Goal: Task Accomplishment & Management: Manage account settings

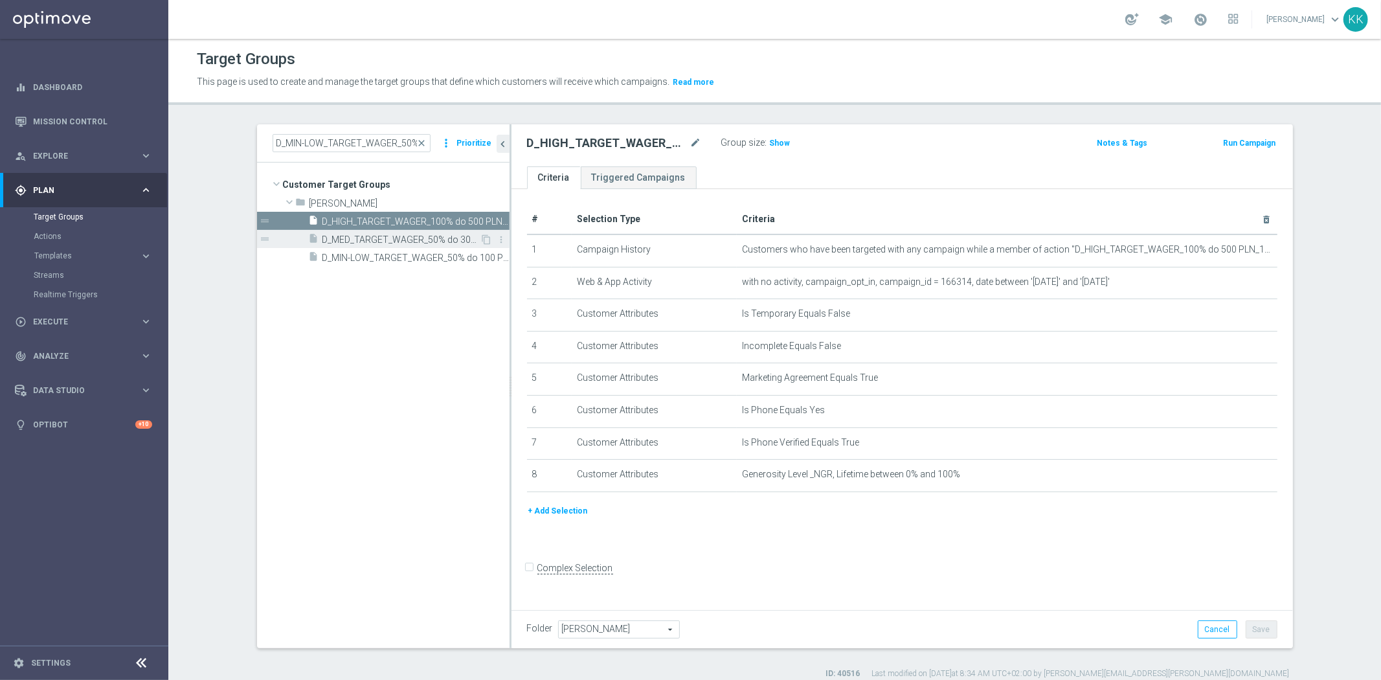
click at [424, 241] on span "D_MED_TARGET_WAGER_50% do 300 PLN_120825_SMS" at bounding box center [401, 239] width 158 height 11
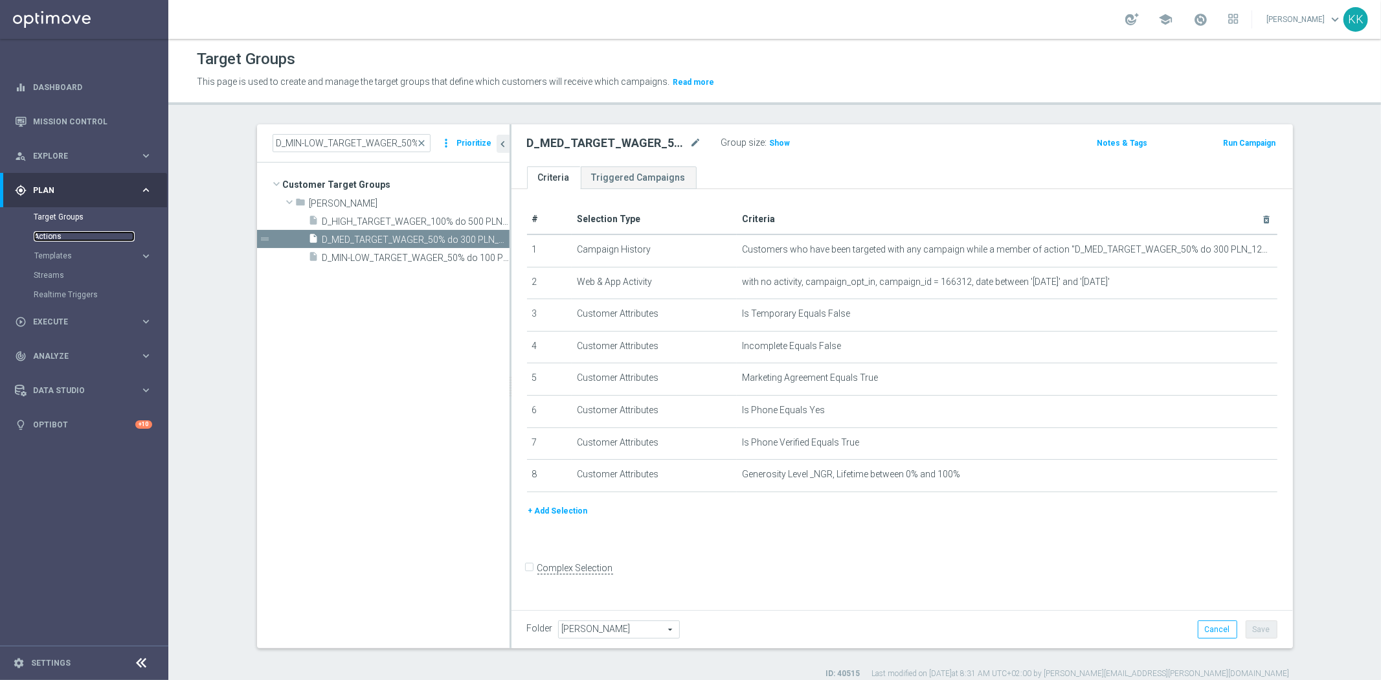
click at [55, 234] on link "Actions" at bounding box center [84, 236] width 101 height 10
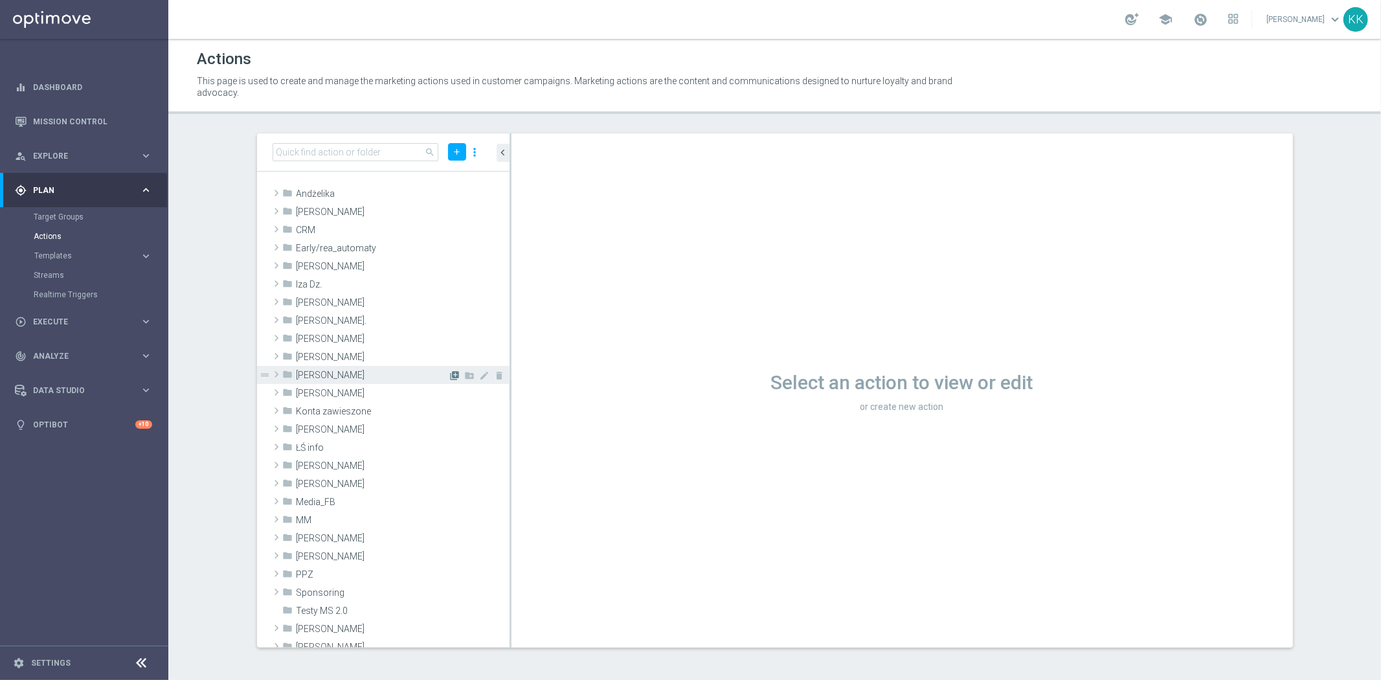
click at [450, 372] on icon "library_add" at bounding box center [455, 375] width 10 height 10
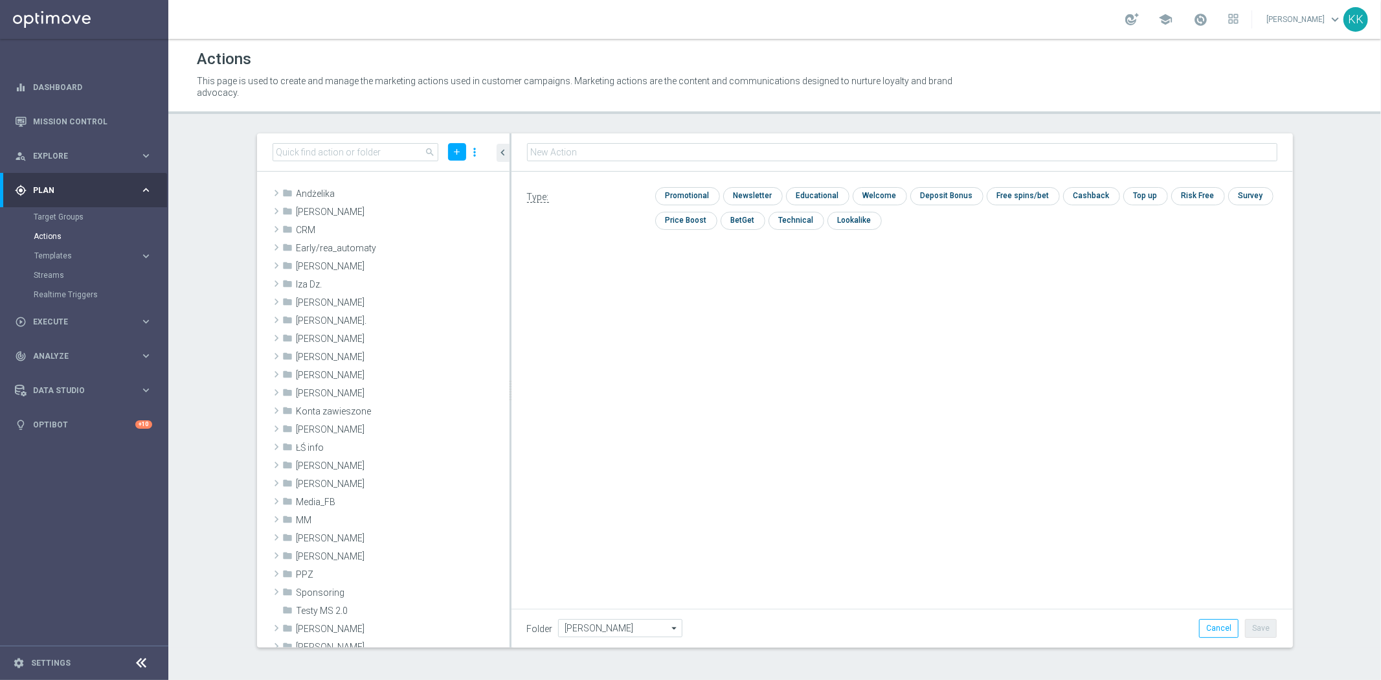
type input "D_MIN-LOW_TARGET_WAGER_50% do 100 PLN_120825_SMS"
click at [700, 197] on input "checkbox" at bounding box center [685, 195] width 61 height 17
checkbox input "true"
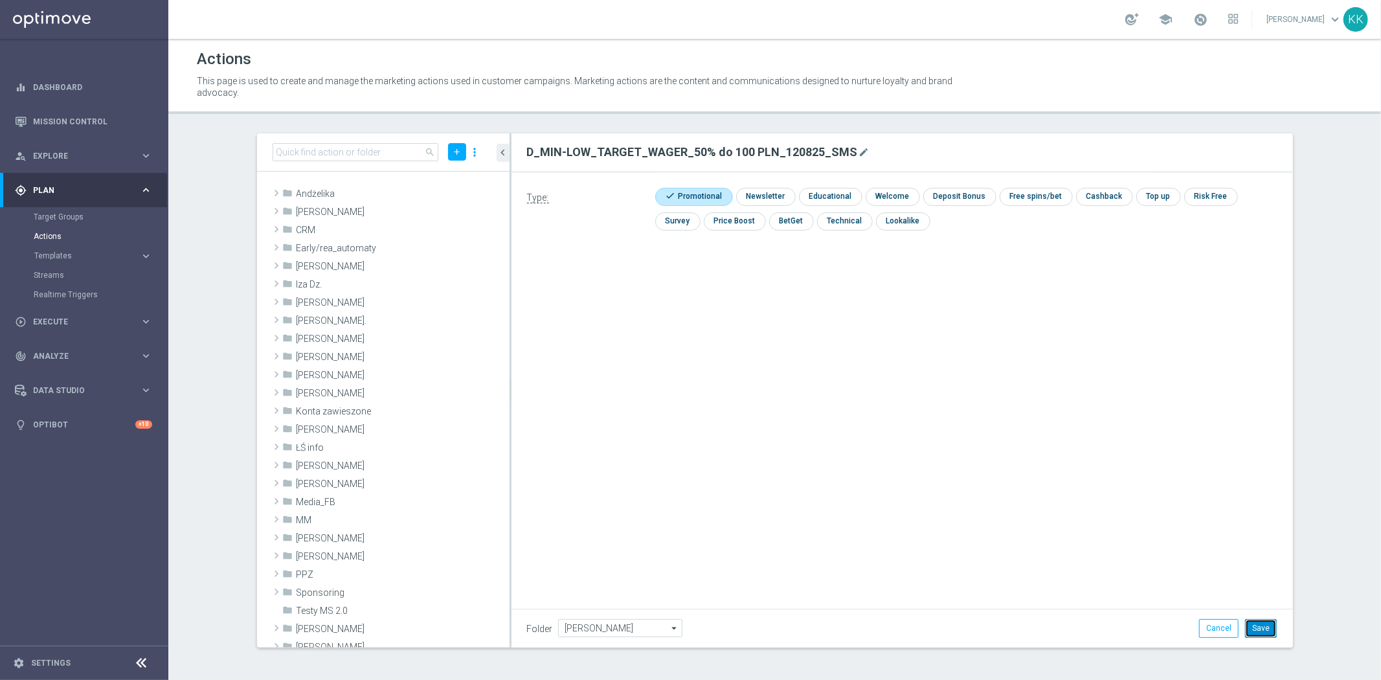
click at [1265, 623] on button "Save" at bounding box center [1261, 628] width 32 height 18
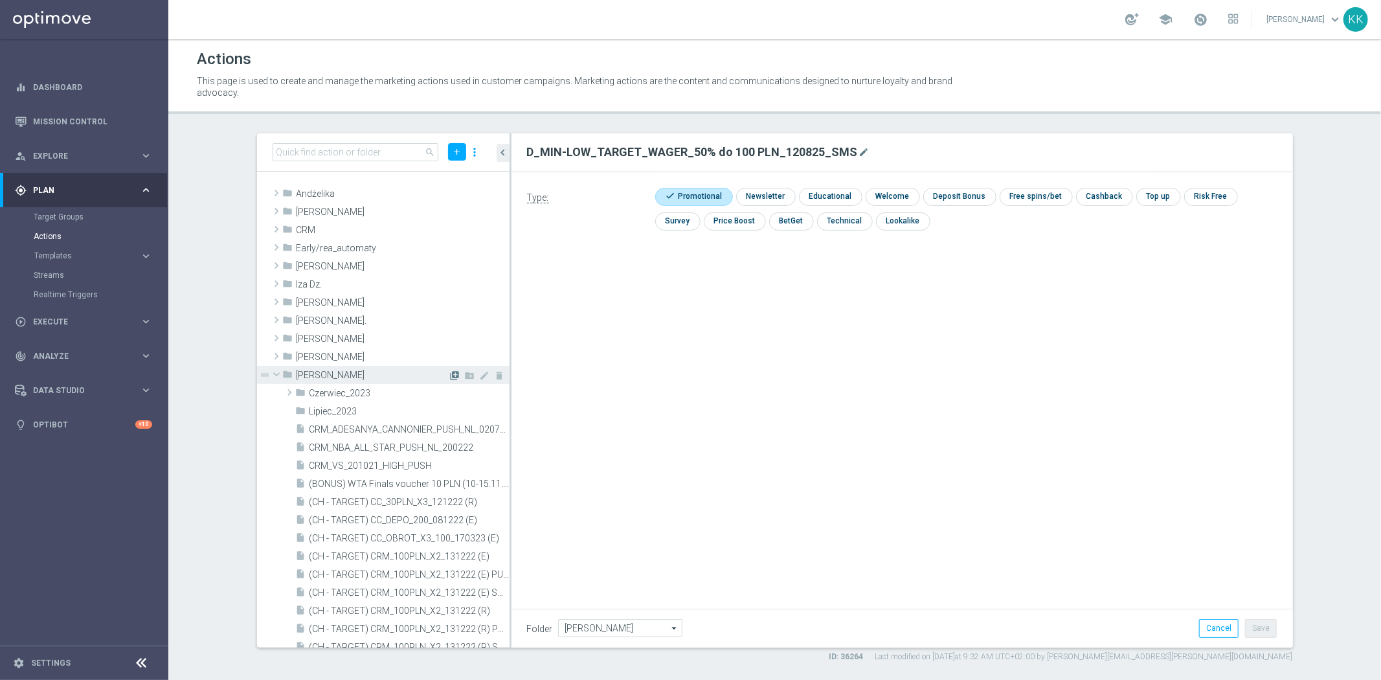
click at [450, 372] on icon "library_add" at bounding box center [455, 375] width 10 height 10
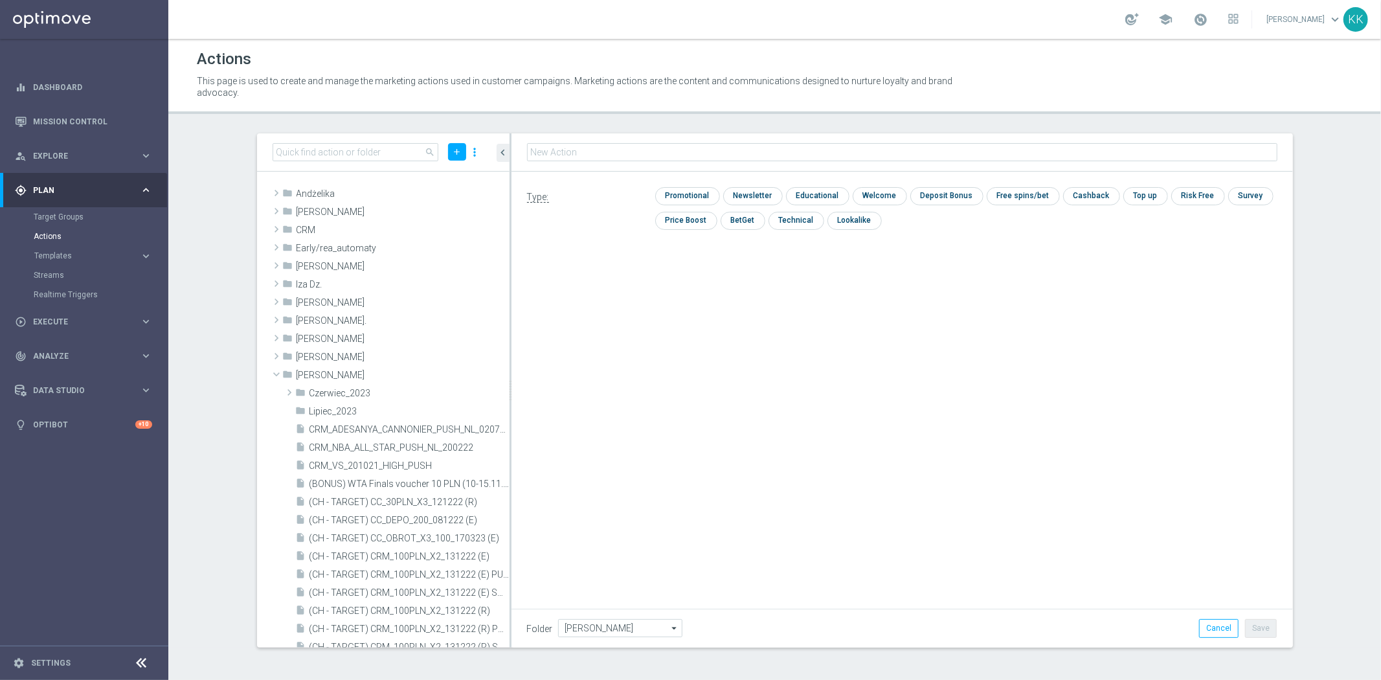
type input "D_MED_TARGET_WAGER_50% do 300 PLN_120825_SMS"
click at [684, 188] on input "checkbox" at bounding box center [685, 196] width 61 height 17
checkbox input "true"
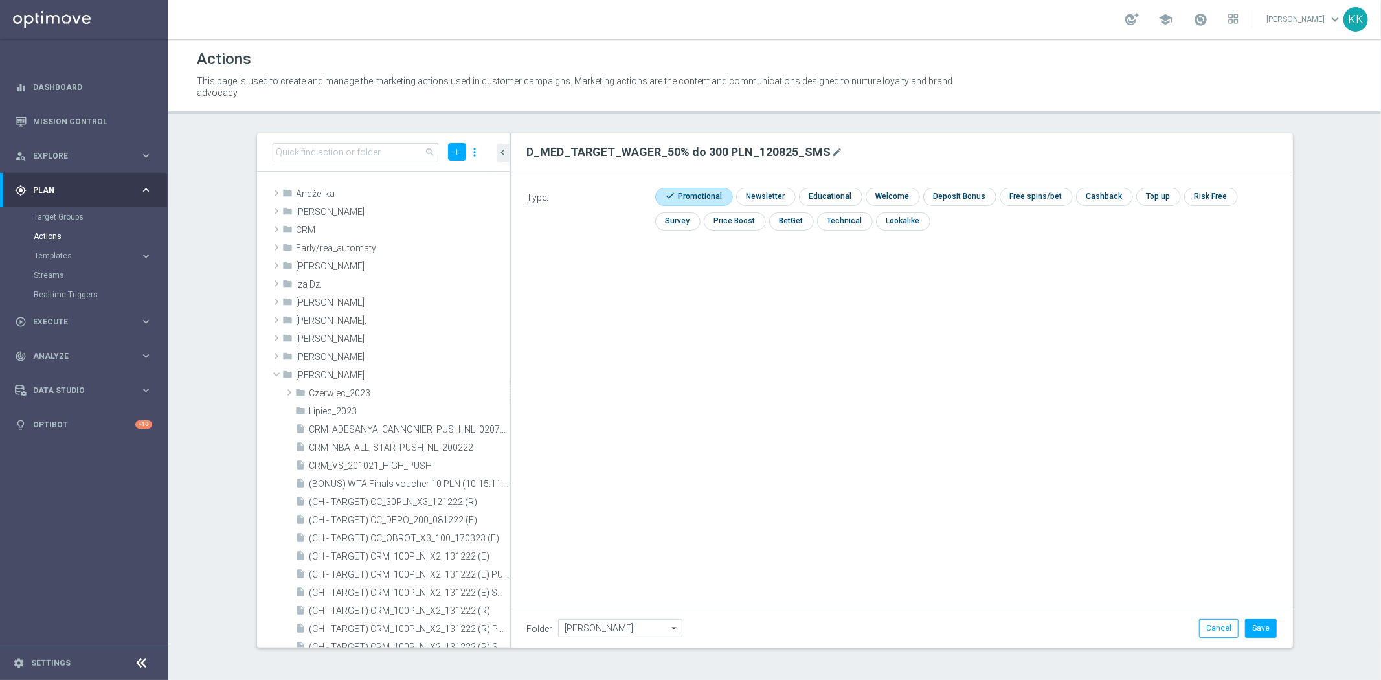
click at [1267, 616] on div "Folder Kasia K. Kasia K. arrow_drop_down Show Selected 0 of 472 !ARCHIVE" at bounding box center [901, 627] width 781 height 38
click at [1266, 627] on button "Save" at bounding box center [1261, 628] width 32 height 18
click at [450, 373] on icon "library_add" at bounding box center [455, 375] width 10 height 10
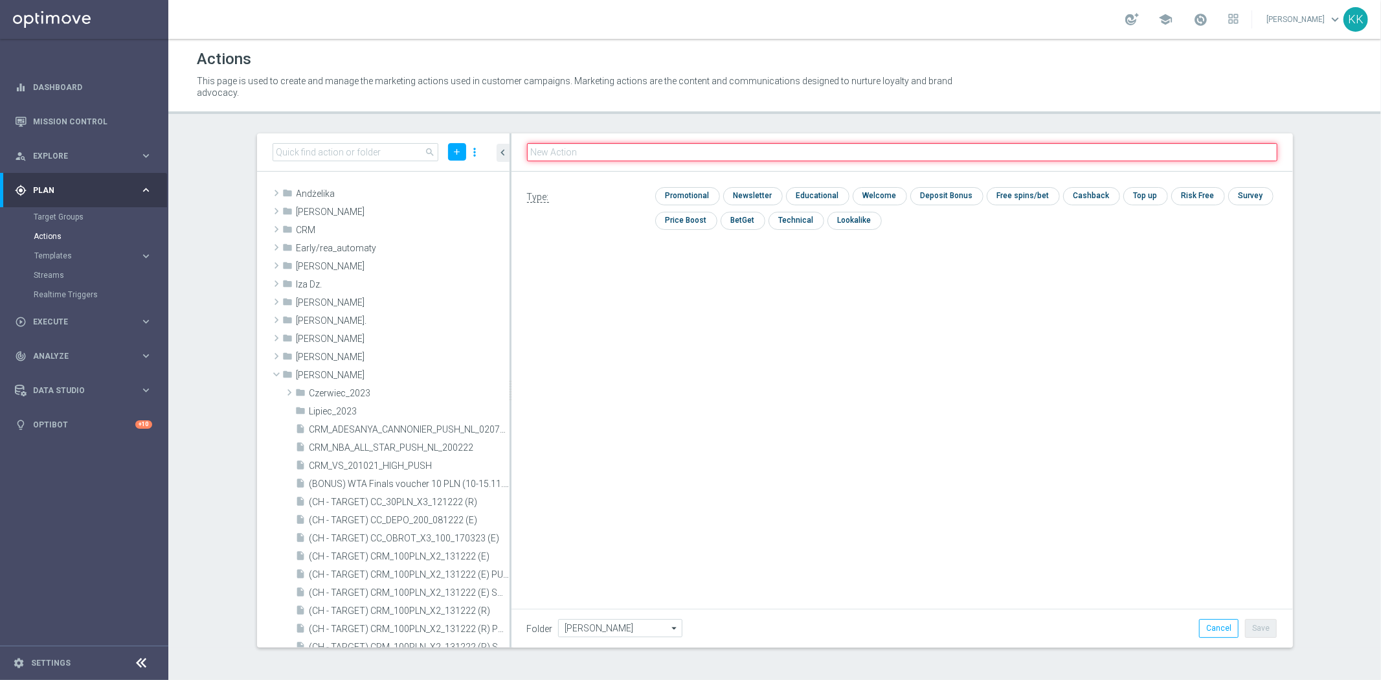
paste input "D_HIGH_TARGET_WAGER_100% do 500 PLN_120825_SMS"
type input "D_HIGH_TARGET_WAGER_100% do 500 PLN_120825_SMS"
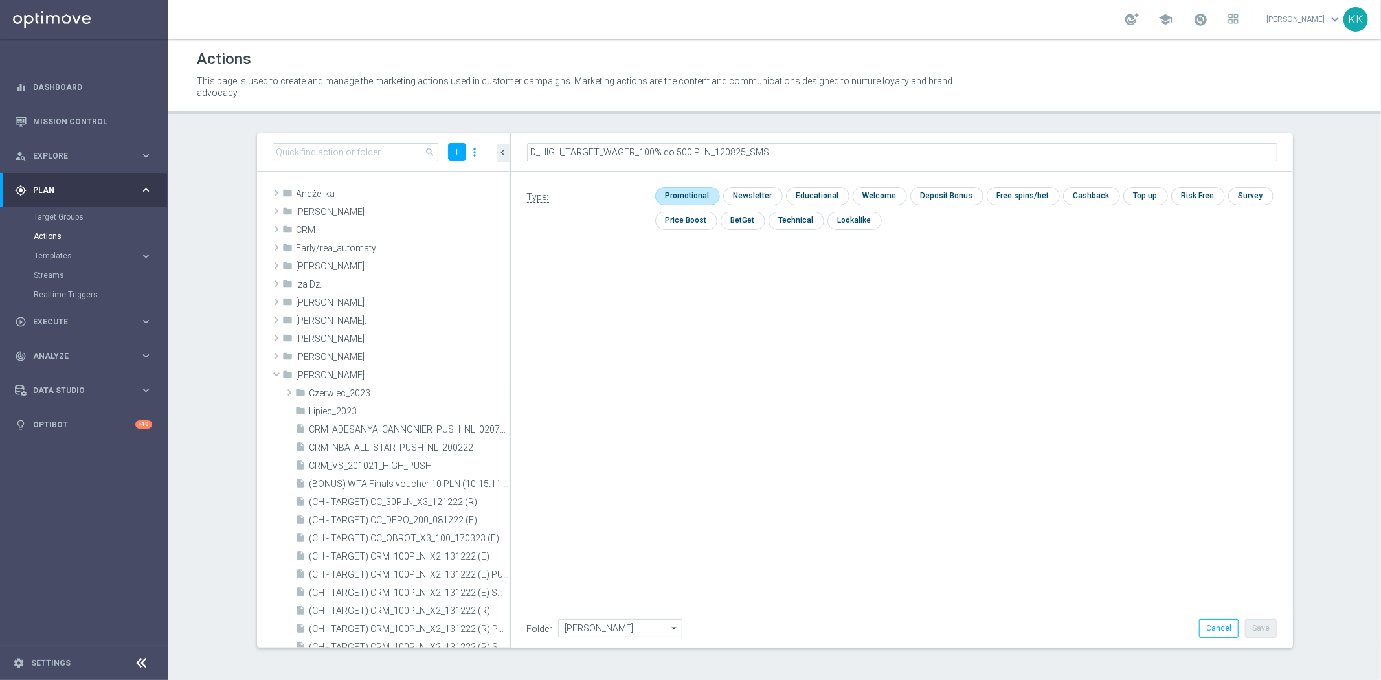
click at [682, 196] on input "checkbox" at bounding box center [685, 195] width 61 height 17
checkbox input "true"
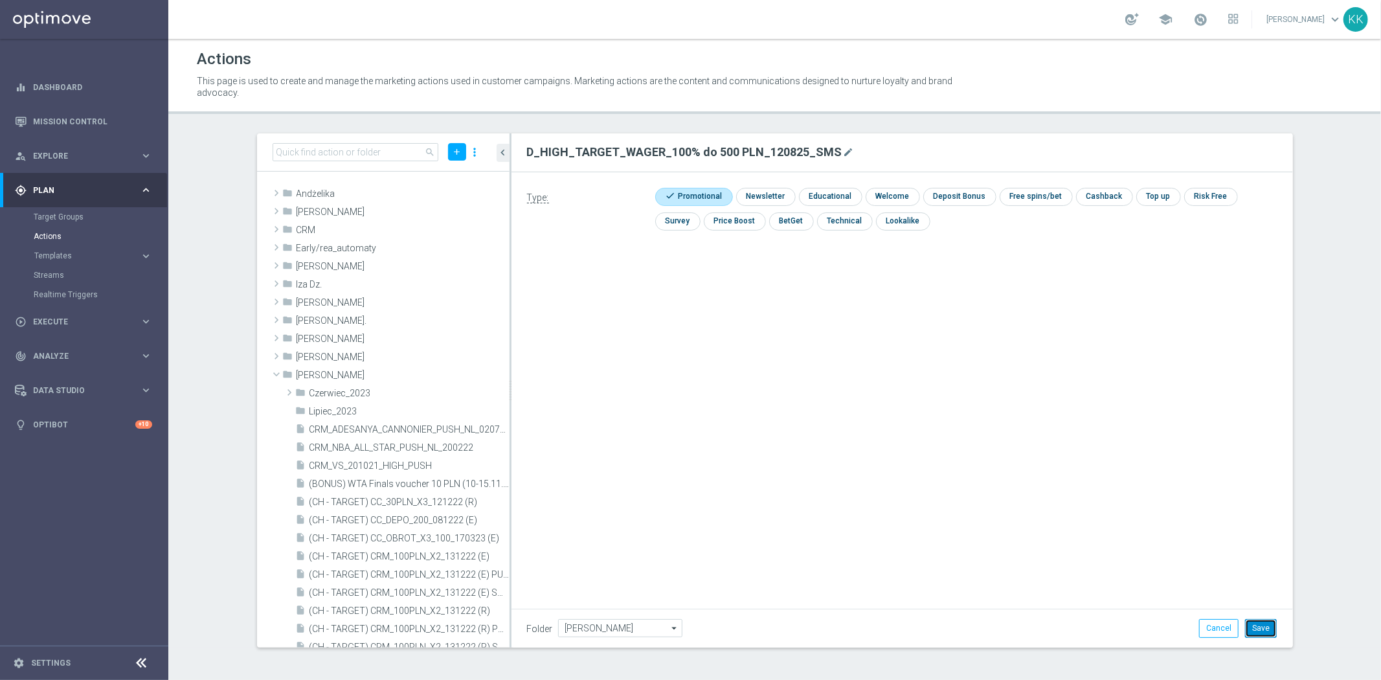
click at [1271, 629] on button "Save" at bounding box center [1261, 628] width 32 height 18
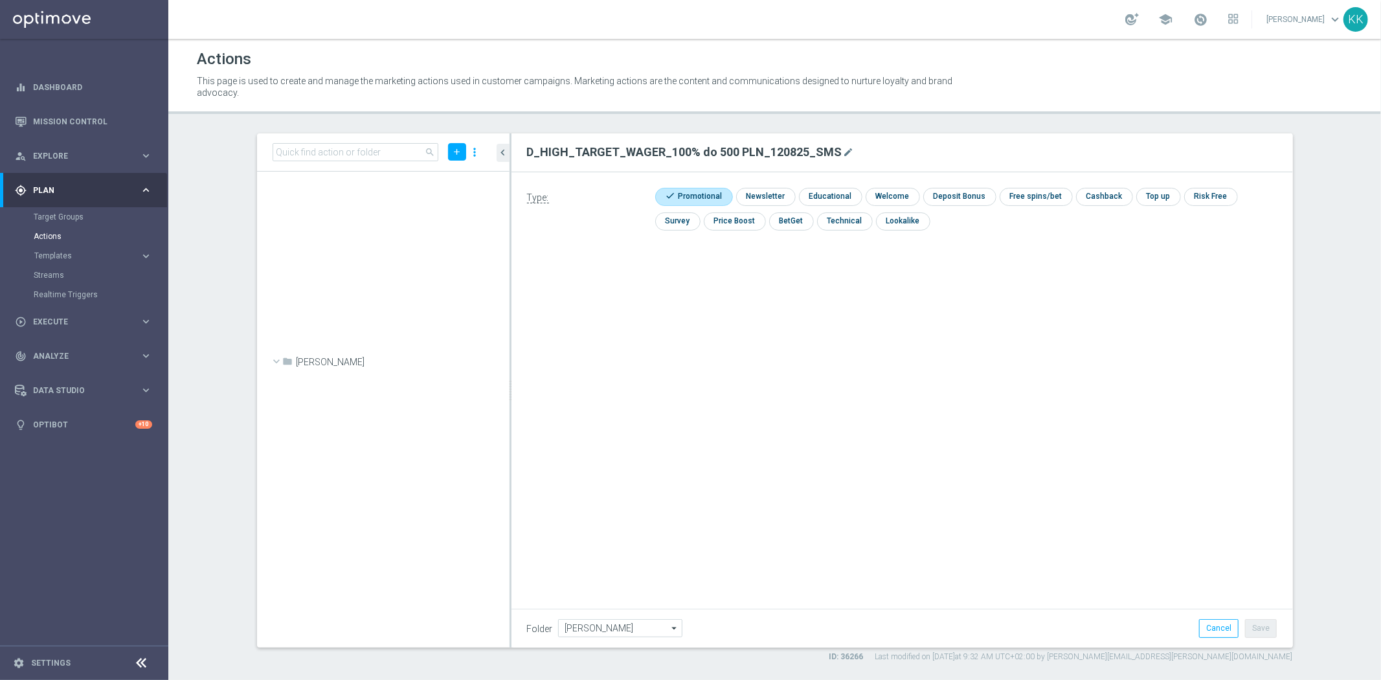
scroll to position [39633, 0]
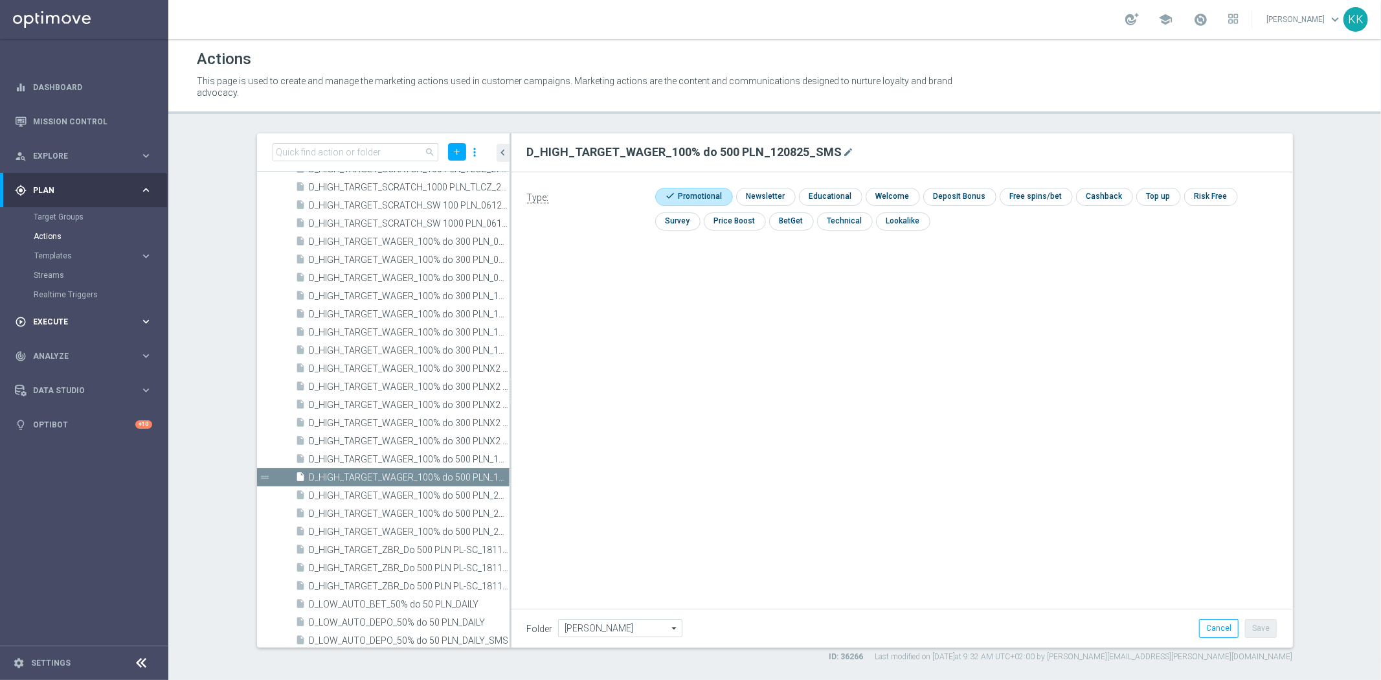
click at [80, 314] on div "play_circle_outline Execute keyboard_arrow_right" at bounding box center [83, 321] width 167 height 34
click at [65, 255] on link "Campaign Builder" at bounding box center [84, 251] width 101 height 10
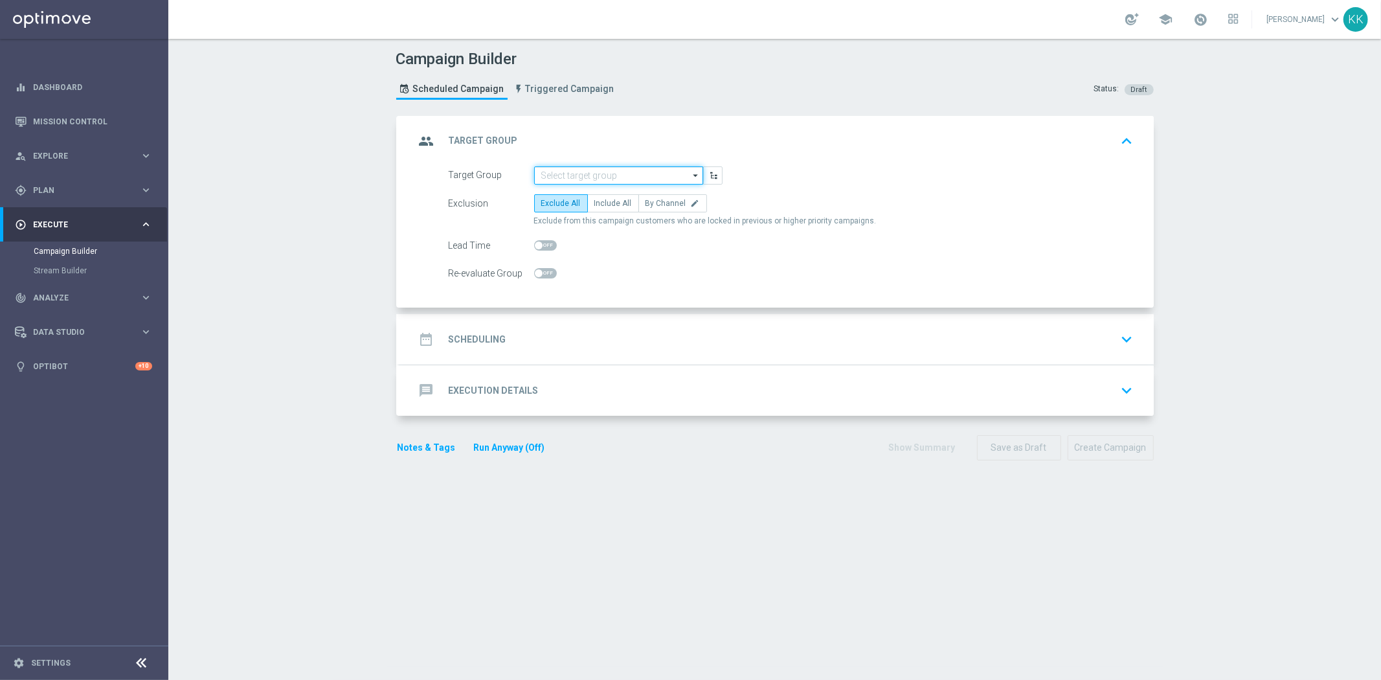
click at [566, 166] on input at bounding box center [618, 175] width 169 height 18
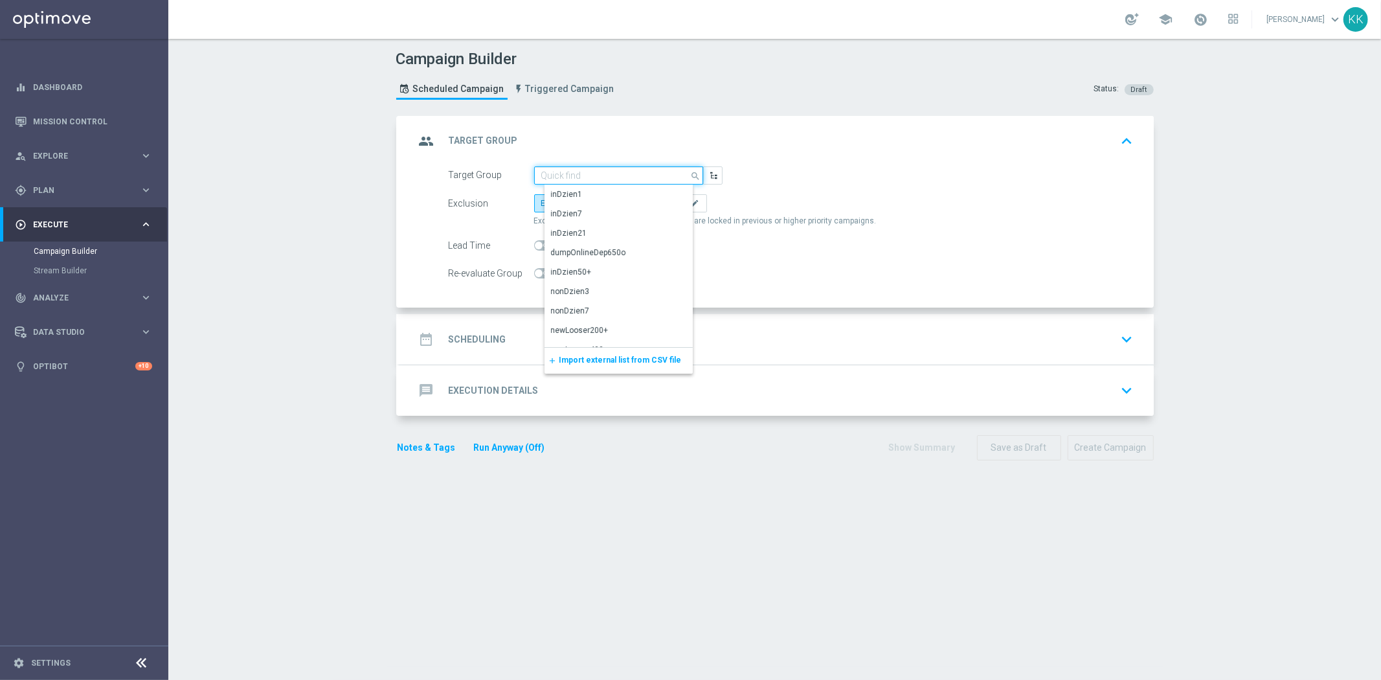
paste input "D_MIN-LOW_TARGET_WAGER_50% do 100 PLN_120825_SMS"
type input "D_MIN-LOW_TARGET_WAGER_50% do 100 PLN_120825_SMS"
click at [56, 192] on span "Plan" at bounding box center [86, 190] width 107 height 8
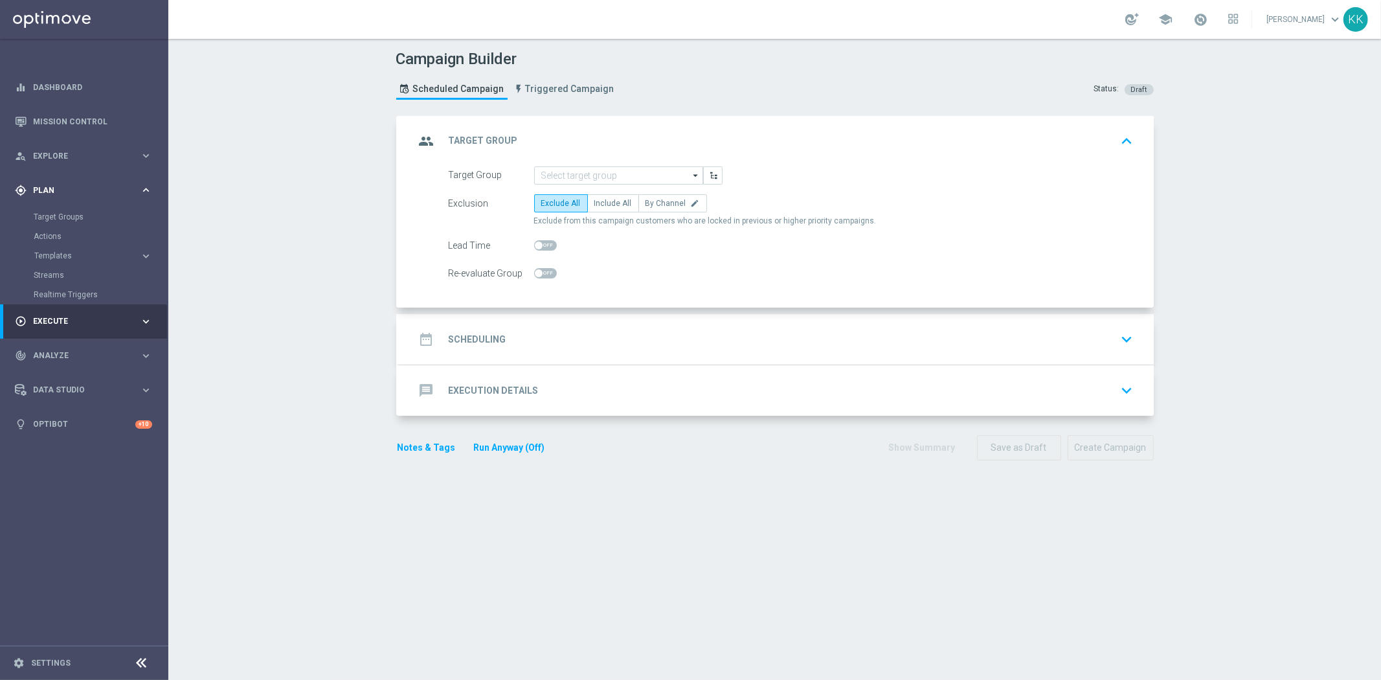
scroll to position [0, 0]
click at [63, 203] on div "gps_fixed Plan keyboard_arrow_right" at bounding box center [83, 190] width 167 height 34
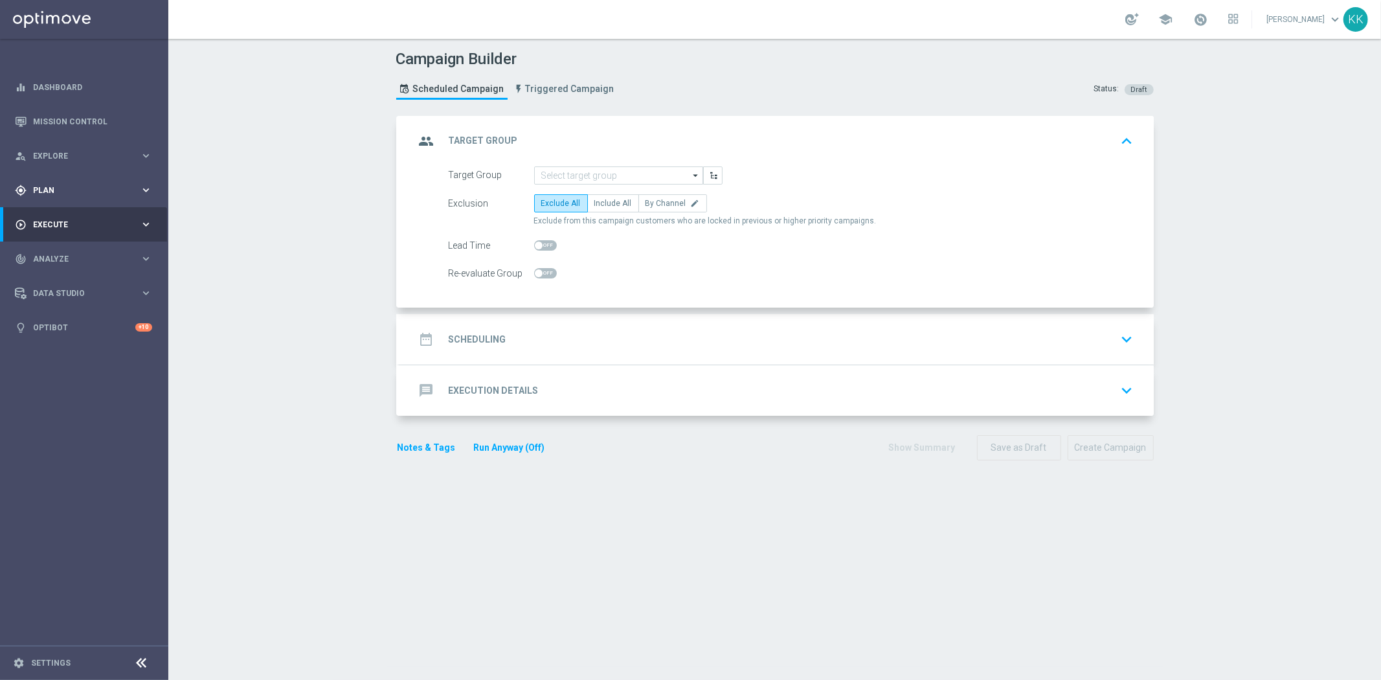
click at [63, 205] on div "gps_fixed Plan keyboard_arrow_right" at bounding box center [83, 190] width 167 height 34
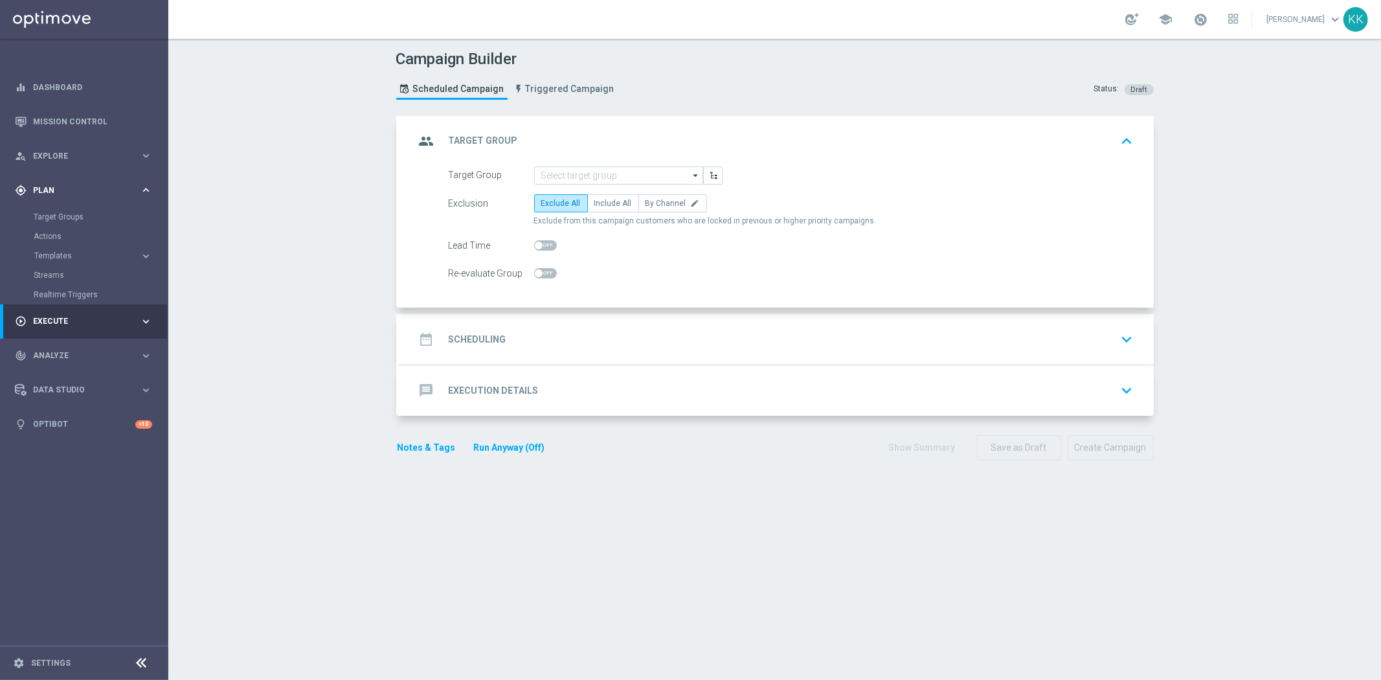
click at [57, 184] on div "gps_fixed Plan" at bounding box center [77, 190] width 125 height 12
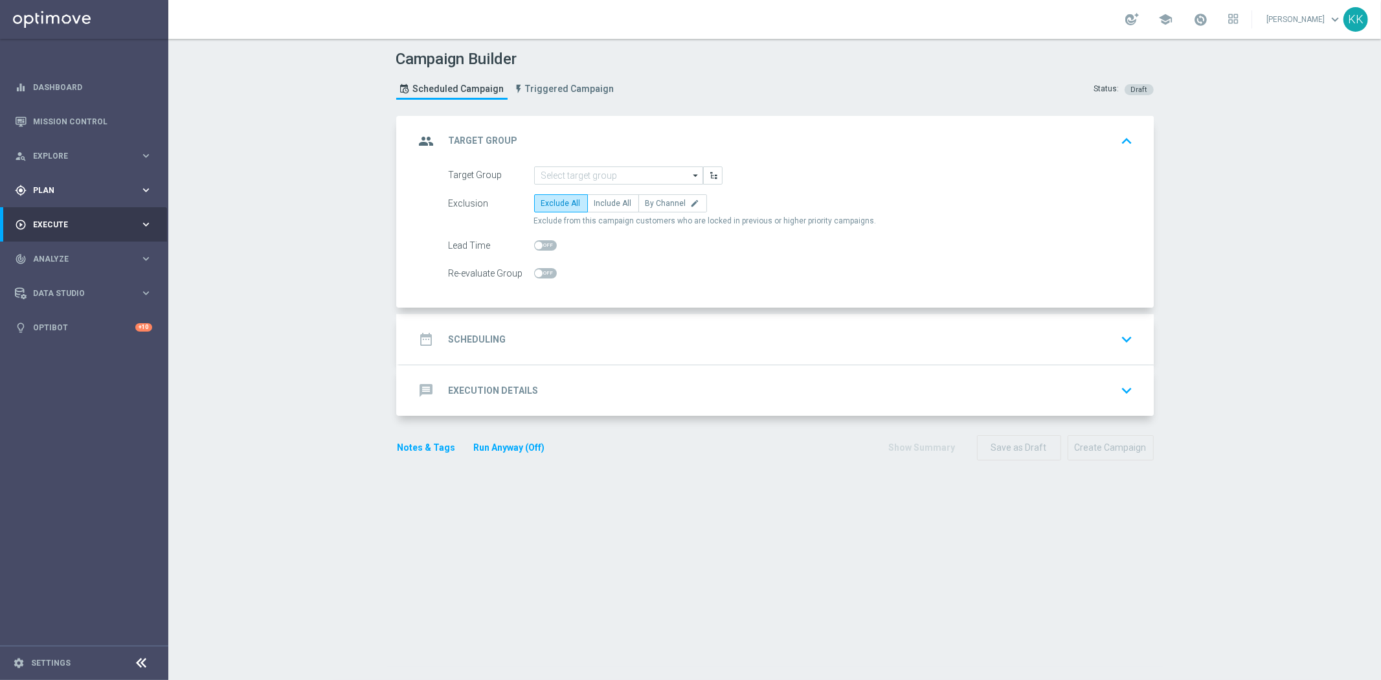
click at [57, 188] on span "Plan" at bounding box center [86, 190] width 107 height 8
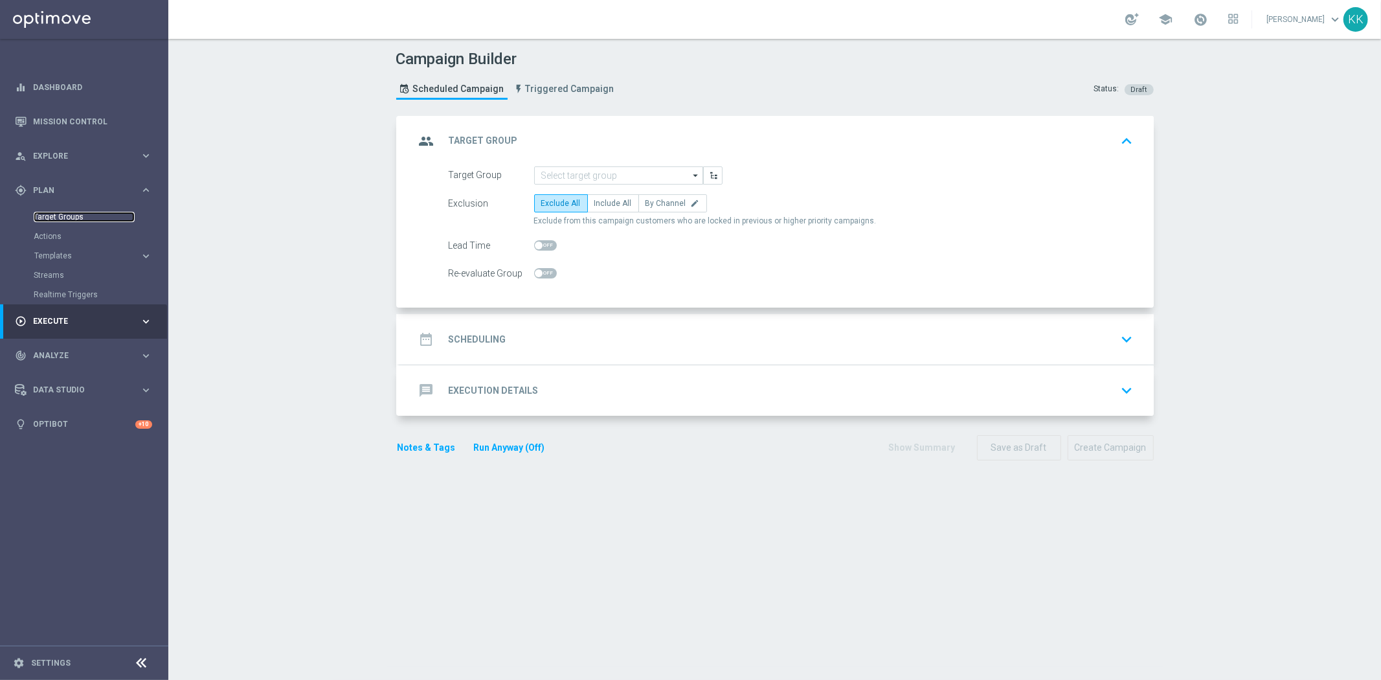
click at [60, 212] on link "Target Groups" at bounding box center [84, 217] width 101 height 10
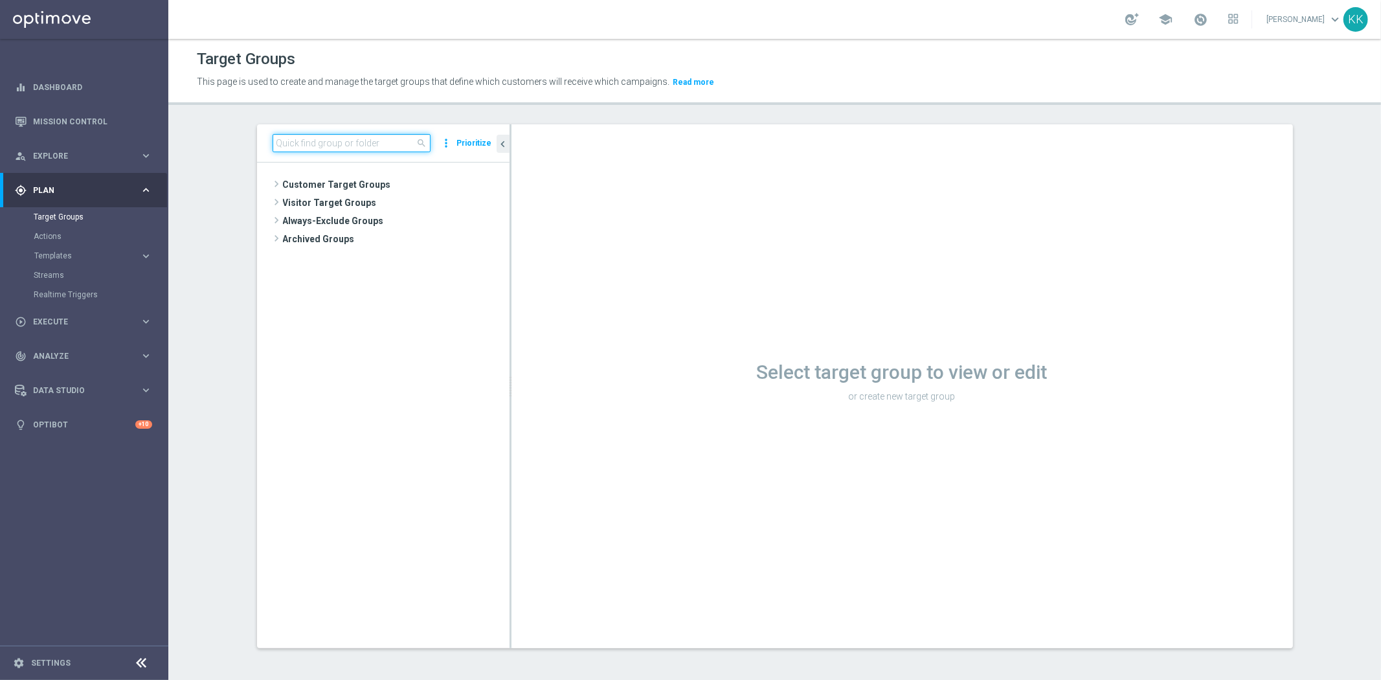
click at [384, 146] on input at bounding box center [352, 143] width 158 height 18
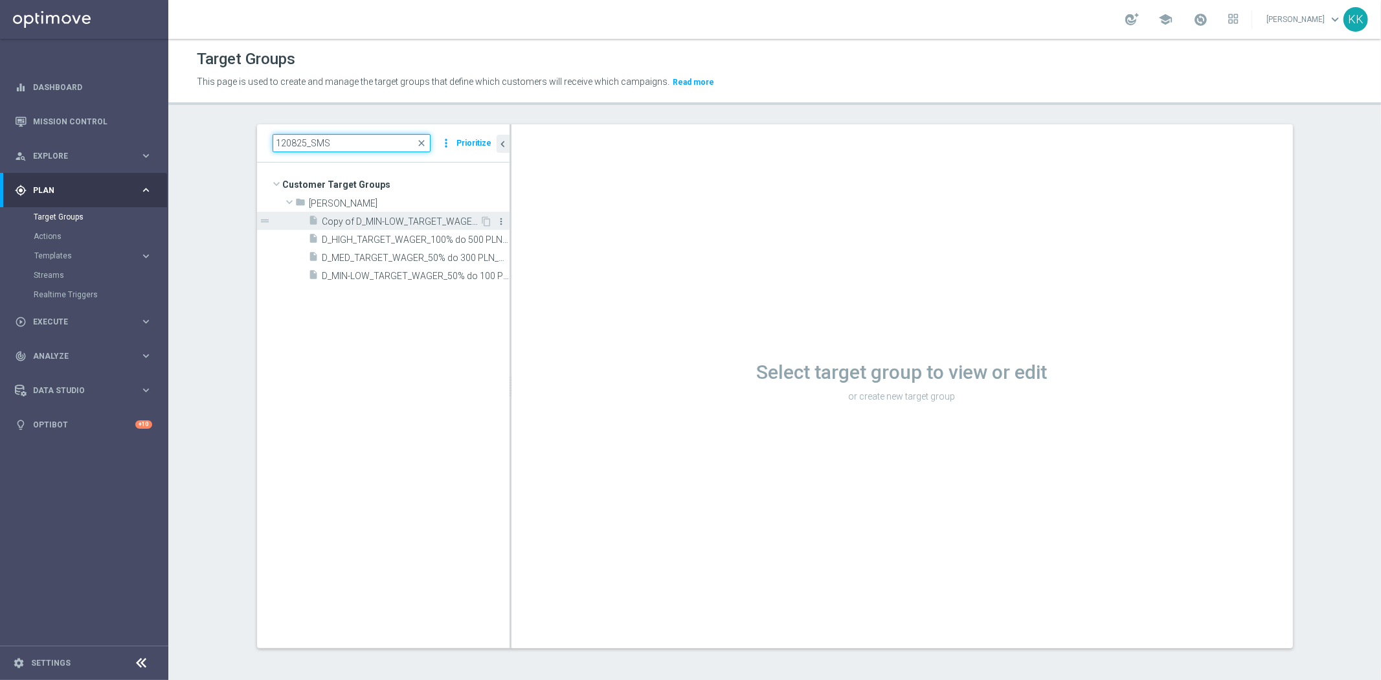
type input "120825_SMS"
click at [496, 221] on icon "more_vert" at bounding box center [501, 221] width 10 height 10
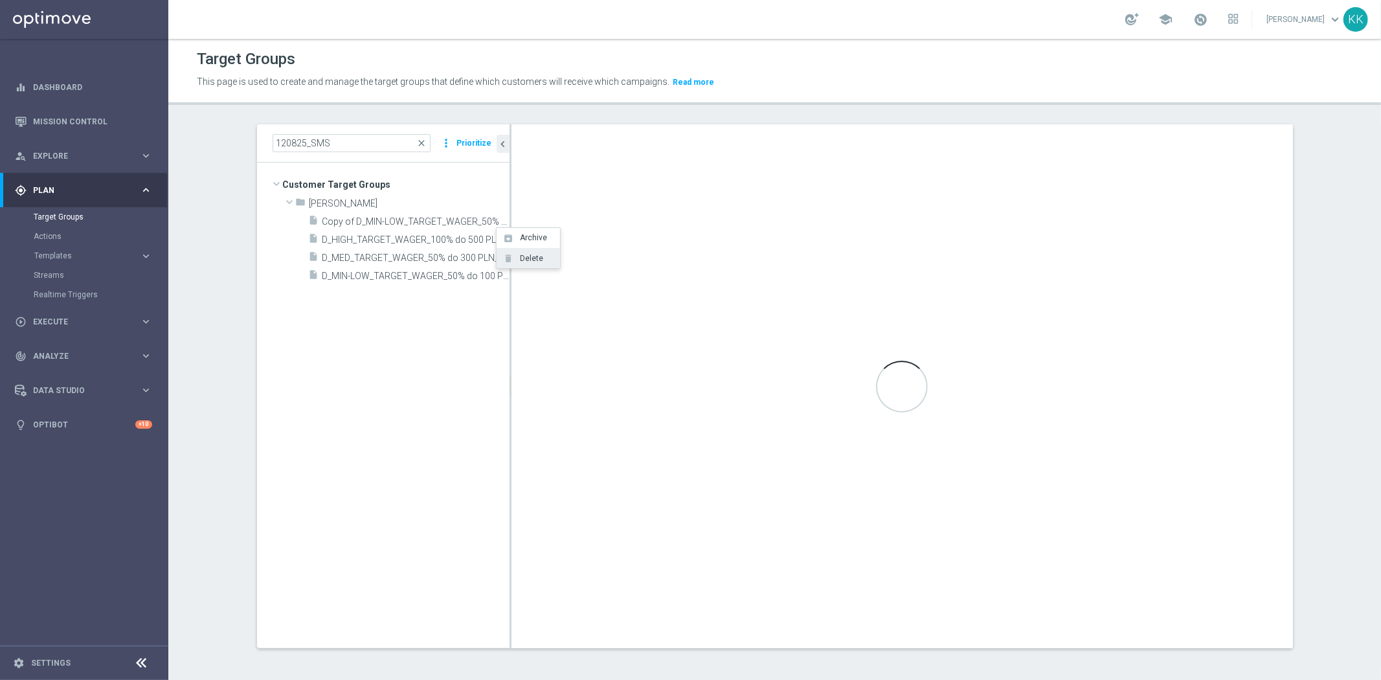
click at [519, 257] on span "Delete" at bounding box center [529, 258] width 28 height 9
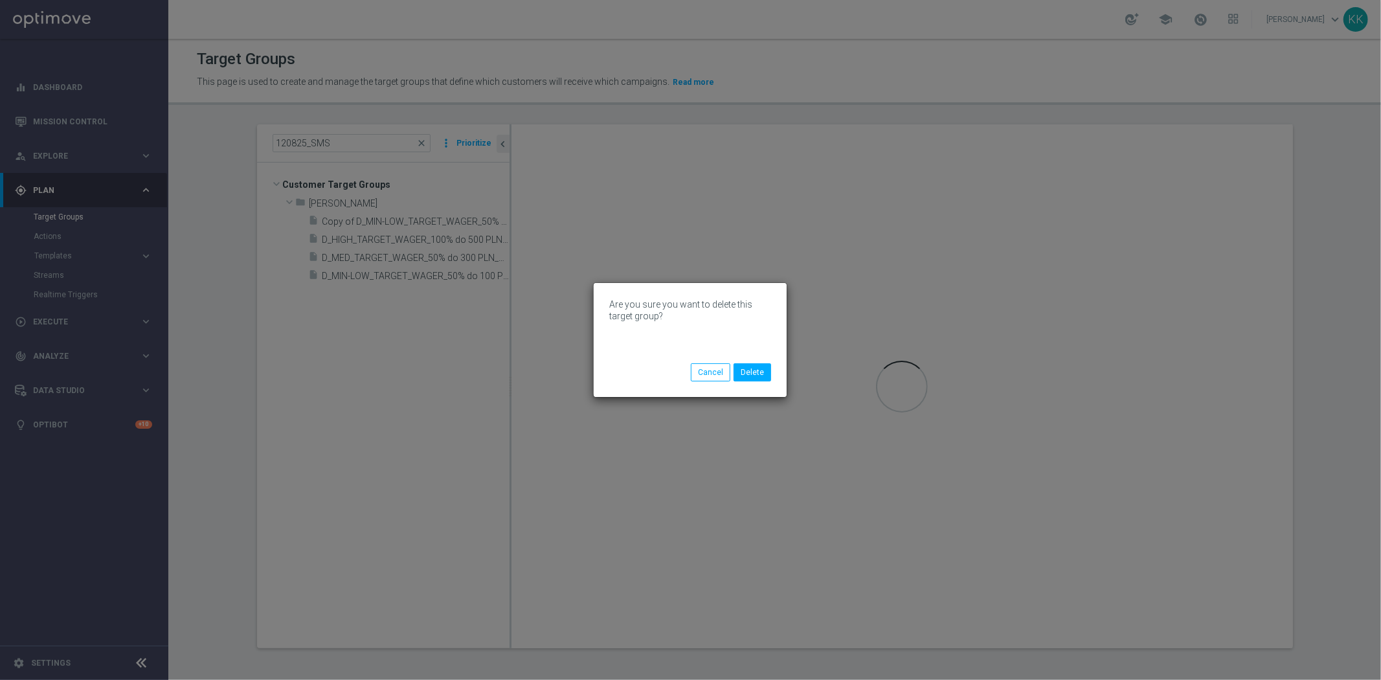
click at [761, 359] on div "Are you sure you want to delete this target group?" at bounding box center [690, 330] width 162 height 65
click at [764, 360] on div "Are you sure you want to delete this target group?" at bounding box center [690, 330] width 162 height 65
click at [764, 366] on button "Delete" at bounding box center [752, 372] width 38 height 18
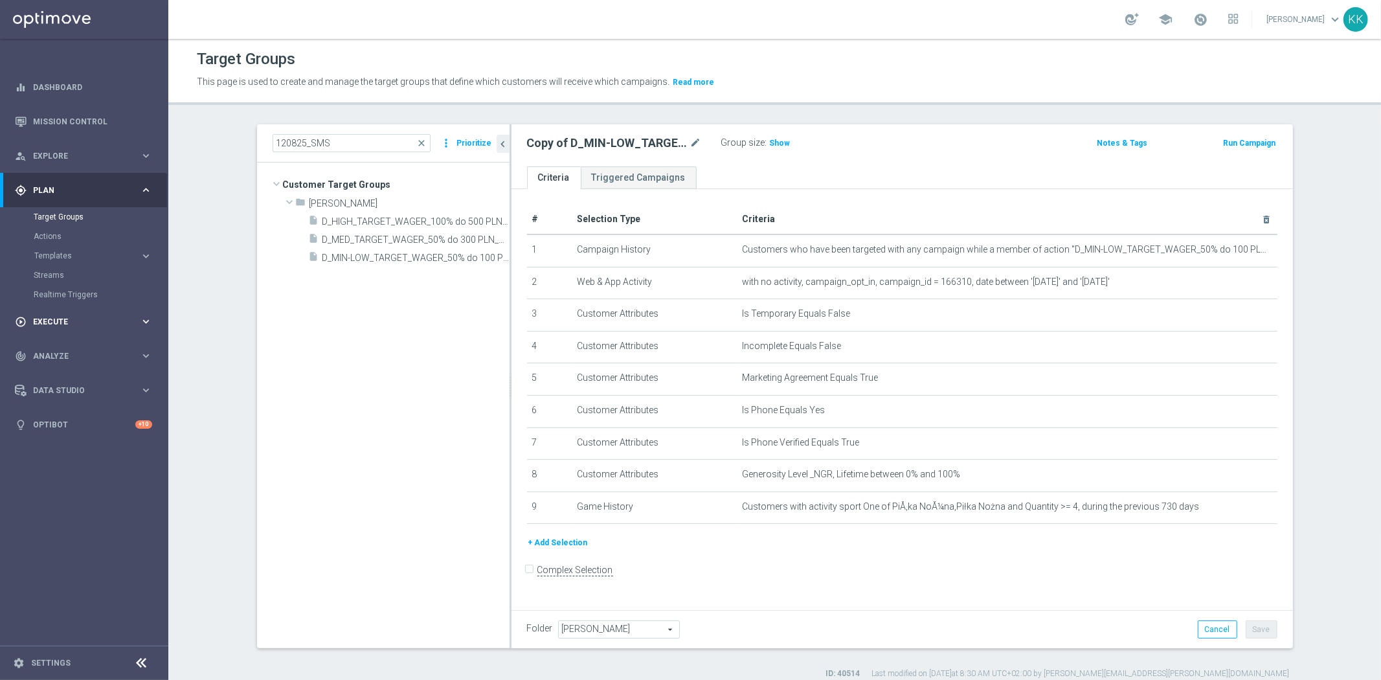
click at [102, 318] on span "Execute" at bounding box center [86, 322] width 107 height 8
drag, startPoint x: 74, startPoint y: 248, endPoint x: 154, endPoint y: 255, distance: 80.6
click at [74, 248] on link "Campaign Builder" at bounding box center [84, 251] width 101 height 10
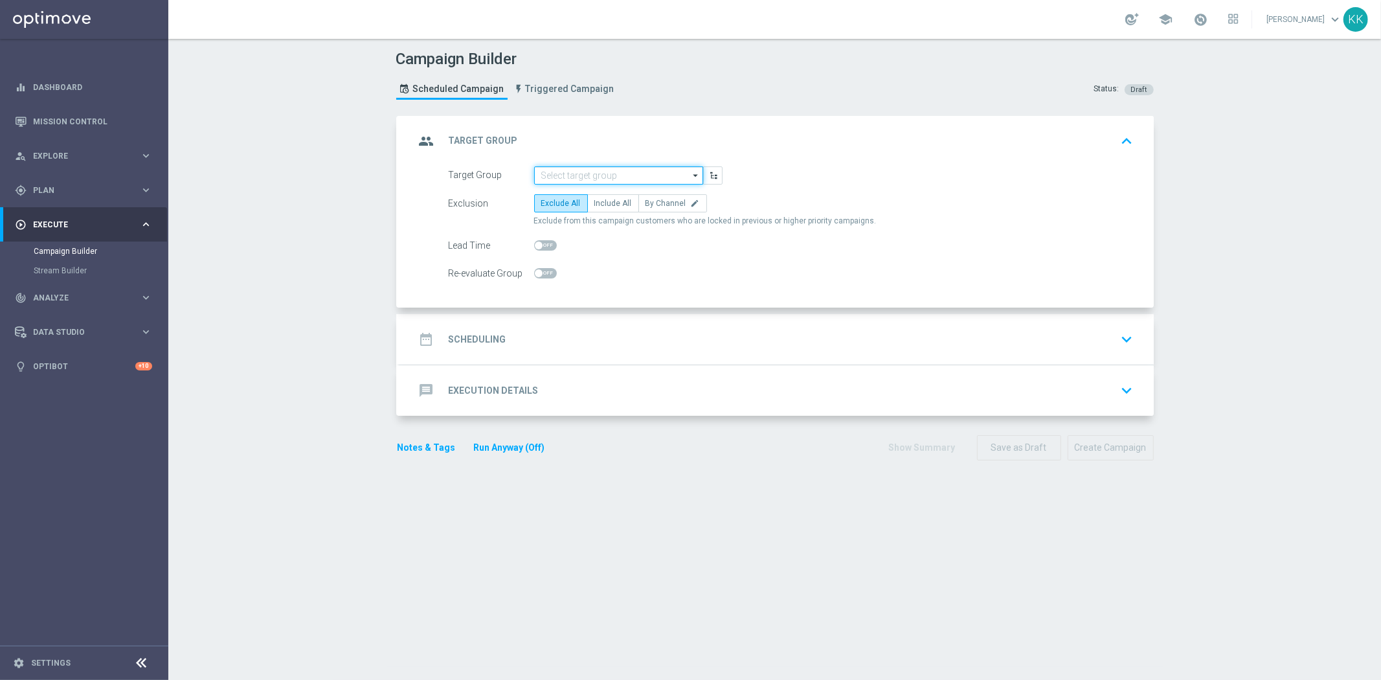
click at [585, 181] on input at bounding box center [618, 175] width 169 height 18
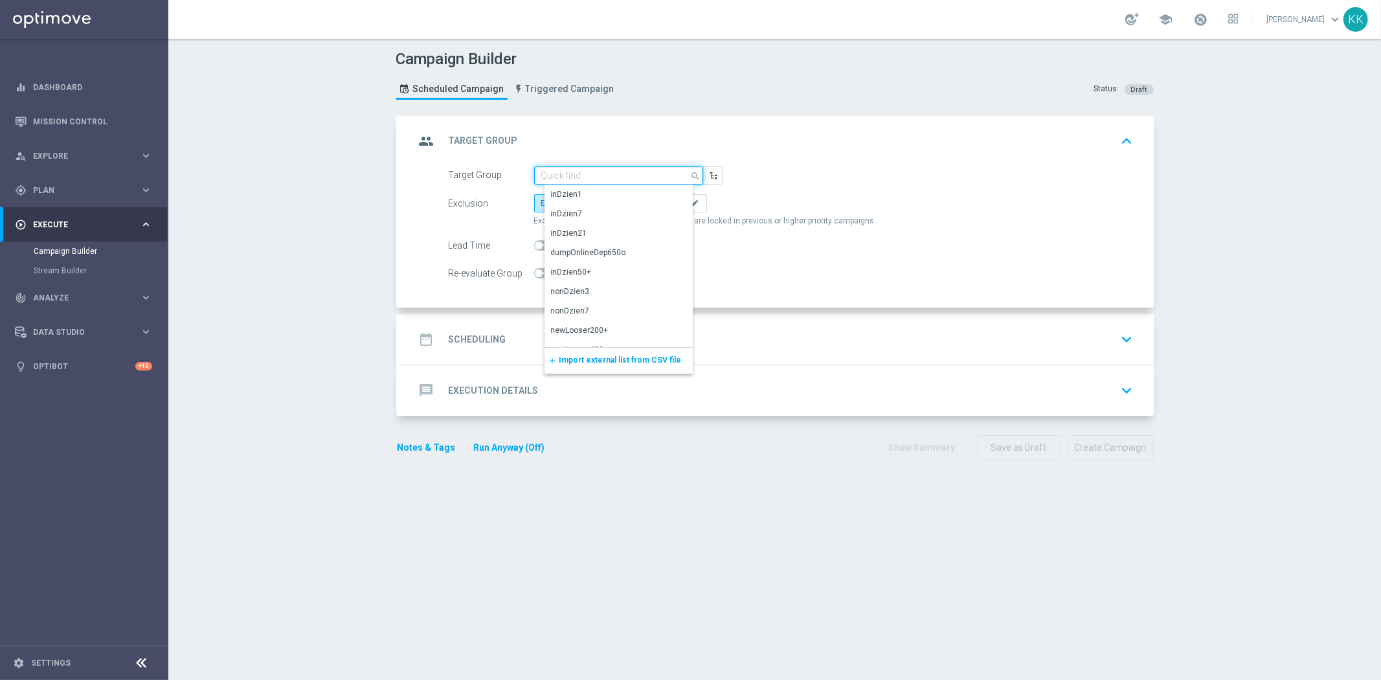
paste input "D_MIN-LOW_TARGET_WAGER_50% do 100 PLN_120825_SMS"
click at [581, 182] on input "D_MIN-LOW_TARGET_WAGER_50% do 100 PLN_120825_SMS" at bounding box center [618, 175] width 169 height 18
click at [581, 192] on div "D_MIN-LOW_TARGET_WAGER_50% do 100 PLN_120825_SMS" at bounding box center [629, 199] width 157 height 23
type input "D_MIN-LOW_TARGET_WAGER_50% do 100 PLN_120825_SMS"
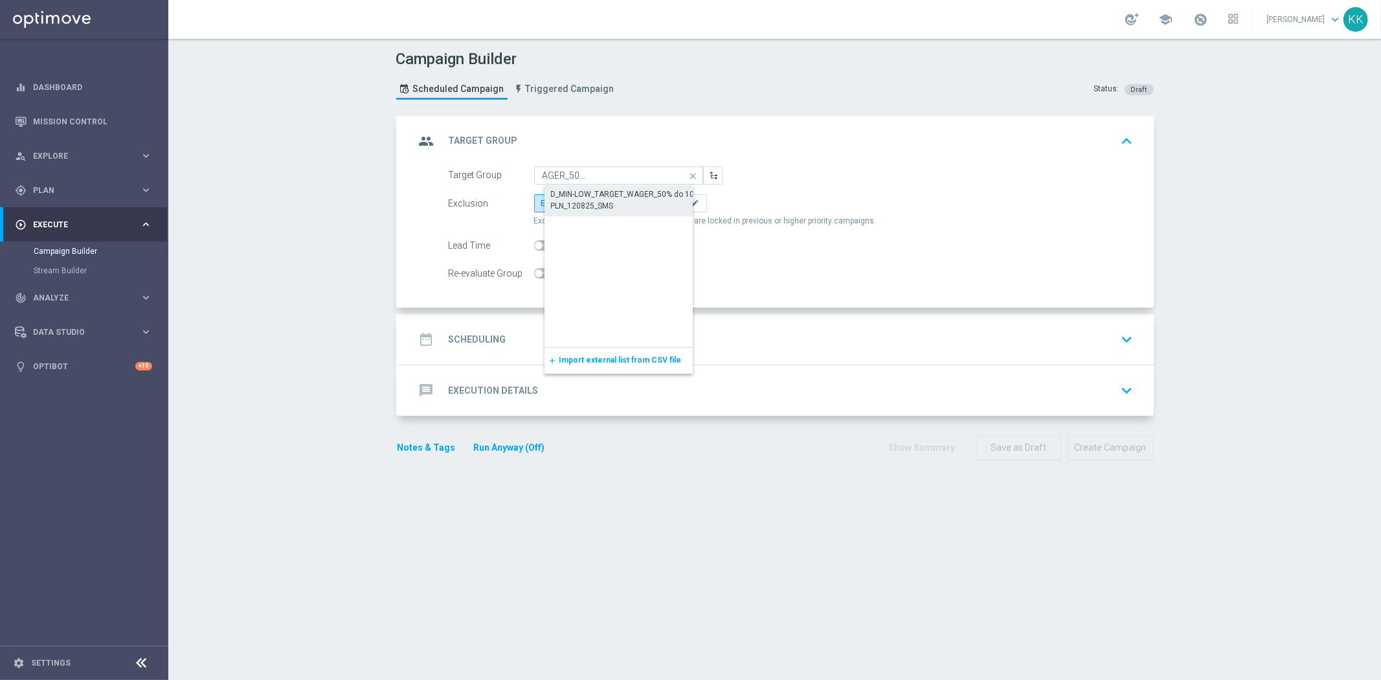
scroll to position [0, 0]
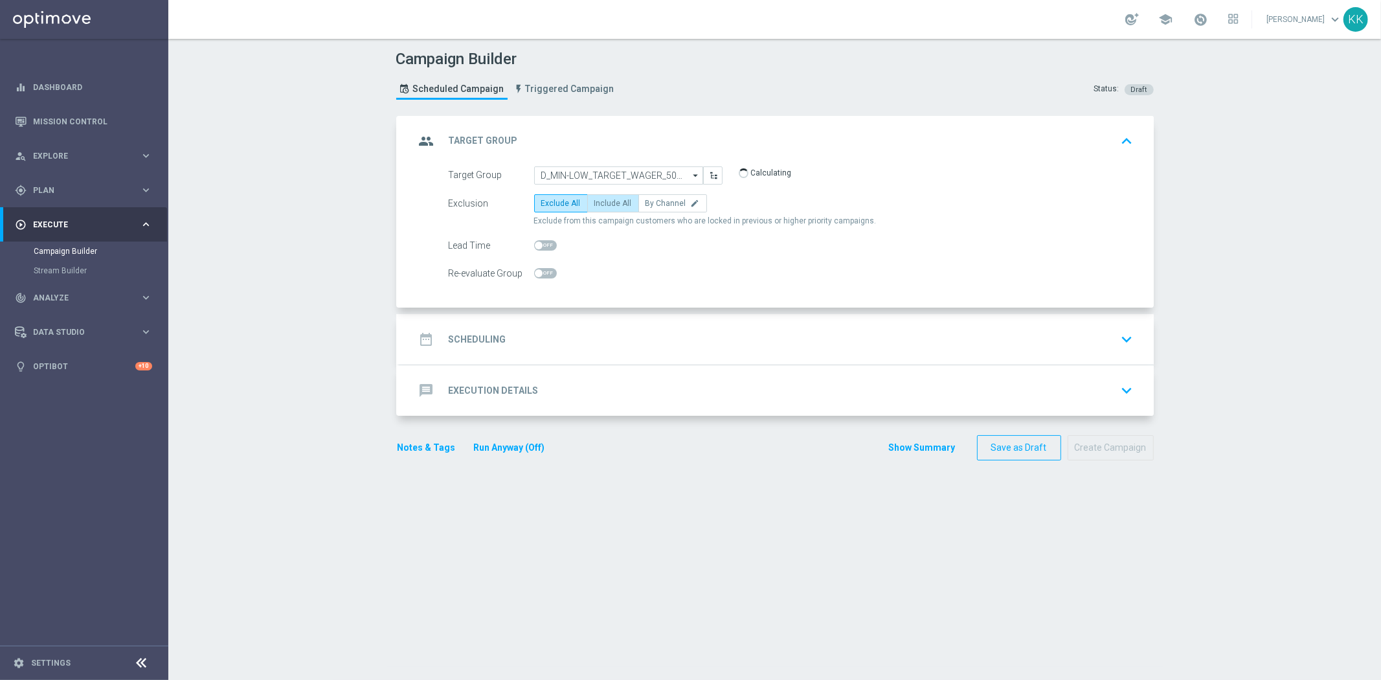
click at [597, 196] on label "Include All" at bounding box center [613, 203] width 52 height 18
click at [597, 201] on input "Include All" at bounding box center [598, 205] width 8 height 8
radio input "true"
drag, startPoint x: 639, startPoint y: 346, endPoint x: 634, endPoint y: 351, distance: 6.9
click at [634, 351] on div "date_range Scheduling keyboard_arrow_down" at bounding box center [776, 339] width 723 height 25
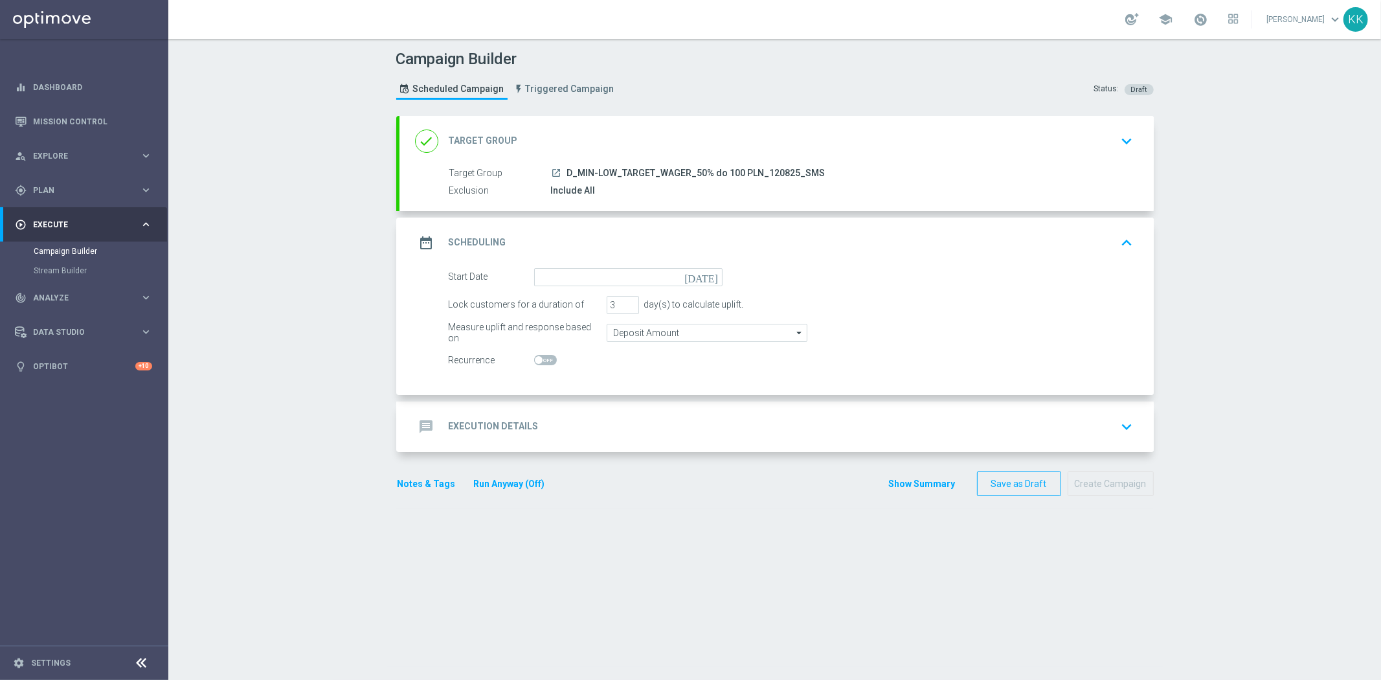
click at [1102, 159] on div "done Target Group keyboard_arrow_down" at bounding box center [776, 141] width 754 height 50
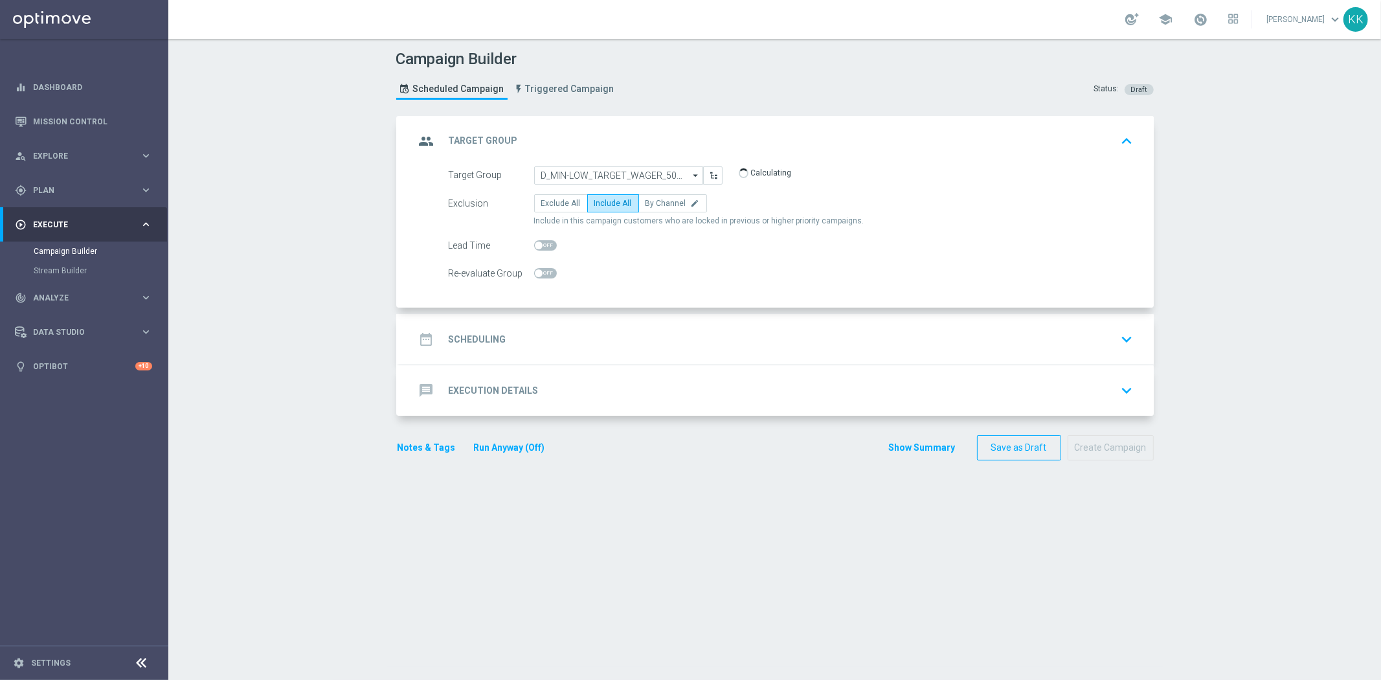
click at [548, 274] on span at bounding box center [545, 273] width 23 height 10
click at [548, 274] on input "checkbox" at bounding box center [545, 273] width 23 height 10
checkbox input "true"
click at [710, 364] on accordion-group "message Execution Details keyboard_arrow_down A Action Select action delete_for…" at bounding box center [774, 389] width 757 height 51
click at [707, 354] on div "date_range Scheduling keyboard_arrow_down" at bounding box center [776, 339] width 754 height 50
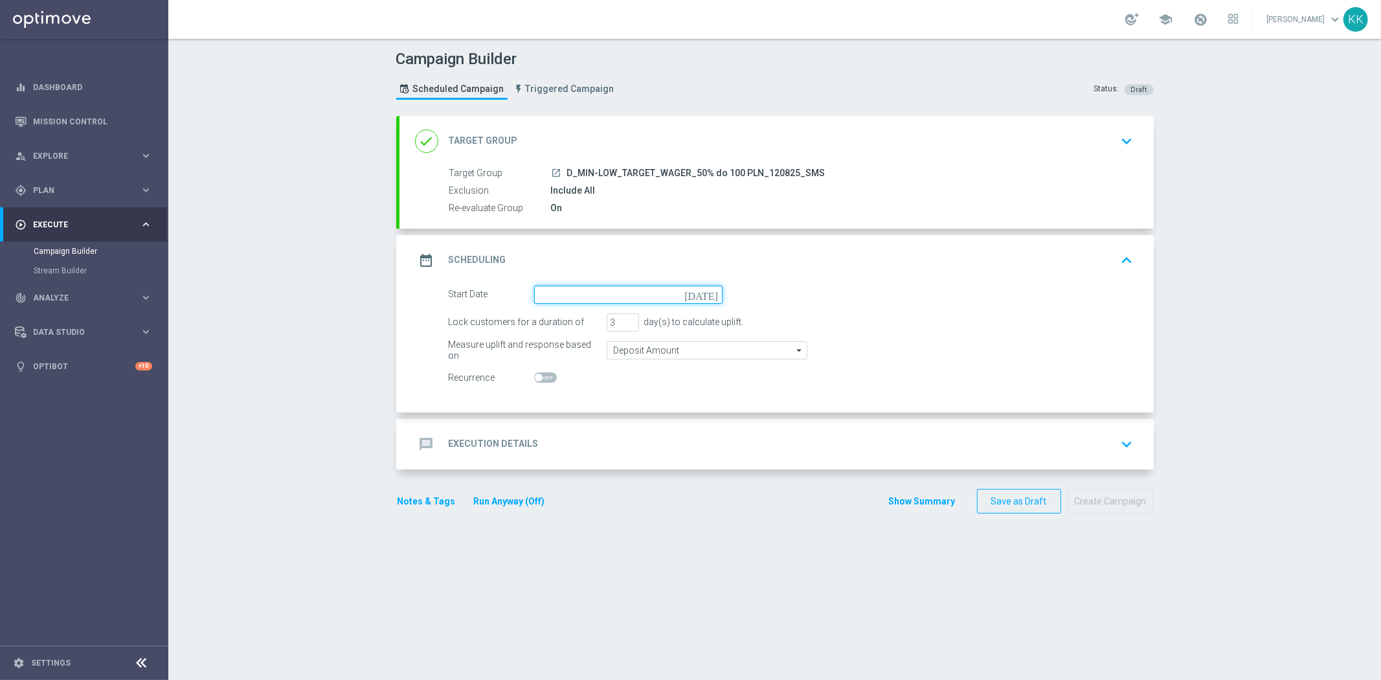
click at [561, 296] on input at bounding box center [628, 294] width 188 height 18
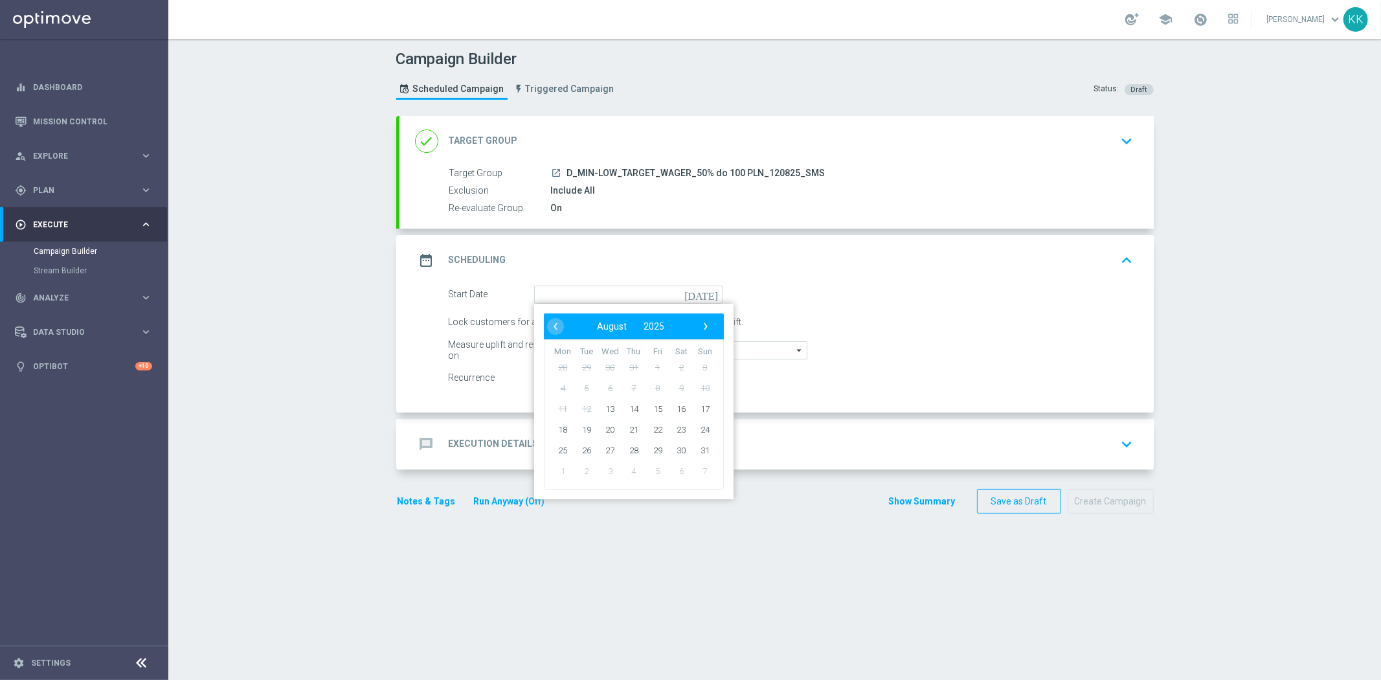
click at [605, 396] on span "6" at bounding box center [609, 387] width 21 height 21
click at [604, 405] on span "13" at bounding box center [609, 408] width 21 height 21
type input "13 Aug 2025"
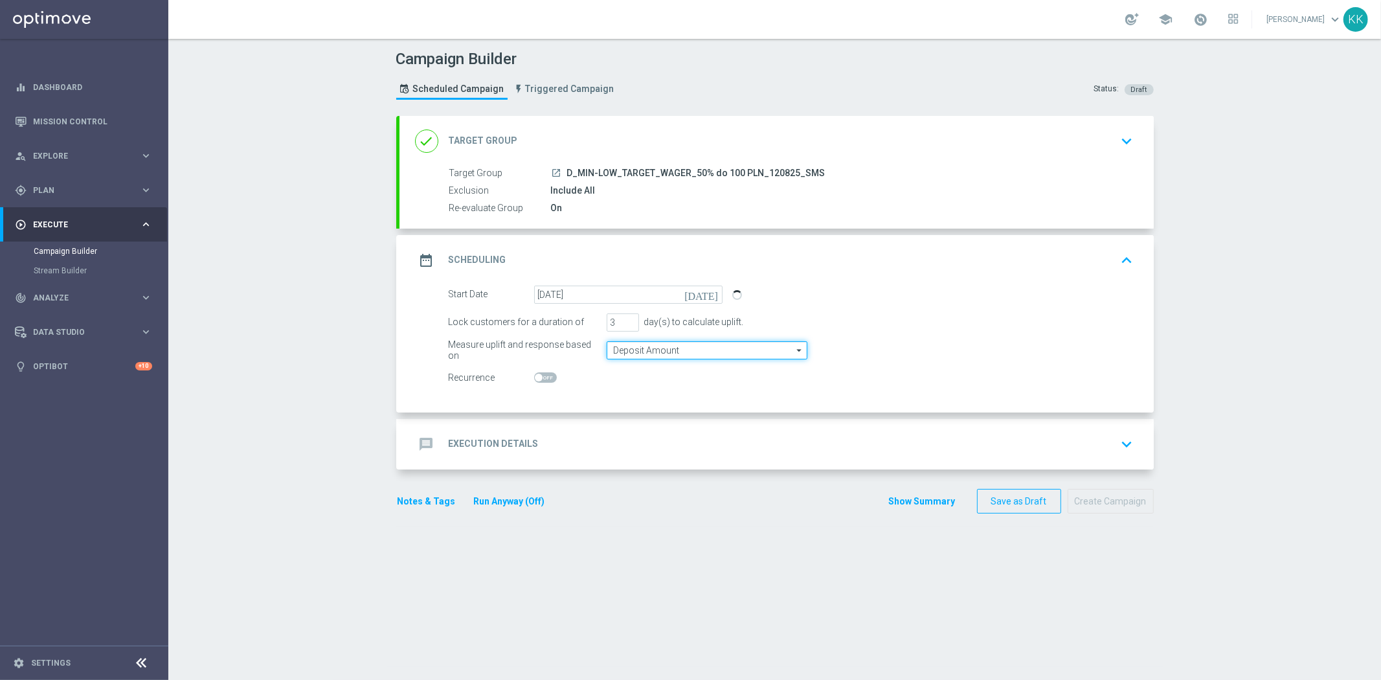
click at [629, 351] on input "Deposit Amount" at bounding box center [707, 350] width 201 height 18
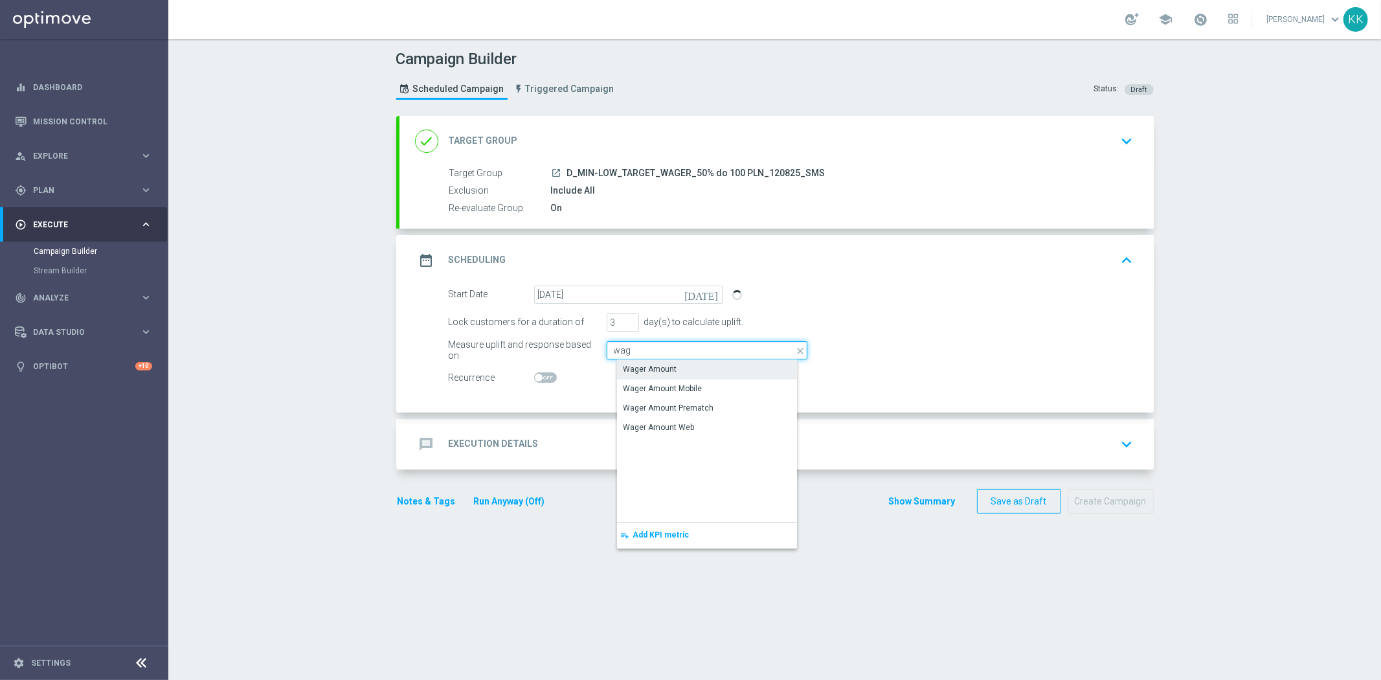
click at [641, 356] on input "wag" at bounding box center [707, 350] width 201 height 18
click at [641, 377] on div "Wager Amount" at bounding box center [717, 369] width 201 height 18
type input "Wager Amount"
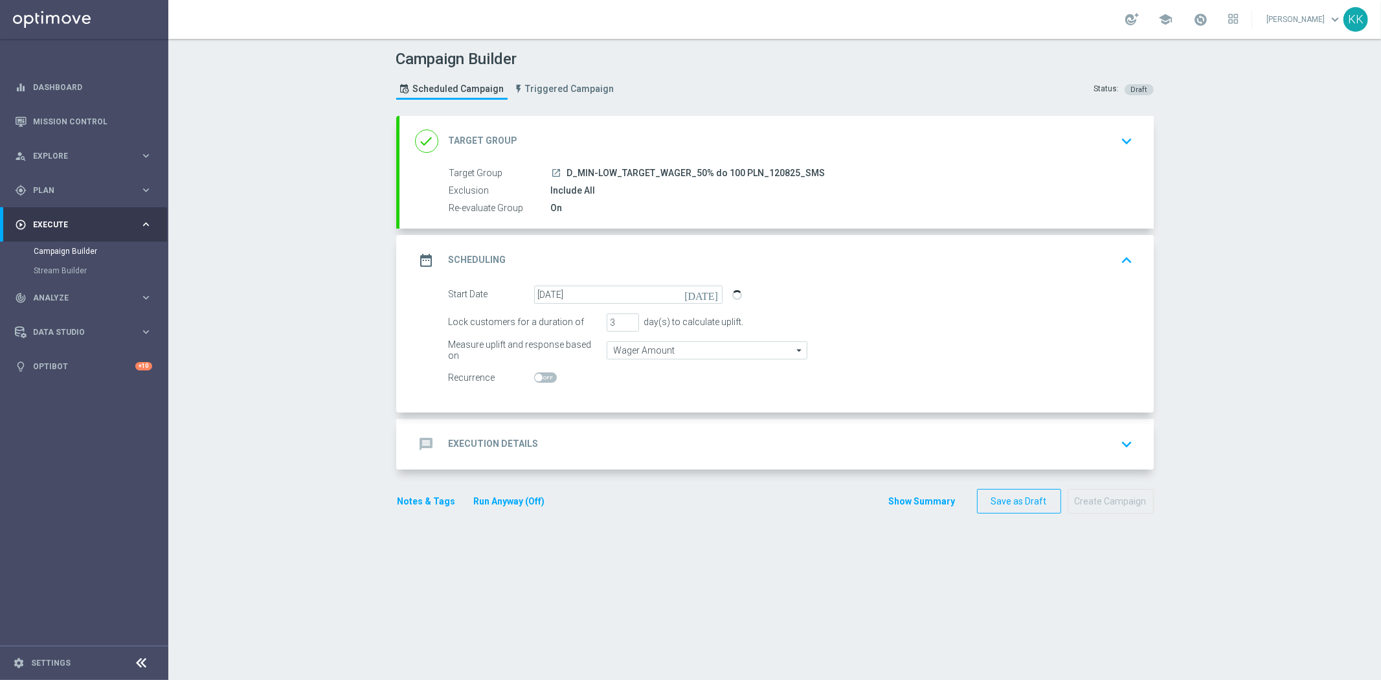
click at [688, 434] on div "message Execution Details keyboard_arrow_down" at bounding box center [776, 444] width 723 height 25
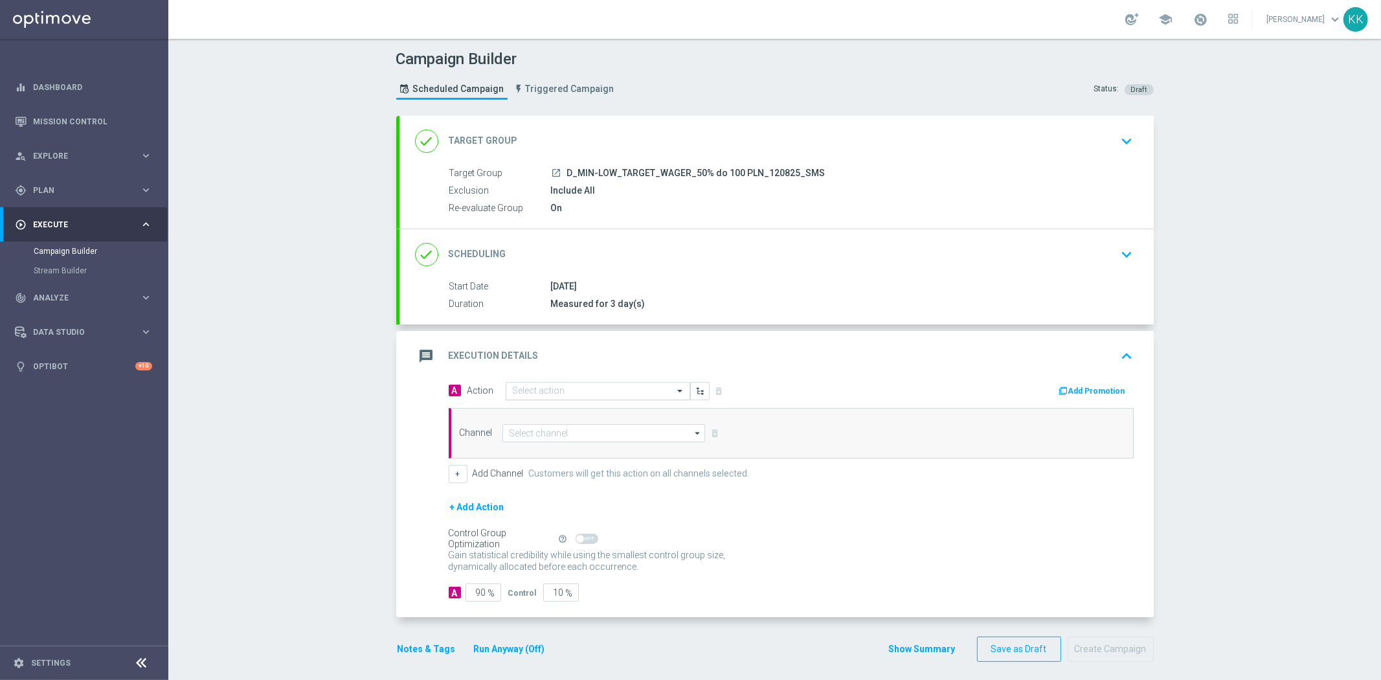
click at [577, 383] on div "Select action" at bounding box center [598, 391] width 184 height 18
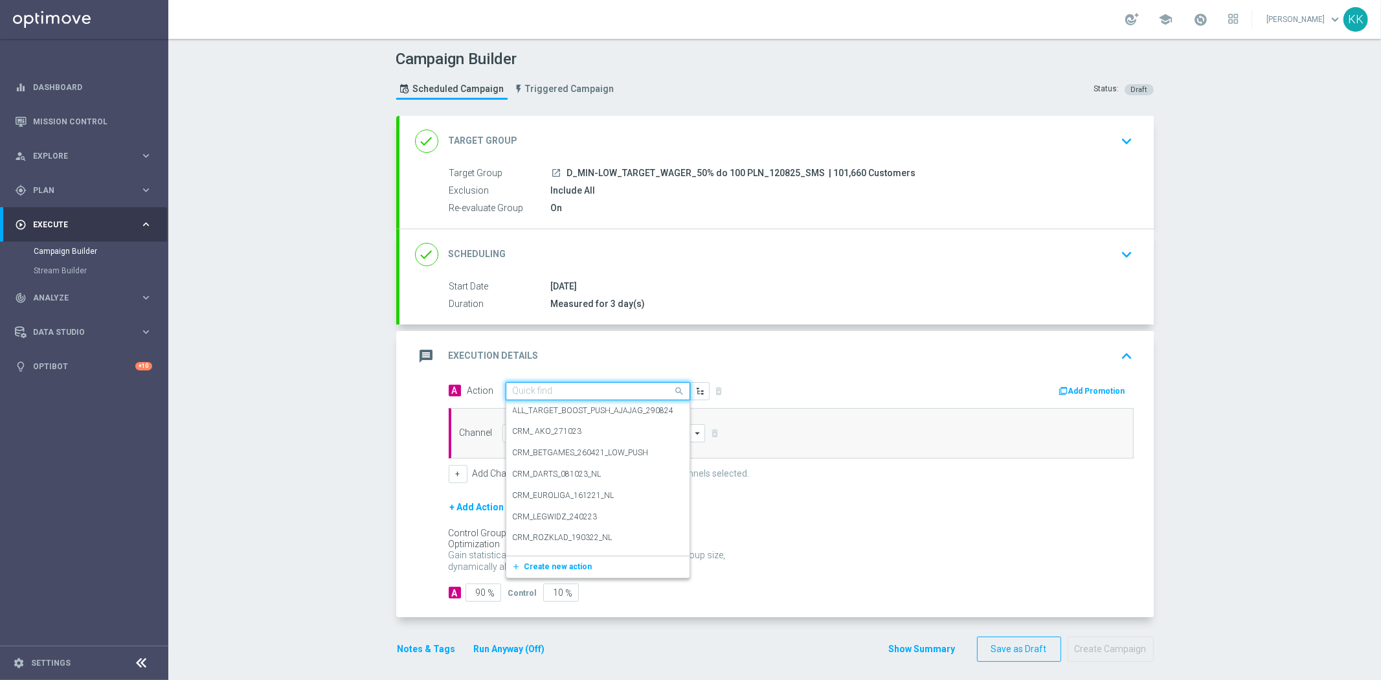
paste input "D_MIN-LOW_TARGET_WAGER_50% do 100 PLN_120825_SMS"
type input "D_MIN-LOW_TARGET_WAGER_50% do 100 PLN_120825_SMS"
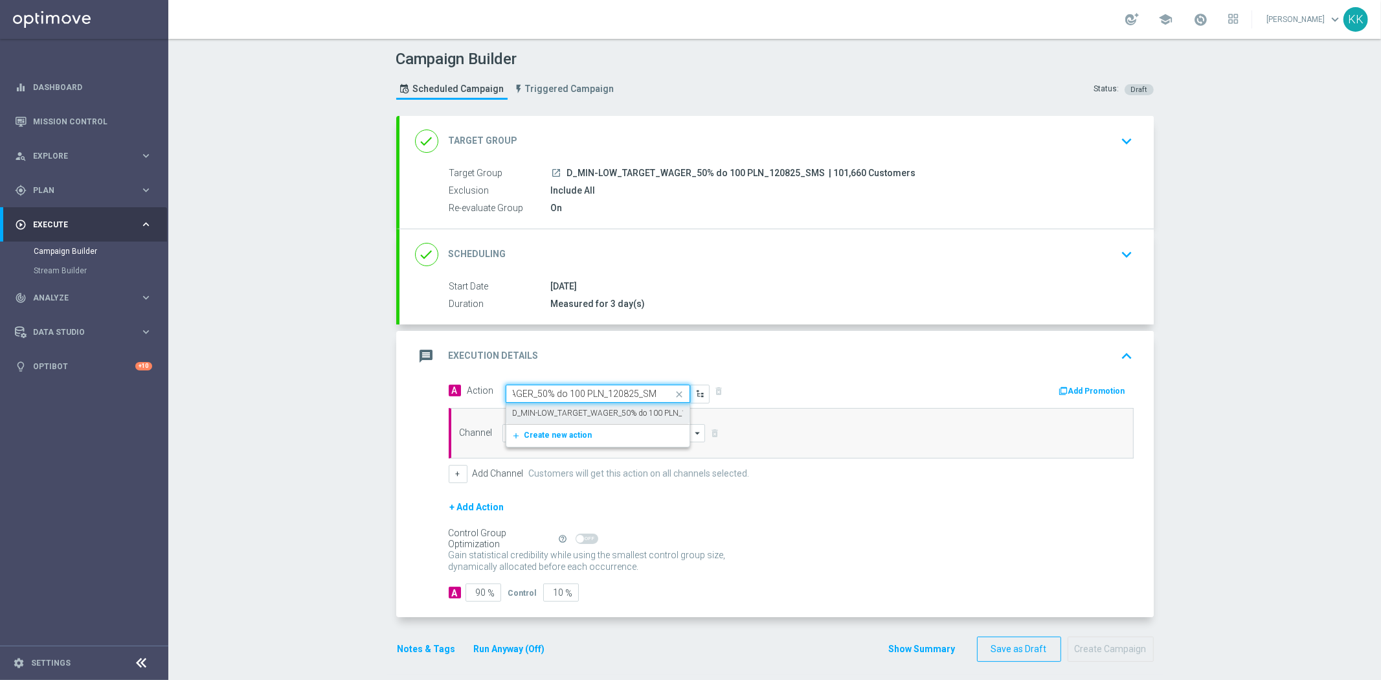
click at [574, 409] on label "D_MIN-LOW_TARGET_WAGER_50% do 100 PLN_120825_SMS" at bounding box center [621, 413] width 216 height 11
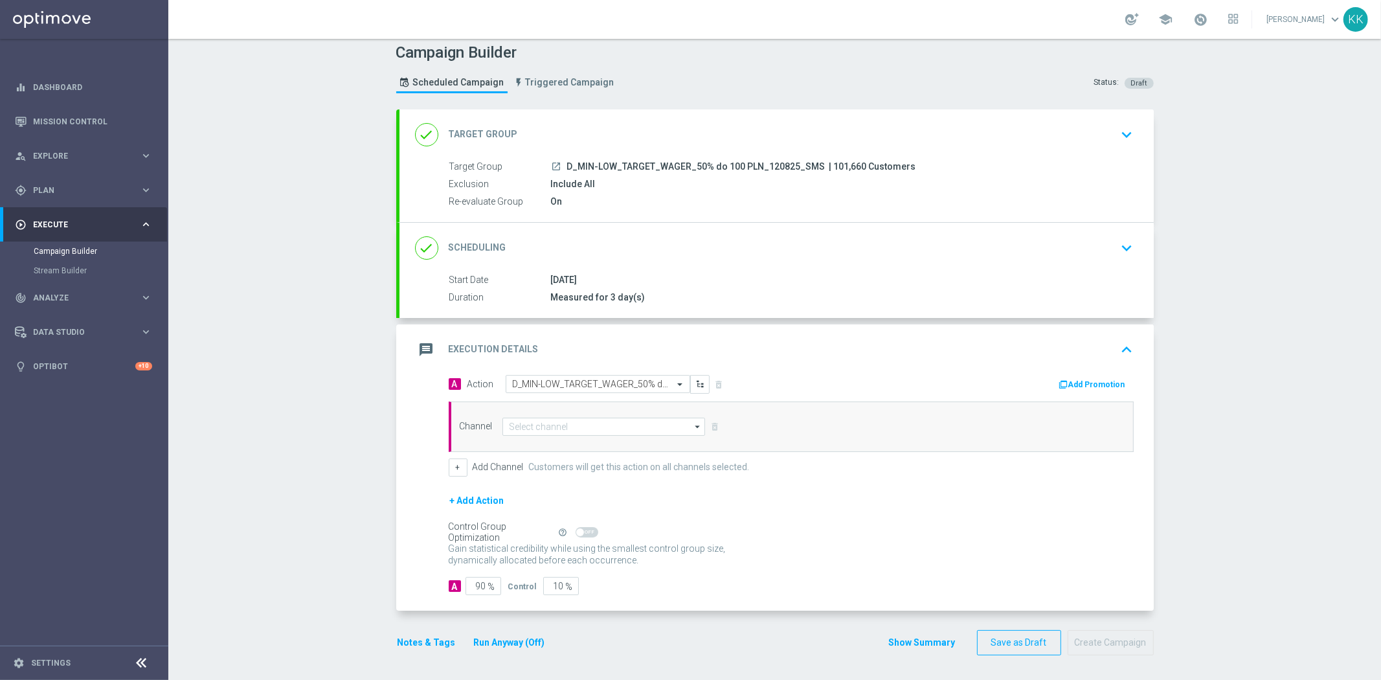
scroll to position [8, 0]
click at [560, 421] on input at bounding box center [603, 425] width 203 height 18
click at [612, 441] on div "SMS" at bounding box center [615, 444] width 204 height 18
type input "SMS"
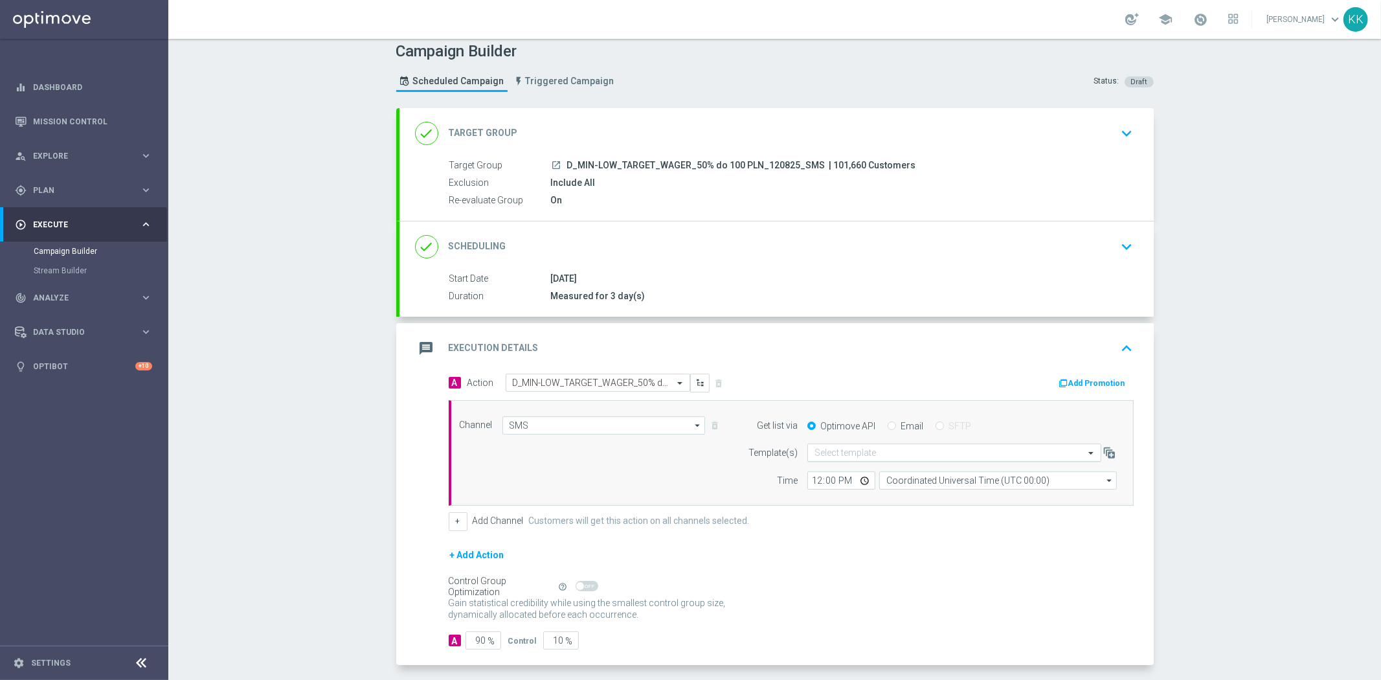
click at [846, 445] on div "Select template" at bounding box center [954, 452] width 294 height 18
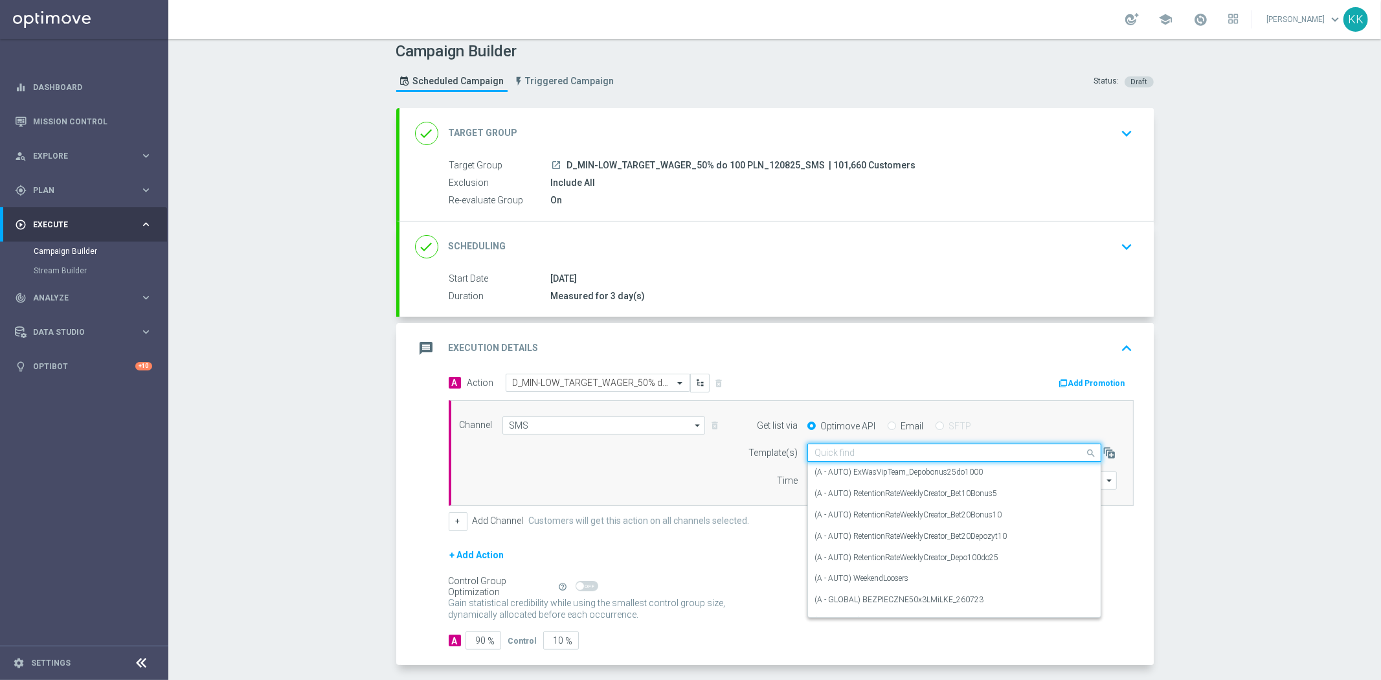
paste input "D_MIN-LOW_TARGET_WAGER_50% do 100 PLN_120825_SMS"
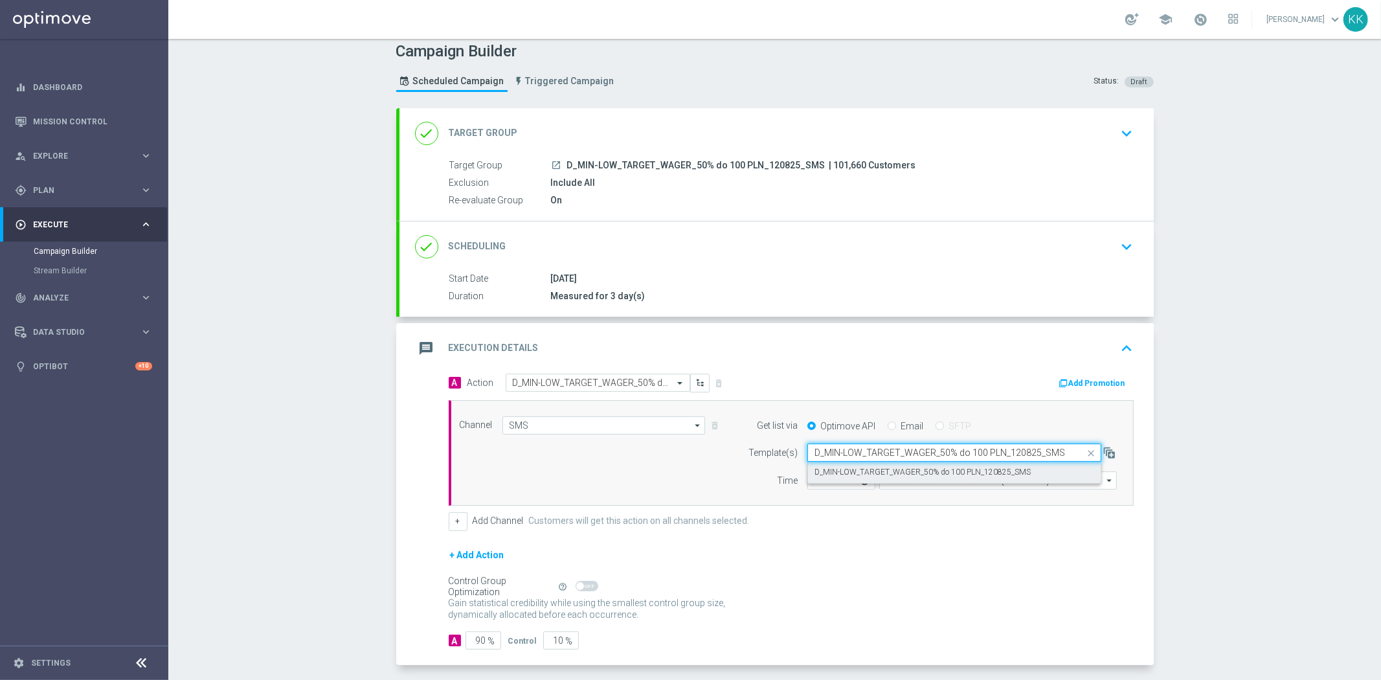
click at [848, 465] on div "D_MIN-LOW_TARGET_WAGER_50% do 100 PLN_120825_SMS" at bounding box center [954, 472] width 280 height 21
type input "D_MIN-LOW_TARGET_WAGER_50% do 100 PLN_120825_SMS"
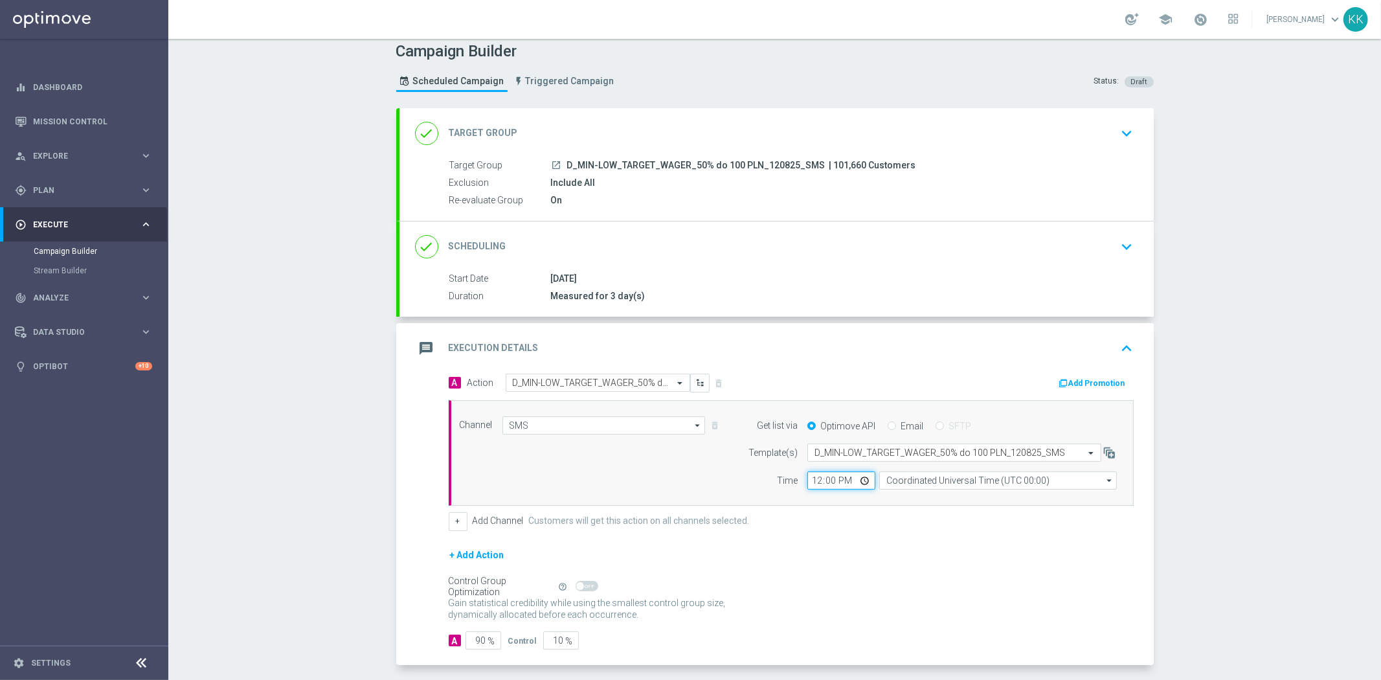
click at [807, 482] on input "12:00" at bounding box center [841, 480] width 68 height 18
type input "17:31"
click at [967, 482] on input "Coordinated Universal Time (UTC 00:00)" at bounding box center [998, 480] width 238 height 18
click at [969, 495] on div "Central European Time (Warsaw) (UTC +02:00)" at bounding box center [1002, 499] width 212 height 12
type input "Central European Time (Warsaw) (UTC +02:00)"
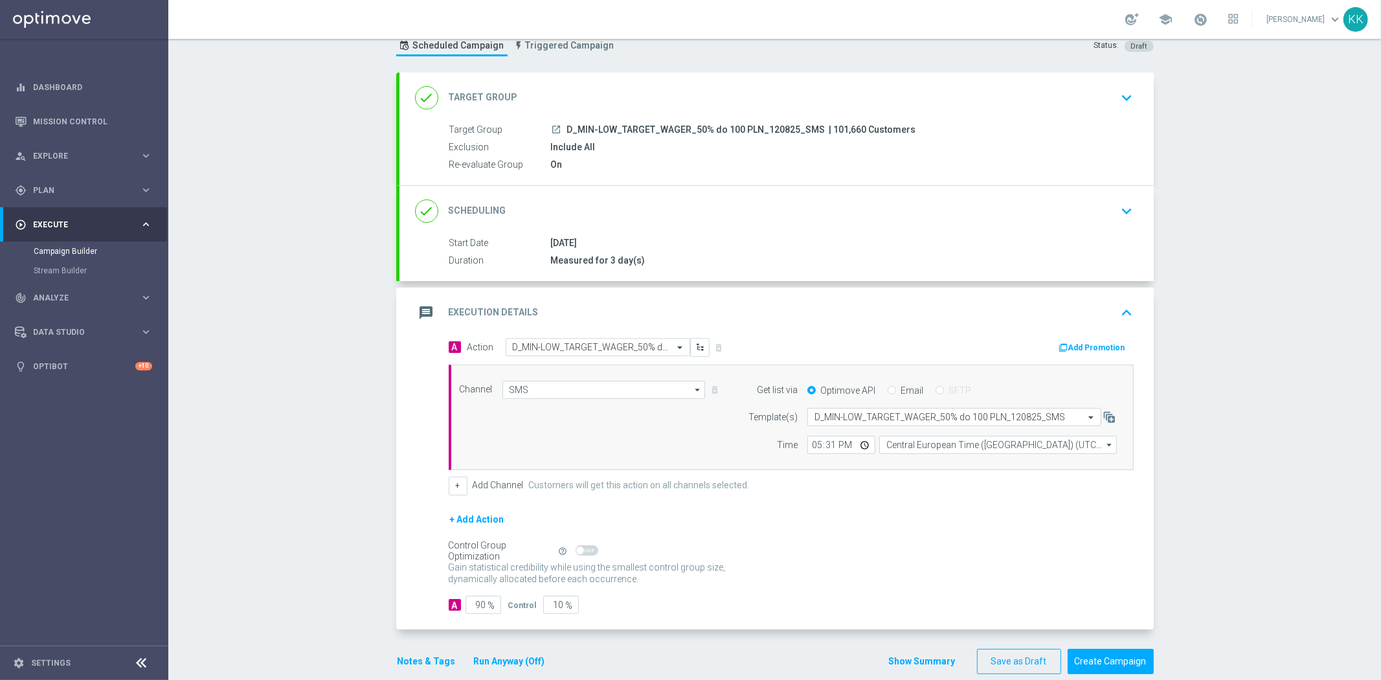
scroll to position [63, 0]
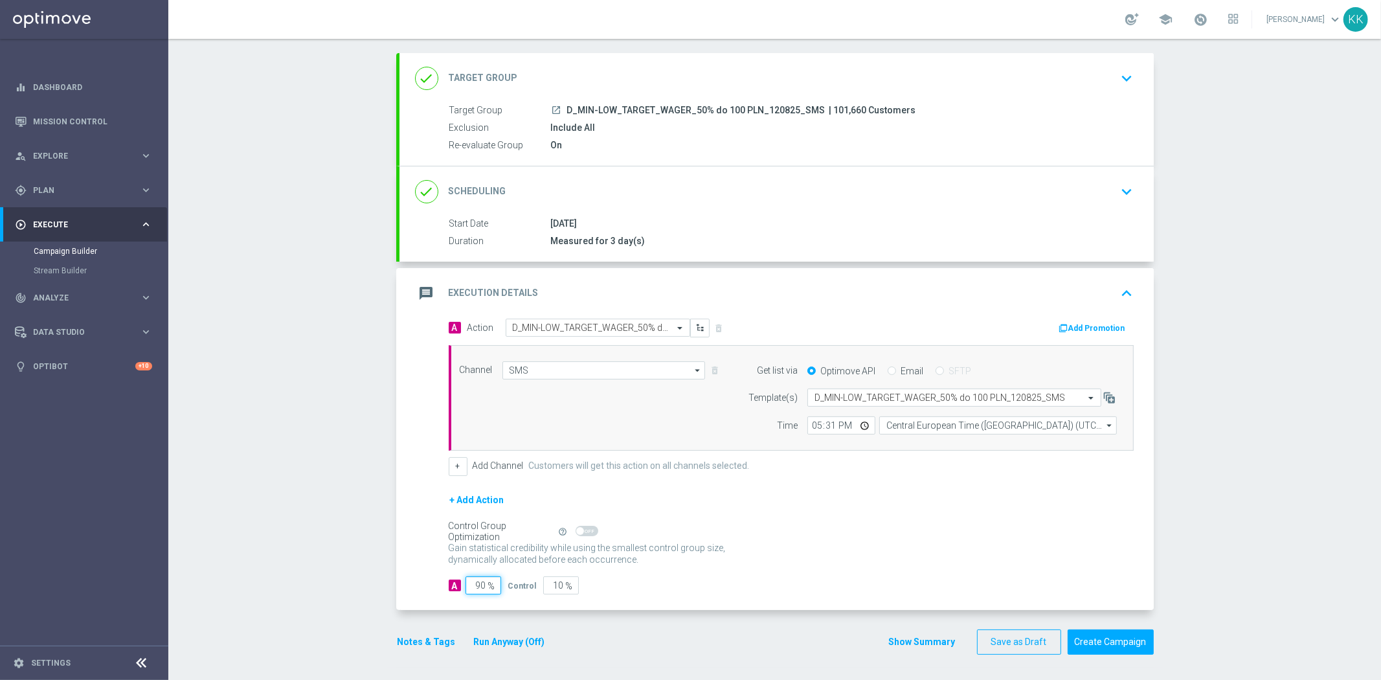
click at [478, 583] on input "90" at bounding box center [483, 585] width 36 height 18
type input "9"
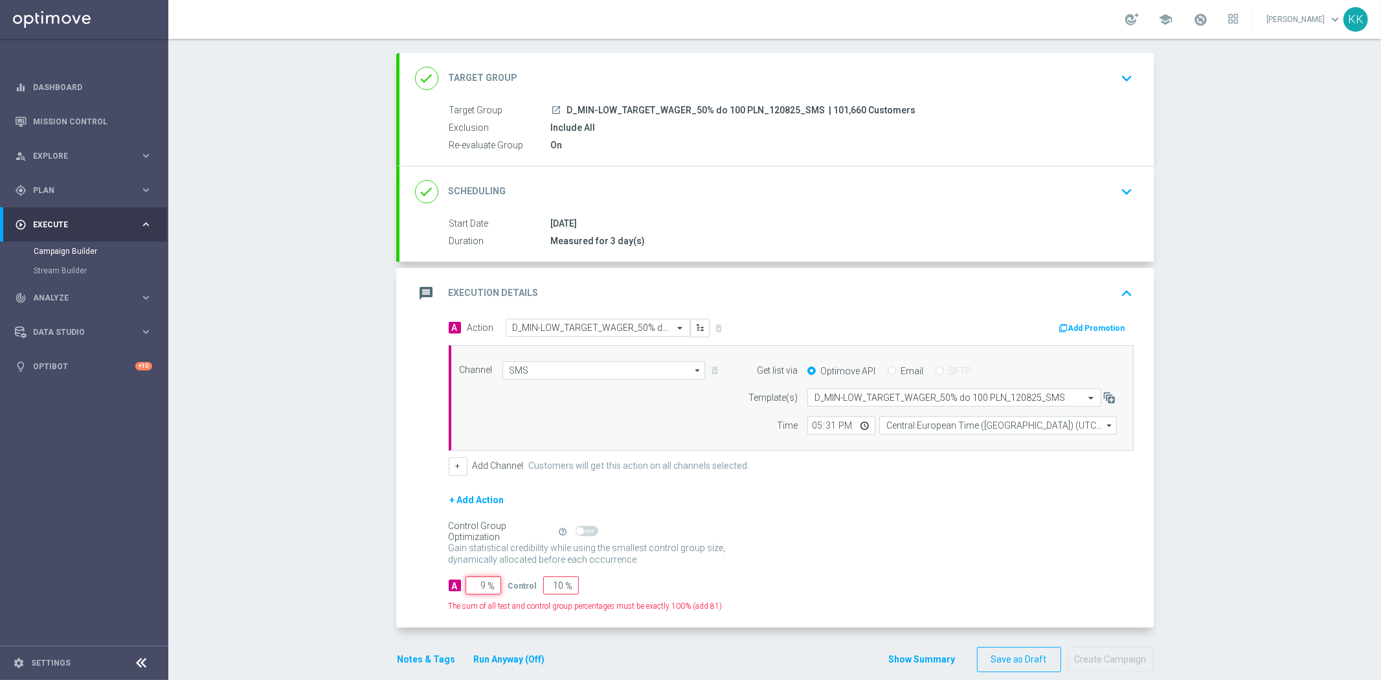
type input "91"
type input "98"
type input "2"
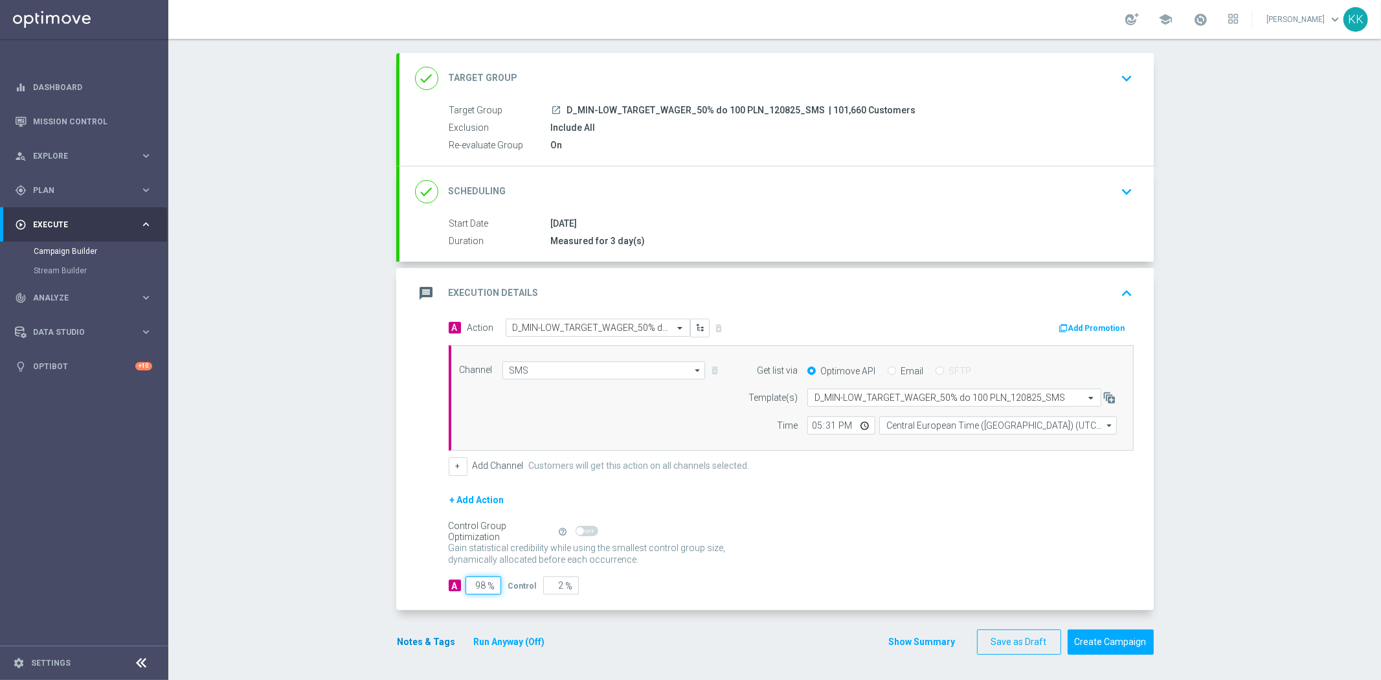
type input "98"
click at [421, 641] on button "Notes & Tags" at bounding box center [426, 642] width 61 height 16
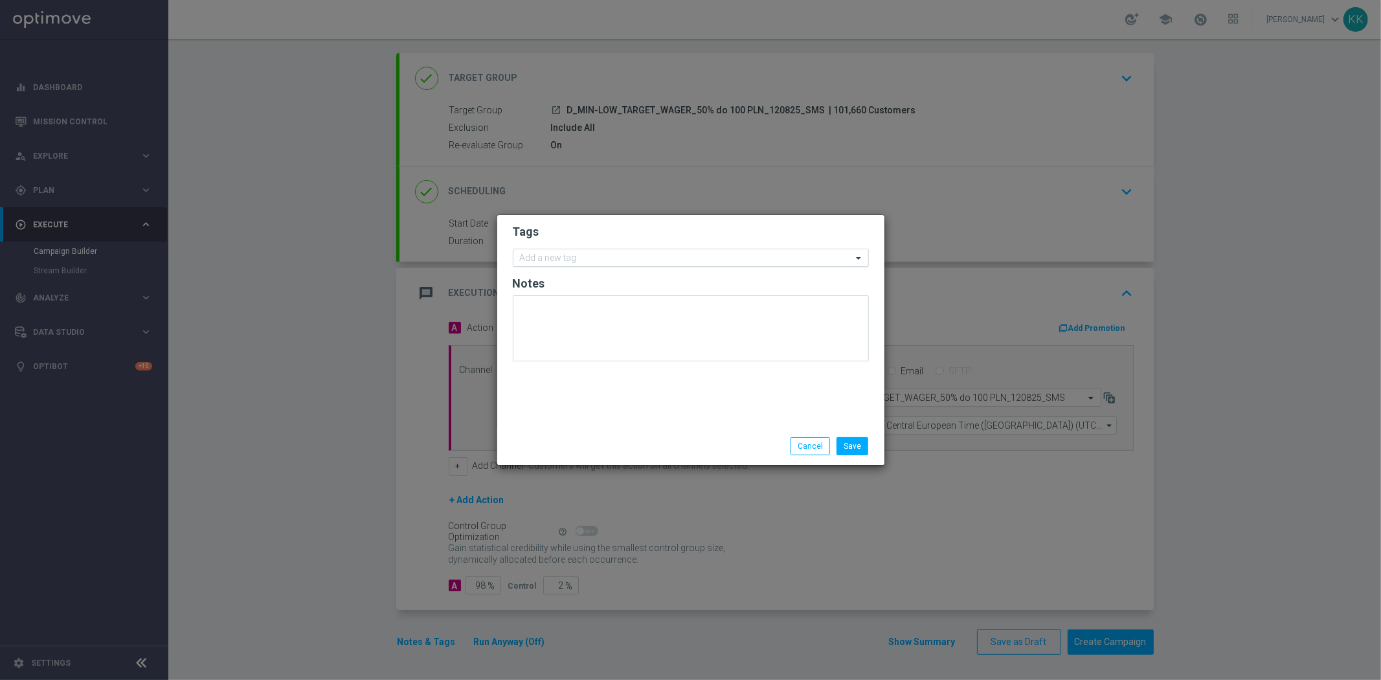
click at [659, 253] on input "text" at bounding box center [686, 258] width 332 height 11
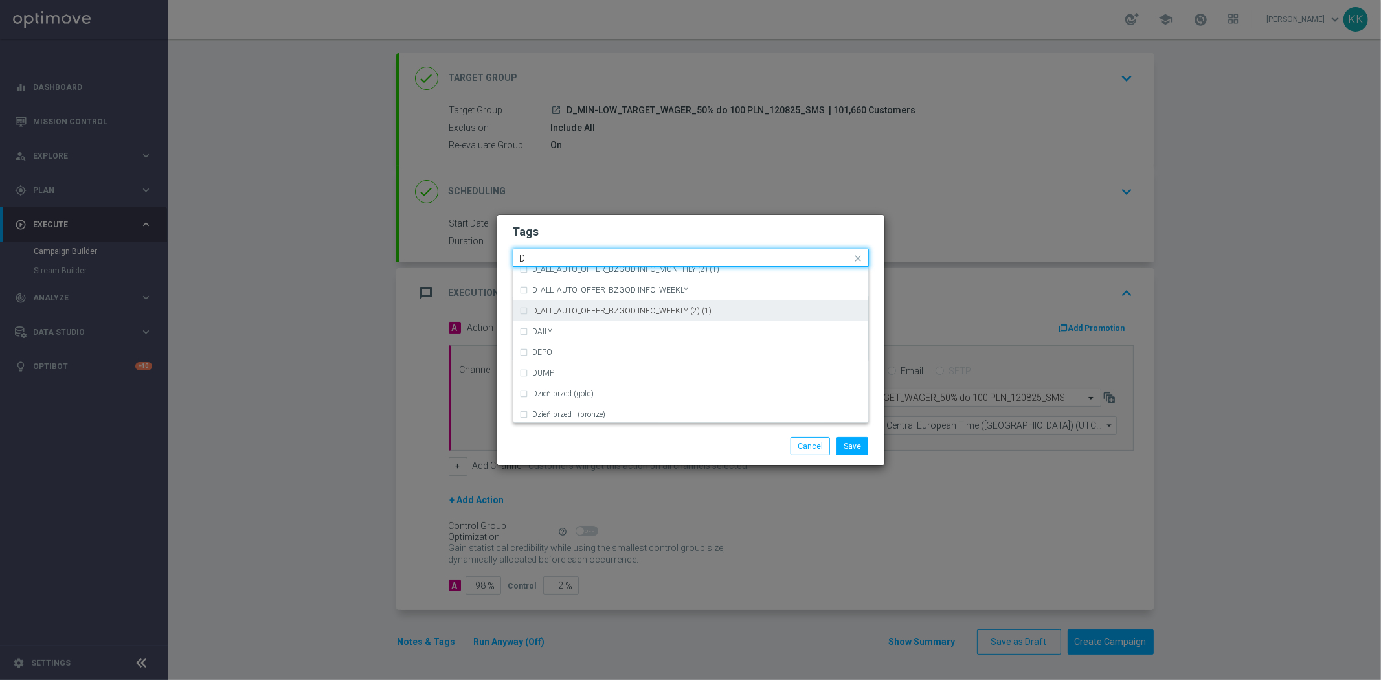
scroll to position [1438, 0]
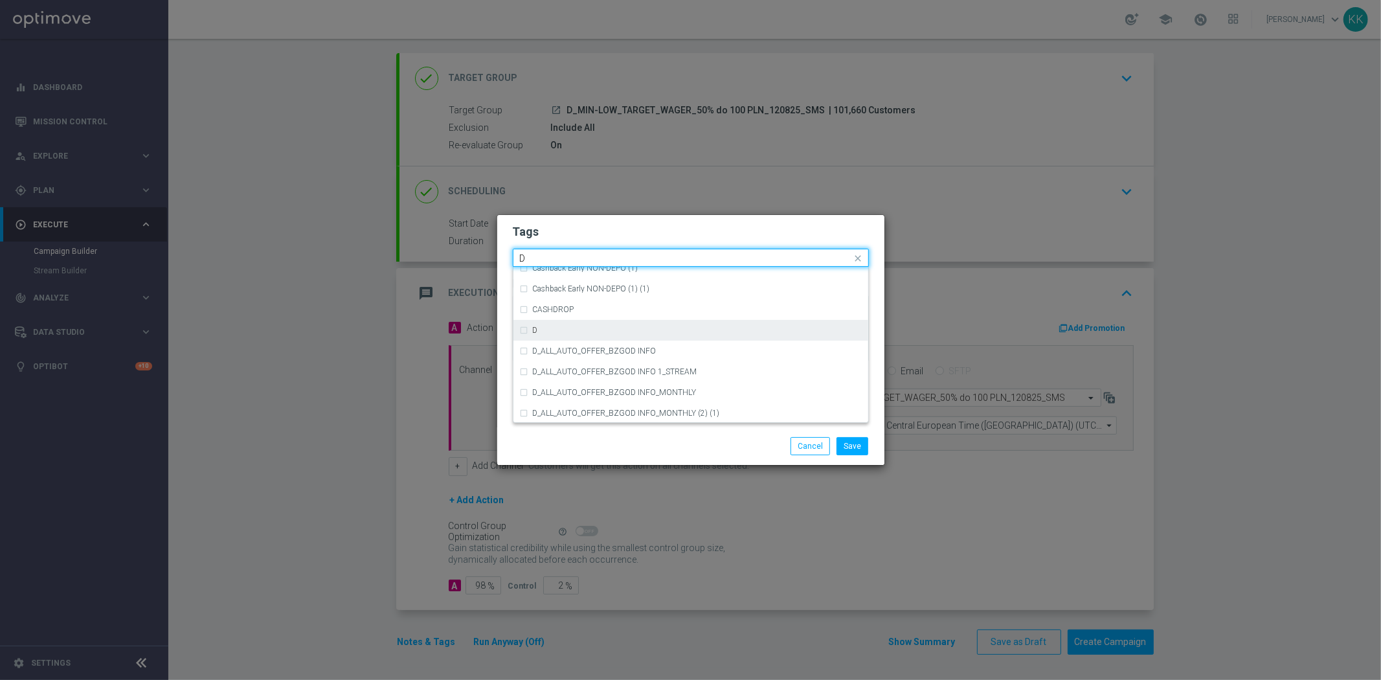
click at [564, 332] on div "D" at bounding box center [697, 330] width 329 height 8
type input "D"
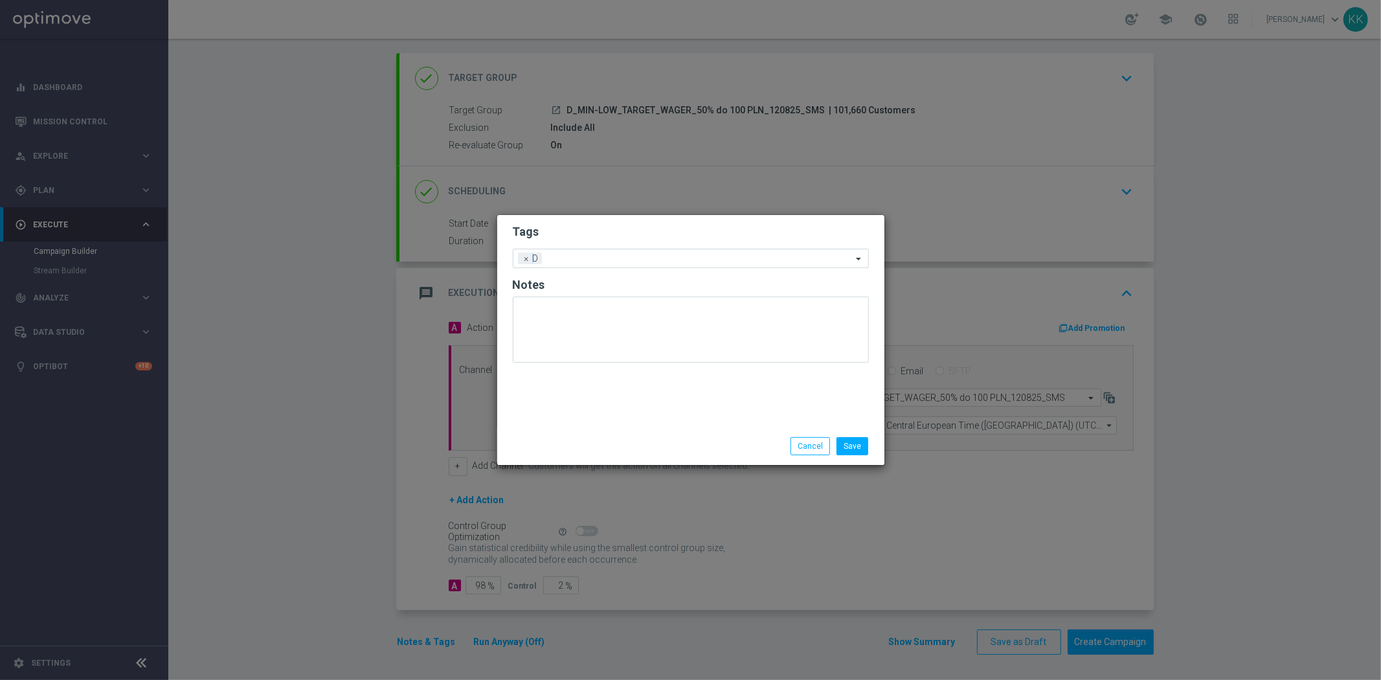
click at [636, 216] on div "Tags Add a new tag × D Notes" at bounding box center [690, 321] width 387 height 212
click at [636, 258] on input "text" at bounding box center [699, 259] width 305 height 11
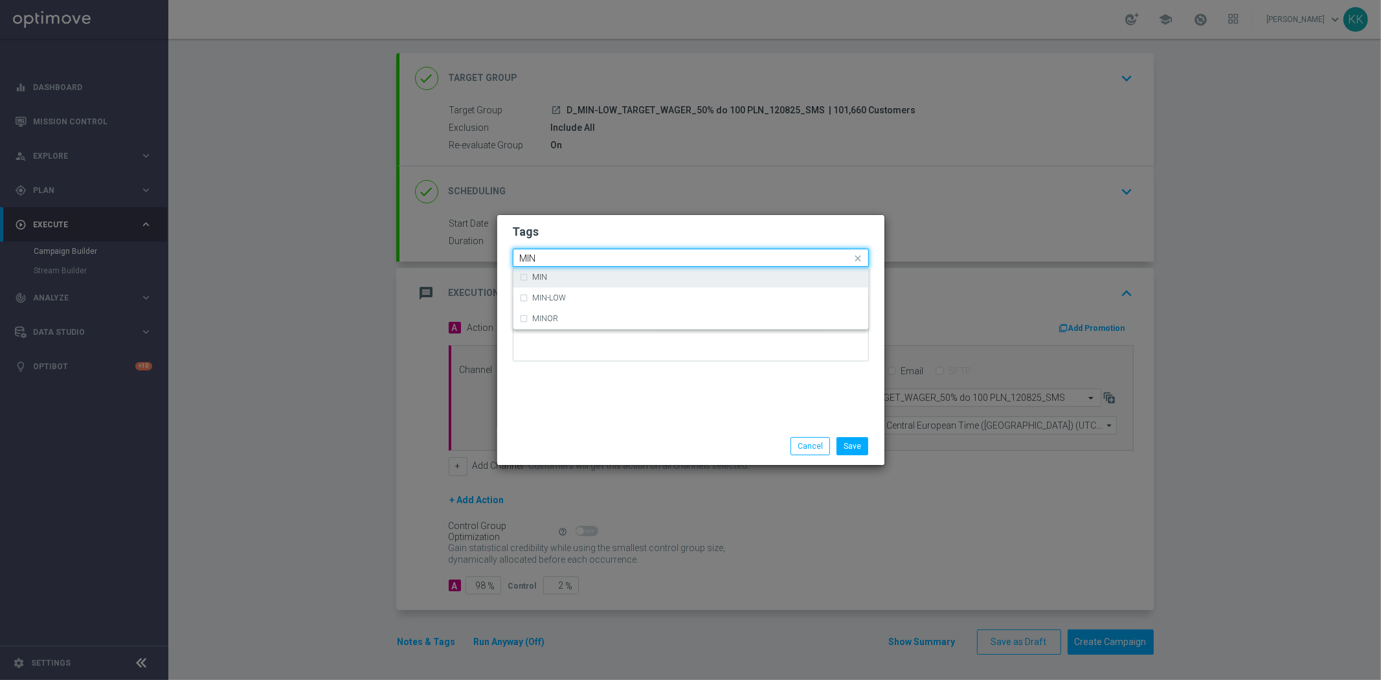
click at [654, 271] on div "MIN" at bounding box center [691, 277] width 342 height 21
type input "MIN"
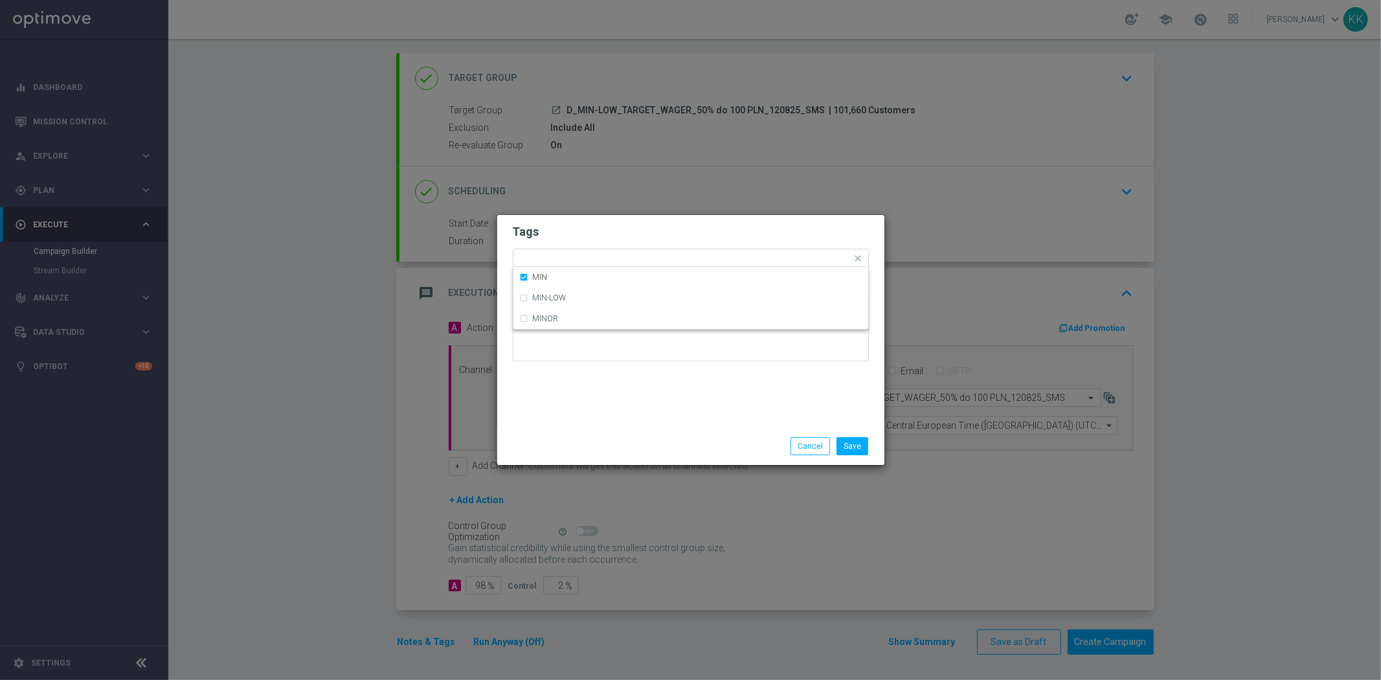
click at [658, 247] on form "Tags Quick find × D × MIN MIN MIN-LOW MINOR Notes" at bounding box center [691, 296] width 356 height 150
click at [658, 260] on input "text" at bounding box center [718, 259] width 267 height 11
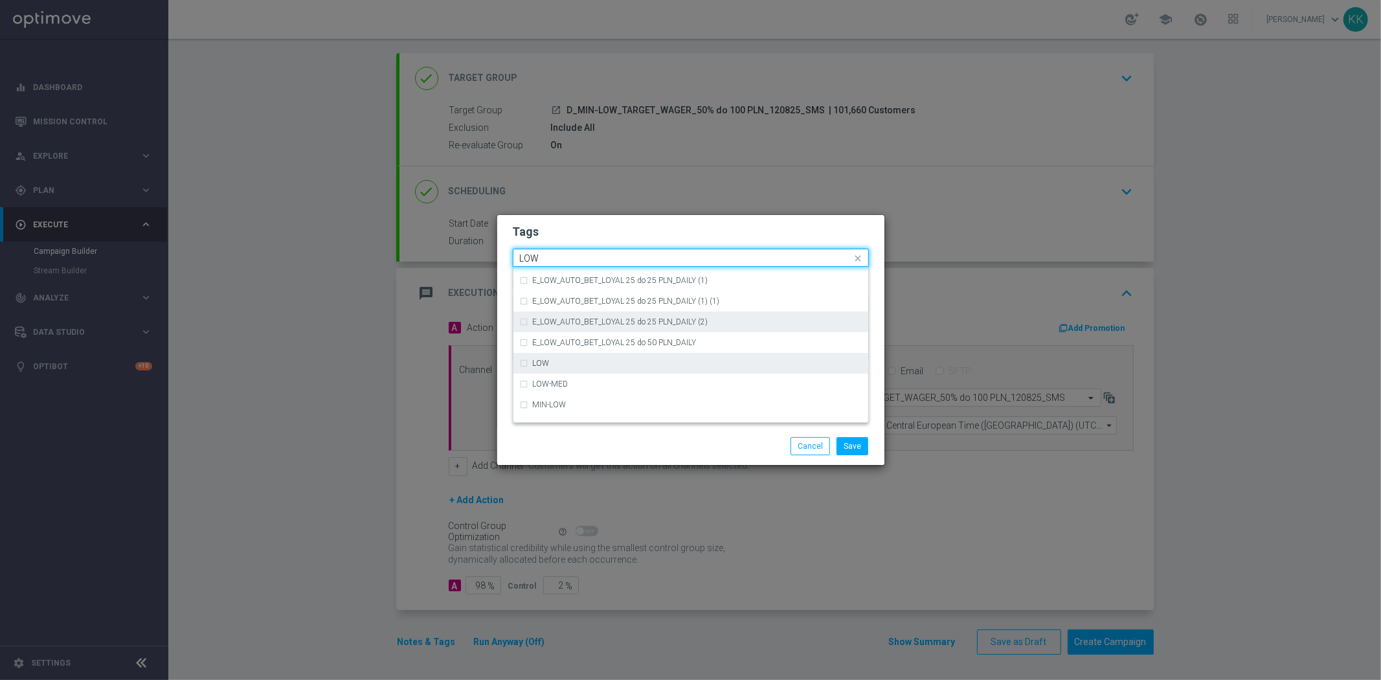
scroll to position [631, 0]
click at [590, 350] on div "LOW" at bounding box center [697, 350] width 329 height 8
type input "LOW"
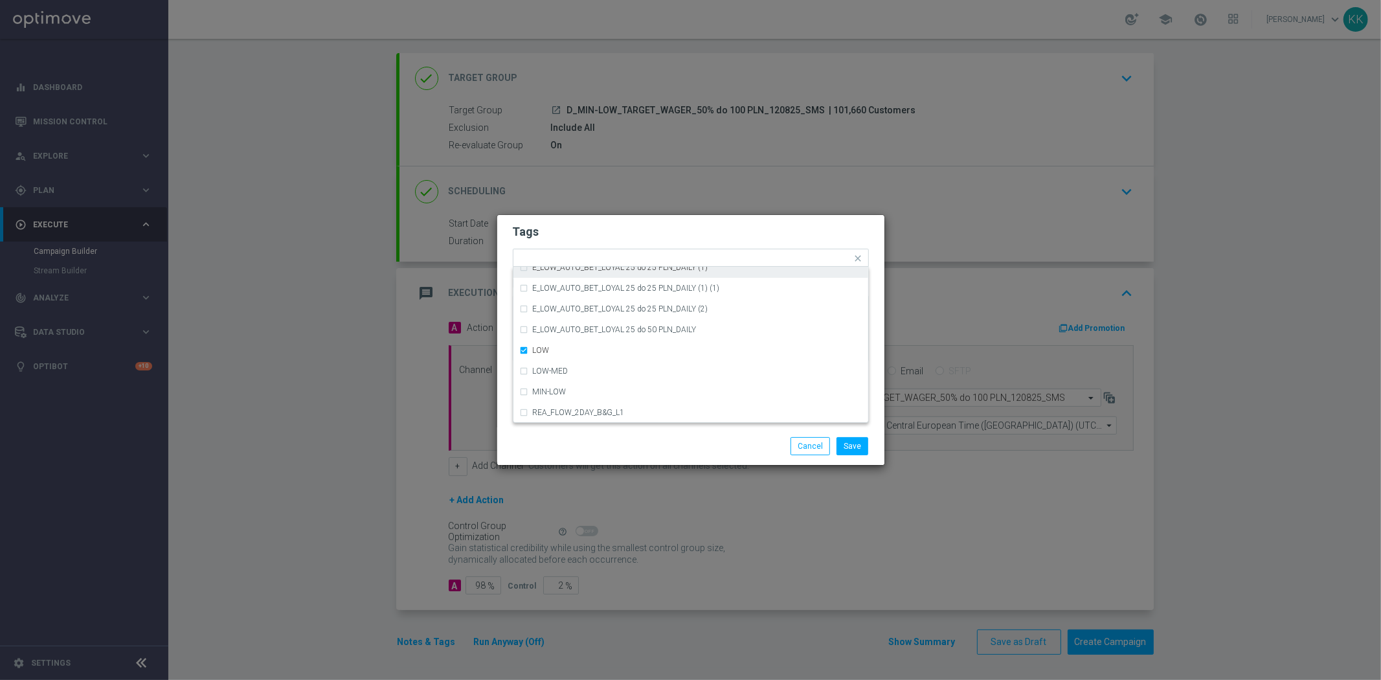
click at [613, 242] on form "Tags Quick find × D × MIN × LOW (REA - AUTO) REA_FLOW_8DAY_B&G (1) (1) (REA - A…" at bounding box center [691, 296] width 356 height 150
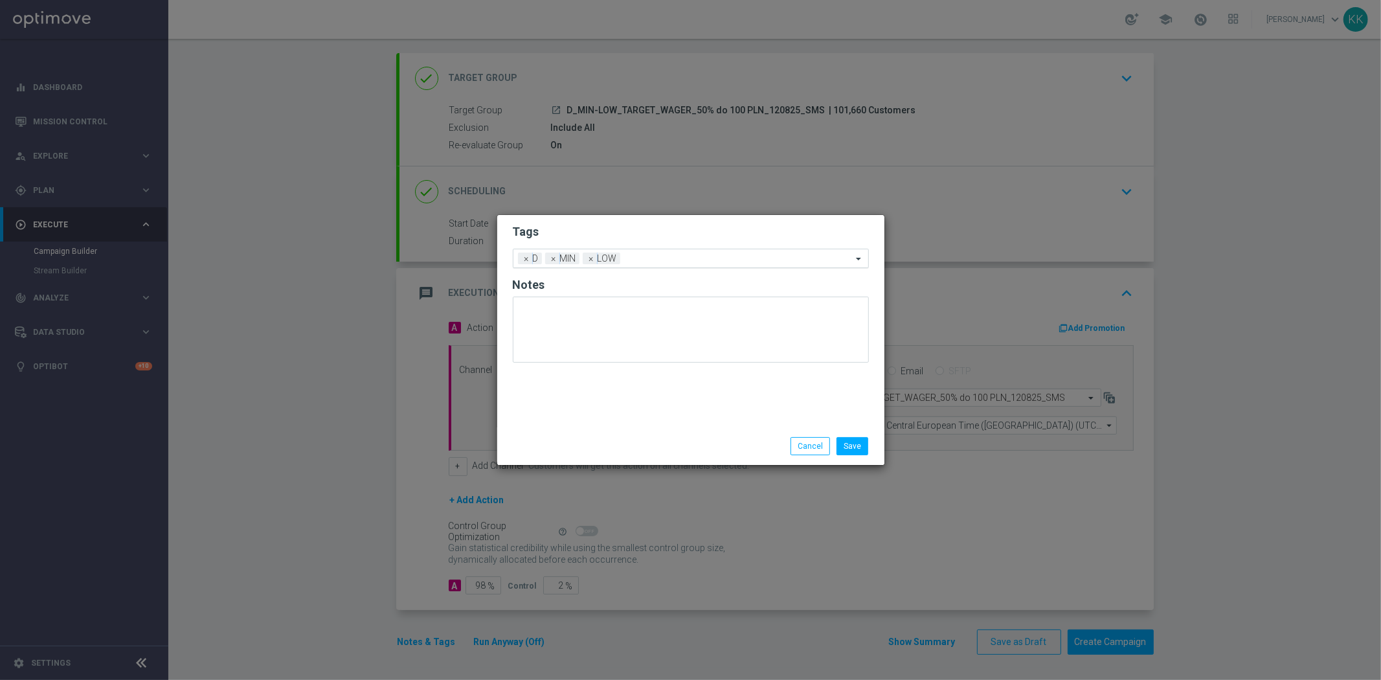
click at [645, 263] on input "text" at bounding box center [738, 259] width 227 height 11
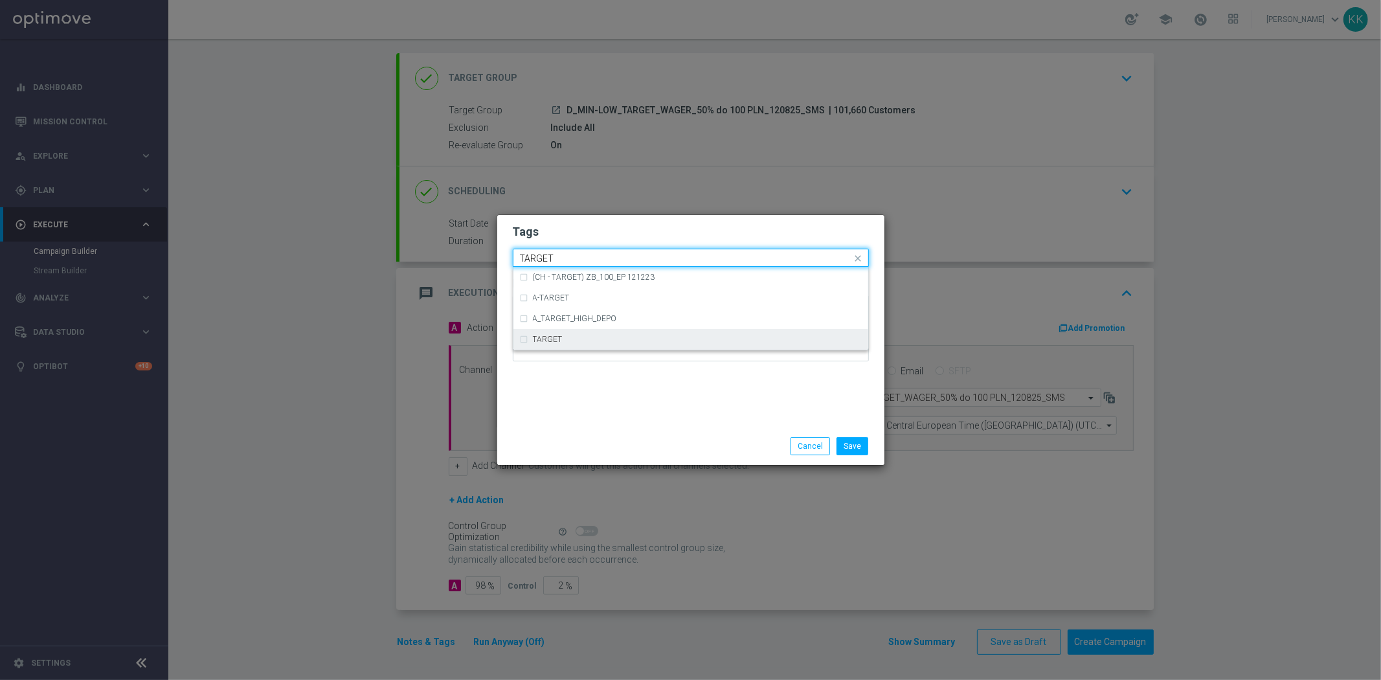
click at [633, 350] on ng-dropdown-panel "(CH - TARGET) ZB_100_EP 121223 A-TARGET A_TARGET_HIGH_DEPO TARGET" at bounding box center [691, 309] width 356 height 84
click at [632, 335] on div "TARGET" at bounding box center [697, 339] width 329 height 8
type input "TARGET"
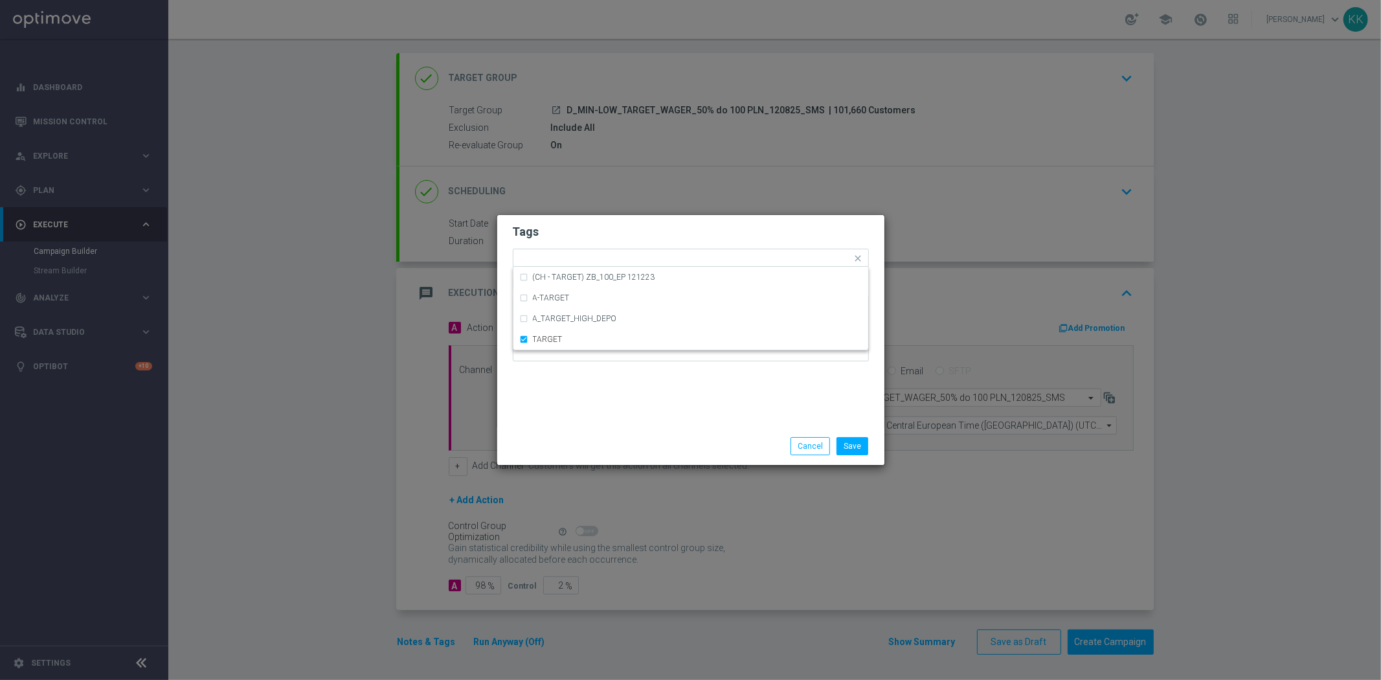
click at [648, 365] on div at bounding box center [691, 333] width 356 height 76
click at [687, 255] on input "text" at bounding box center [766, 259] width 171 height 11
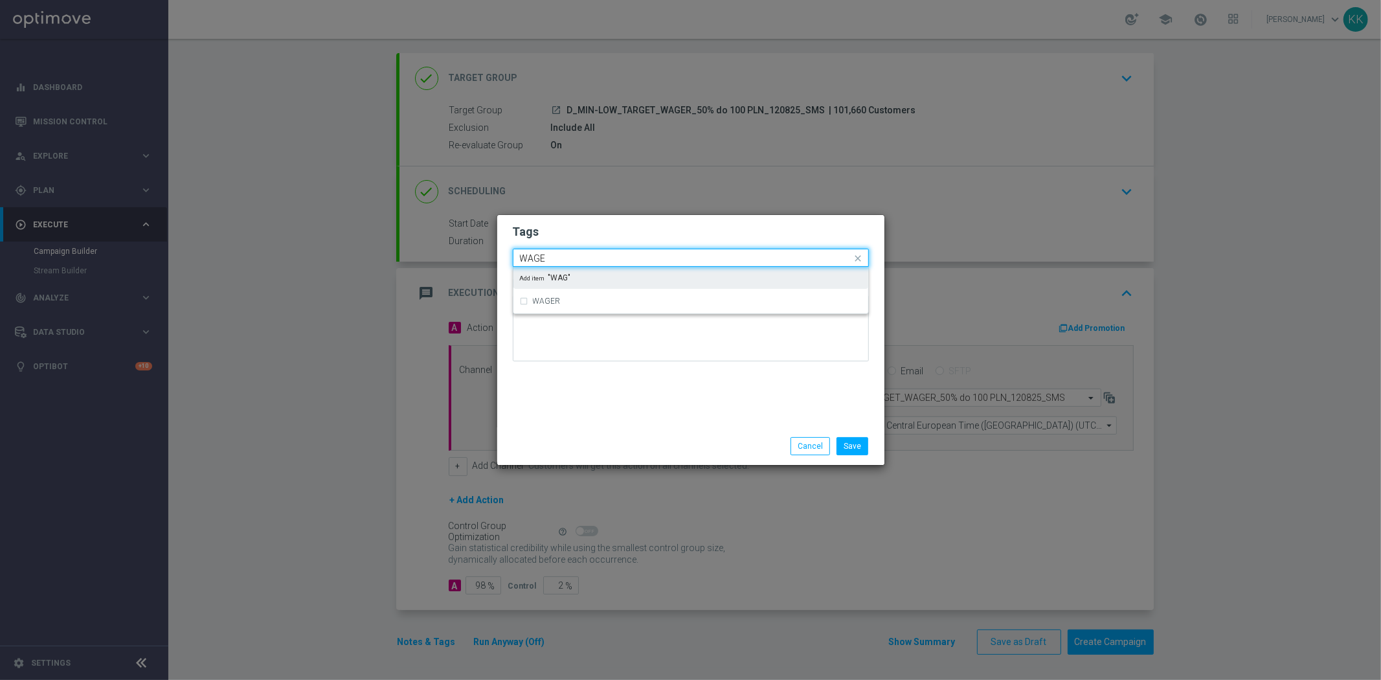
type input "WAGER"
click at [574, 292] on form "Tags Quick find × D × MIN × LOW × TARGET WAGER Notes" at bounding box center [691, 296] width 356 height 150
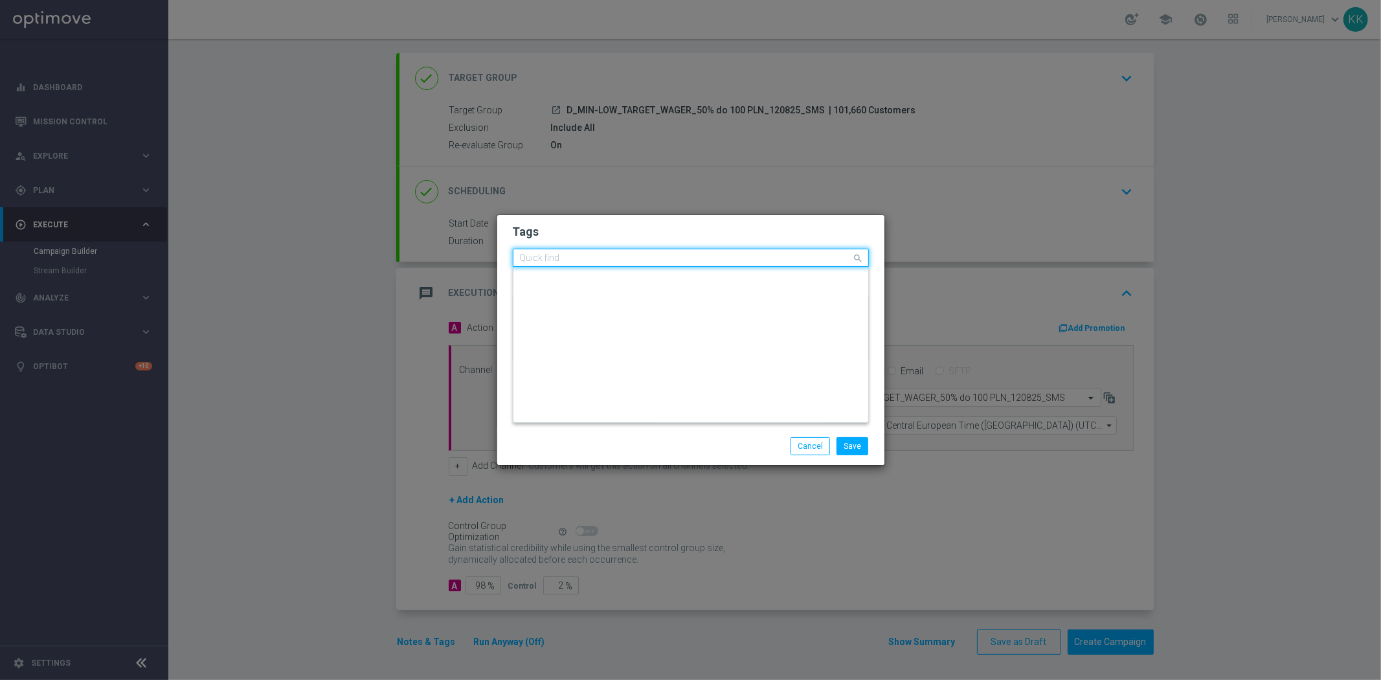
click at [758, 252] on div "Quick find × D × MIN × LOW × TARGET" at bounding box center [682, 258] width 339 height 16
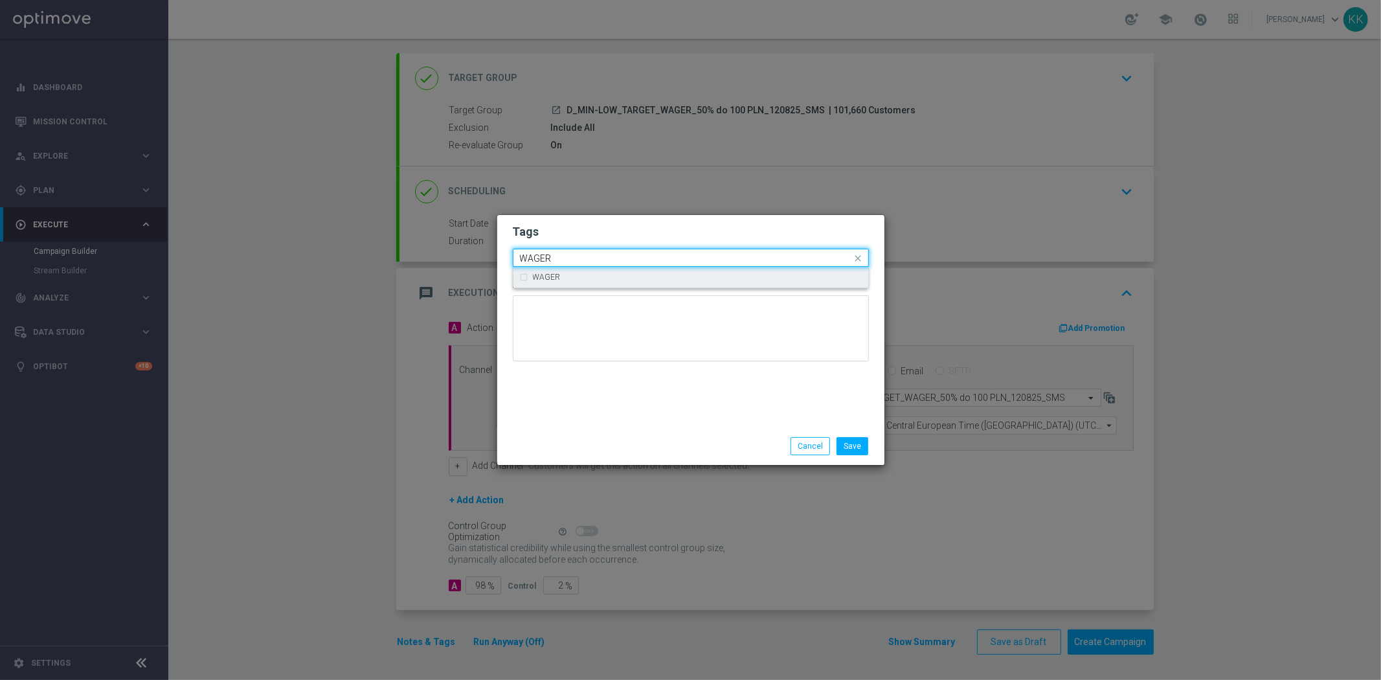
click at [744, 282] on div "WAGER" at bounding box center [691, 277] width 342 height 21
type input "WAGER"
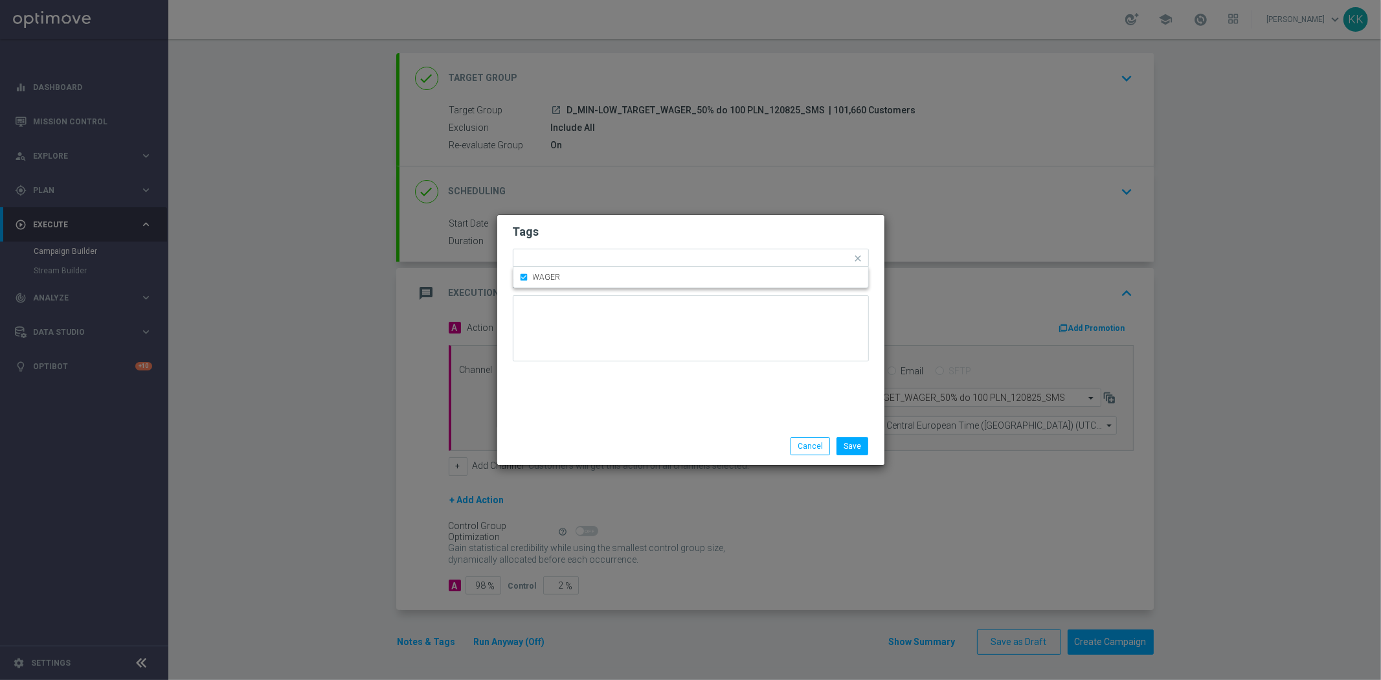
drag, startPoint x: 740, startPoint y: 224, endPoint x: 734, endPoint y: 240, distance: 17.2
click at [735, 227] on h2 "Tags" at bounding box center [691, 232] width 356 height 16
click at [753, 256] on input "text" at bounding box center [793, 259] width 118 height 11
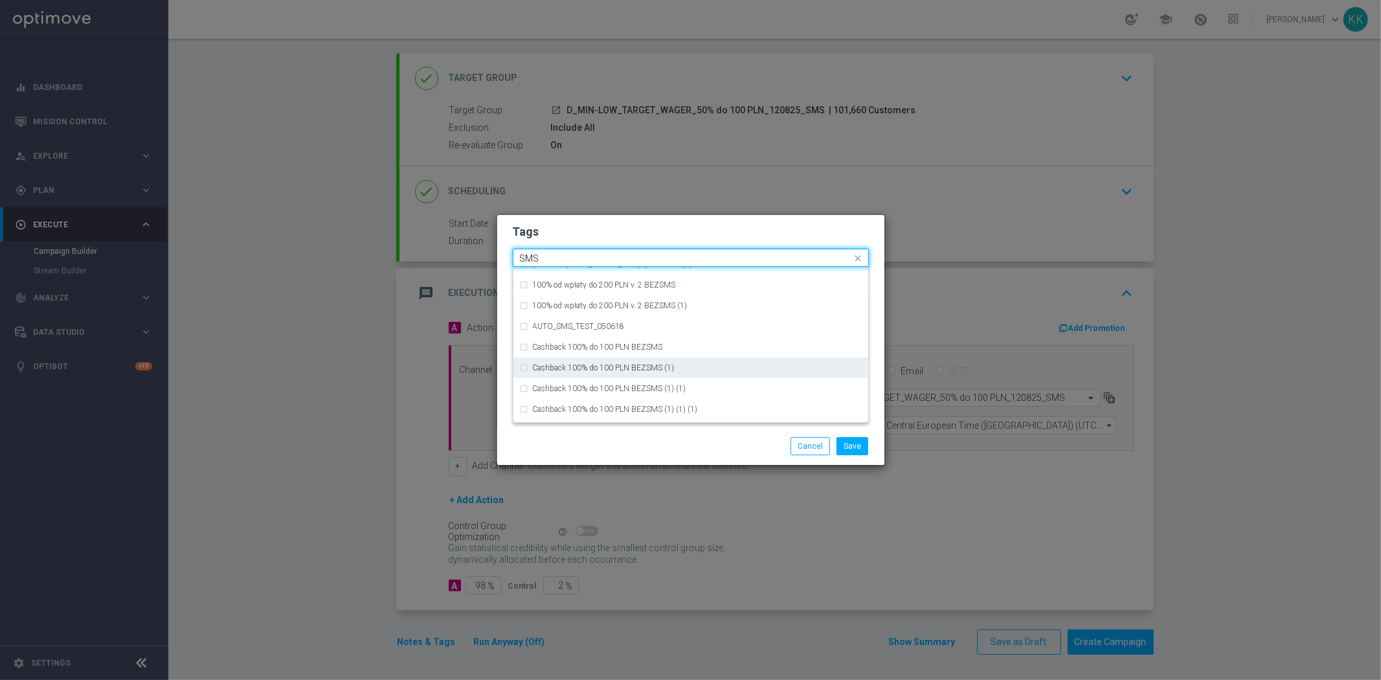
scroll to position [196, 0]
click at [586, 411] on div "SMS" at bounding box center [697, 412] width 329 height 8
type input "SMS"
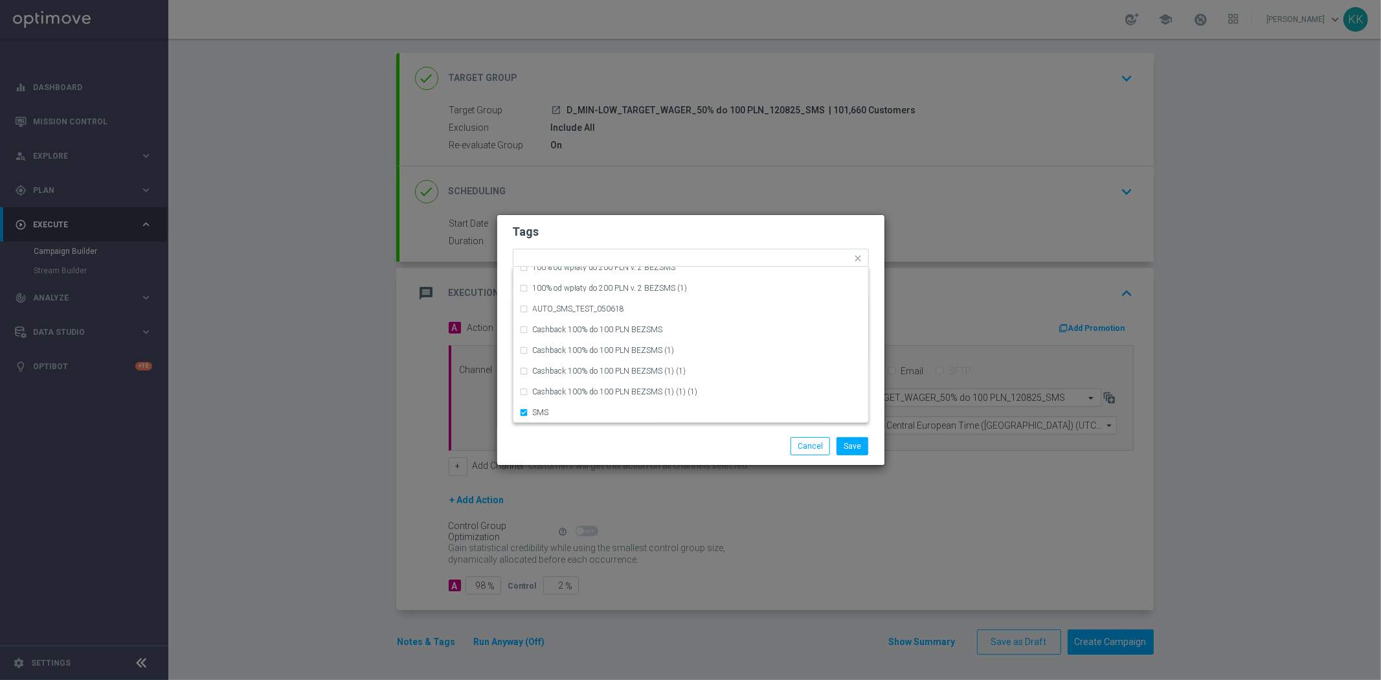
click at [599, 451] on div "Save Cancel" at bounding box center [690, 446] width 375 height 18
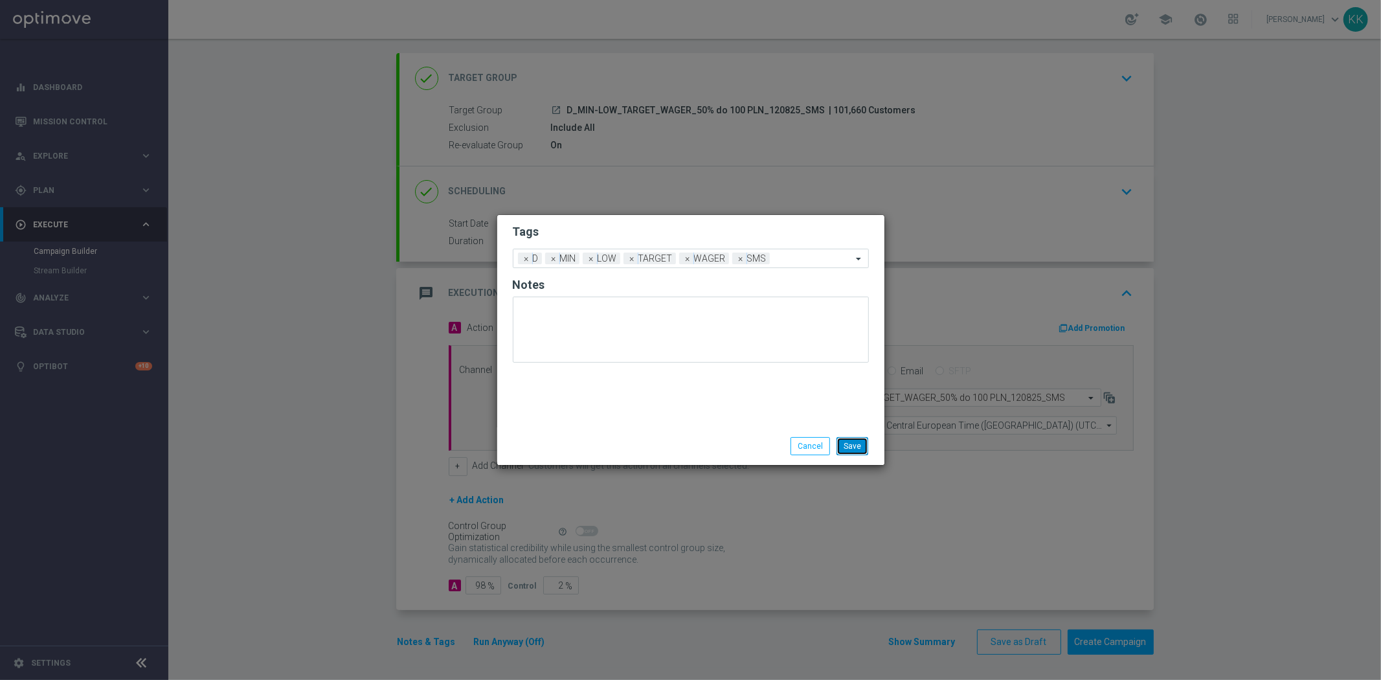
click at [847, 442] on button "Save" at bounding box center [852, 446] width 32 height 18
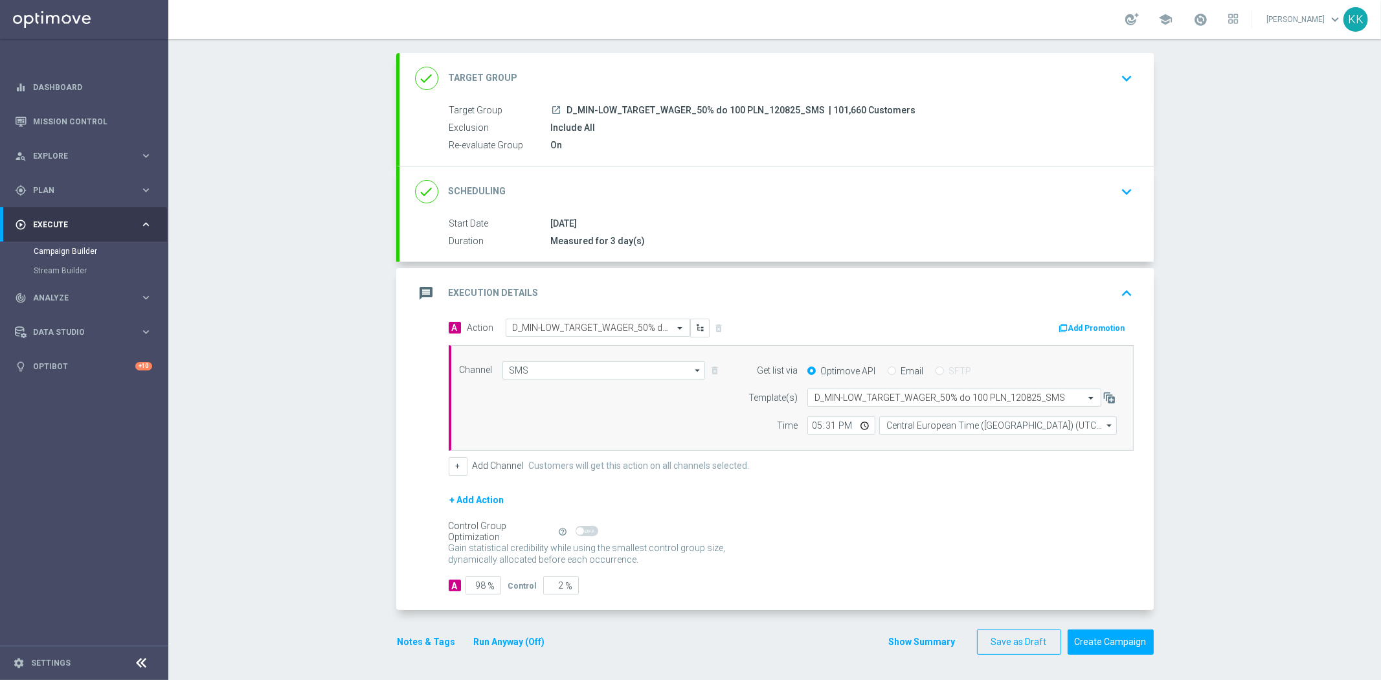
click at [1122, 88] on button "keyboard_arrow_down" at bounding box center [1127, 78] width 22 height 25
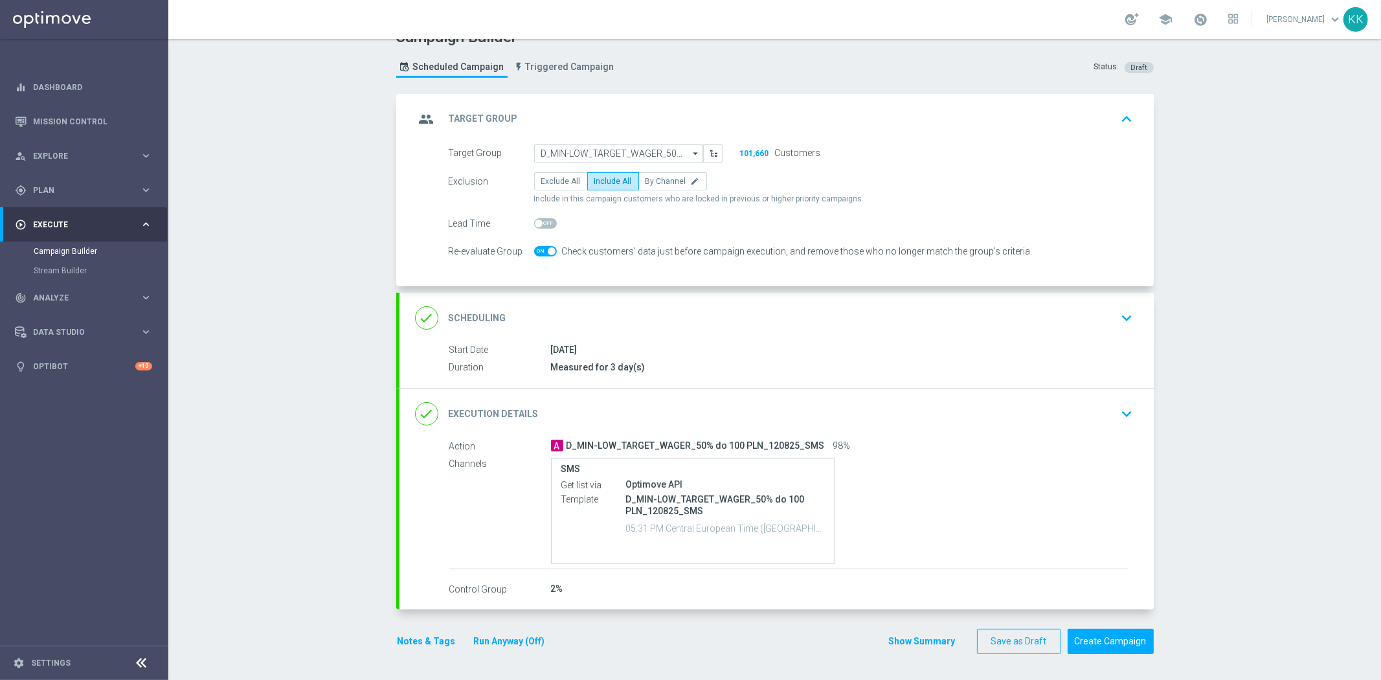
scroll to position [21, 0]
click at [1124, 317] on icon "keyboard_arrow_down" at bounding box center [1126, 317] width 19 height 19
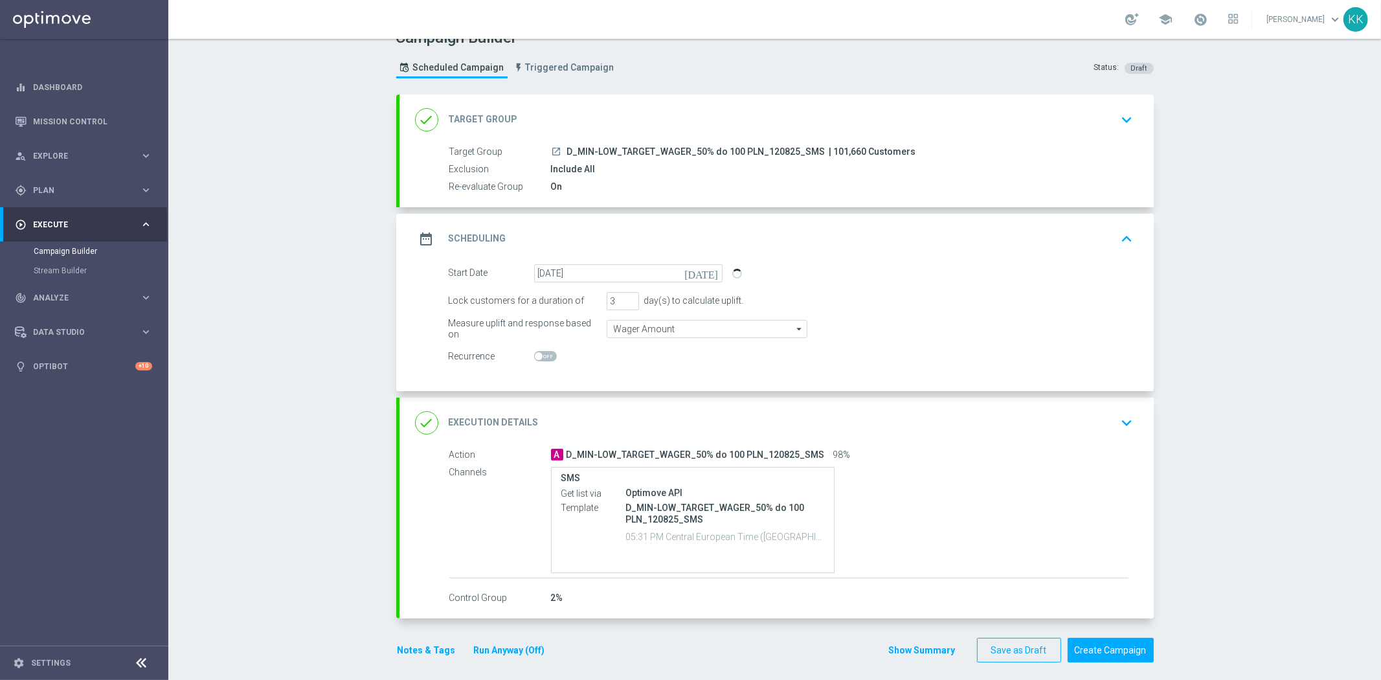
click at [1146, 120] on div "done Target Group keyboard_arrow_down" at bounding box center [776, 120] width 754 height 50
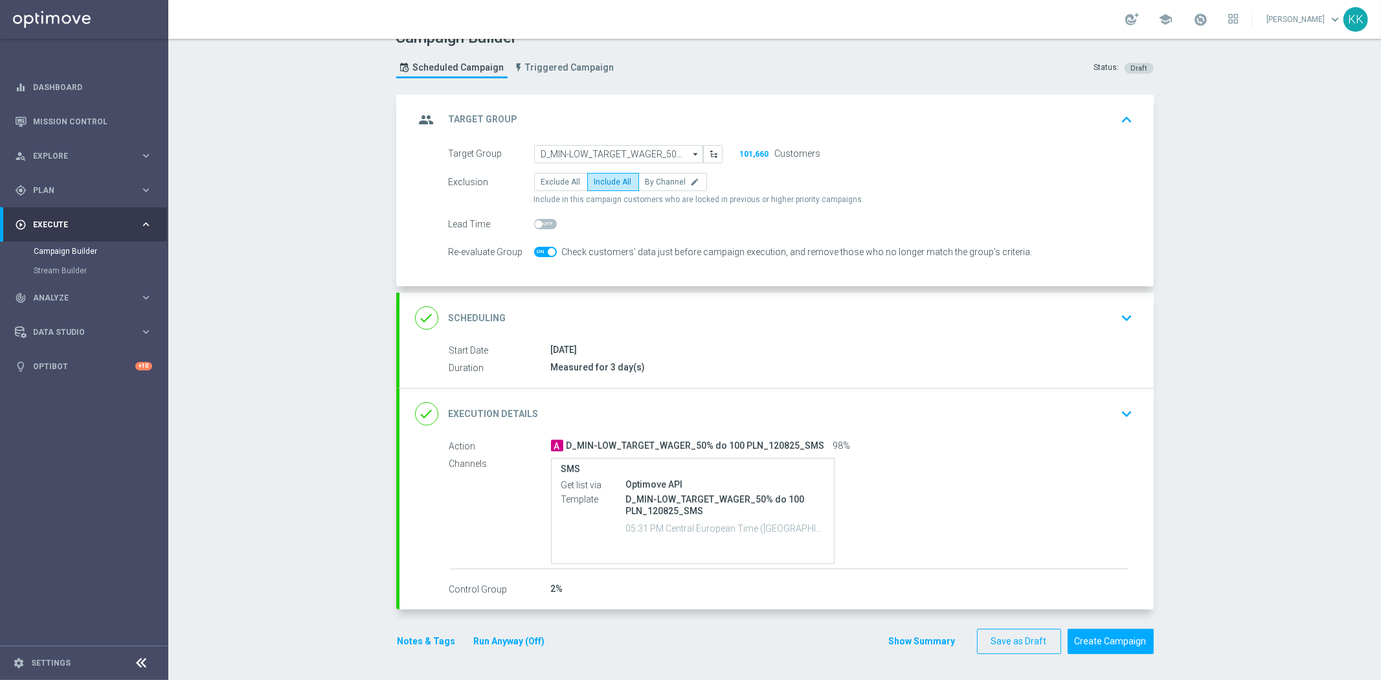
click at [1104, 322] on div "done Scheduling keyboard_arrow_down" at bounding box center [776, 318] width 723 height 25
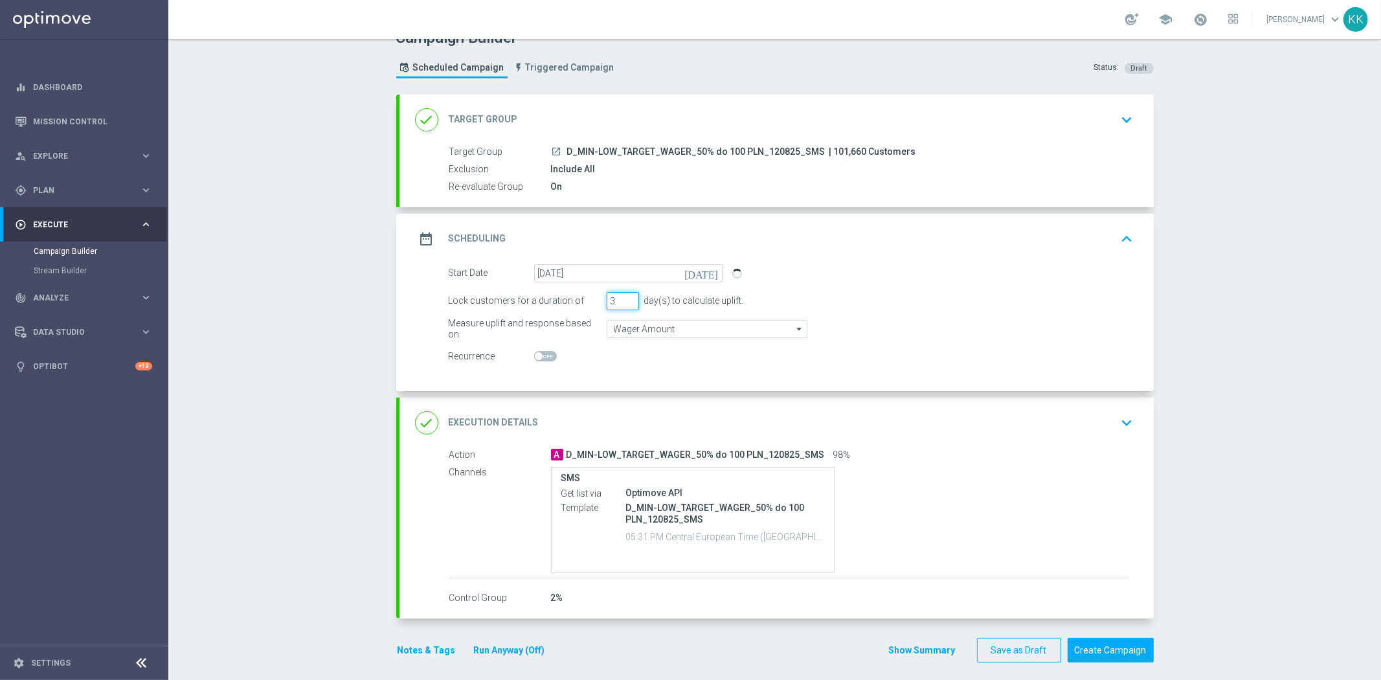
drag, startPoint x: 615, startPoint y: 296, endPoint x: 555, endPoint y: 285, distance: 61.1
click at [555, 285] on form "Start Date 13 Aug 2025 today Lock customers for a duration of 3 day(s) to calcu…" at bounding box center [791, 315] width 685 height 102
type input "1"
click at [326, 287] on div "Campaign Builder Scheduled Campaign Triggered Campaign Status: Draft done Targe…" at bounding box center [774, 359] width 1212 height 641
click at [1106, 424] on div "done Execution Details keyboard_arrow_down" at bounding box center [776, 422] width 723 height 25
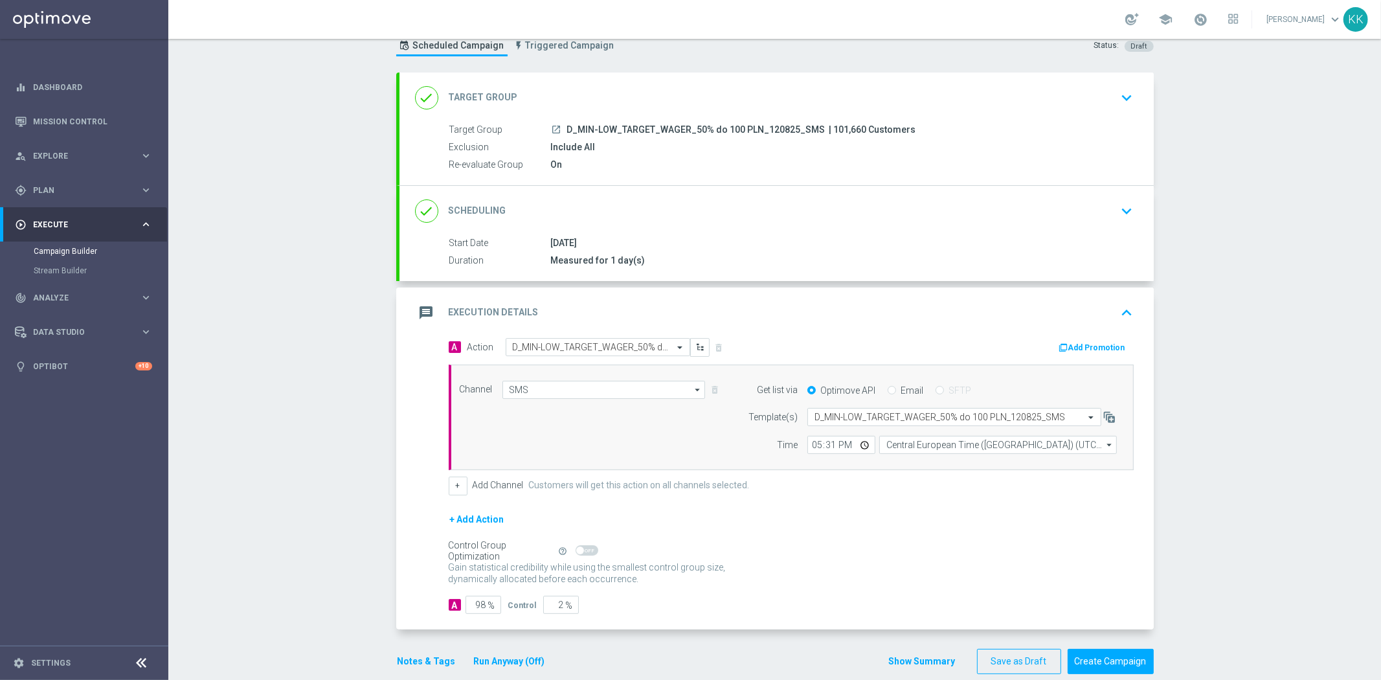
scroll to position [63, 0]
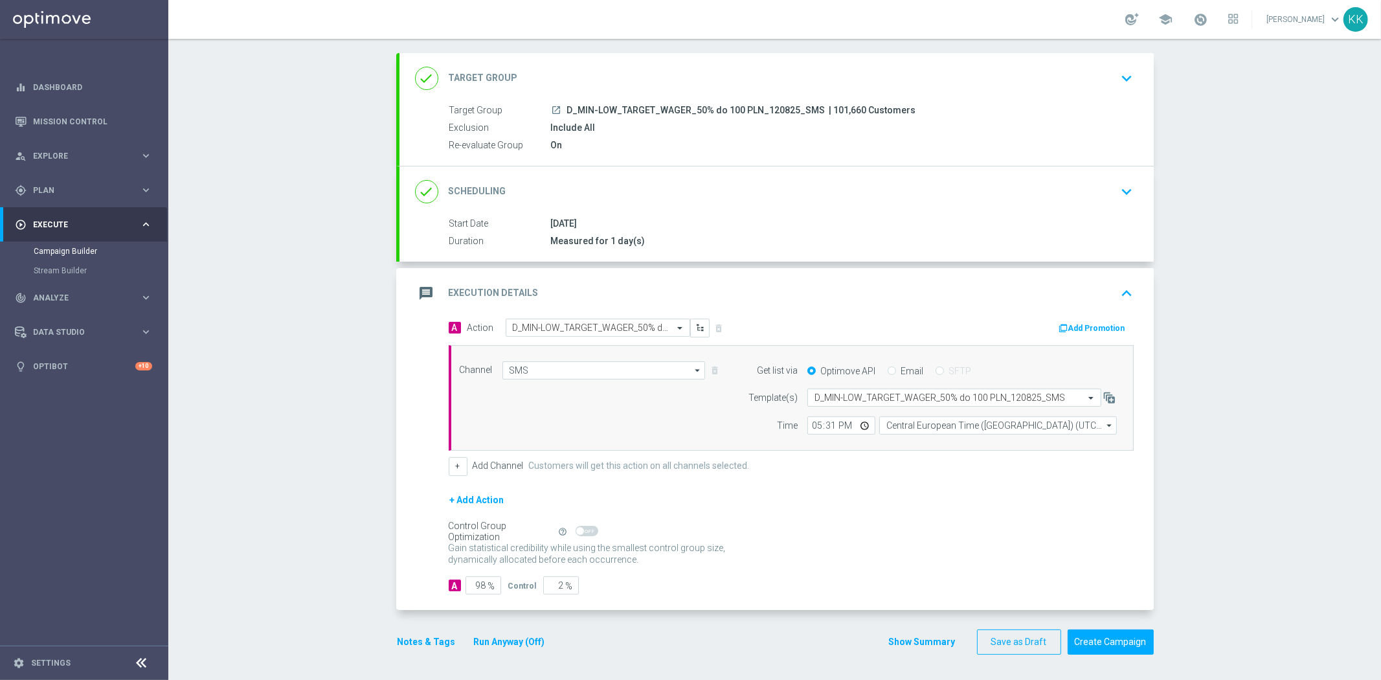
click at [421, 641] on button "Notes & Tags" at bounding box center [426, 642] width 61 height 16
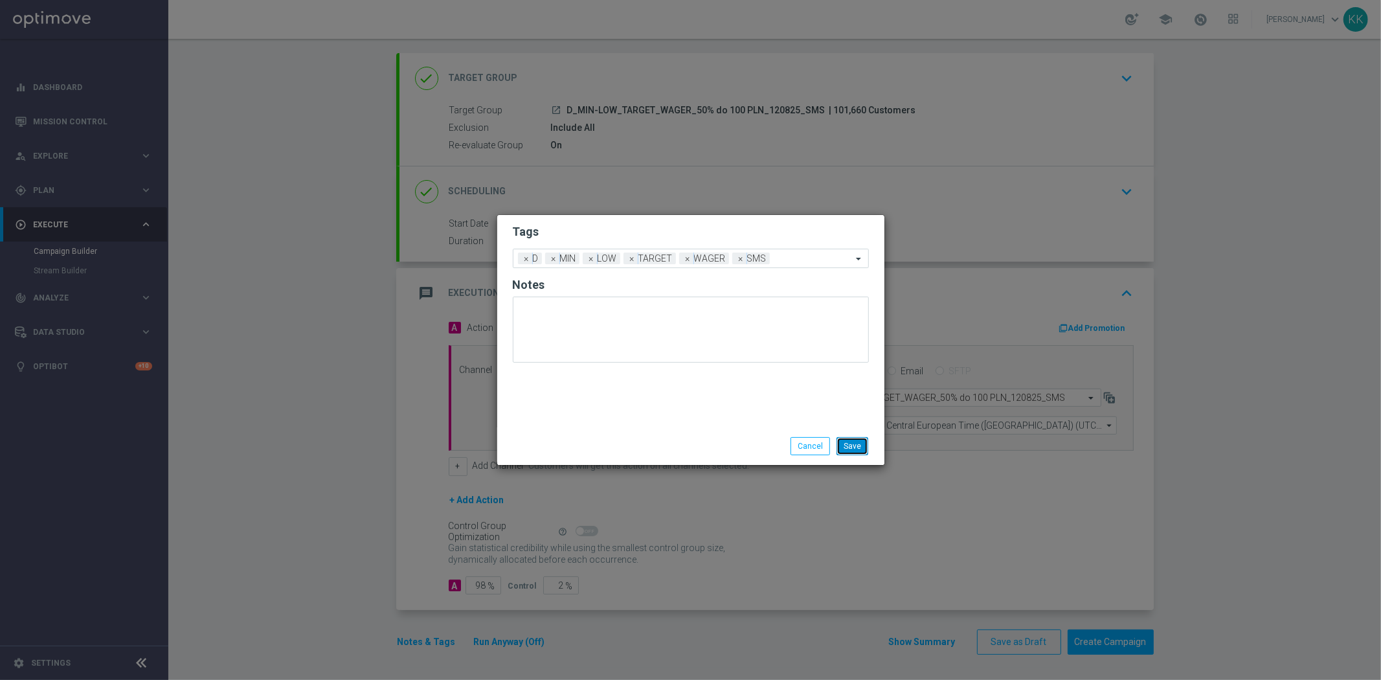
click at [853, 442] on button "Save" at bounding box center [852, 446] width 32 height 18
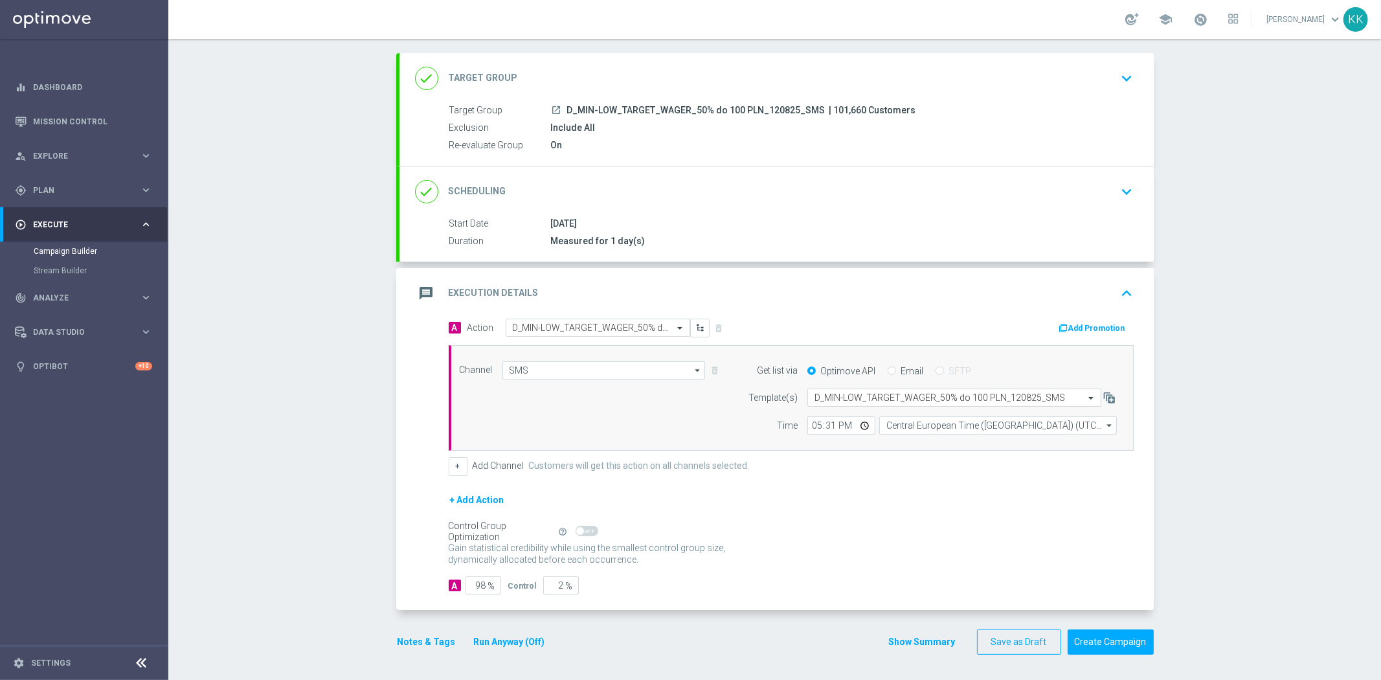
click at [1114, 62] on div "done Target Group keyboard_arrow_down" at bounding box center [776, 78] width 754 height 50
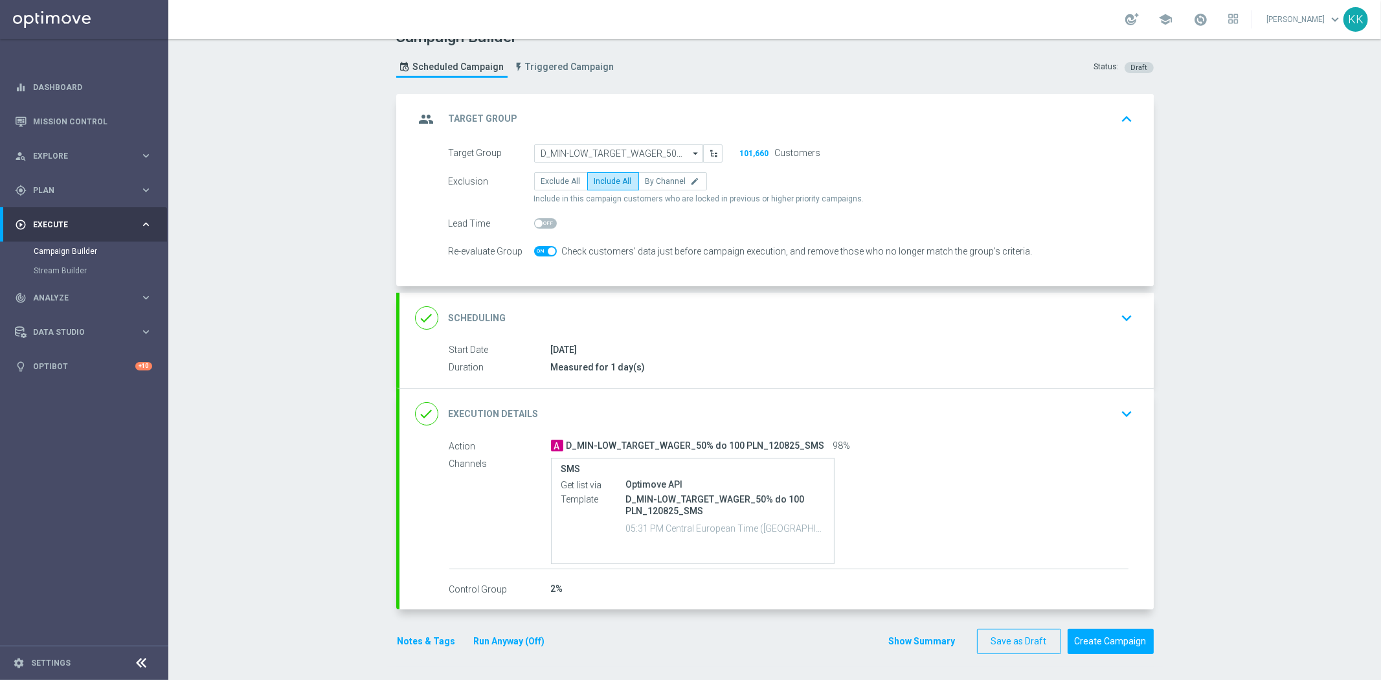
scroll to position [21, 0]
click at [1066, 314] on div "done Scheduling keyboard_arrow_down" at bounding box center [776, 318] width 723 height 25
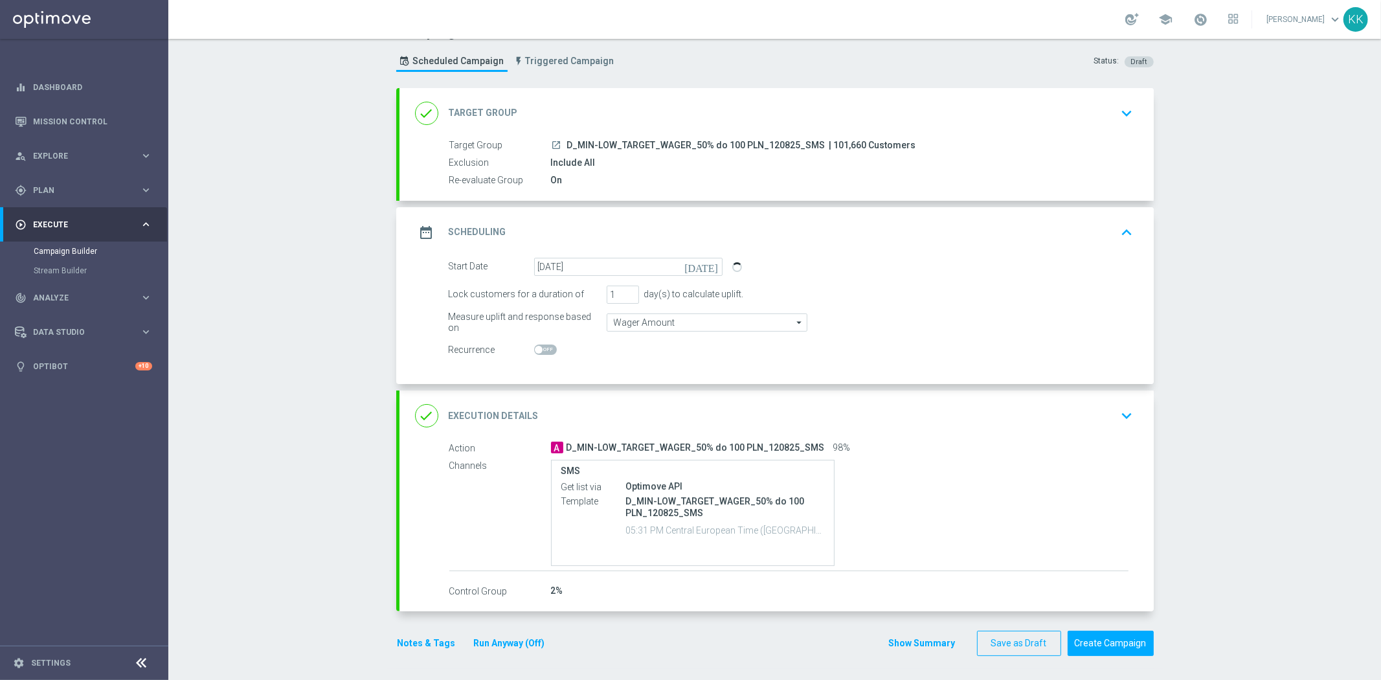
scroll to position [29, 0]
click at [1105, 410] on div "done Execution Details keyboard_arrow_down" at bounding box center [776, 415] width 723 height 25
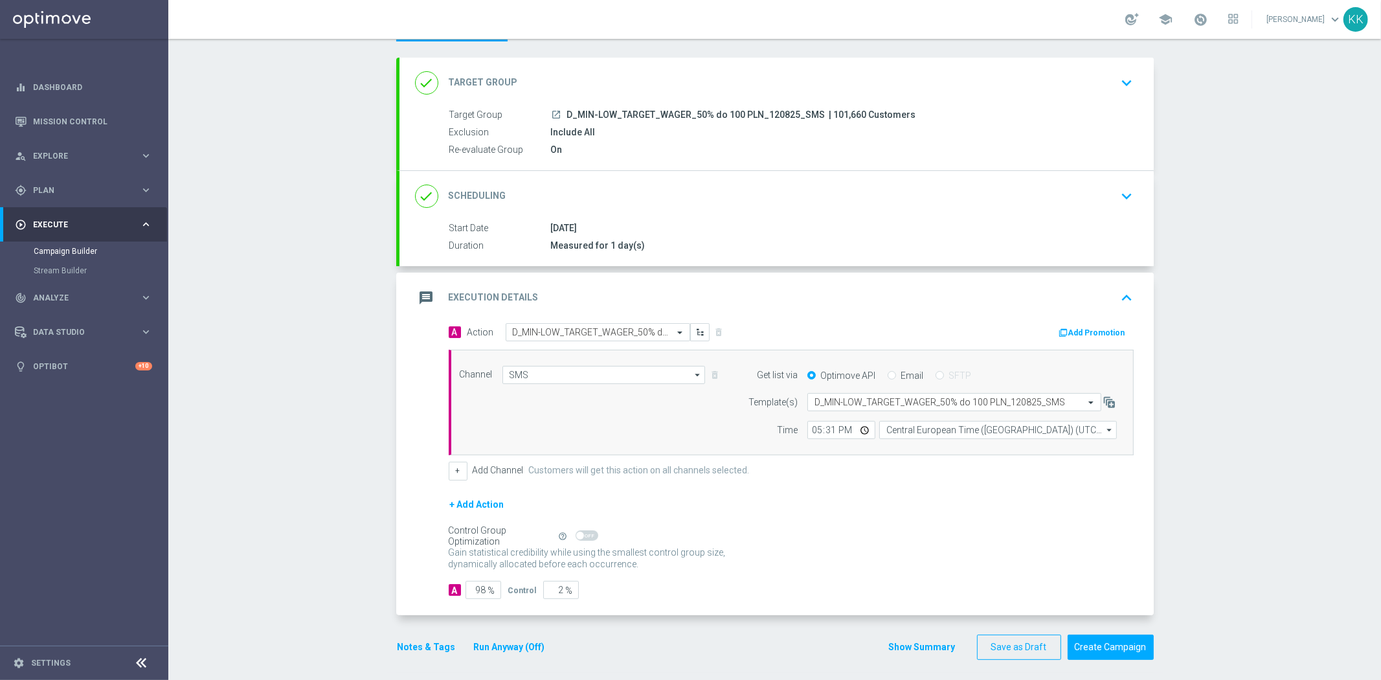
scroll to position [63, 0]
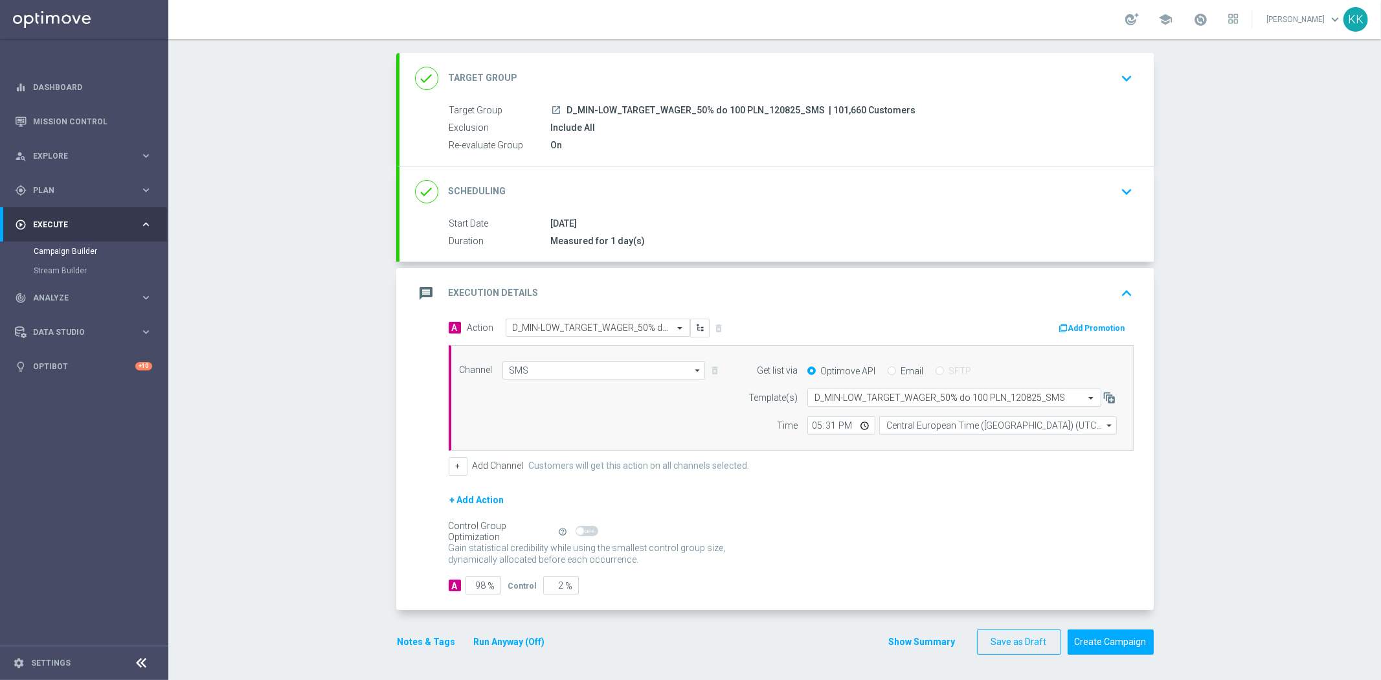
click at [414, 637] on button "Notes & Tags" at bounding box center [426, 642] width 61 height 16
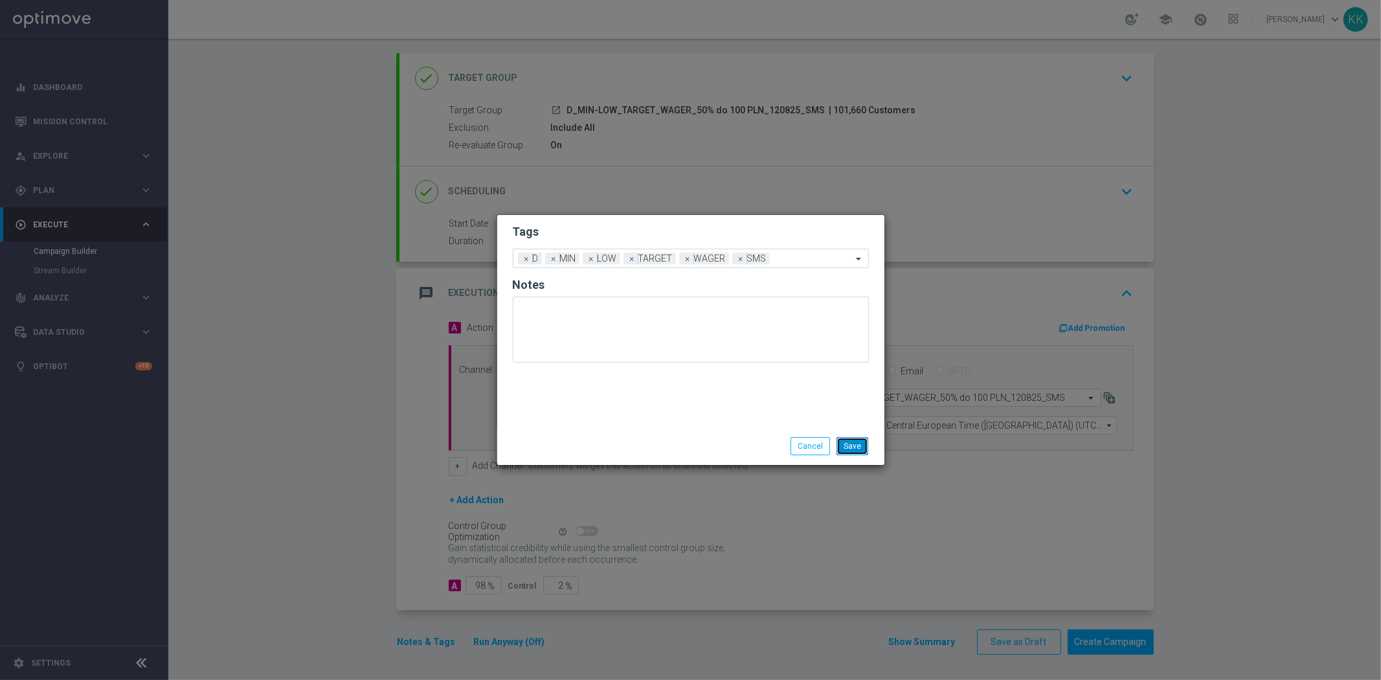
click at [858, 448] on button "Save" at bounding box center [852, 446] width 32 height 18
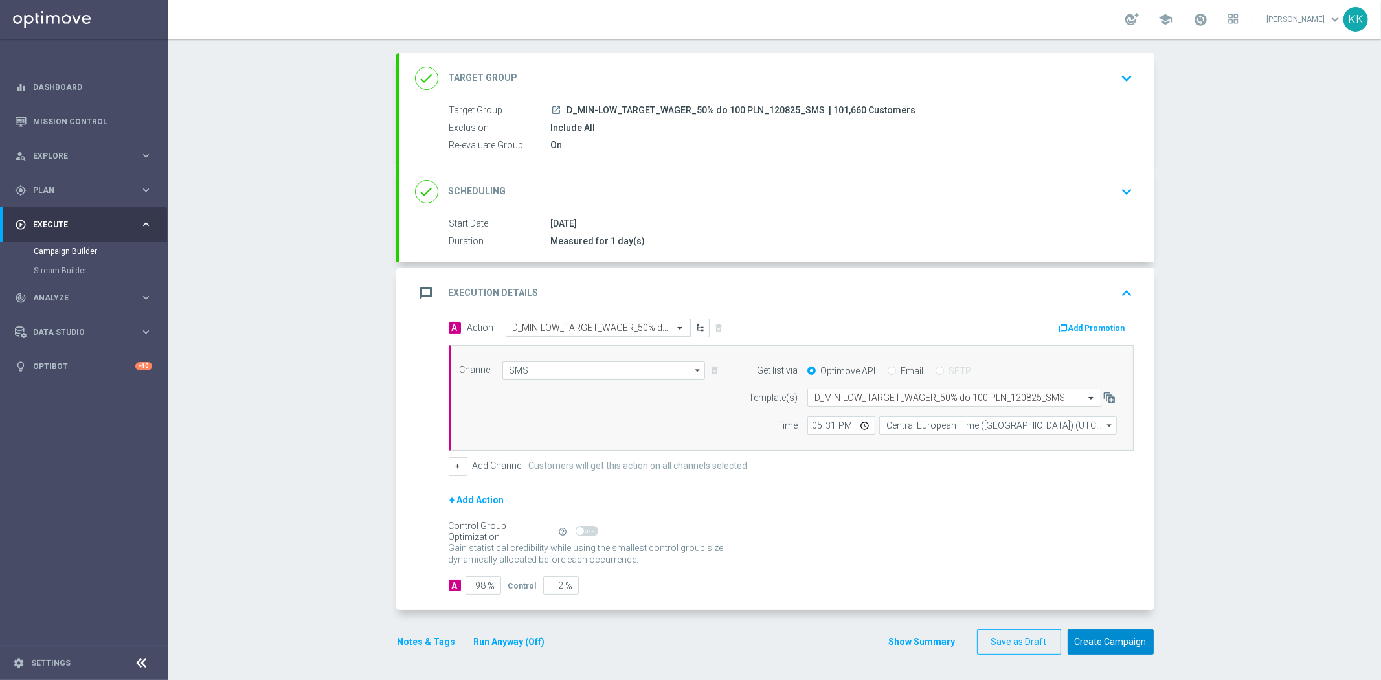
click at [1124, 641] on button "Create Campaign" at bounding box center [1110, 641] width 86 height 25
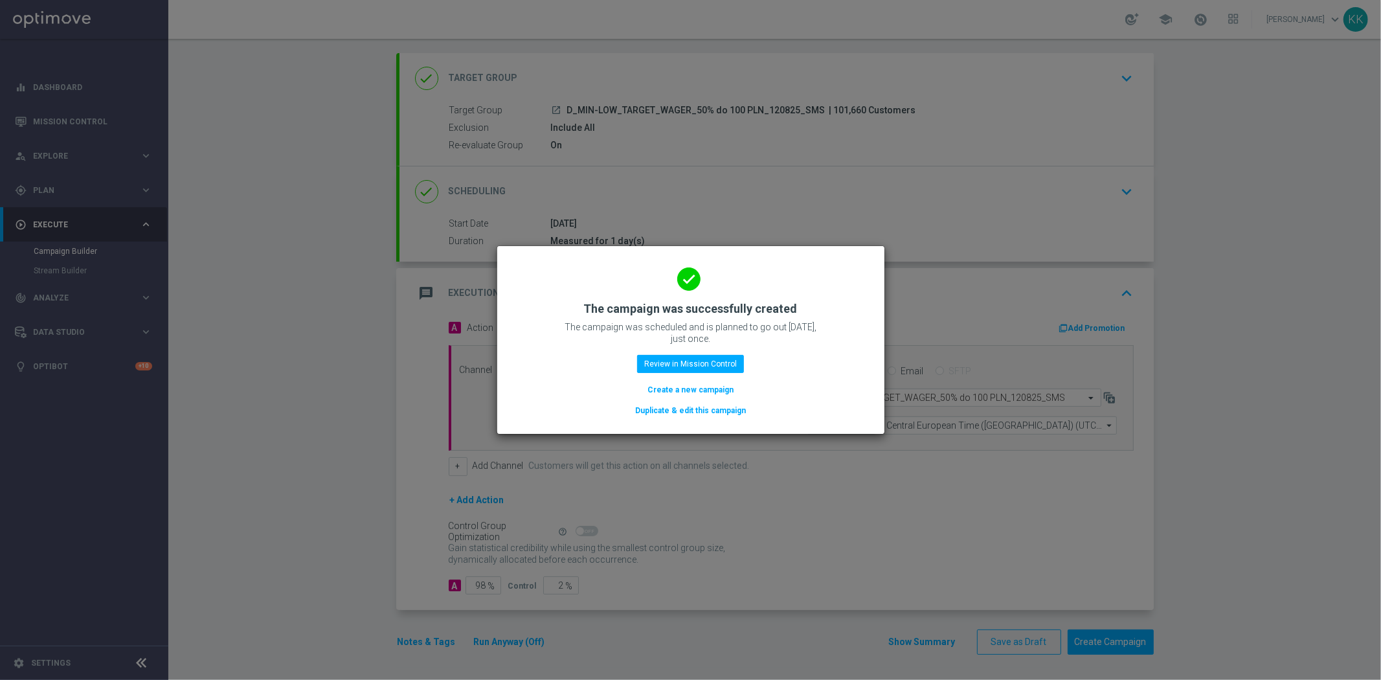
click at [680, 390] on button "Create a new campaign" at bounding box center [690, 390] width 89 height 14
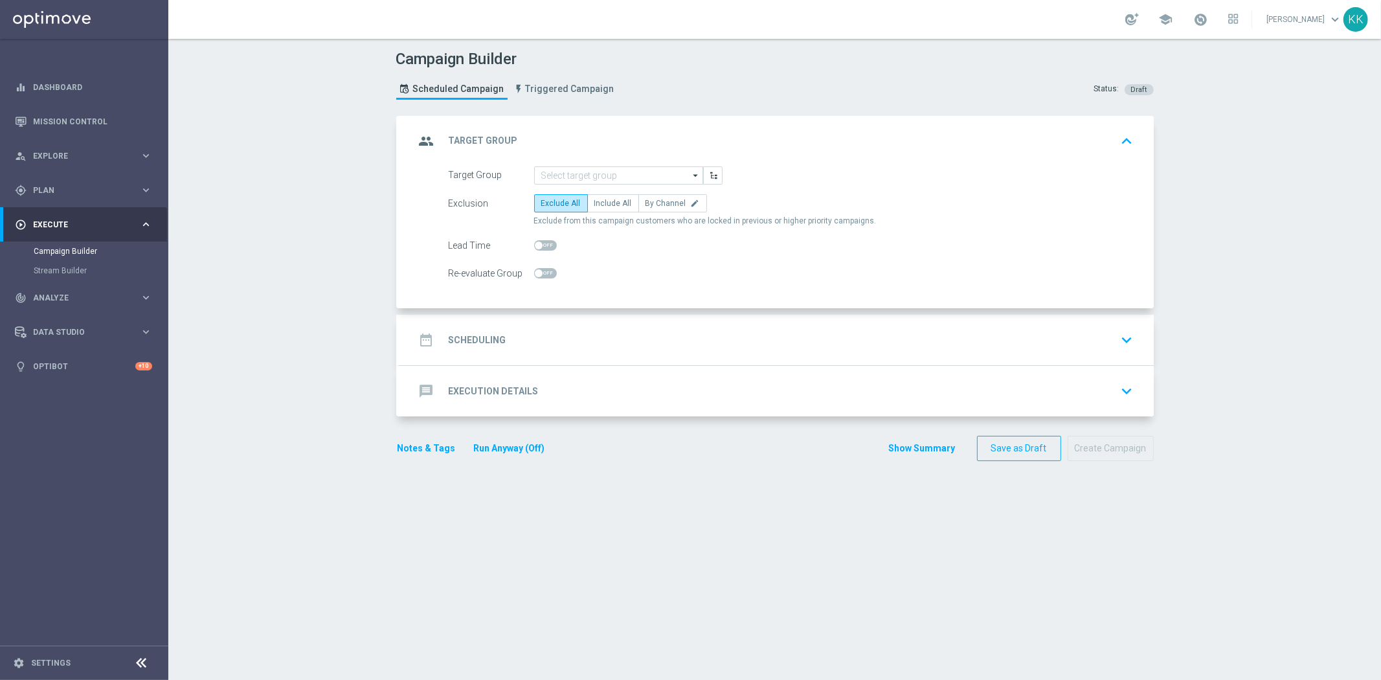
scroll to position [0, 0]
click at [550, 175] on input at bounding box center [618, 175] width 169 height 18
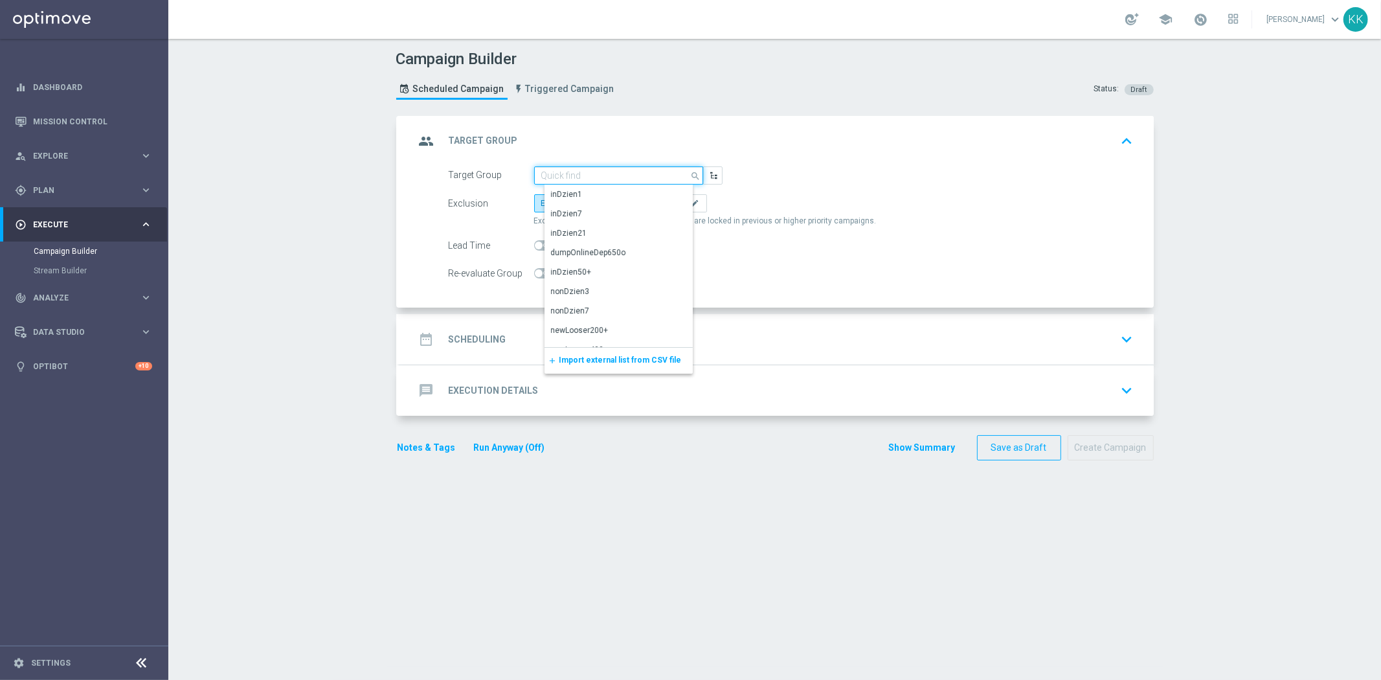
paste input "D_MED_TARGET_WAGER_50% do 300 PLN_120825_SMS"
click at [575, 208] on div "D_MED_TARGET_WAGER_50% do 300 PLN_120825_SMS" at bounding box center [629, 199] width 157 height 23
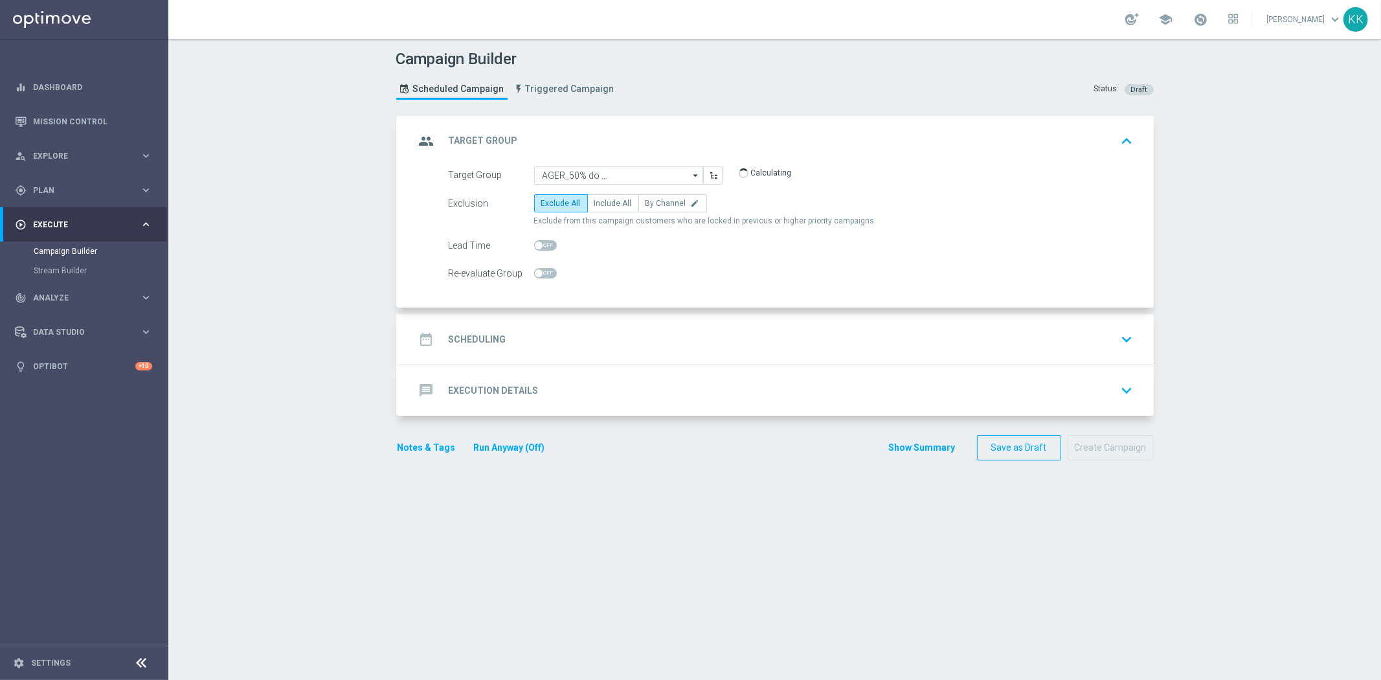
type input "D_MED_TARGET_WAGER_50% do 300 PLN_120825_SMS"
click at [603, 202] on span "Include All" at bounding box center [613, 203] width 38 height 9
click at [603, 202] on input "Include All" at bounding box center [598, 205] width 8 height 8
radio input "true"
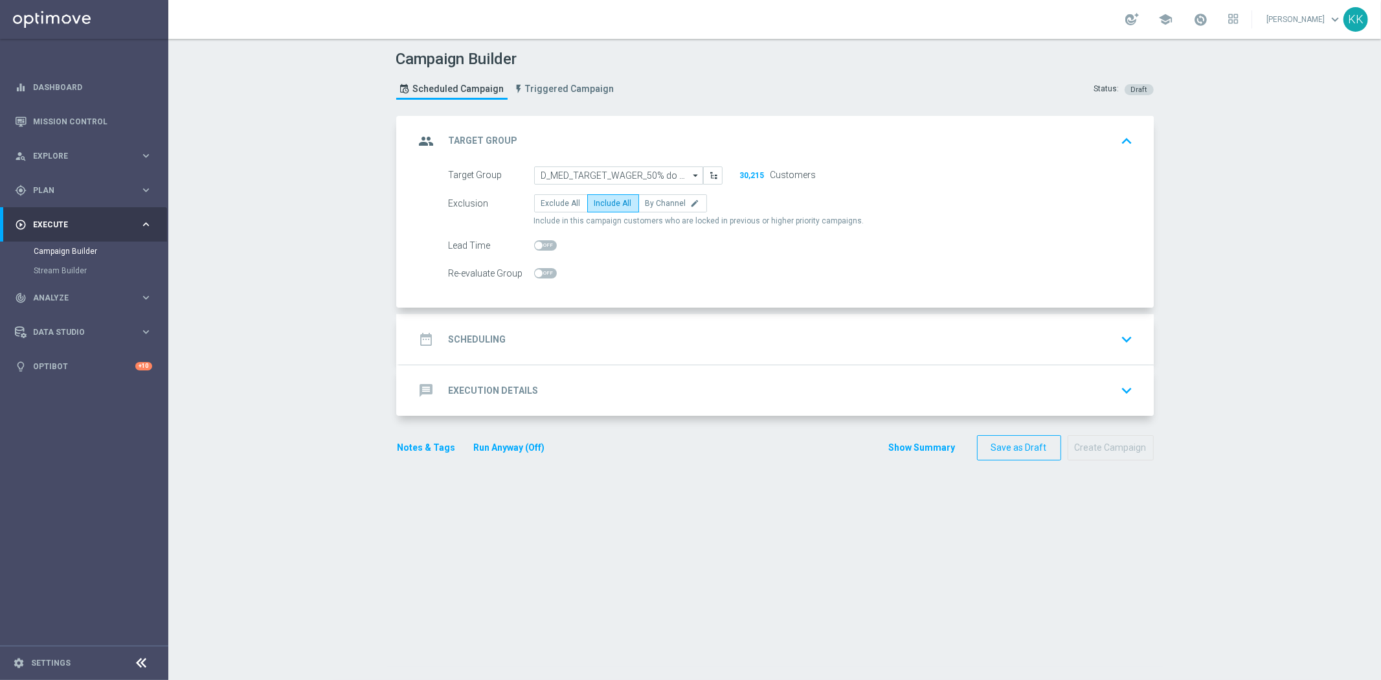
click at [546, 269] on span at bounding box center [545, 273] width 23 height 10
click at [546, 269] on input "checkbox" at bounding box center [545, 273] width 23 height 10
checkbox input "true"
click at [840, 352] on div "date_range Scheduling keyboard_arrow_down" at bounding box center [776, 339] width 754 height 50
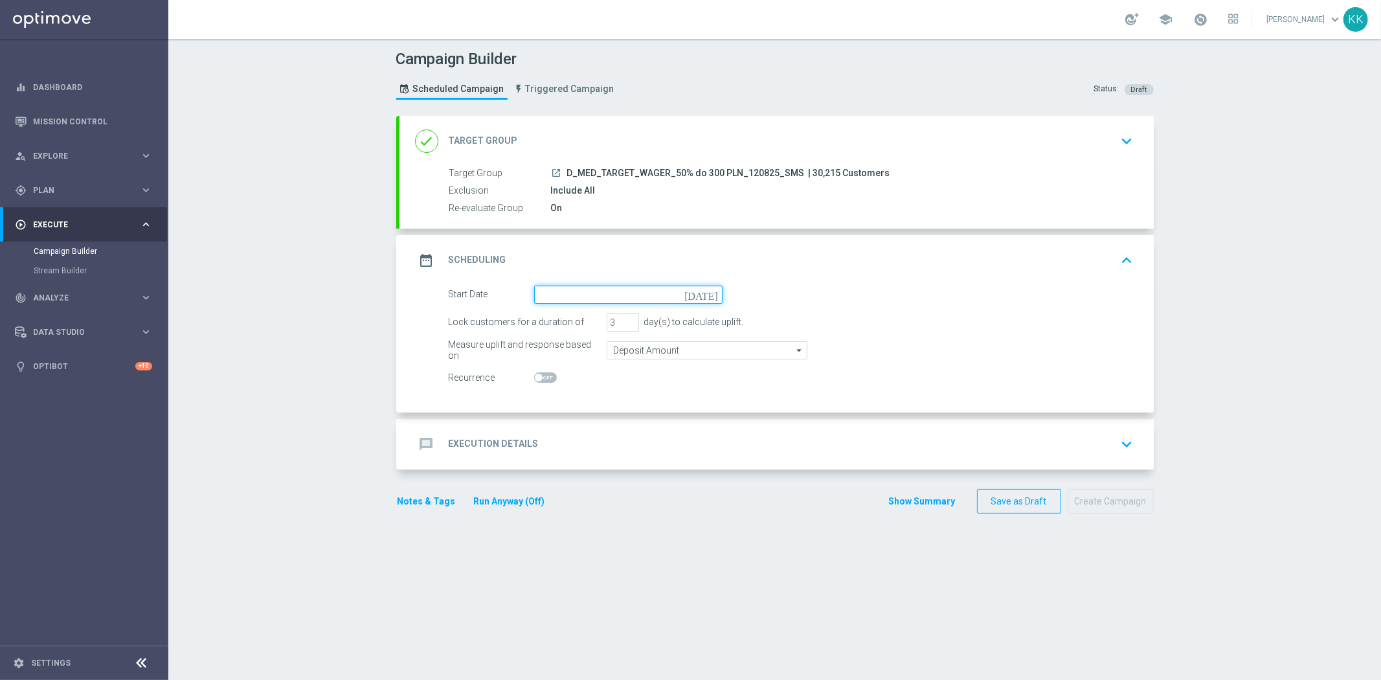
click at [583, 293] on input at bounding box center [628, 294] width 188 height 18
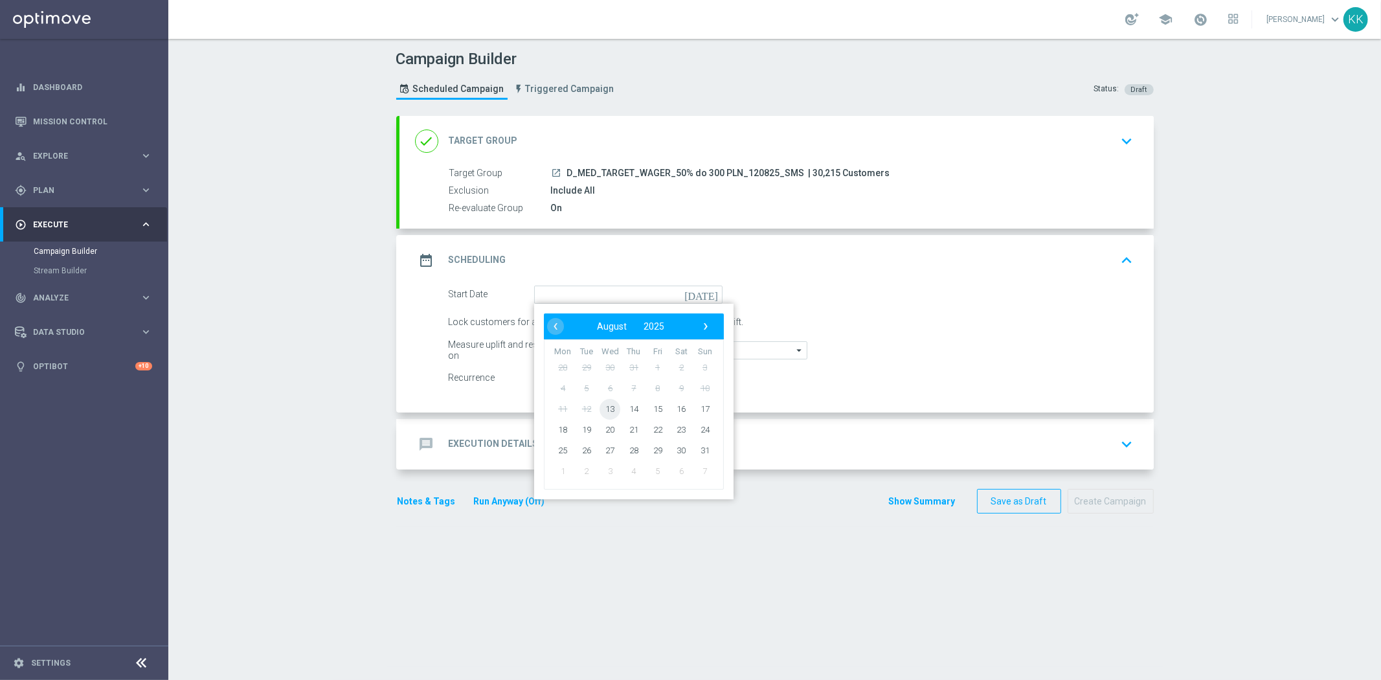
click at [603, 402] on span "13" at bounding box center [609, 408] width 21 height 21
type input "13 Aug 2025"
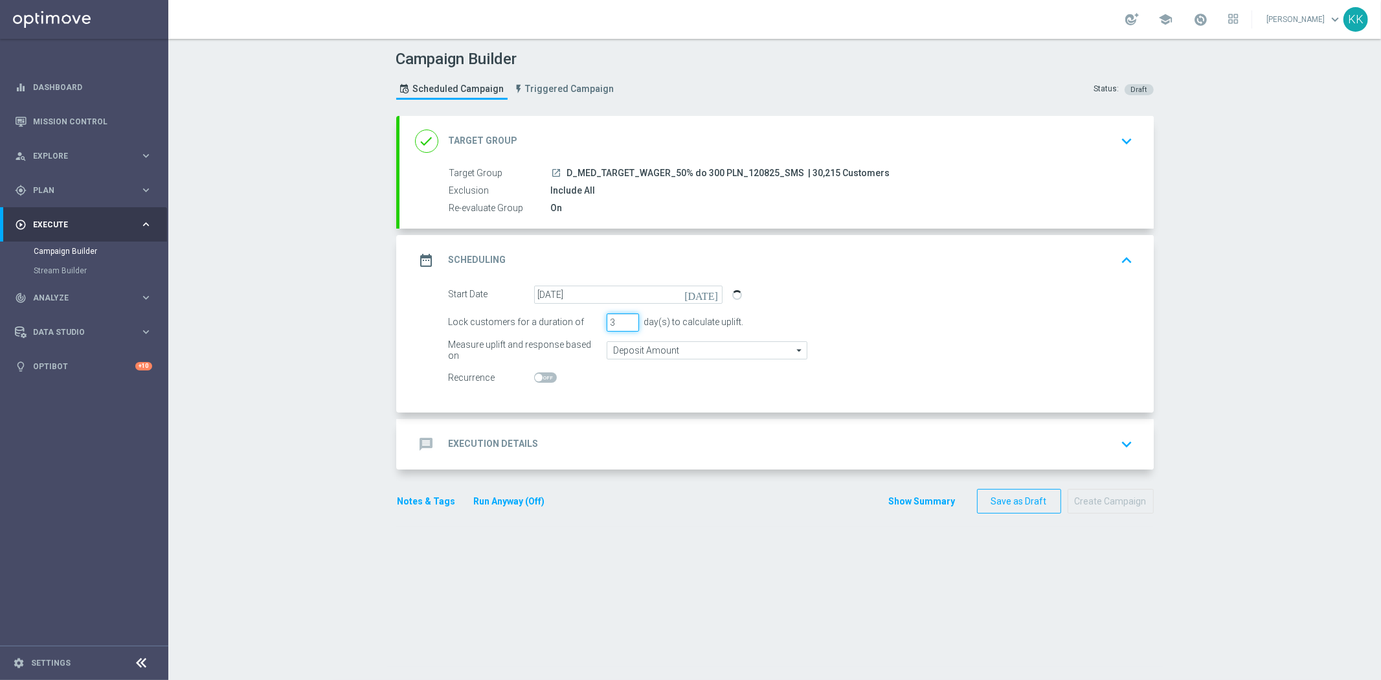
drag, startPoint x: 613, startPoint y: 313, endPoint x: 577, endPoint y: 313, distance: 35.6
click at [577, 313] on div "Lock customers for a duration of 3 day(s) to calculate uplift." at bounding box center [791, 322] width 704 height 18
type input "1"
click at [623, 356] on input "Deposit Amount" at bounding box center [707, 350] width 201 height 18
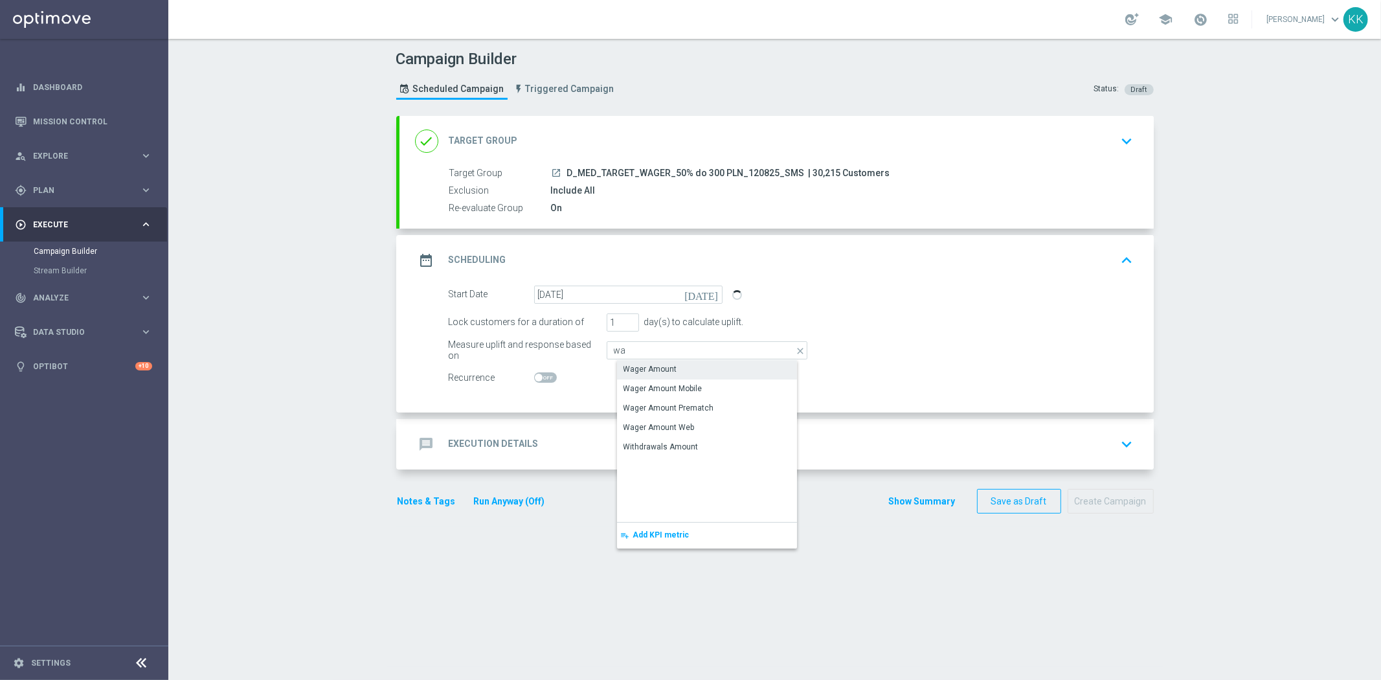
click at [627, 360] on div "Wager Amount" at bounding box center [717, 369] width 201 height 18
type input "Wager Amount"
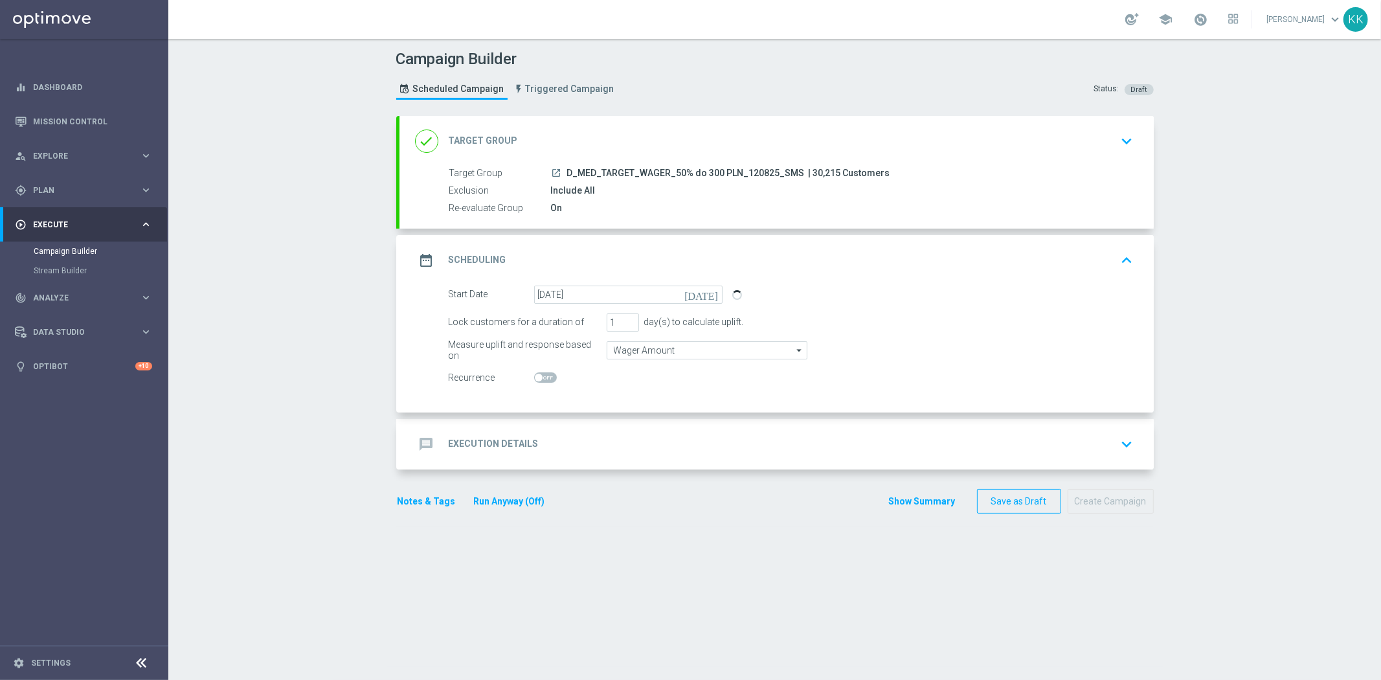
click at [704, 480] on form "done Target Group keyboard_arrow_down Target Group launch D_MED_TARGET_WAGER_50…" at bounding box center [774, 315] width 757 height 398
click at [715, 441] on div "message Execution Details keyboard_arrow_down" at bounding box center [776, 444] width 723 height 25
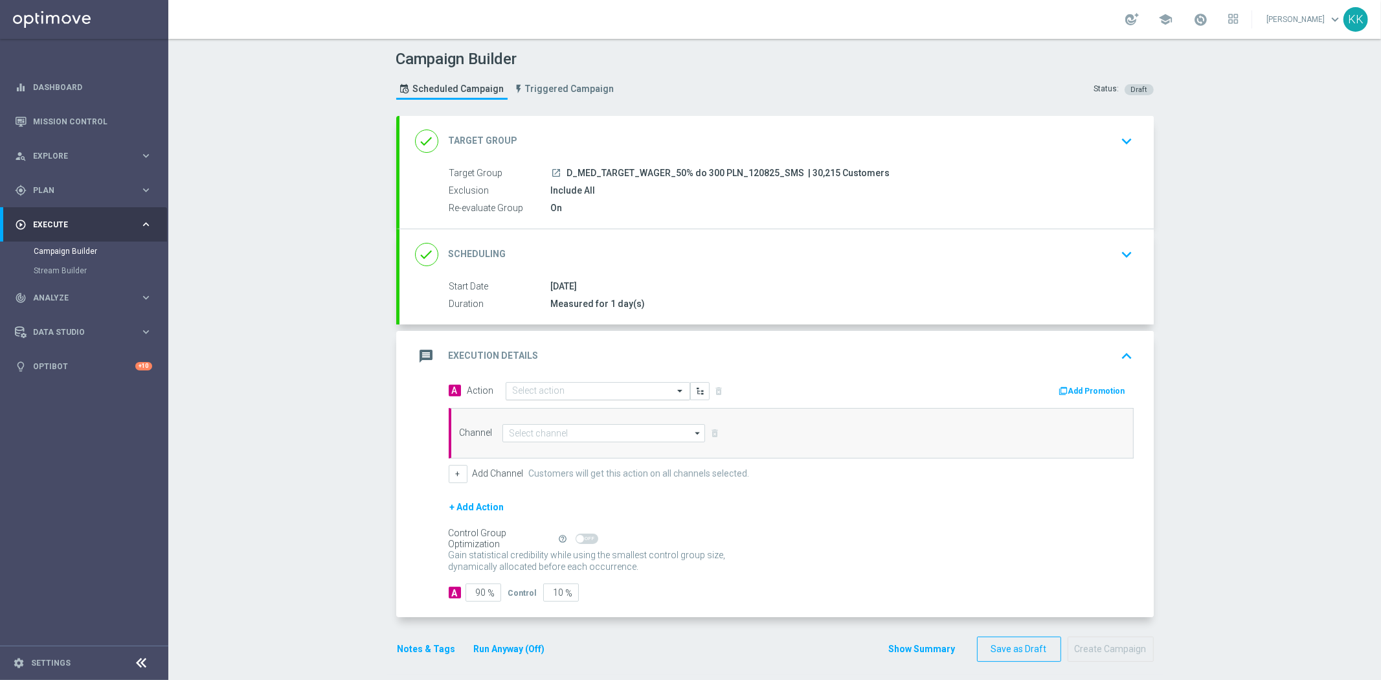
click at [570, 398] on div "Select action" at bounding box center [598, 391] width 184 height 18
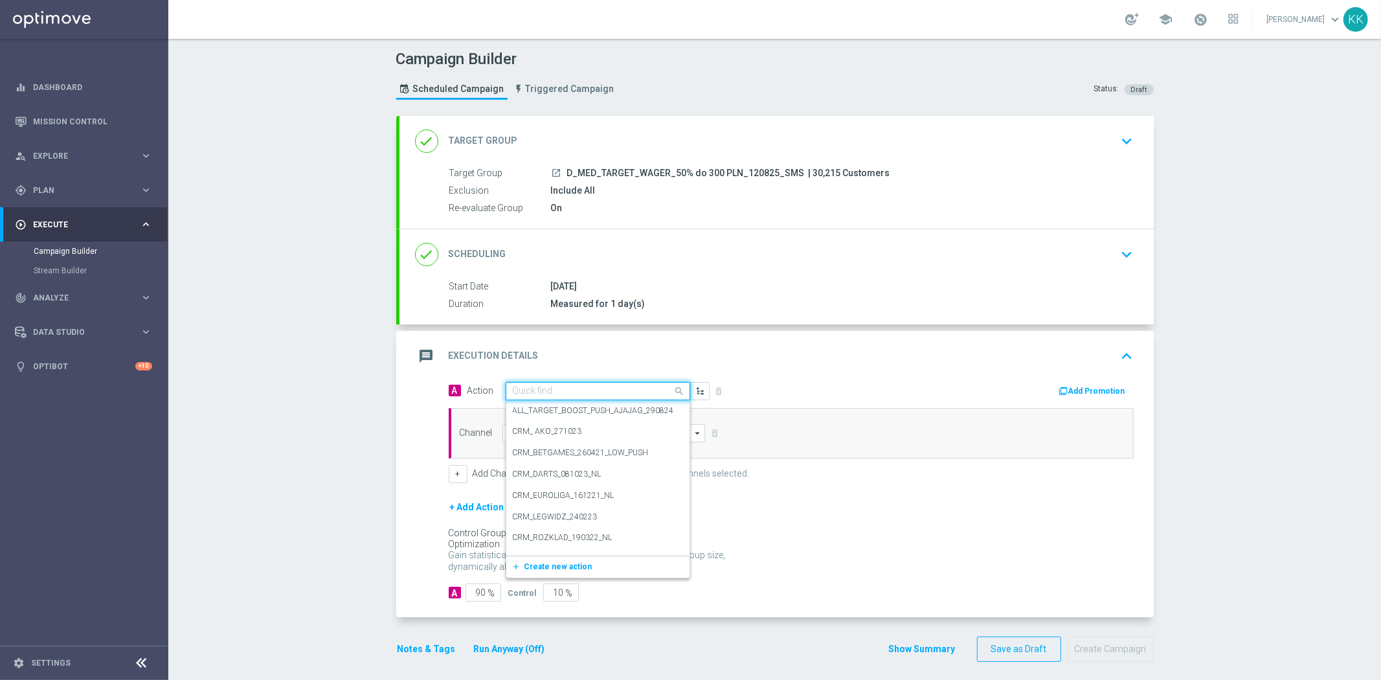
paste input "D_MED_TARGET_WAGER_50% do 300 PLN_120825_SMS"
type input "D_MED_TARGET_WAGER_50% do 300 PLN_120825_SMS"
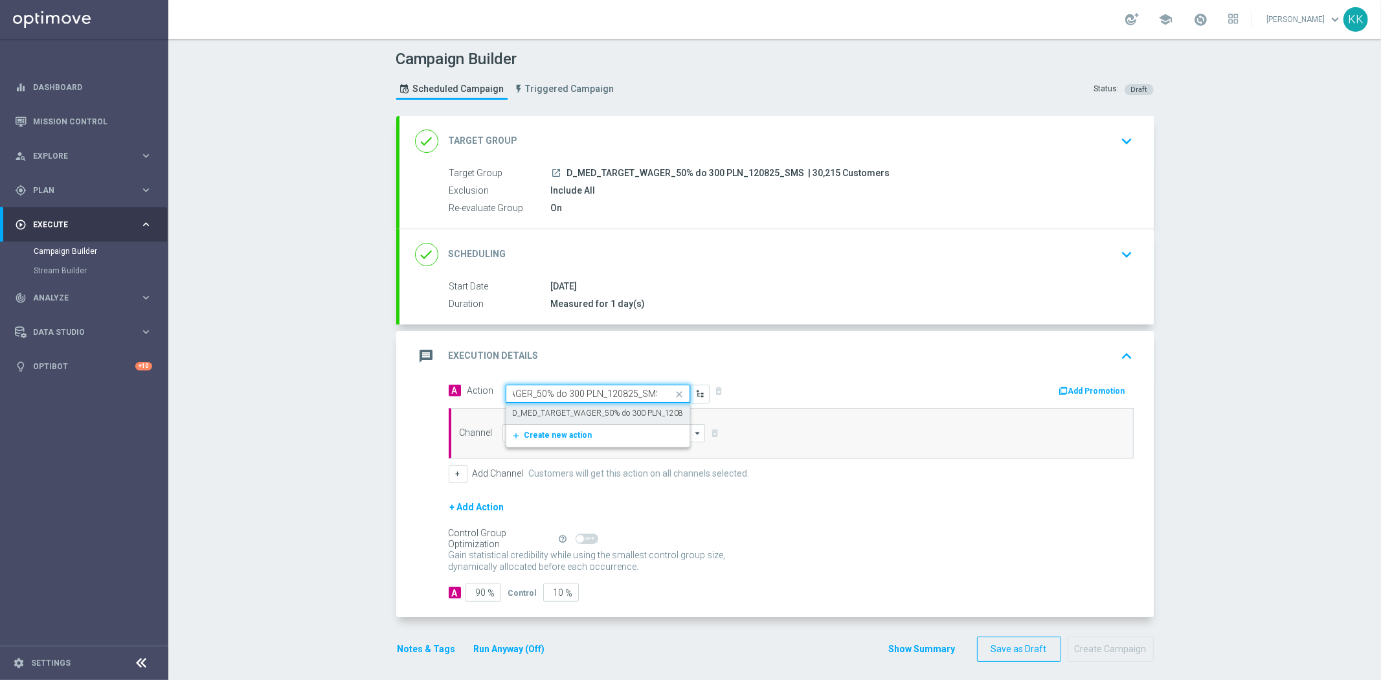
click at [568, 415] on label "D_MED_TARGET_WAGER_50% do 300 PLN_120825_SMS" at bounding box center [612, 413] width 199 height 11
click at [566, 434] on input at bounding box center [603, 433] width 203 height 18
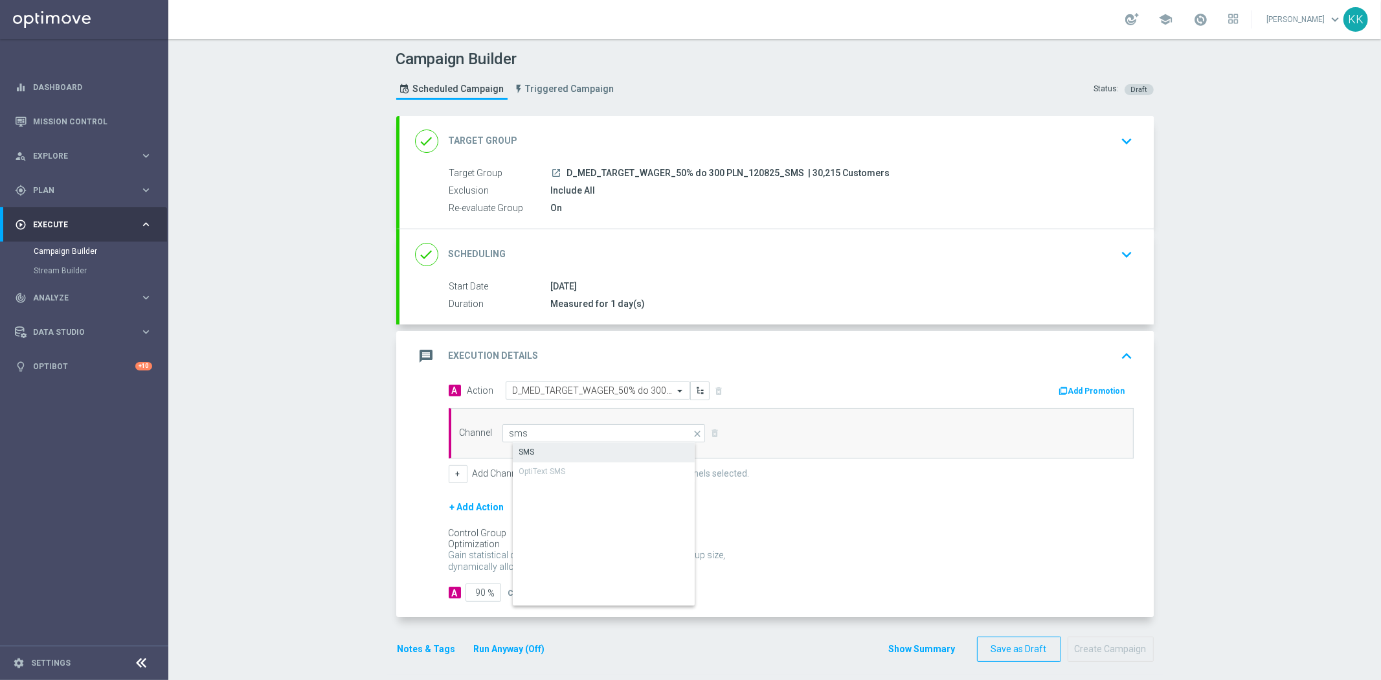
click at [551, 443] on div "SMS" at bounding box center [615, 452] width 204 height 18
type input "SMS"
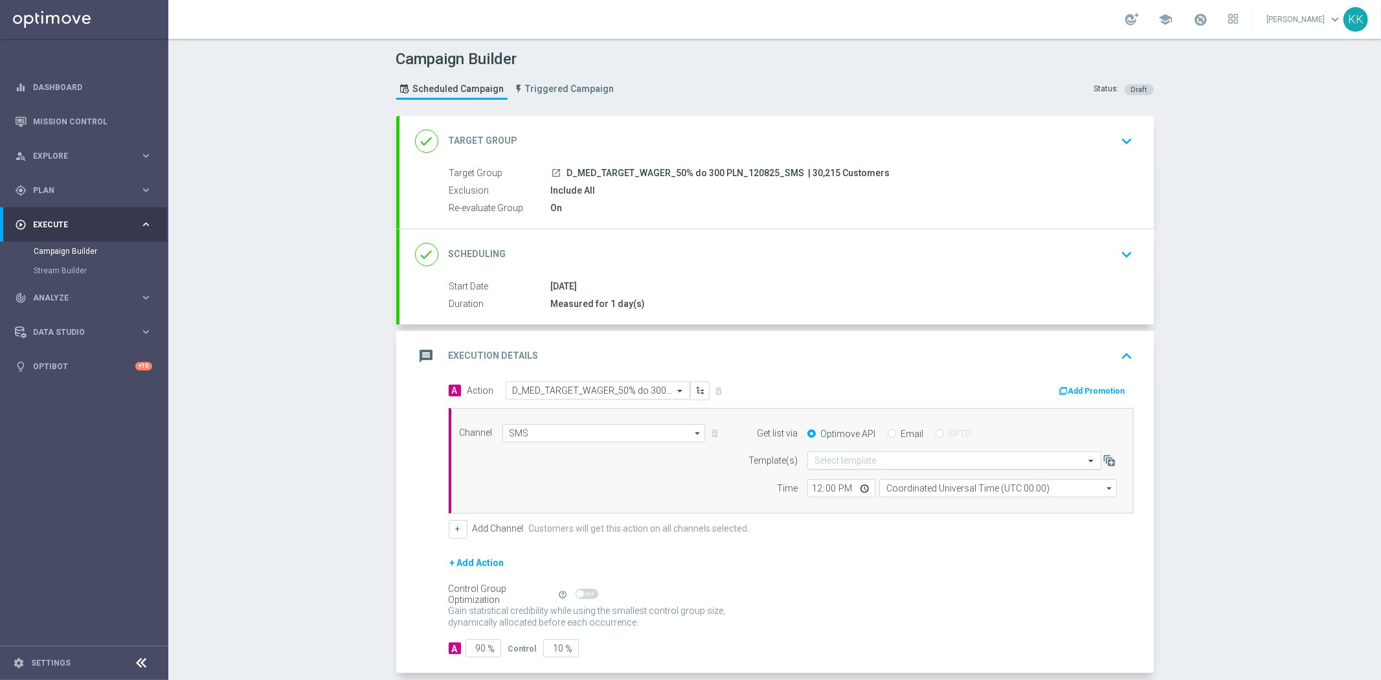
click at [867, 452] on div "Select template" at bounding box center [954, 460] width 294 height 18
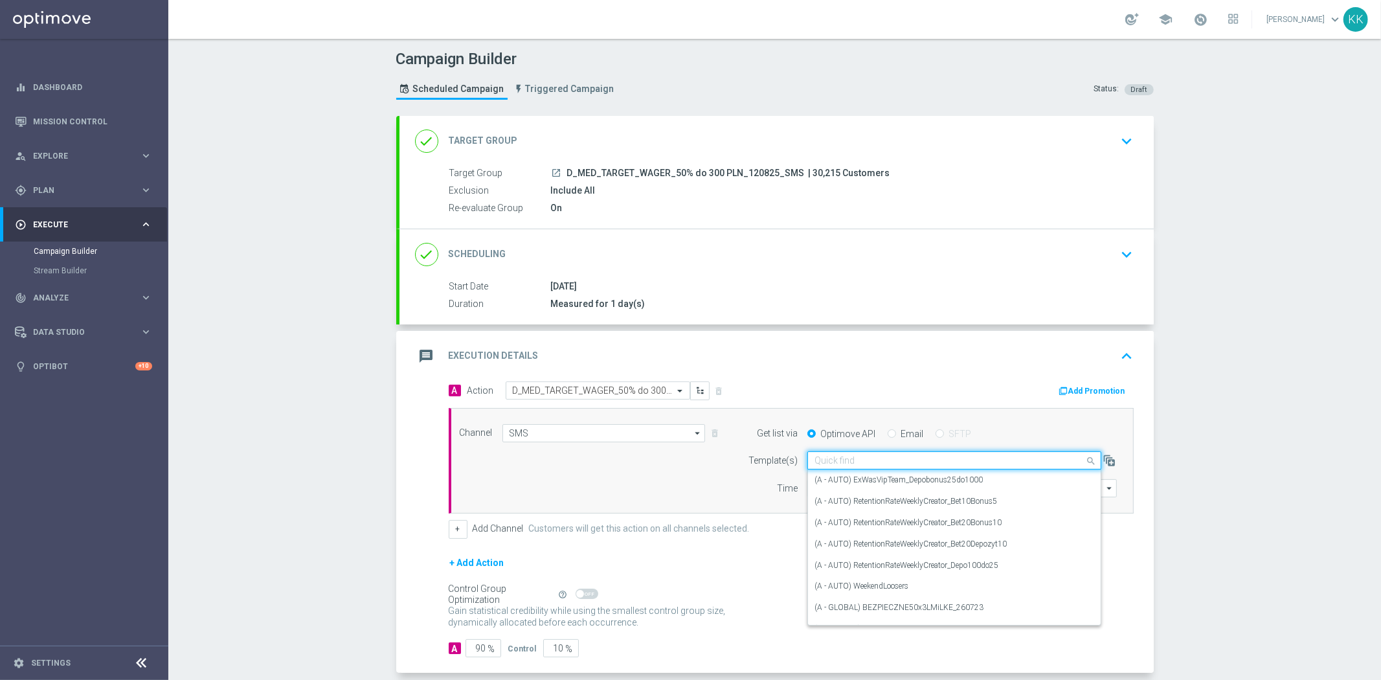
paste input "D_MED_TARGET_WAGER_50% do 300 PLN_120825_SMS"
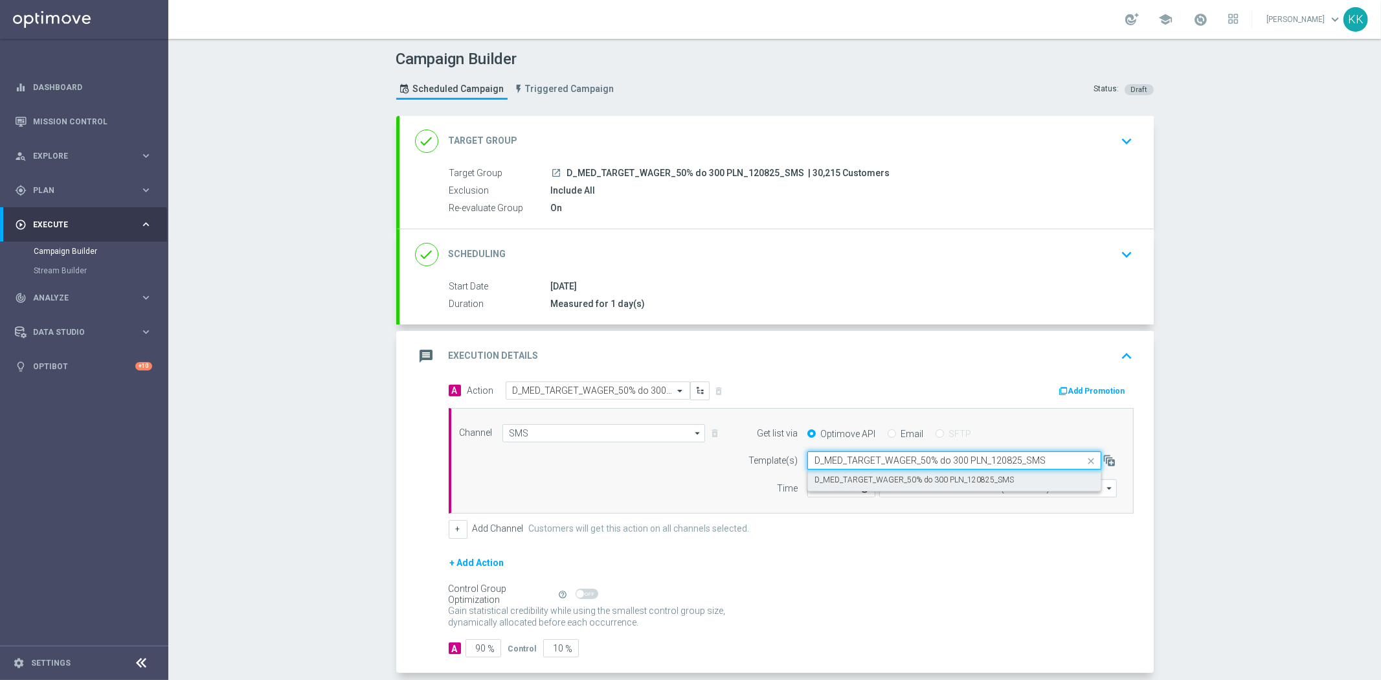
click at [868, 471] on div "D_MED_TARGET_WAGER_50% do 300 PLN_120825_SMS" at bounding box center [954, 479] width 280 height 21
type input "D_MED_TARGET_WAGER_50% do 300 PLN_120825_SMS"
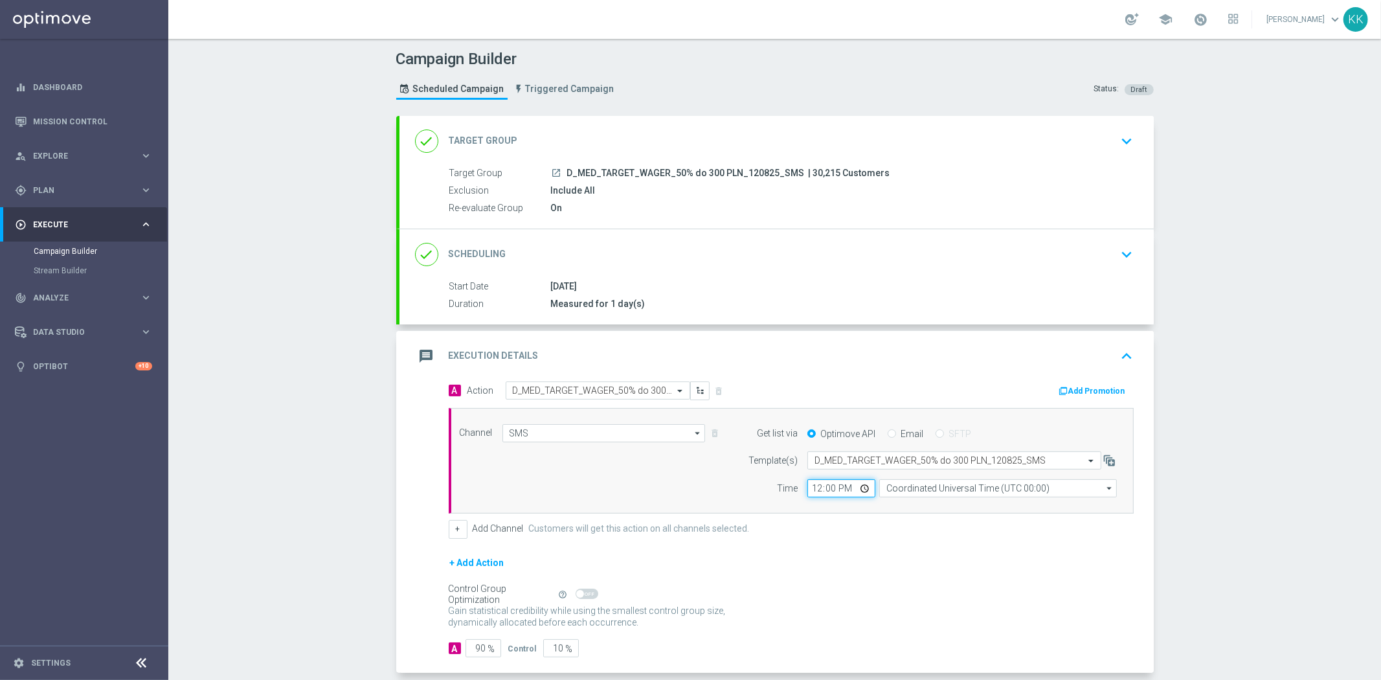
click at [813, 480] on input "12:00" at bounding box center [841, 488] width 68 height 18
type input "17:41"
click at [933, 474] on form "Template(s) Select template D_MED_TARGET_WAGER_50% do 300 PLN_120825_SMS Time 1…" at bounding box center [928, 474] width 375 height 46
click at [934, 482] on input "Coordinated Universal Time (UTC 00:00)" at bounding box center [998, 488] width 238 height 18
click at [955, 509] on div "Central European Time (Warsaw) (UTC +02:00)" at bounding box center [1002, 507] width 212 height 12
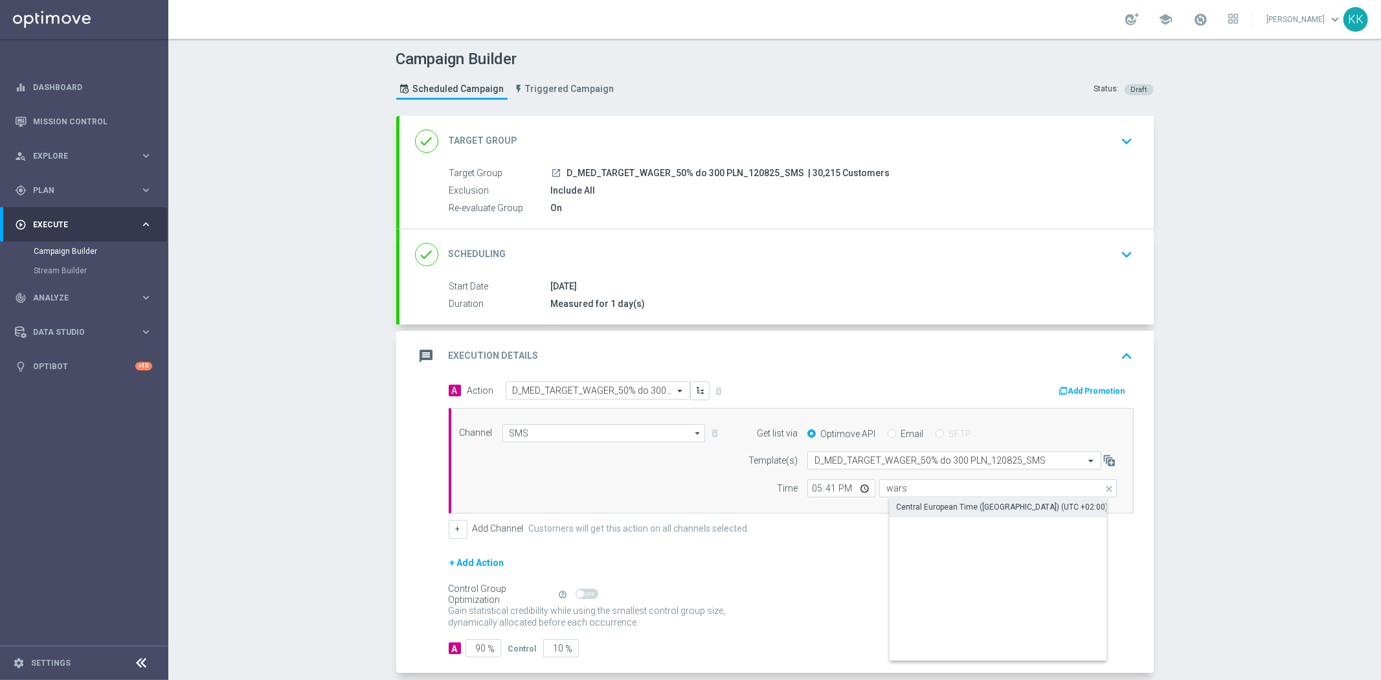
type input "Central European Time (Warsaw) (UTC +02:00)"
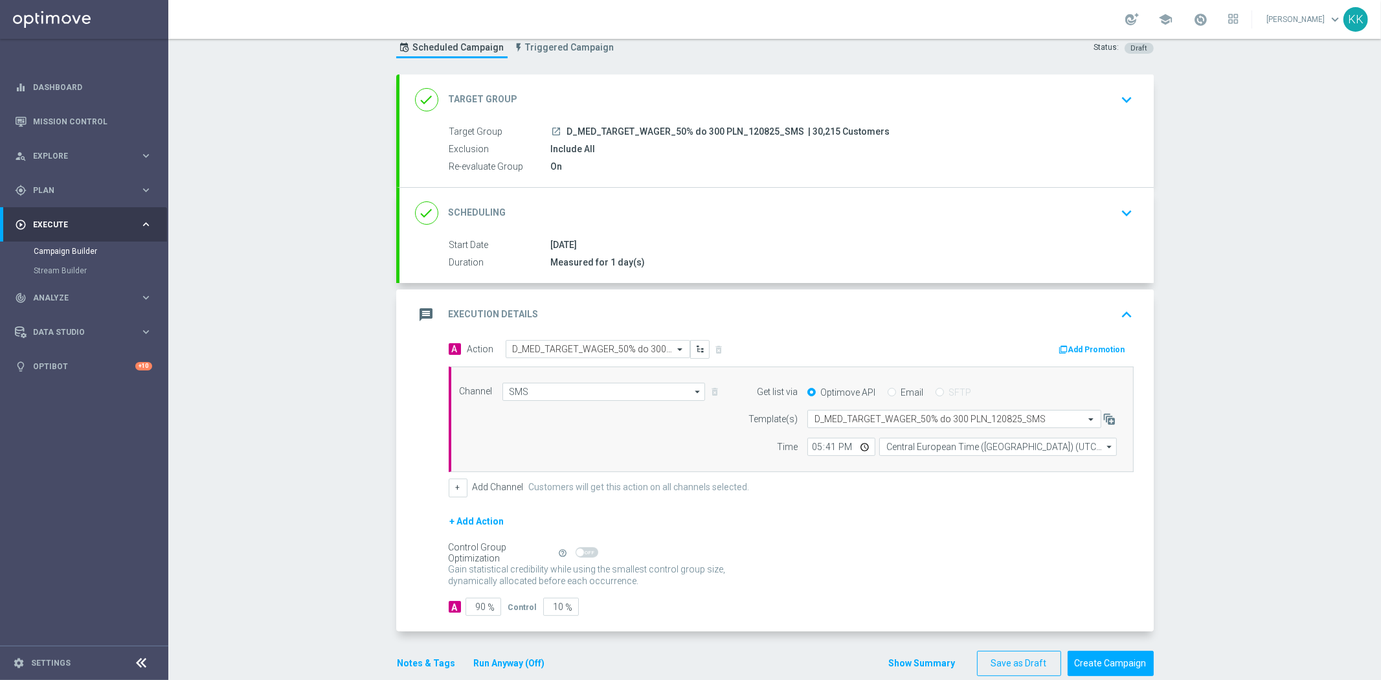
scroll to position [63, 0]
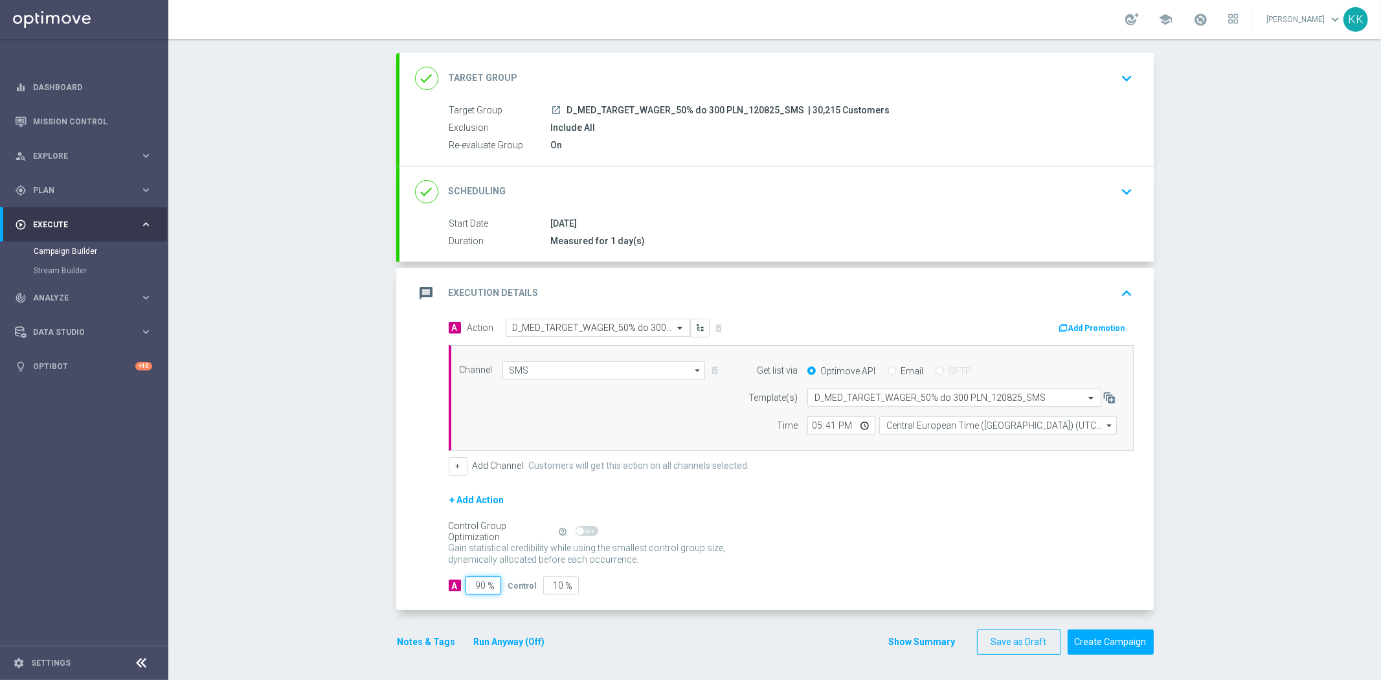
click at [481, 579] on input "90" at bounding box center [483, 585] width 36 height 18
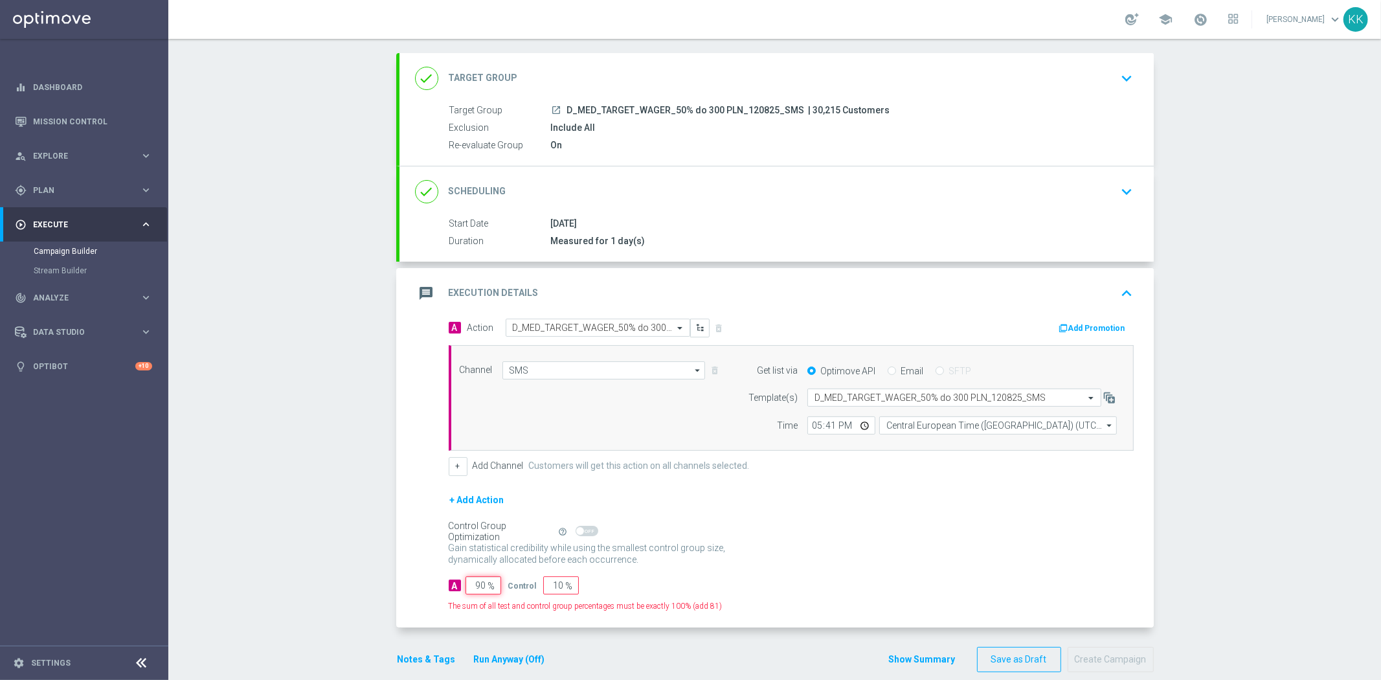
type input "9"
type input "91"
type input "98"
type input "2"
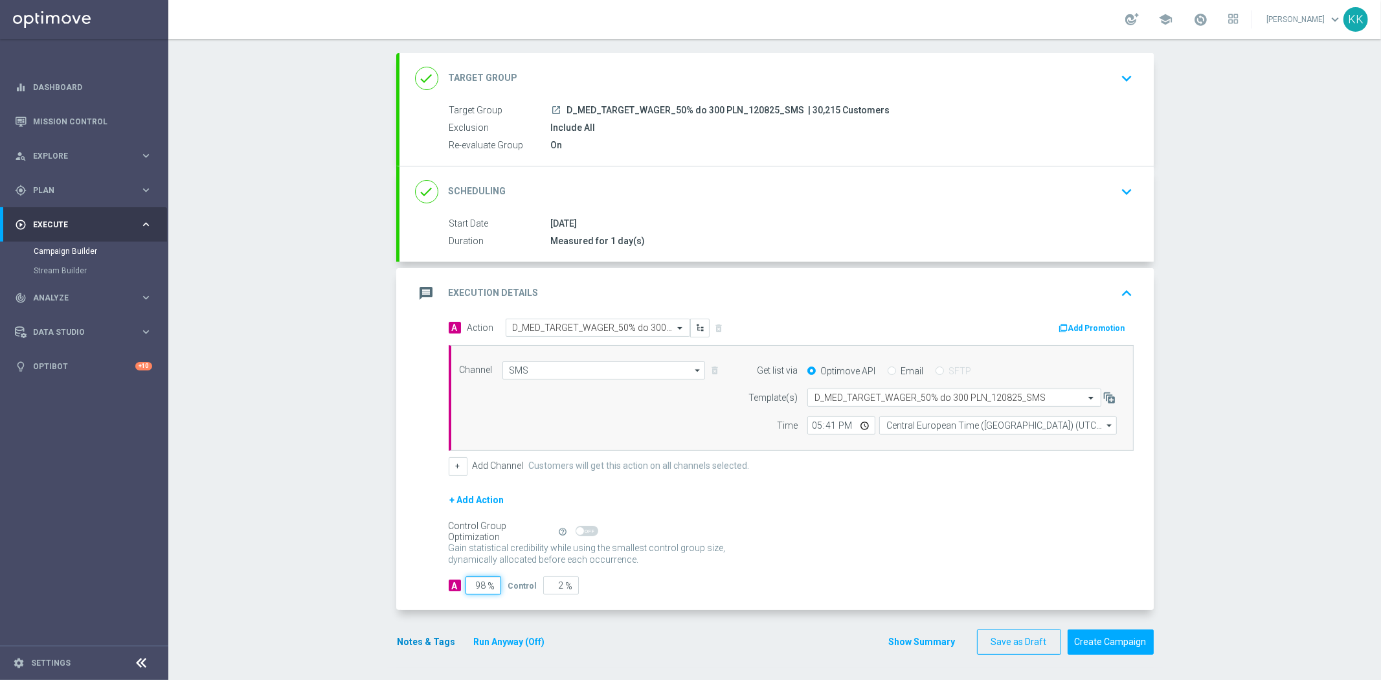
type input "98"
click at [416, 637] on button "Notes & Tags" at bounding box center [426, 642] width 61 height 16
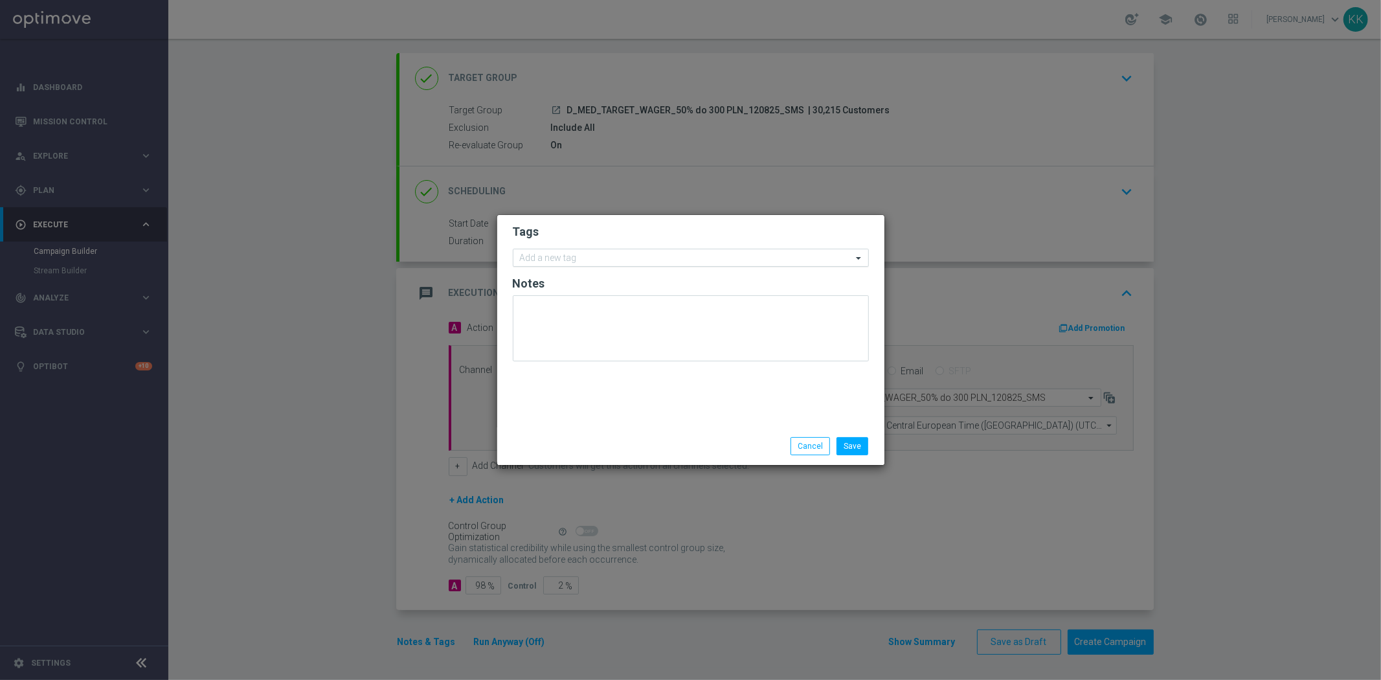
click at [574, 262] on input "text" at bounding box center [686, 258] width 332 height 11
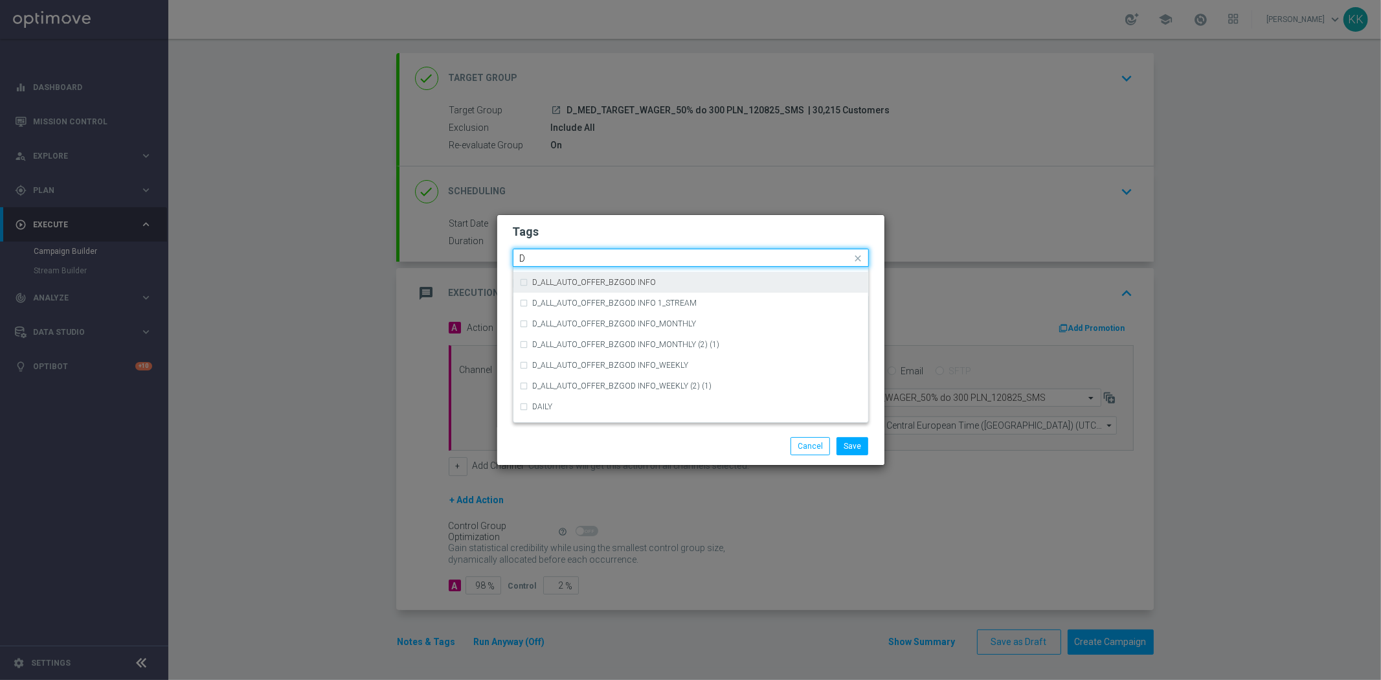
scroll to position [1438, 0]
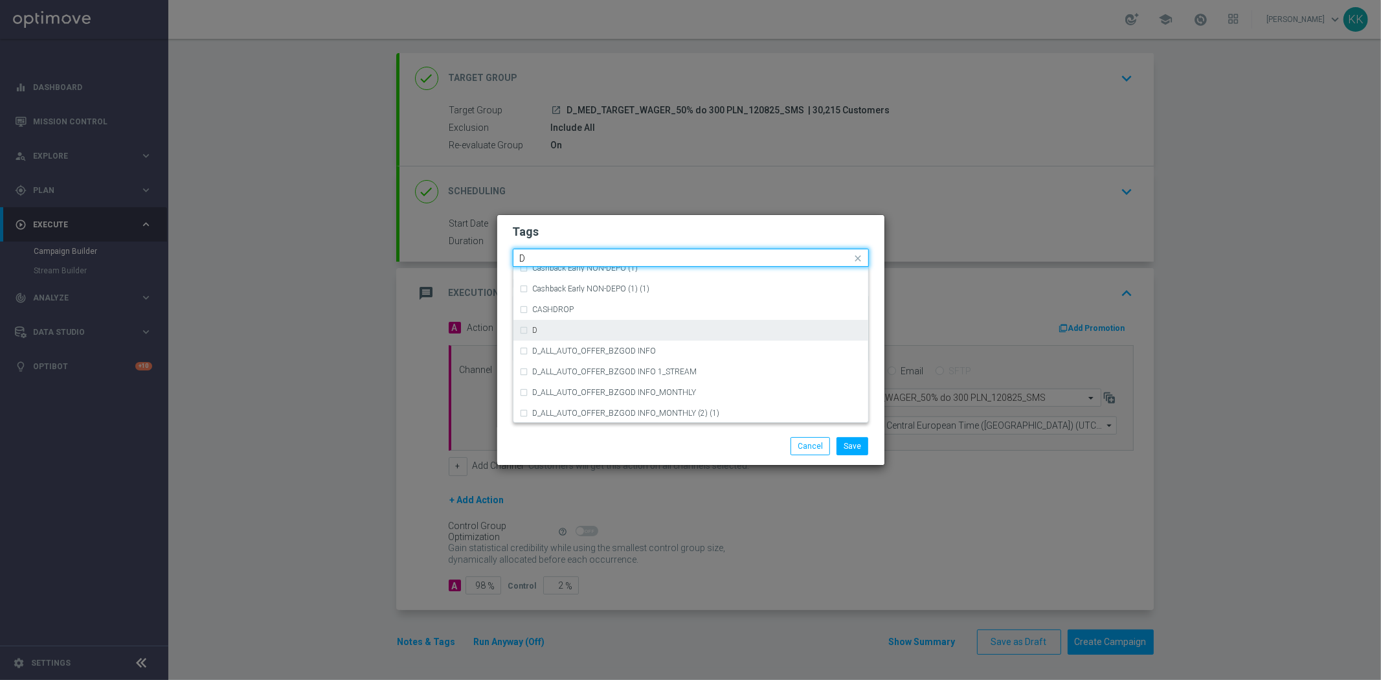
click at [565, 325] on div "D" at bounding box center [691, 330] width 342 height 21
type input "D"
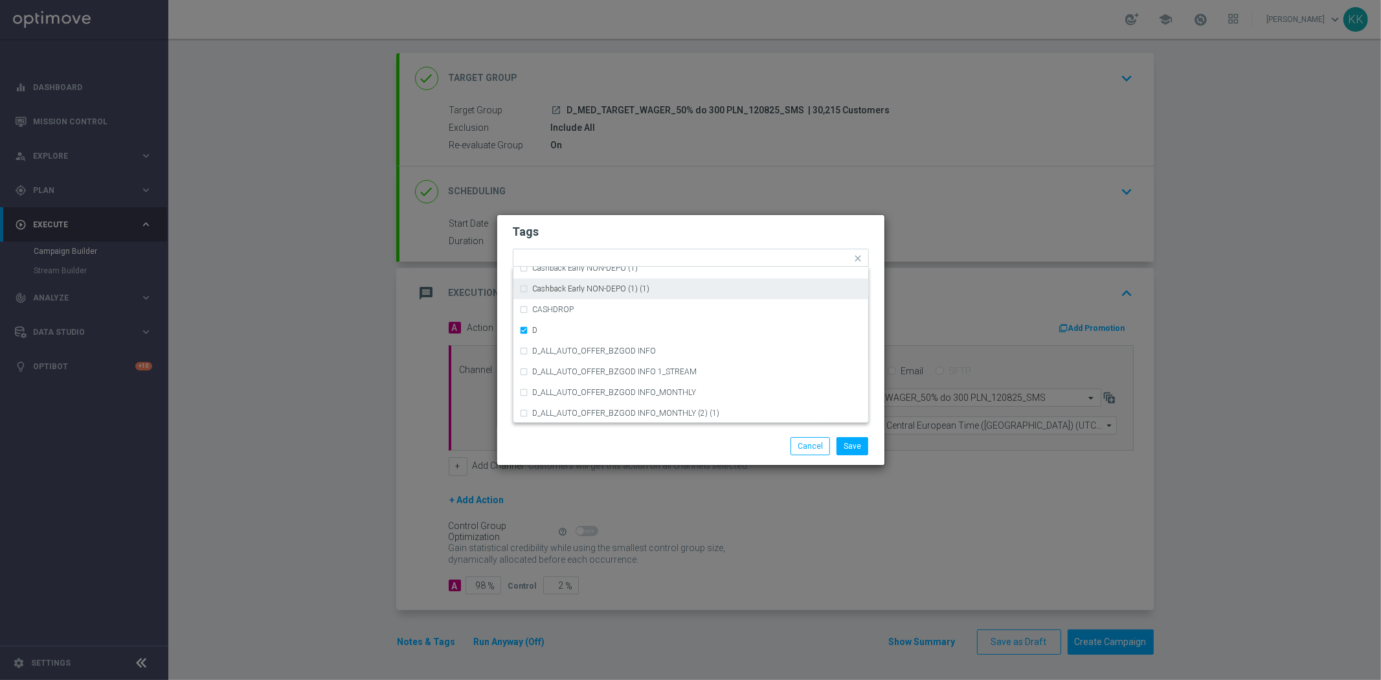
click at [614, 225] on h2 "Tags" at bounding box center [691, 232] width 356 height 16
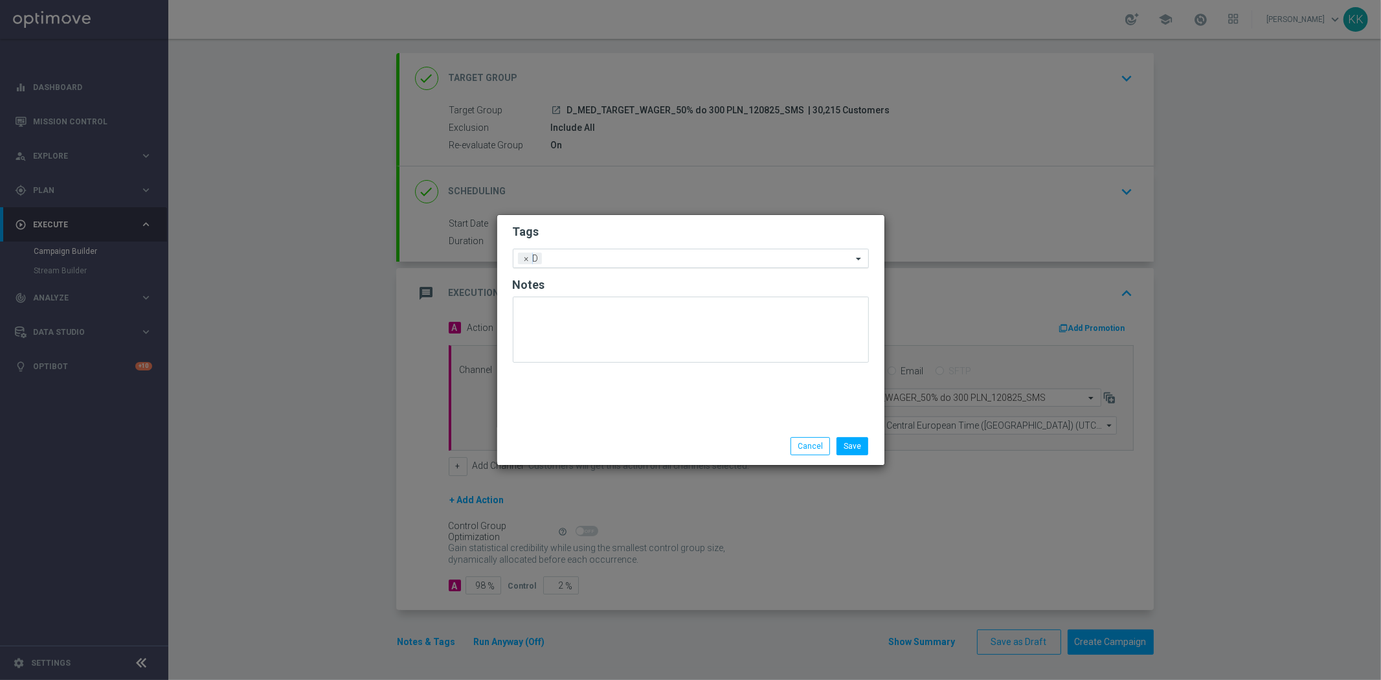
click at [616, 260] on input "text" at bounding box center [699, 259] width 305 height 11
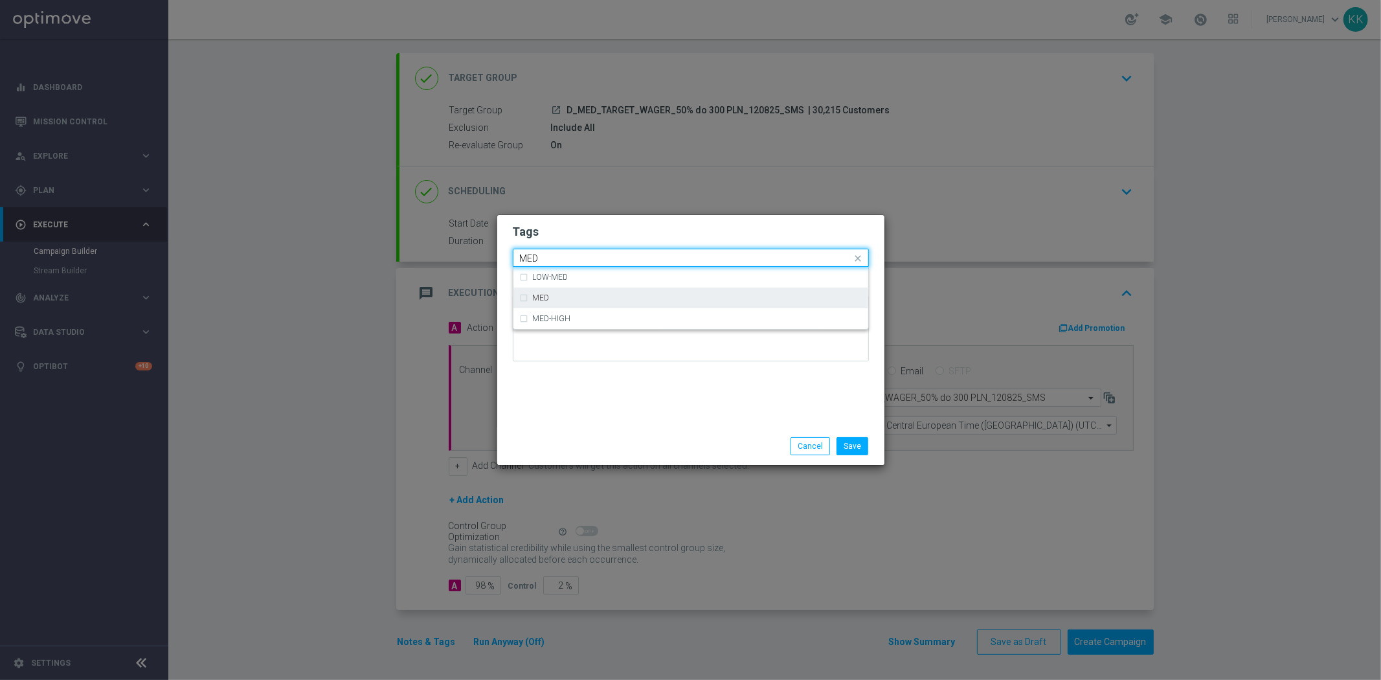
click at [613, 300] on div "MED" at bounding box center [697, 298] width 329 height 8
type input "MED"
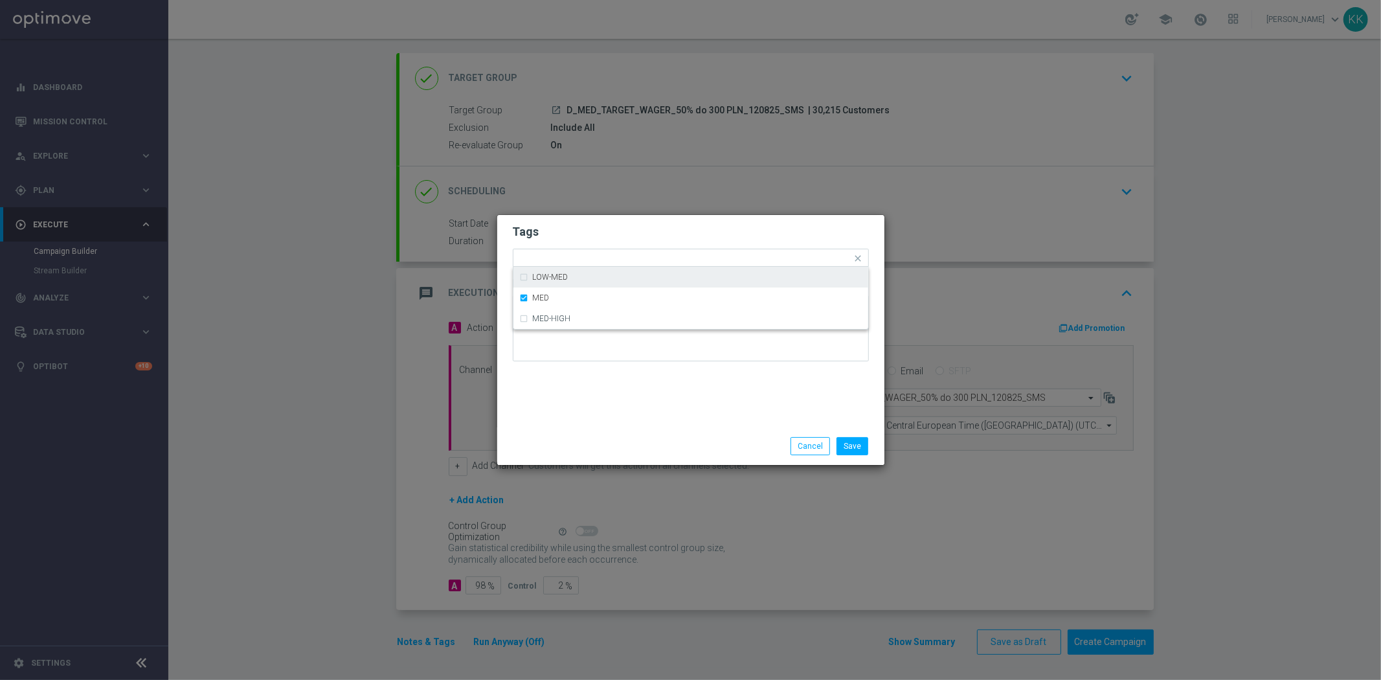
click at [630, 221] on form "Tags Quick find × D × MED LOW-MED MED MED-HIGH Notes" at bounding box center [691, 296] width 356 height 150
click at [621, 249] on div "Add a new tag × D × MED" at bounding box center [682, 258] width 339 height 18
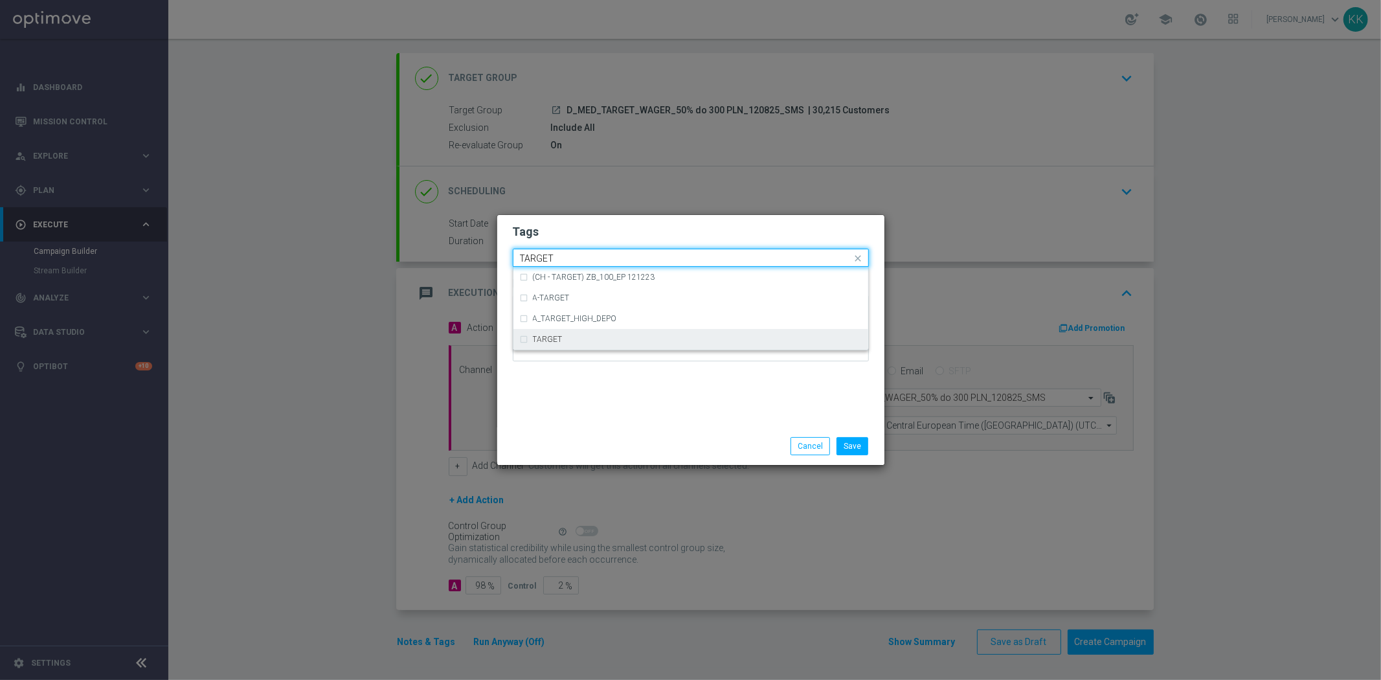
click at [615, 341] on div "TARGET" at bounding box center [697, 339] width 329 height 8
type input "TARGET"
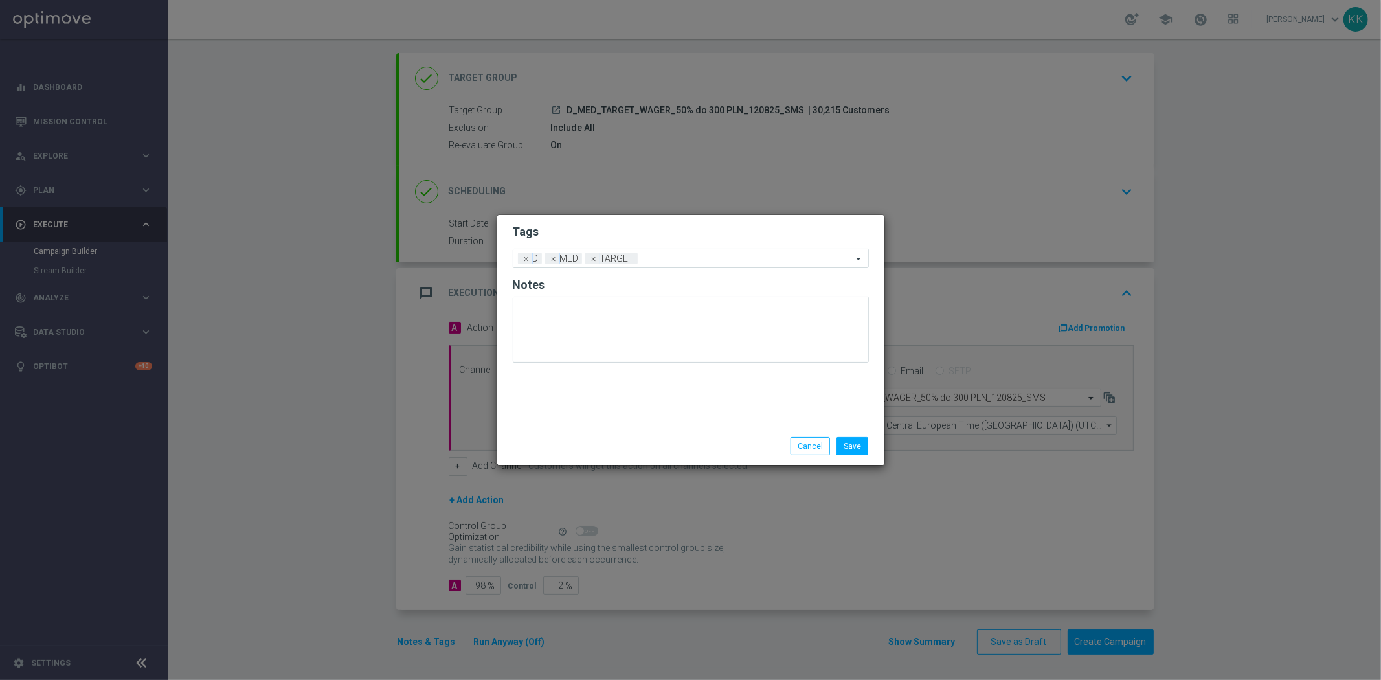
click at [627, 395] on div "Tags Add a new tag × D × MED × TARGET Notes" at bounding box center [690, 321] width 387 height 212
click at [735, 250] on div "Add a new tag × D × MED × TARGET" at bounding box center [682, 258] width 339 height 18
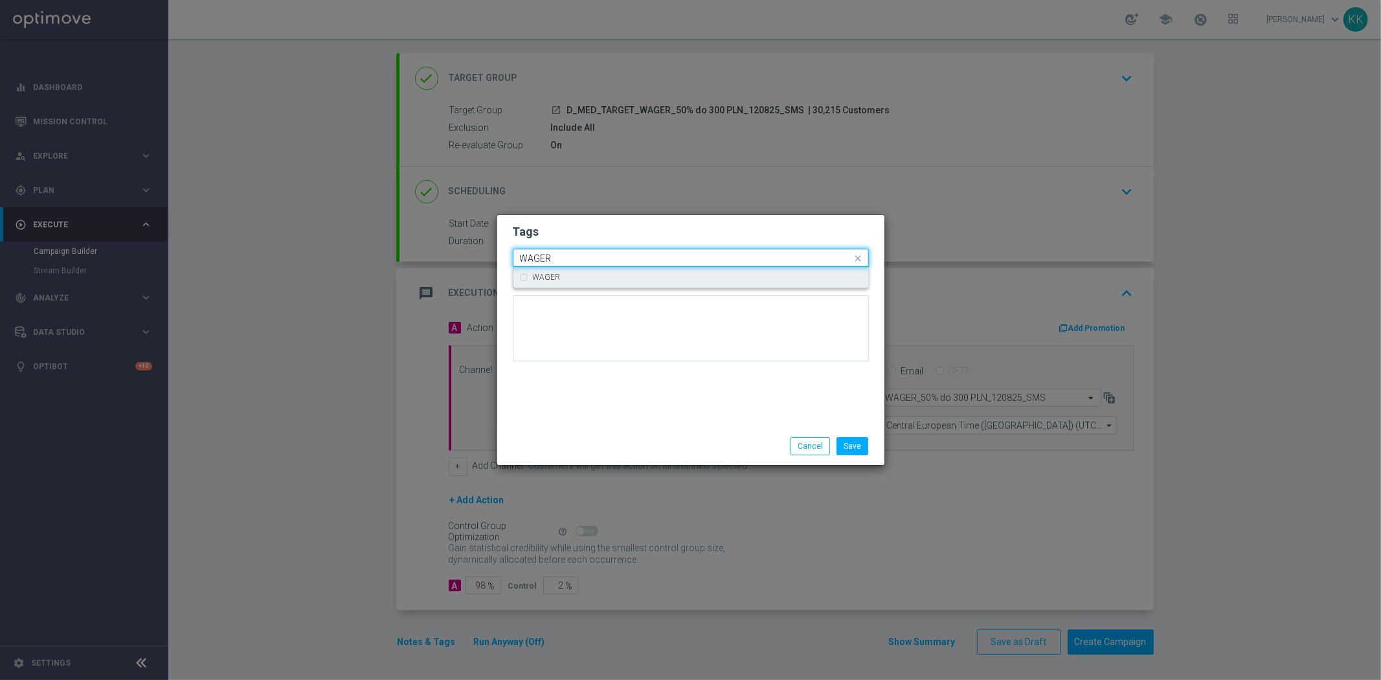
click at [561, 275] on div "WAGER" at bounding box center [697, 277] width 329 height 8
type input "WAGER"
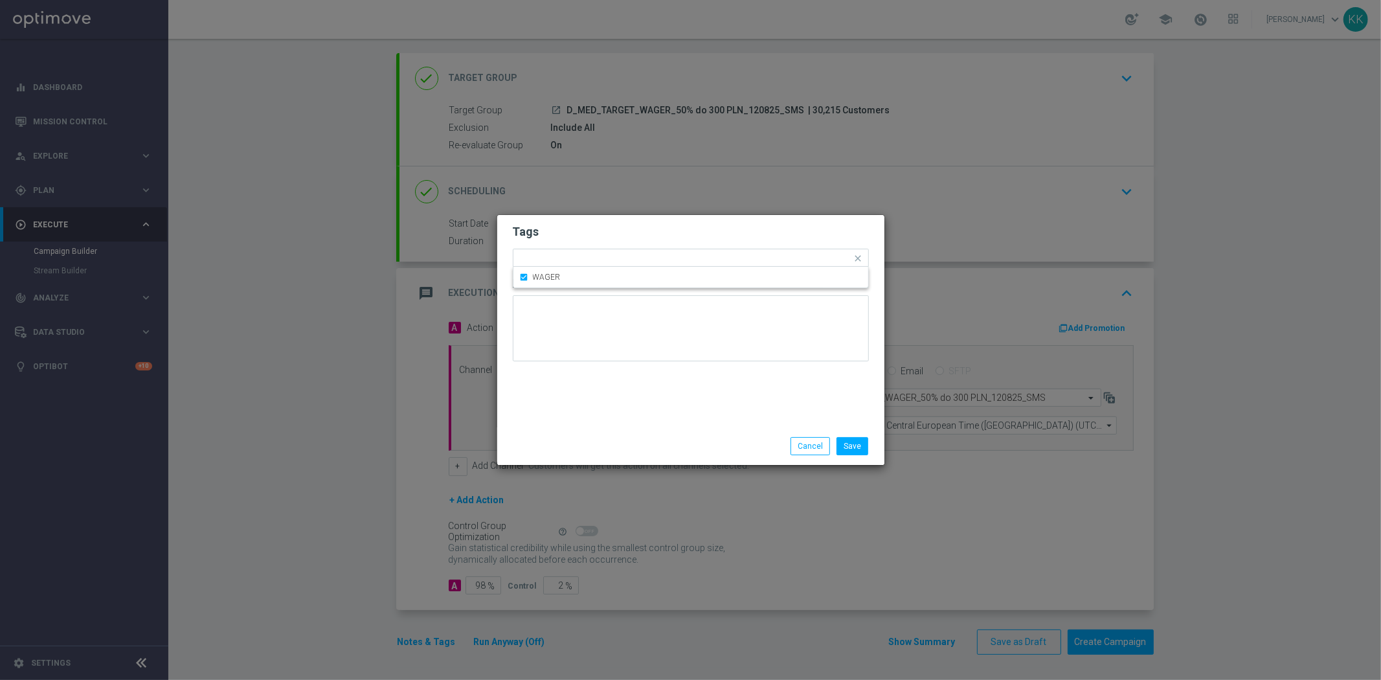
click at [580, 238] on h2 "Tags" at bounding box center [691, 232] width 356 height 16
click at [775, 249] on div "Add a new tag × D × MED × TARGET × WAGER" at bounding box center [682, 258] width 339 height 18
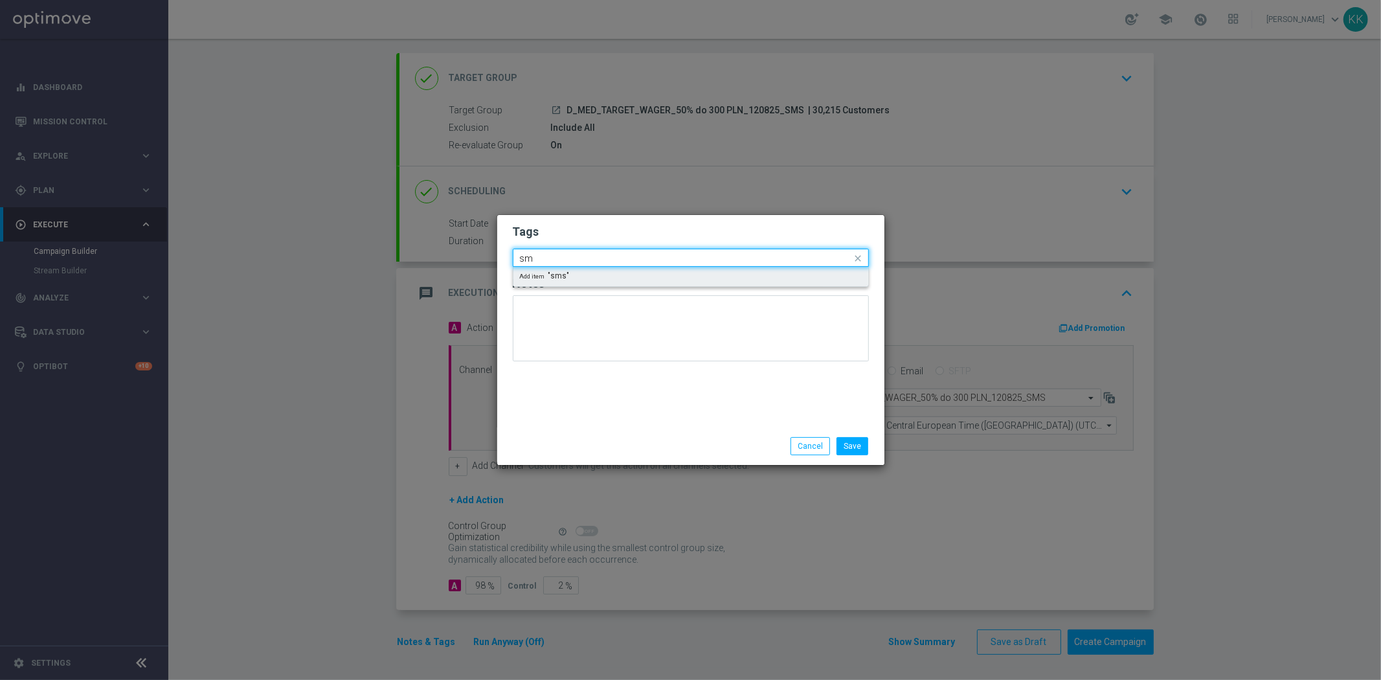
type input "s"
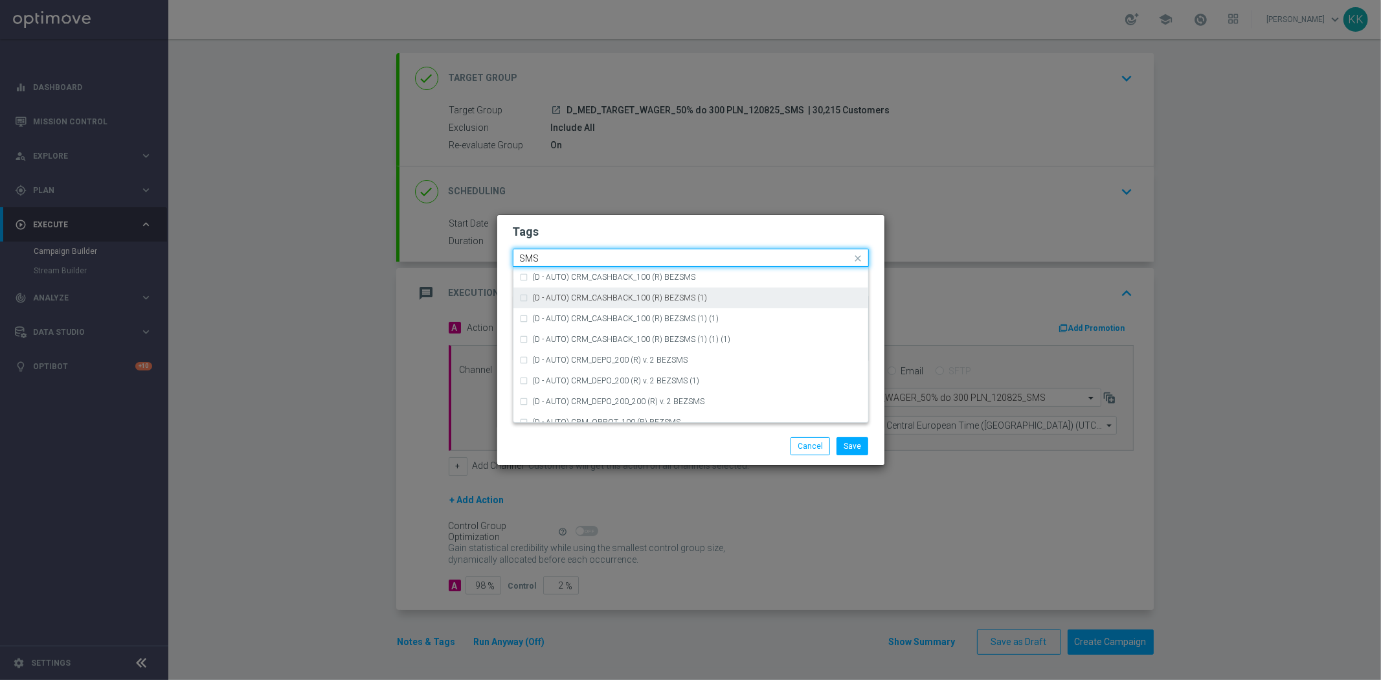
scroll to position [196, 0]
click at [583, 402] on div "SMS" at bounding box center [691, 412] width 342 height 21
type input "SMS"
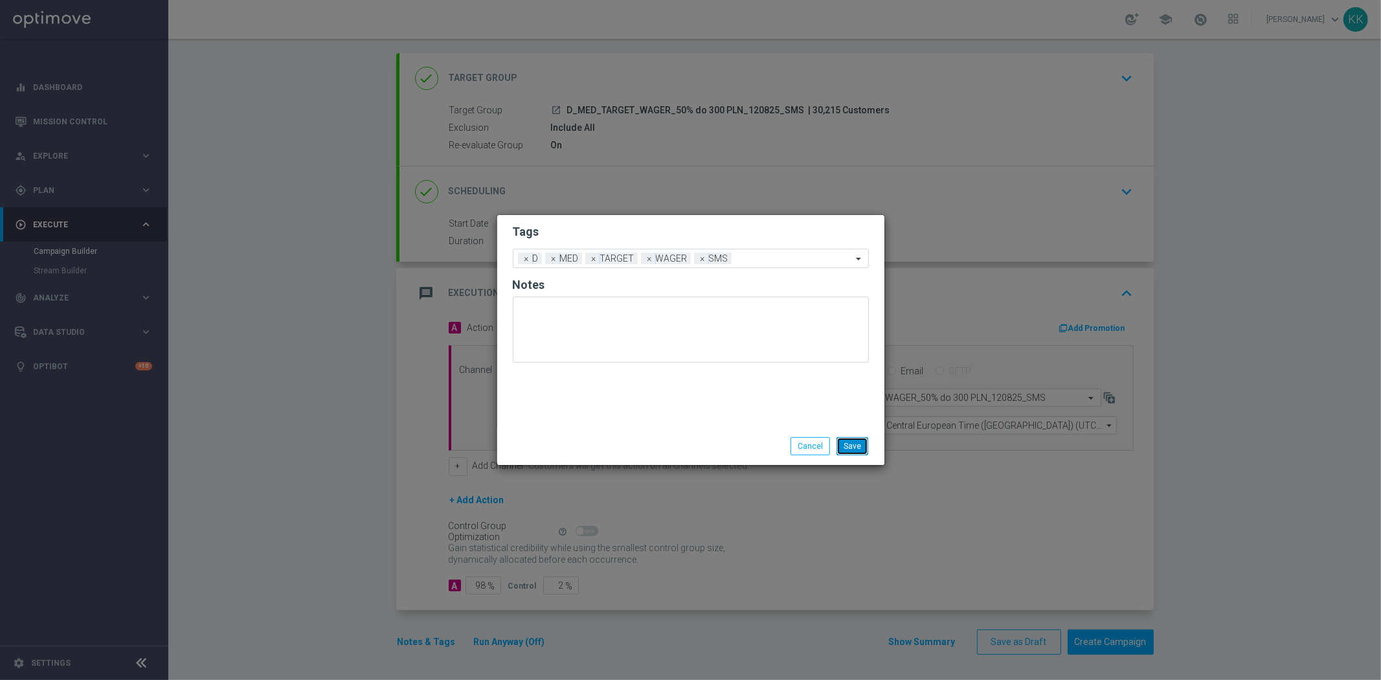
click at [839, 438] on button "Save" at bounding box center [852, 446] width 32 height 18
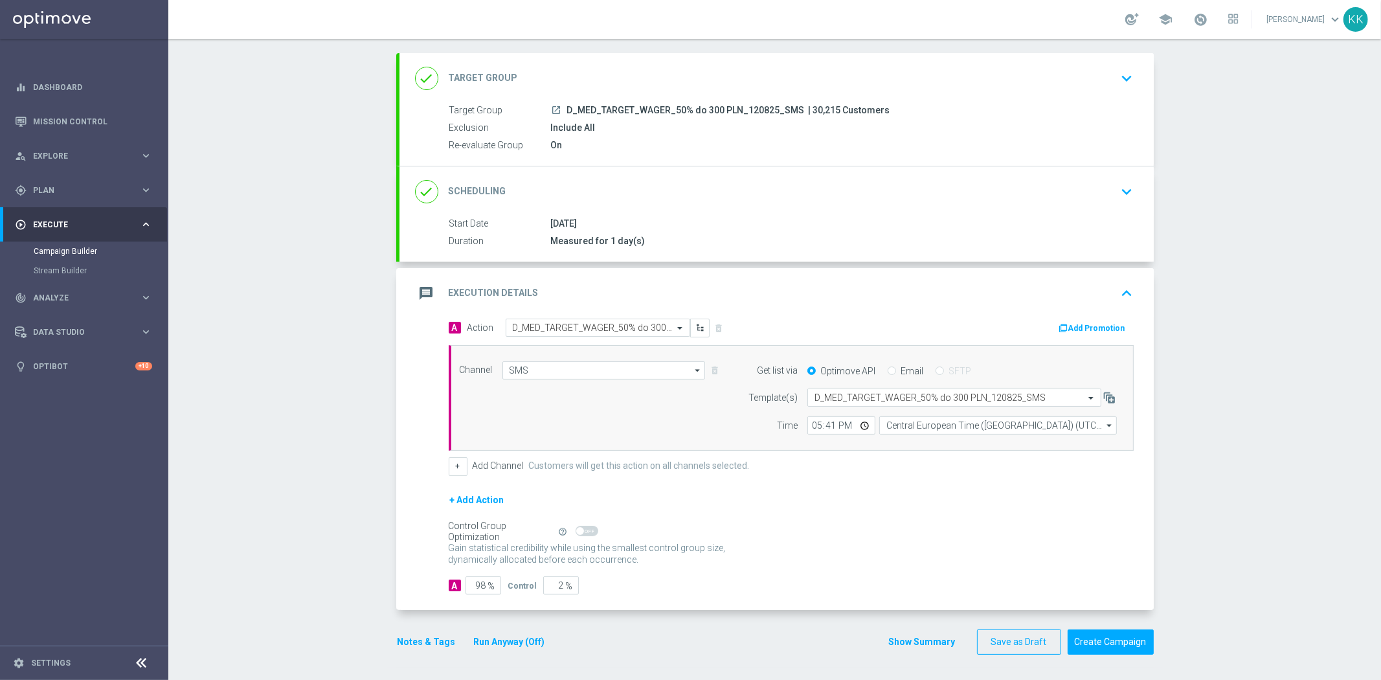
drag, startPoint x: 1109, startPoint y: 87, endPoint x: 1023, endPoint y: 139, distance: 100.5
click at [1109, 87] on div "done Target Group keyboard_arrow_down" at bounding box center [776, 78] width 723 height 25
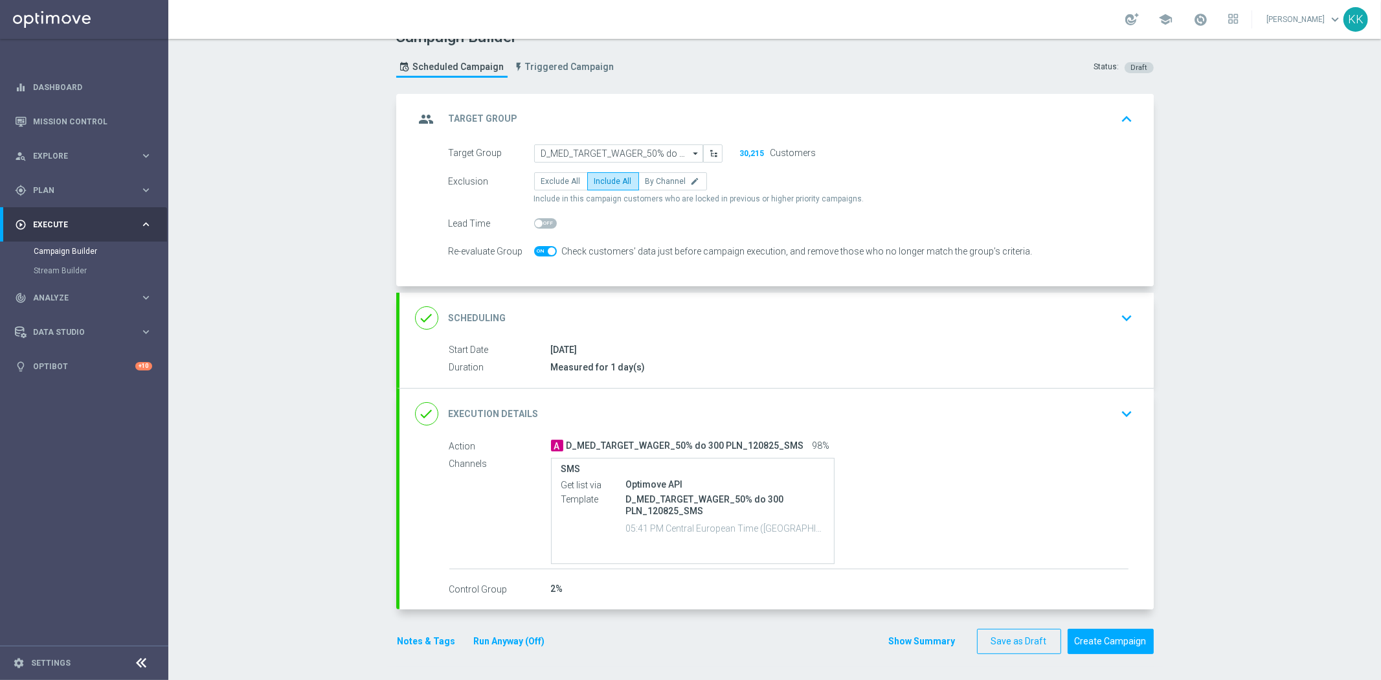
scroll to position [21, 0]
click at [1137, 319] on div "done Scheduling keyboard_arrow_down" at bounding box center [776, 318] width 754 height 50
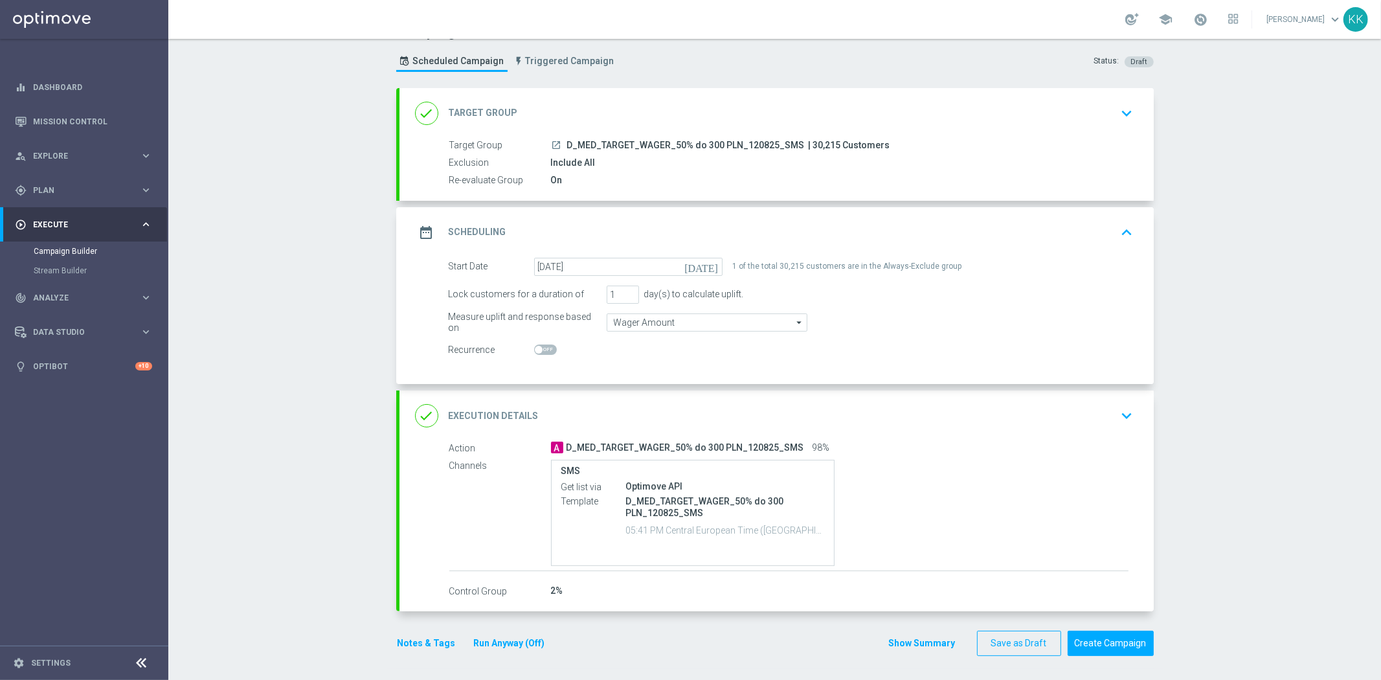
scroll to position [29, 0]
click at [1131, 415] on button "keyboard_arrow_down" at bounding box center [1127, 415] width 22 height 25
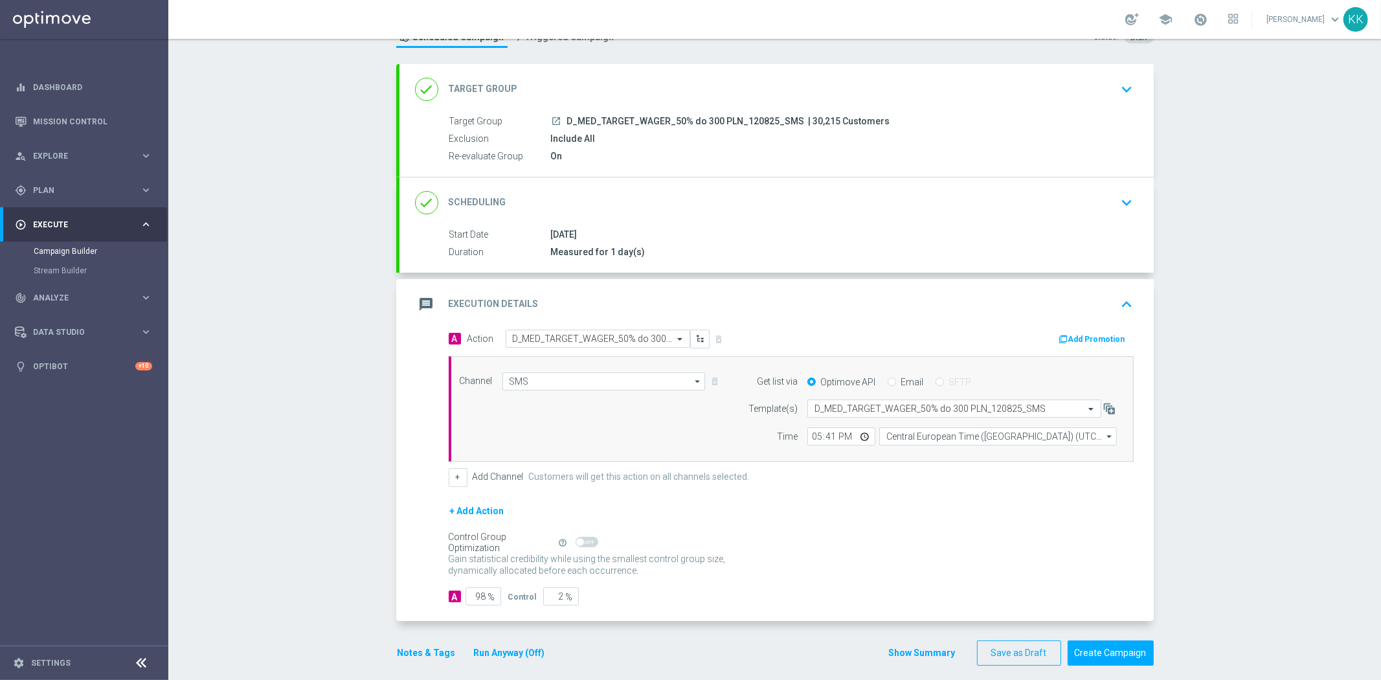
scroll to position [63, 0]
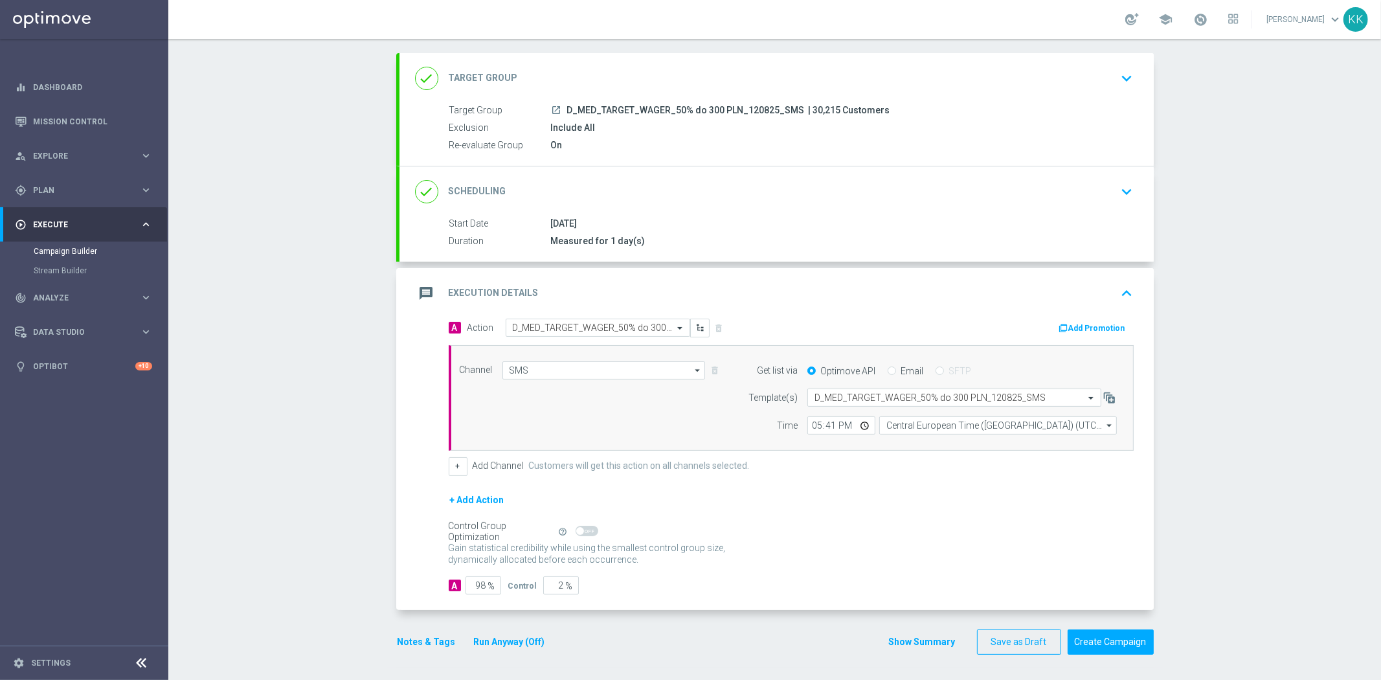
click at [400, 642] on button "Notes & Tags" at bounding box center [426, 642] width 61 height 16
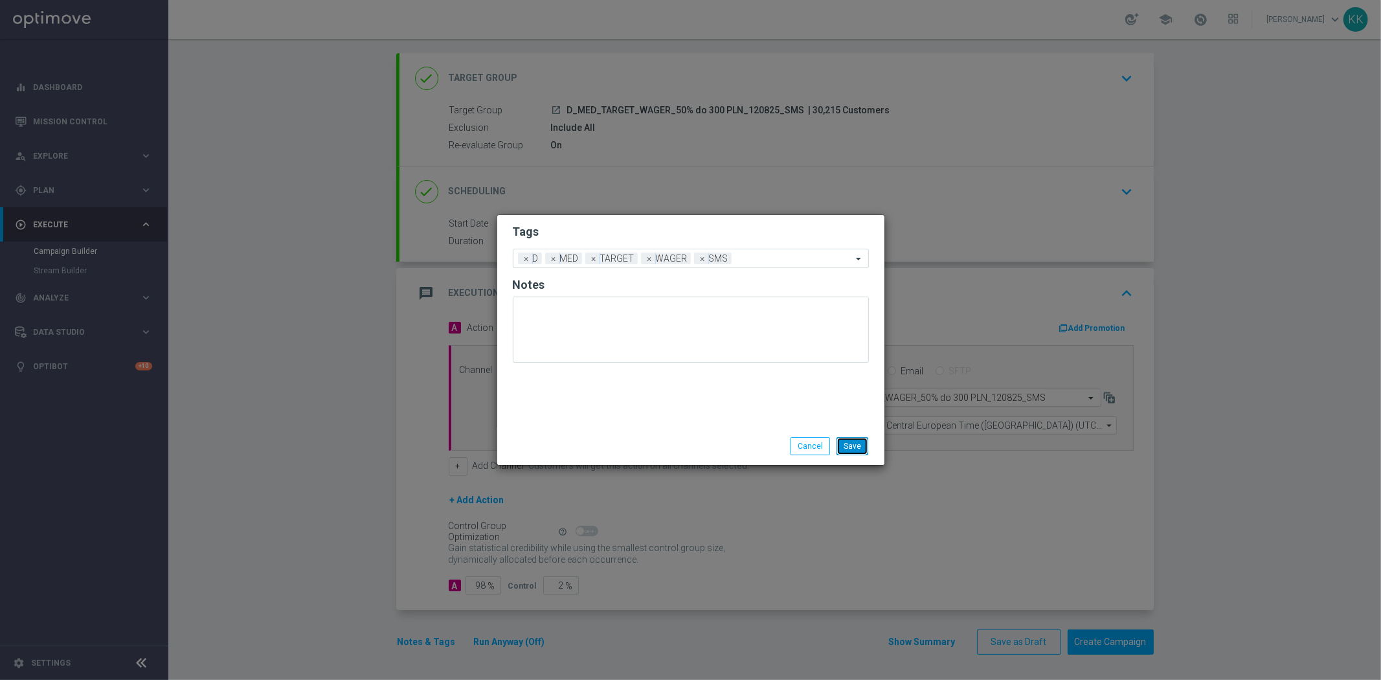
click at [859, 444] on button "Save" at bounding box center [852, 446] width 32 height 18
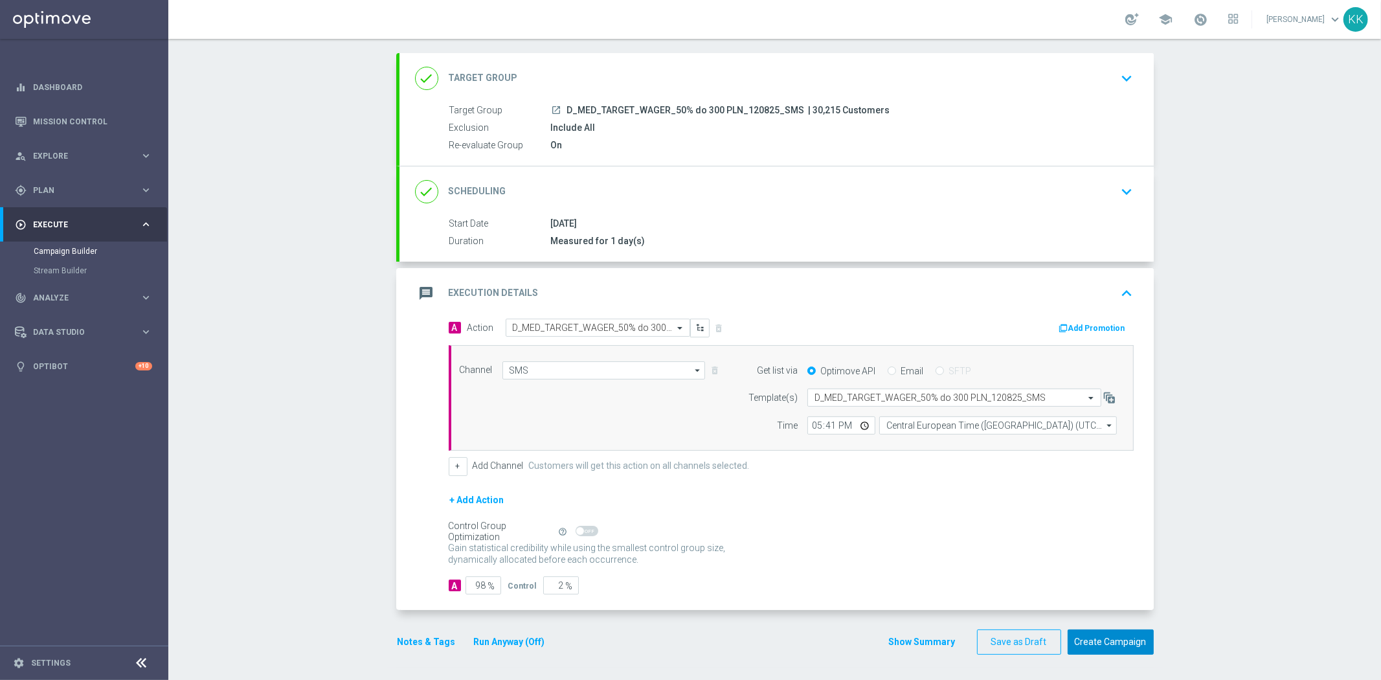
click at [1133, 643] on button "Create Campaign" at bounding box center [1110, 641] width 86 height 25
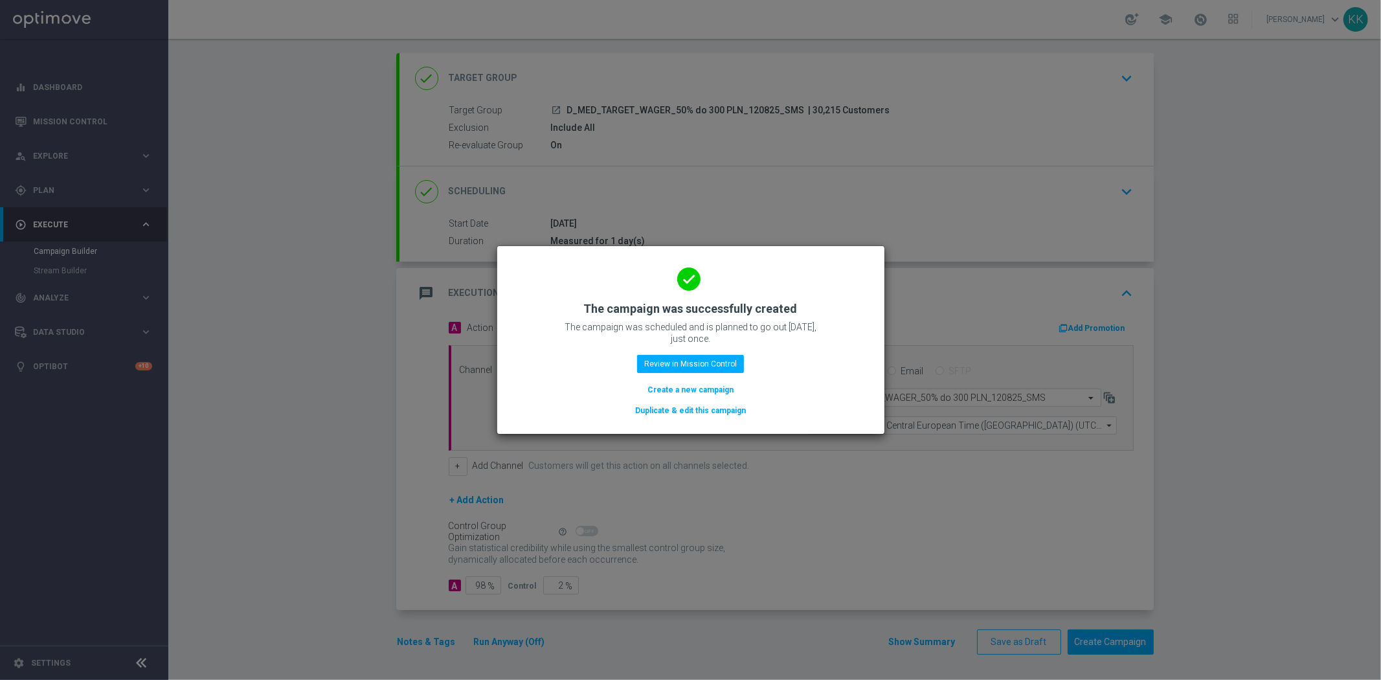
click at [706, 391] on button "Create a new campaign" at bounding box center [690, 390] width 89 height 14
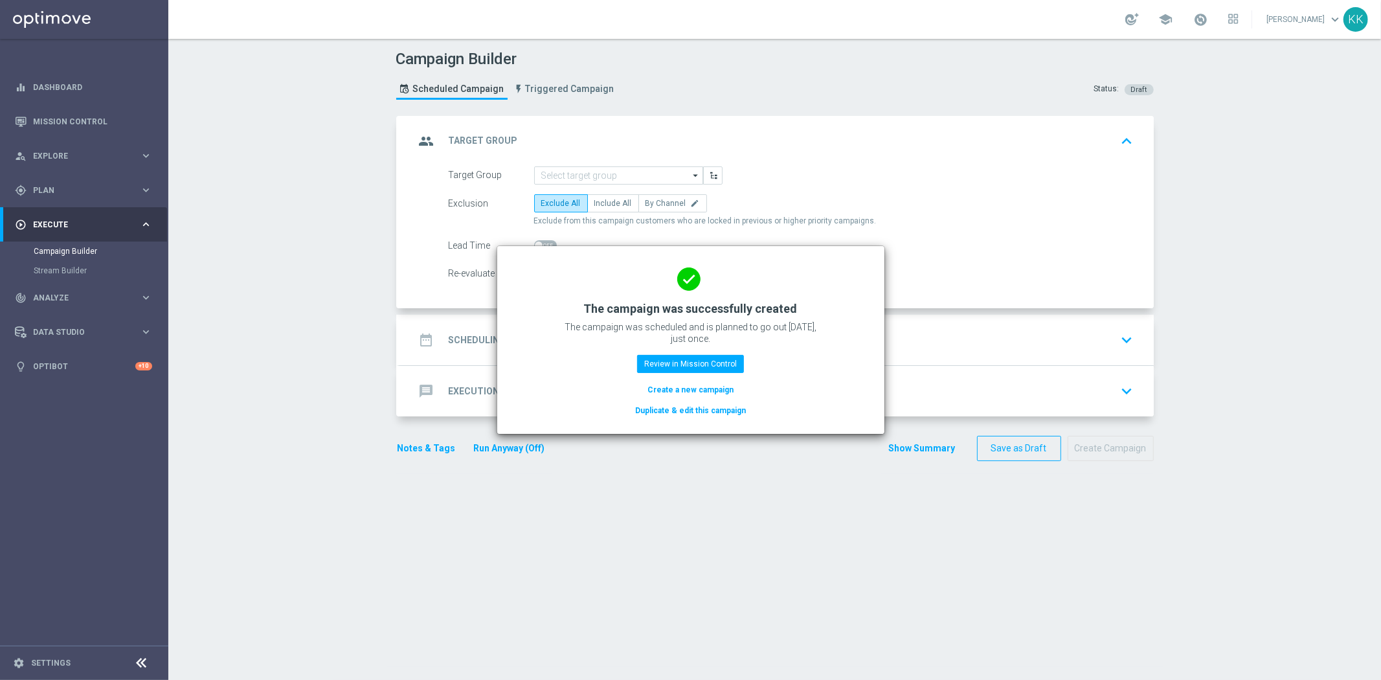
scroll to position [0, 0]
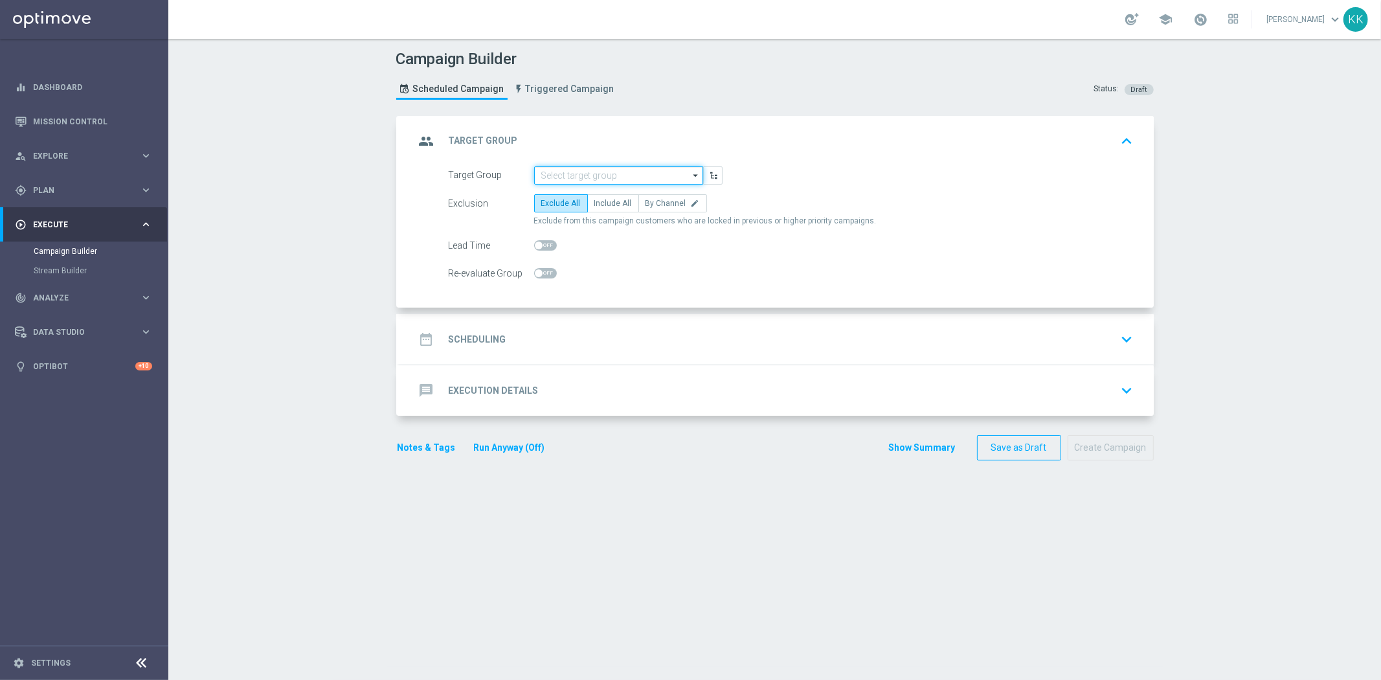
click at [623, 173] on input at bounding box center [618, 175] width 169 height 18
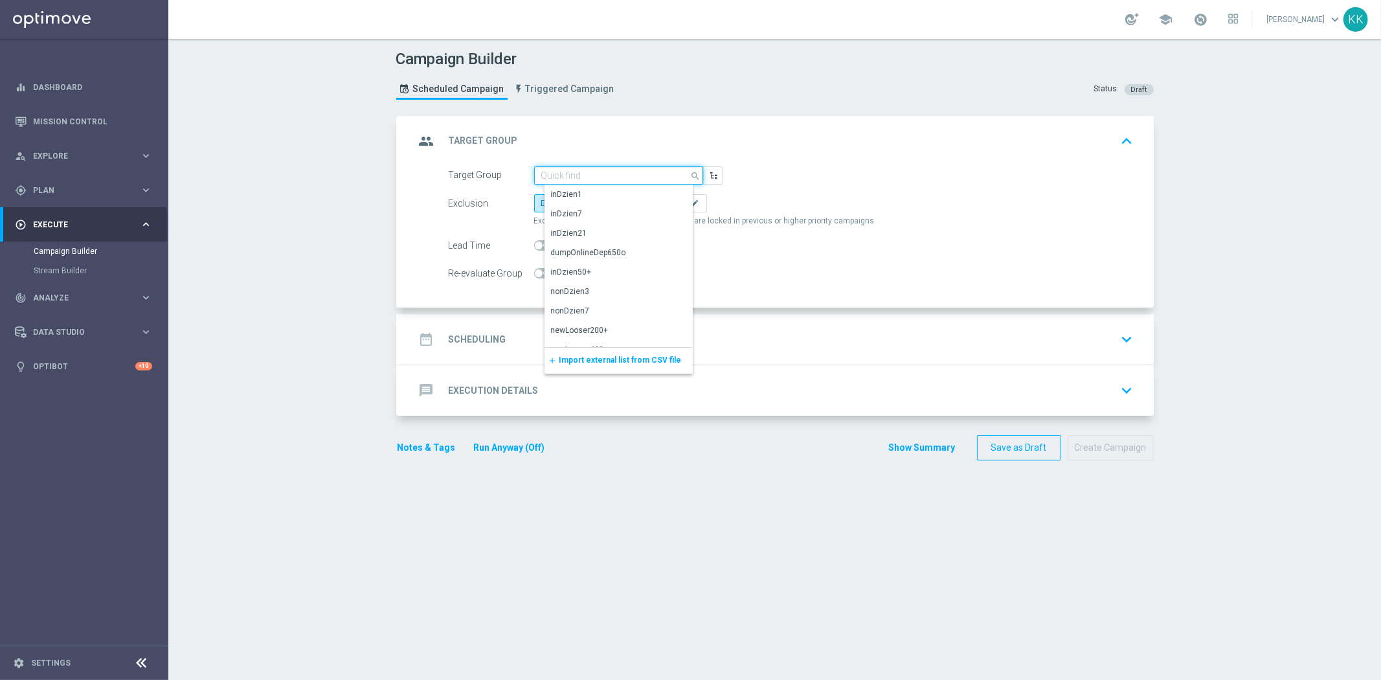
paste input "D_HIGH_TARGET_WAGER_100% do 500 PLN_120825_SMS"
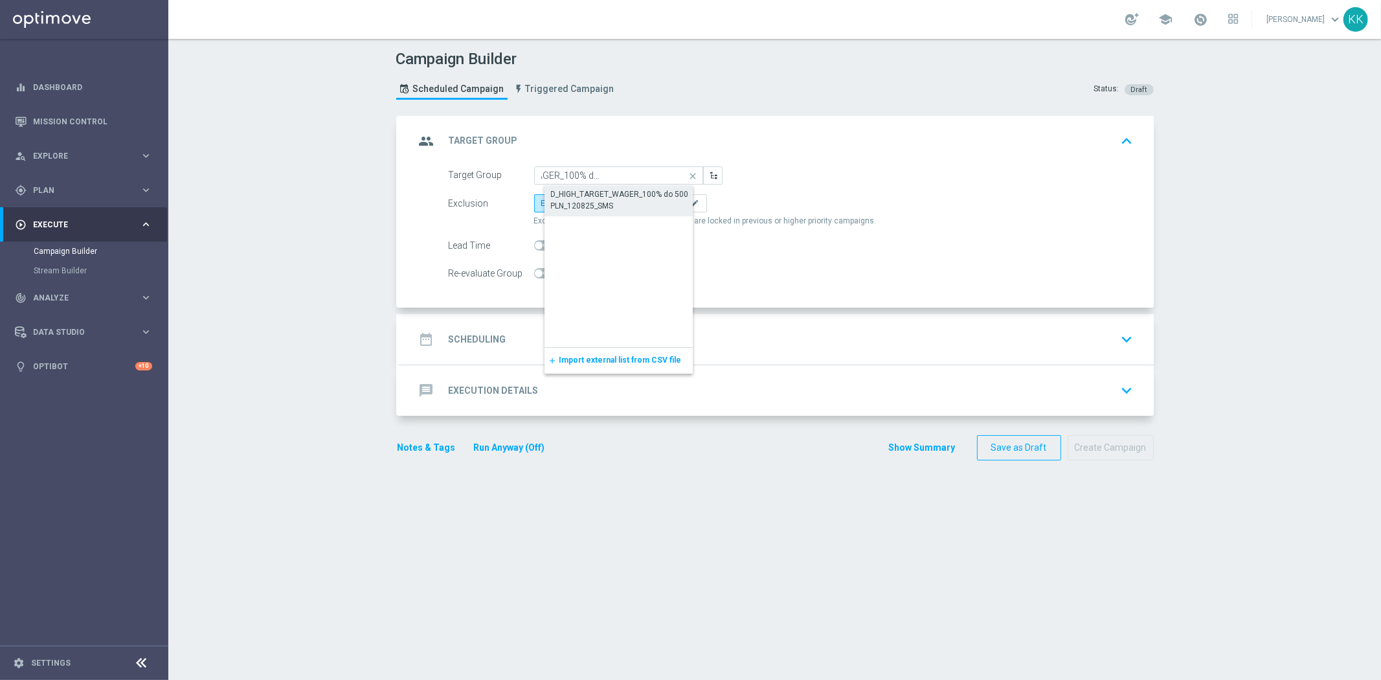
click at [632, 193] on div "D_HIGH_TARGET_WAGER_100% do 500 PLN_120825_SMS" at bounding box center [629, 199] width 157 height 23
type input "D_HIGH_TARGET_WAGER_100% do 500 PLN_120825_SMS"
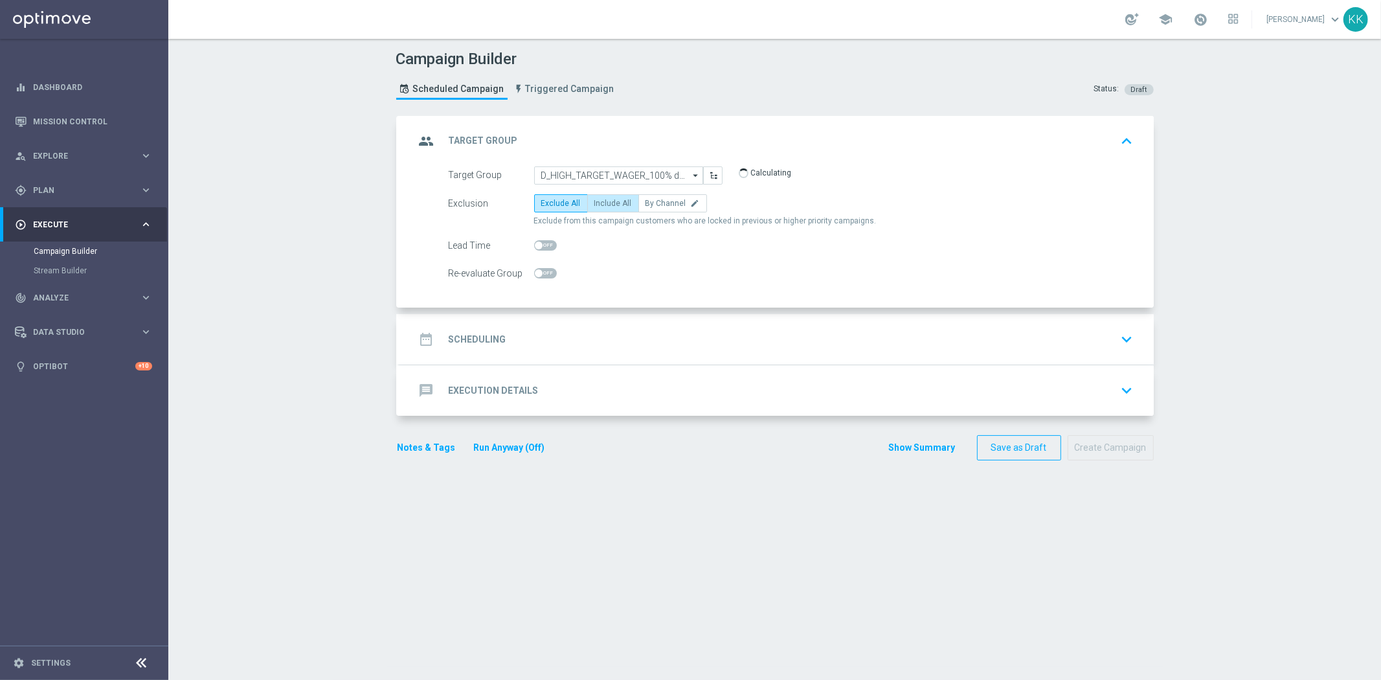
click at [622, 208] on label "Include All" at bounding box center [613, 203] width 52 height 18
click at [603, 208] on input "Include All" at bounding box center [598, 205] width 8 height 8
radio input "true"
click at [555, 278] on div "Re-evaluate Group" at bounding box center [791, 273] width 704 height 18
click at [548, 264] on div at bounding box center [545, 273] width 23 height 18
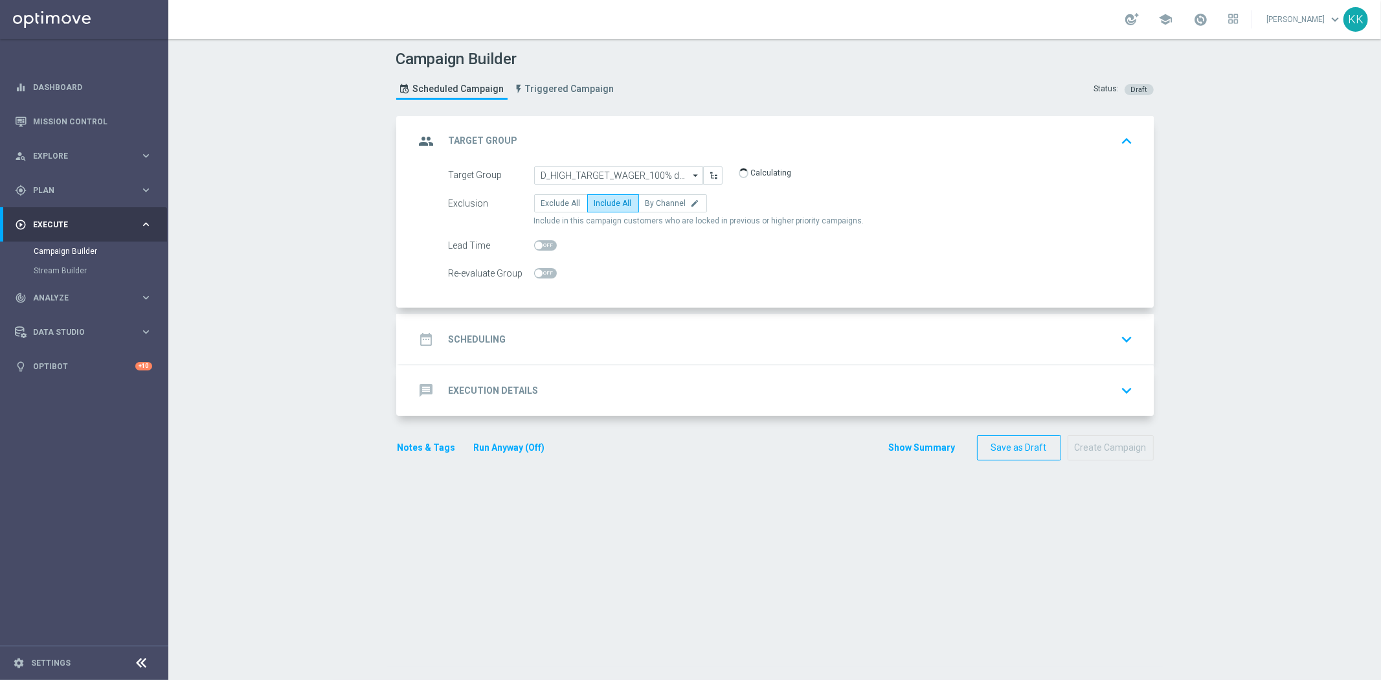
click at [540, 272] on span at bounding box center [545, 273] width 23 height 10
click at [540, 272] on input "checkbox" at bounding box center [545, 273] width 23 height 10
checkbox input "true"
click at [630, 351] on div "date_range Scheduling keyboard_arrow_down" at bounding box center [776, 339] width 754 height 50
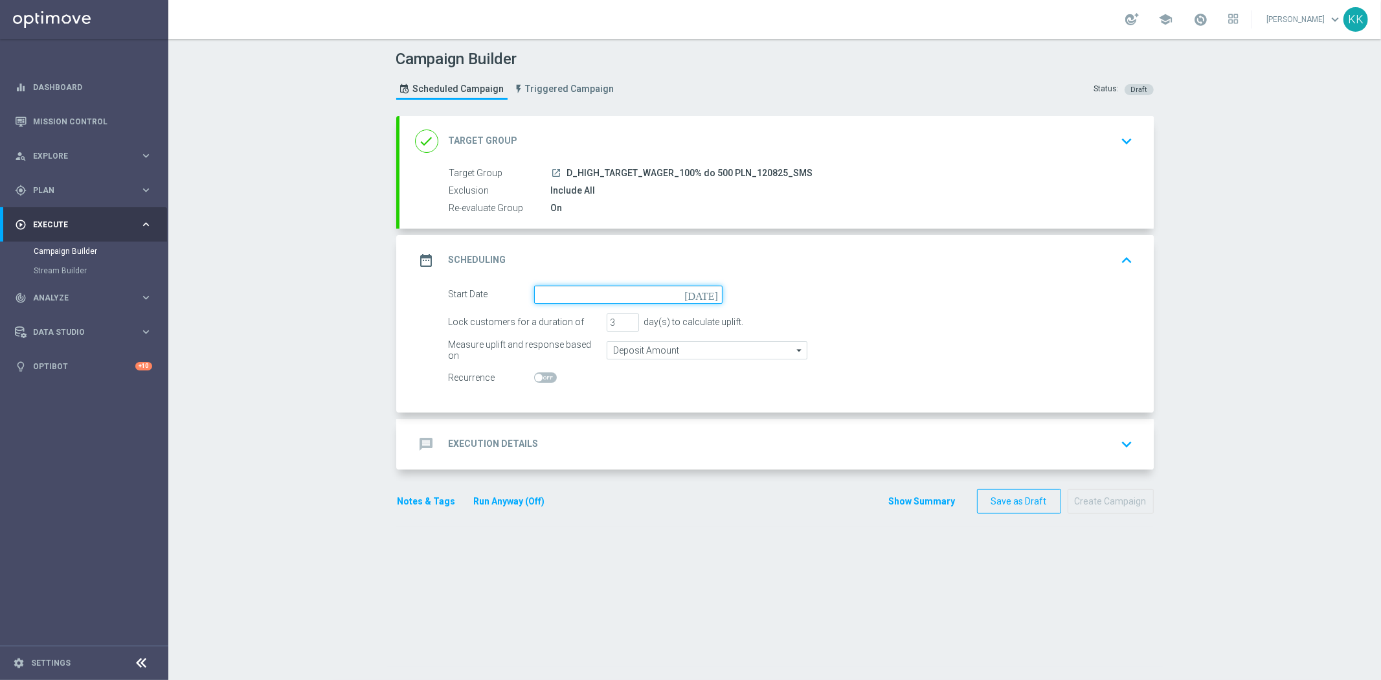
click at [568, 298] on input at bounding box center [628, 294] width 188 height 18
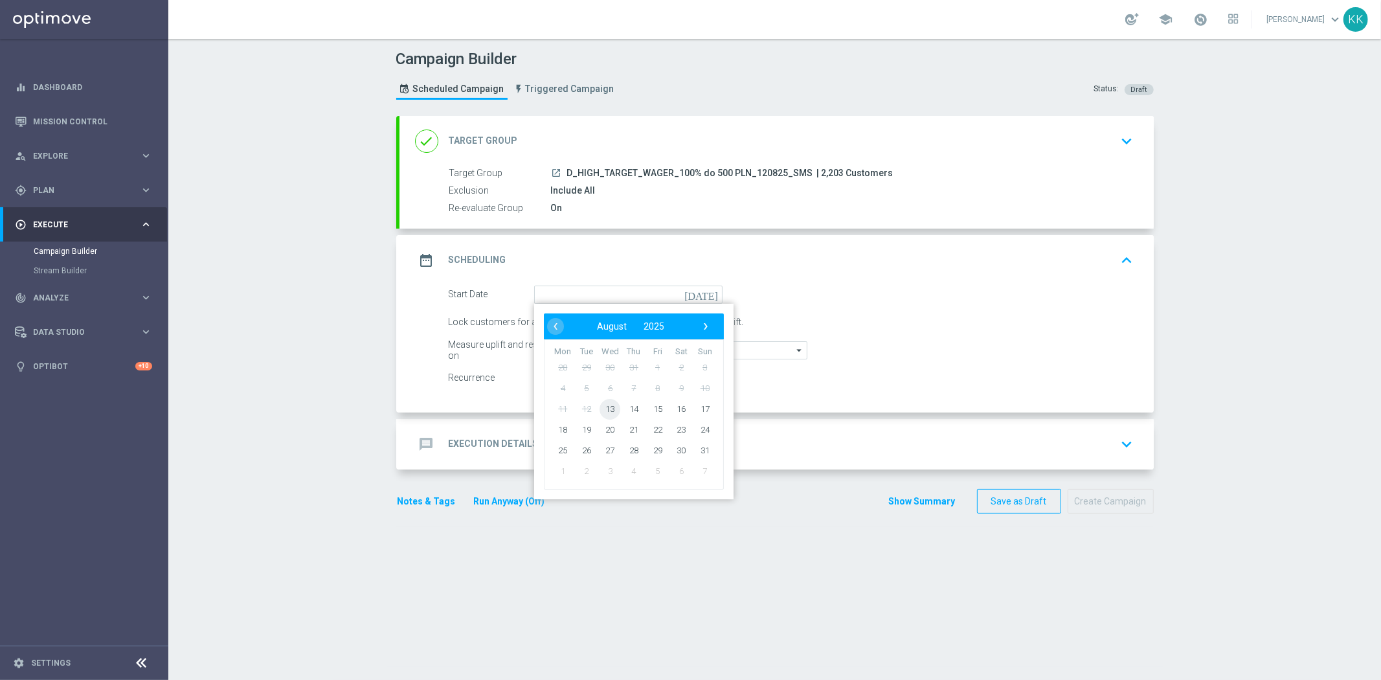
click at [603, 398] on span "13" at bounding box center [609, 408] width 21 height 21
type input "13 Aug 2025"
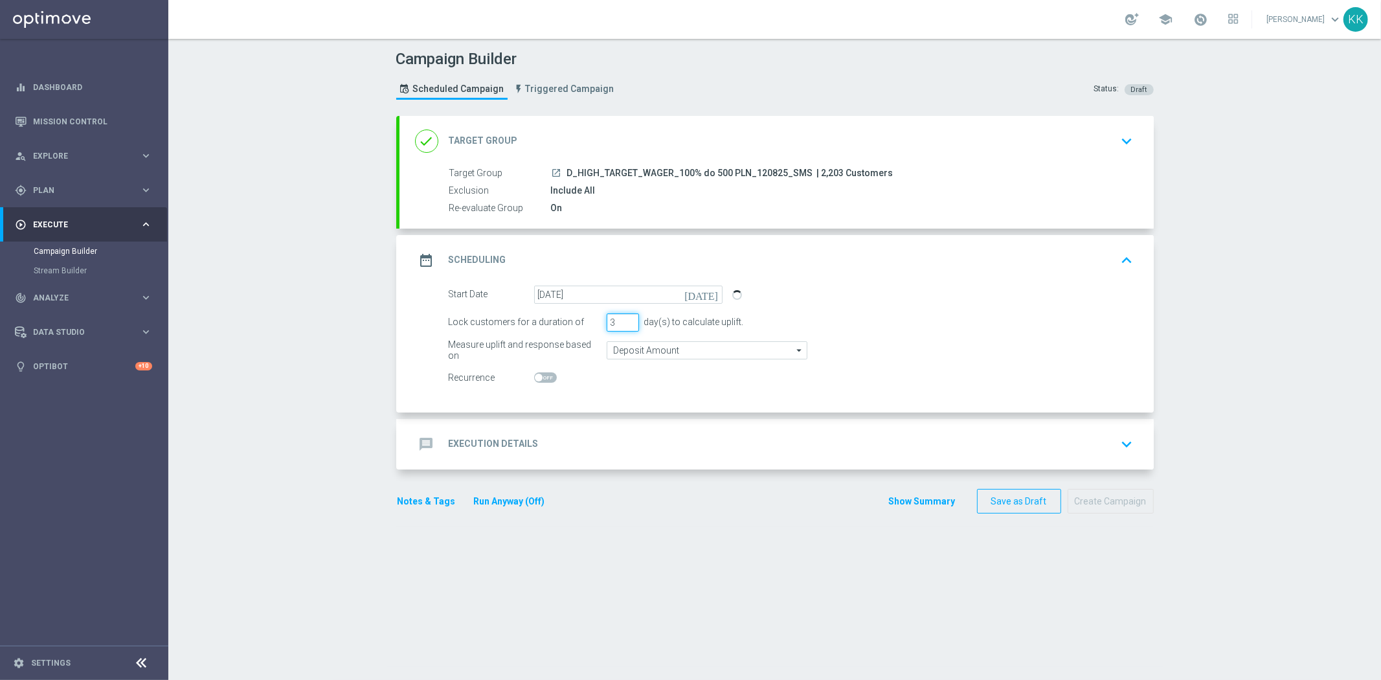
drag, startPoint x: 605, startPoint y: 321, endPoint x: 577, endPoint y: 326, distance: 28.2
click at [578, 326] on div "Lock customers for a duration of 3 day(s) to calculate uplift." at bounding box center [791, 322] width 704 height 18
type input "1"
click at [702, 505] on div "Notes & Tags Run Anyway (Off) Show Summary Save as Draft Create Campaign" at bounding box center [774, 501] width 757 height 25
click at [616, 346] on input "Deposit Amount" at bounding box center [707, 350] width 201 height 18
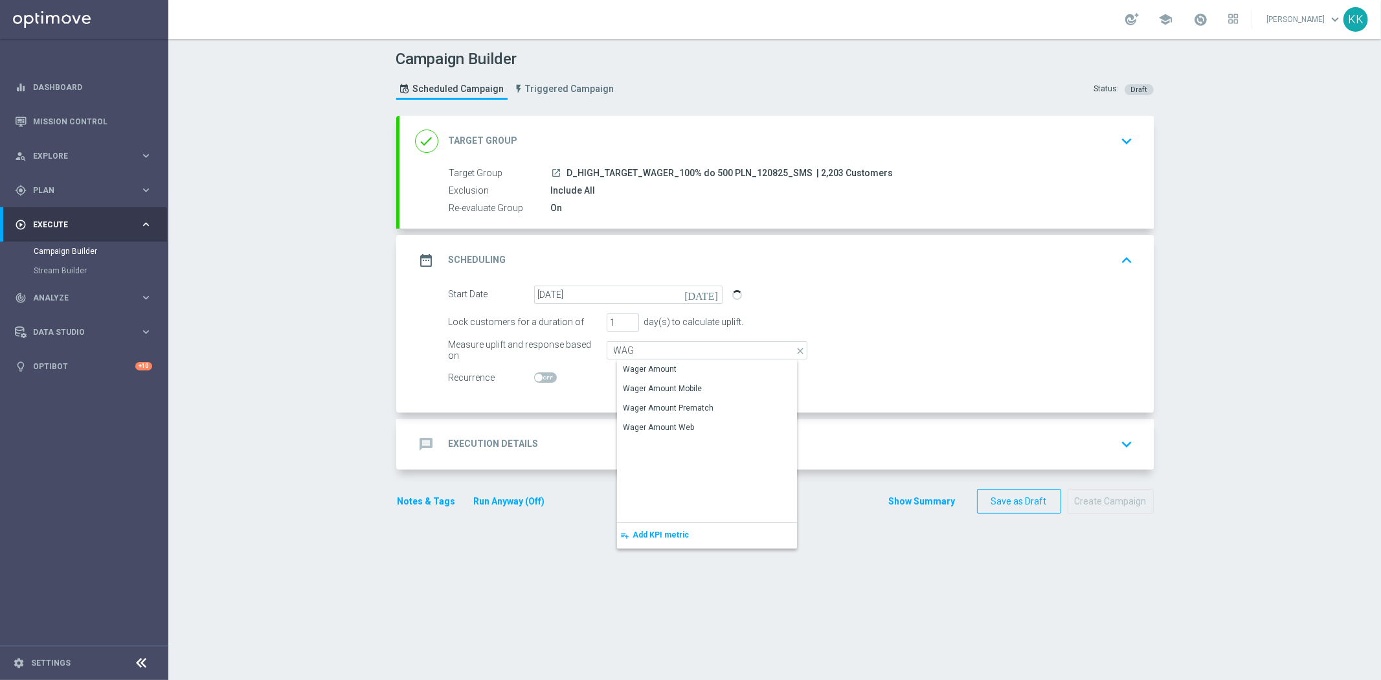
click at [671, 364] on div "Wager Amount" at bounding box center [717, 369] width 201 height 18
type input "Wager Amount"
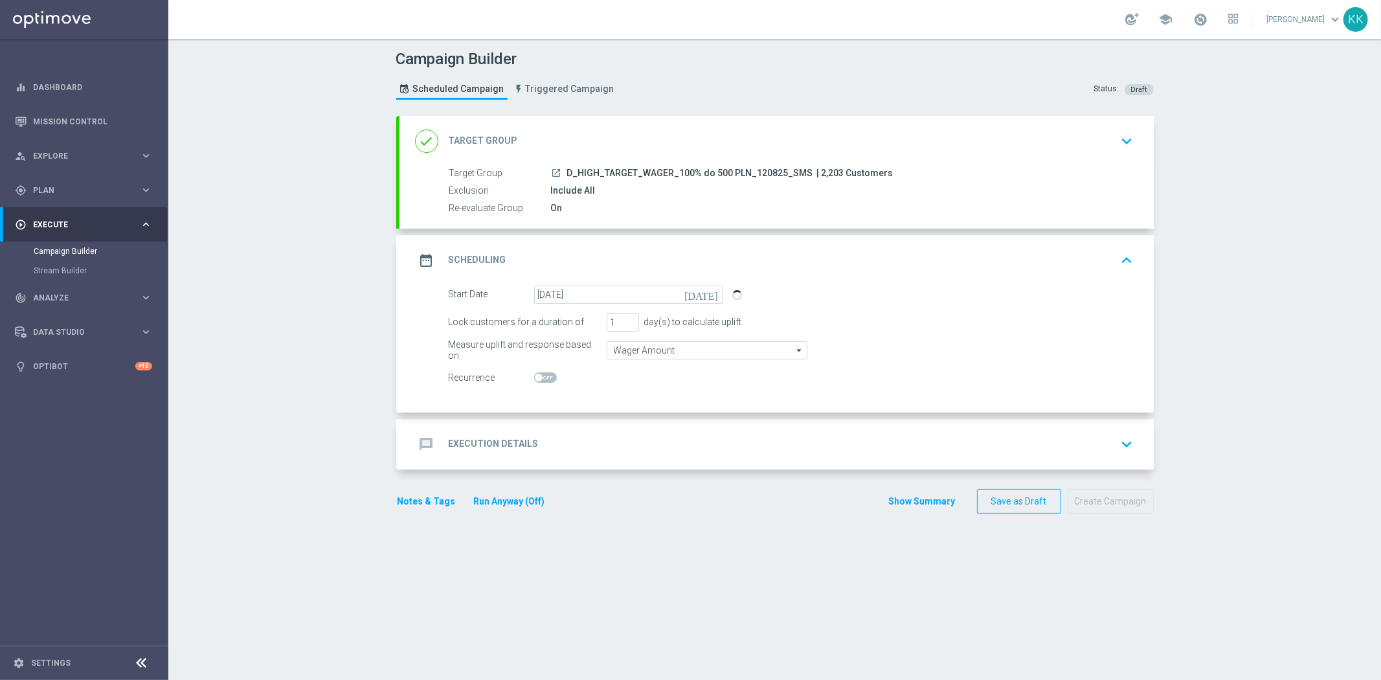
click at [654, 432] on div "message Execution Details keyboard_arrow_down" at bounding box center [776, 444] width 723 height 25
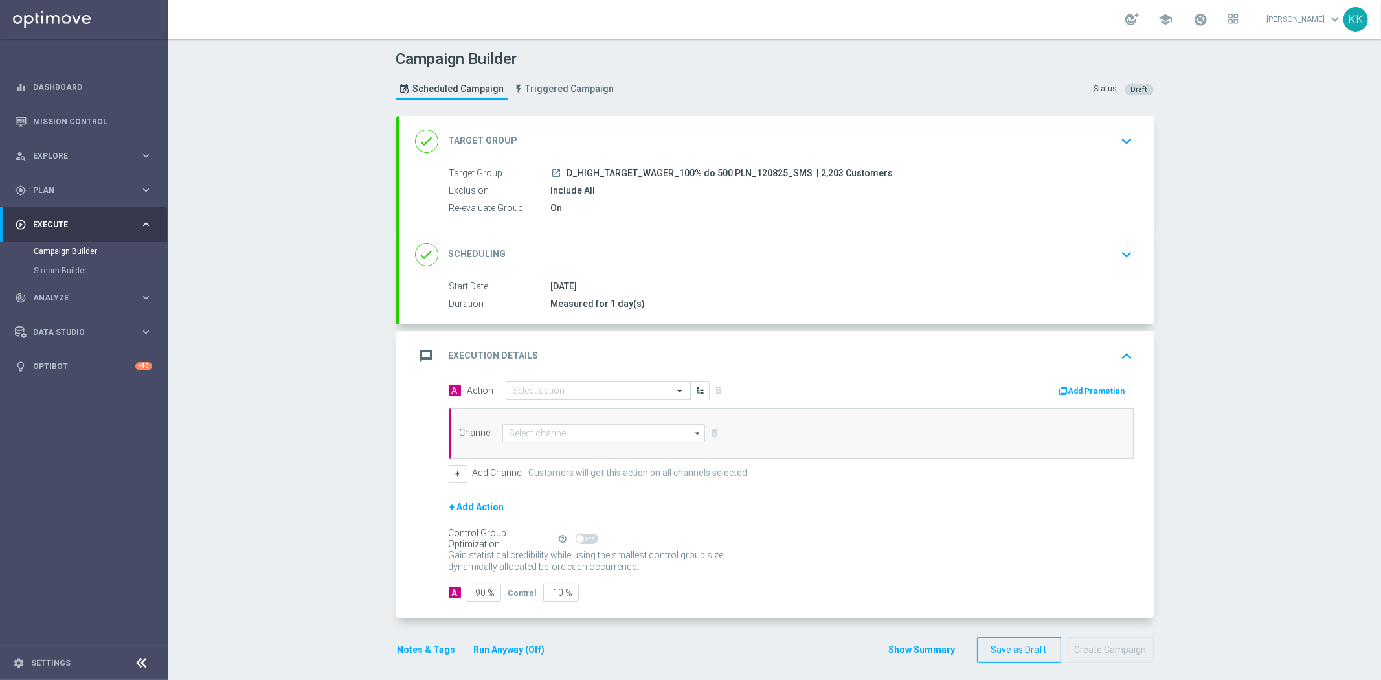
scroll to position [7, 0]
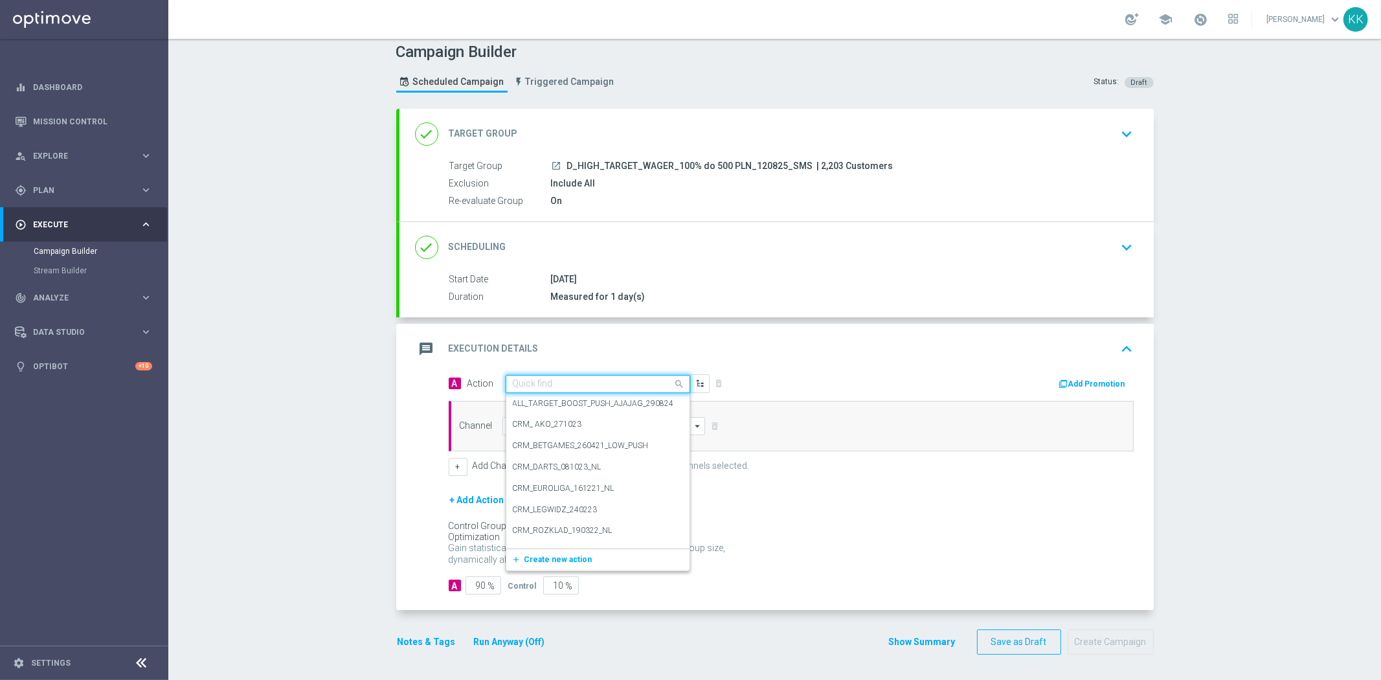
click at [546, 376] on div "Quick find" at bounding box center [598, 384] width 184 height 18
paste input "D_HIGH_TARGET_WAGER_100% do 500 PLN_120825_SMS"
type input "D_HIGH_TARGET_WAGER_100% do 500 PLN_120825_SMS"
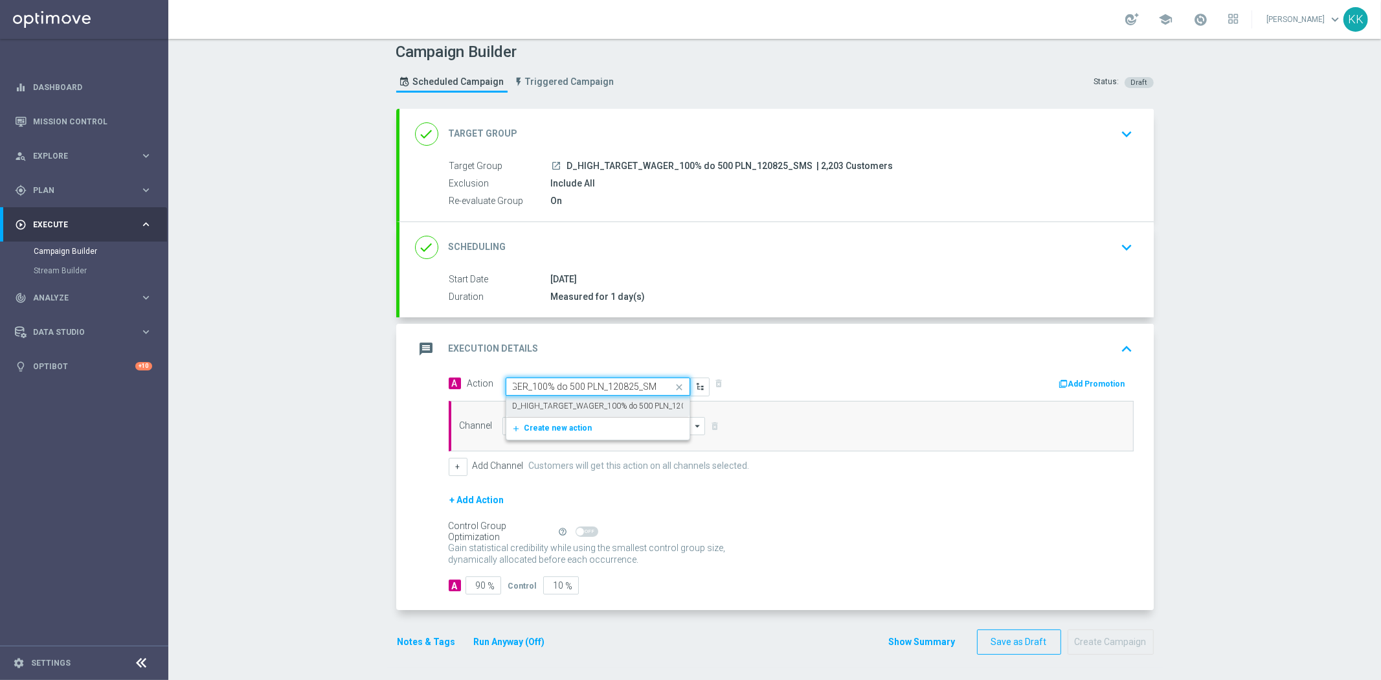
click at [552, 411] on div "D_HIGH_TARGET_WAGER_100% do 500 PLN_120825_SMS edit" at bounding box center [598, 406] width 170 height 21
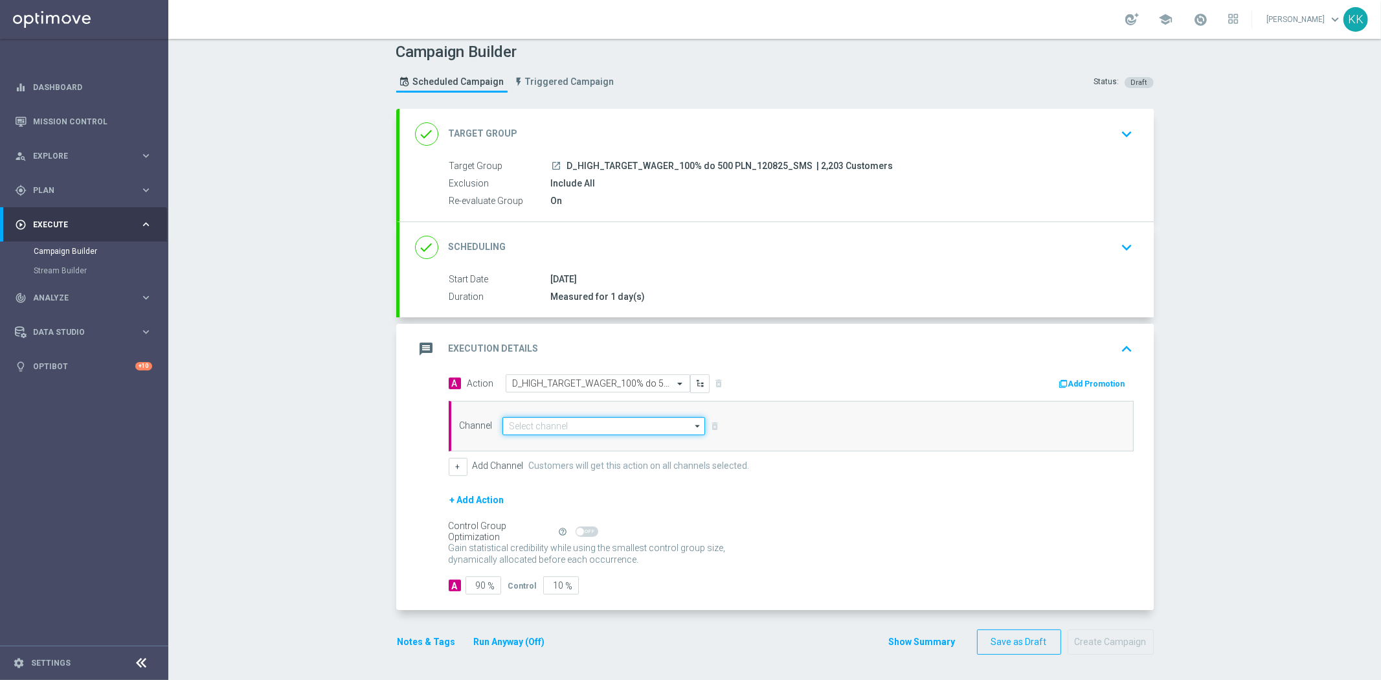
click at [552, 423] on input at bounding box center [603, 426] width 203 height 18
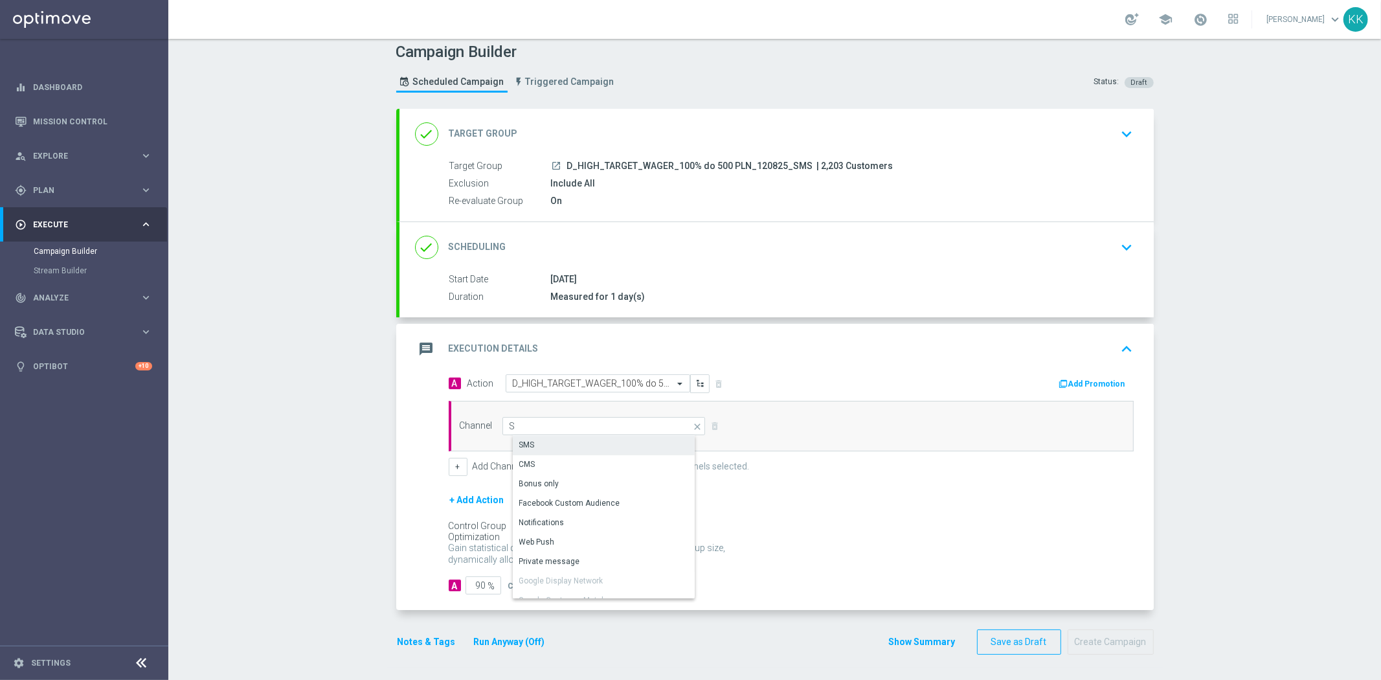
click at [549, 440] on div "SMS" at bounding box center [609, 445] width 193 height 18
type input "SMS"
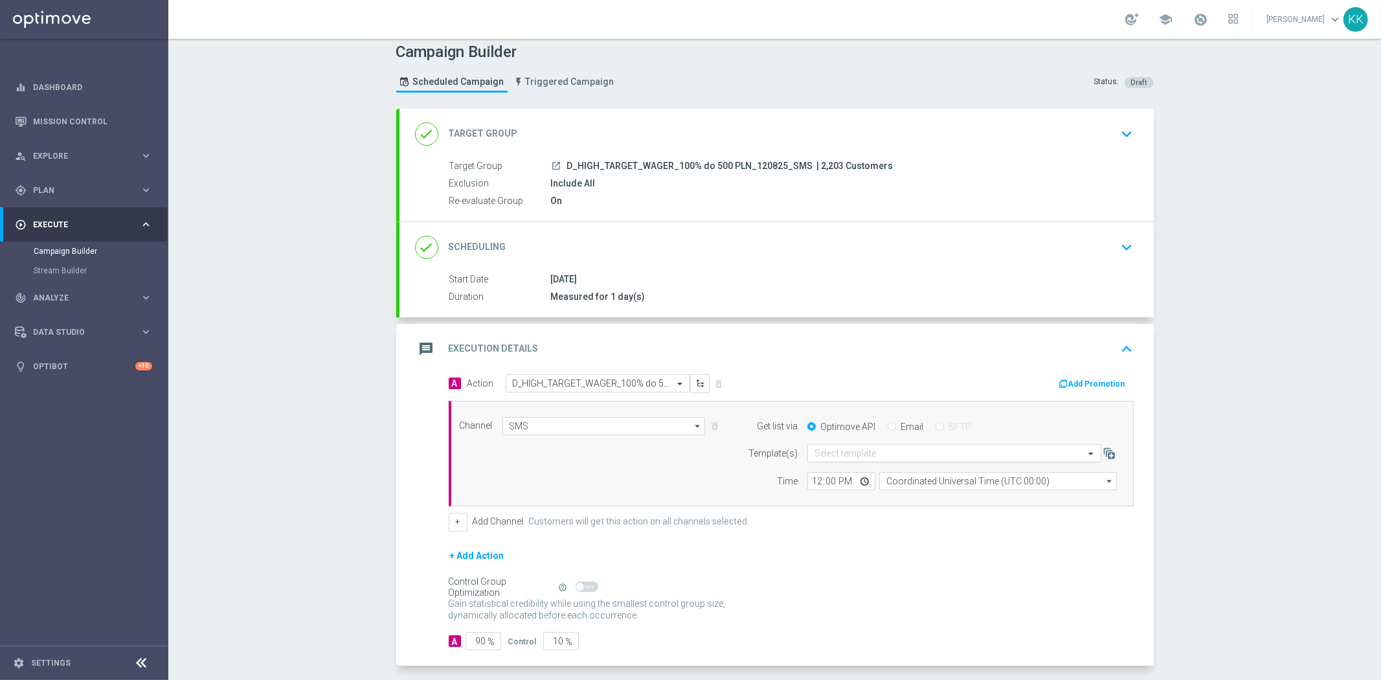
click at [926, 458] on input "text" at bounding box center [941, 453] width 254 height 11
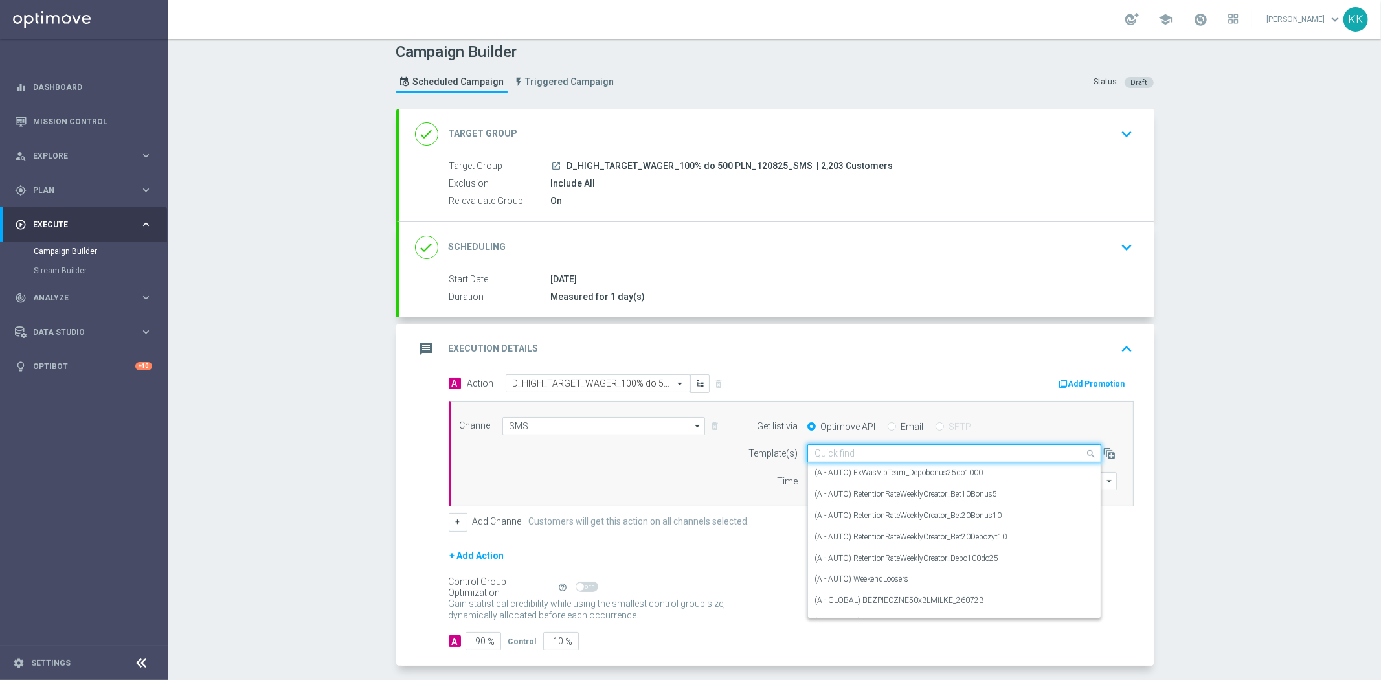
paste input "D_HIGH_TARGET_WAGER_100% do 500 PLN_120825_SMS"
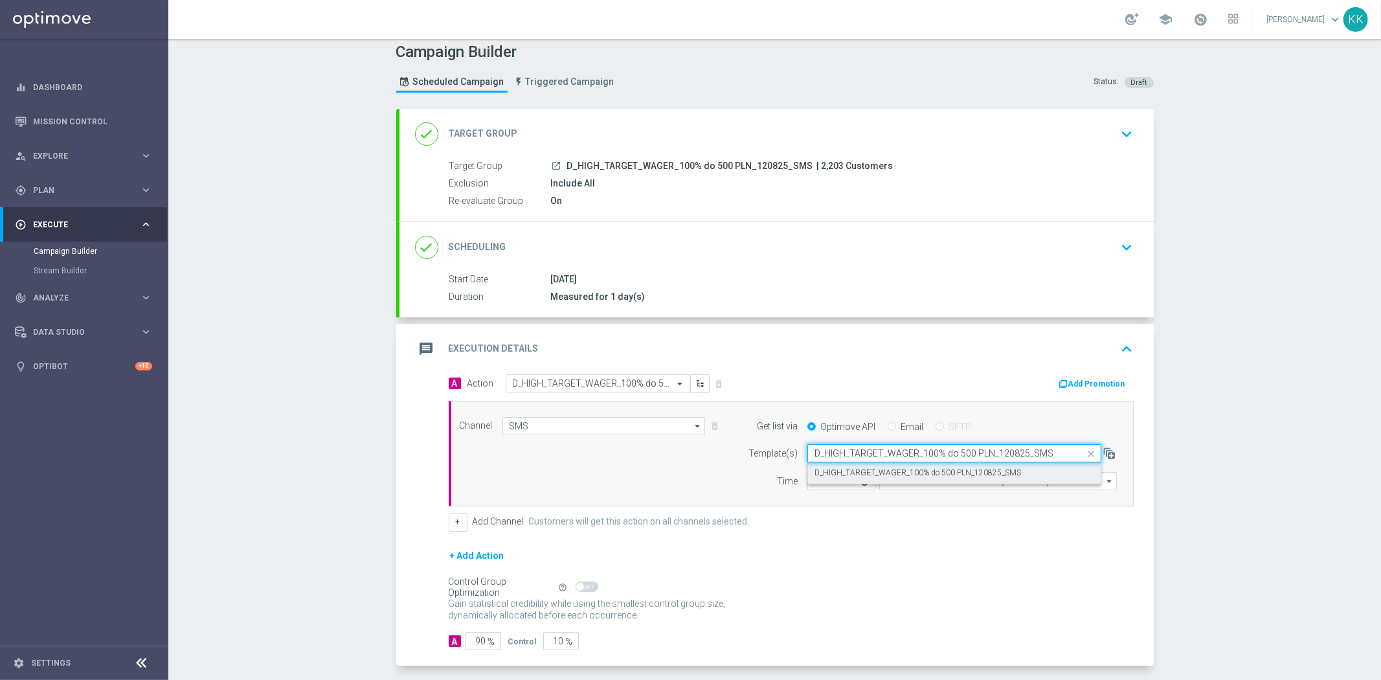
click at [921, 471] on label "D_HIGH_TARGET_WAGER_100% do 500 PLN_120825_SMS" at bounding box center [917, 472] width 206 height 11
type input "D_HIGH_TARGET_WAGER_100% do 500 PLN_120825_SMS"
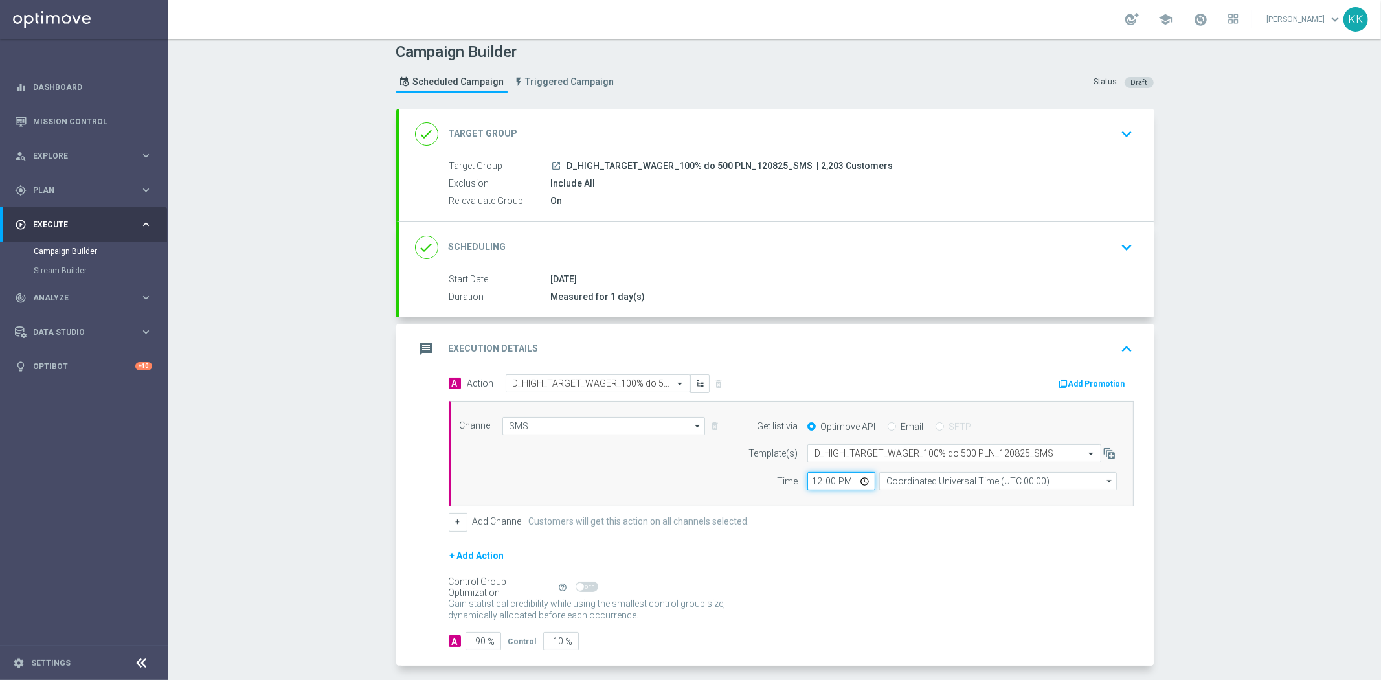
click at [814, 482] on input "12:00" at bounding box center [841, 481] width 68 height 18
type input "17:46"
click at [913, 482] on input "Coordinated Universal Time (UTC 00:00)" at bounding box center [998, 481] width 238 height 18
click at [905, 504] on div "Central European Time (Warsaw) (UTC +02:00)" at bounding box center [1002, 500] width 212 height 12
type input "Central European Time (Warsaw) (UTC +02:00)"
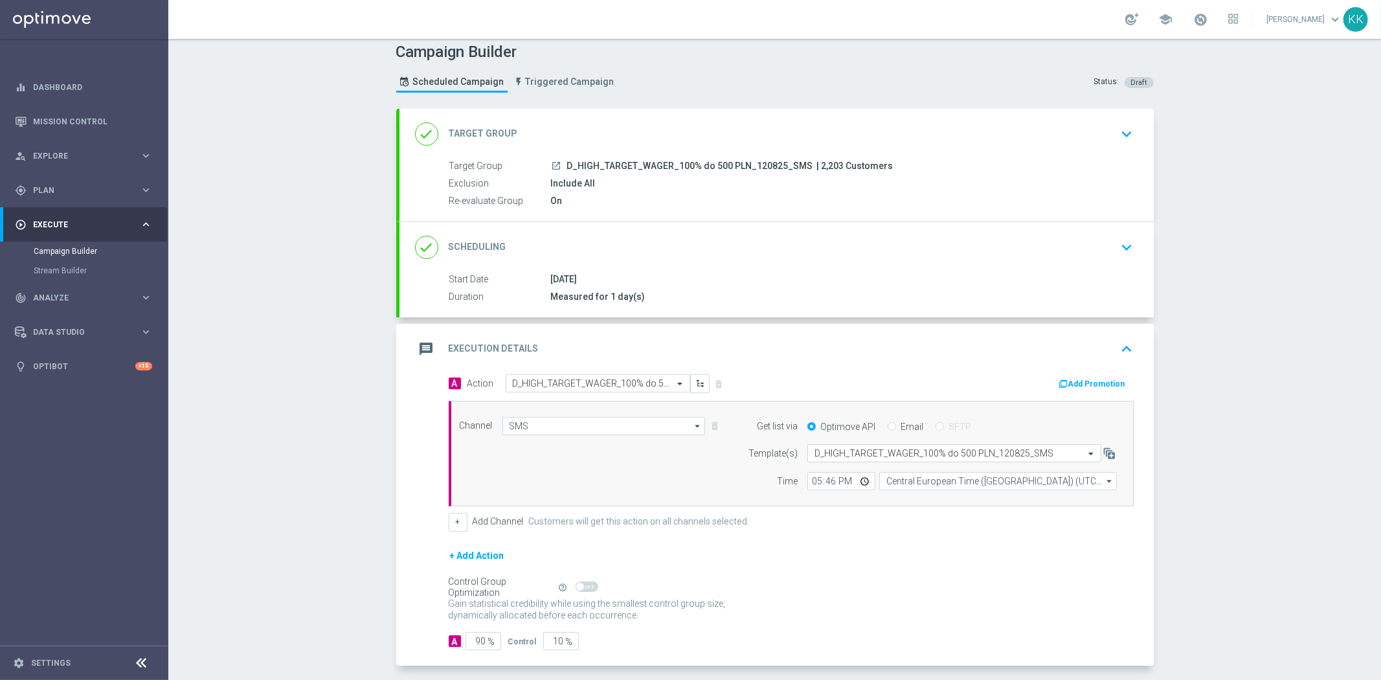
click at [1089, 135] on div "done Target Group keyboard_arrow_down" at bounding box center [776, 134] width 723 height 25
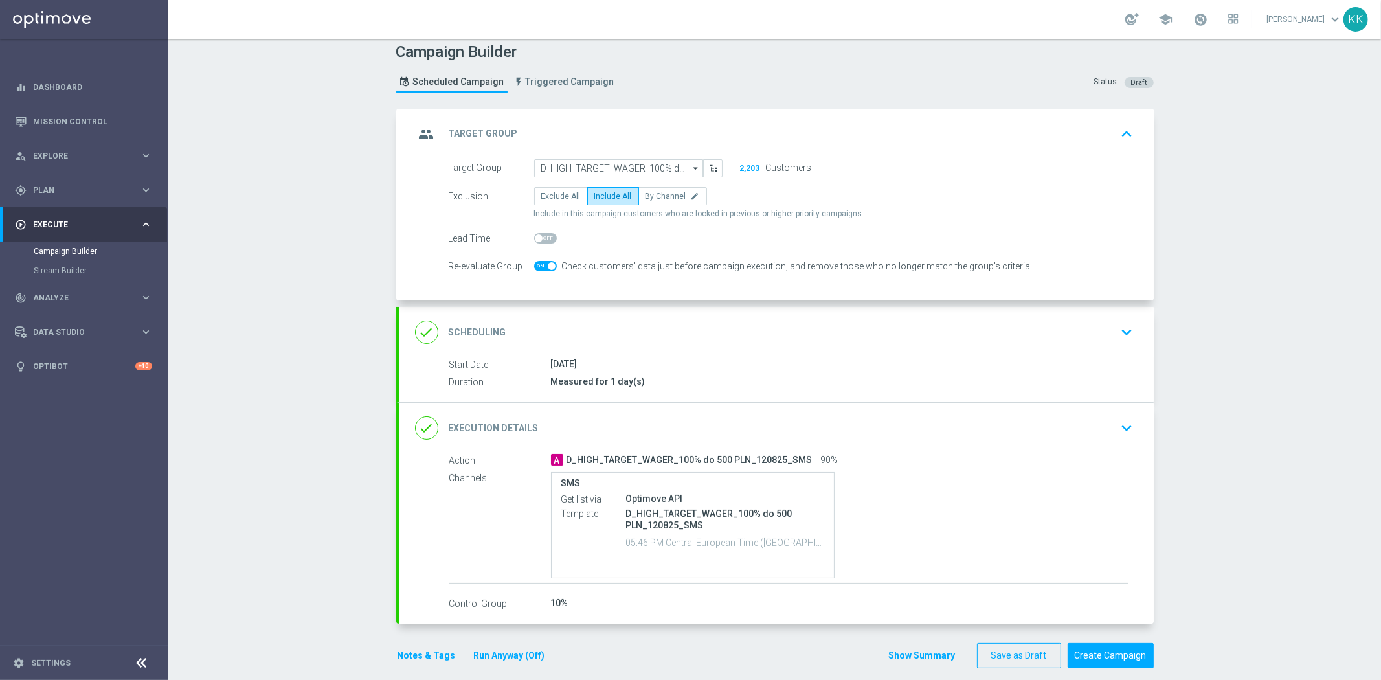
click at [1117, 328] on icon "keyboard_arrow_down" at bounding box center [1126, 331] width 19 height 19
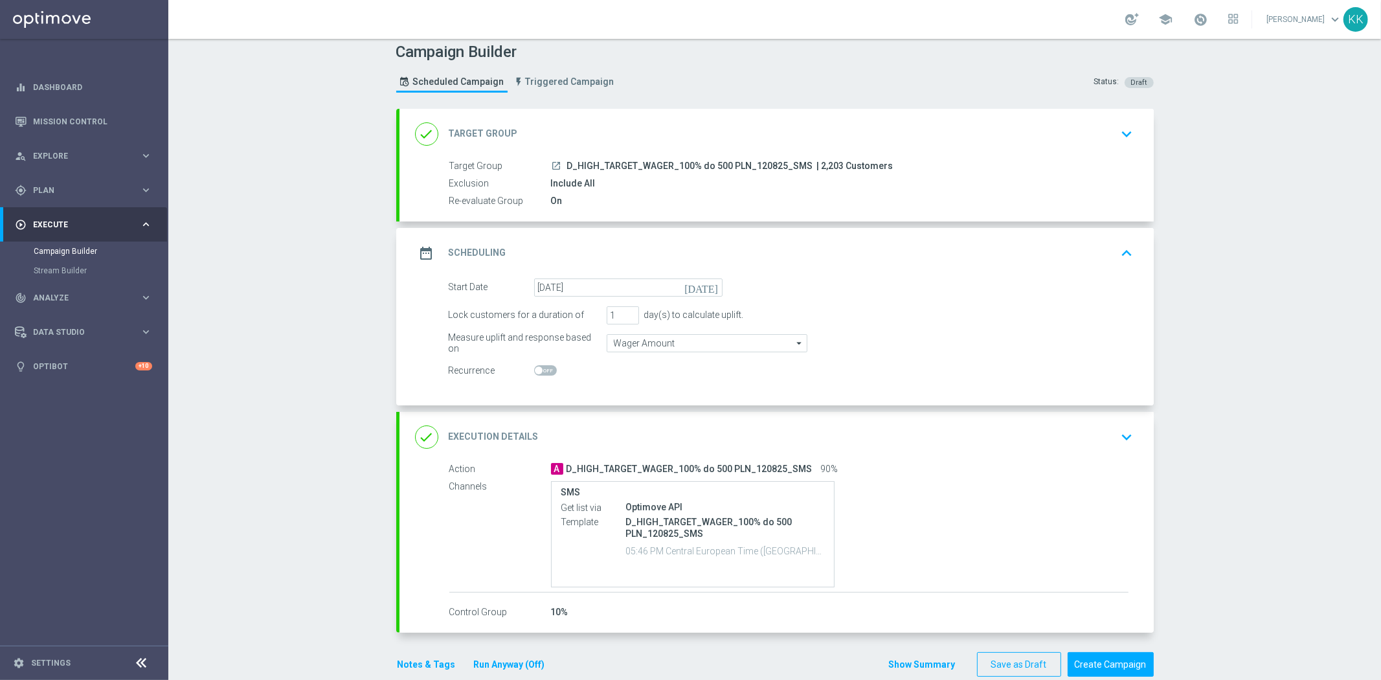
click at [1137, 448] on div "done Execution Details keyboard_arrow_down" at bounding box center [776, 437] width 754 height 50
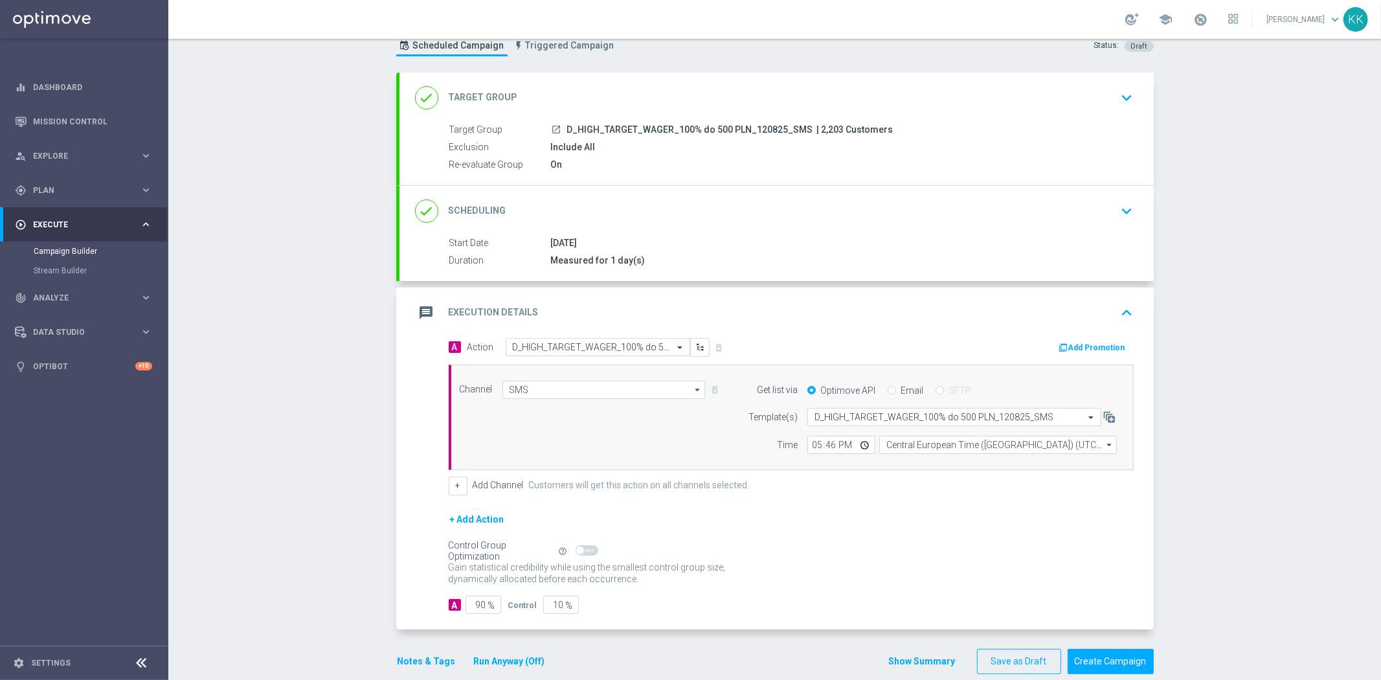
scroll to position [63, 0]
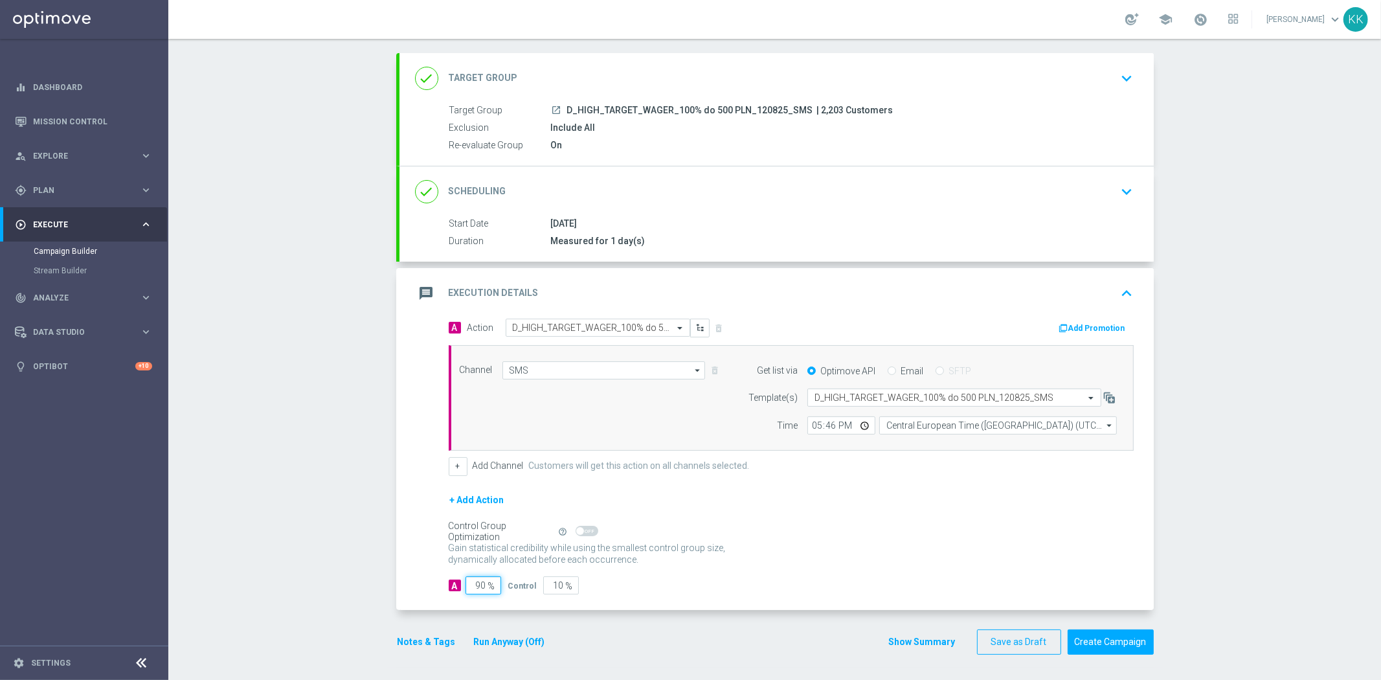
click at [482, 579] on input "90" at bounding box center [483, 585] width 36 height 18
type input "9"
type input "91"
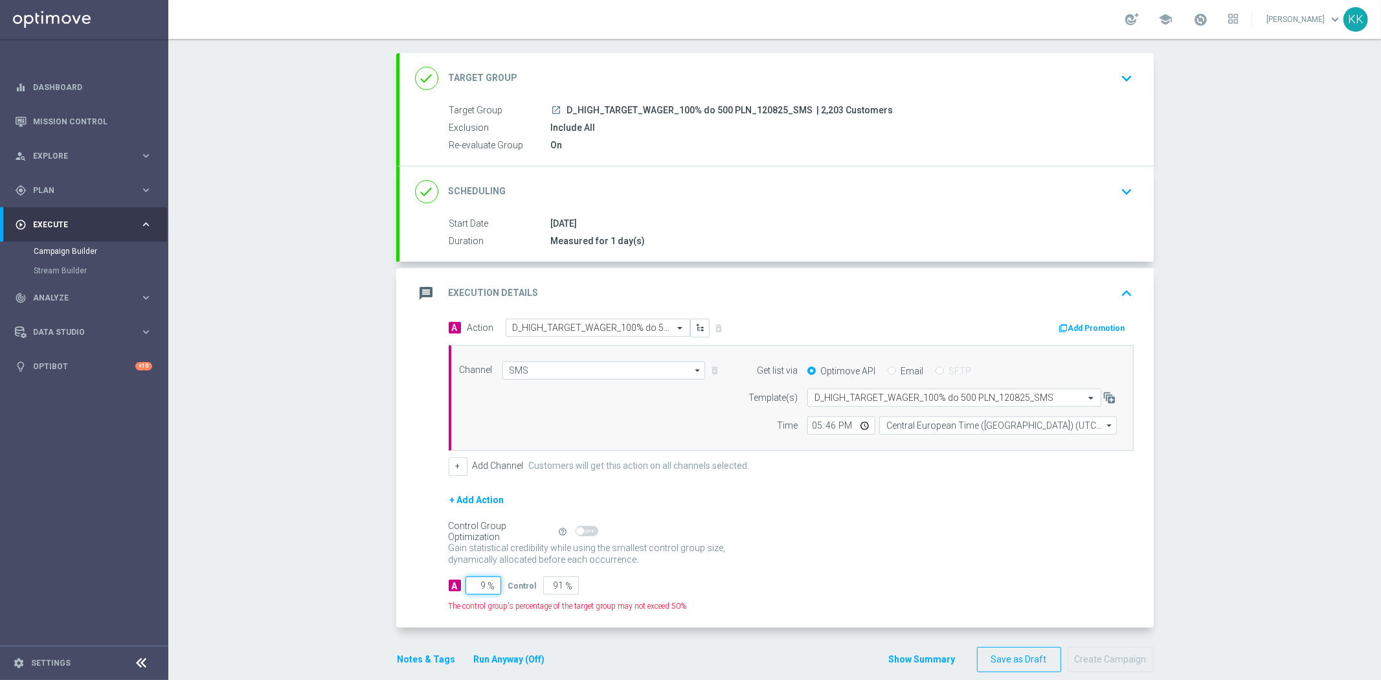
type input "95"
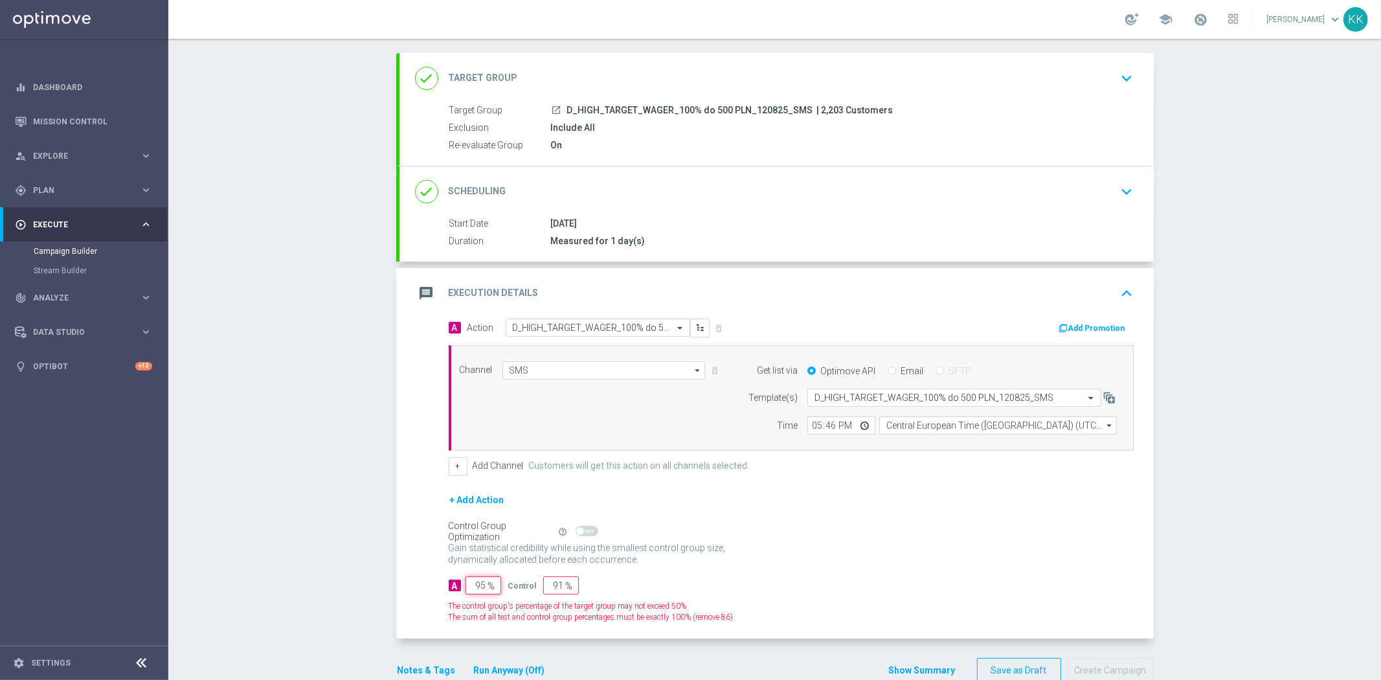
type input "5"
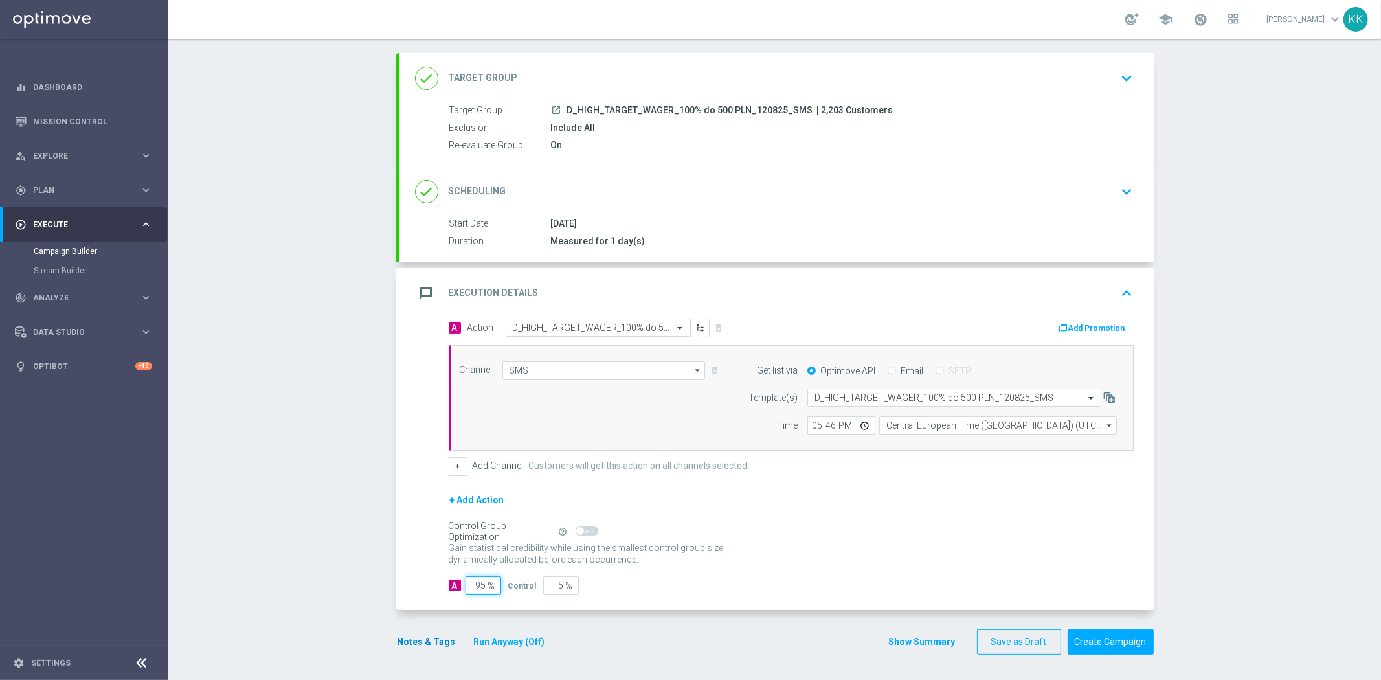
type input "95"
click at [405, 648] on button "Notes & Tags" at bounding box center [426, 642] width 61 height 16
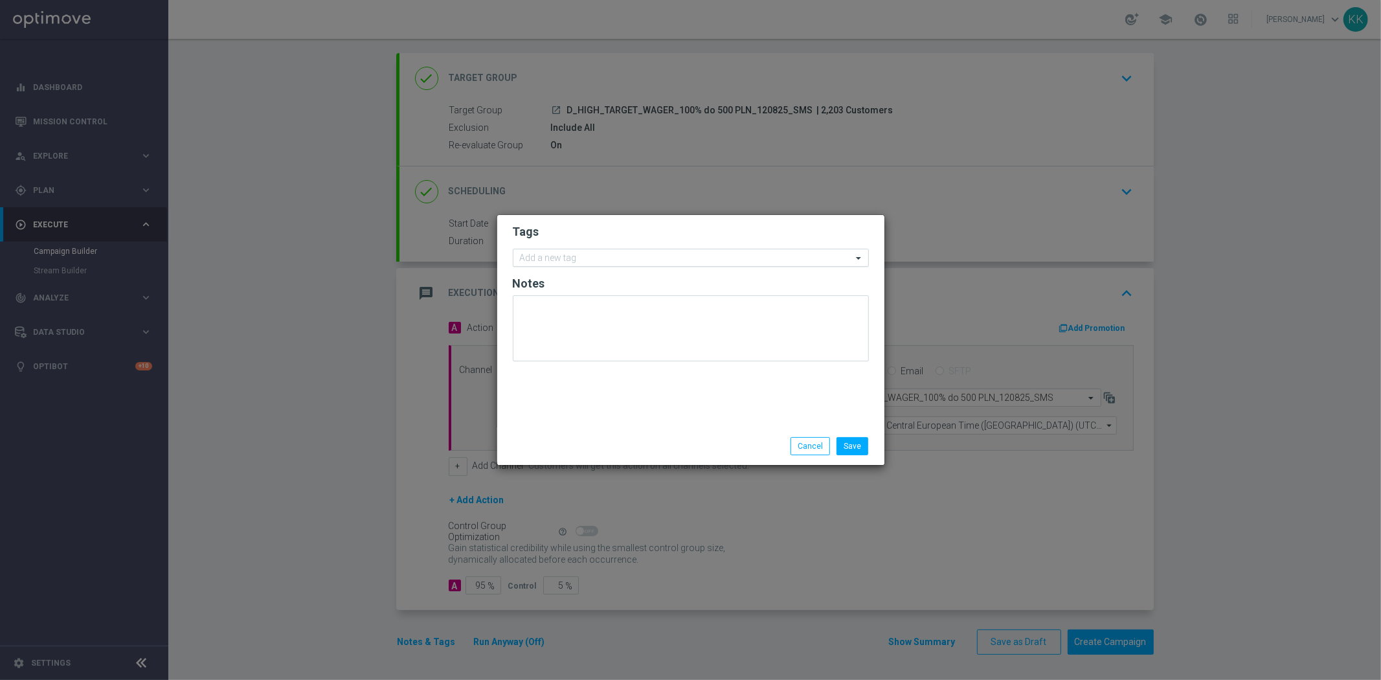
click at [549, 255] on input "text" at bounding box center [686, 258] width 332 height 11
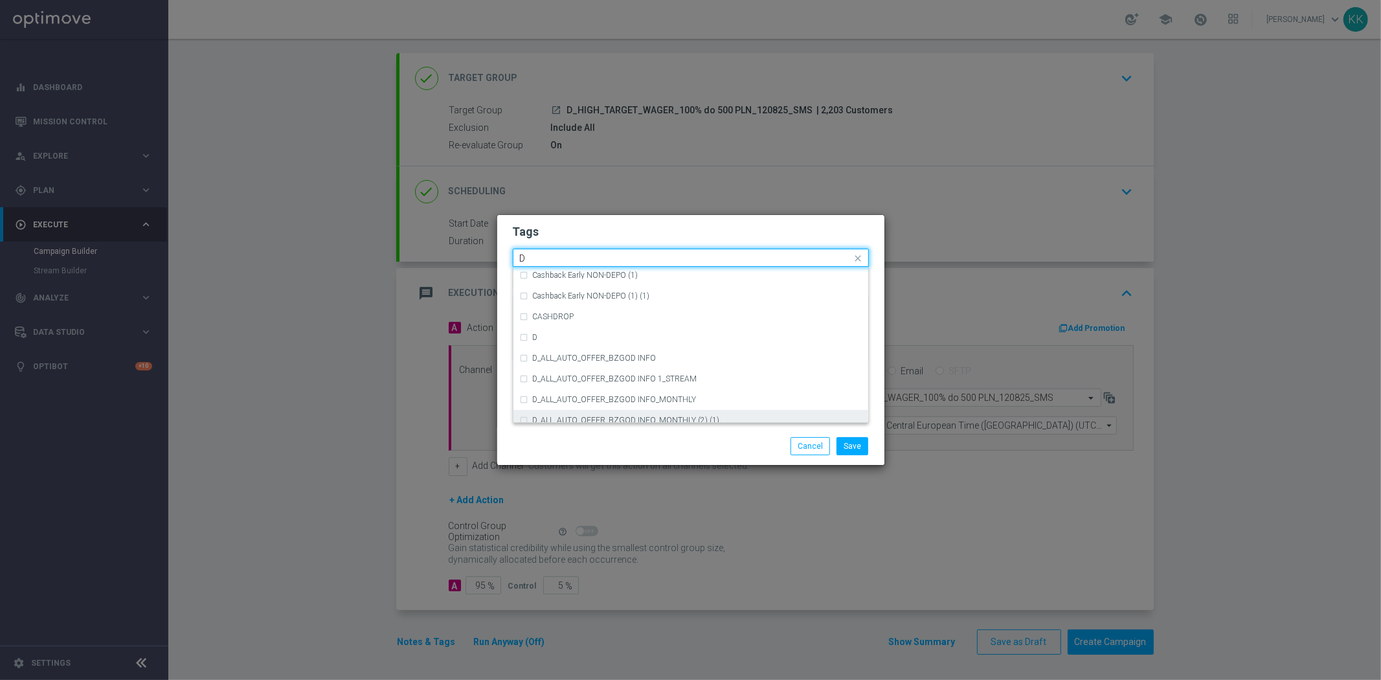
scroll to position [1366, 0]
click at [563, 399] on div "D" at bounding box center [697, 402] width 329 height 8
type input "D"
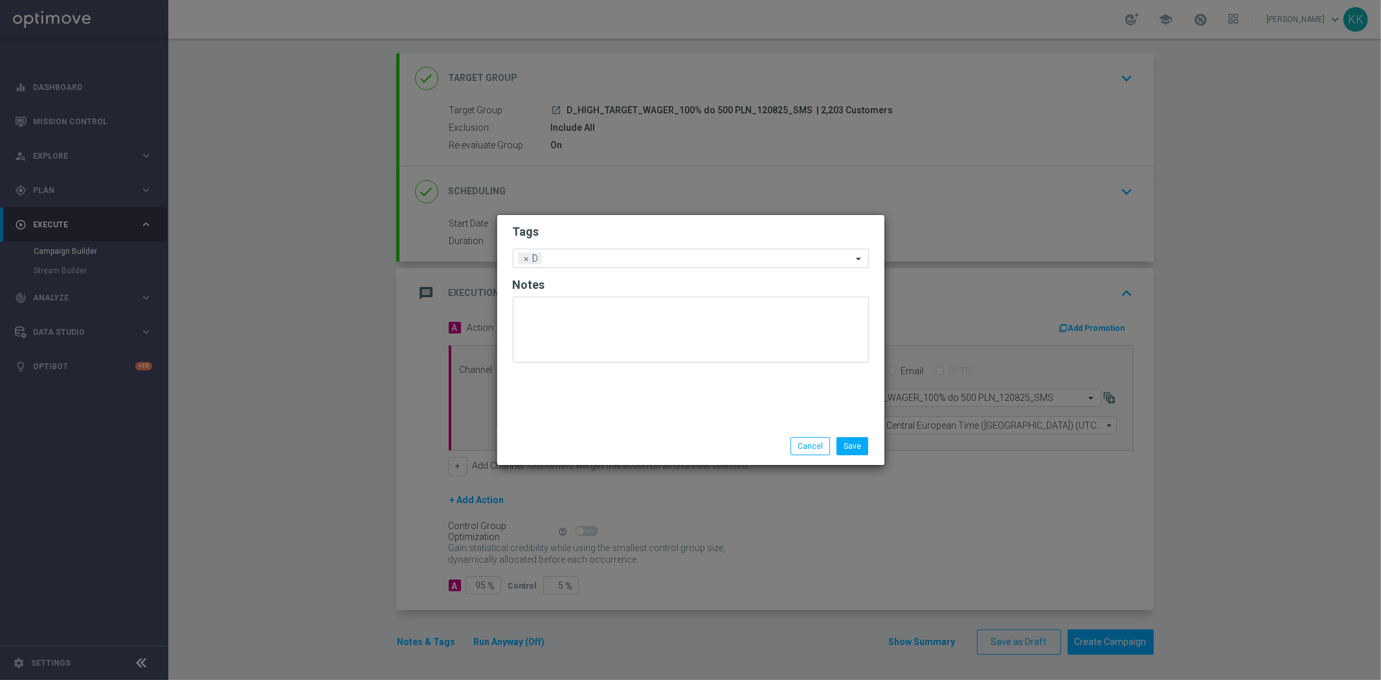
click at [587, 222] on form "Tags Add a new tag × D Notes" at bounding box center [691, 296] width 356 height 151
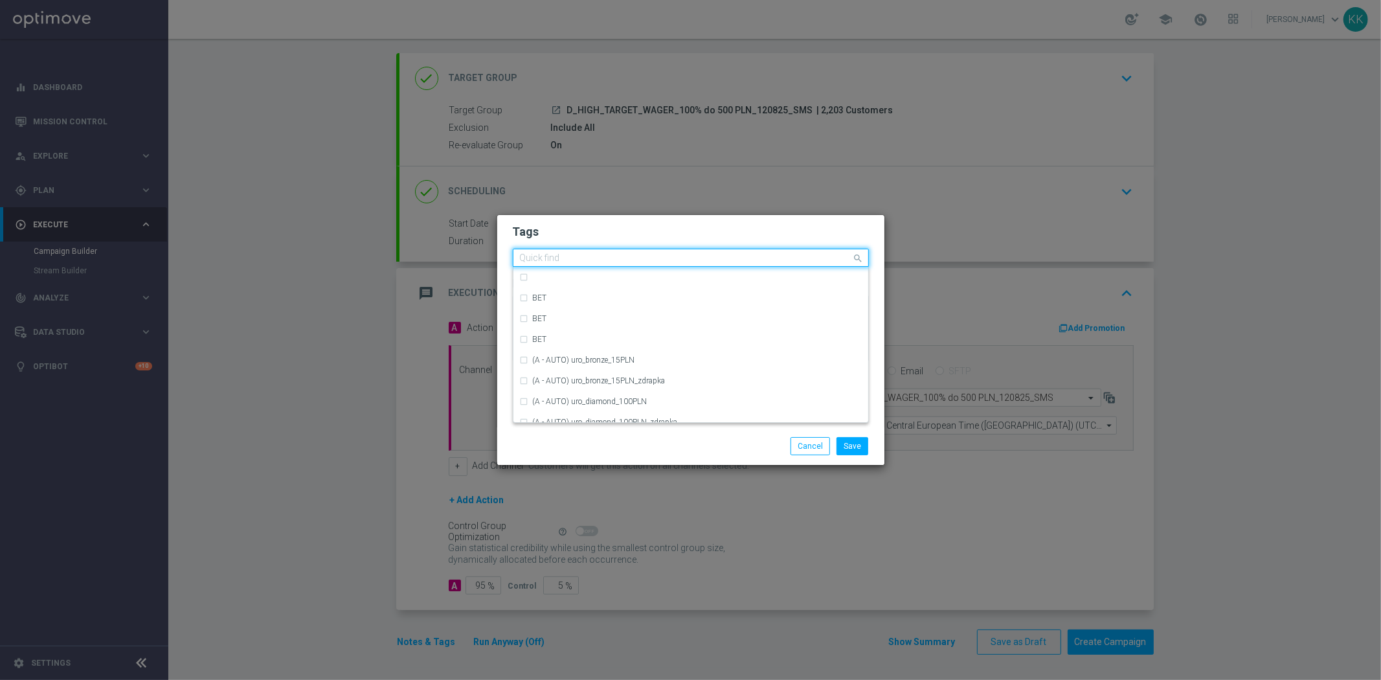
click at [597, 250] on div "Quick find × D" at bounding box center [682, 258] width 339 height 16
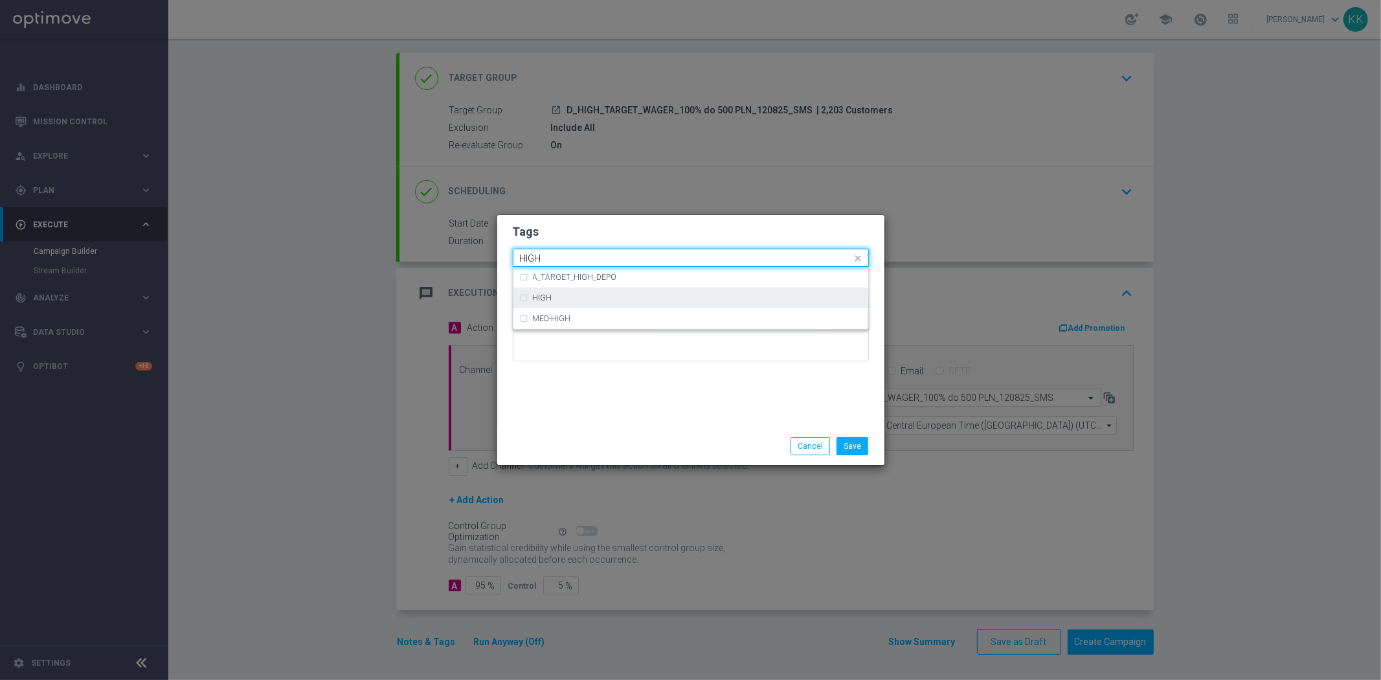
click at [618, 303] on div "HIGH" at bounding box center [691, 297] width 342 height 21
type input "HIGH"
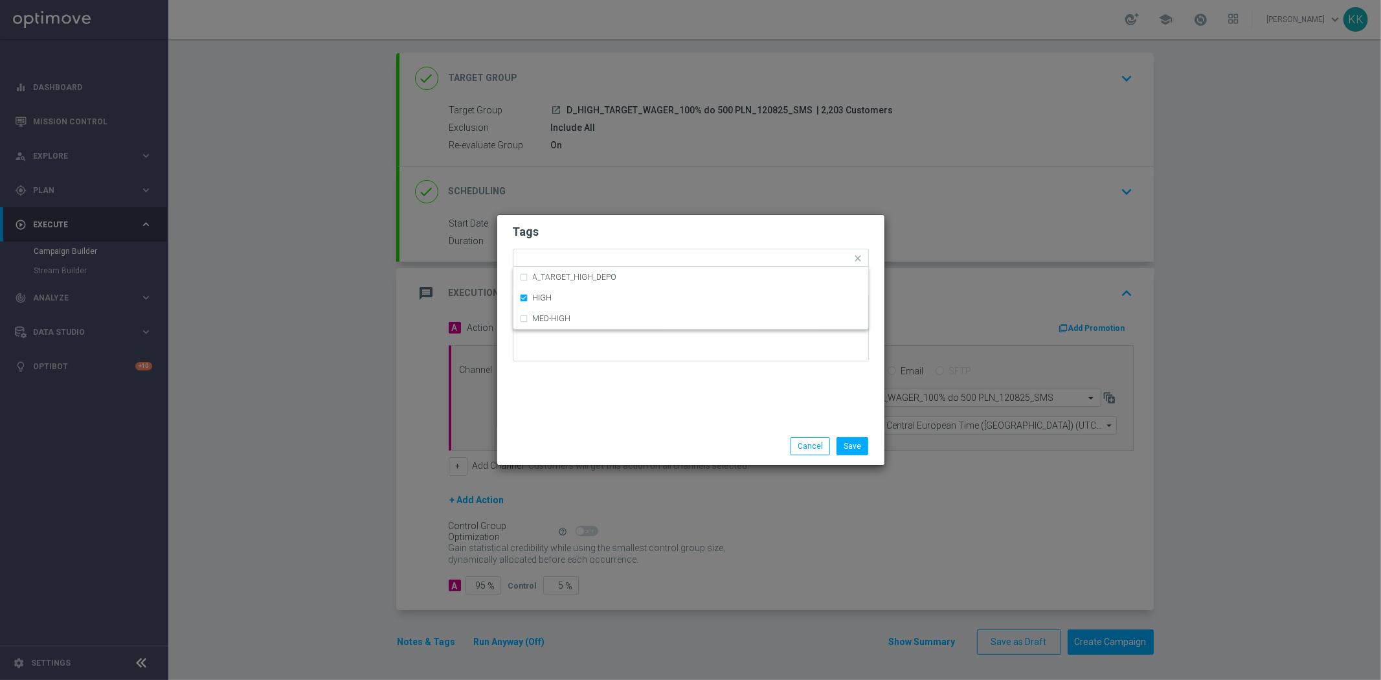
click at [632, 208] on modal-container "Tags Quick find × D × HIGH A_TARGET_HIGH_DEPO HIGH MED-HIGH Notes Save Cancel" at bounding box center [690, 340] width 1381 height 680
click at [643, 260] on input "text" at bounding box center [721, 259] width 262 height 11
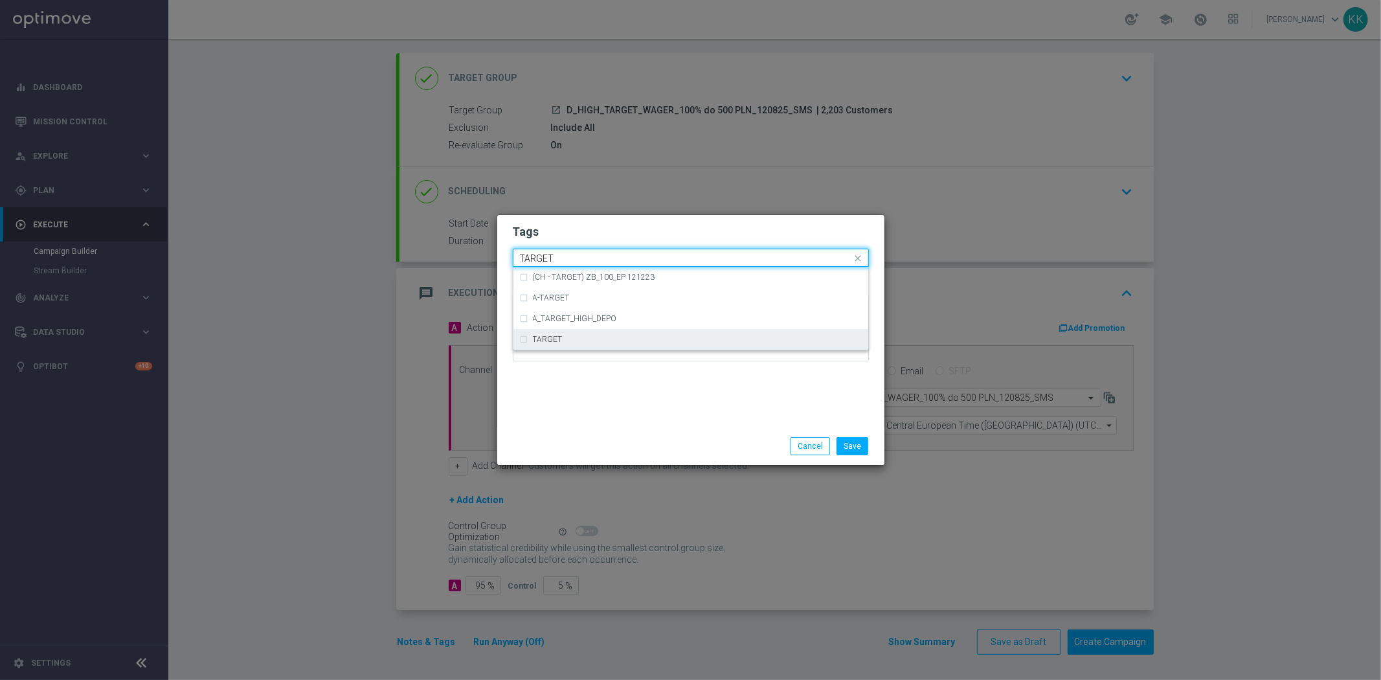
click at [598, 339] on div "TARGET" at bounding box center [697, 339] width 329 height 8
type input "TARGET"
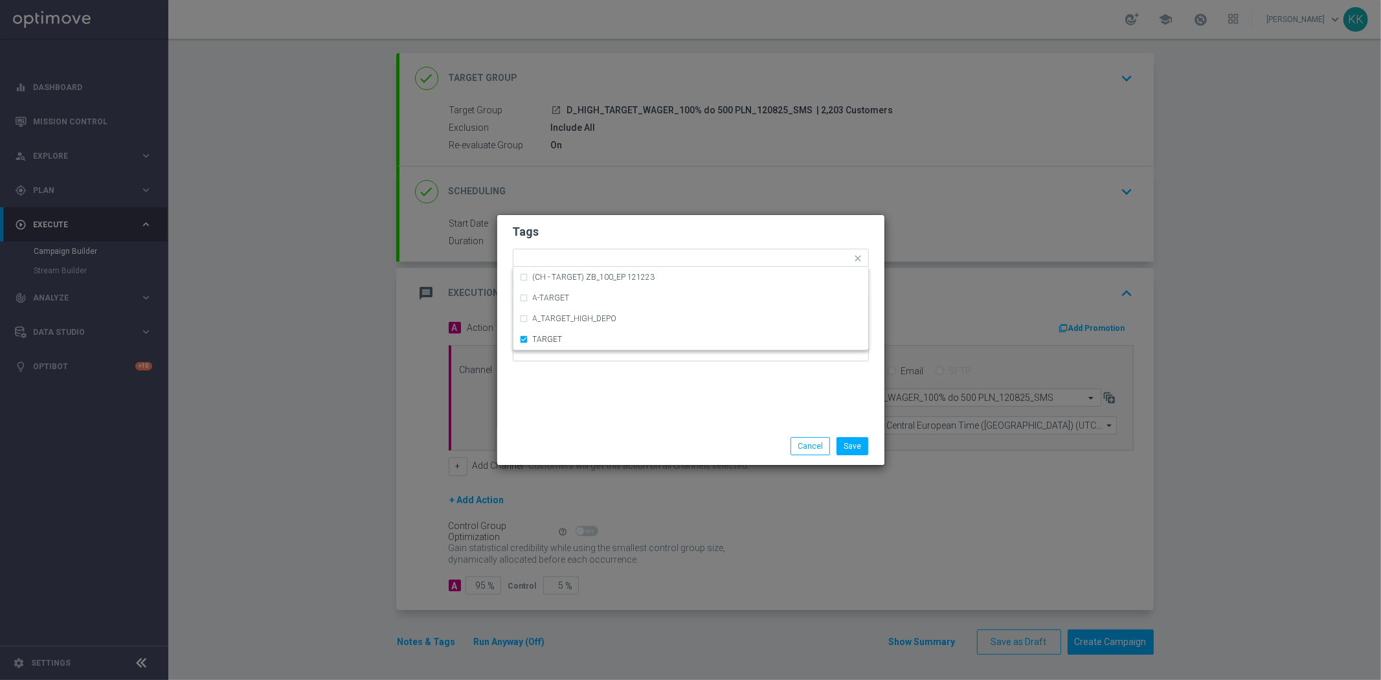
click at [610, 440] on div "Save Cancel" at bounding box center [690, 446] width 375 height 18
click at [670, 256] on input "text" at bounding box center [748, 259] width 206 height 11
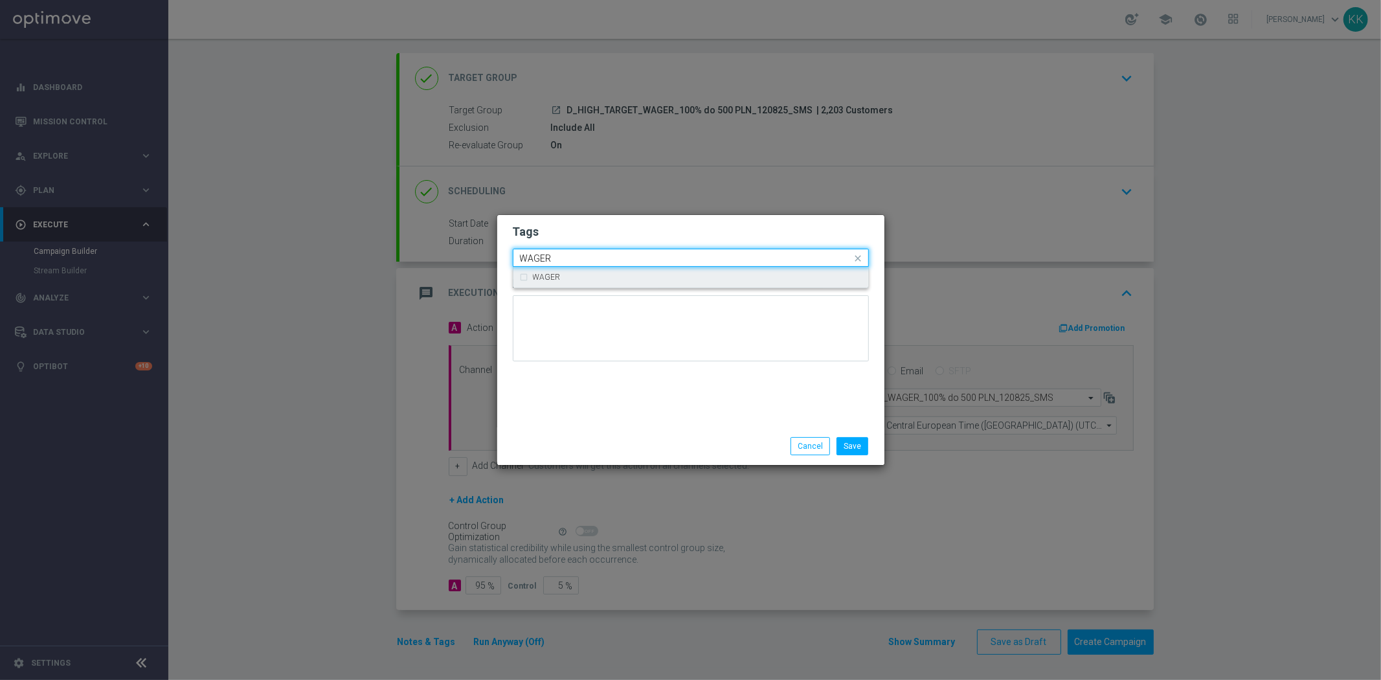
click at [669, 269] on div "WAGER" at bounding box center [691, 277] width 342 height 21
type input "WAGER"
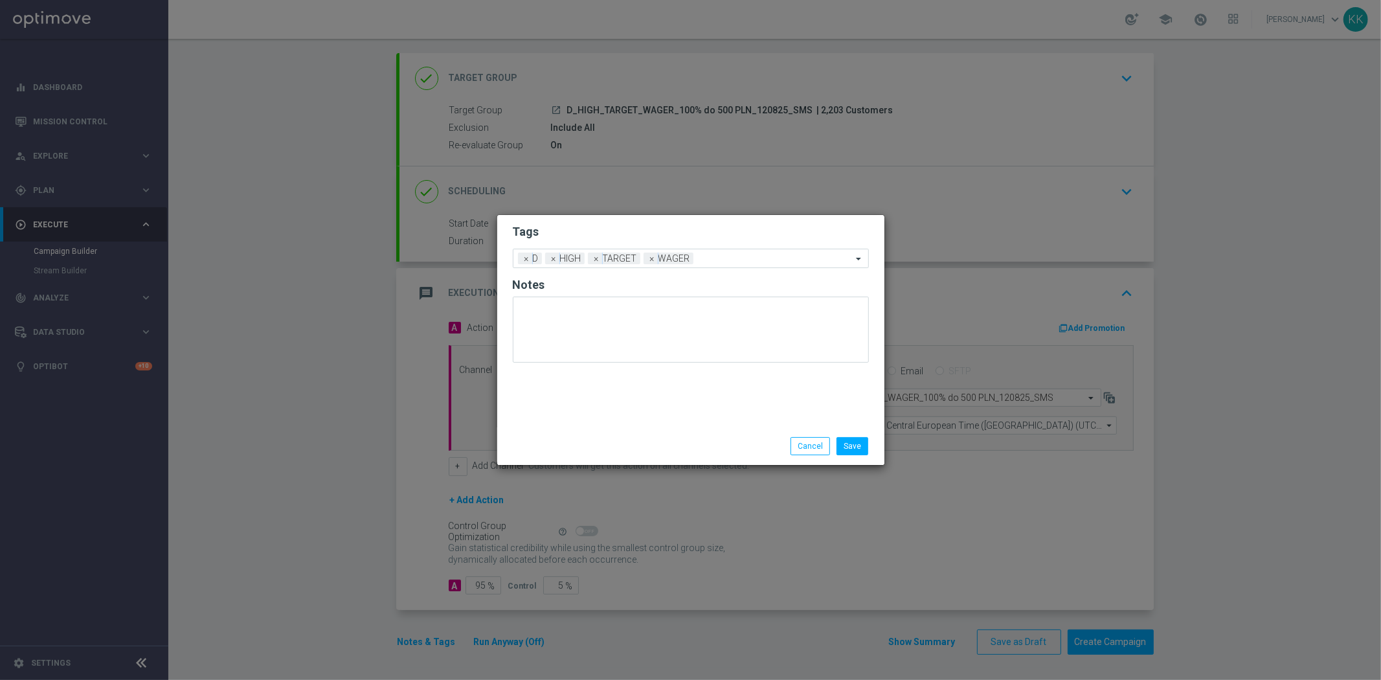
click at [671, 224] on h2 "Tags" at bounding box center [691, 232] width 356 height 16
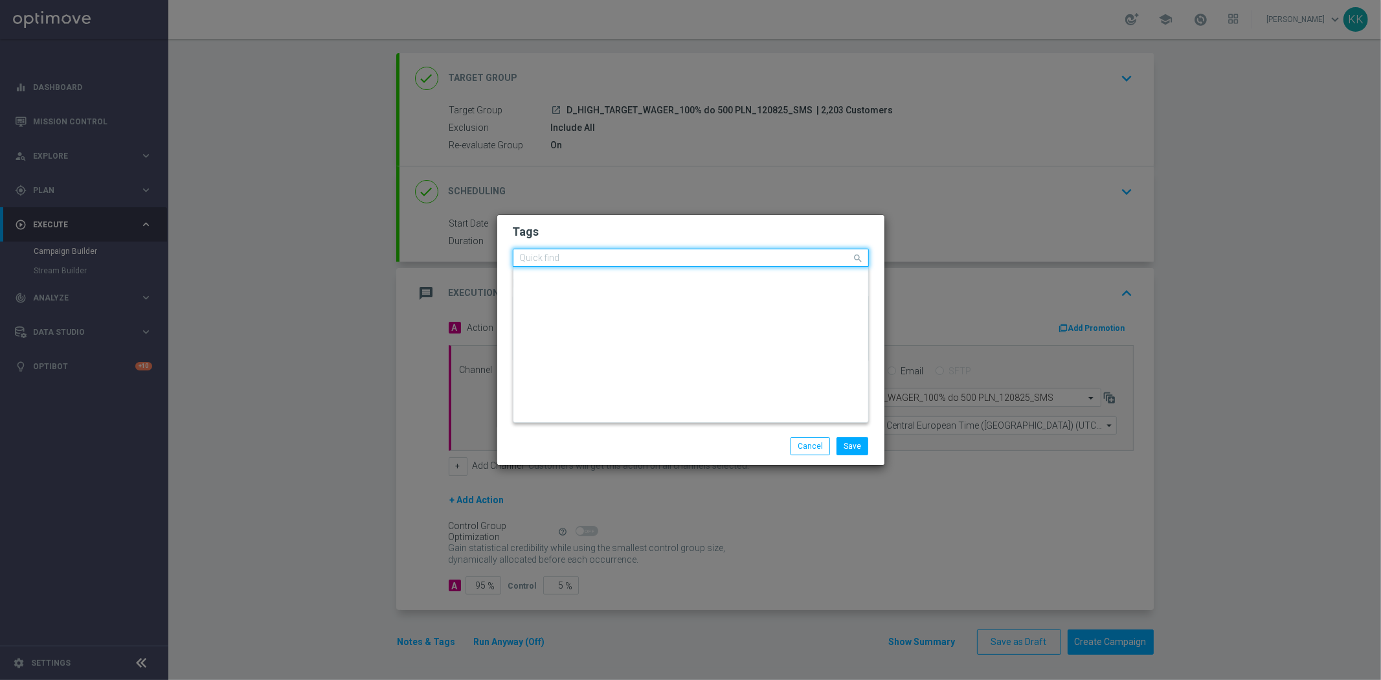
click at [707, 258] on input "text" at bounding box center [686, 258] width 332 height 11
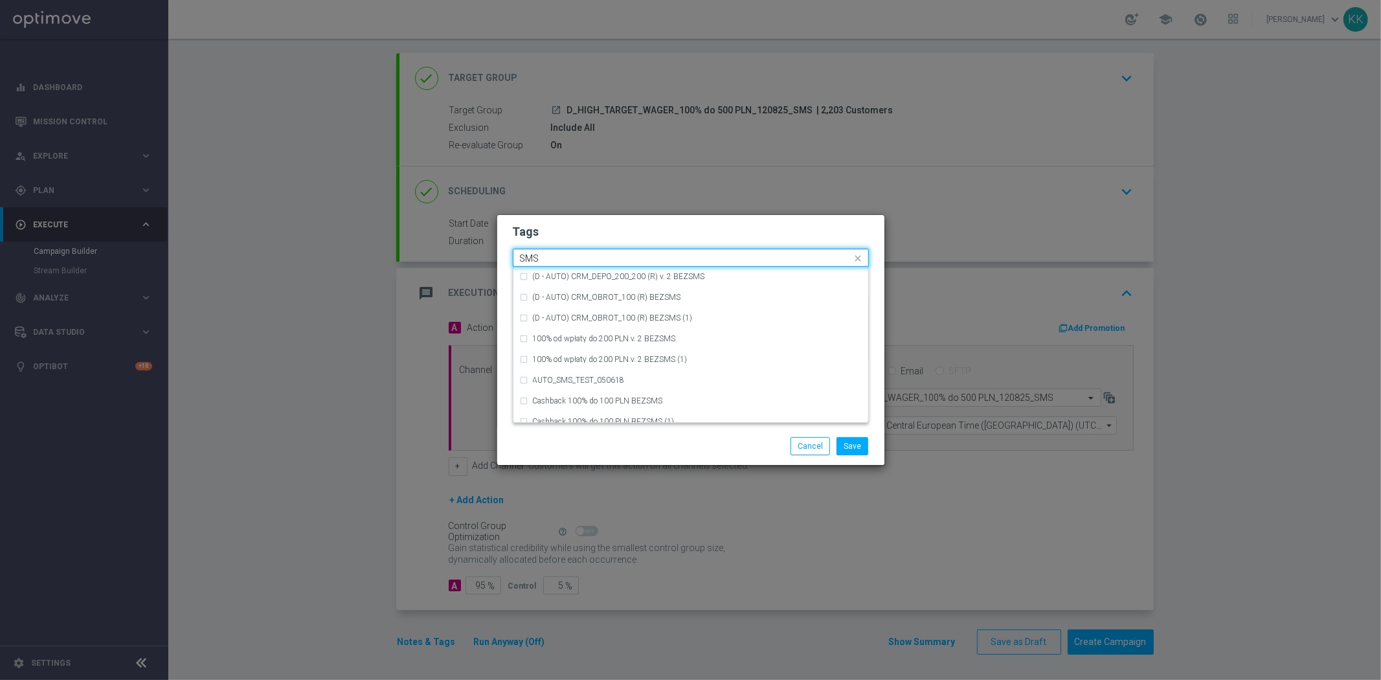
scroll to position [196, 0]
click at [555, 409] on div "SMS" at bounding box center [697, 412] width 329 height 8
type input "SMS"
click at [576, 439] on div "Save Cancel" at bounding box center [690, 446] width 375 height 18
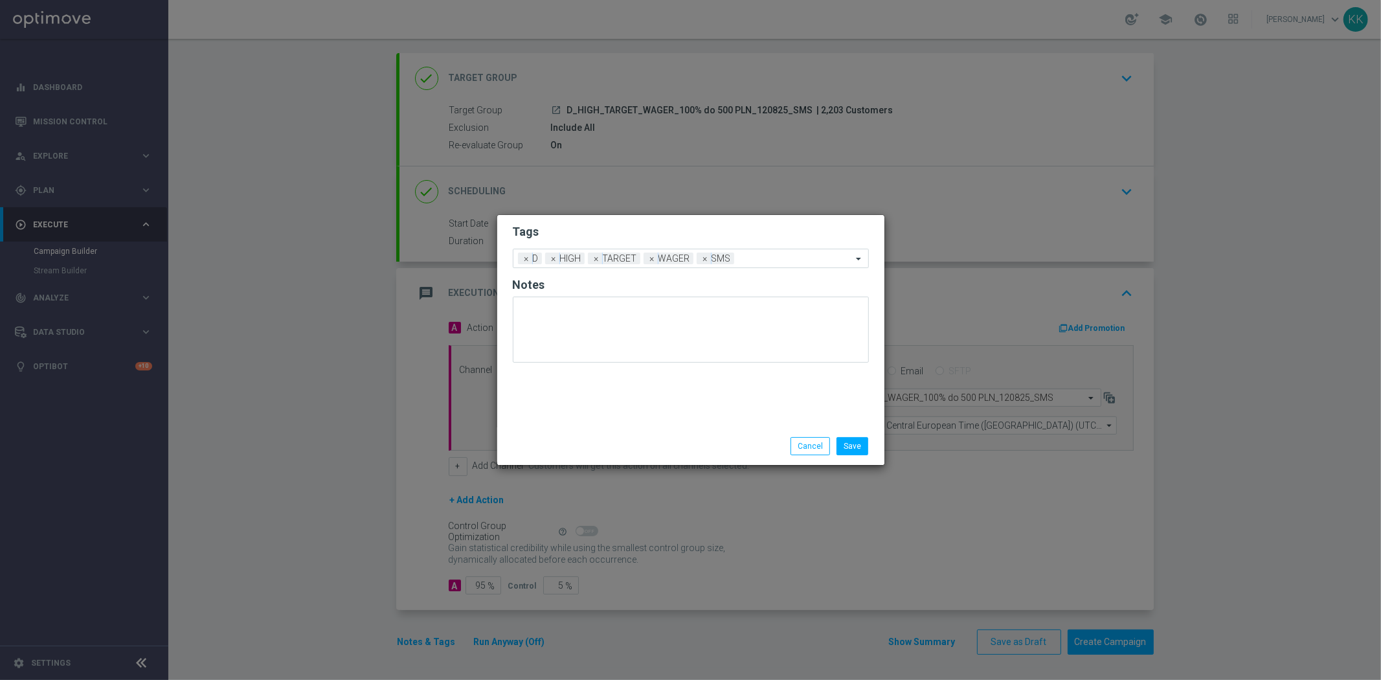
click at [869, 432] on div "Save Cancel" at bounding box center [690, 446] width 387 height 38
click at [868, 438] on button "Save" at bounding box center [852, 446] width 32 height 18
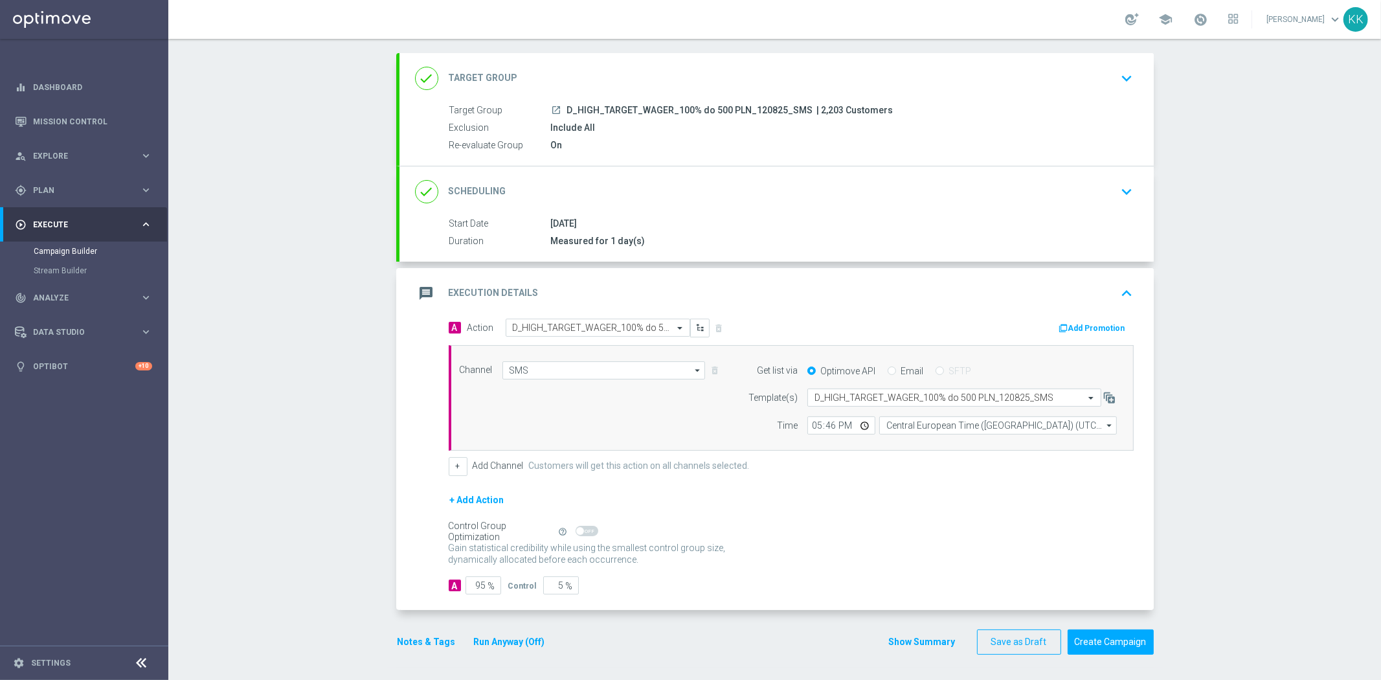
click at [1117, 83] on icon "keyboard_arrow_down" at bounding box center [1126, 78] width 19 height 19
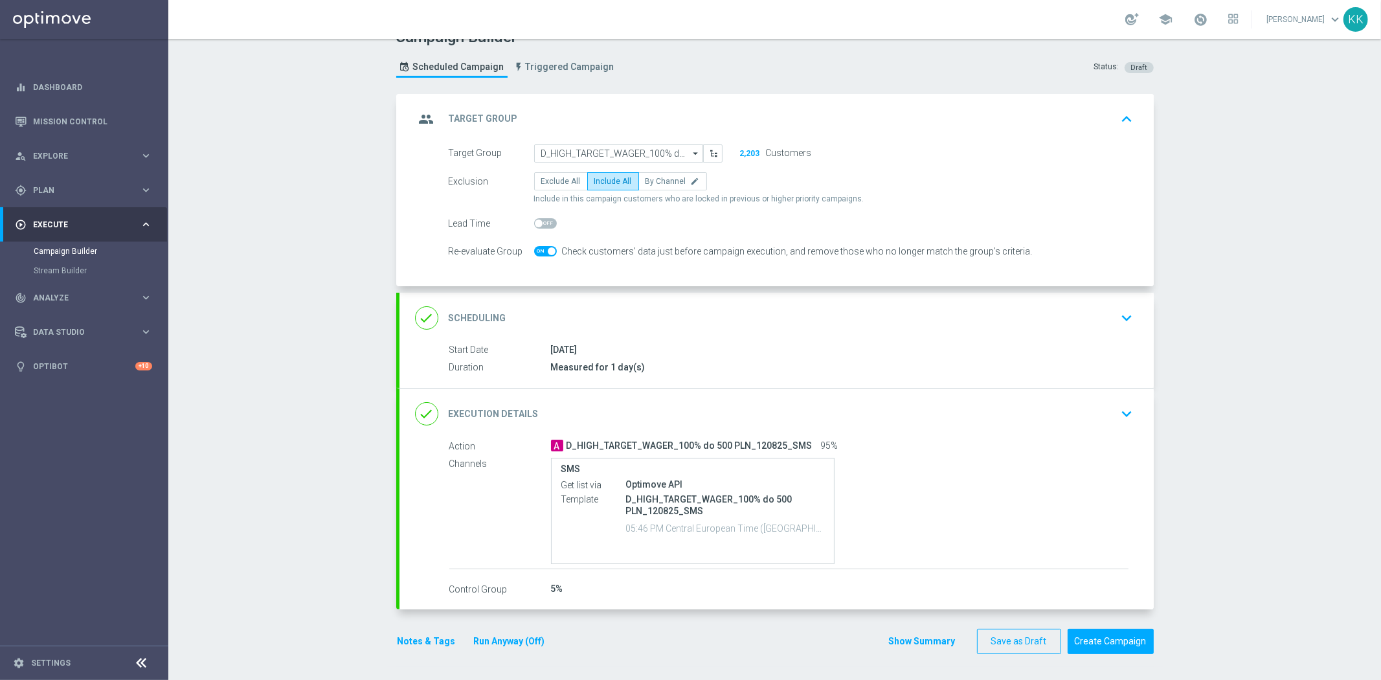
scroll to position [21, 0]
click at [1143, 313] on div "done Scheduling keyboard_arrow_down" at bounding box center [776, 318] width 754 height 50
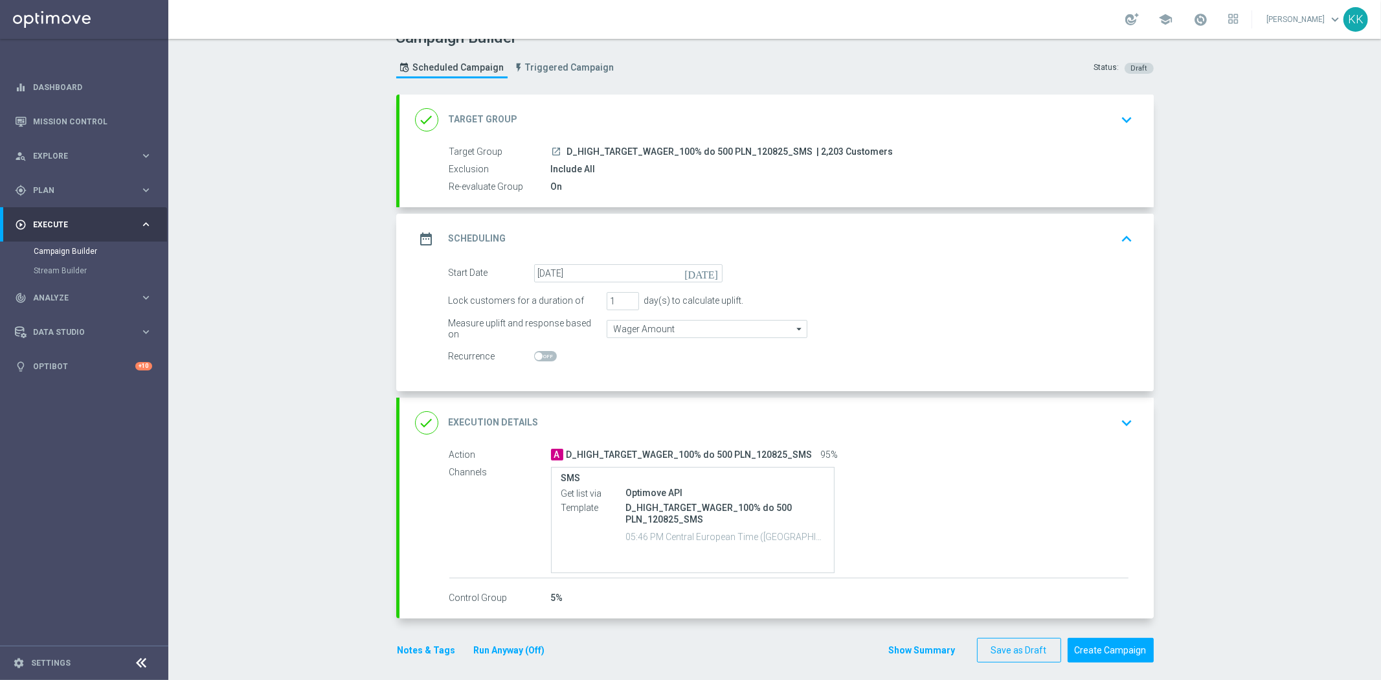
click at [1124, 436] on div "done Execution Details keyboard_arrow_down" at bounding box center [776, 422] width 754 height 50
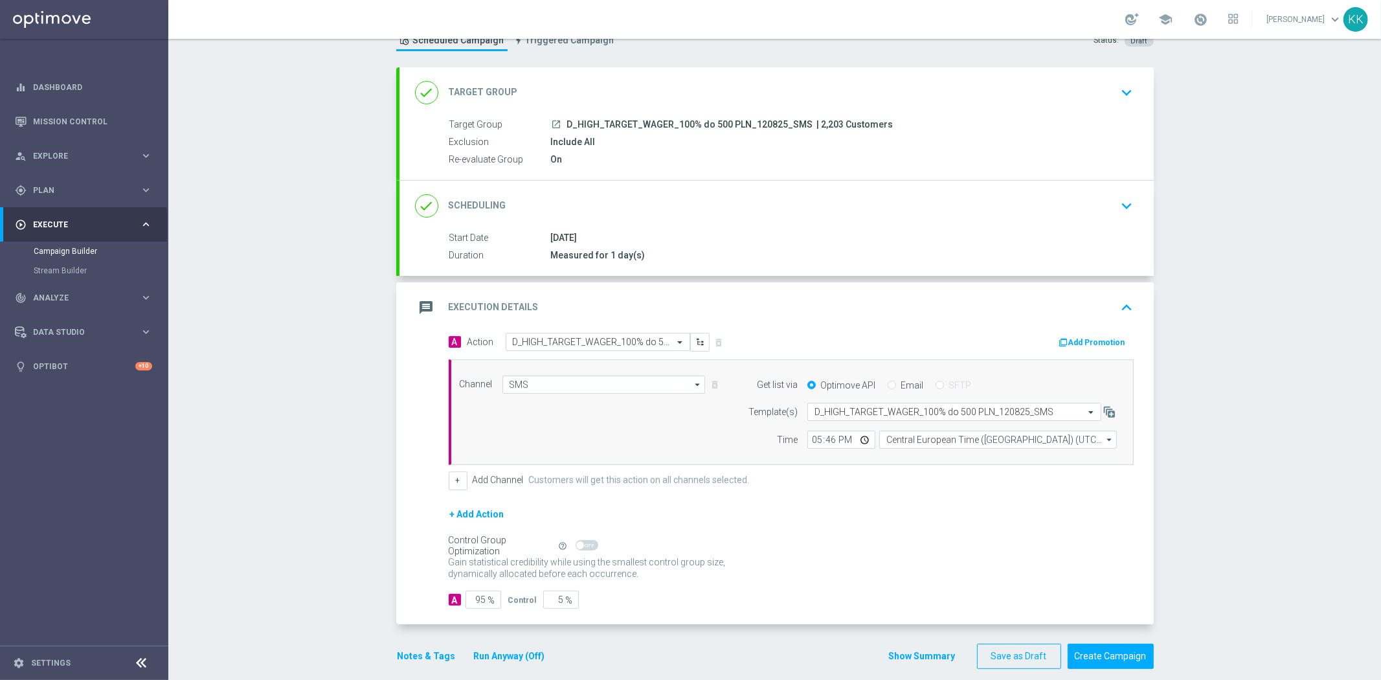
scroll to position [63, 0]
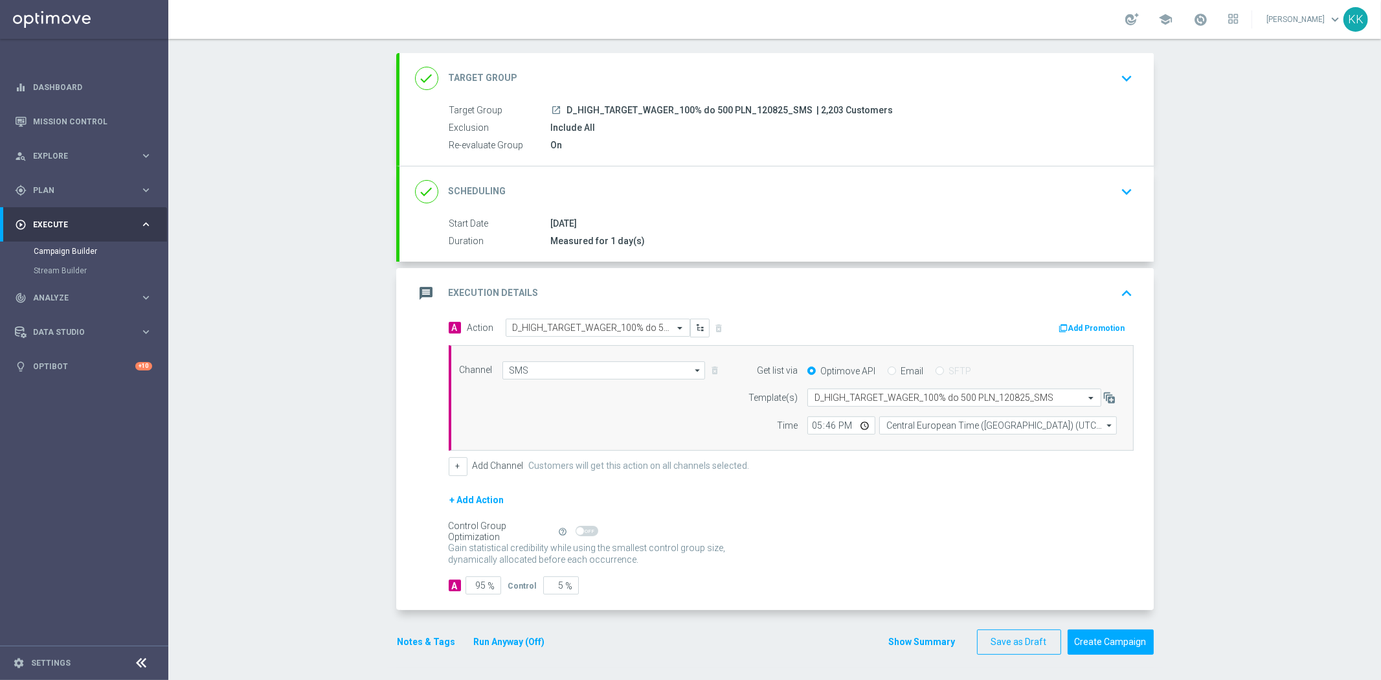
click at [408, 643] on button "Notes & Tags" at bounding box center [426, 642] width 61 height 16
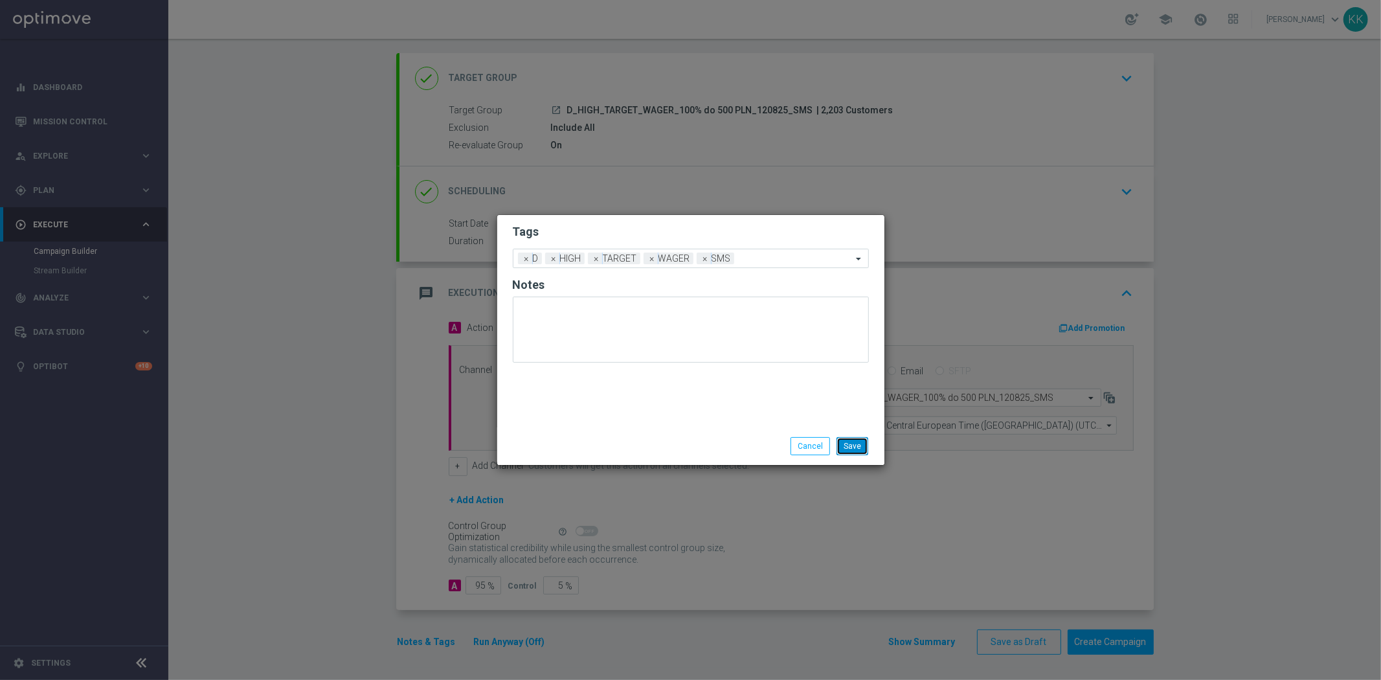
click at [857, 449] on button "Save" at bounding box center [852, 446] width 32 height 18
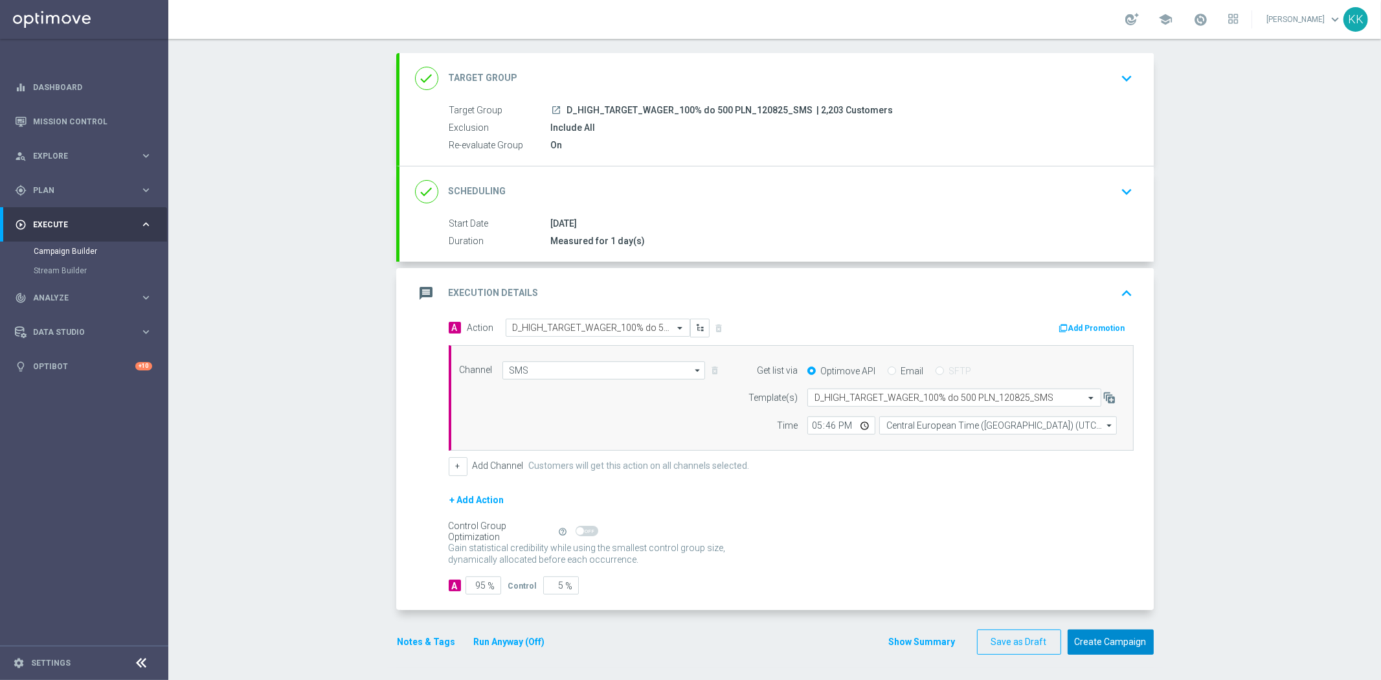
click at [1111, 636] on button "Create Campaign" at bounding box center [1110, 641] width 86 height 25
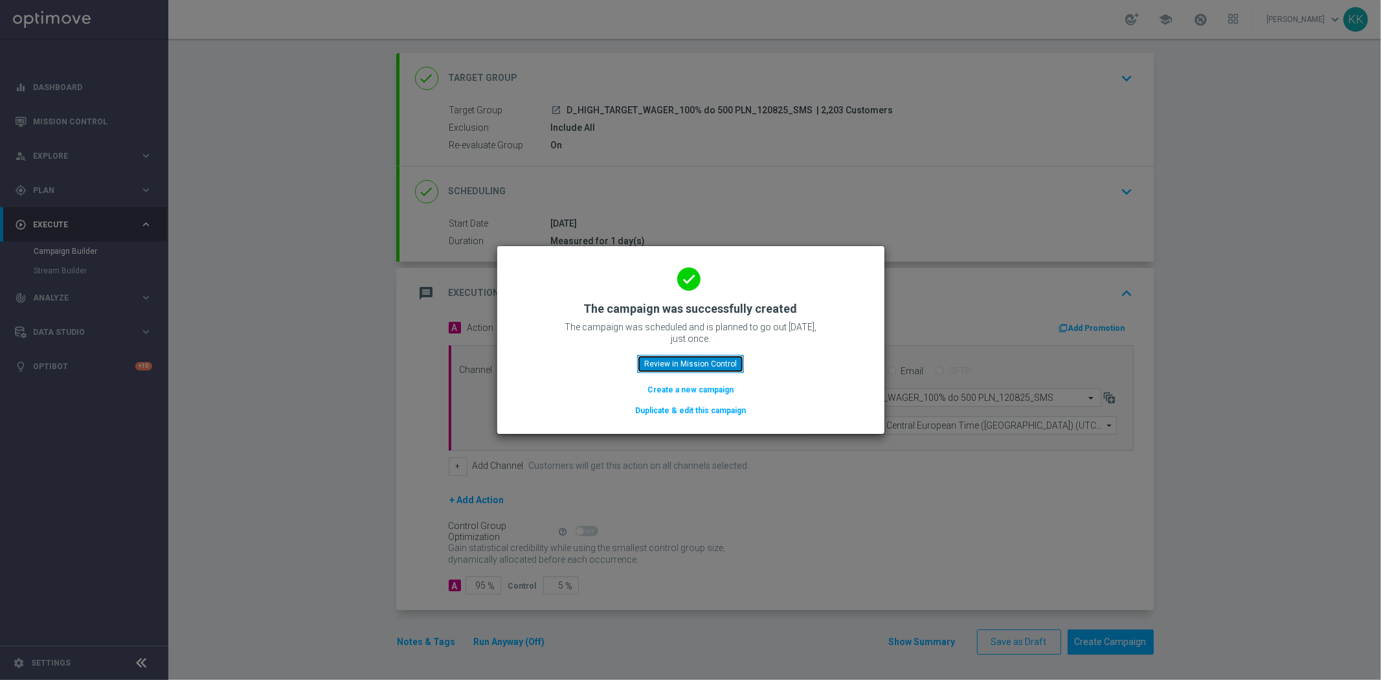
click at [695, 366] on button "Review in Mission Control" at bounding box center [690, 364] width 107 height 18
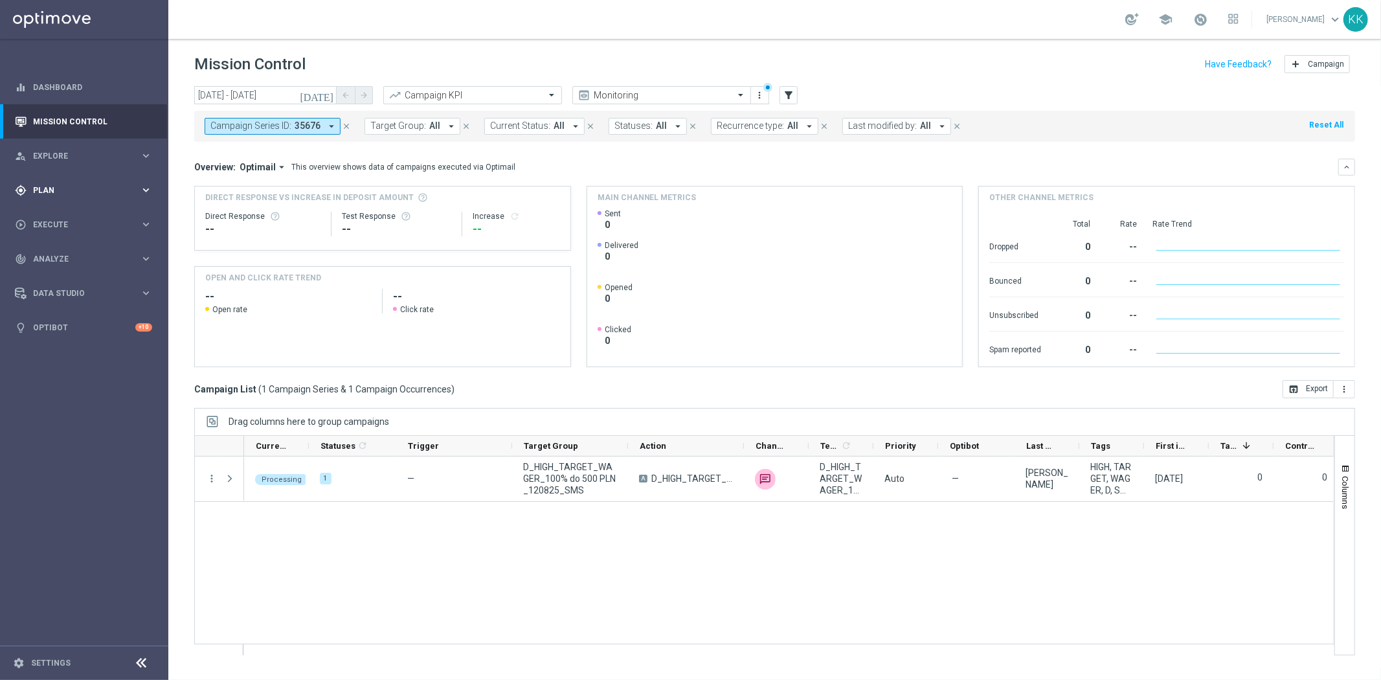
drag, startPoint x: 34, startPoint y: 179, endPoint x: 52, endPoint y: 202, distance: 29.1
click at [34, 179] on div "gps_fixed Plan keyboard_arrow_right" at bounding box center [83, 190] width 167 height 34
click at [55, 212] on link "Target Groups" at bounding box center [84, 217] width 101 height 10
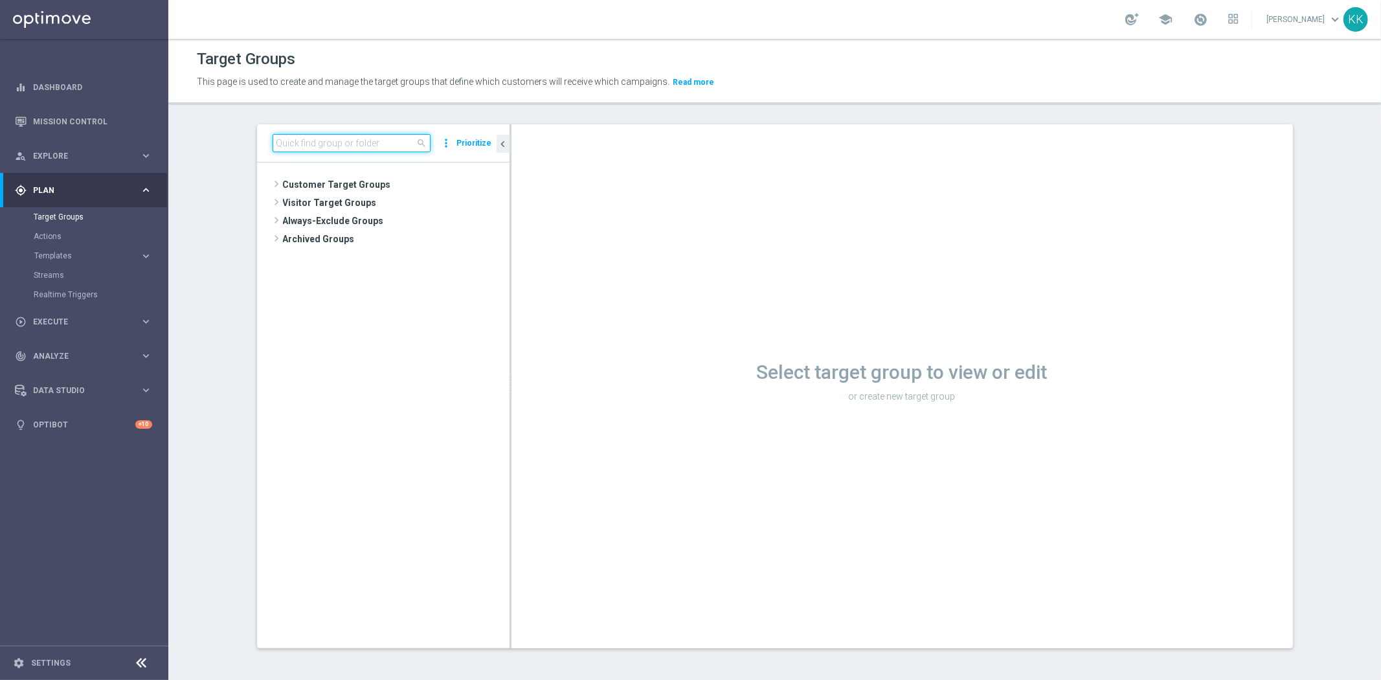
click at [303, 142] on input at bounding box center [352, 143] width 158 height 18
paste input "D_MIN-LOW_TARGET_WAGER_50% do 100 PLN_120825_SM"
type input "D_MIN-LOW_TARGET_WAGER_50% do 100 PLN_120825_SM"
click at [414, 212] on div "insert_drive_file D_MIN-LOW_TARGET_WAGER_50% do 100 PLN_120825_SMS" at bounding box center [395, 221] width 172 height 18
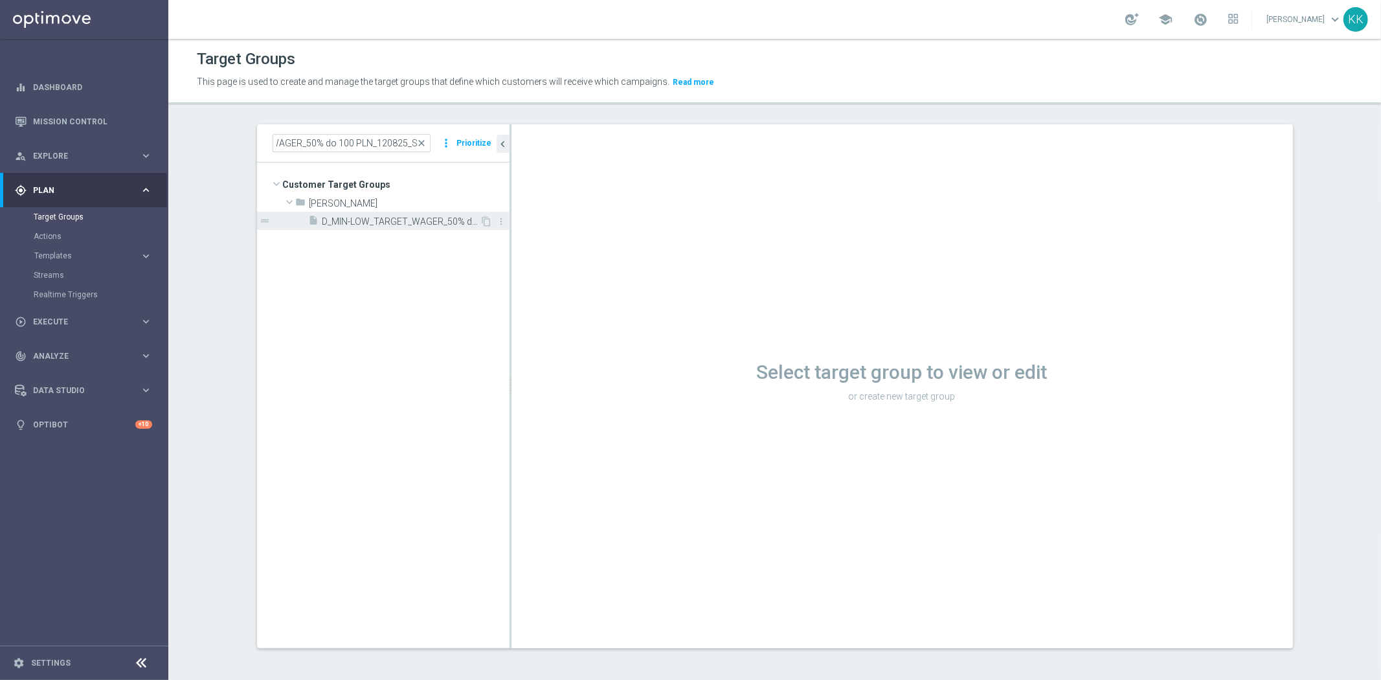
scroll to position [0, 0]
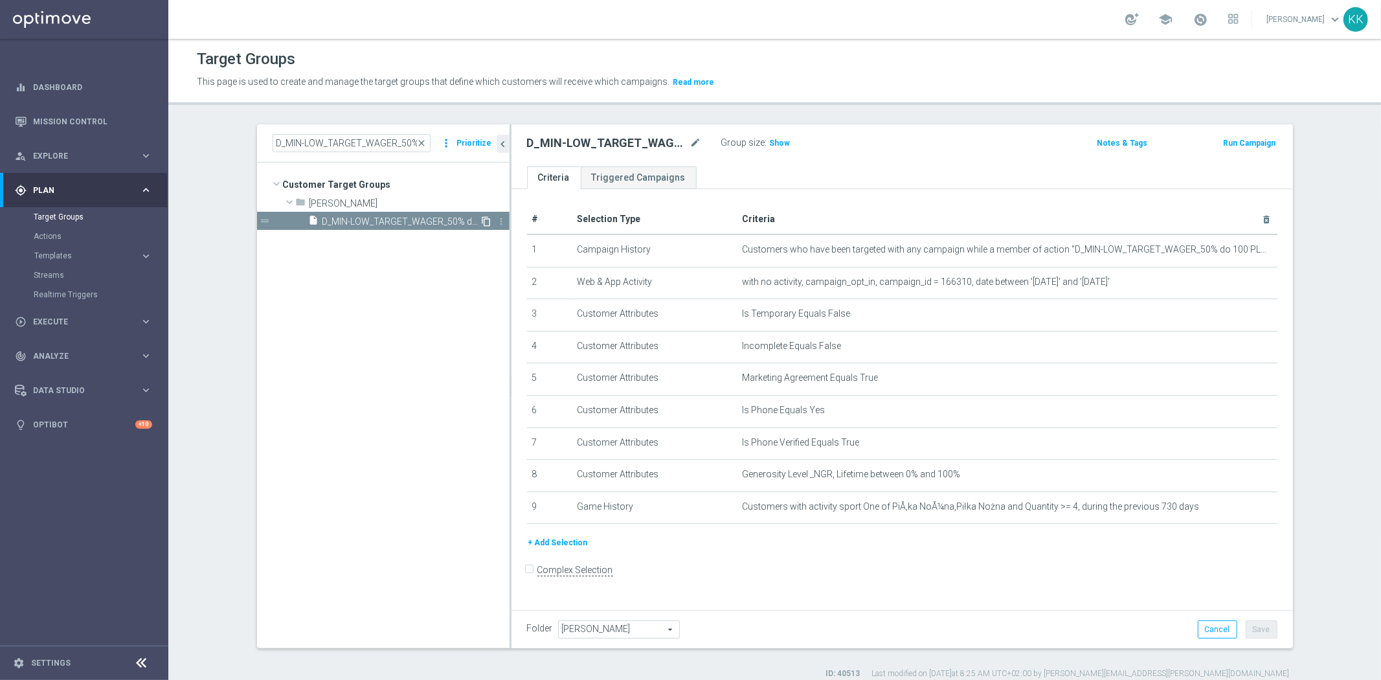
click at [482, 216] on icon "content_copy" at bounding box center [487, 221] width 10 height 10
click at [690, 140] on icon "mode_edit" at bounding box center [696, 143] width 12 height 16
type input "D_MIN-LOW_TARGET_WAGER_50% do 100 PLN_120825_2"
click at [1030, 143] on div "Notes & Tags" at bounding box center [1094, 142] width 128 height 16
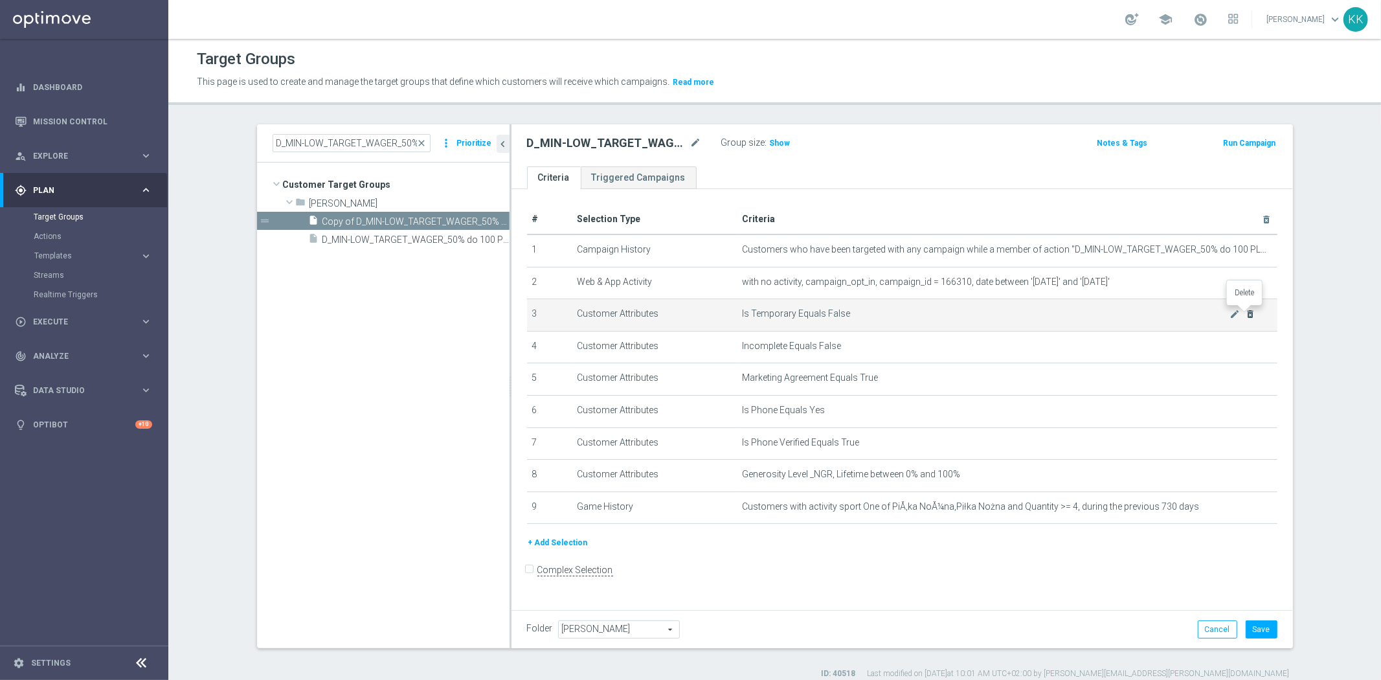
click at [1245, 314] on icon "delete_forever" at bounding box center [1250, 314] width 10 height 10
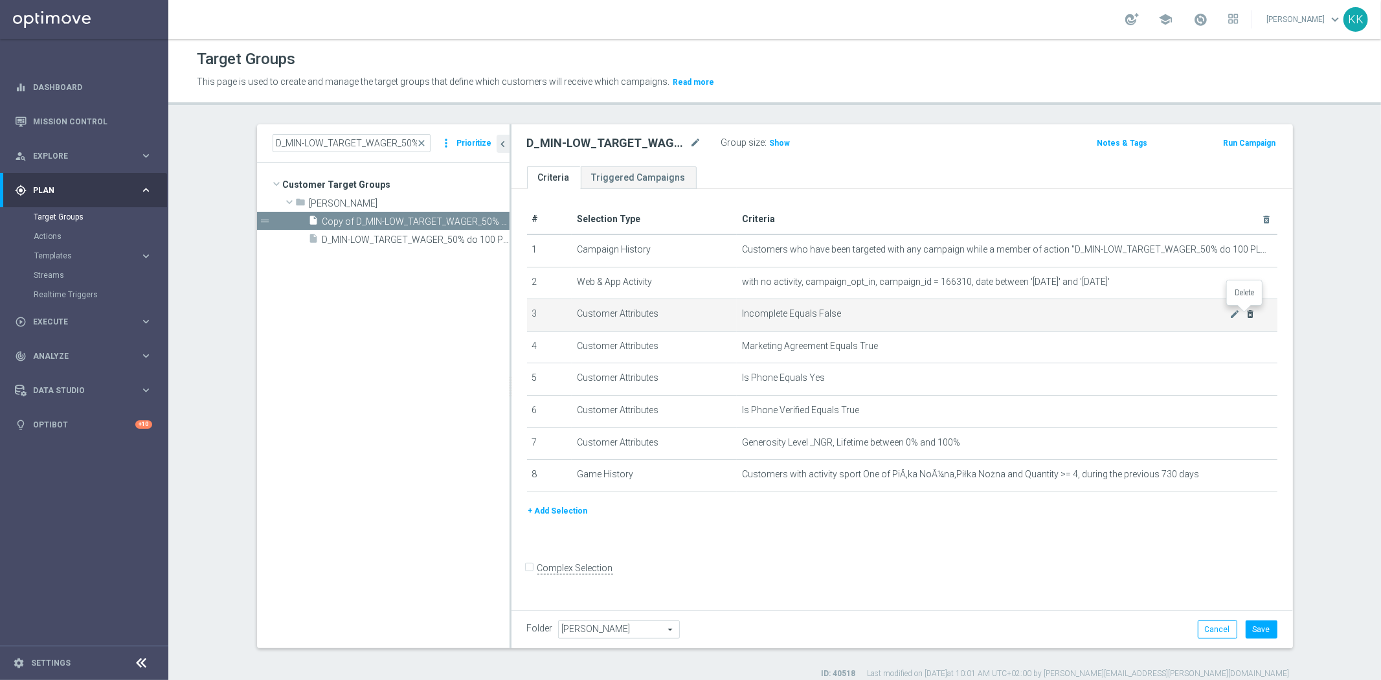
click at [1245, 314] on icon "delete_forever" at bounding box center [1250, 314] width 10 height 10
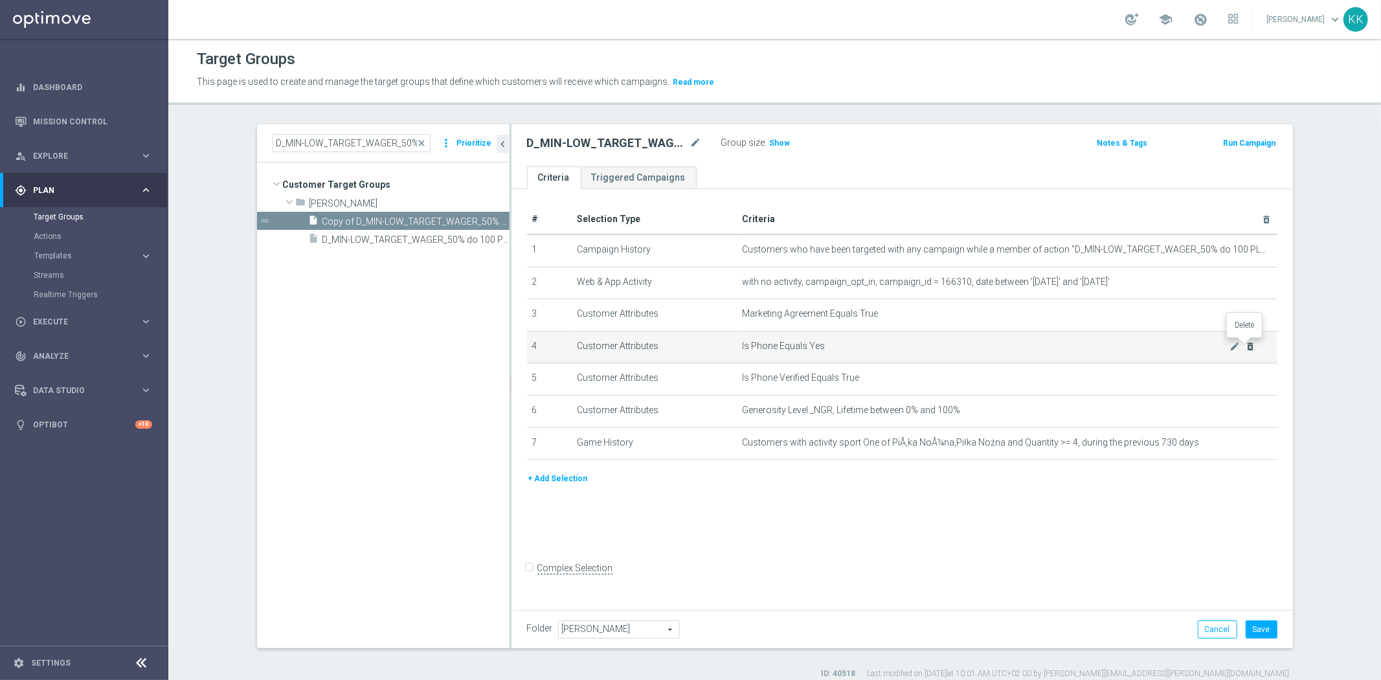
click at [1247, 348] on icon "delete_forever" at bounding box center [1250, 346] width 10 height 10
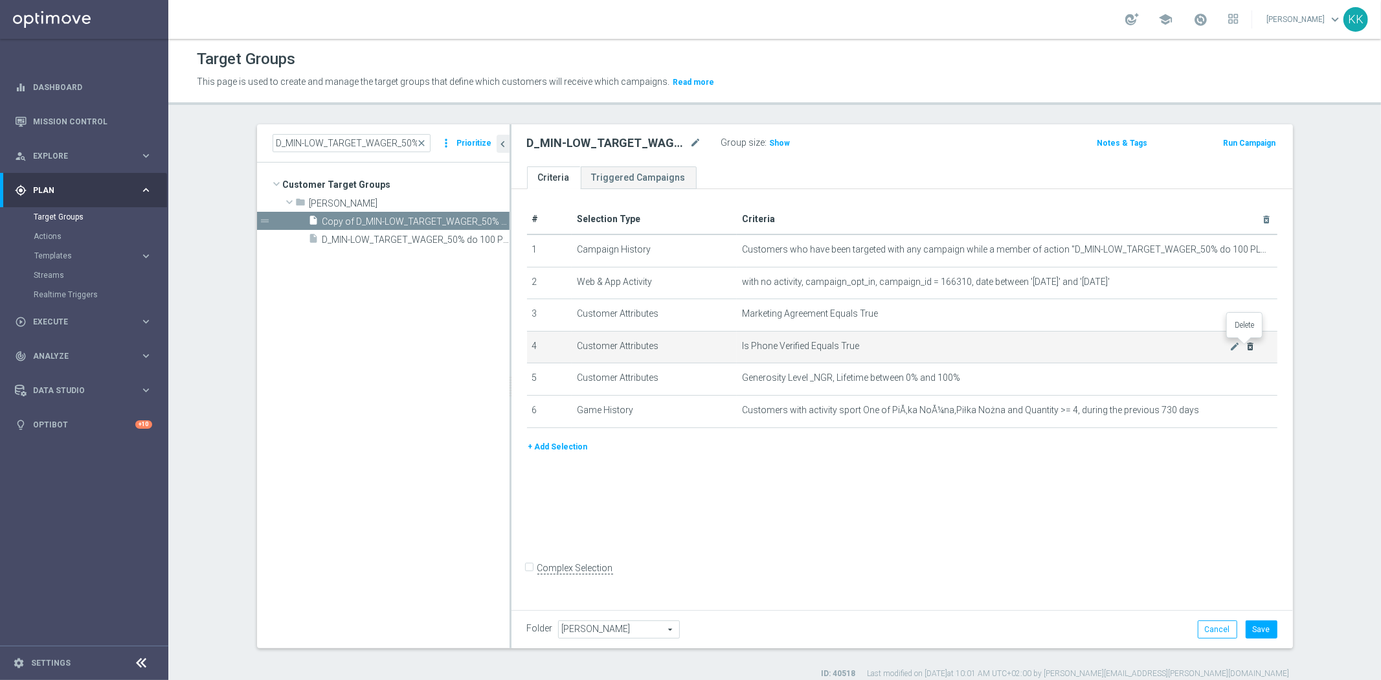
click at [1247, 348] on icon "delete_forever" at bounding box center [1250, 346] width 10 height 10
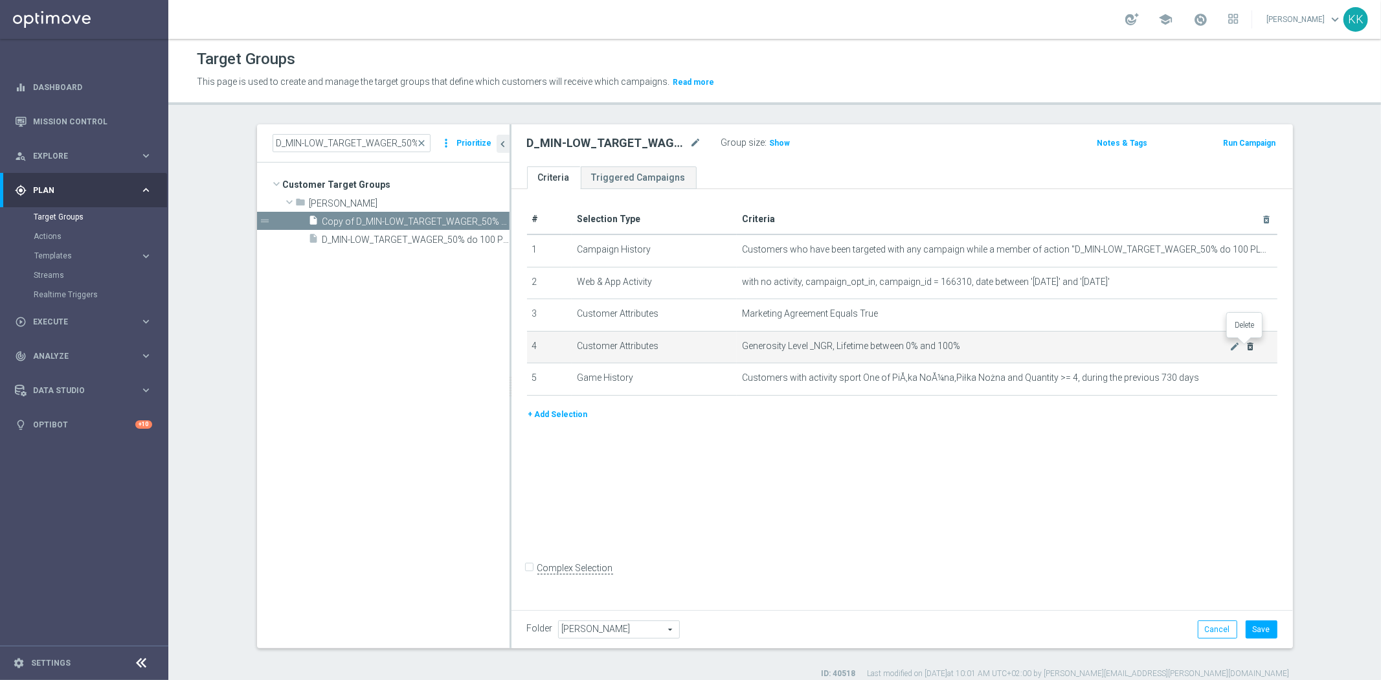
click at [1247, 348] on icon "delete_forever" at bounding box center [1250, 346] width 10 height 10
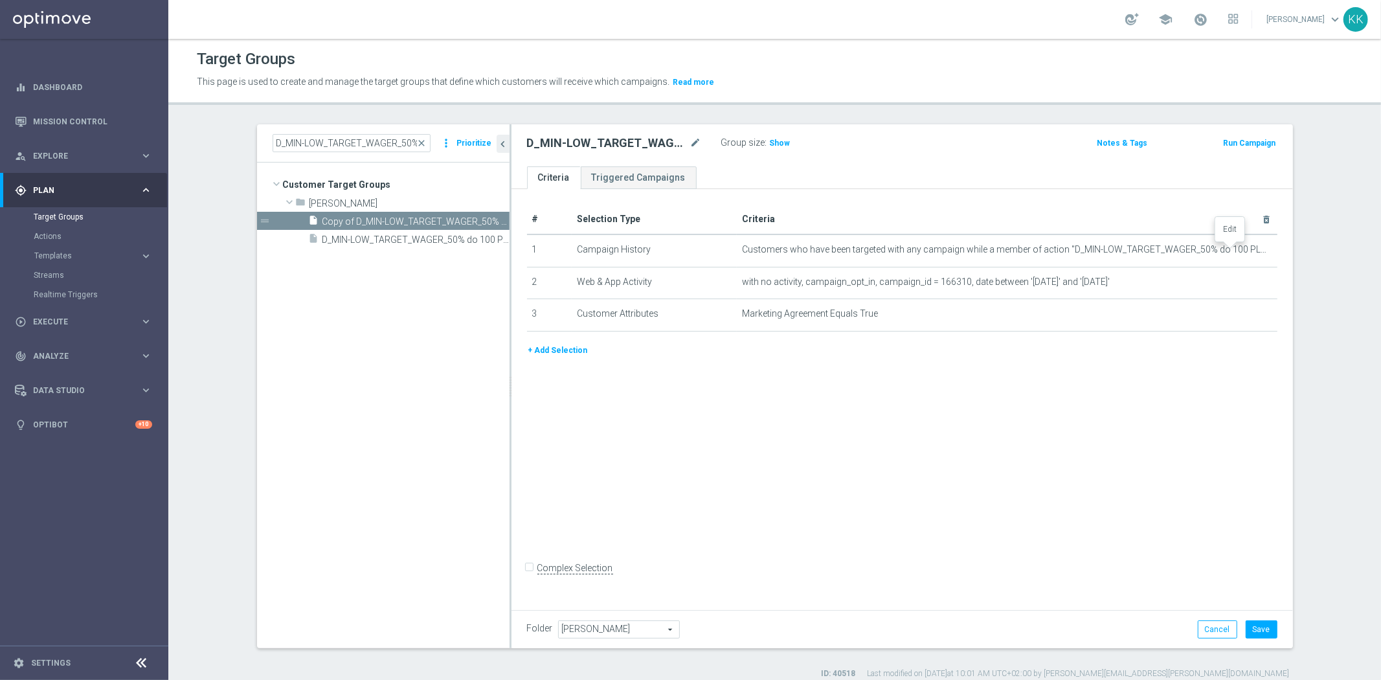
click at [0, 0] on icon "mode_edit" at bounding box center [0, 0] width 0 height 0
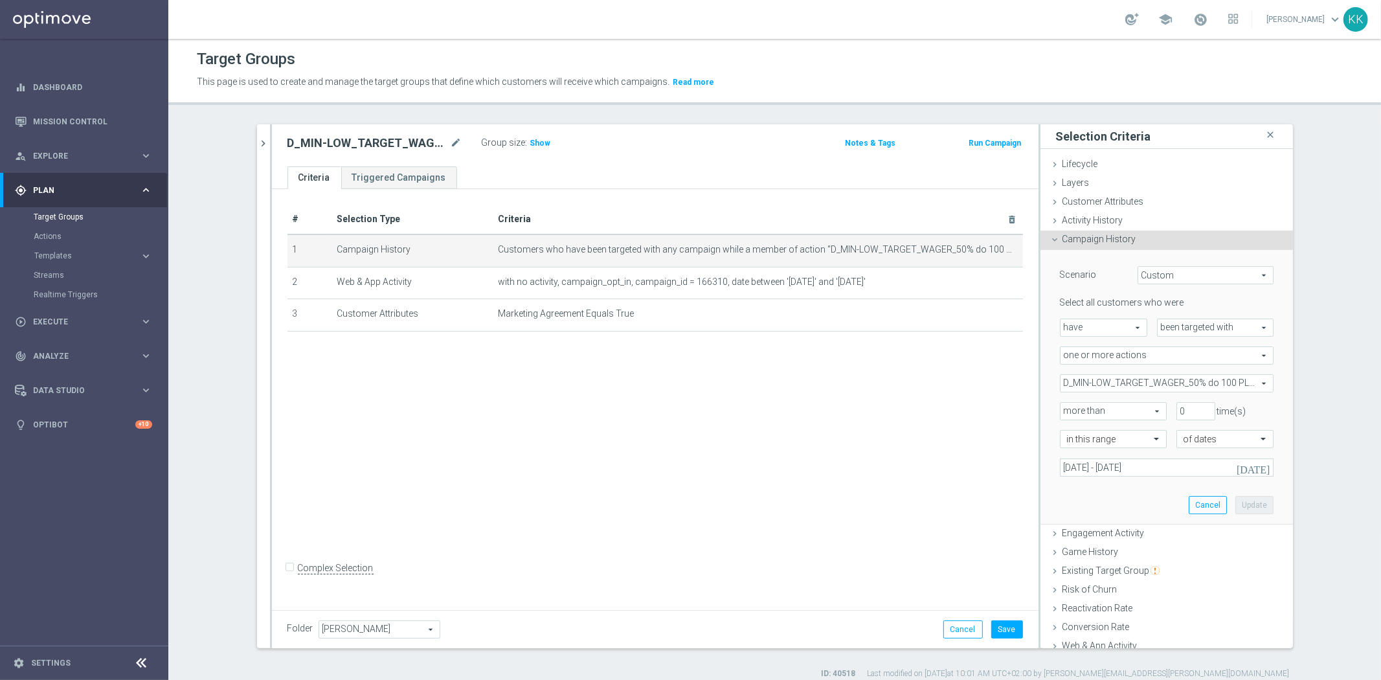
click at [1087, 387] on span "D_MIN-LOW_TARGET_WAGER_50% do 100 PLN_120825" at bounding box center [1166, 383] width 212 height 17
click at [846, 458] on div "# Selection Type Criteria delete_forever 1 Campaign History Customers who have …" at bounding box center [655, 397] width 766 height 416
click at [1078, 467] on input "[DATE] - [DATE]" at bounding box center [1167, 467] width 214 height 18
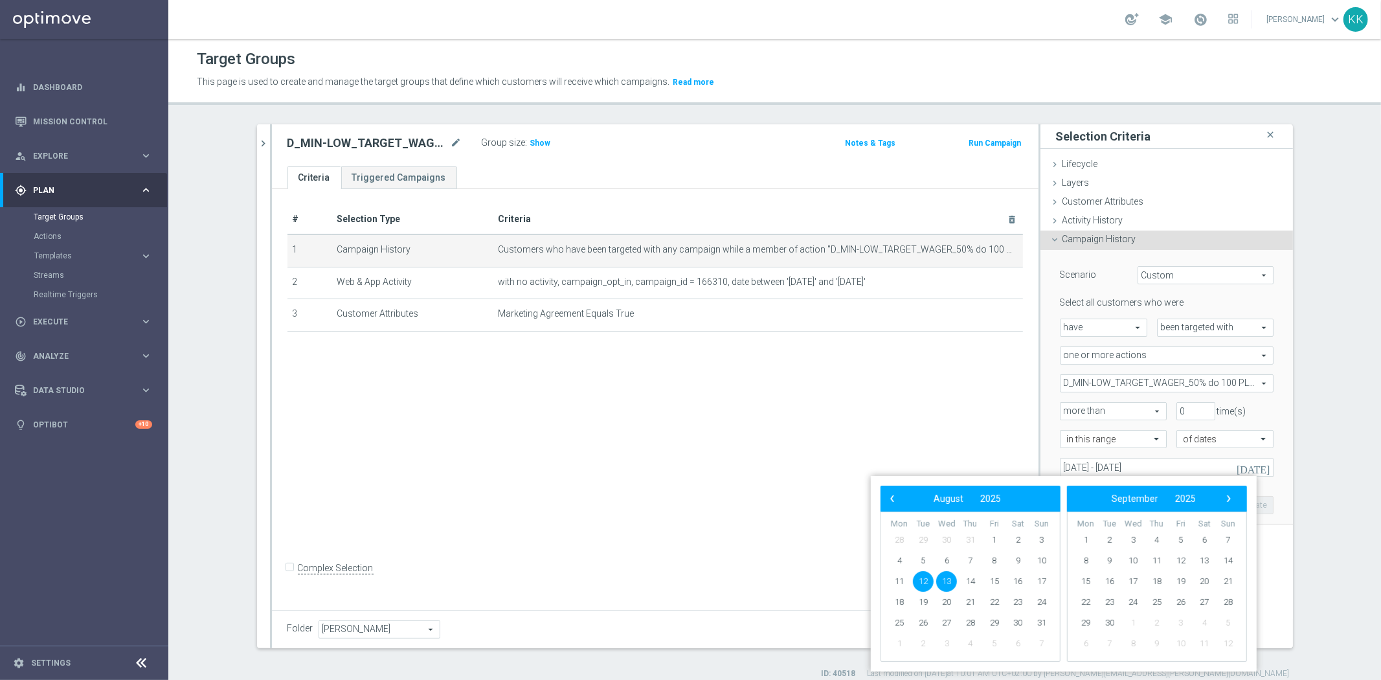
click at [928, 577] on span "12" at bounding box center [923, 581] width 21 height 21
click at [996, 576] on span "15" at bounding box center [994, 581] width 21 height 21
type input "12 Aug 2025 - 15 Aug 2025"
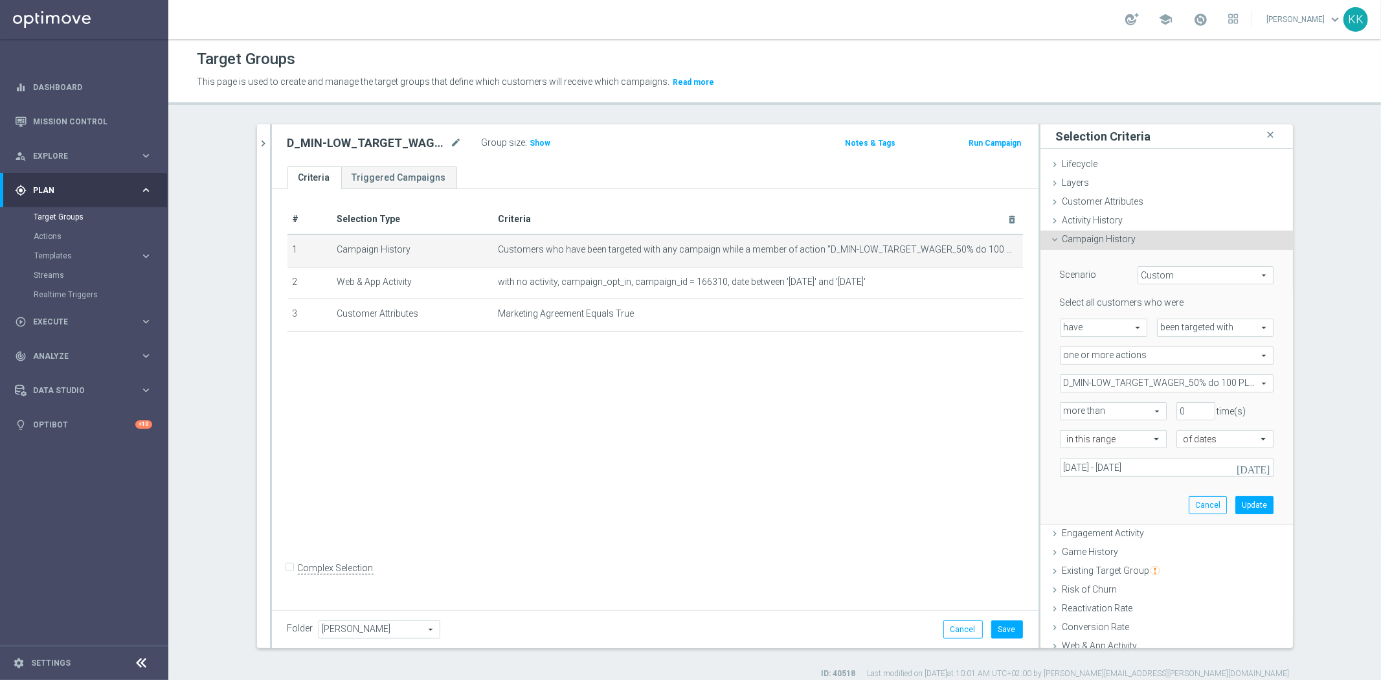
click at [1228, 515] on div "Scenario Custom Custom arrow_drop_down search Select all customers who were hav…" at bounding box center [1166, 387] width 233 height 274
click at [1235, 511] on button "Update" at bounding box center [1254, 505] width 38 height 18
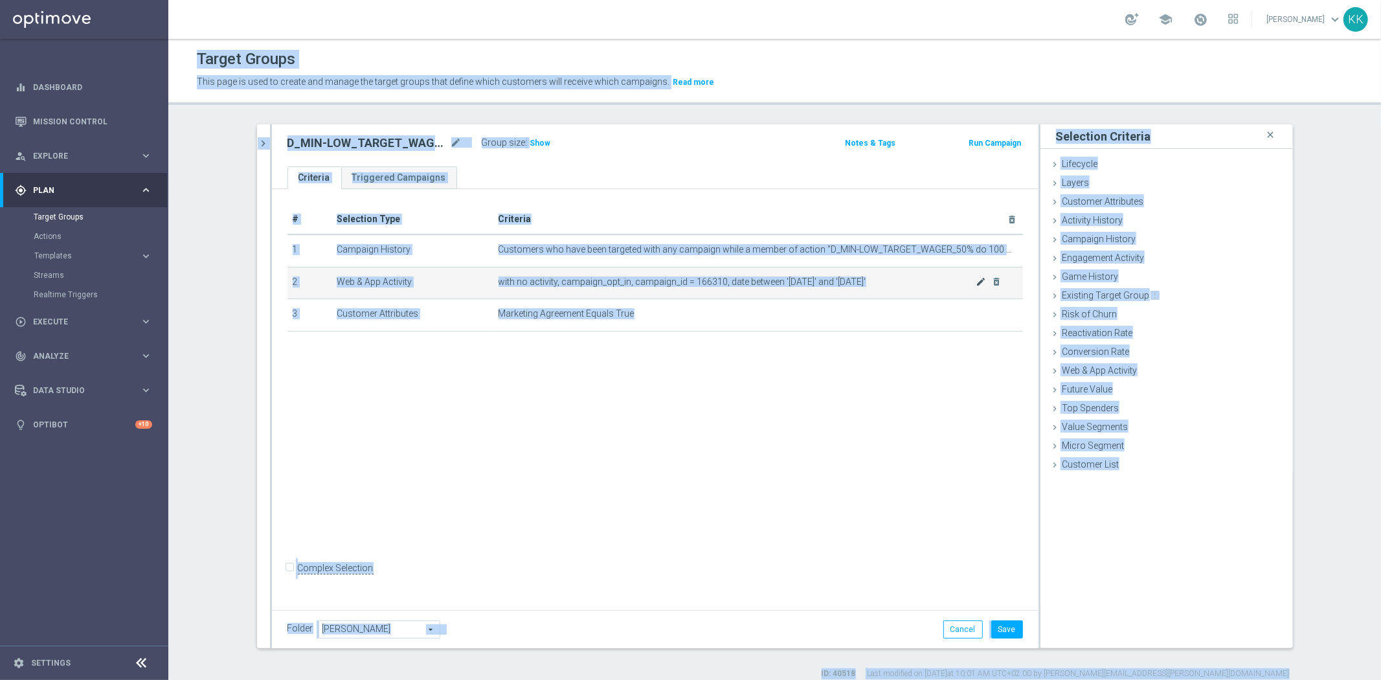
click at [979, 279] on div at bounding box center [976, 277] width 13 height 6
click at [976, 285] on icon "mode_edit" at bounding box center [981, 281] width 10 height 10
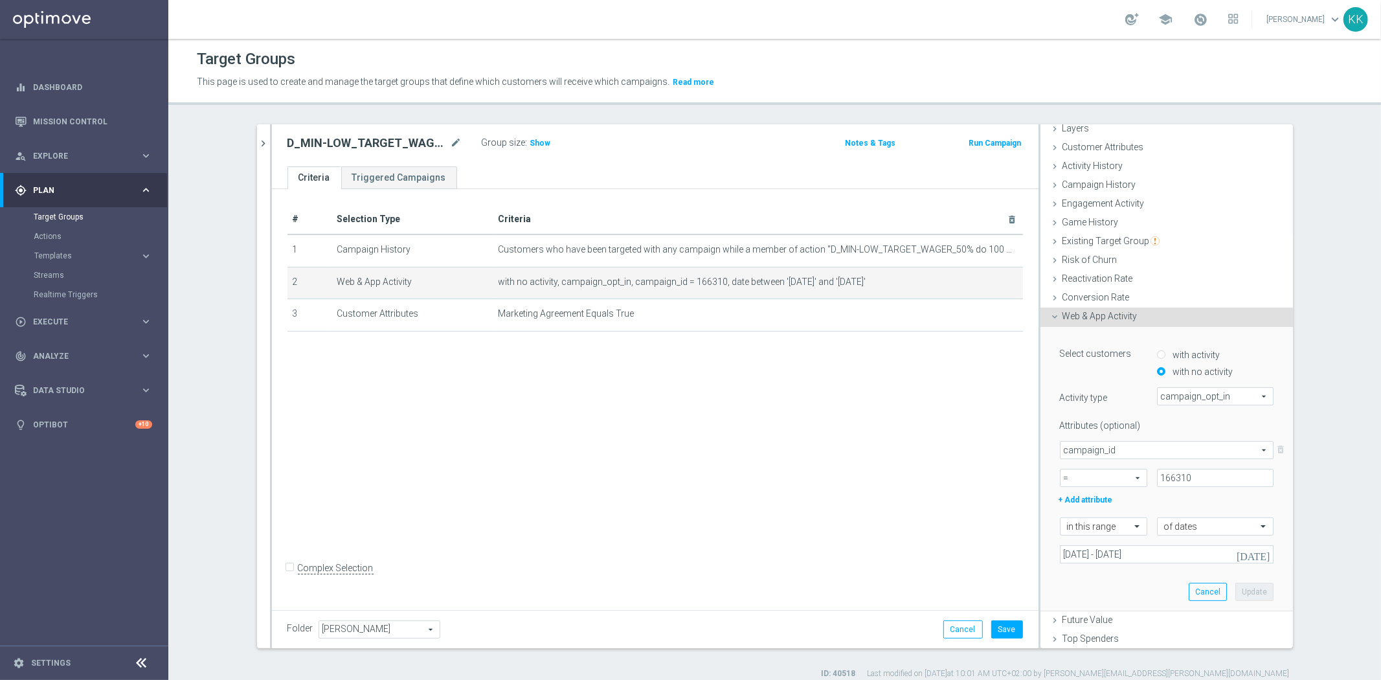
scroll to position [111, 0]
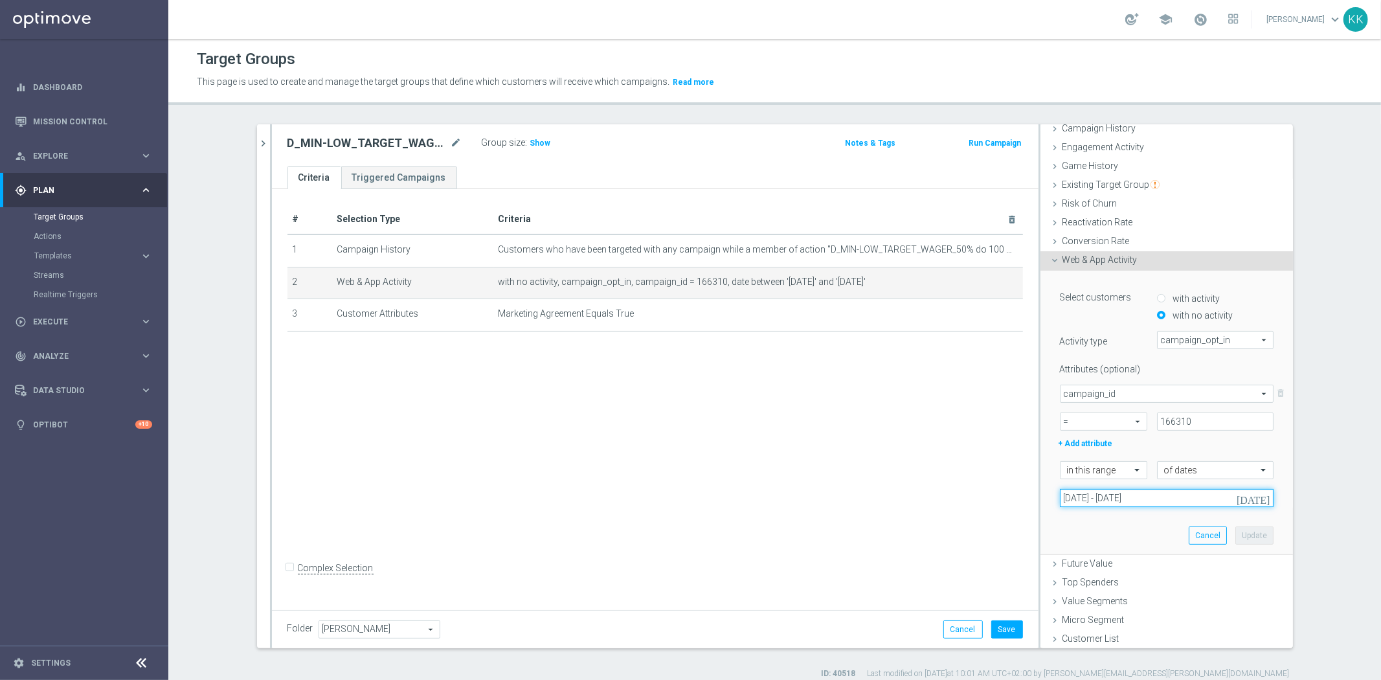
click at [1120, 496] on input "[DATE] - [DATE]" at bounding box center [1167, 498] width 214 height 18
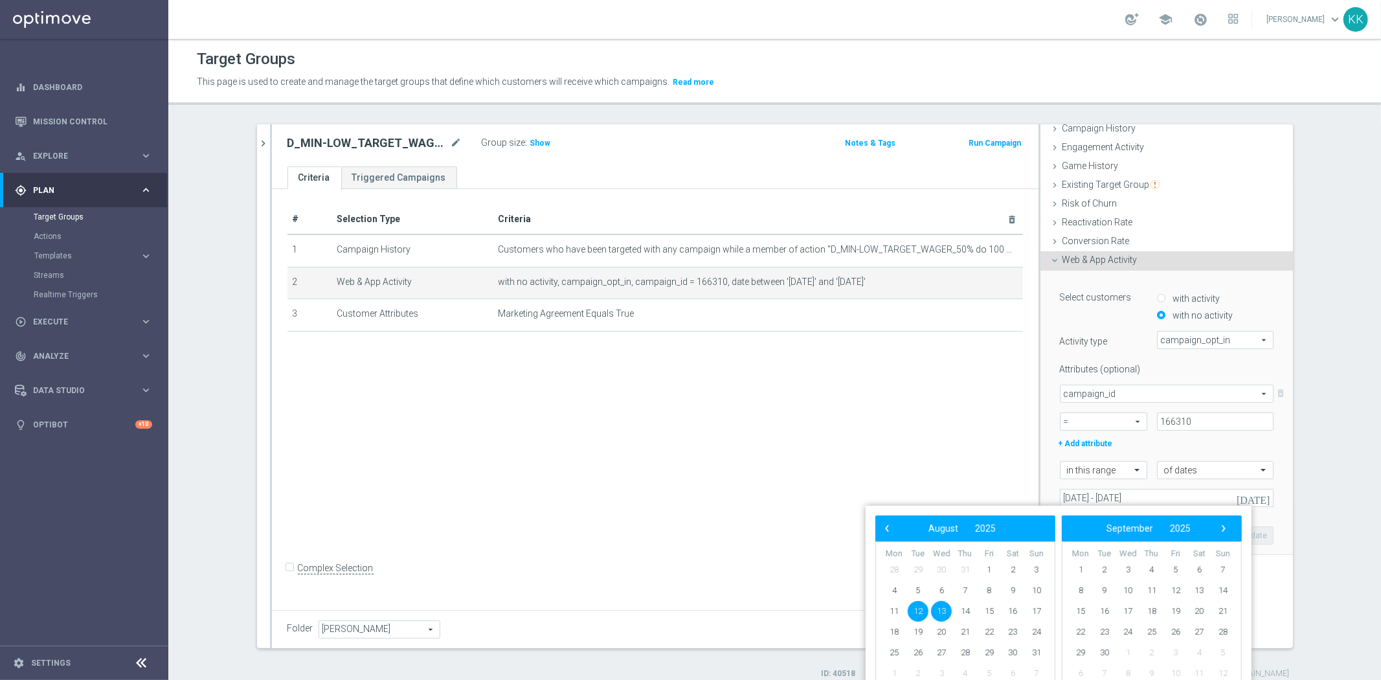
click at [919, 603] on span "12" at bounding box center [918, 611] width 21 height 21
click at [996, 605] on span "15" at bounding box center [989, 611] width 21 height 21
type input "12 Aug 2025 - 15 Aug 2025"
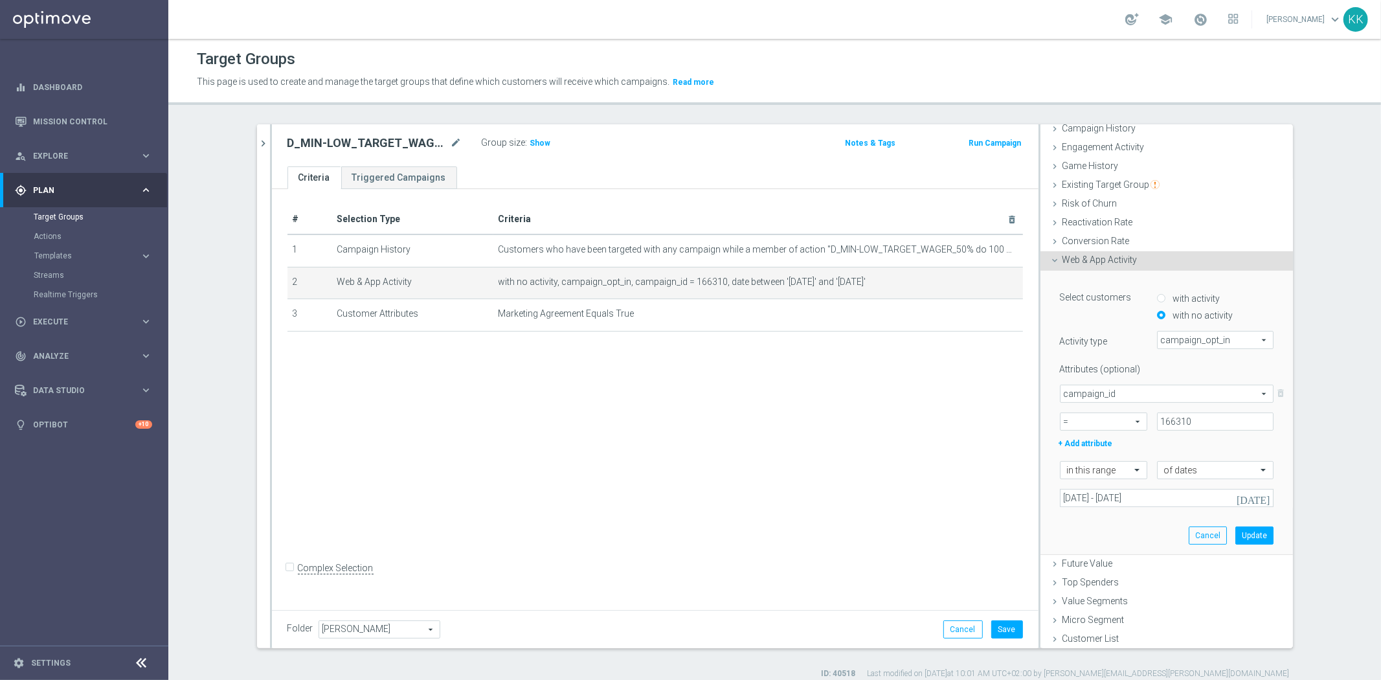
click at [1267, 532] on div "Select customers with activity with no activity Activity type campaign_opt_in c…" at bounding box center [1166, 413] width 252 height 285
click at [1248, 534] on button "Update" at bounding box center [1254, 535] width 38 height 18
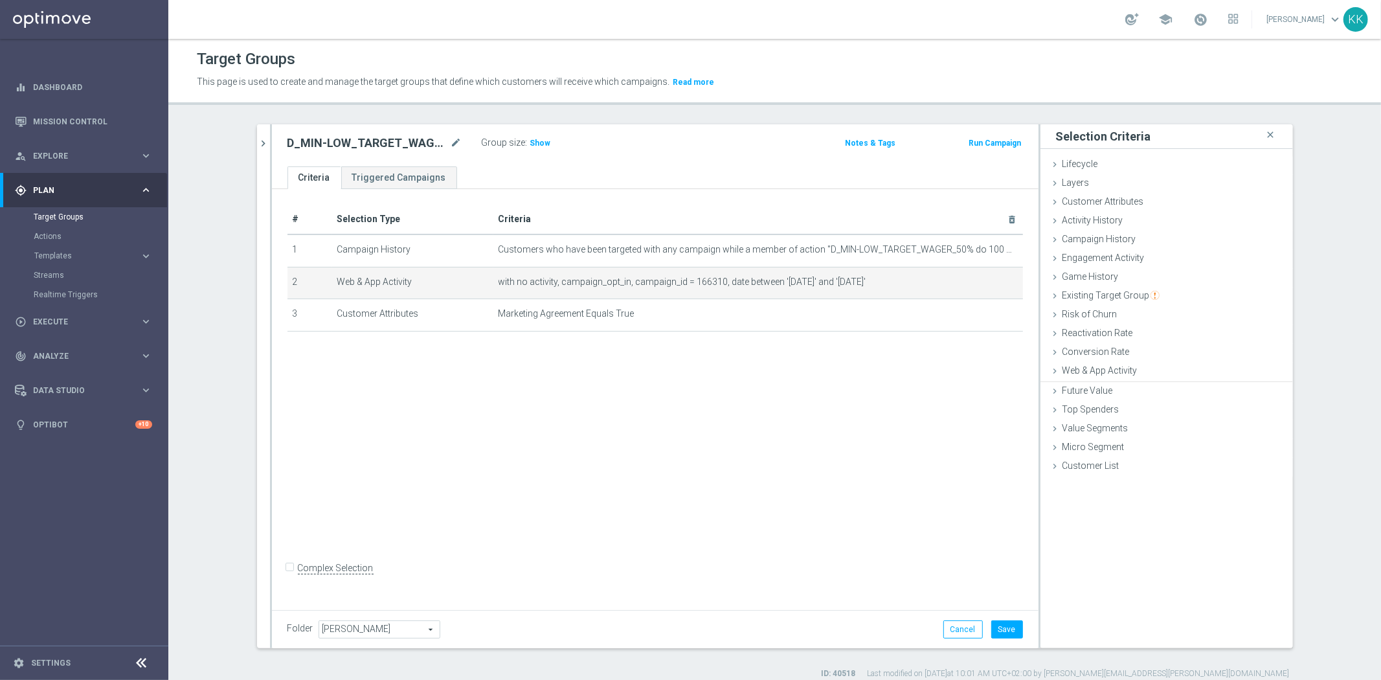
scroll to position [0, 0]
click at [993, 626] on button "Save" at bounding box center [1007, 629] width 32 height 18
click at [829, 572] on form "Complex Selection Invalid Expression" at bounding box center [654, 582] width 735 height 48
click at [258, 148] on icon "chevron_right" at bounding box center [264, 143] width 12 height 12
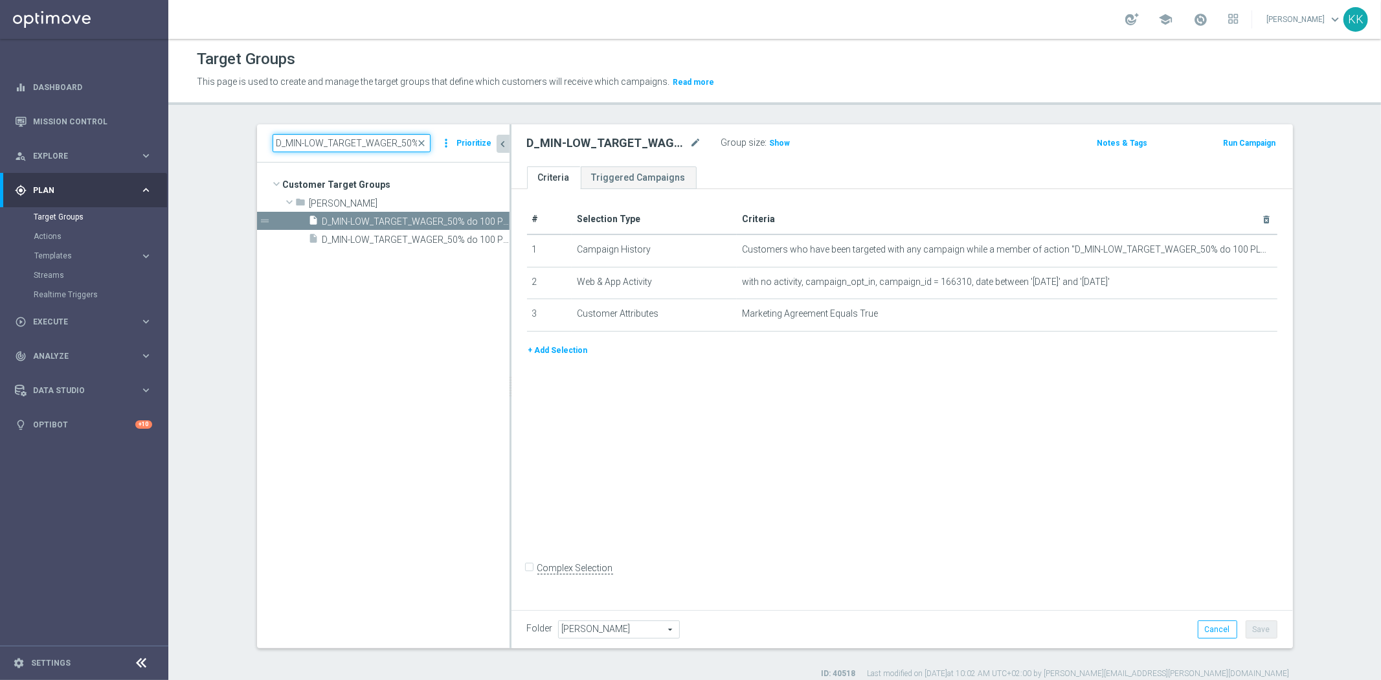
click at [289, 140] on input "D_MIN-LOW_TARGET_WAGER_50% do 100 PLN_120825_SM" at bounding box center [352, 143] width 158 height 18
paste input "ED_TARGET_WAGER_50% do 300 PLN_120825_SMS"
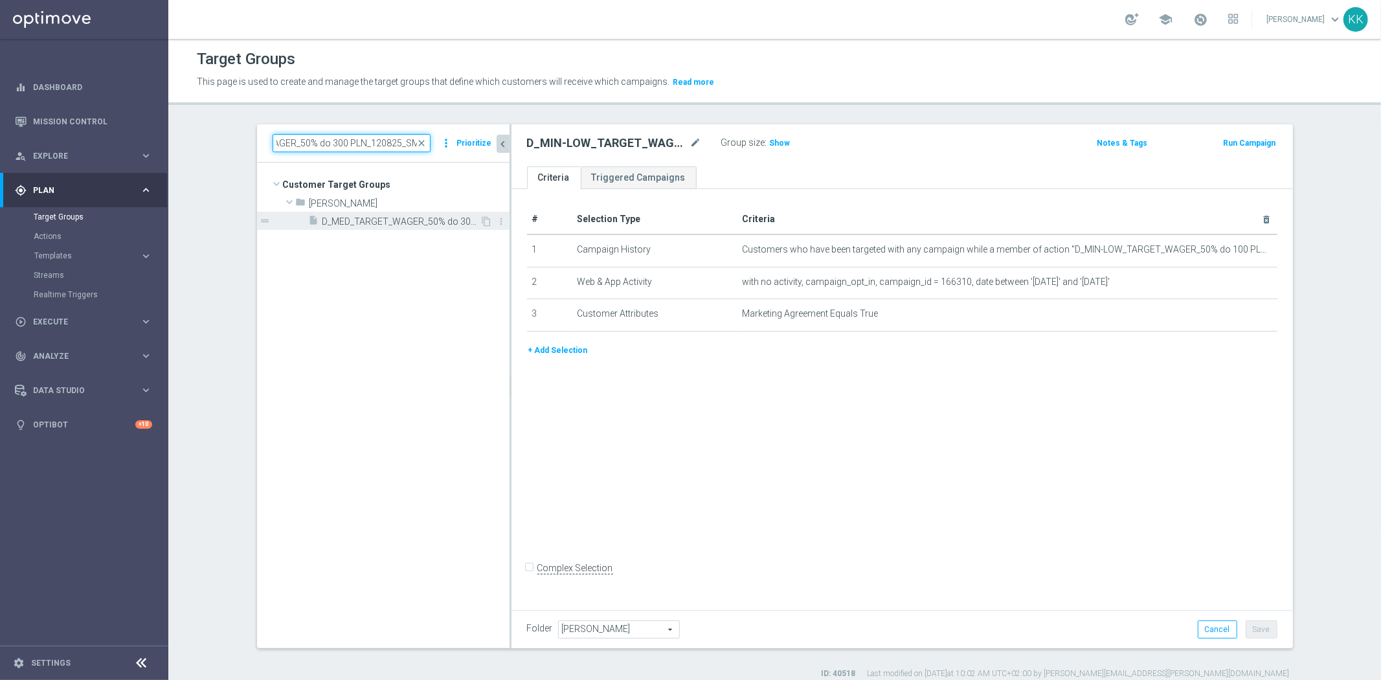
type input "D_MED_TARGET_WAGER_50% do 300 PLN_120825_SMS"
click at [424, 221] on span "D_MED_TARGET_WAGER_50% do 300 PLN_120825_SMS" at bounding box center [401, 221] width 158 height 11
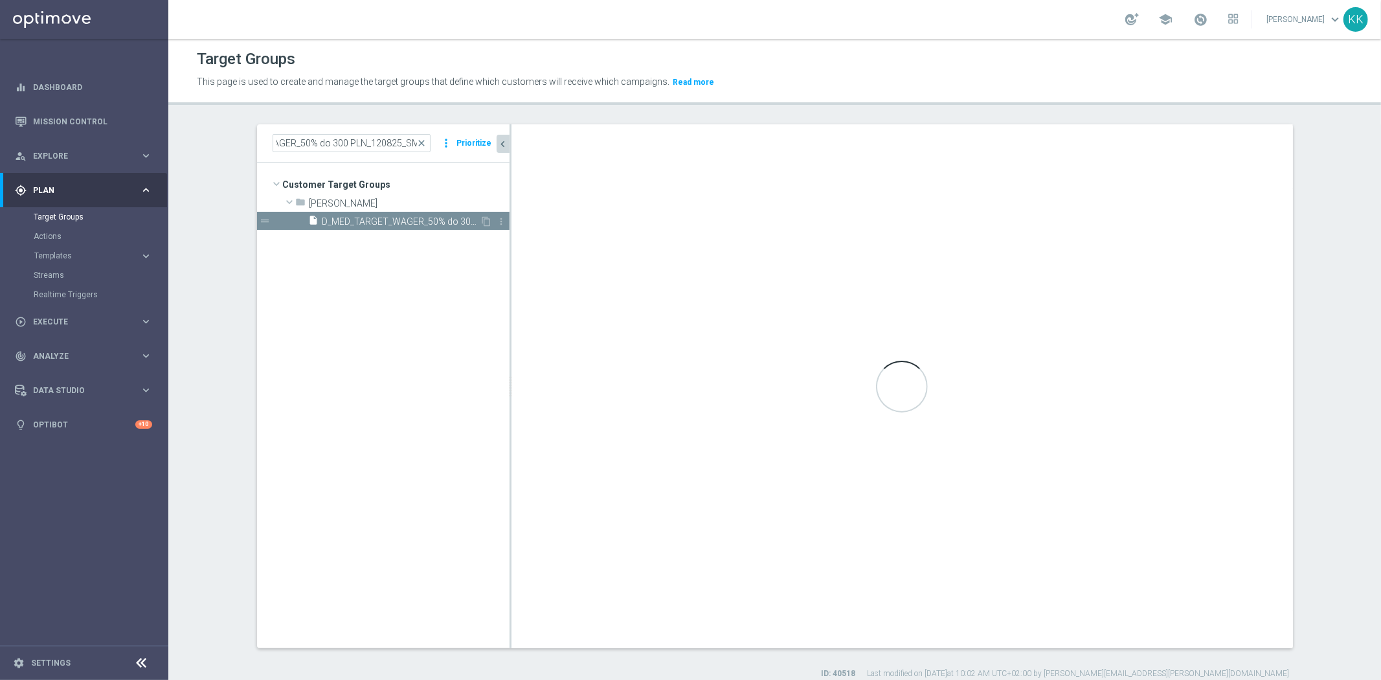
scroll to position [0, 0]
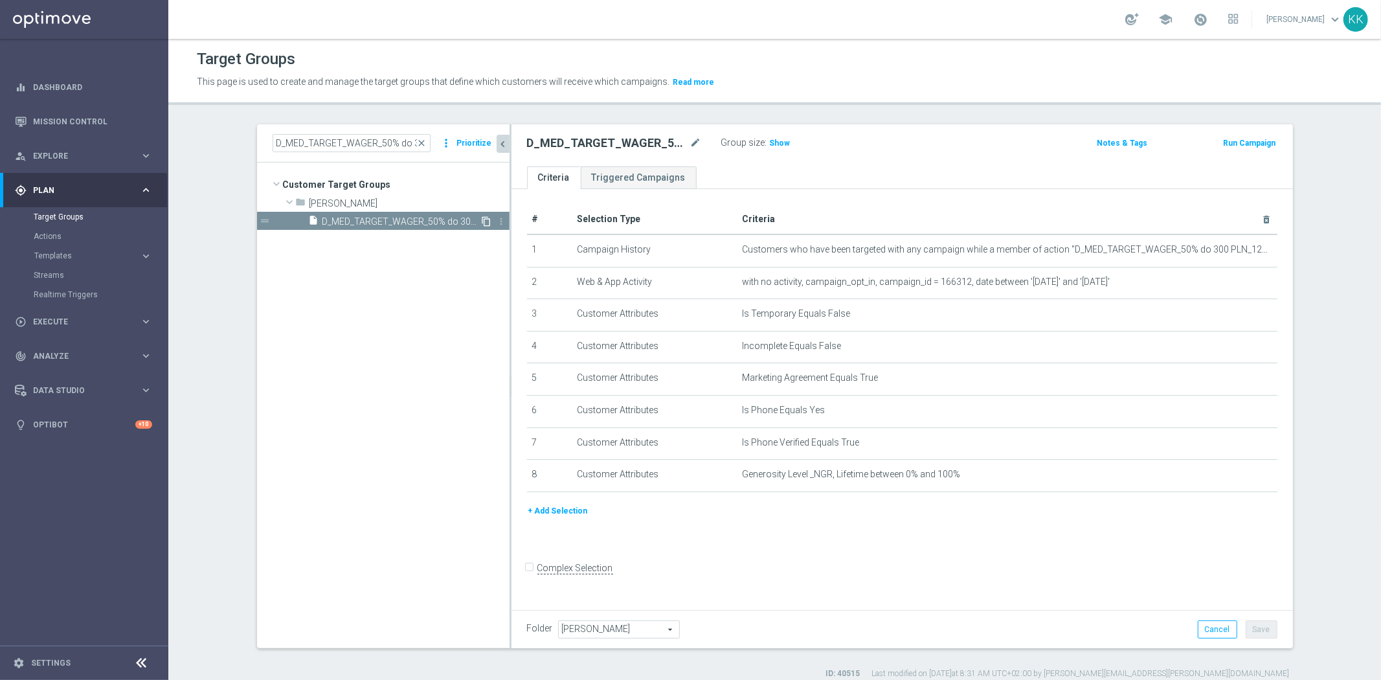
click at [482, 219] on icon "content_copy" at bounding box center [487, 221] width 10 height 10
drag, startPoint x: 690, startPoint y: 142, endPoint x: 708, endPoint y: 141, distance: 18.2
click at [690, 142] on icon "mode_edit" at bounding box center [696, 143] width 12 height 16
drag, startPoint x: 657, startPoint y: 136, endPoint x: 969, endPoint y: 131, distance: 312.0
click at [889, 142] on div "D_MED_TARGET_WAGER_50% do 300 PLN_120825_2 Group size : Show" at bounding box center [773, 143] width 513 height 19
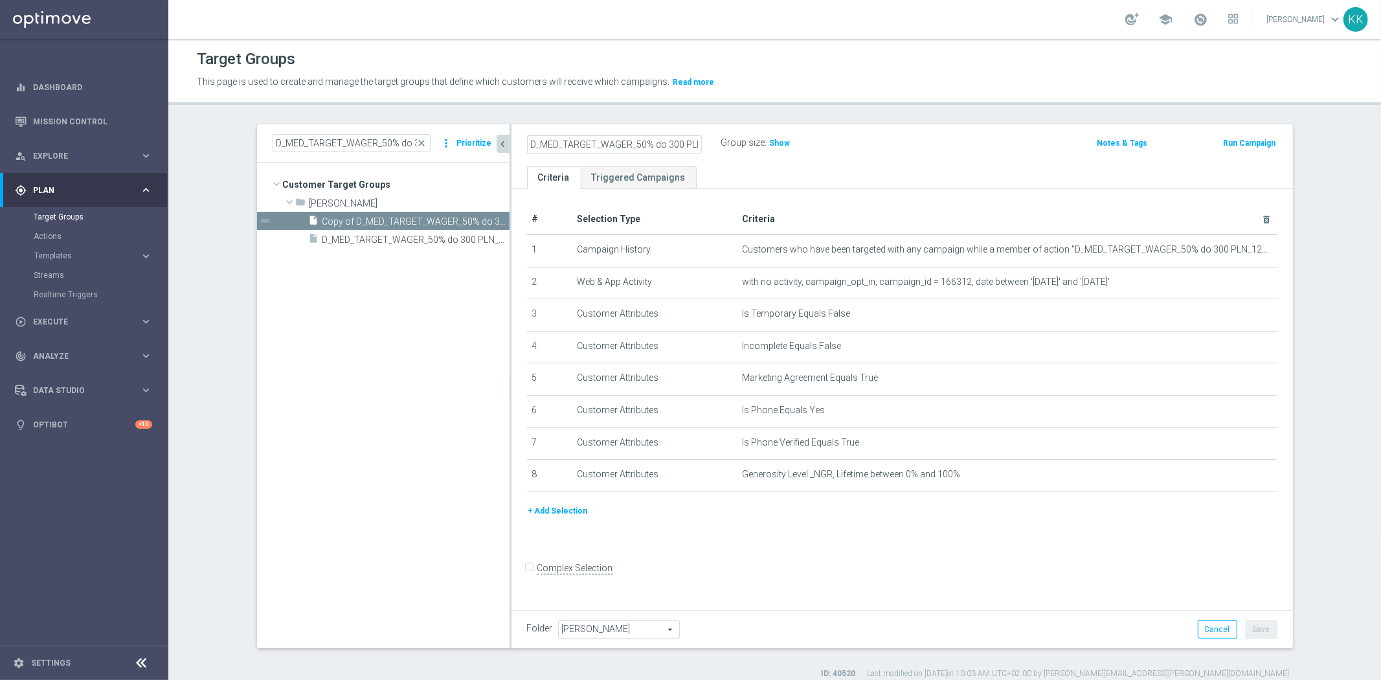
scroll to position [0, 46]
type input "D_MED_TARGET_WAGER_50% do 300 PLN_120825_2"
click at [998, 144] on div "D_MED_TARGET_WAGER_50% do 300 PLN_120825_2 Group size : Show" at bounding box center [773, 143] width 513 height 19
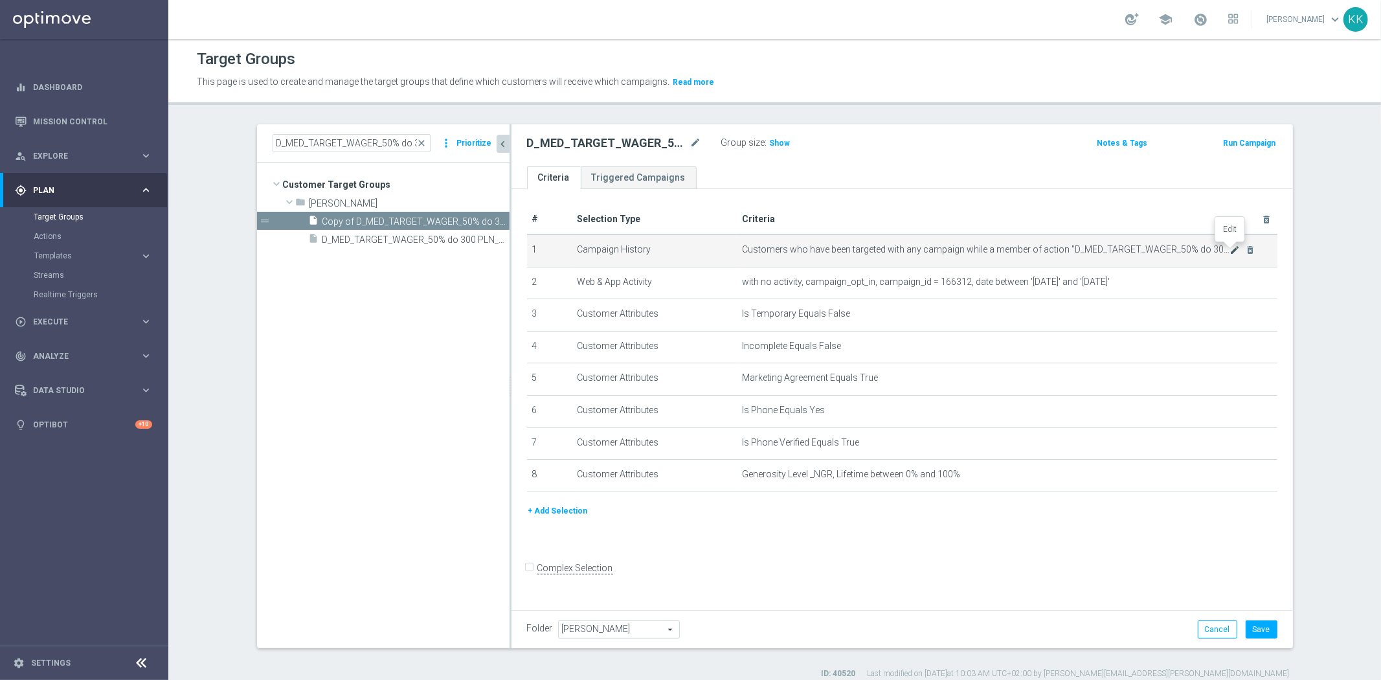
click at [1229, 249] on icon "mode_edit" at bounding box center [1234, 250] width 10 height 10
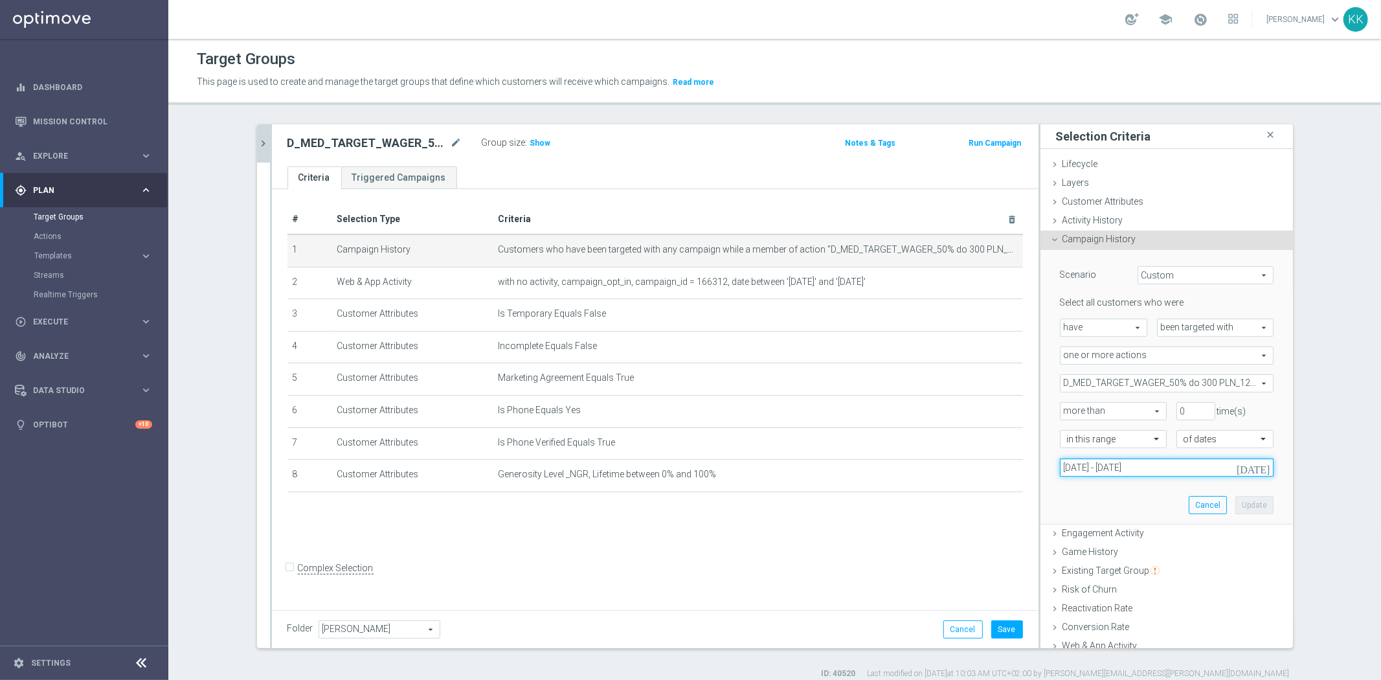
click at [1106, 474] on input "[DATE] - [DATE]" at bounding box center [1167, 467] width 214 height 18
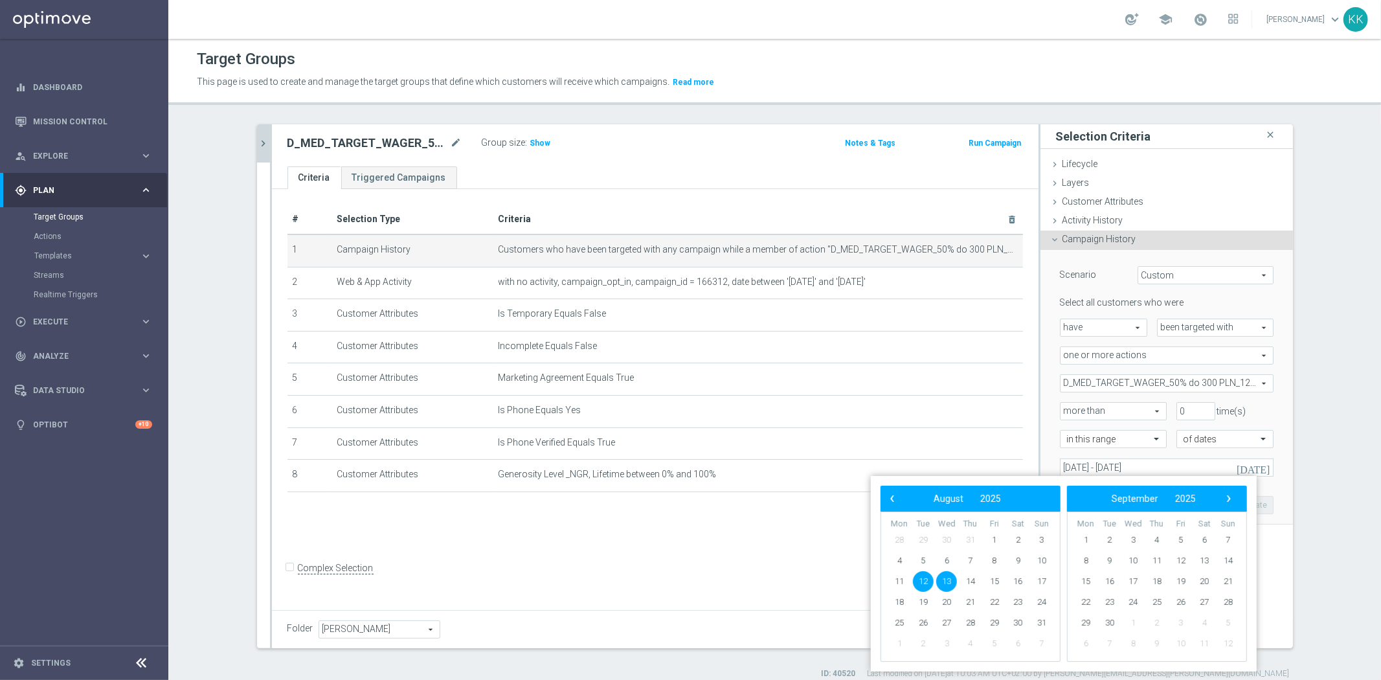
click at [922, 586] on span "12" at bounding box center [923, 581] width 21 height 21
drag, startPoint x: 940, startPoint y: 577, endPoint x: 929, endPoint y: 574, distance: 11.5
click at [928, 574] on span "12" at bounding box center [923, 581] width 21 height 21
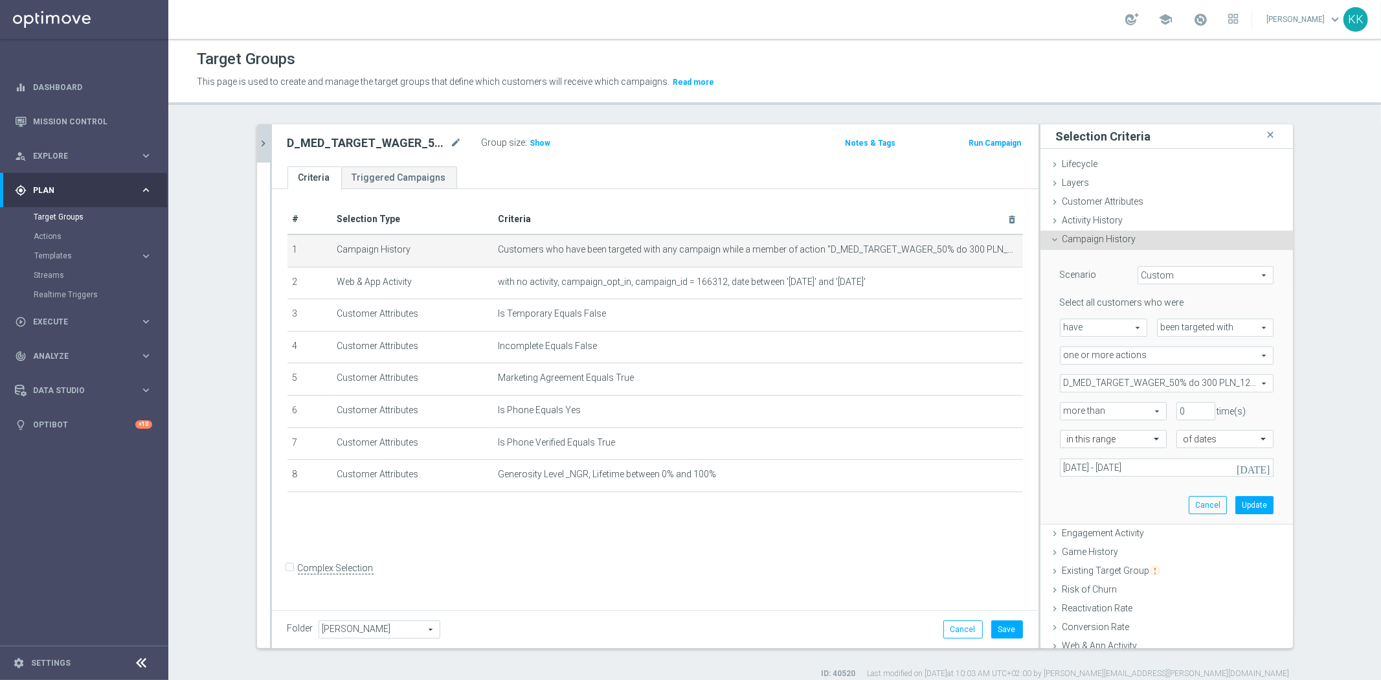
click at [1124, 455] on div "Select all customers who were have have arrow_drop_down search been targeted wi…" at bounding box center [1167, 385] width 214 height 179
click at [1129, 460] on input "12 Aug 2025 - 12 Aug 2025" at bounding box center [1167, 467] width 214 height 18
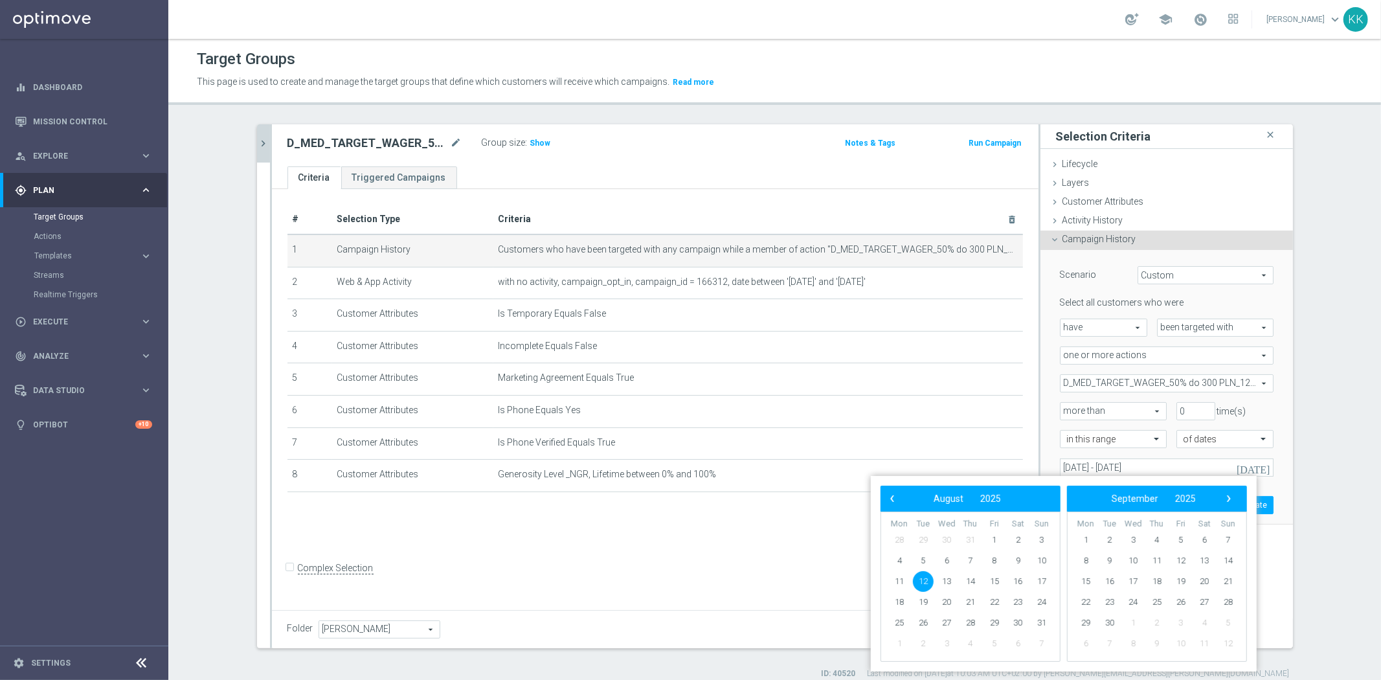
click at [921, 583] on span "12" at bounding box center [923, 581] width 21 height 21
click at [996, 583] on span "15" at bounding box center [994, 581] width 21 height 21
type input "12 Aug 2025 - 15 Aug 2025"
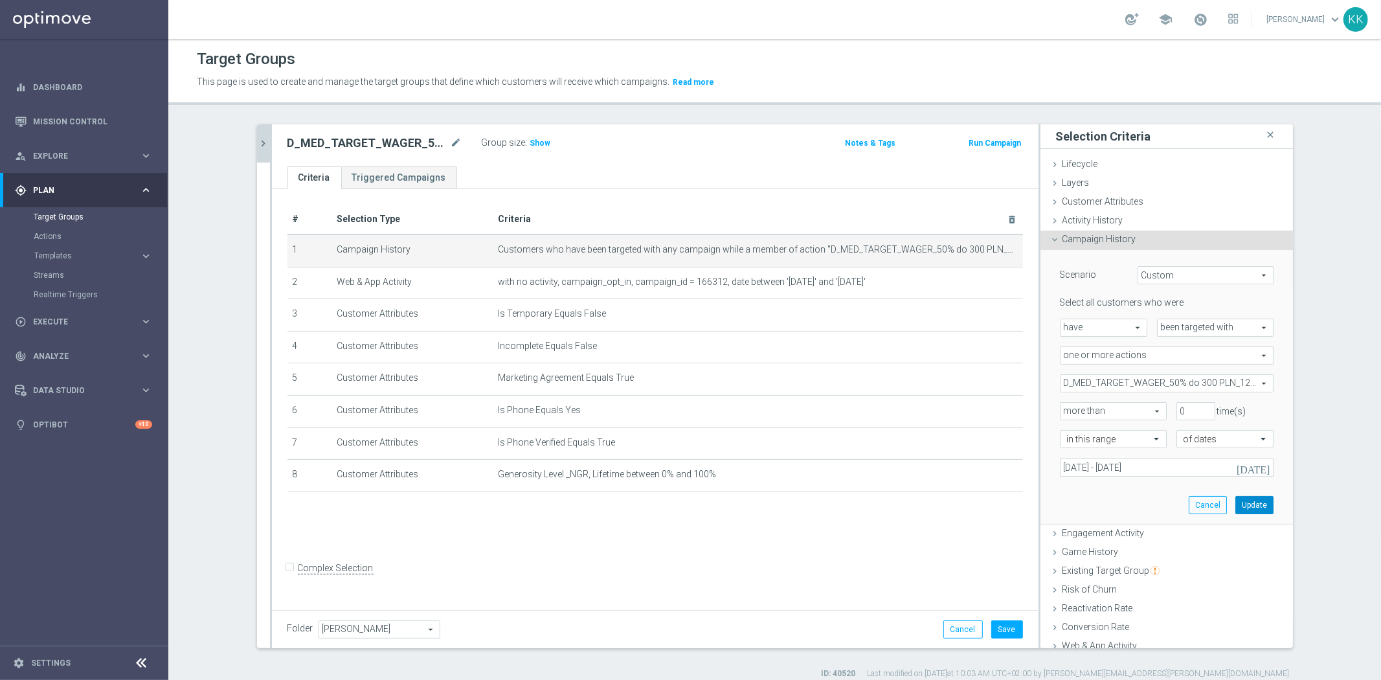
click at [1243, 509] on button "Update" at bounding box center [1254, 505] width 38 height 18
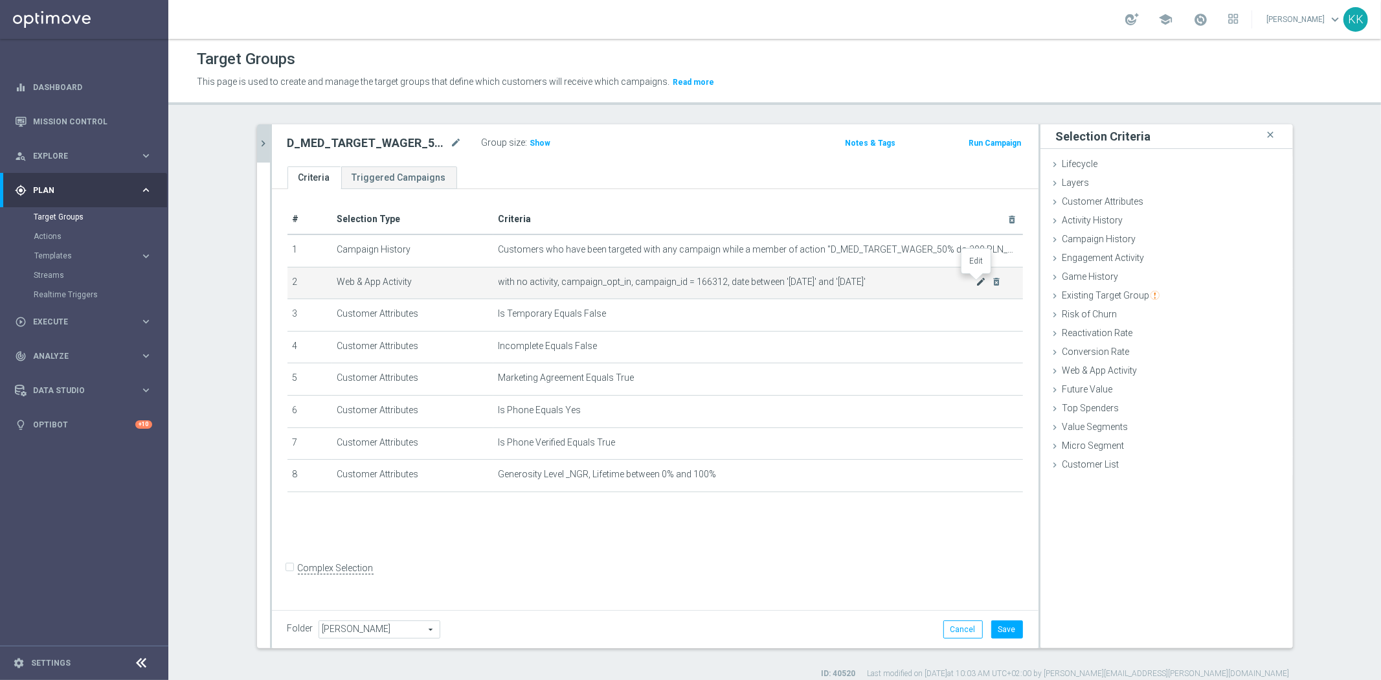
click at [976, 282] on icon "mode_edit" at bounding box center [981, 281] width 10 height 10
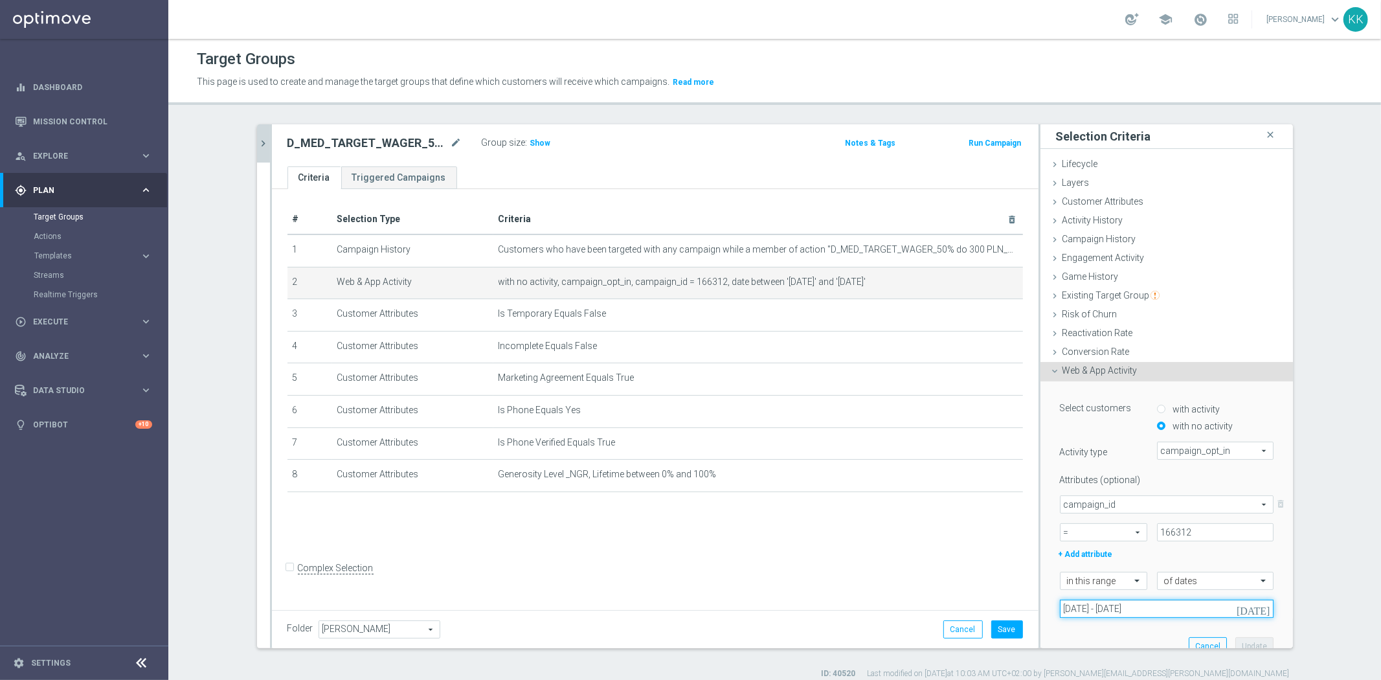
click at [1078, 612] on input "[DATE] - [DATE]" at bounding box center [1167, 608] width 214 height 18
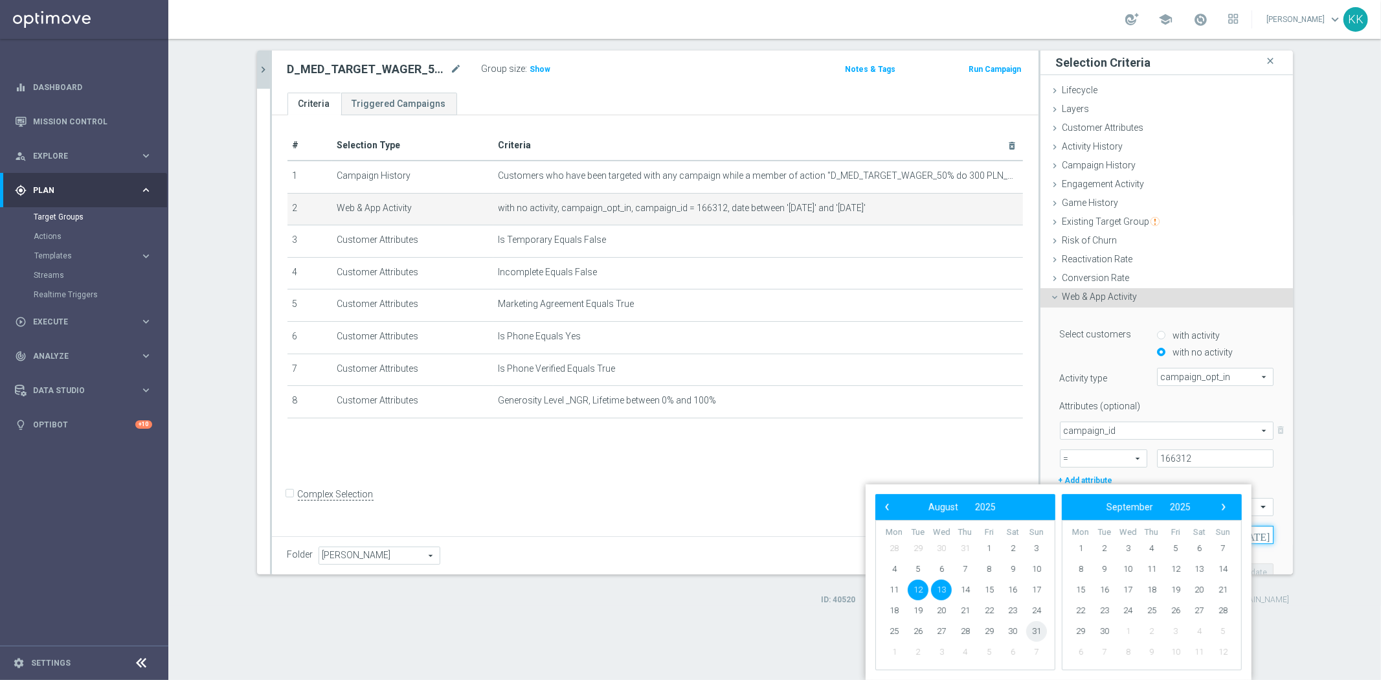
scroll to position [58, 0]
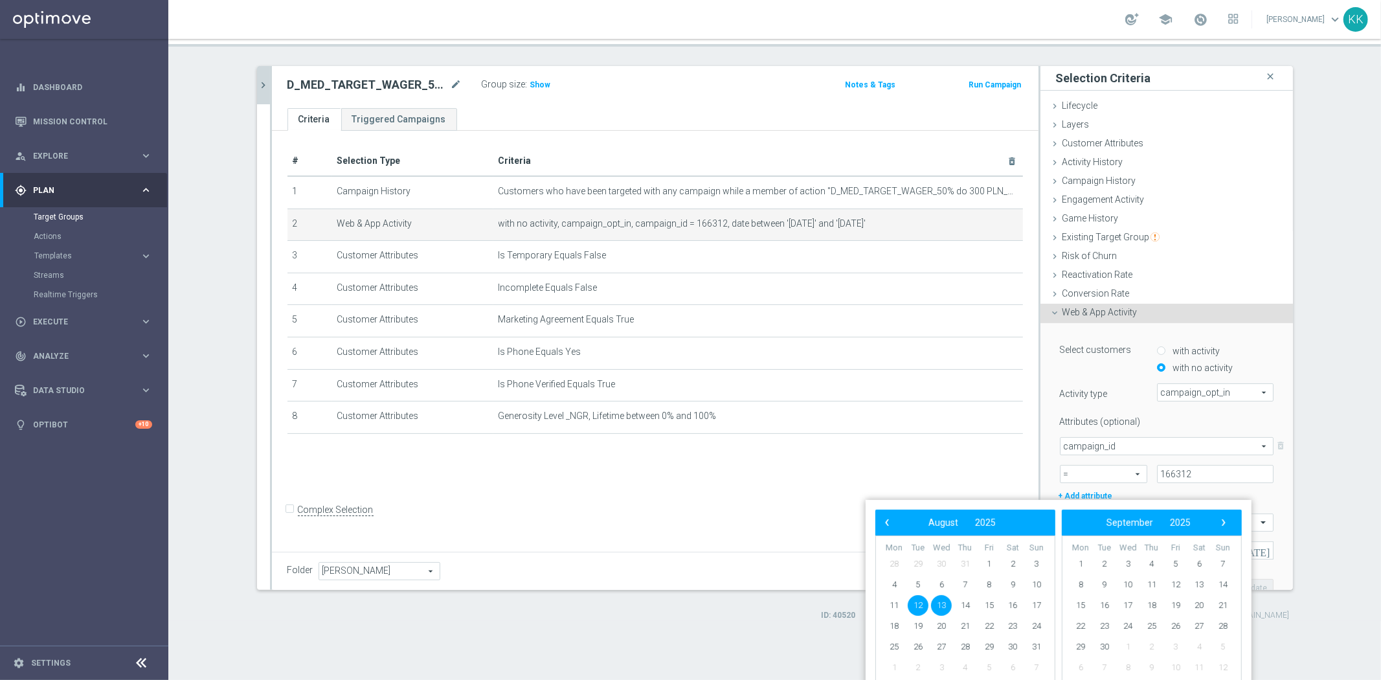
click at [915, 610] on span "12" at bounding box center [918, 605] width 21 height 21
click at [989, 606] on span "15" at bounding box center [989, 605] width 21 height 21
type input "12 Aug 2025 - 15 Aug 2025"
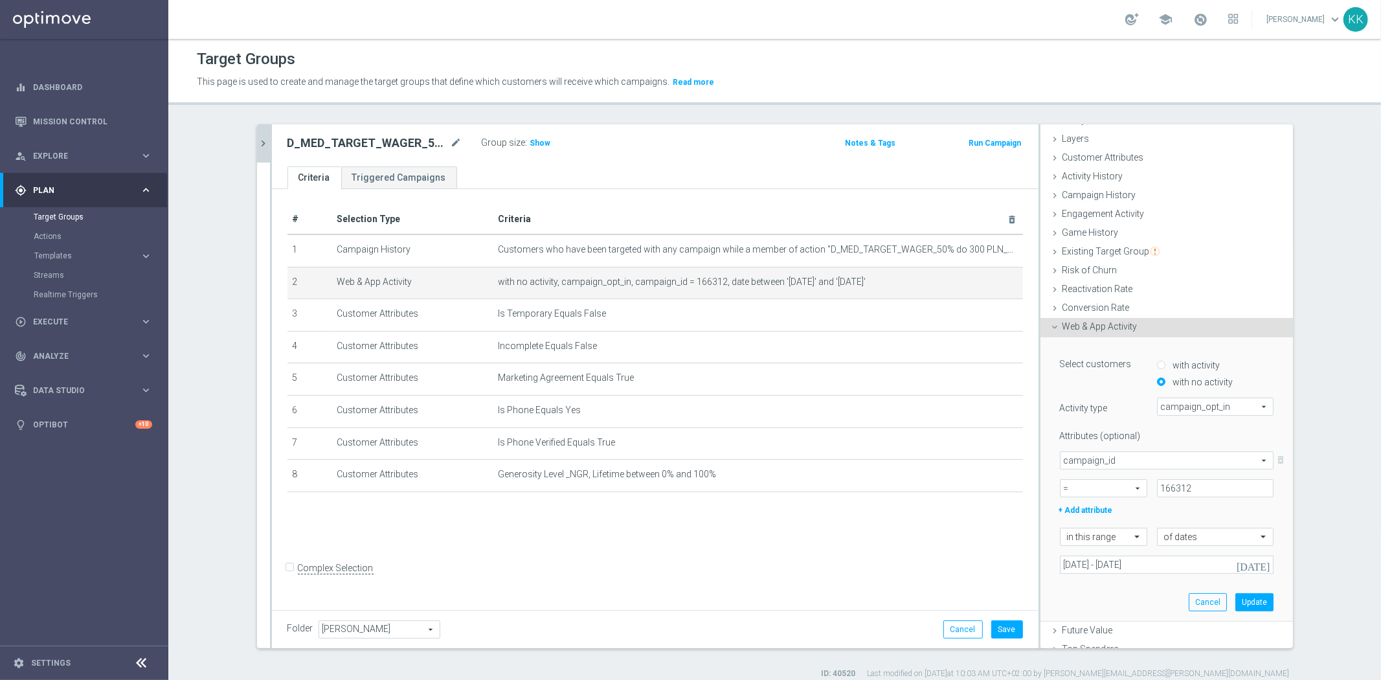
scroll to position [111, 0]
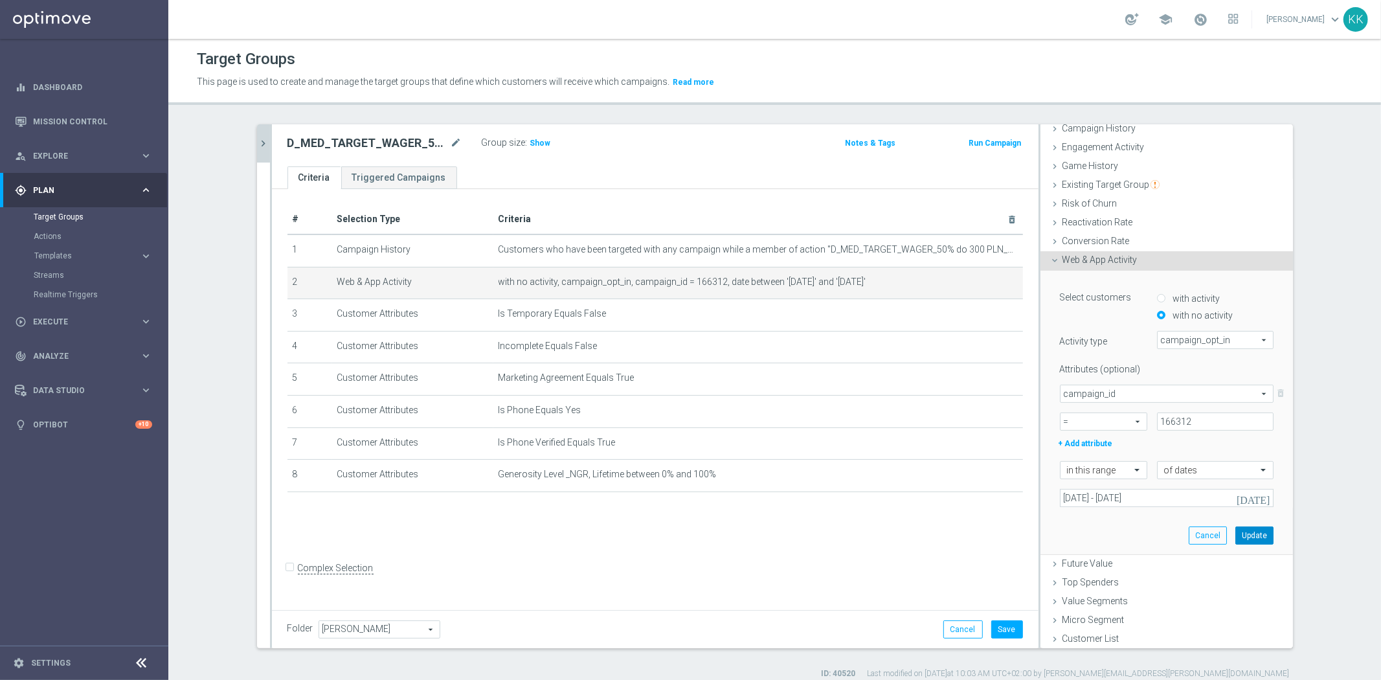
click at [1254, 530] on button "Update" at bounding box center [1254, 535] width 38 height 18
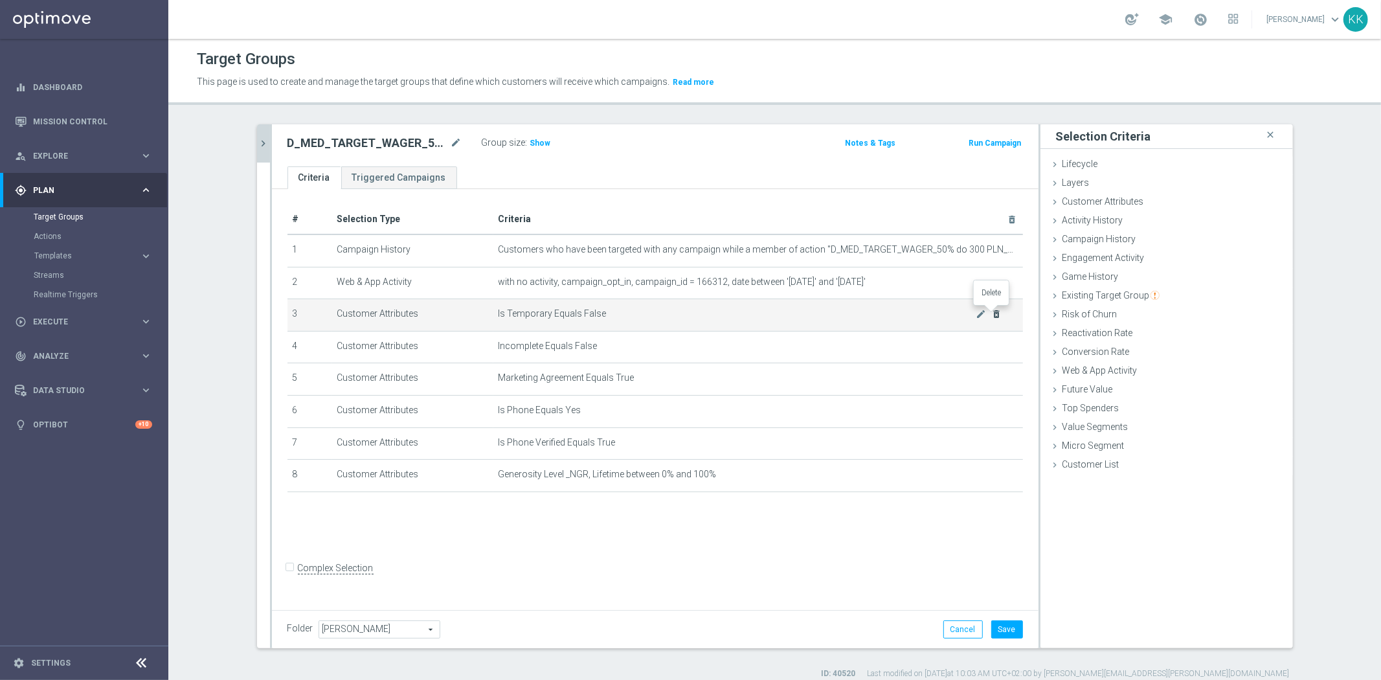
click at [992, 315] on icon "delete_forever" at bounding box center [996, 314] width 10 height 10
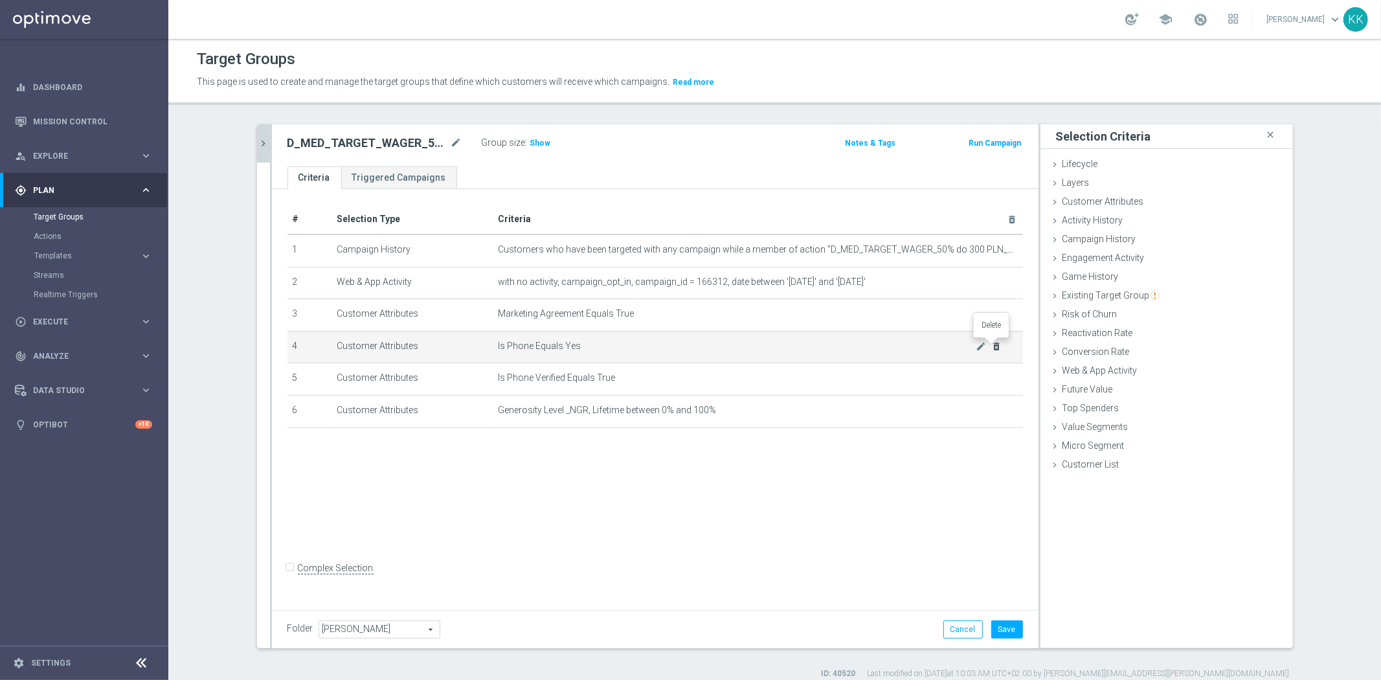
click at [996, 347] on icon "delete_forever" at bounding box center [996, 346] width 10 height 10
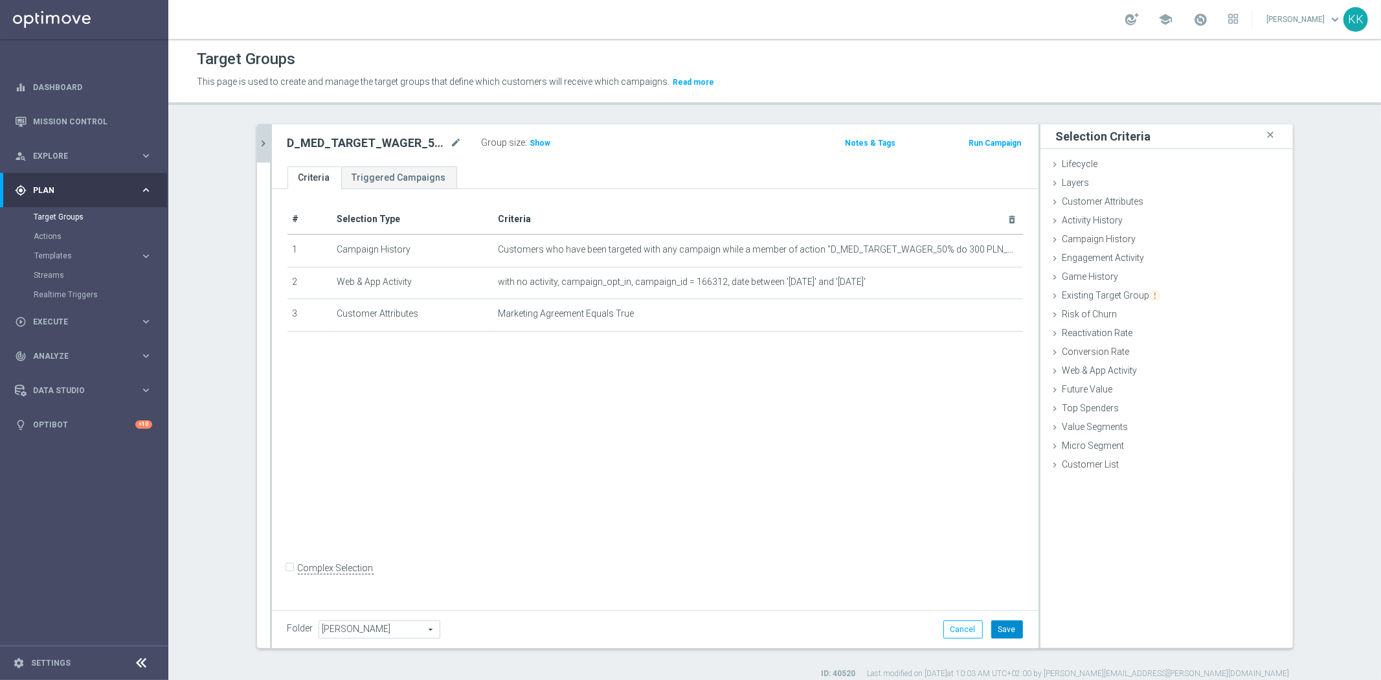
click at [1007, 625] on button "Save" at bounding box center [1007, 629] width 32 height 18
click at [541, 146] on span "Show" at bounding box center [540, 143] width 21 height 9
click at [262, 141] on icon "chevron_right" at bounding box center [264, 143] width 12 height 12
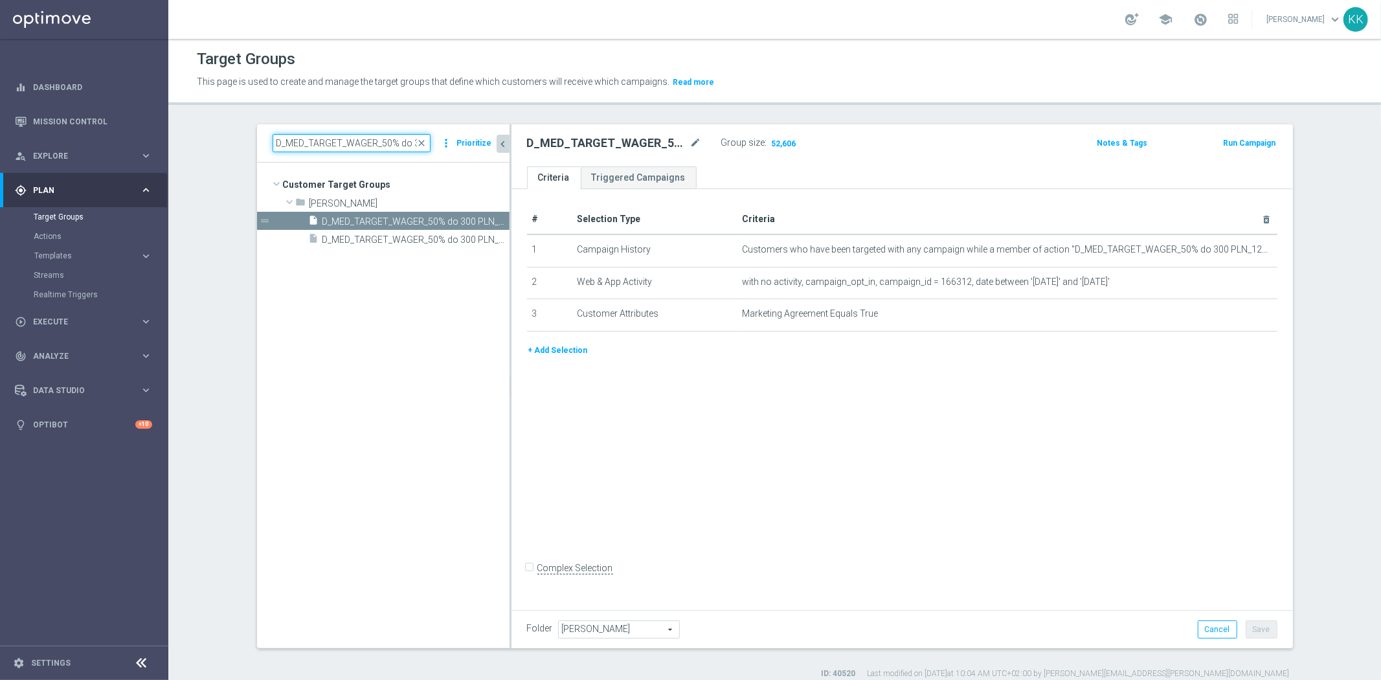
click at [296, 139] on input "D_MED_TARGET_WAGER_50% do 300 PLN_120825_SMS" at bounding box center [352, 143] width 158 height 18
paste input "IN-LOW_TARGET_WAGER_50% do 100 PLN_120825_2"
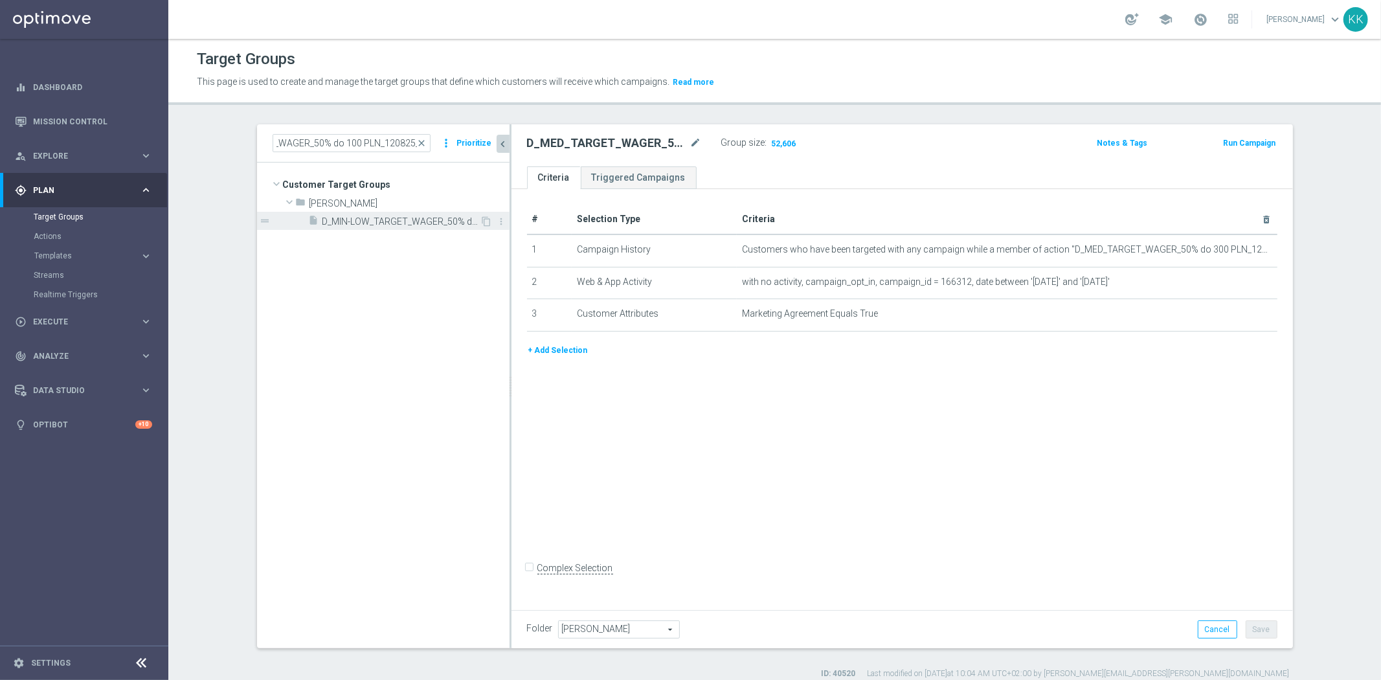
click at [348, 225] on span "D_MIN-LOW_TARGET_WAGER_50% do 100 PLN_120825_2" at bounding box center [401, 221] width 158 height 11
click at [781, 138] on h3 "Show" at bounding box center [779, 143] width 23 height 14
click at [311, 122] on div "Target Groups This page is used to create and manage the target groups that def…" at bounding box center [774, 359] width 1212 height 641
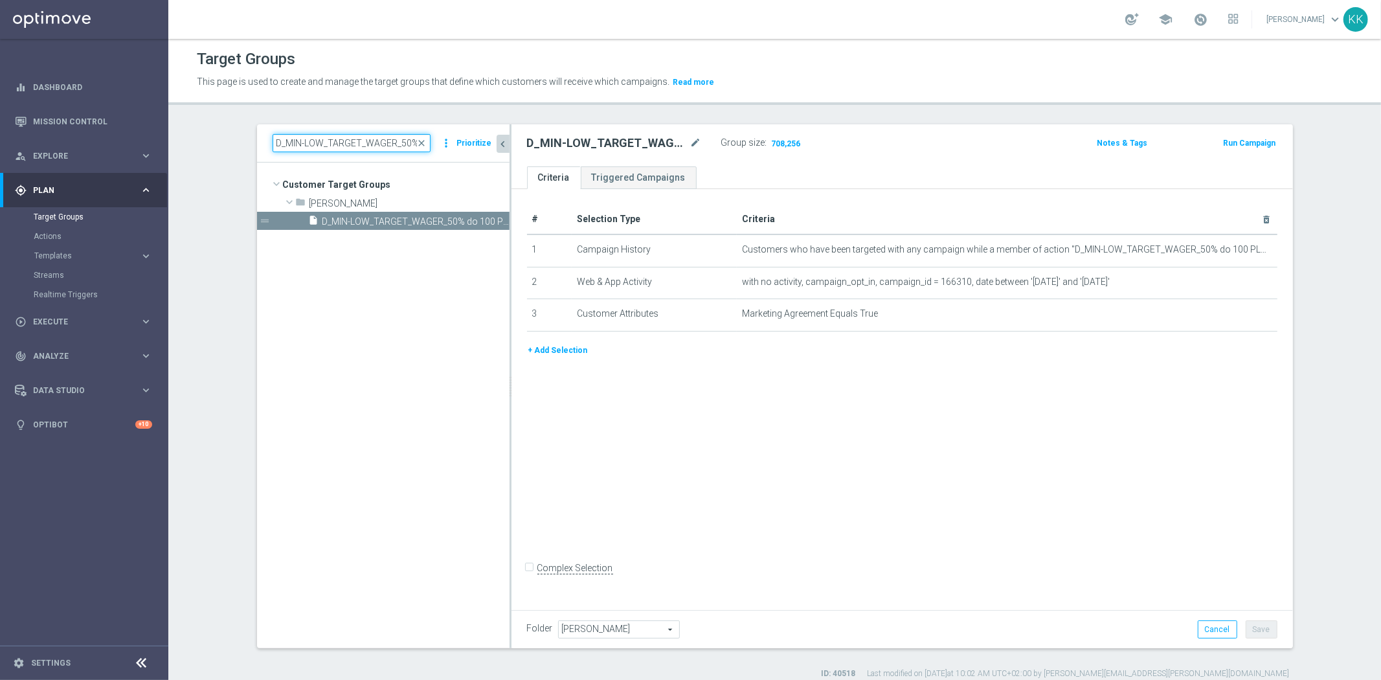
click at [316, 135] on input "D_MIN-LOW_TARGET_WAGER_50% do 100 PLN_120825_2" at bounding box center [352, 143] width 158 height 18
paste input "HIGH_TARGET_WAGER_100% do 500 PLN_120825_SMS"
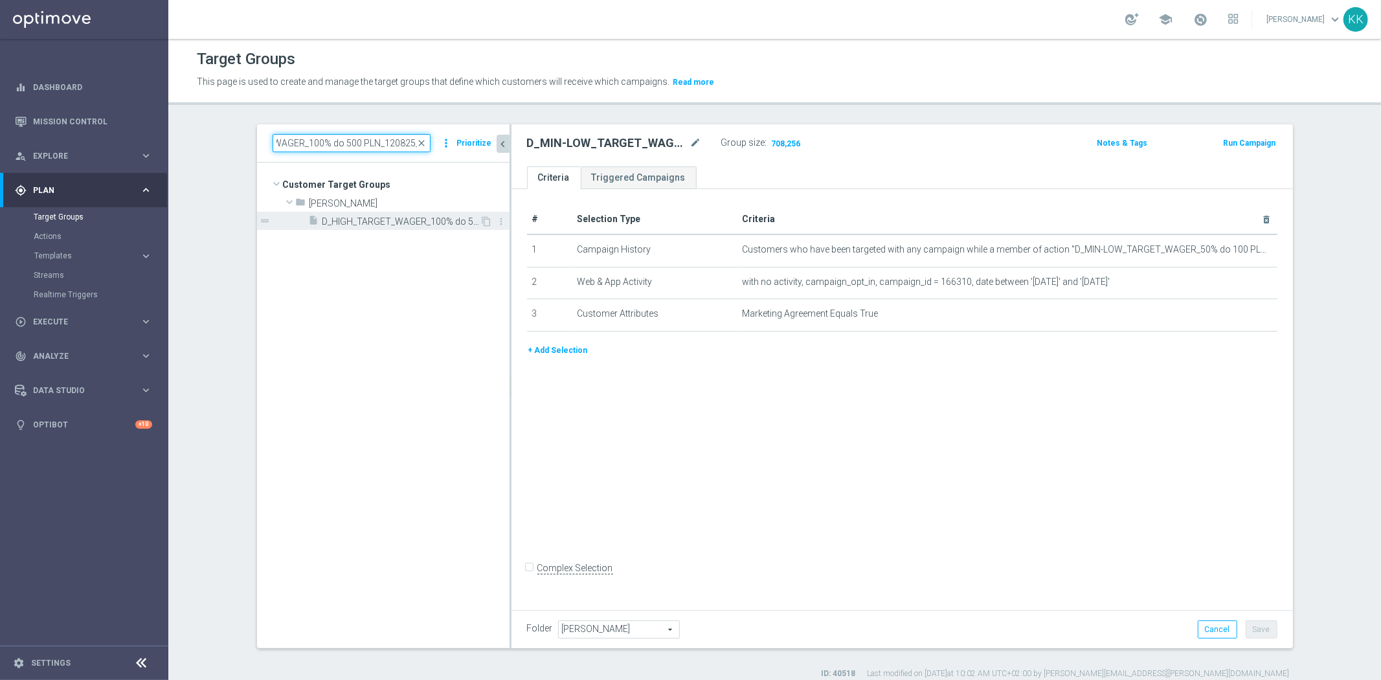
type input "D_HIGH_TARGET_WAGER_100% do 500 PLN_120825_S"
click at [418, 214] on div "insert_drive_file D_HIGH_TARGET_WAGER_100% do 500 PLN_120825_SMS" at bounding box center [395, 221] width 172 height 18
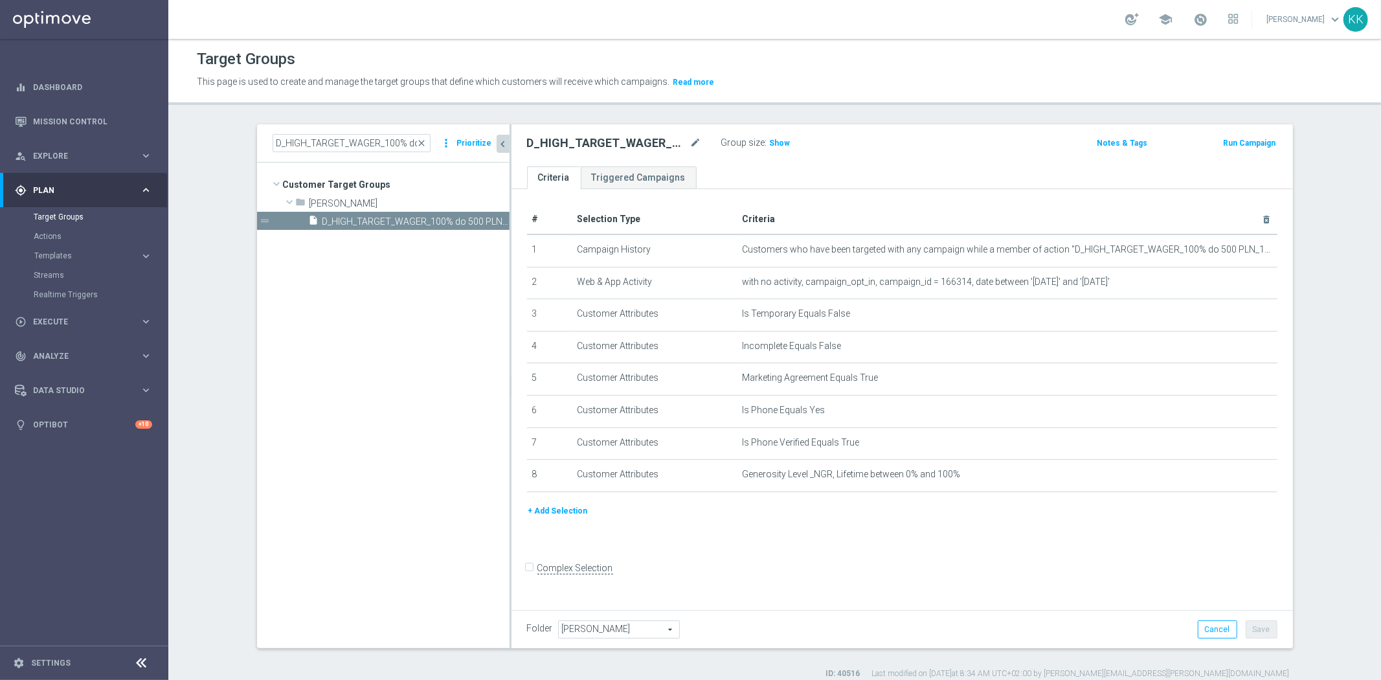
drag, startPoint x: 478, startPoint y: 221, endPoint x: 460, endPoint y: 256, distance: 39.7
click at [0, 0] on icon "content_copy" at bounding box center [0, 0] width 0 height 0
click at [684, 136] on div at bounding box center [689, 136] width 13 height 6
click at [693, 143] on icon "mode_edit" at bounding box center [696, 143] width 12 height 16
drag, startPoint x: 636, startPoint y: 145, endPoint x: 1380, endPoint y: 158, distance: 743.9
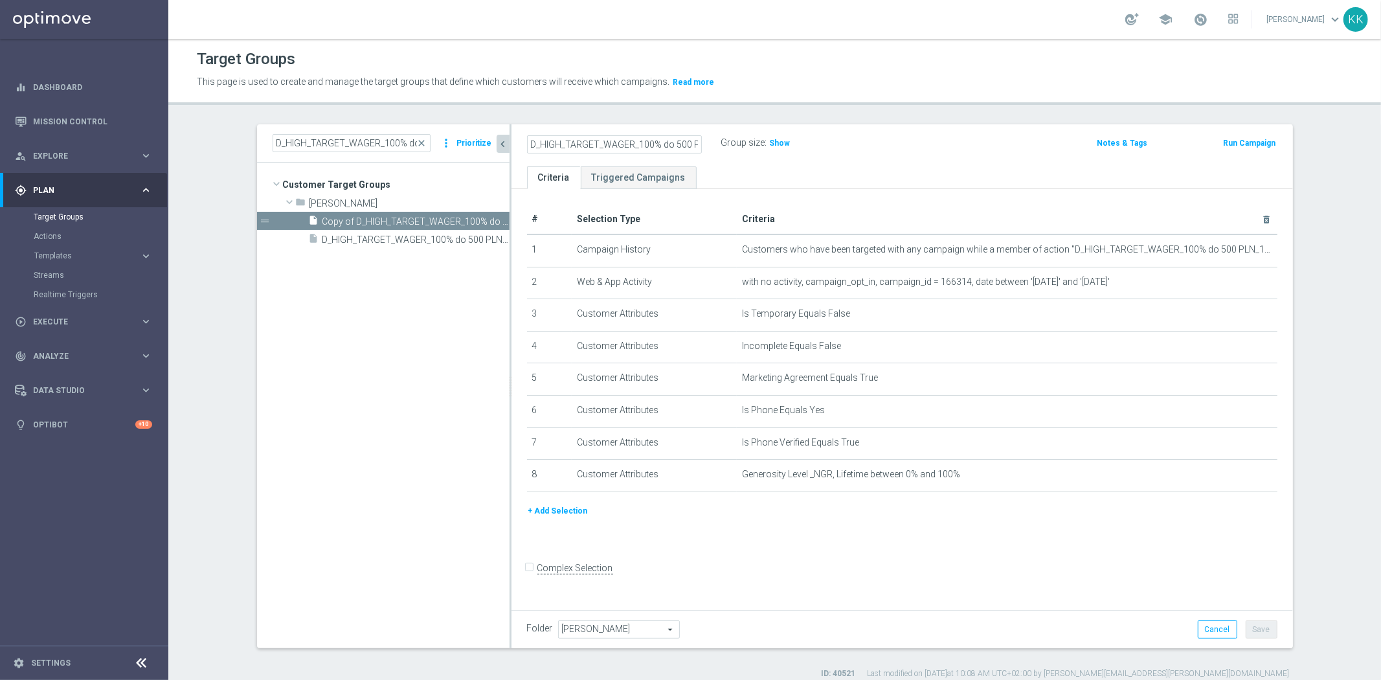
click at [1370, 172] on div "Target Groups This page is used to create and manage the target groups that def…" at bounding box center [774, 359] width 1212 height 641
type input "D_HIGH_TARGET_WAGER_100% do 500 PLN_120825_2"
click at [1116, 112] on div "Target Groups This page is used to create and manage the target groups that def…" at bounding box center [774, 359] width 1212 height 641
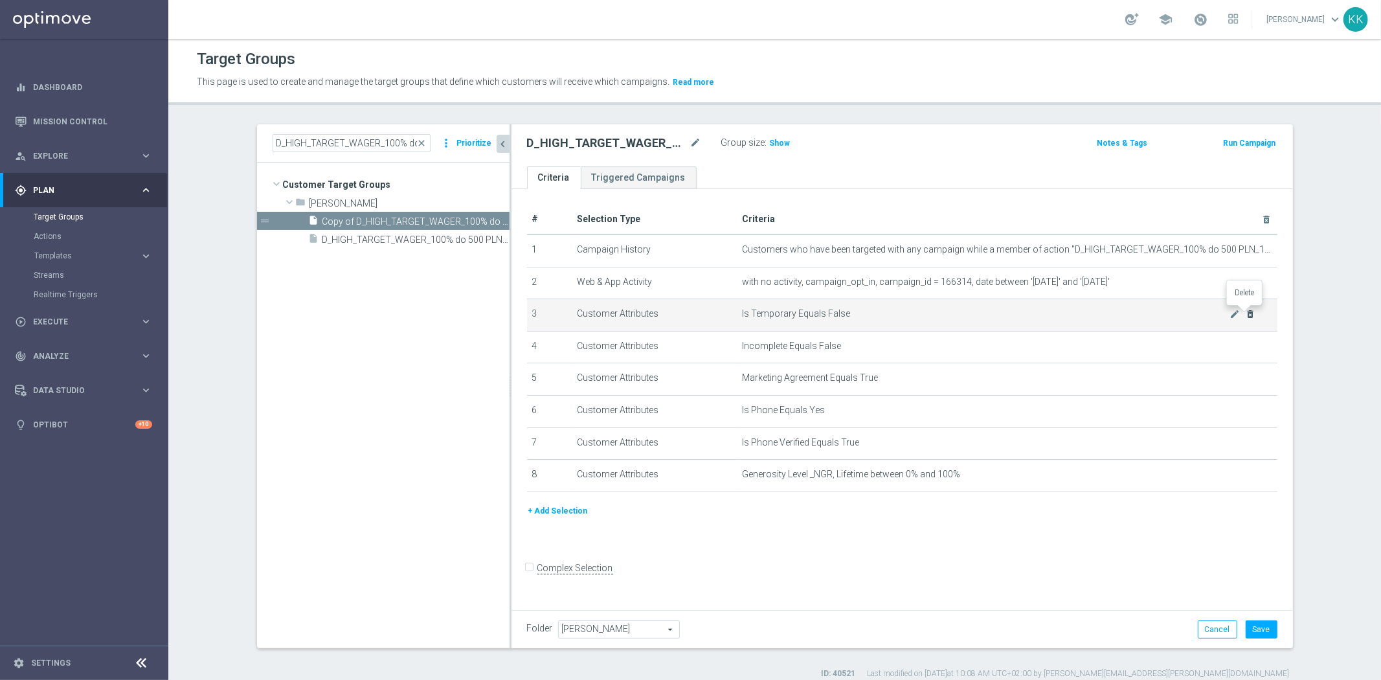
click at [1248, 315] on icon "delete_forever" at bounding box center [1250, 314] width 10 height 10
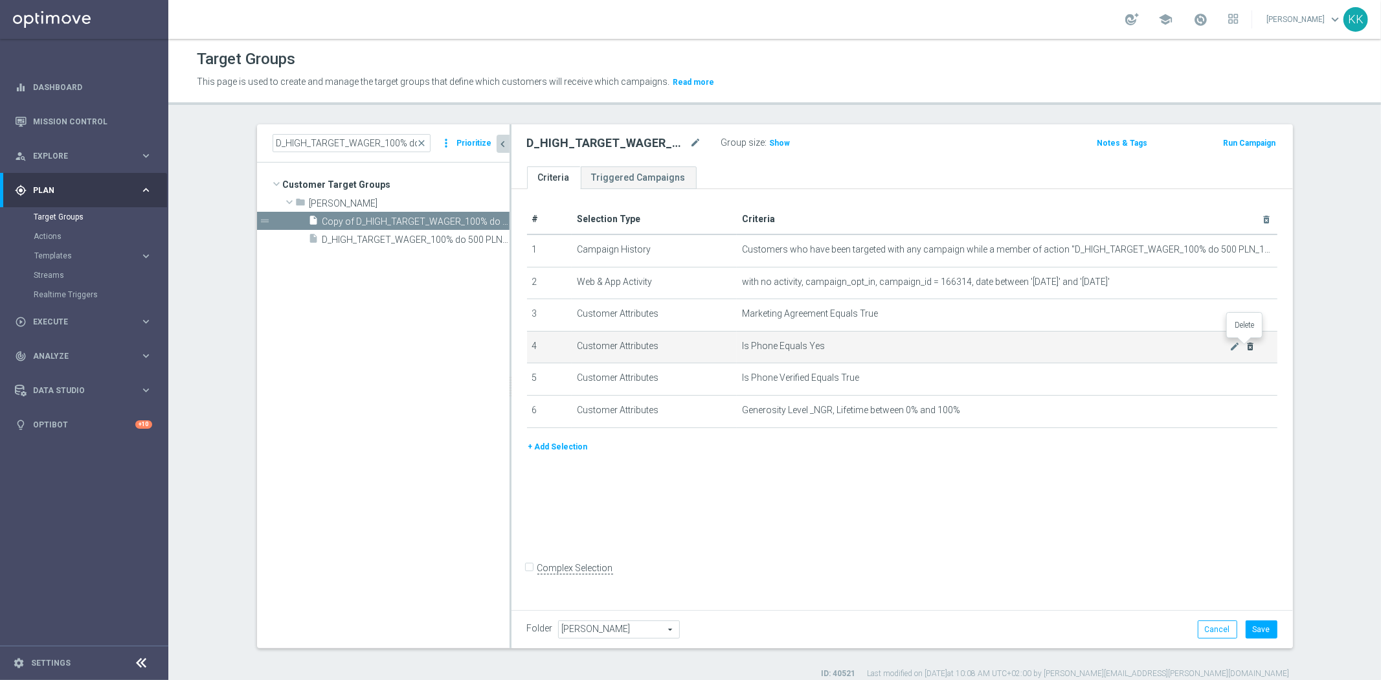
click at [1245, 346] on icon "delete_forever" at bounding box center [1250, 346] width 10 height 10
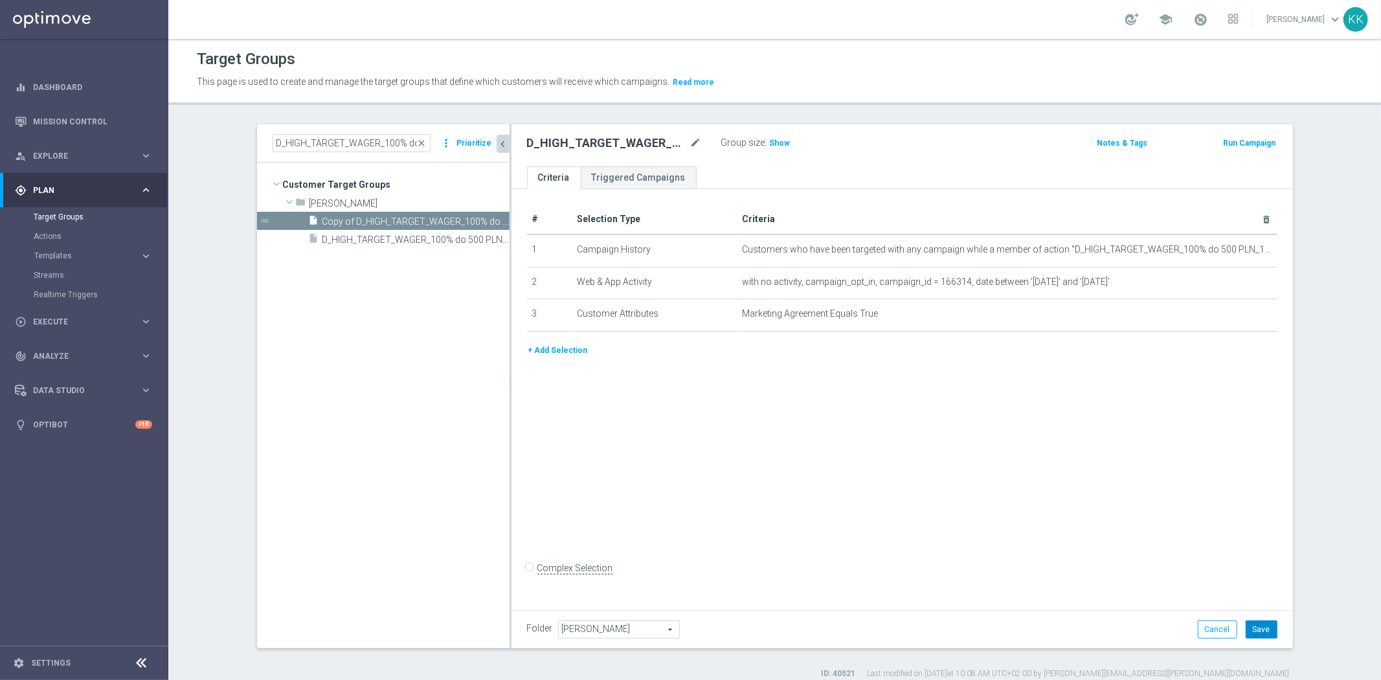
click at [1245, 633] on button "Save" at bounding box center [1261, 629] width 32 height 18
click at [1229, 252] on icon "mode_edit" at bounding box center [1234, 250] width 10 height 10
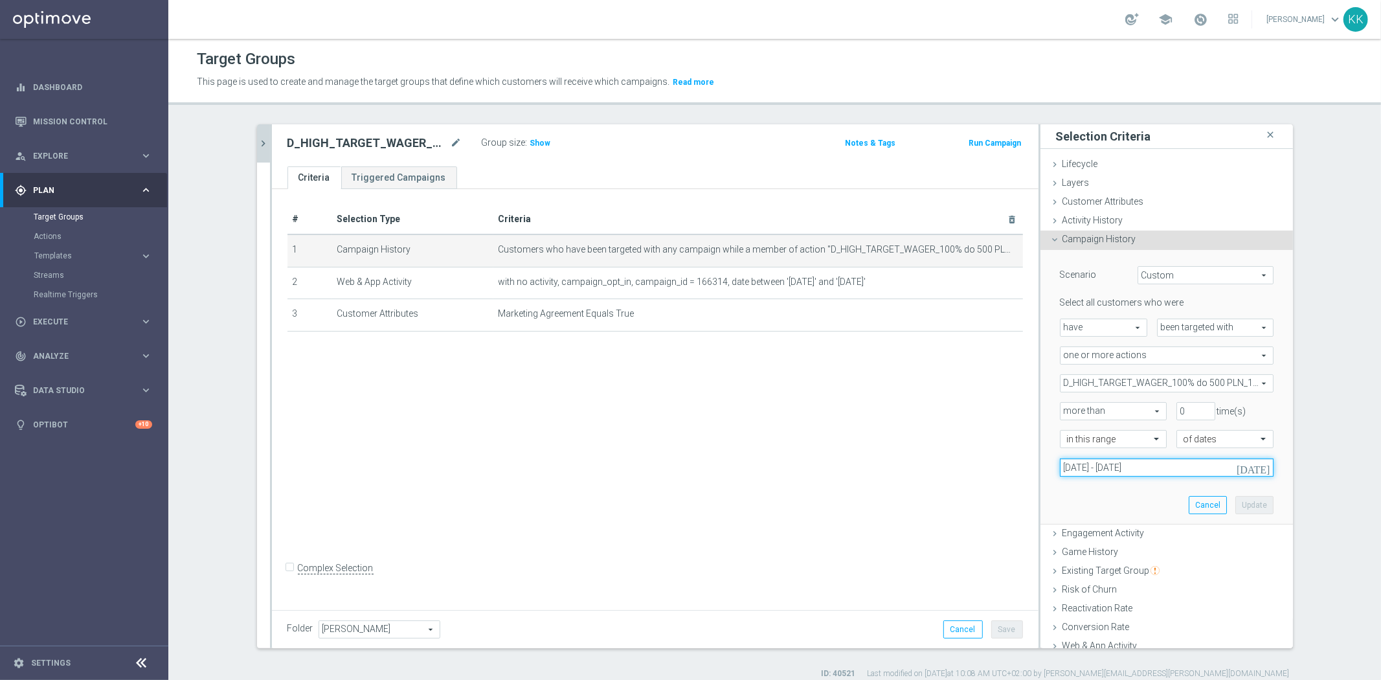
click at [1073, 469] on input "[DATE] - [DATE]" at bounding box center [1167, 467] width 214 height 18
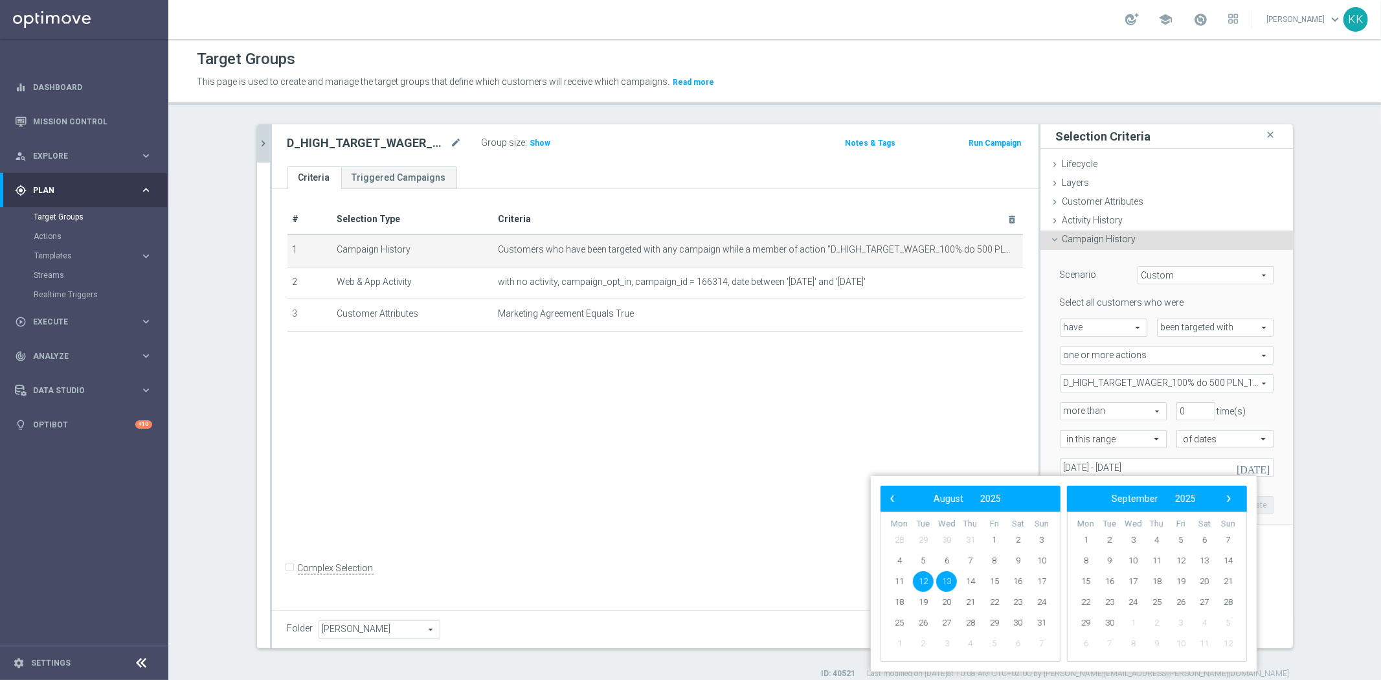
click at [926, 574] on span "12" at bounding box center [923, 581] width 21 height 21
click at [999, 587] on span "15" at bounding box center [994, 581] width 21 height 21
type input "12 Aug 2025 - 15 Aug 2025"
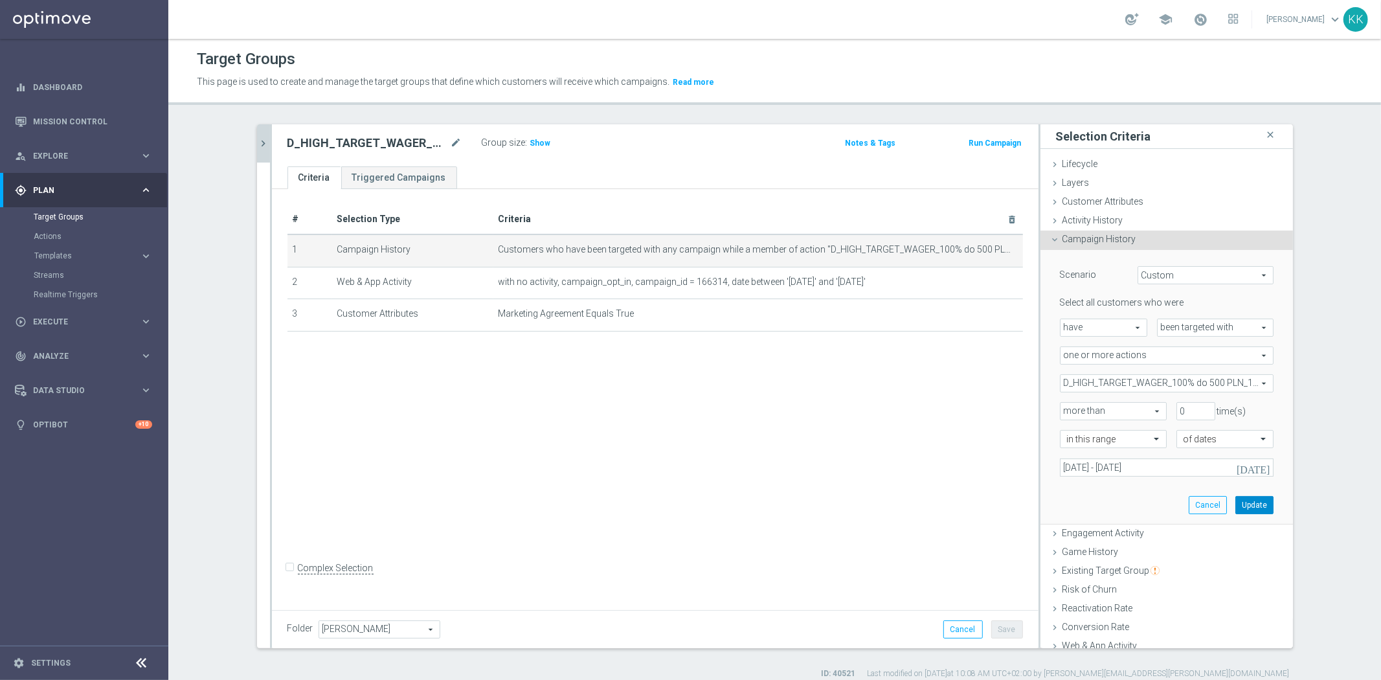
click at [1235, 509] on button "Update" at bounding box center [1254, 505] width 38 height 18
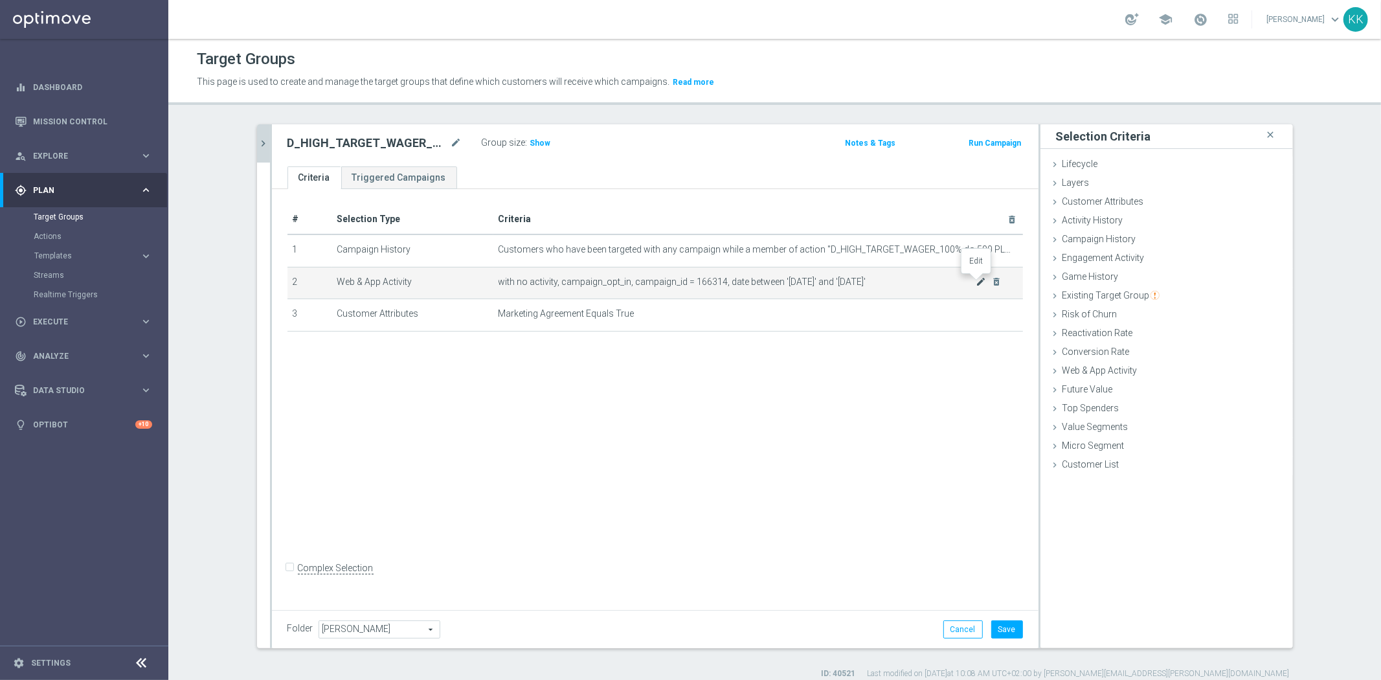
click at [979, 281] on icon "mode_edit" at bounding box center [981, 281] width 10 height 10
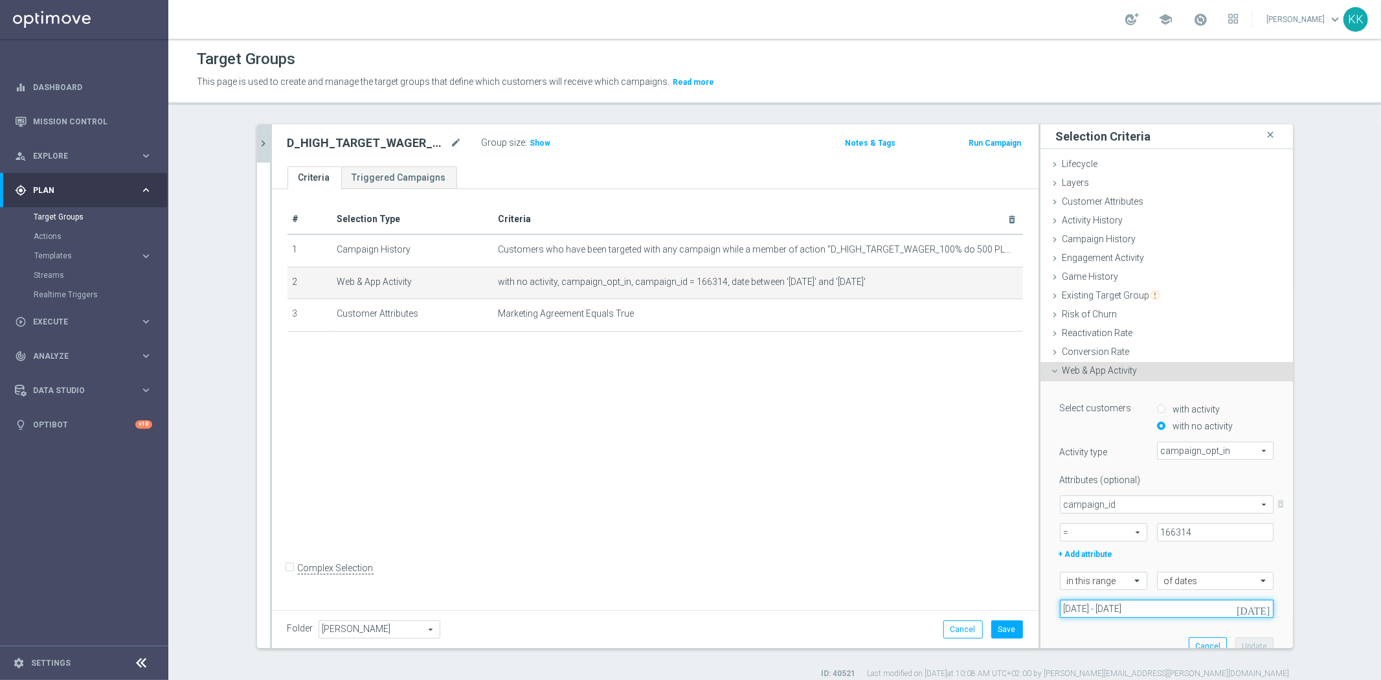
click at [1097, 611] on input "[DATE] - [DATE]" at bounding box center [1167, 608] width 214 height 18
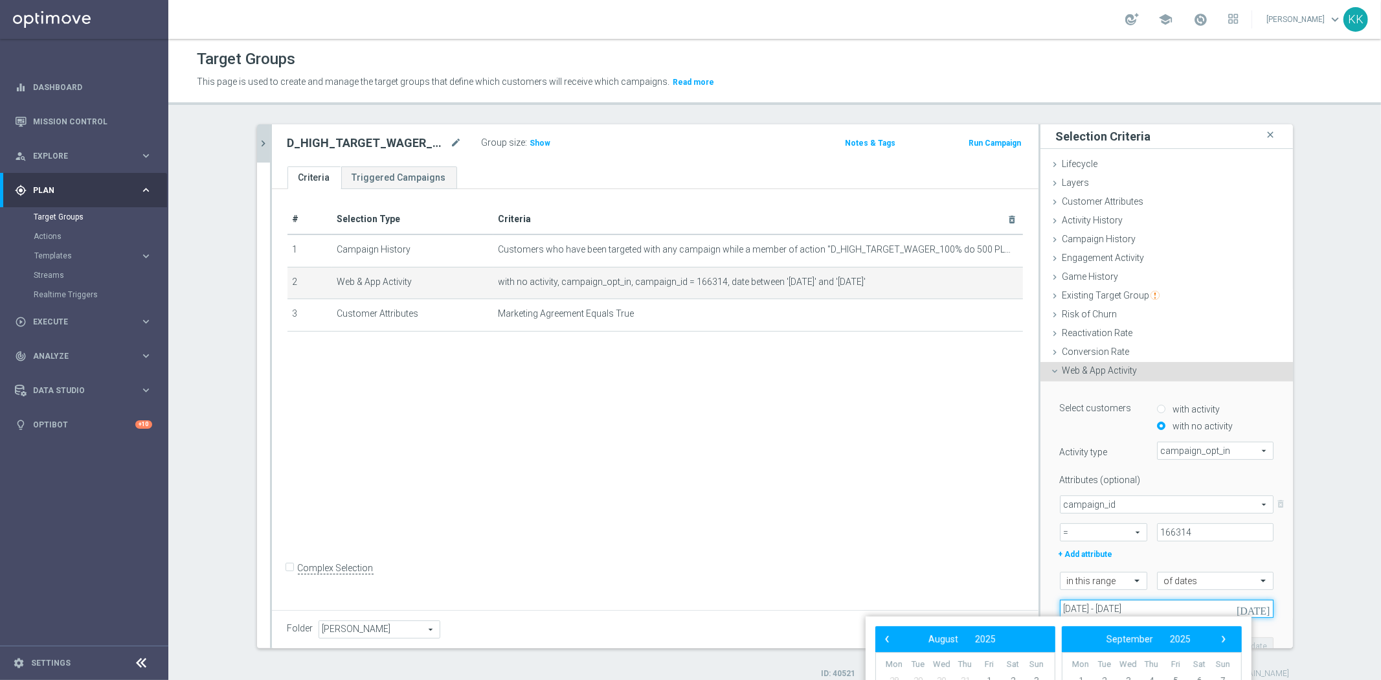
scroll to position [111, 0]
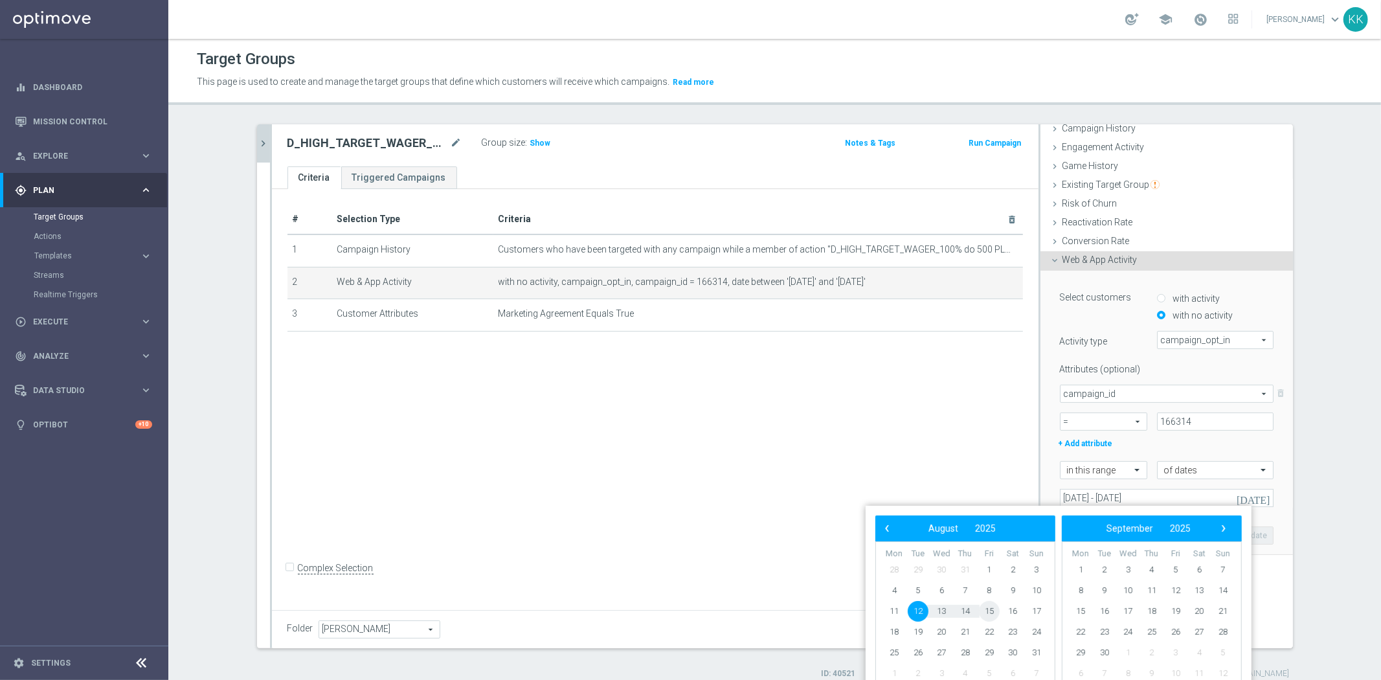
click at [987, 616] on span "15" at bounding box center [989, 611] width 21 height 21
type input "12 Aug 2025 - 15 Aug 2025"
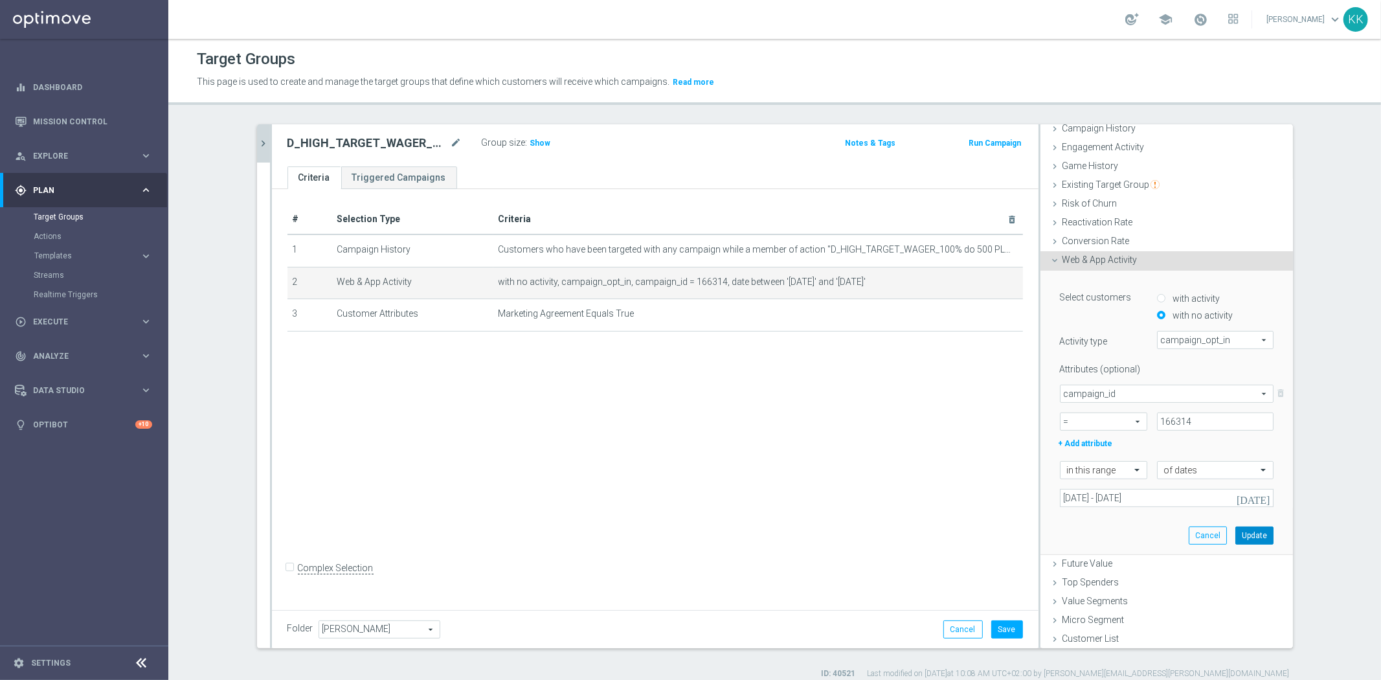
click at [1238, 529] on button "Update" at bounding box center [1254, 535] width 38 height 18
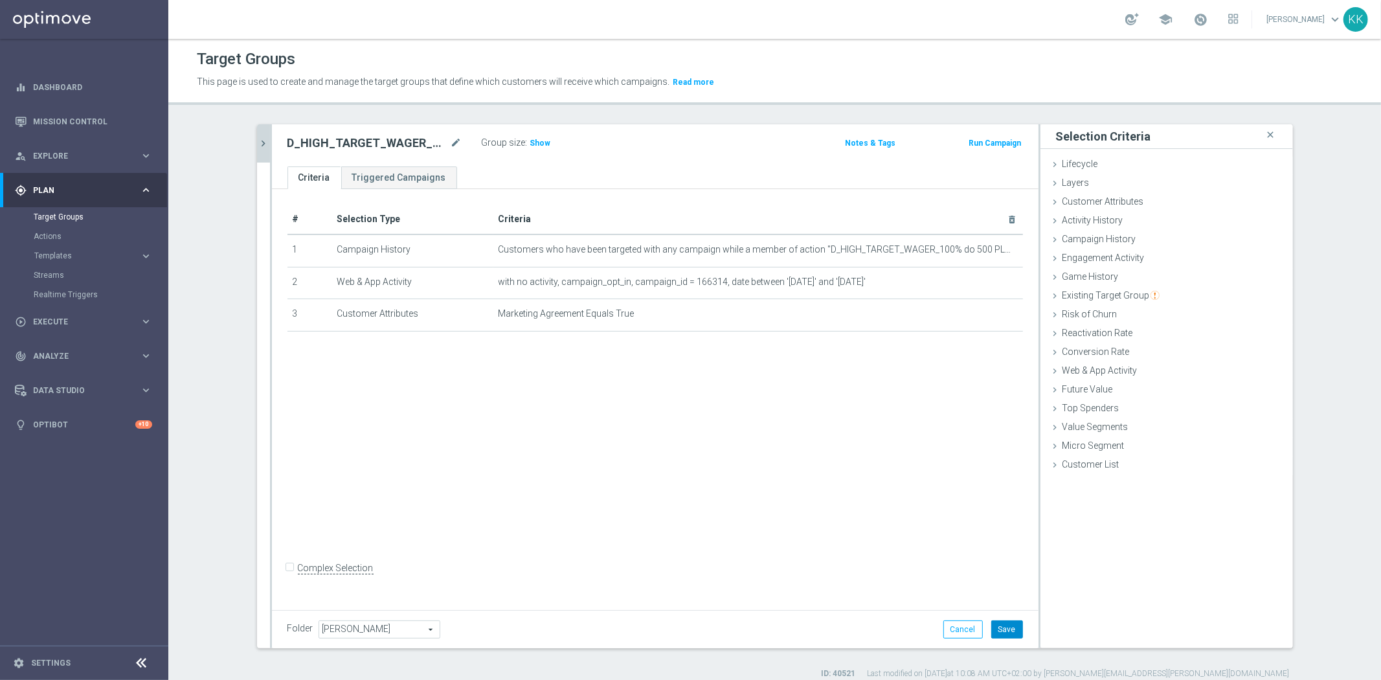
click at [1002, 634] on button "Save" at bounding box center [1007, 629] width 32 height 18
click at [535, 141] on span "Show" at bounding box center [540, 143] width 21 height 9
click at [261, 142] on icon "chevron_right" at bounding box center [264, 143] width 12 height 12
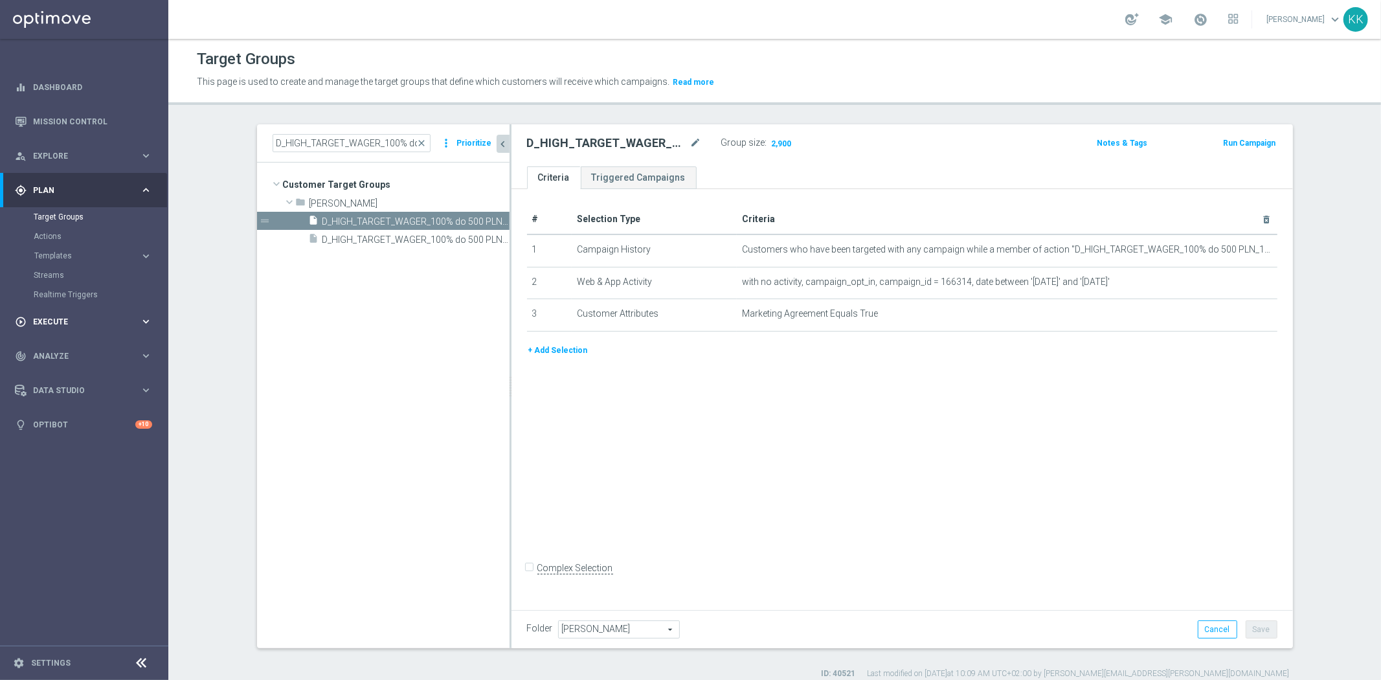
click at [49, 320] on span "Execute" at bounding box center [86, 322] width 107 height 8
click at [238, 234] on div "D_HIGH_TARGET_WAGER_100% do 500 PLN_120825_S close more_vert Prioritize Custome…" at bounding box center [774, 401] width 1087 height 555
click at [76, 163] on div "person_search Explore keyboard_arrow_right" at bounding box center [83, 156] width 167 height 34
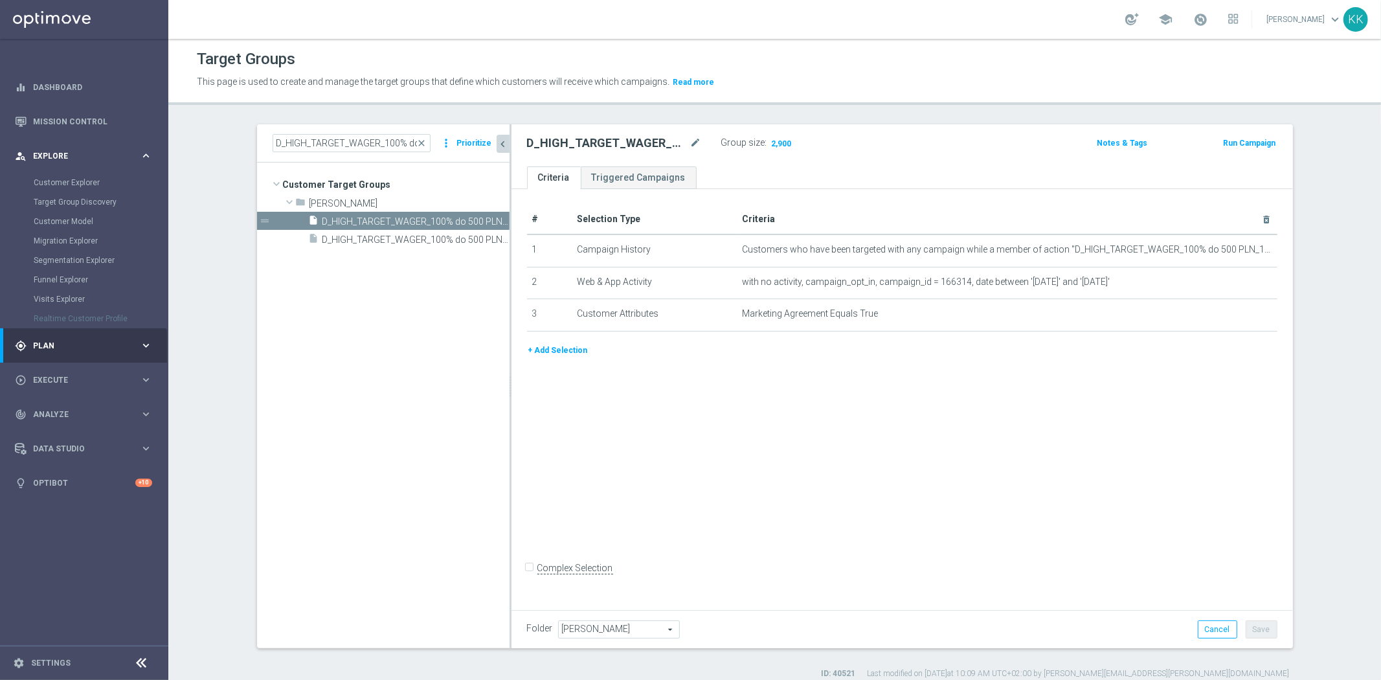
click at [82, 143] on div "person_search Explore keyboard_arrow_right" at bounding box center [83, 156] width 167 height 34
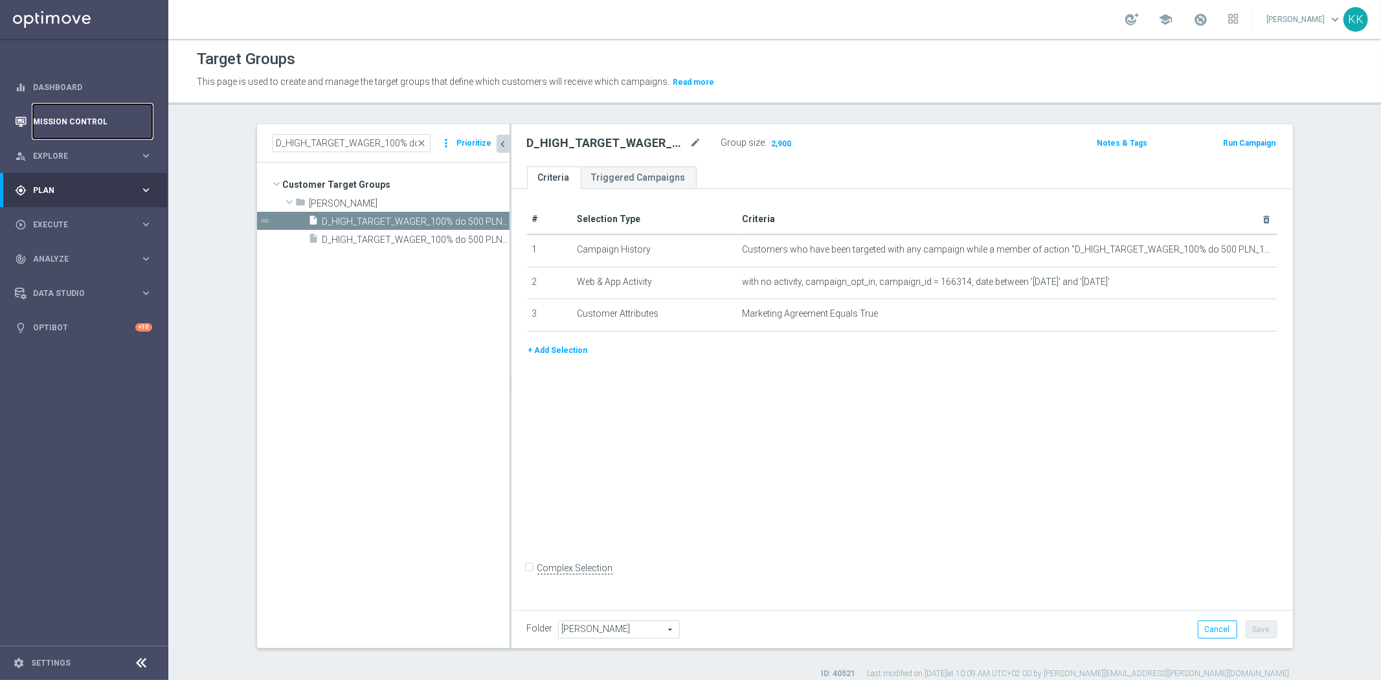
click at [83, 120] on link "Mission Control" at bounding box center [92, 121] width 119 height 34
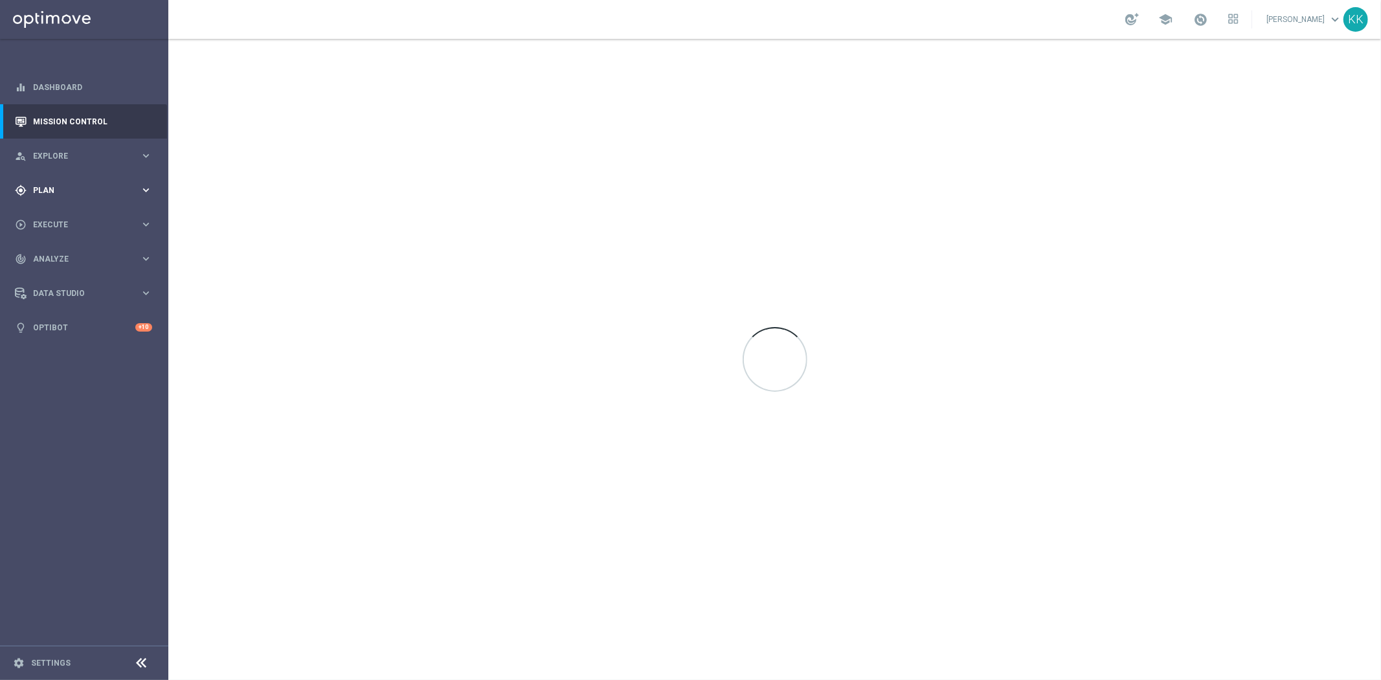
click at [81, 203] on div "gps_fixed Plan keyboard_arrow_right" at bounding box center [83, 190] width 167 height 34
click at [67, 260] on accordion "Templates keyboard_arrow_right Optimail" at bounding box center [100, 255] width 133 height 19
click at [67, 260] on button "Templates keyboard_arrow_right" at bounding box center [93, 256] width 119 height 10
click at [60, 273] on link "Optimail" at bounding box center [87, 275] width 95 height 10
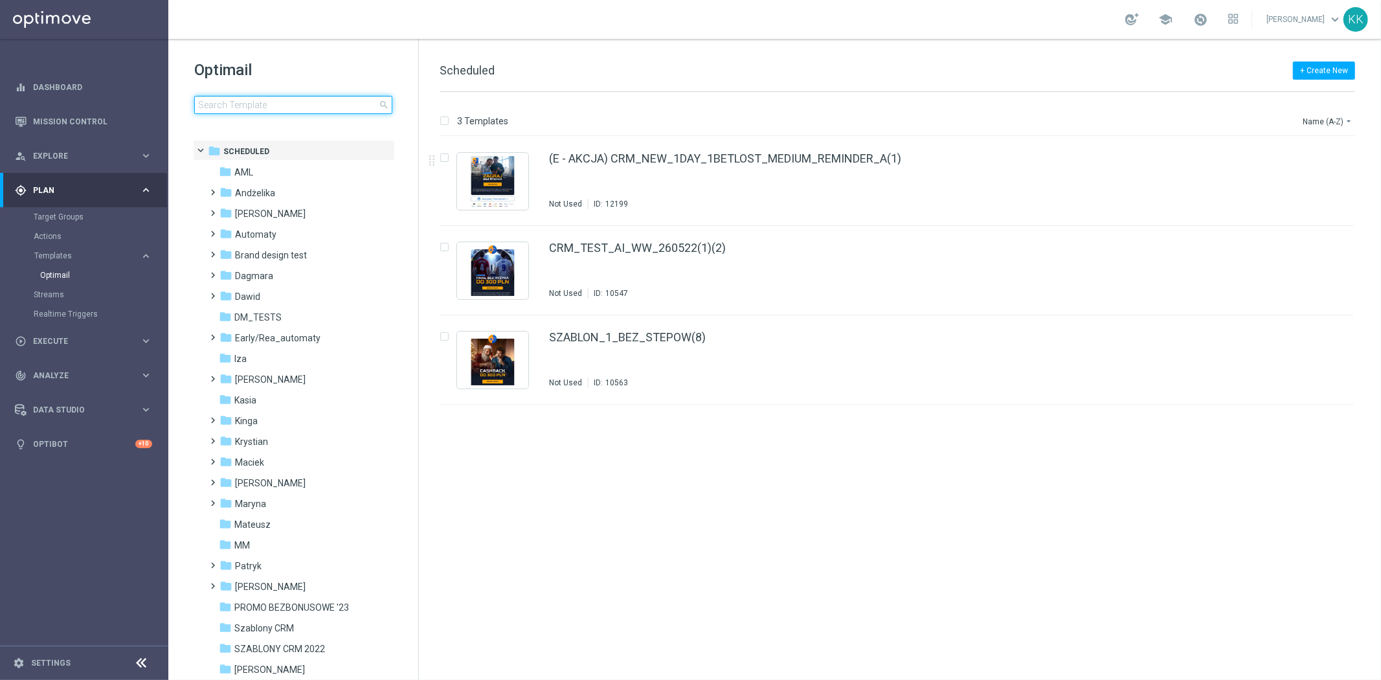
click at [254, 102] on input at bounding box center [293, 105] width 198 height 18
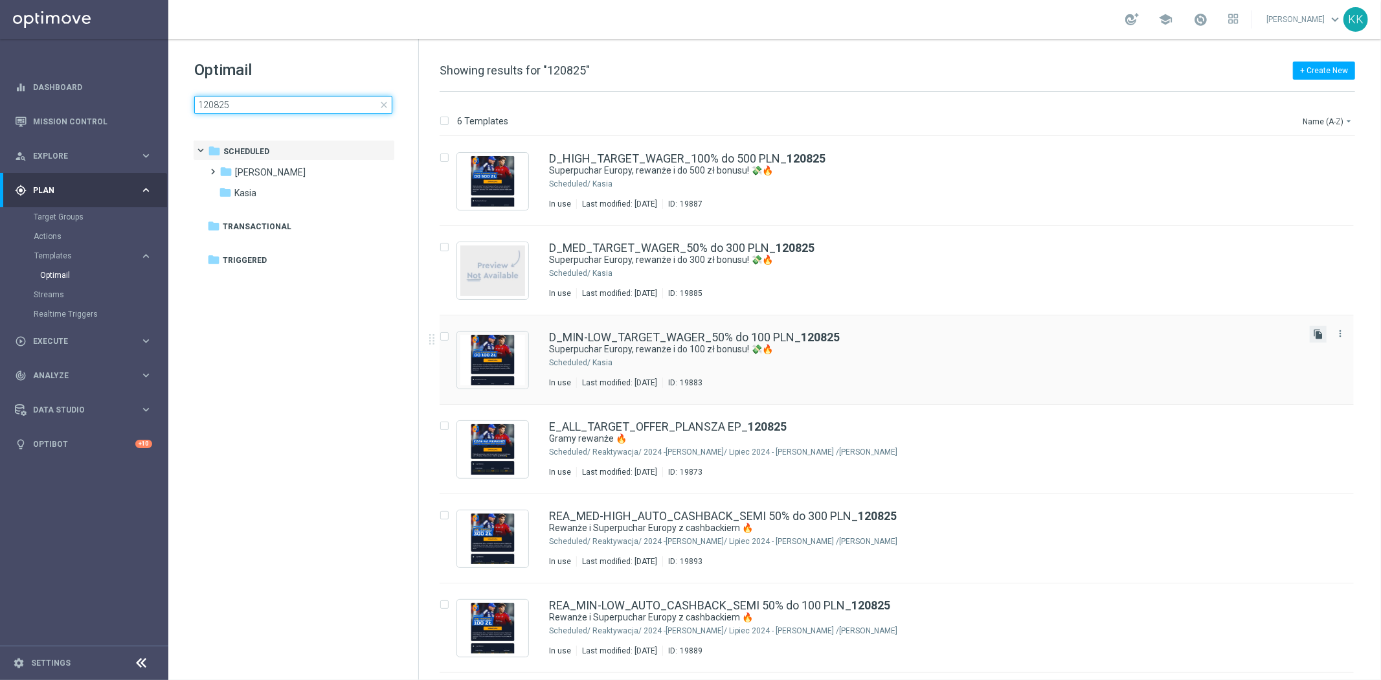
type input "120825"
click at [1317, 335] on icon "file_copy" at bounding box center [1318, 334] width 10 height 10
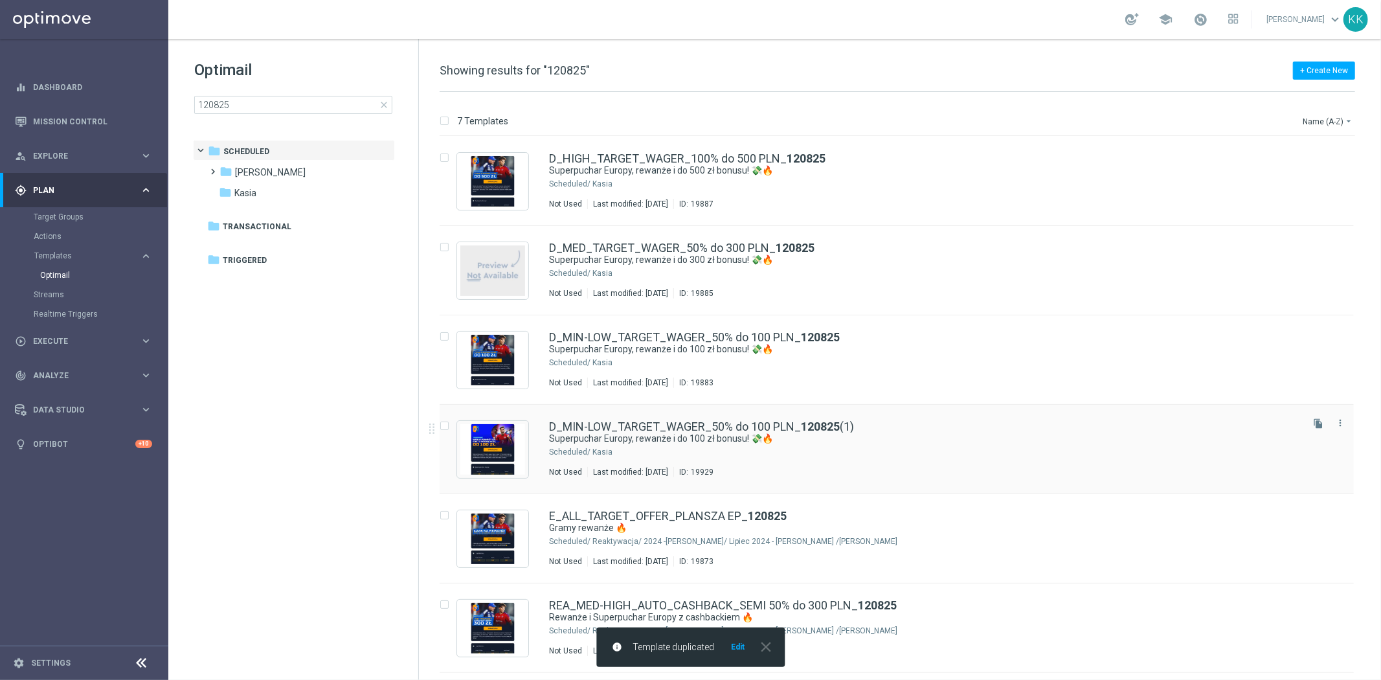
click at [734, 410] on div "D_MIN-LOW_TARGET_WAGER_50% do 100 PLN_ 120825 (1) Superpuchar Europy, rewanże i…" at bounding box center [897, 449] width 914 height 89
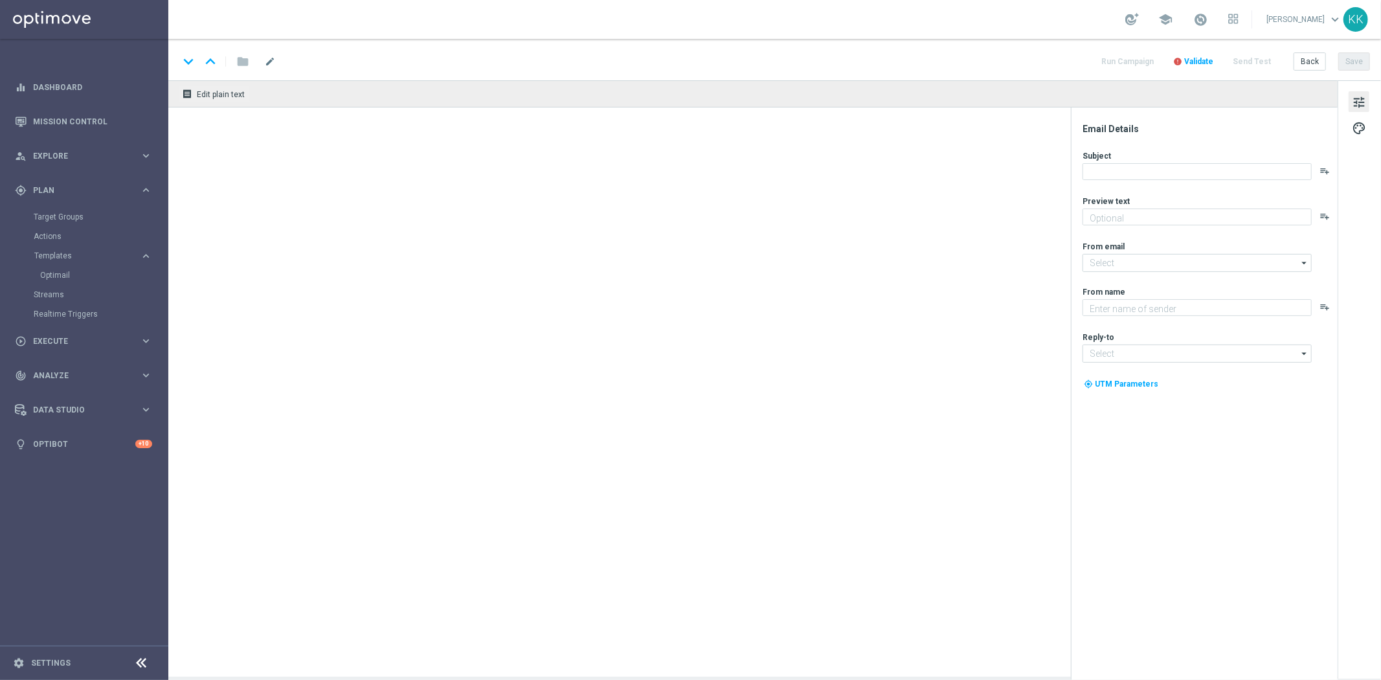
type textarea "Zgarnij ekstra kasę 👈"
type textarea "STS"
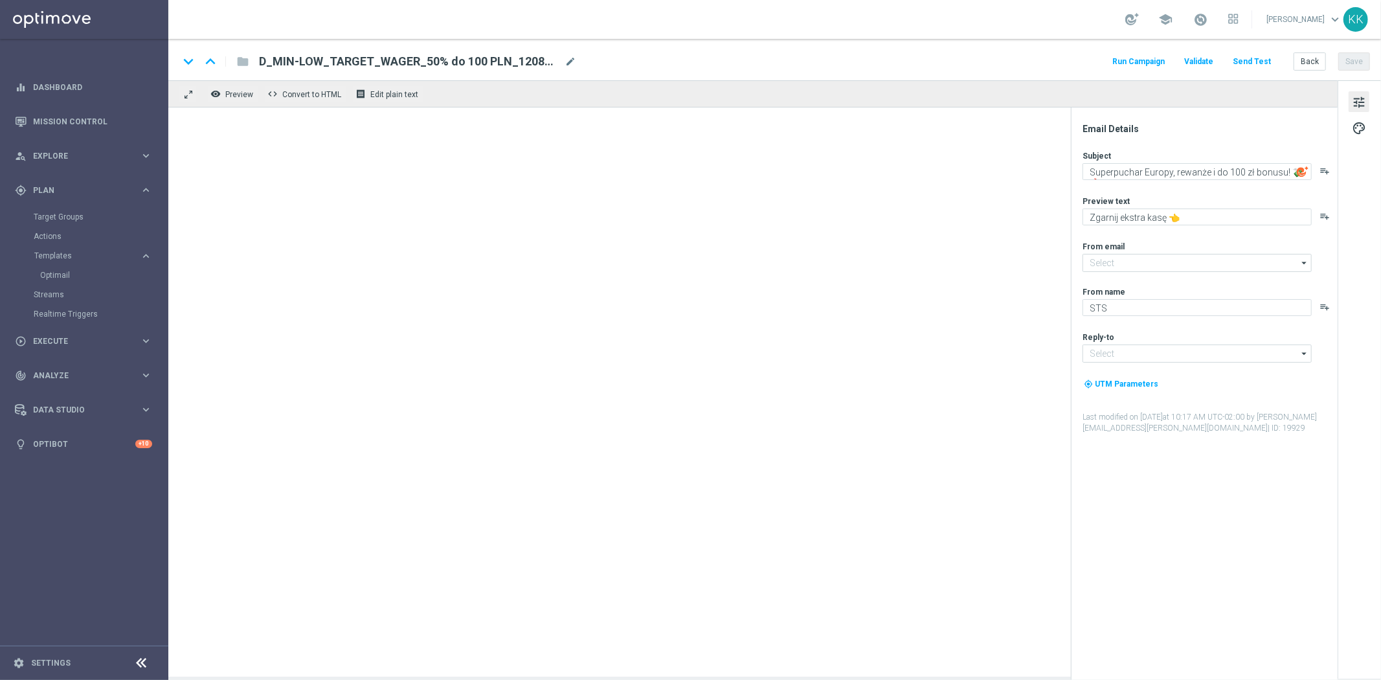
type input "oferta@sts.pl"
type input "kontakt@sts.pl"
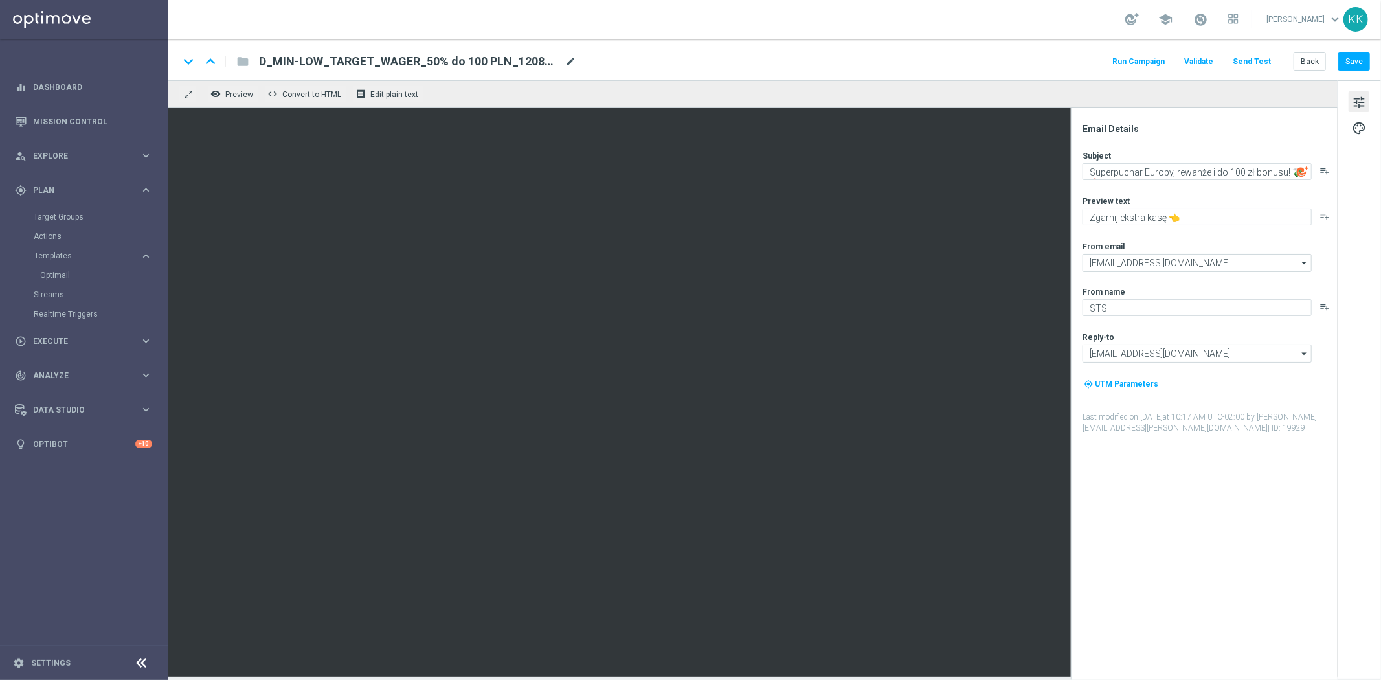
click at [566, 65] on span "mode_edit" at bounding box center [570, 62] width 12 height 12
drag, startPoint x: 565, startPoint y: 67, endPoint x: -438, endPoint y: 60, distance: 1002.7
click at [0, 60] on html "equalizer Dashboard Mission Control" at bounding box center [690, 340] width 1381 height 680
paste input "_2"
type input "D_MIN-LOW_TARGET_WAGER_50% do 100 PLN_120825_2"
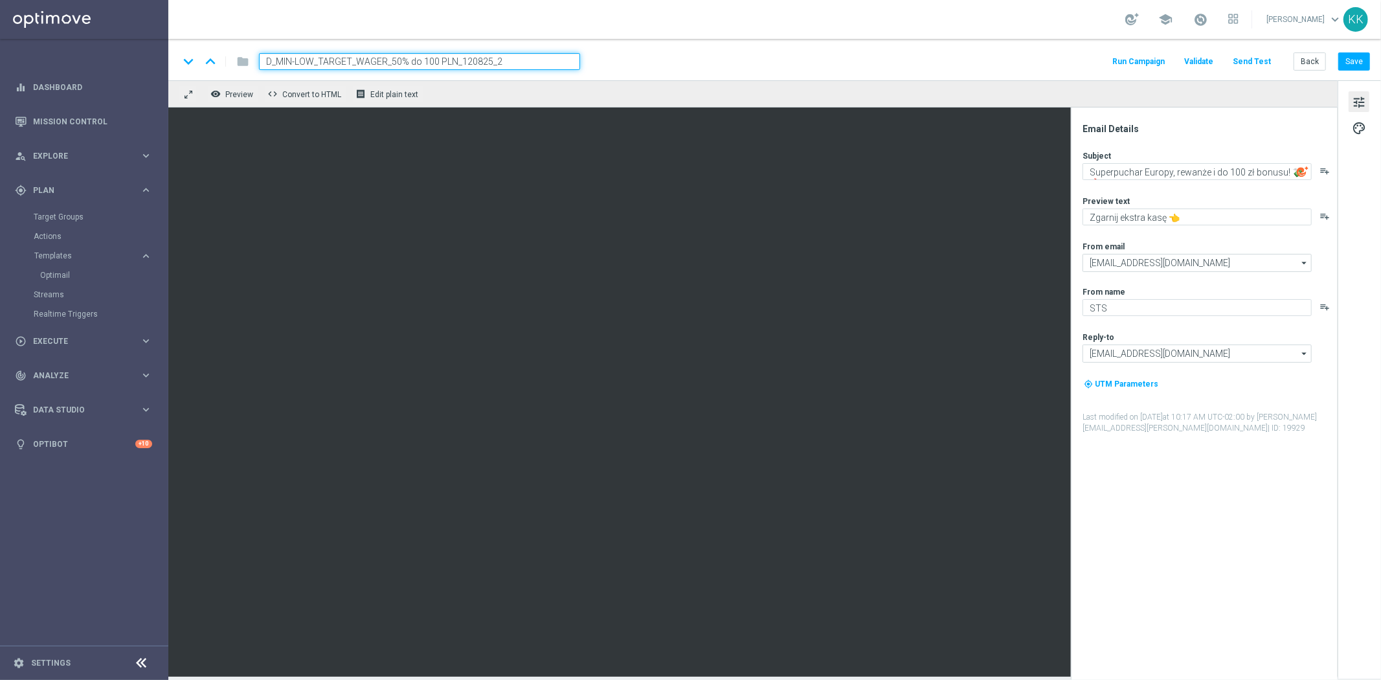
click at [719, 50] on div "keyboard_arrow_down keyboard_arrow_up folder D_MIN-LOW_TARGET_WAGER_50% do 100 …" at bounding box center [774, 59] width 1212 height 41
click at [726, 46] on div "keyboard_arrow_down keyboard_arrow_up folder D_MIN-LOW_TARGET_WAGER_50% do 100 …" at bounding box center [774, 59] width 1212 height 41
click at [1353, 60] on button "Save" at bounding box center [1354, 61] width 32 height 18
click at [1161, 176] on textarea "Superpuchar Europy, rewanże i do 100 zł bonusu! 💸🔥" at bounding box center [1196, 171] width 229 height 17
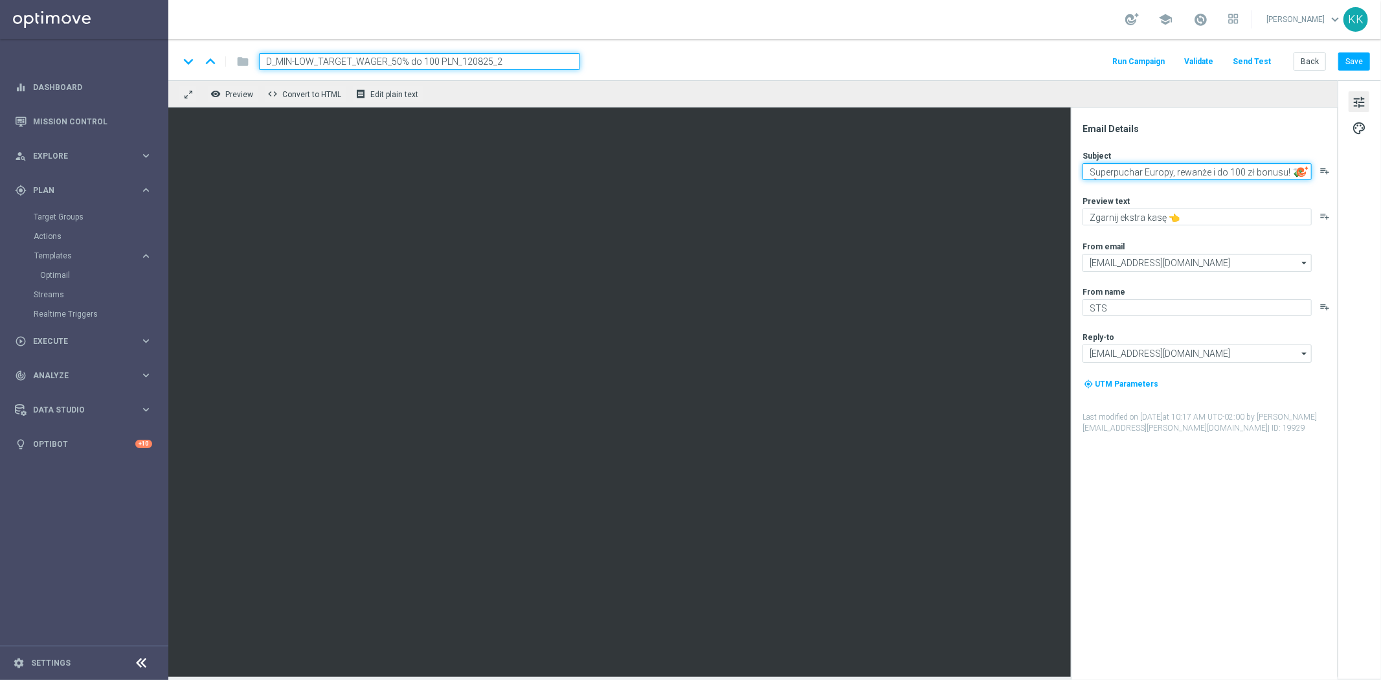
click at [1161, 176] on textarea "Superpuchar Europy, rewanże i do 100 zł bonusu! 💸🔥" at bounding box center [1196, 171] width 229 height 17
paste textarea "Oni wracają do gry 🔥⚽ A Ty?"
click at [1095, 173] on textarea "Oni wracają do gry 🔥⚽ A Ty?" at bounding box center [1196, 171] width 229 height 17
type textarea "Oni wracają do gry 🔥⚽ A Ty?"
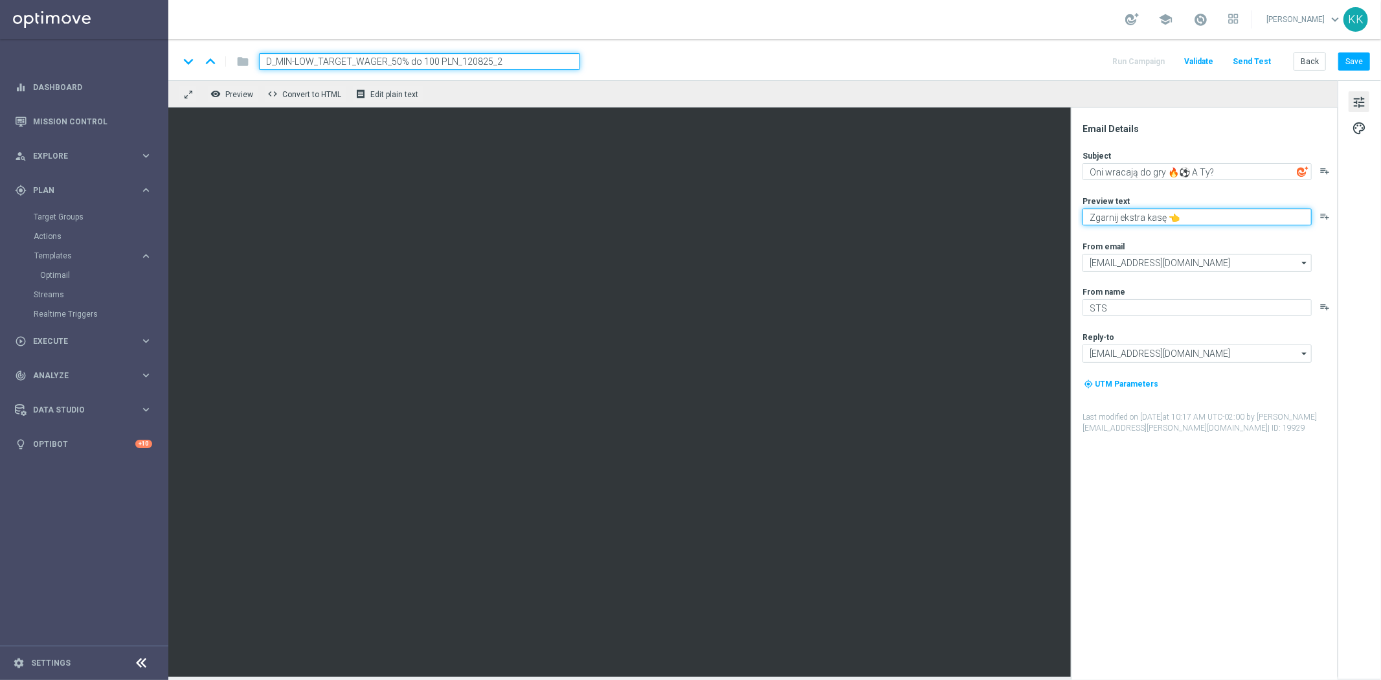
click at [1212, 216] on textarea "Zgarnij ekstra kasę 👈" at bounding box center [1196, 216] width 229 height 17
click at [1211, 214] on textarea "Zgarnij ekstra kasę 👈" at bounding box center [1196, 216] width 229 height 17
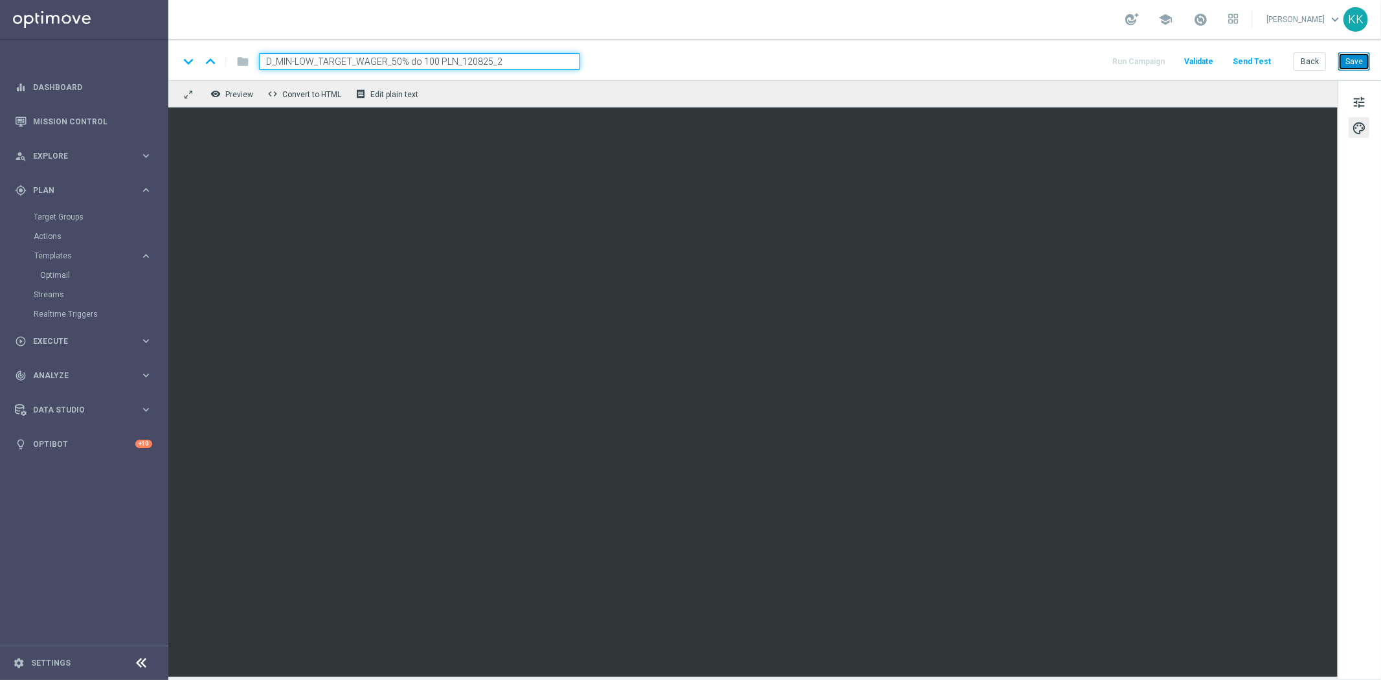
click at [1353, 67] on button "Save" at bounding box center [1354, 61] width 32 height 18
drag, startPoint x: 1349, startPoint y: 97, endPoint x: 1339, endPoint y: 115, distance: 20.9
click at [1349, 97] on button "tune" at bounding box center [1358, 101] width 21 height 21
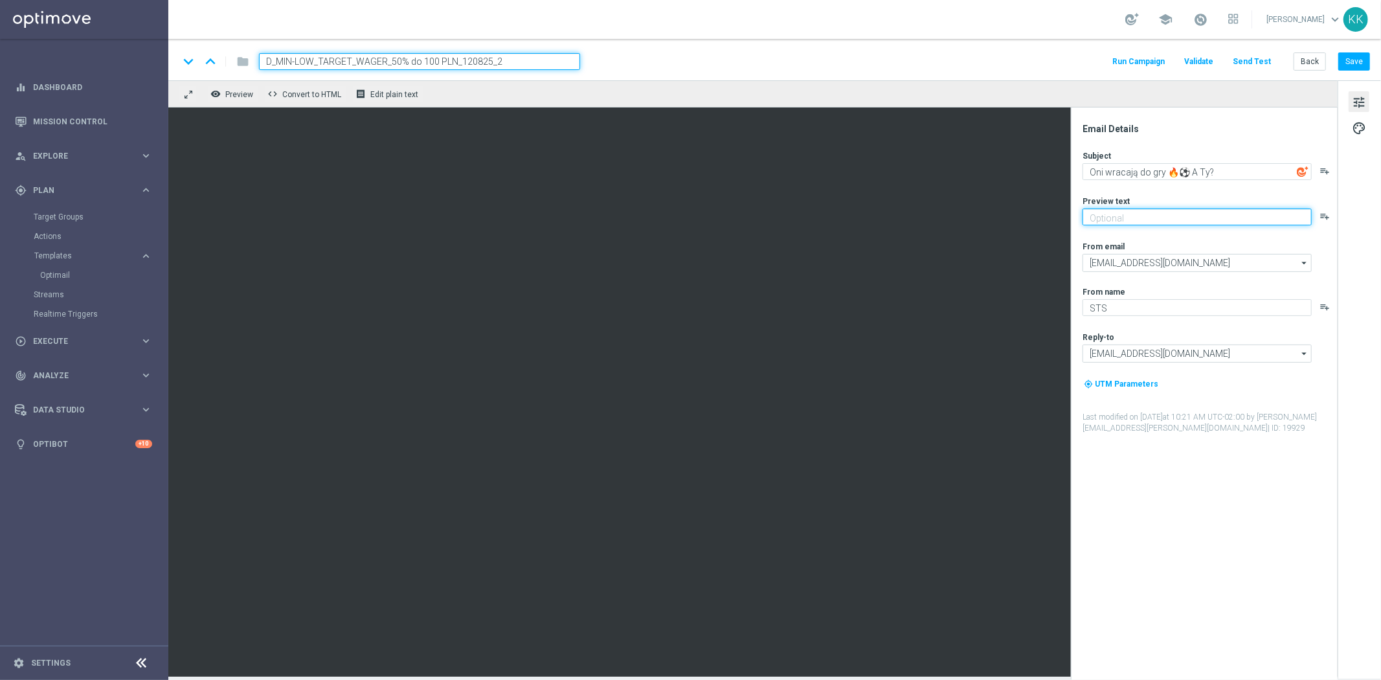
click at [1127, 224] on textarea at bounding box center [1196, 216] width 229 height 17
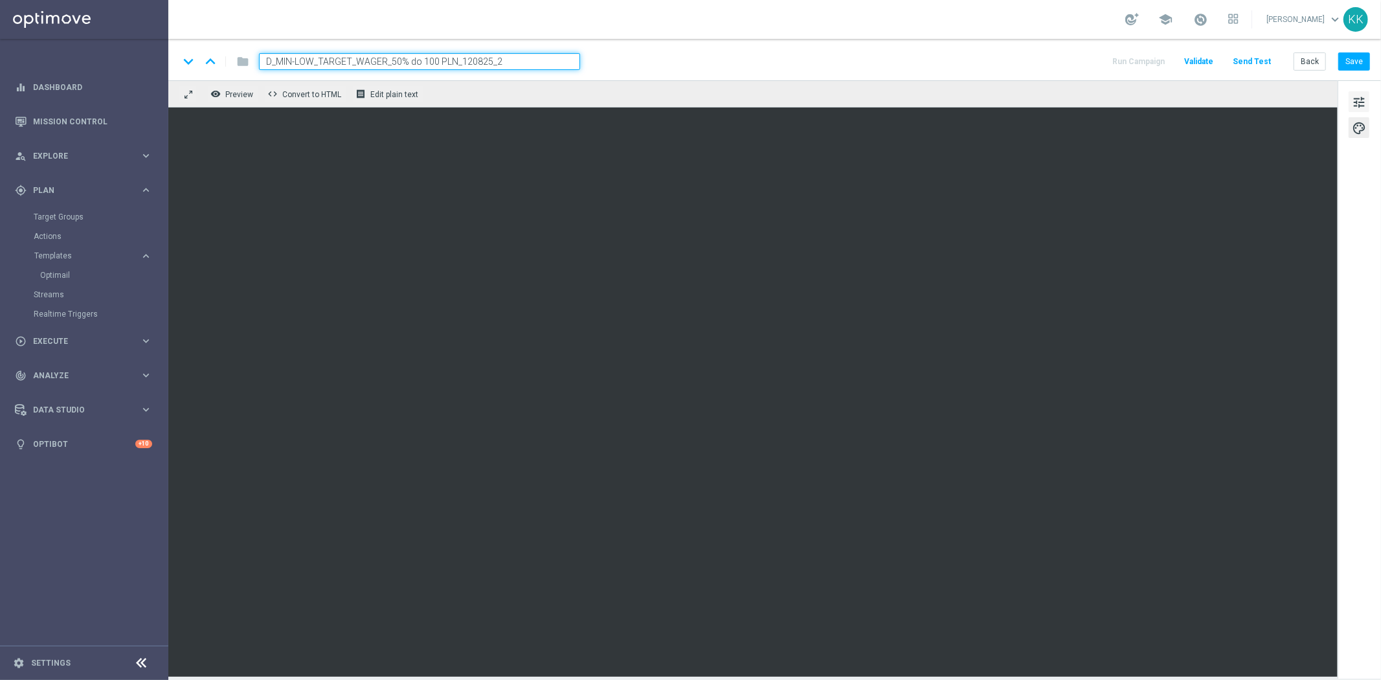
click at [1358, 96] on span "tune" at bounding box center [1359, 102] width 14 height 17
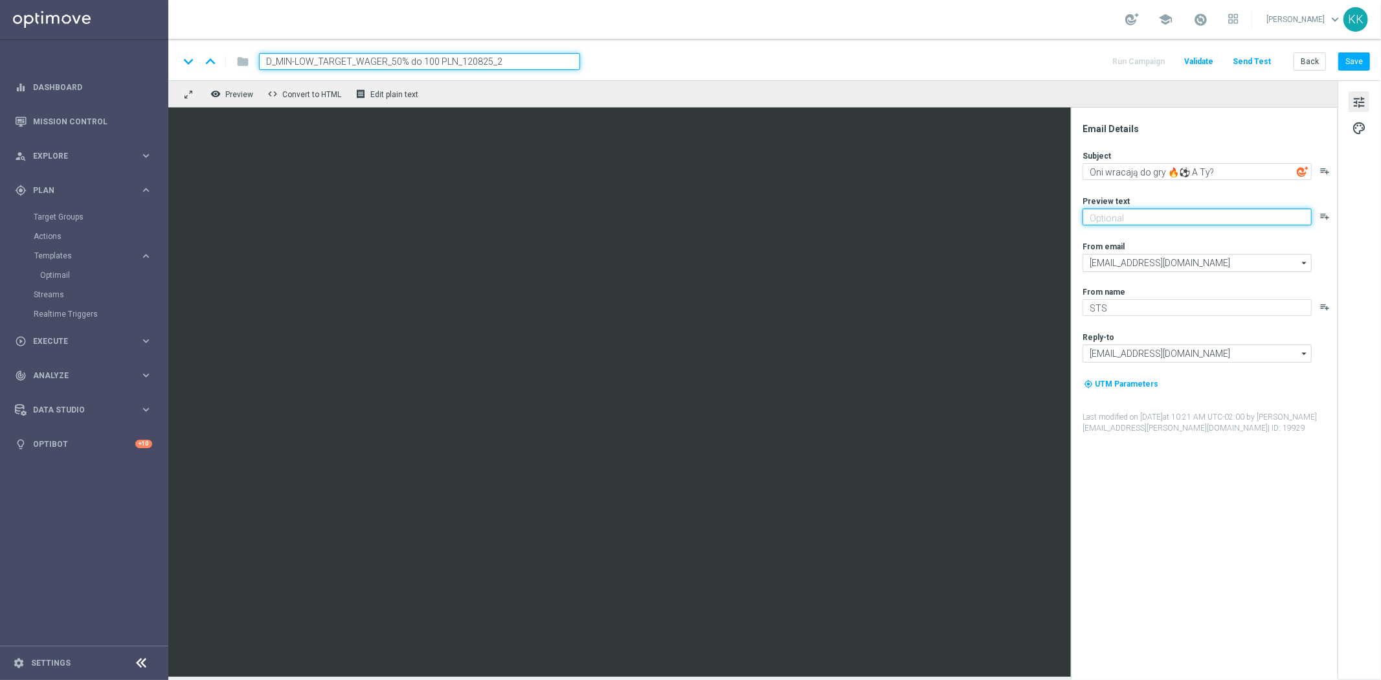
click at [1170, 216] on textarea at bounding box center [1196, 216] width 229 height 17
click at [1238, 221] on textarea "Typuj z pewną kasą do 100 zł" at bounding box center [1196, 216] width 229 height 17
paste textarea "💸"
type textarea "Typuj z pewną kasą do 100 zł 💸"
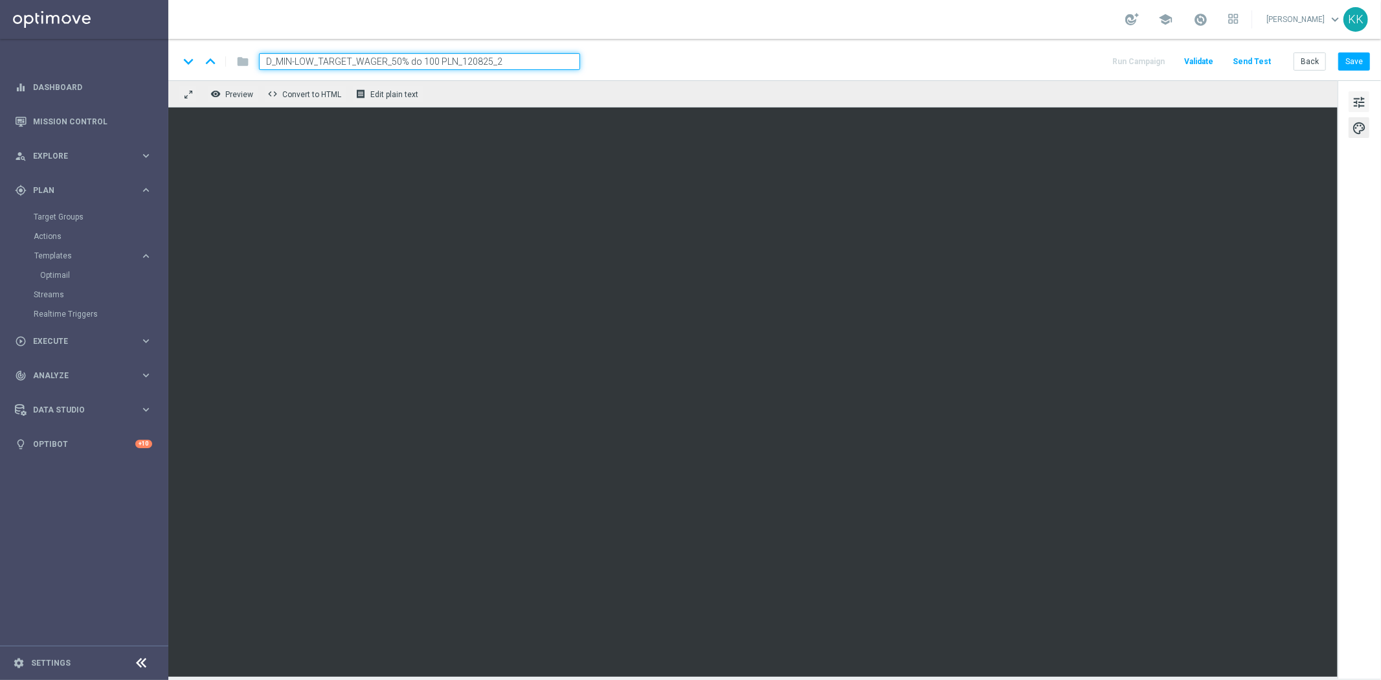
click at [1355, 97] on span "tune" at bounding box center [1359, 102] width 14 height 17
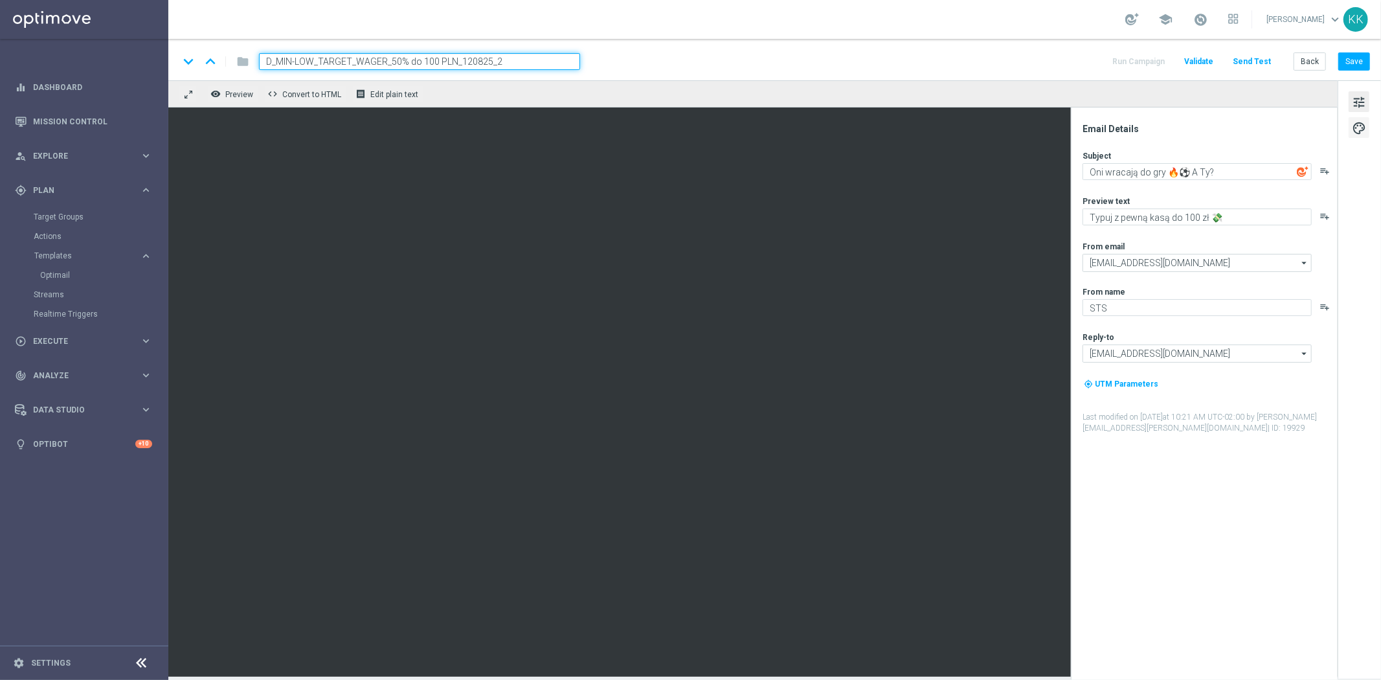
click at [1354, 124] on span "palette" at bounding box center [1359, 128] width 14 height 17
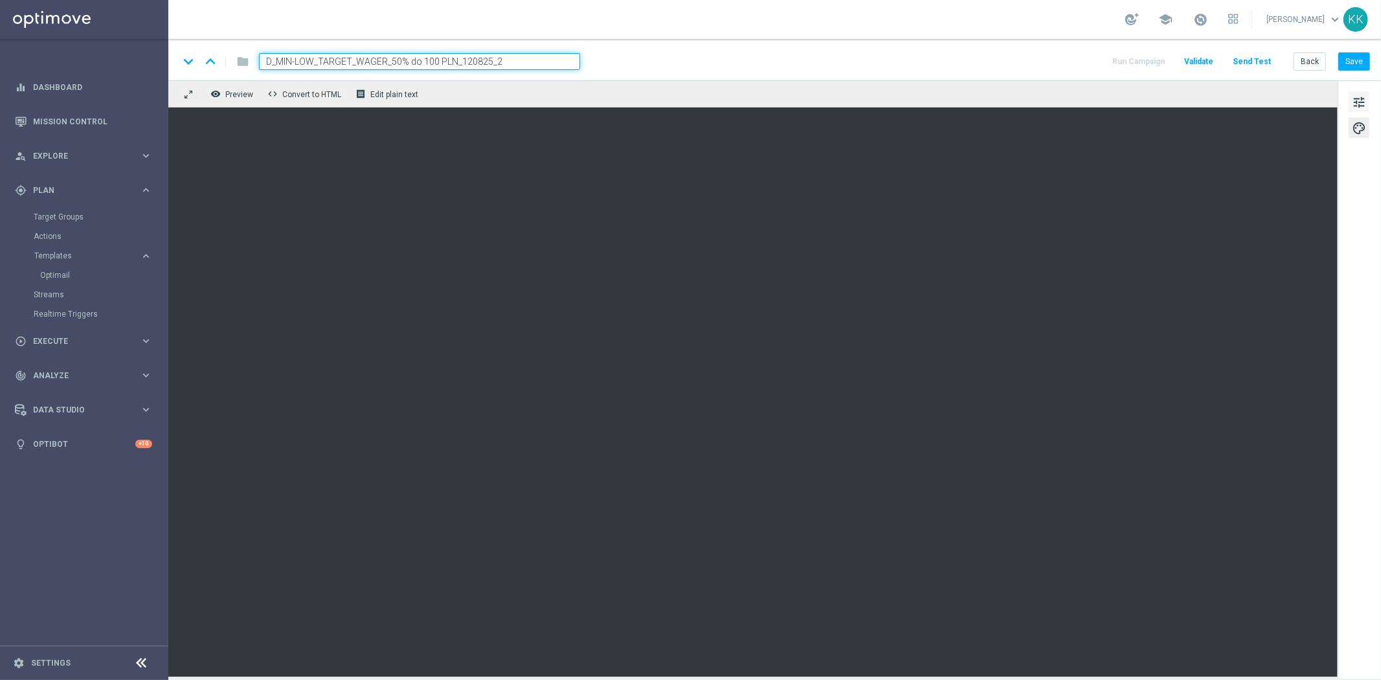
click at [1353, 109] on span "tune" at bounding box center [1359, 102] width 14 height 17
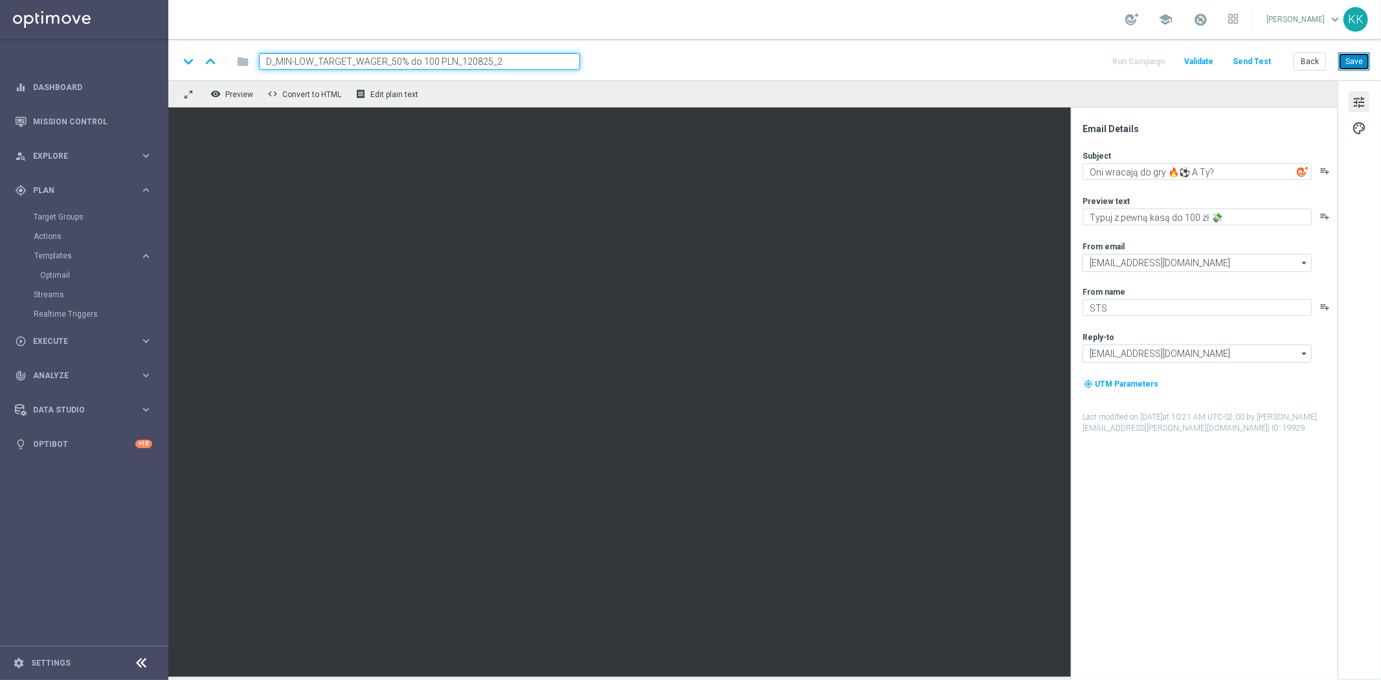
click at [1365, 60] on button "Save" at bounding box center [1354, 61] width 32 height 18
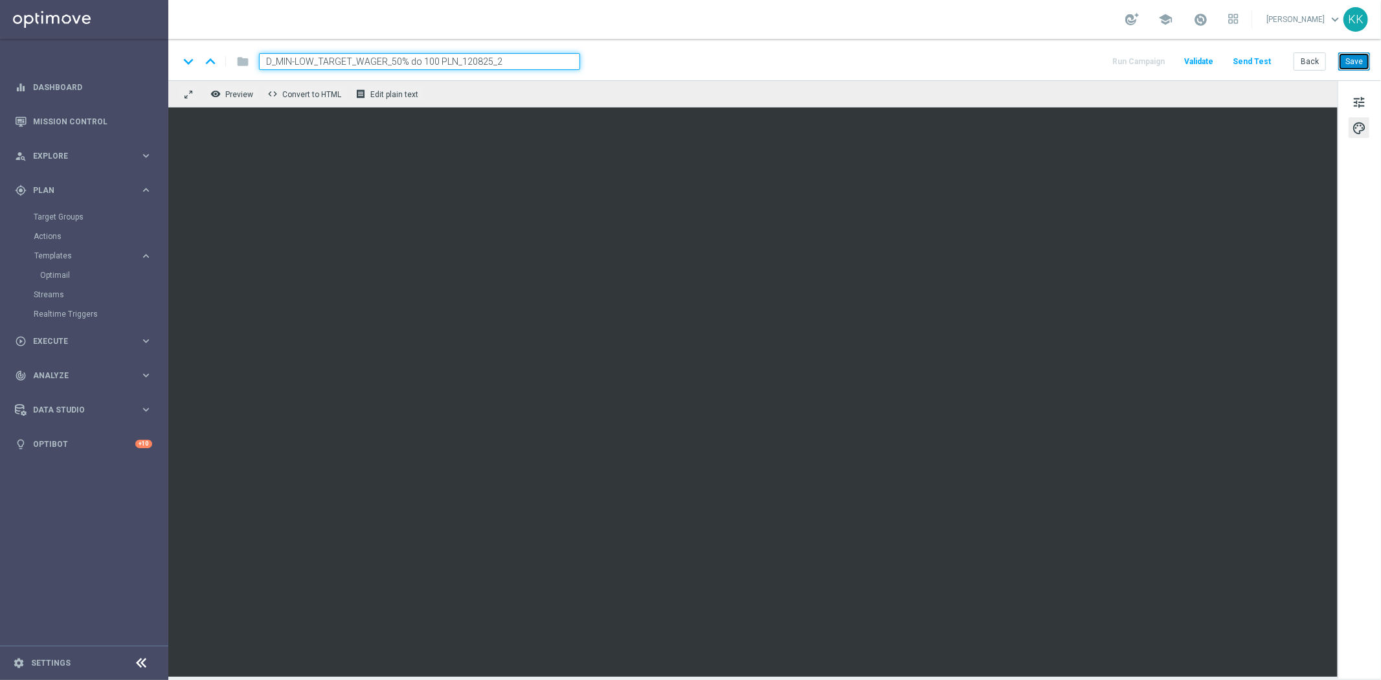
click at [1352, 59] on button "Save" at bounding box center [1354, 61] width 32 height 18
click at [1337, 67] on div "Back Save" at bounding box center [1331, 61] width 76 height 18
click at [1350, 63] on button "Save" at bounding box center [1354, 61] width 32 height 18
click at [1357, 60] on button "Save" at bounding box center [1354, 61] width 32 height 18
click at [1363, 97] on span "tune" at bounding box center [1359, 102] width 14 height 17
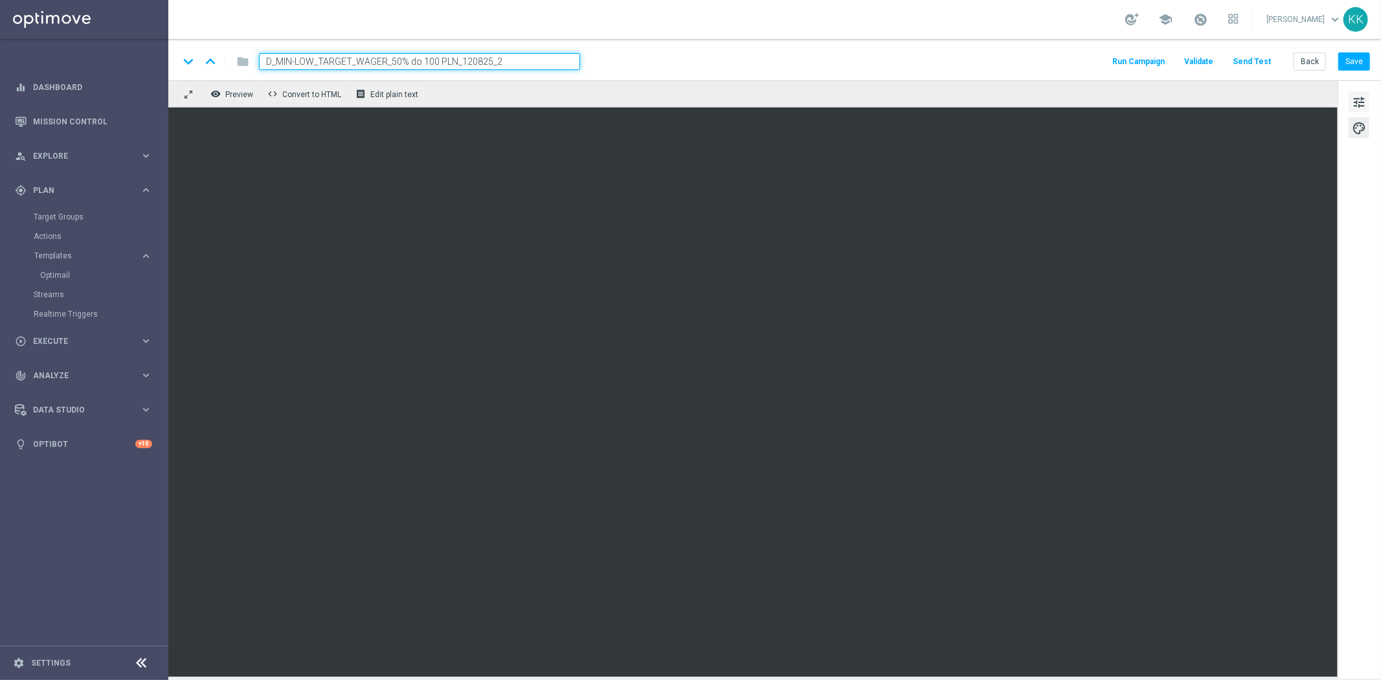
click at [1362, 102] on span "tune" at bounding box center [1359, 102] width 14 height 17
click at [1367, 68] on button "Save" at bounding box center [1354, 61] width 32 height 18
click at [1355, 109] on span "tune" at bounding box center [1359, 102] width 14 height 17
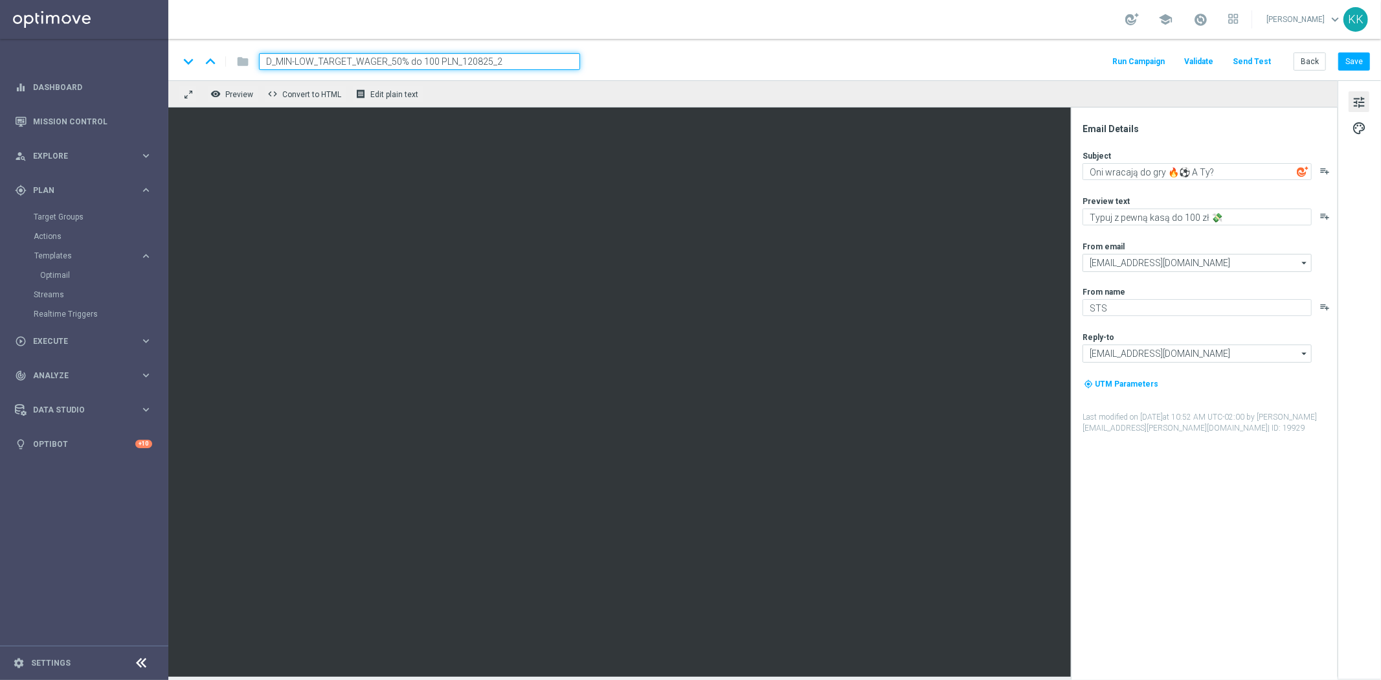
click at [1310, 50] on div "keyboard_arrow_down keyboard_arrow_up folder D_MIN-LOW_TARGET_WAGER_50% do 100 …" at bounding box center [774, 59] width 1212 height 41
click at [1311, 65] on button "Back" at bounding box center [1309, 61] width 32 height 18
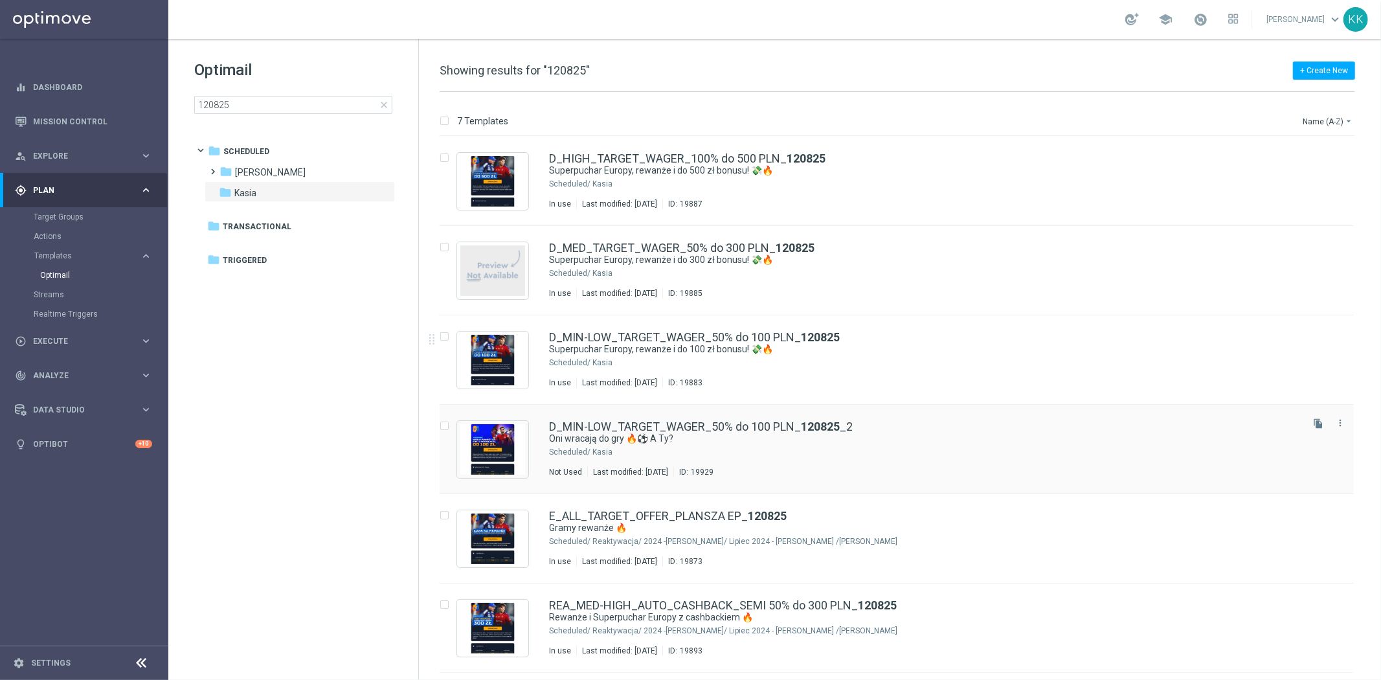
scroll to position [82, 0]
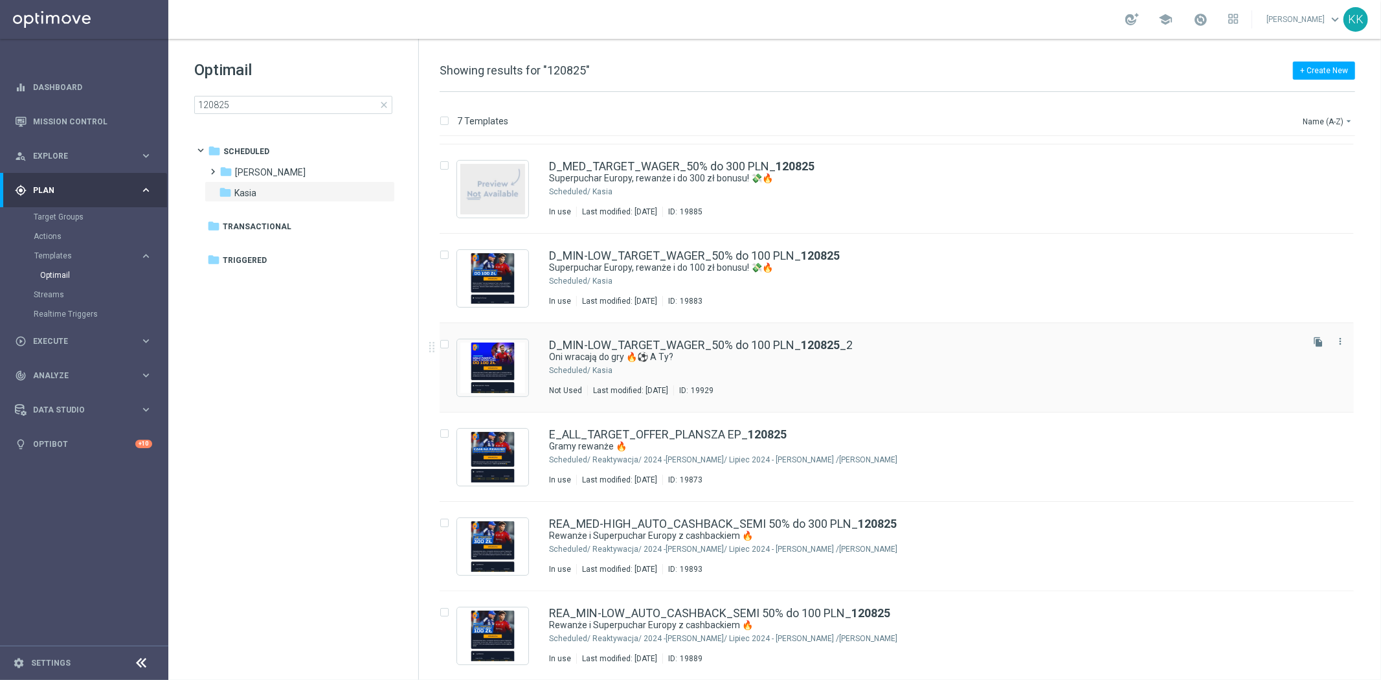
drag, startPoint x: 1315, startPoint y: 344, endPoint x: 1247, endPoint y: 359, distance: 69.4
click at [1315, 344] on icon "file_copy" at bounding box center [1318, 342] width 10 height 10
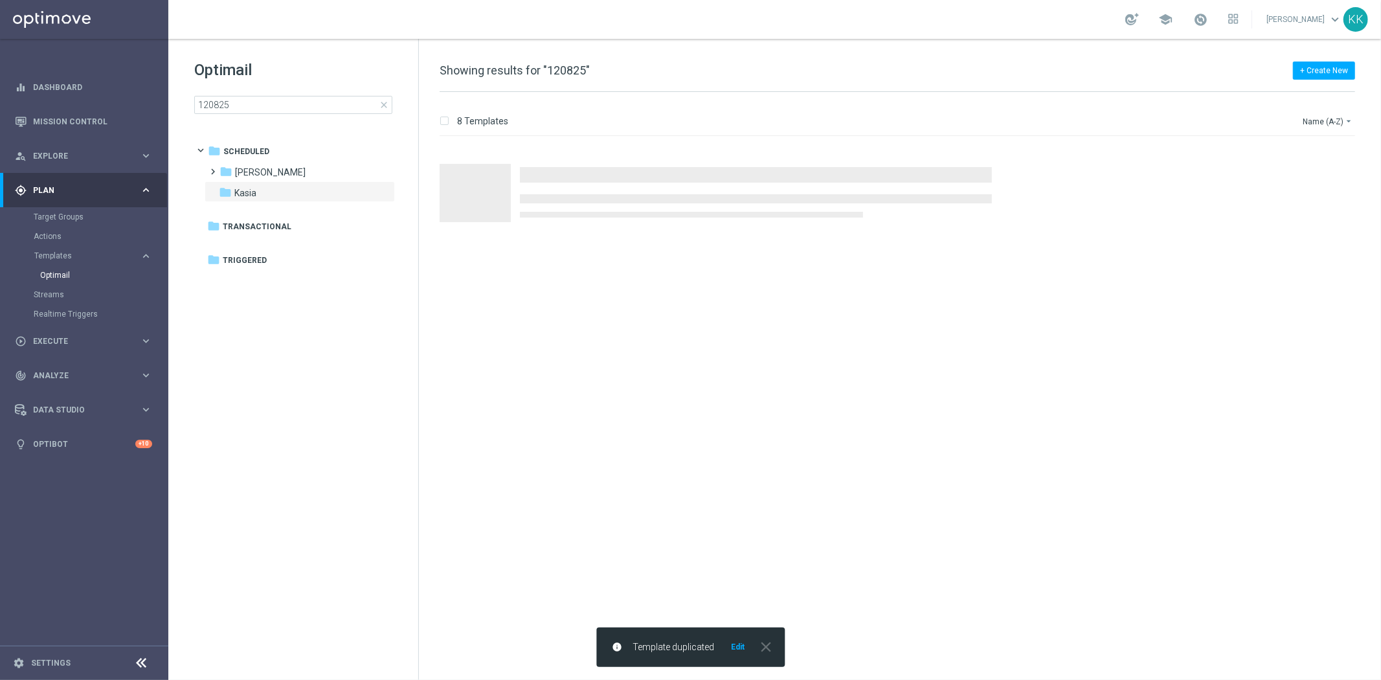
scroll to position [0, 0]
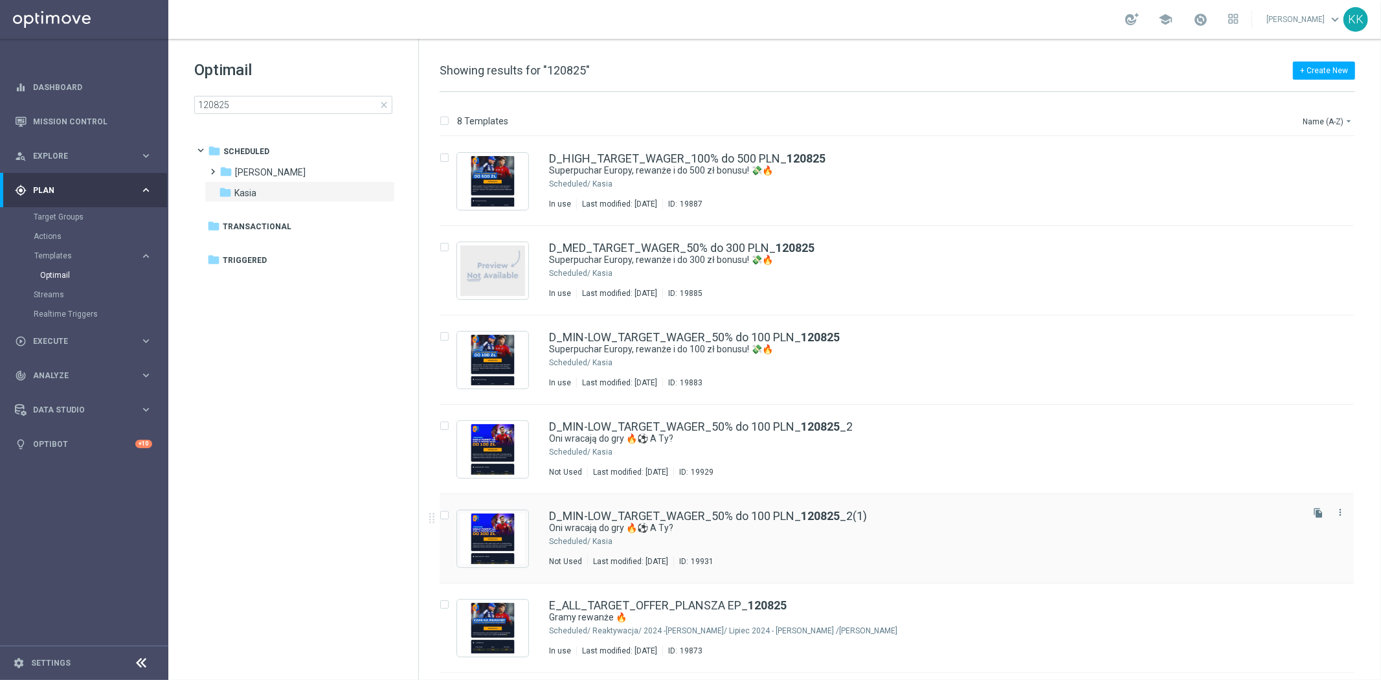
click at [1105, 542] on div "Kasia" at bounding box center [945, 541] width 707 height 10
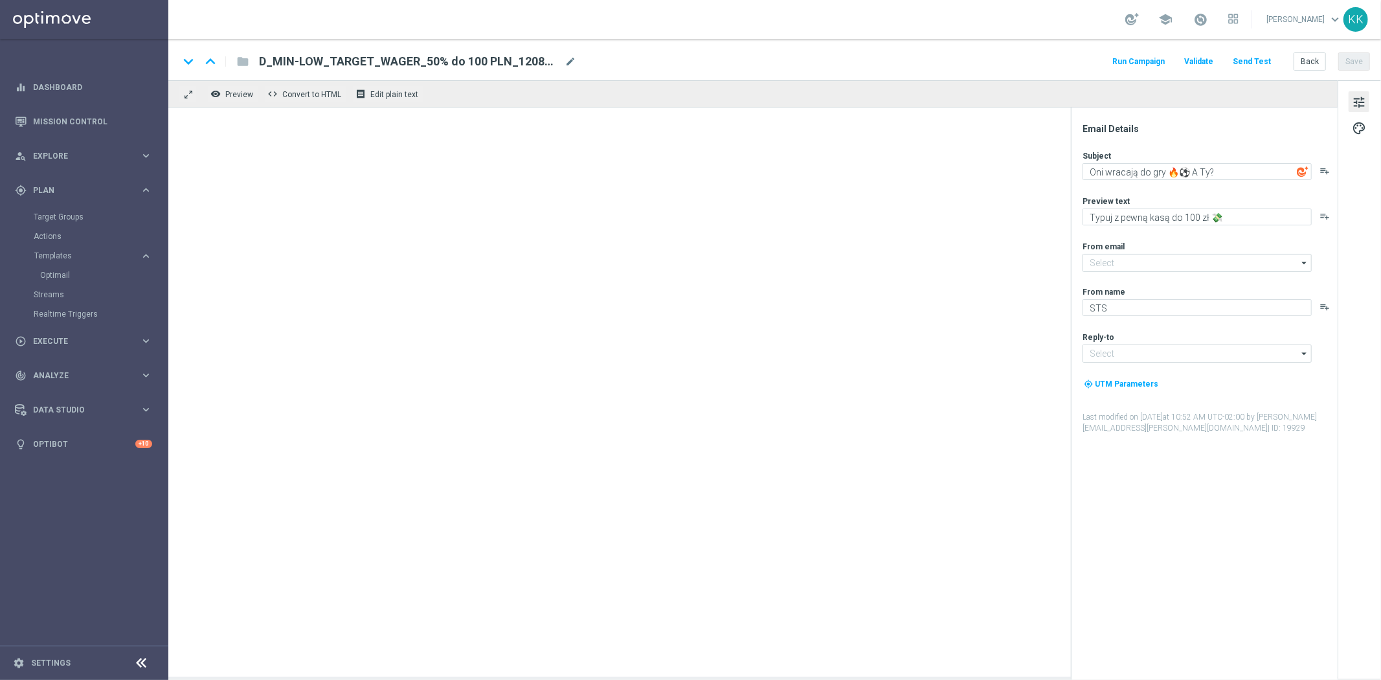
type input "oferta@sts.pl"
type input "kontakt@sts.pl"
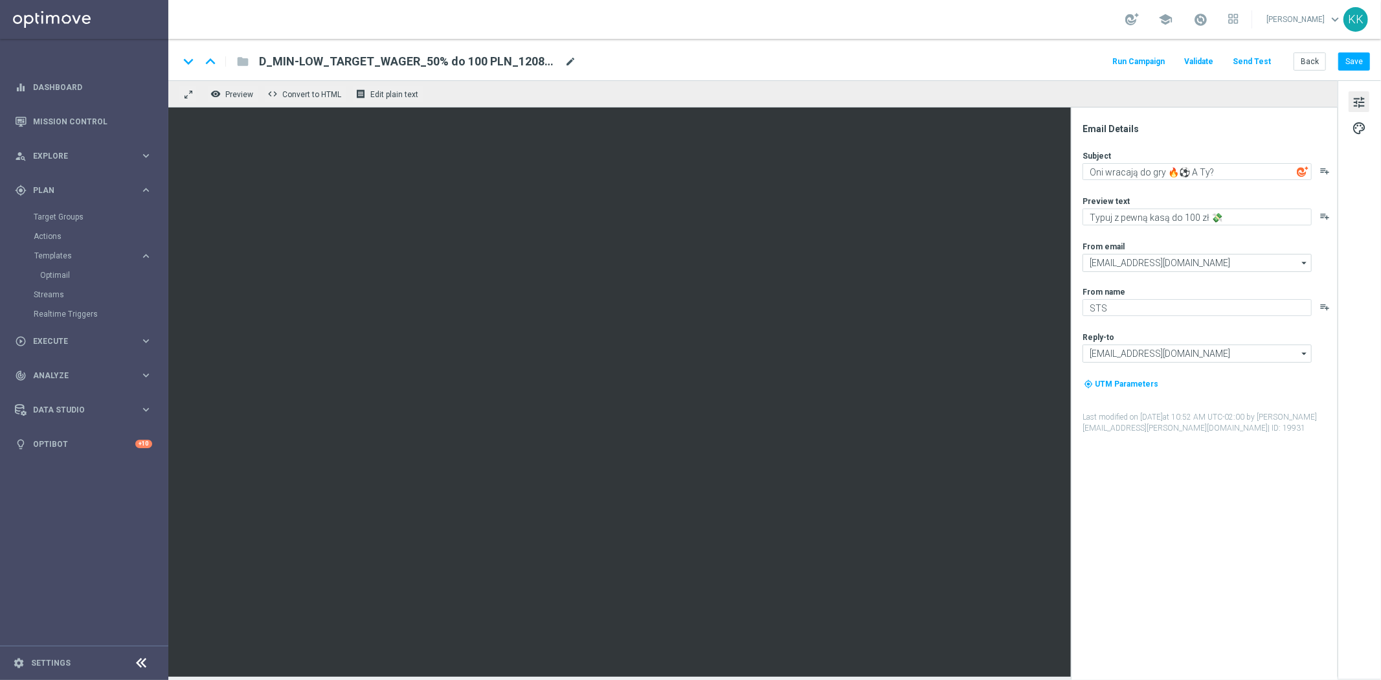
click at [568, 60] on span "mode_edit" at bounding box center [570, 62] width 12 height 12
drag, startPoint x: 192, startPoint y: 49, endPoint x: -106, endPoint y: 41, distance: 297.9
click at [0, 41] on html "equalizer Dashboard Mission Control" at bounding box center [690, 340] width 1381 height 680
type input "F"
paste input "D_MED_TARGET_WAGER_50% do 300 PLN_120825_2"
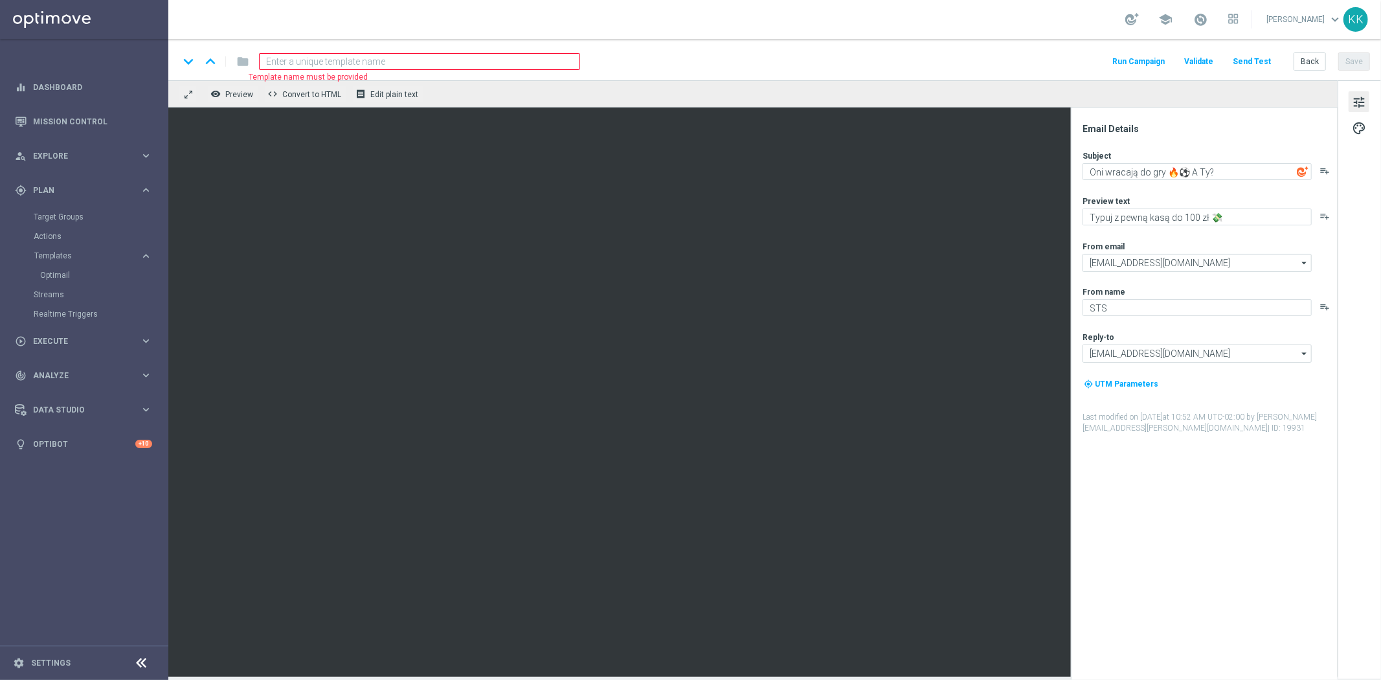
type input "D_MED_TARGET_WAGER_50% do 300 PLN_120825_2"
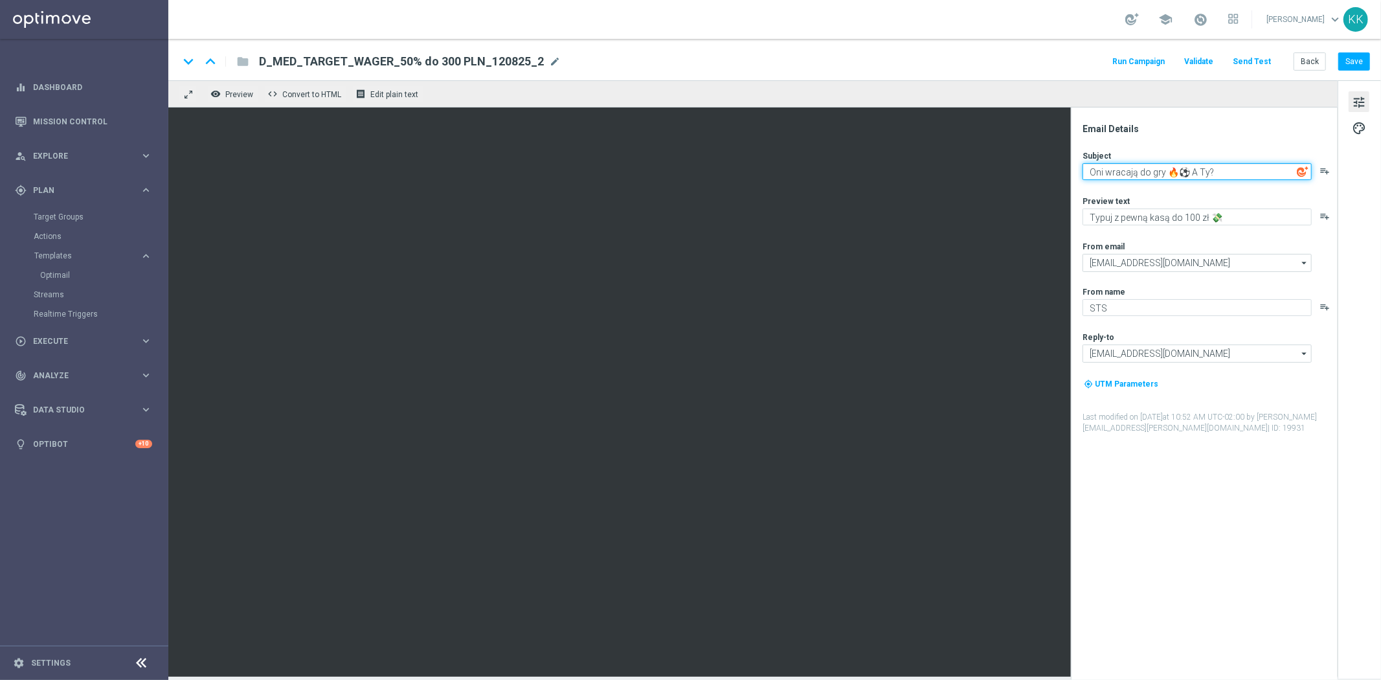
click at [1255, 176] on textarea "Oni wracają do gry 🔥⚽ A Ty?" at bounding box center [1196, 171] width 229 height 17
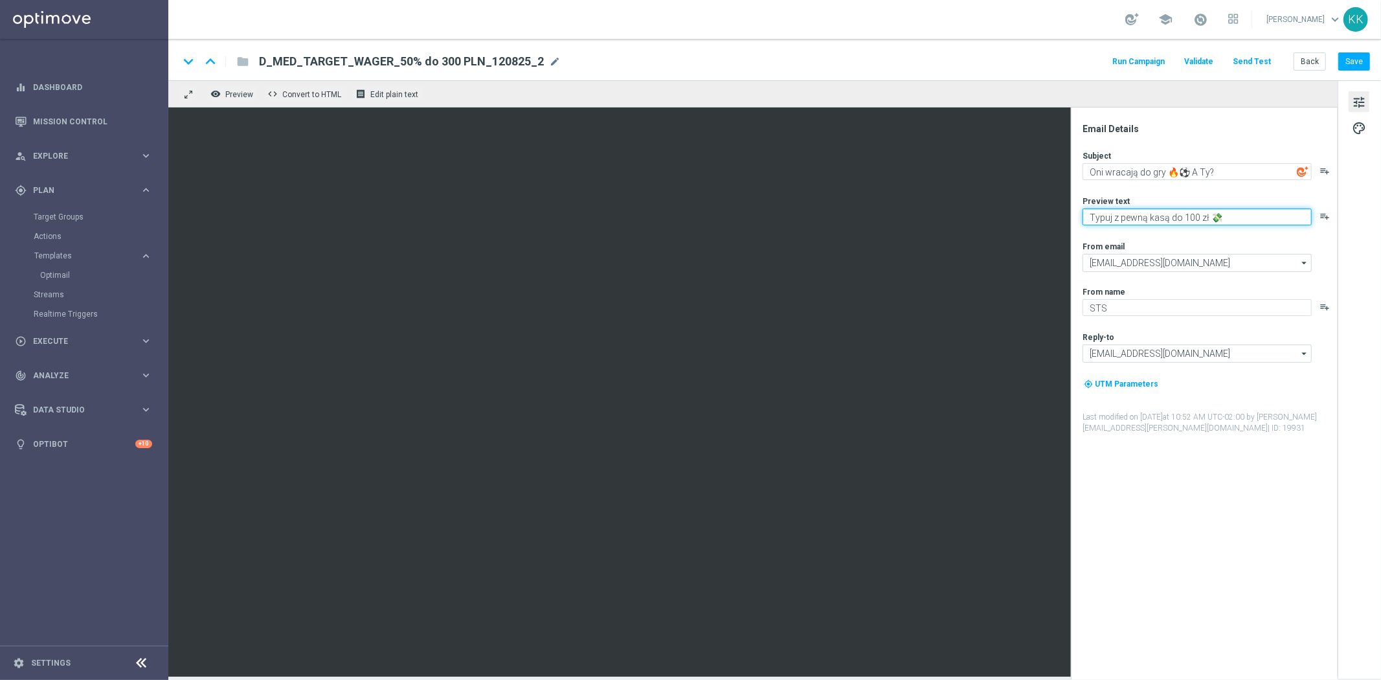
click at [1189, 214] on textarea "Typuj z pewną kasą do 100 zł 💸" at bounding box center [1196, 216] width 229 height 17
type textarea "Typuj z pewną kasą do 300 zł 💸"
click at [603, 35] on div "school Katarzyna Kamińska keyboard_arrow_down KK" at bounding box center [774, 19] width 1212 height 39
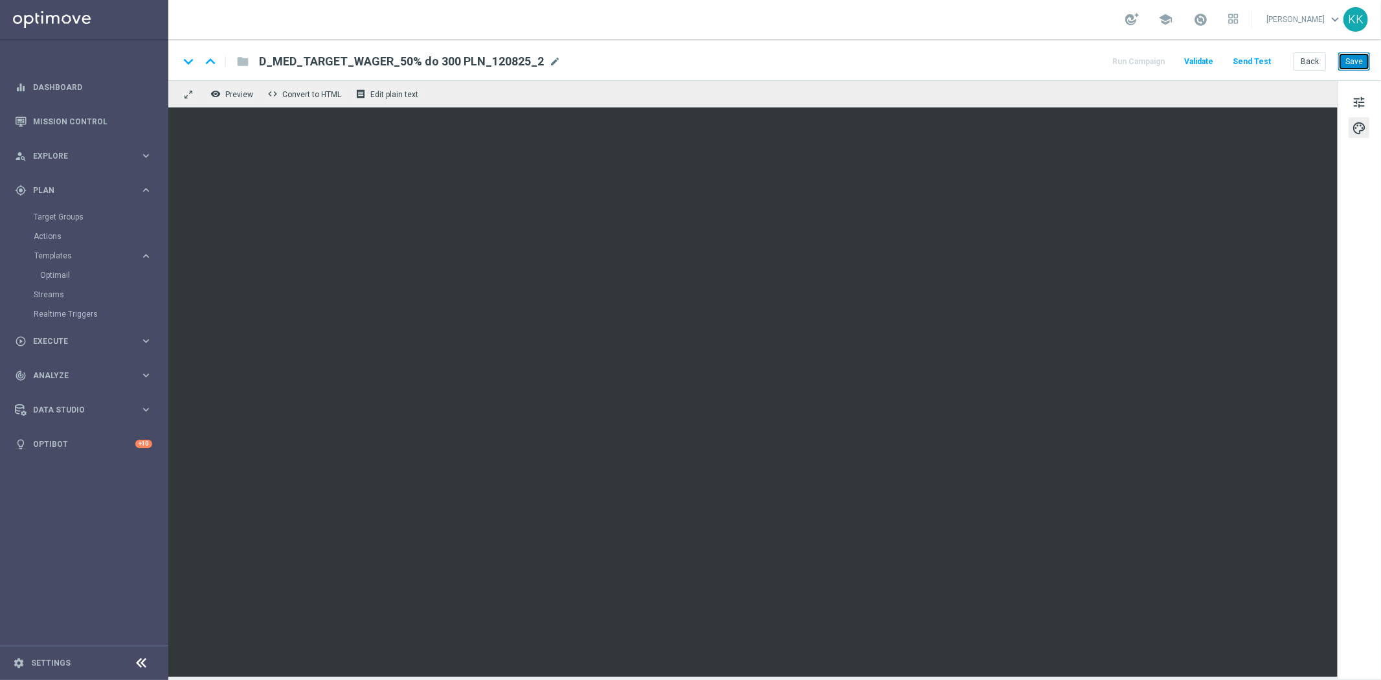
click at [1345, 69] on button "Save" at bounding box center [1354, 61] width 32 height 18
click at [1356, 95] on span "tune" at bounding box center [1359, 102] width 14 height 17
click at [1364, 59] on button "Save" at bounding box center [1354, 61] width 32 height 18
click at [1306, 55] on button "Back" at bounding box center [1309, 61] width 32 height 18
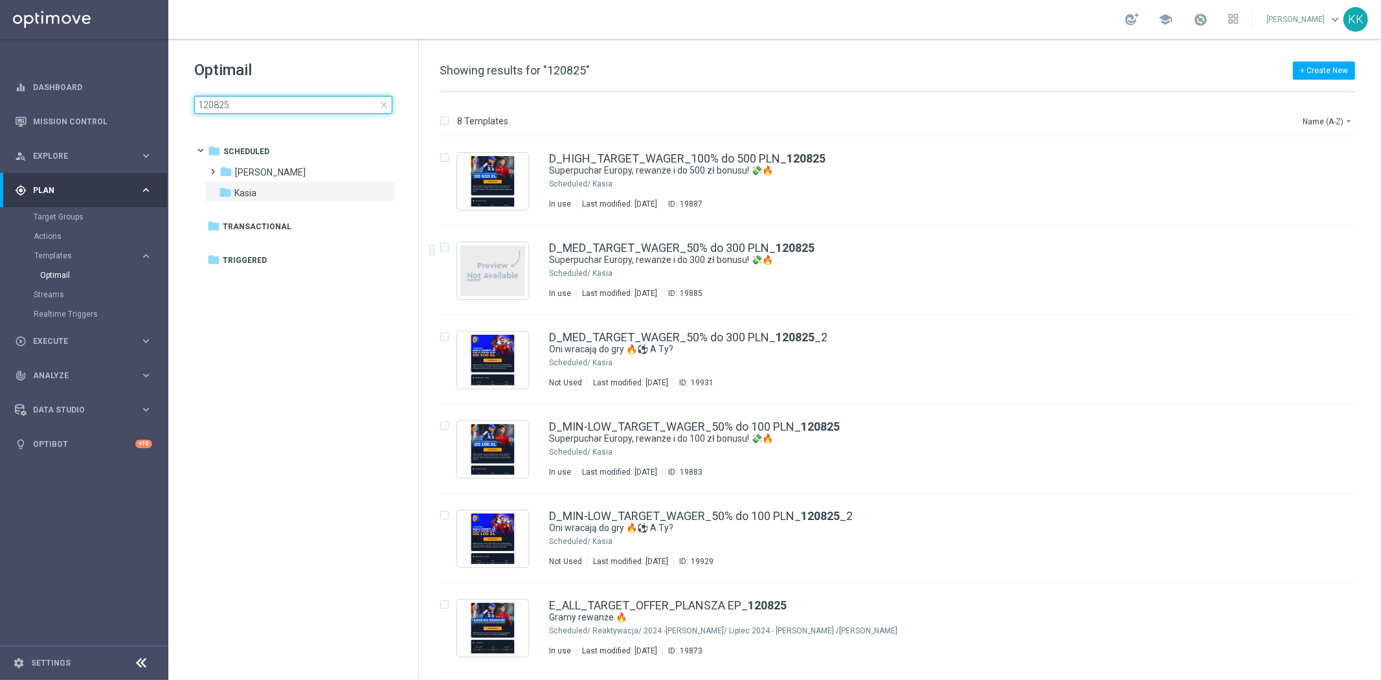
click at [254, 100] on input "120825" at bounding box center [293, 105] width 198 height 18
type input "120825_2"
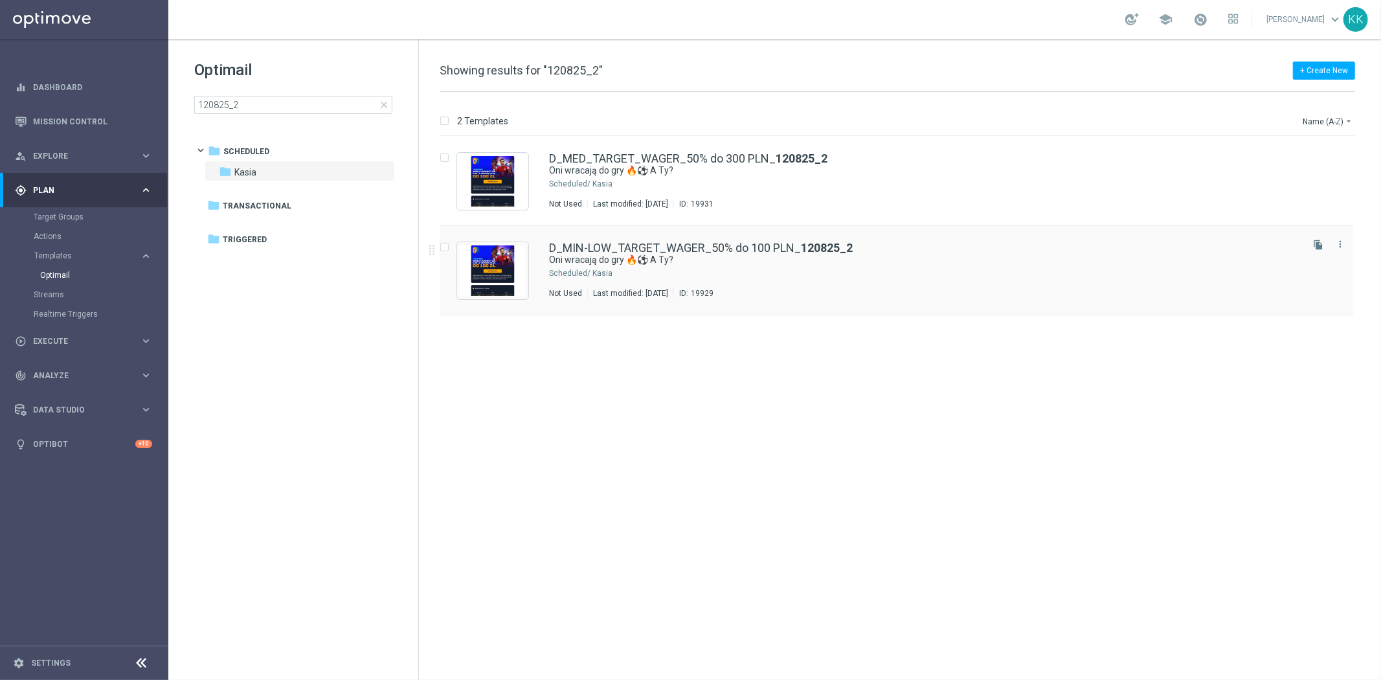
click at [678, 269] on div "Kasia" at bounding box center [945, 273] width 707 height 10
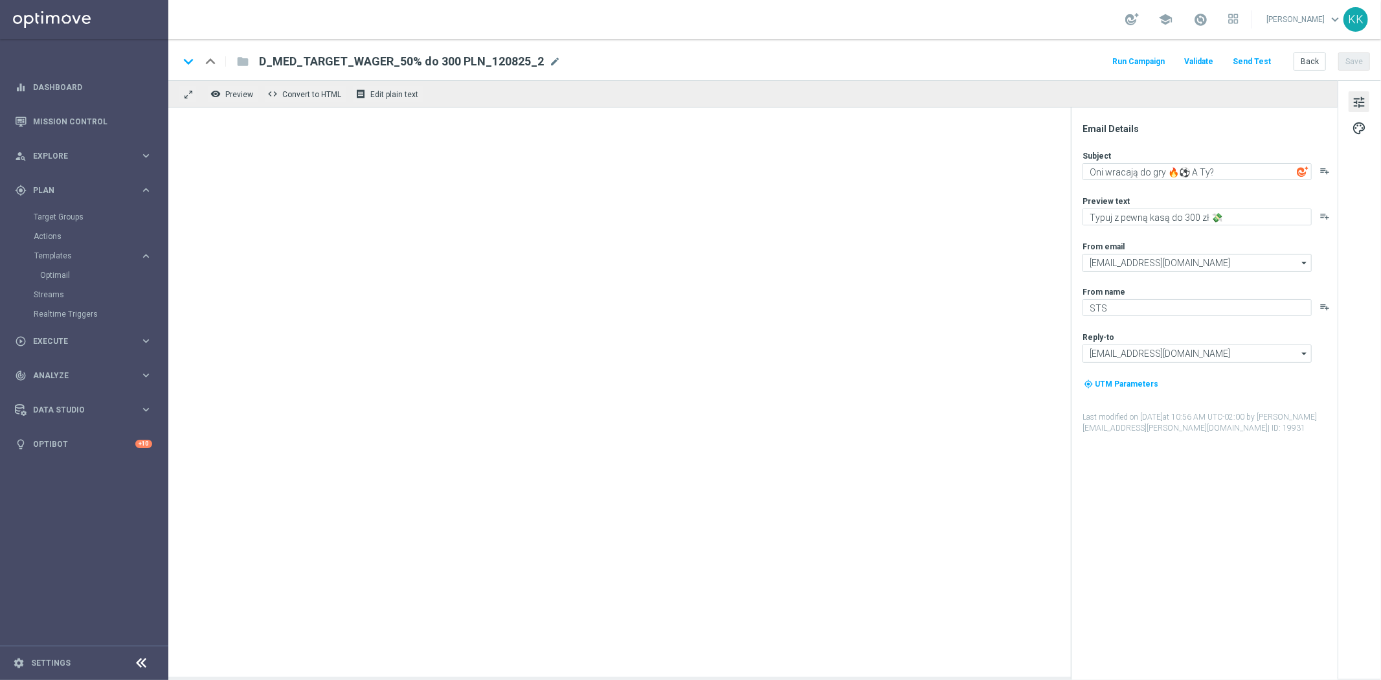
type textarea "Typuj z pewną kasą do 100 zł 💸"
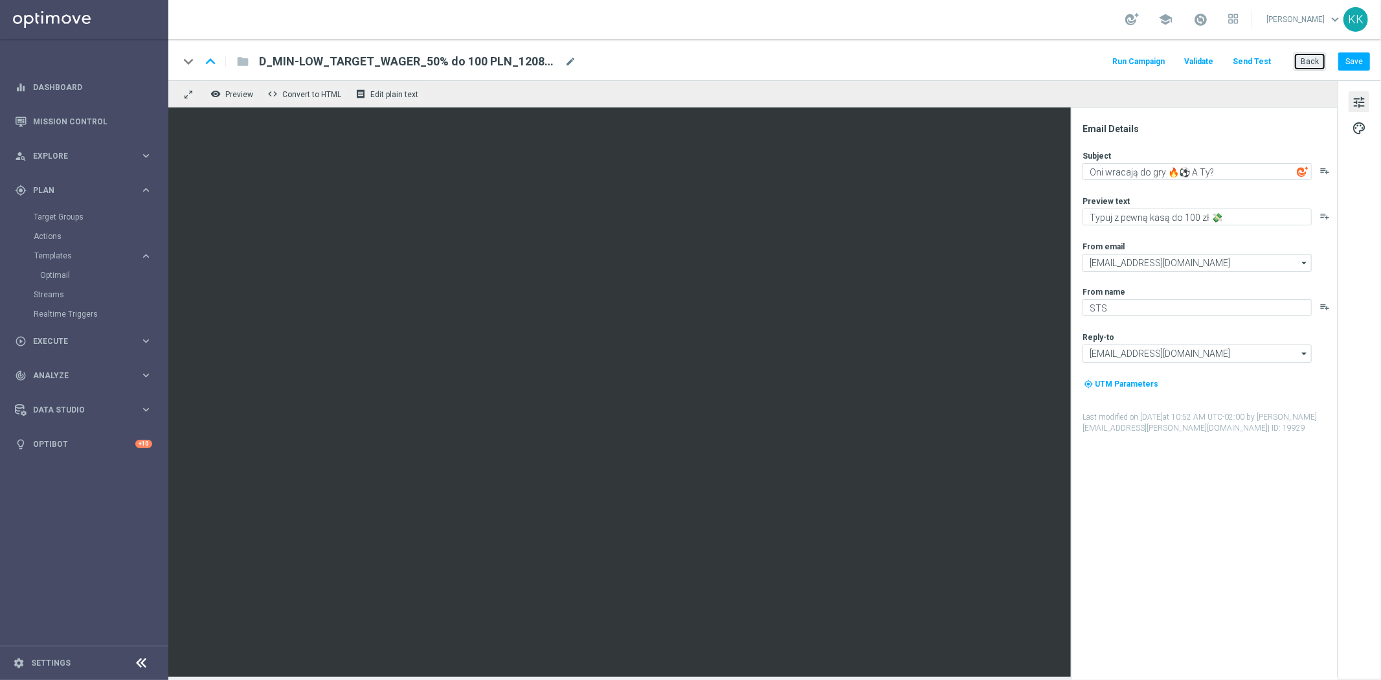
click at [1308, 54] on button "Back" at bounding box center [1309, 61] width 32 height 18
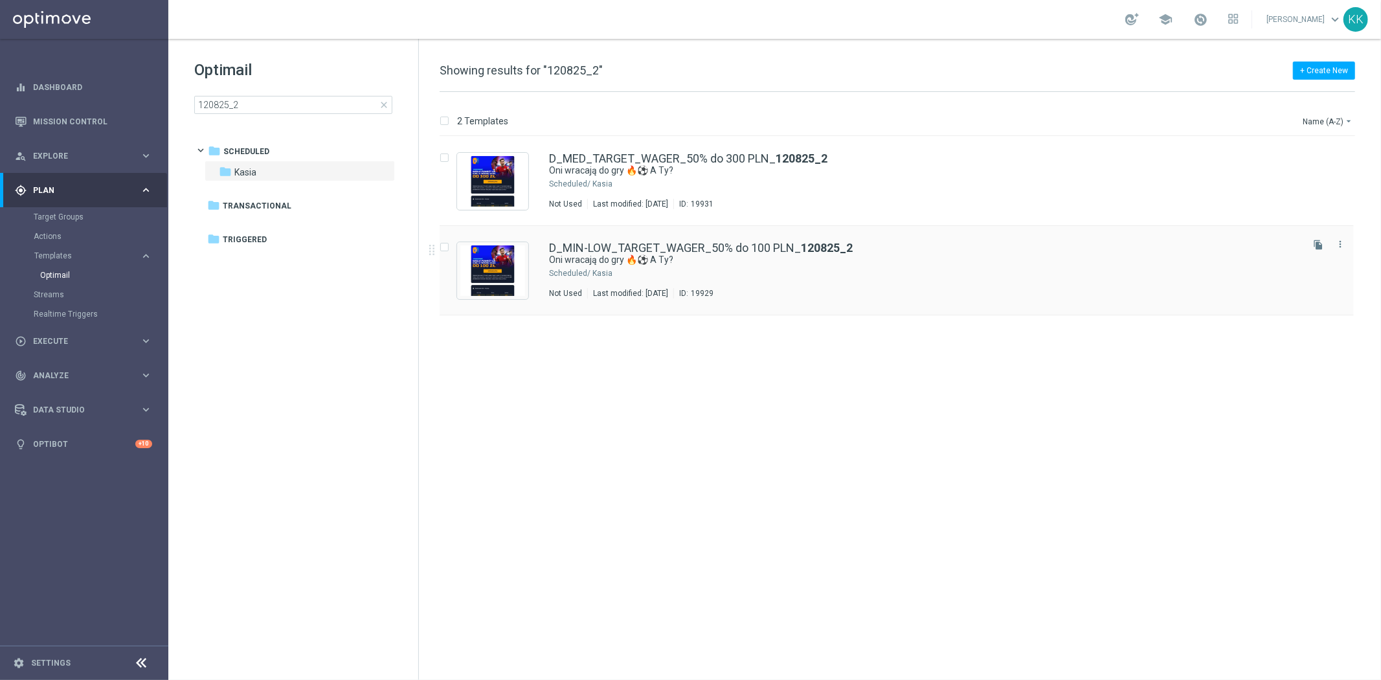
click at [799, 272] on div "Kasia" at bounding box center [945, 273] width 707 height 10
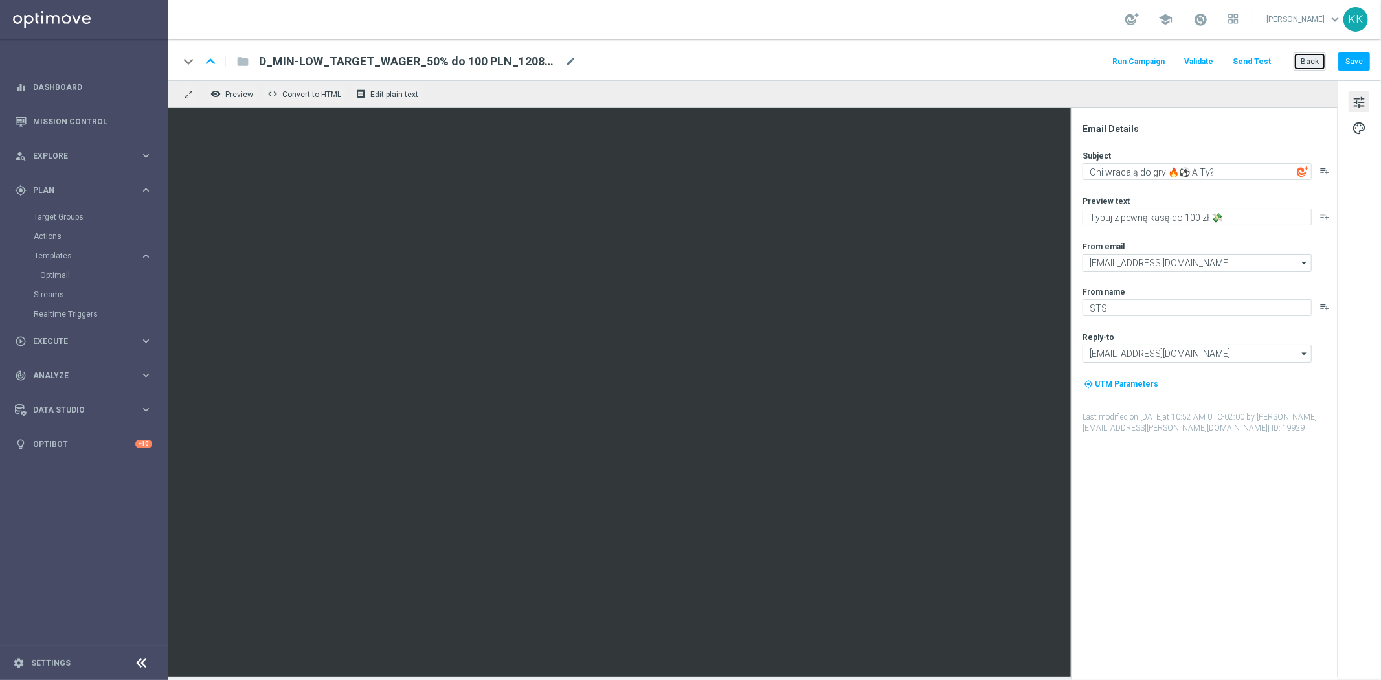
click at [1317, 58] on button "Back" at bounding box center [1309, 61] width 32 height 18
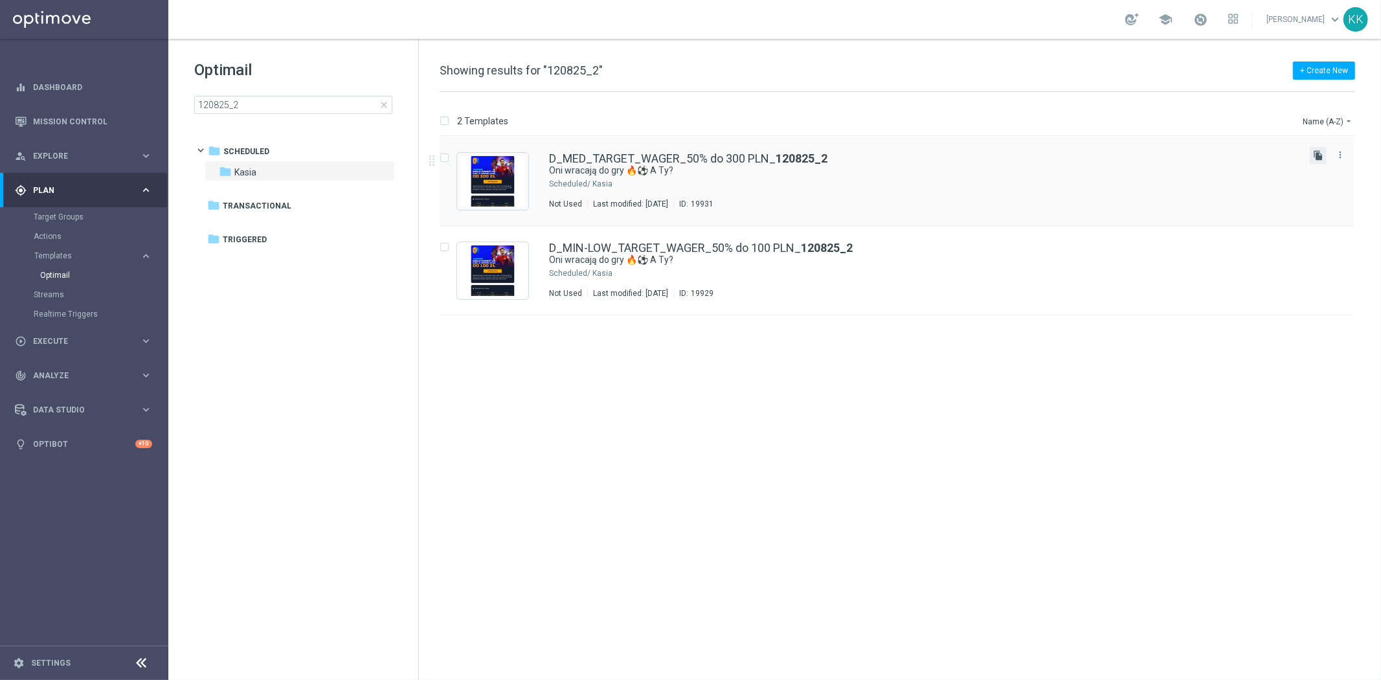
click at [1322, 157] on icon "file_copy" at bounding box center [1318, 155] width 10 height 10
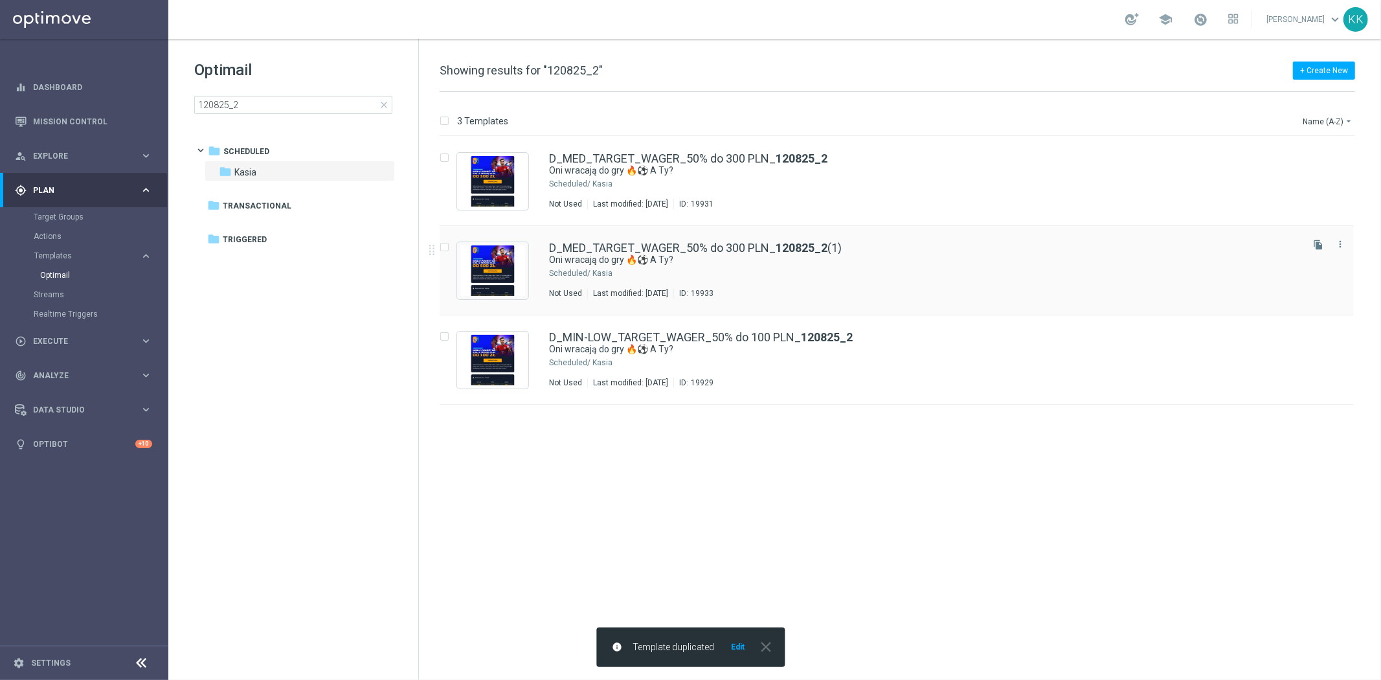
click at [784, 282] on div "D_MED_TARGET_WAGER_50% do 300 PLN_ 120825_2 (1) Oni wracają do gry 🔥⚽ A Ty? Sch…" at bounding box center [924, 270] width 750 height 56
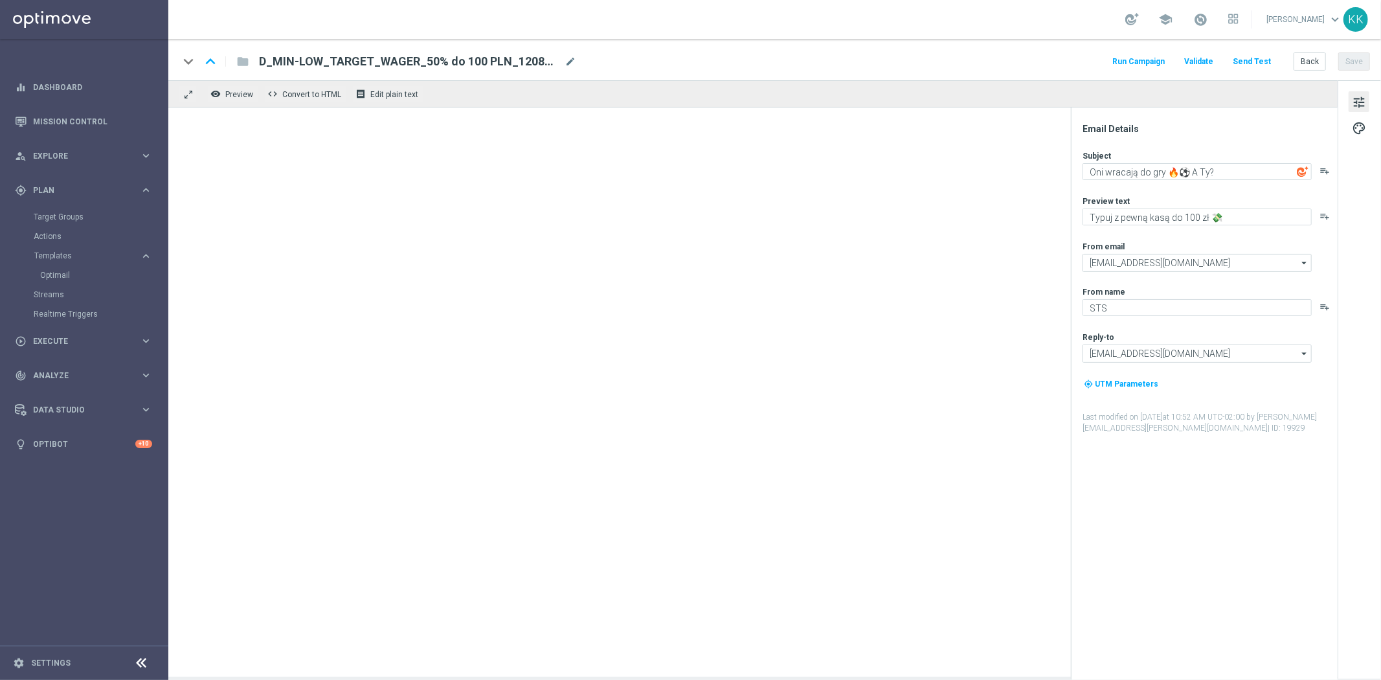
type textarea "Typuj z pewną kasą do 300 zł 💸"
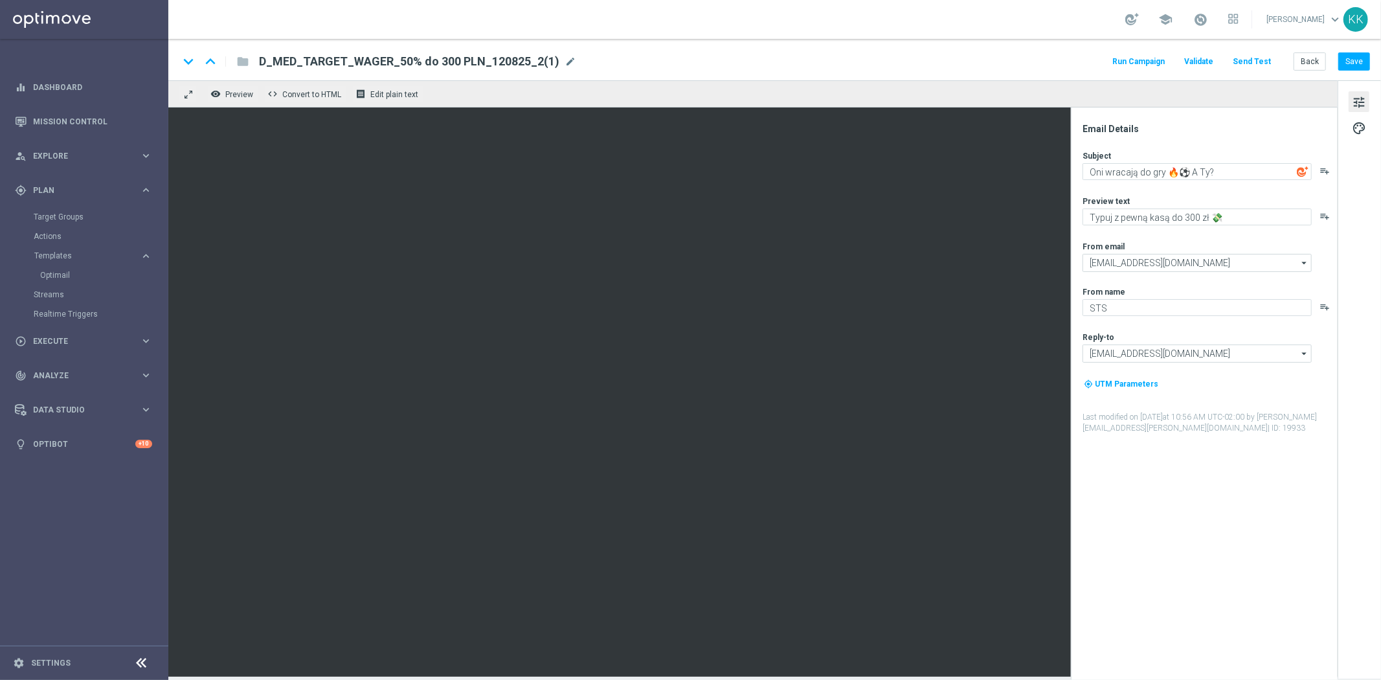
click at [573, 53] on div "keyboard_arrow_down keyboard_arrow_up folder D_MED_TARGET_WAGER_50% do 300 PLN_…" at bounding box center [774, 61] width 1191 height 17
click at [564, 65] on span "mode_edit" at bounding box center [570, 62] width 12 height 12
drag, startPoint x: 512, startPoint y: 65, endPoint x: -229, endPoint y: 49, distance: 741.3
click at [0, 49] on html "equalizer Dashboard Mission Control" at bounding box center [690, 340] width 1381 height 680
paste input "HIGH_TARGET_WAGER_100% do 500 PLN_120825_2"
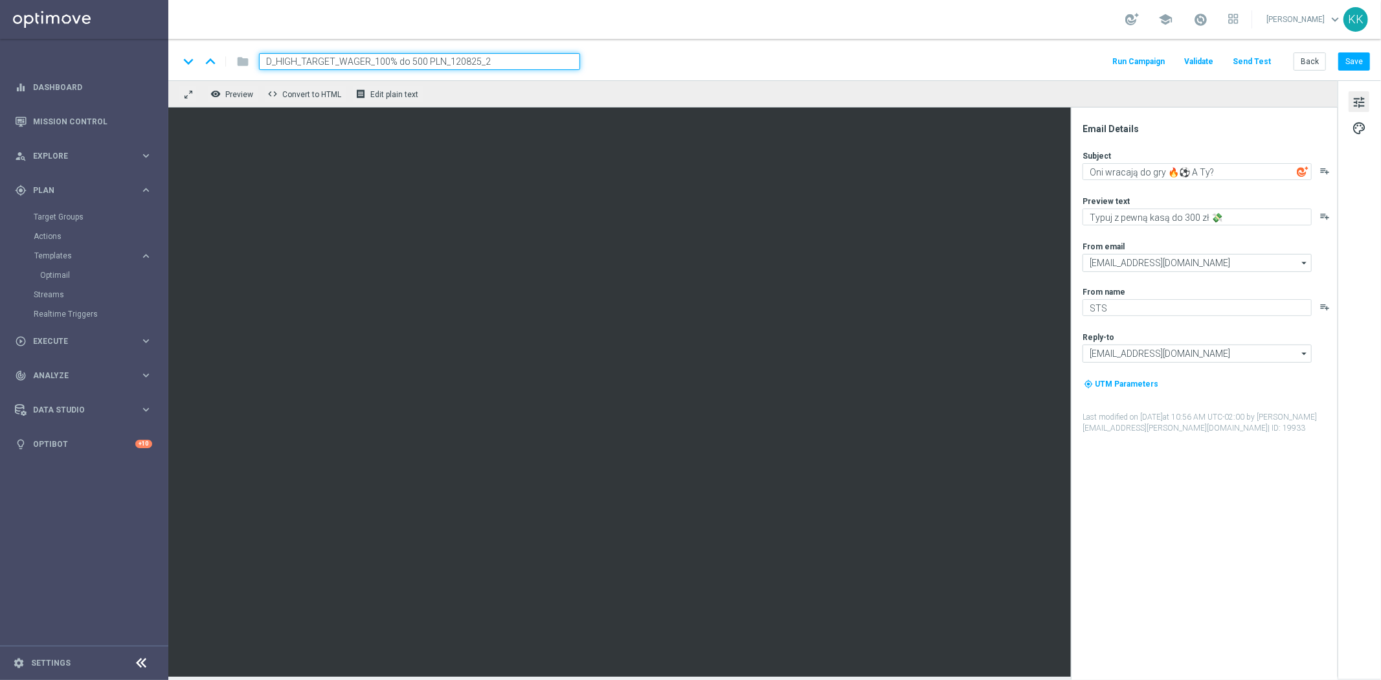
type input "D_HIGH_TARGET_WAGER_100% do 500 PLN_120825_2"
click at [620, 34] on div "school Katarzyna Kamińska keyboard_arrow_down KK" at bounding box center [774, 19] width 1212 height 39
click at [1350, 58] on button "Save" at bounding box center [1354, 61] width 32 height 18
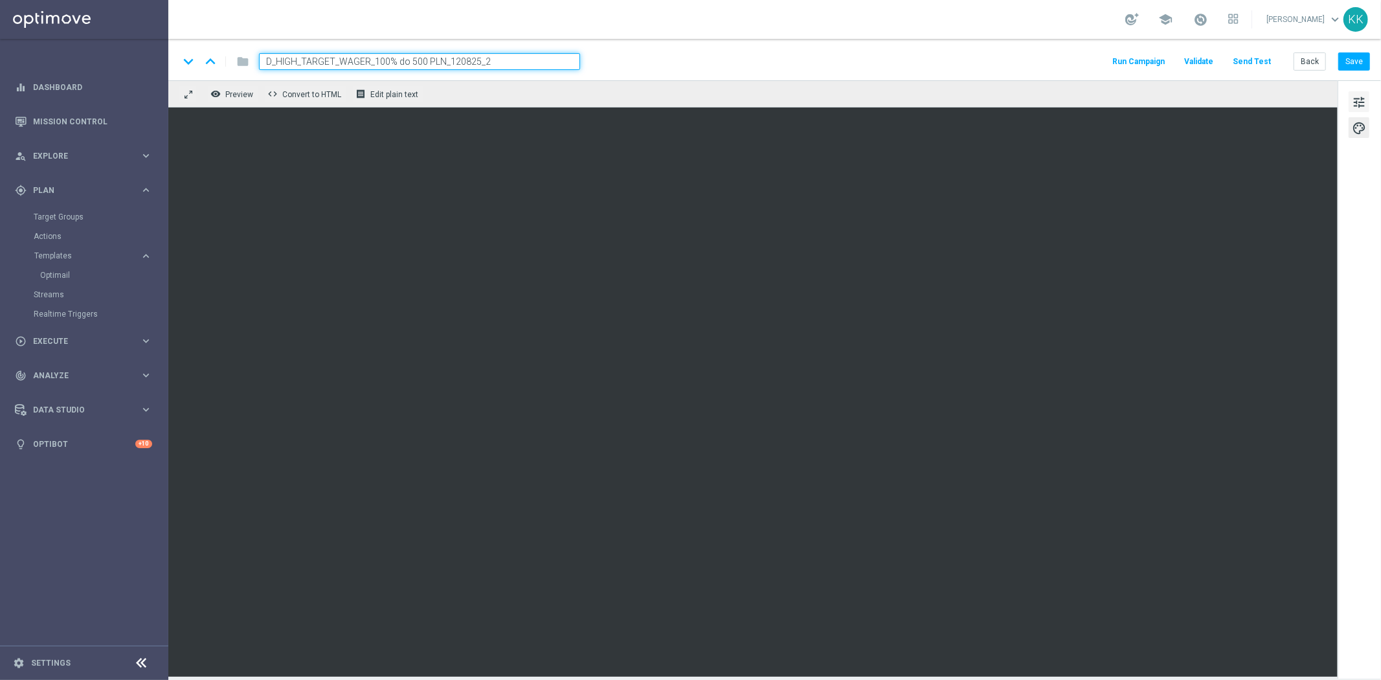
click at [1362, 94] on span "tune" at bounding box center [1359, 102] width 14 height 17
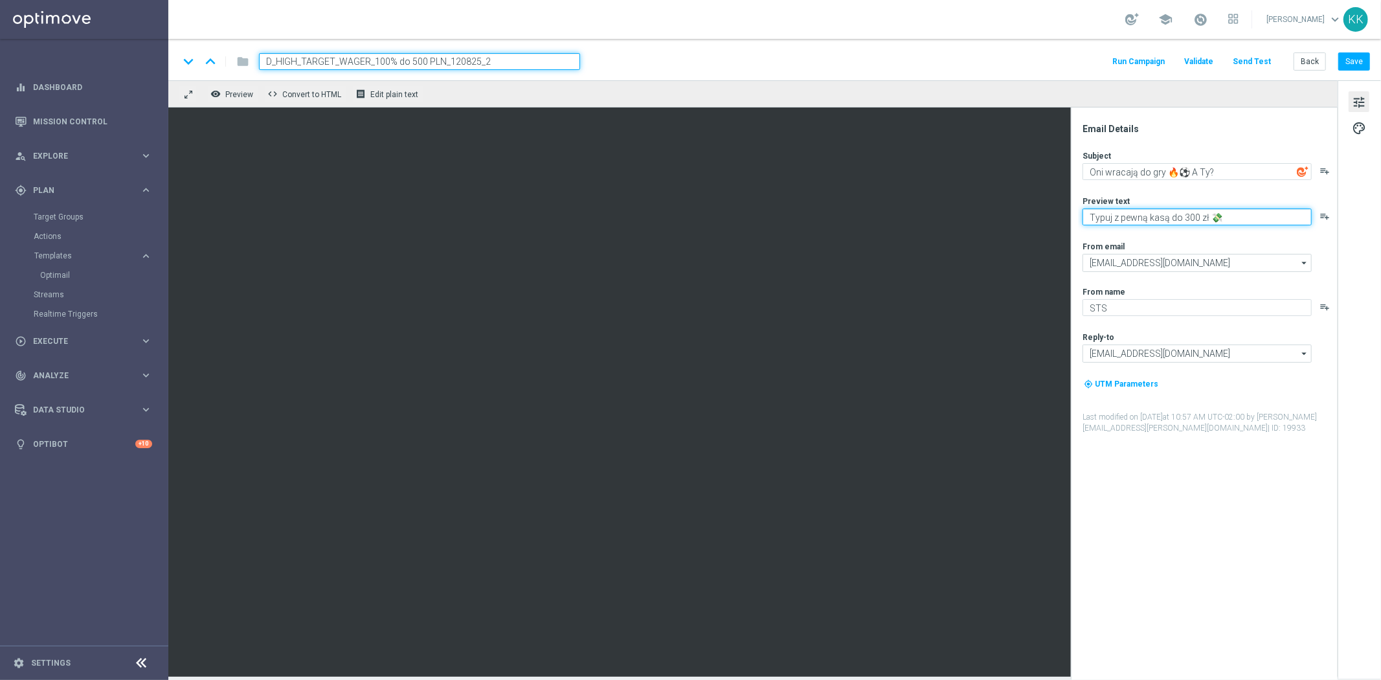
click at [1188, 214] on textarea "Typuj z pewną kasą do 300 zł 💸" at bounding box center [1196, 216] width 229 height 17
type textarea "Typuj z pewną kasą do 500 zł 💸"
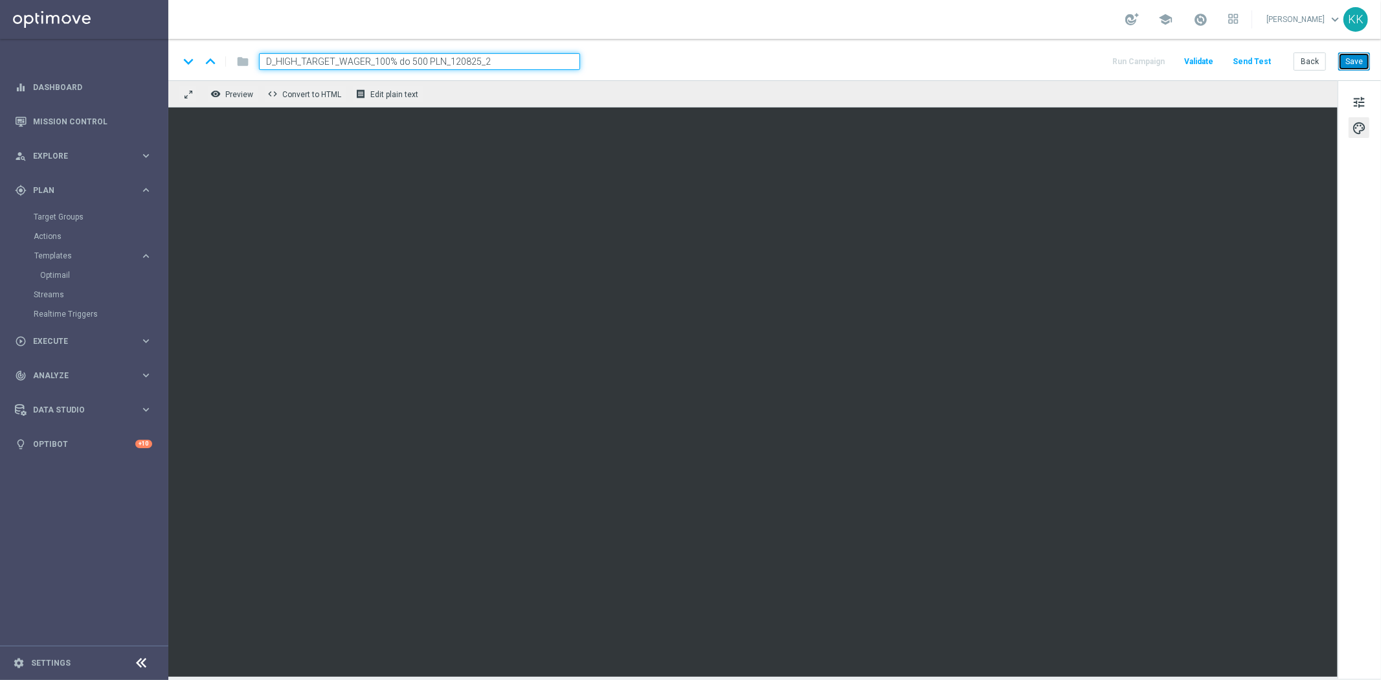
click at [1342, 63] on button "Save" at bounding box center [1354, 61] width 32 height 18
click at [798, 52] on div "keyboard_arrow_down keyboard_arrow_up folder D_HIGH_TARGET_WAGER_100% do 500 PL…" at bounding box center [774, 59] width 1212 height 41
drag, startPoint x: 1365, startPoint y: 50, endPoint x: 1364, endPoint y: 72, distance: 22.0
click at [1365, 50] on div "keyboard_arrow_down keyboard_arrow_up folder D_HIGH_TARGET_WAGER_100% do 500 PL…" at bounding box center [774, 59] width 1212 height 41
click at [1364, 72] on div "keyboard_arrow_down keyboard_arrow_up folder D_HIGH_TARGET_WAGER_100% do 500 PL…" at bounding box center [774, 59] width 1212 height 41
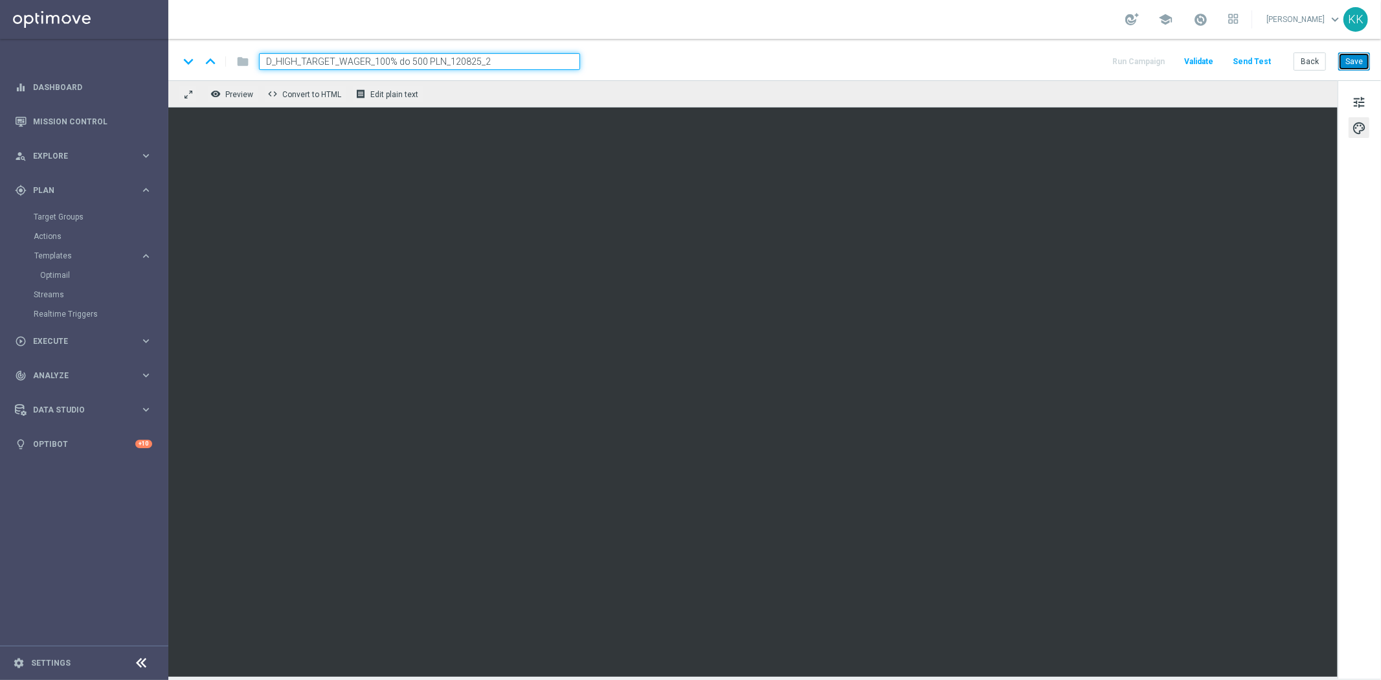
click at [1353, 67] on button "Save" at bounding box center [1354, 61] width 32 height 18
click at [1305, 56] on button "Back" at bounding box center [1309, 61] width 32 height 18
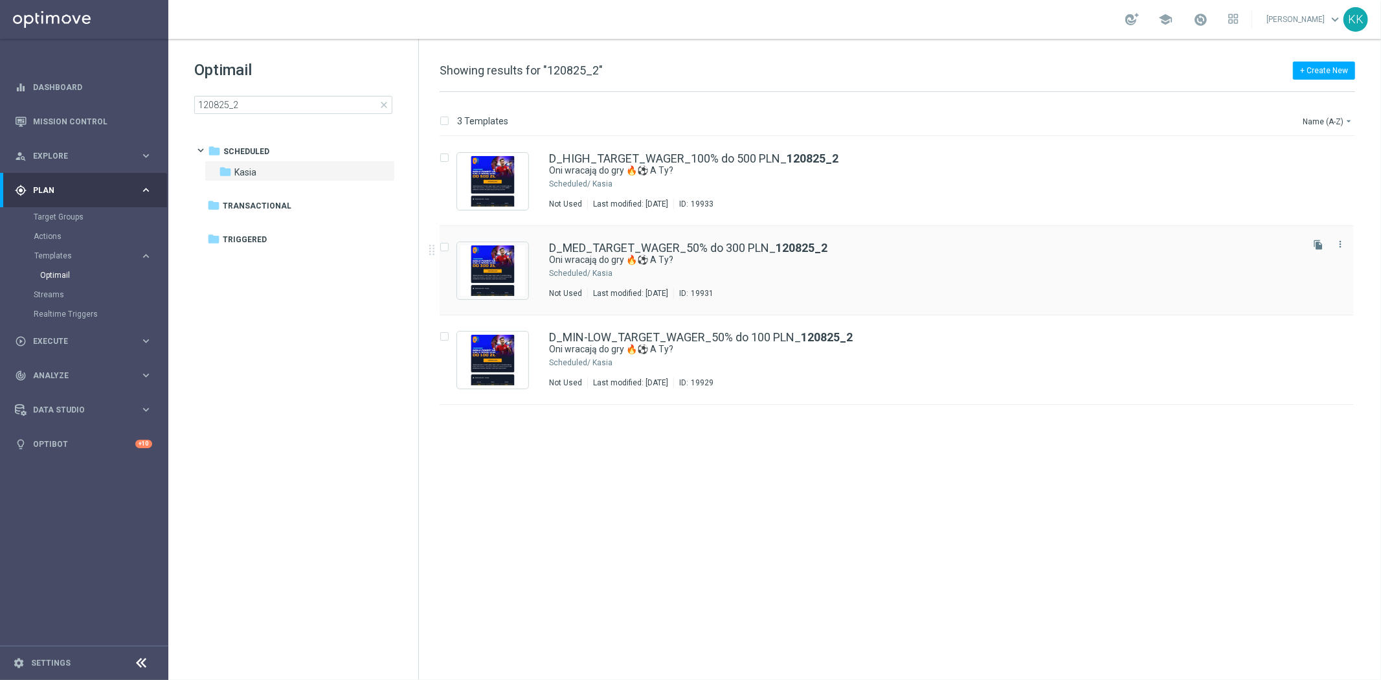
click at [635, 280] on div "D_MED_TARGET_WAGER_50% do 300 PLN_ 120825_2 Oni wracają do gry 🔥⚽ A Ty? Schedul…" at bounding box center [924, 270] width 750 height 56
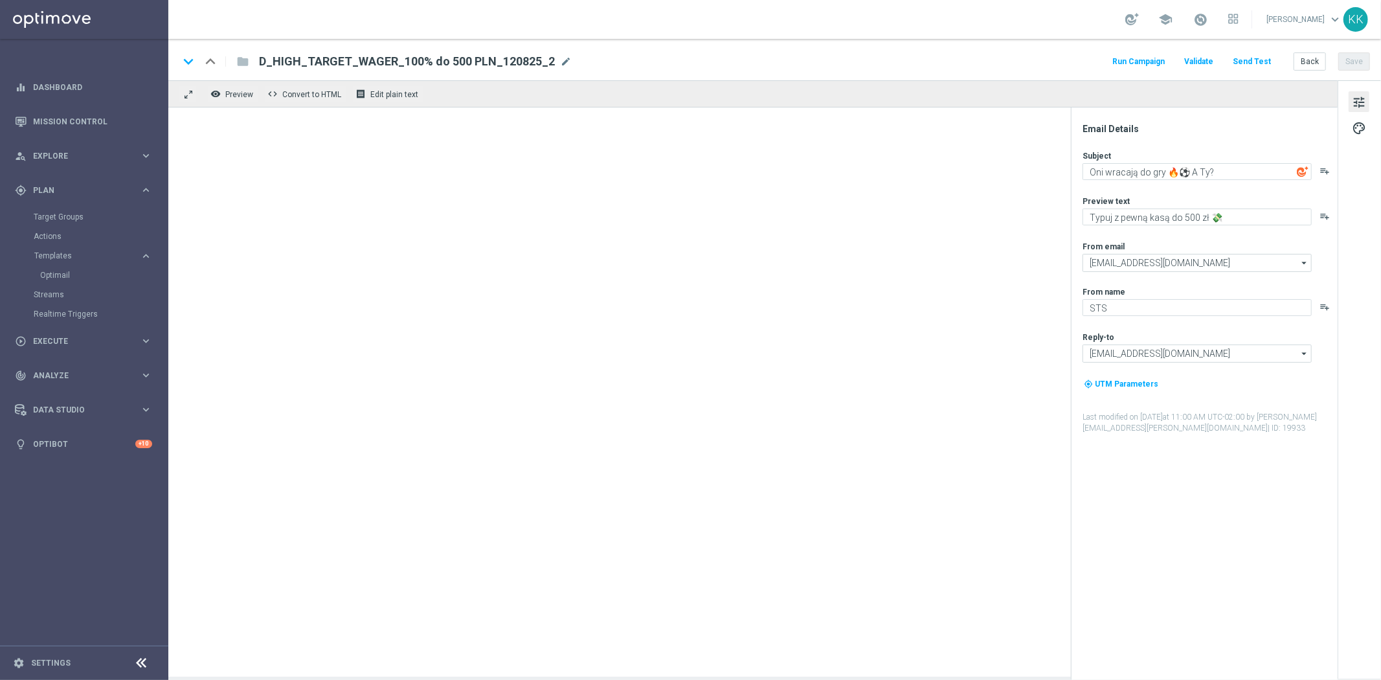
type textarea "Typuj z pewną kasą do 300 zł 💸"
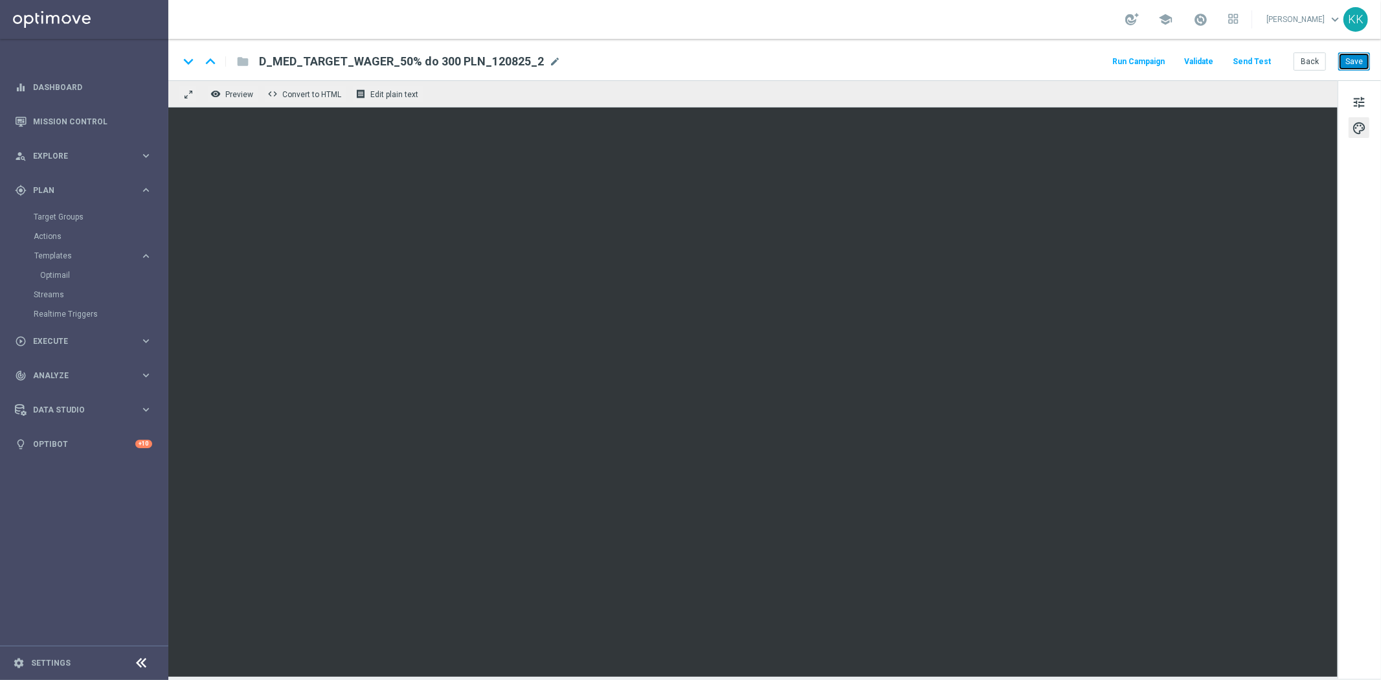
click at [1355, 54] on button "Save" at bounding box center [1354, 61] width 32 height 18
click at [1315, 65] on button "Back" at bounding box center [1309, 61] width 32 height 18
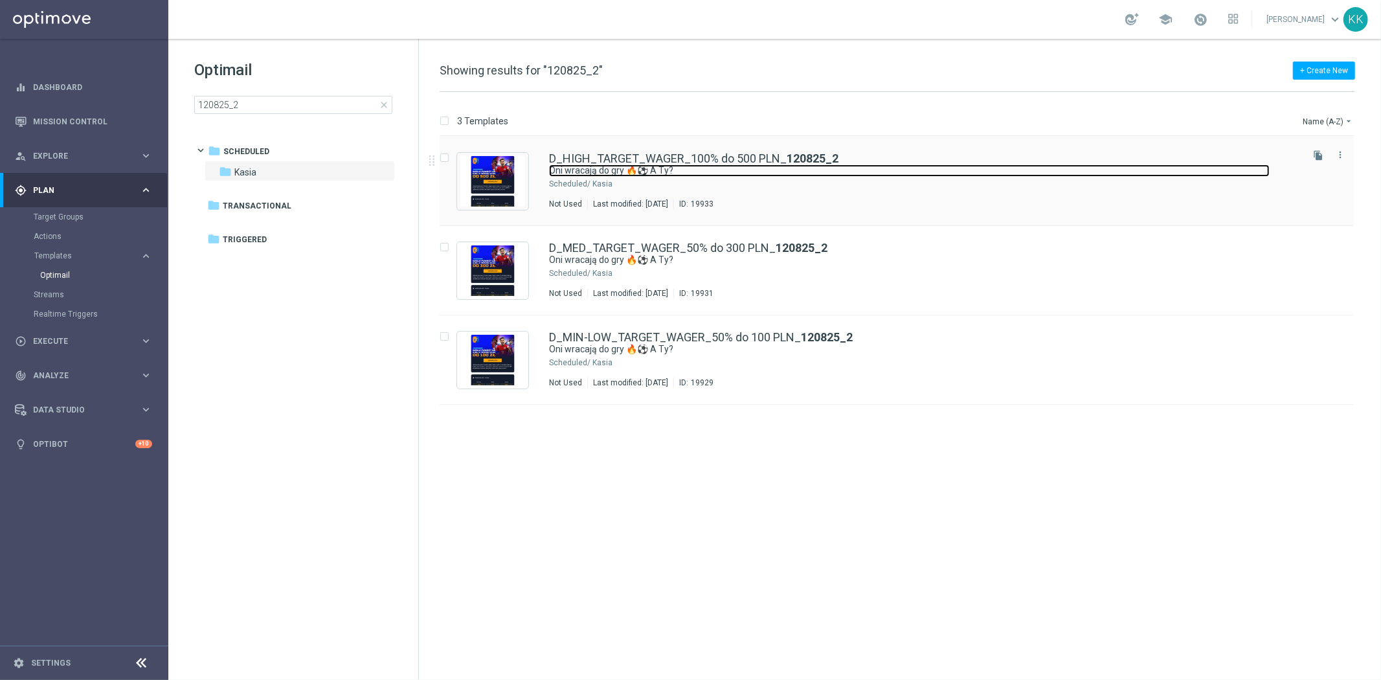
click at [657, 170] on link "Oni wracają do gry 🔥⚽ A Ty?" at bounding box center [909, 170] width 720 height 12
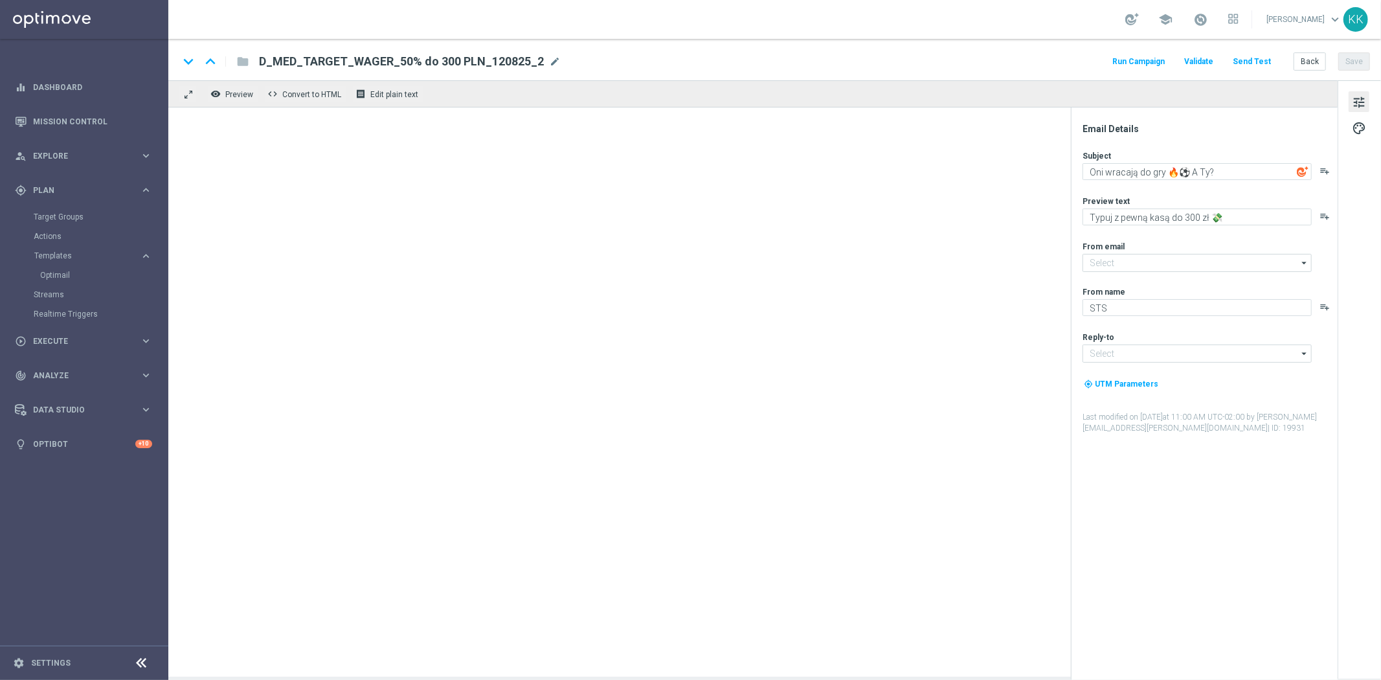
type input "oferta@sts.pl"
type input "kontakt@sts.pl"
type textarea "Typuj z pewną kasą do 500 zł 💸"
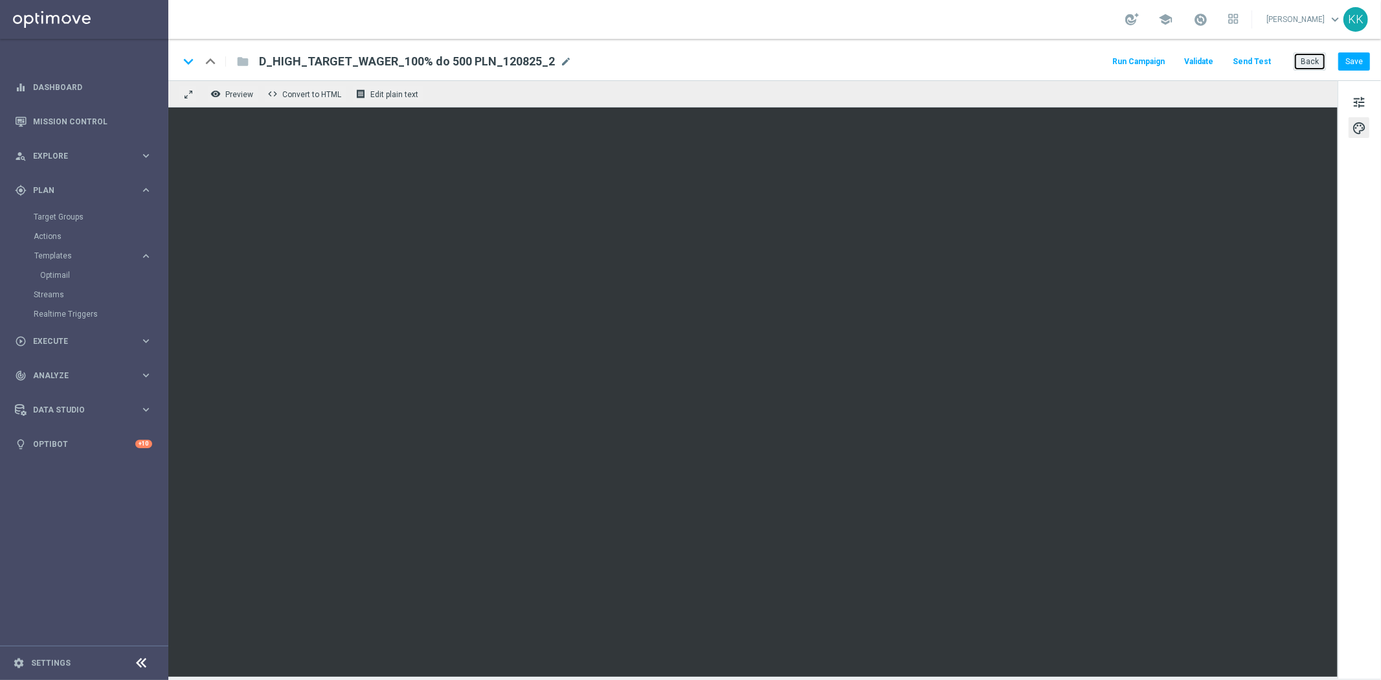
click at [1306, 61] on button "Back" at bounding box center [1309, 61] width 32 height 18
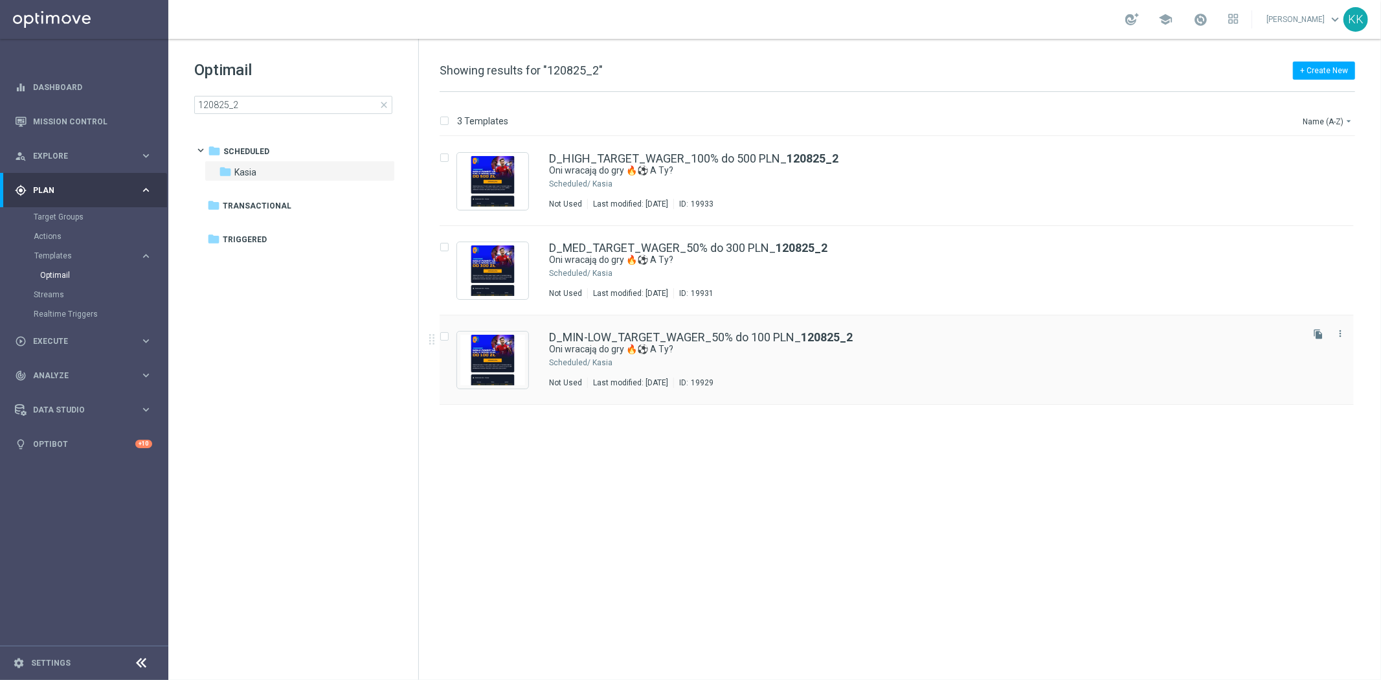
click at [610, 365] on div "Kasia" at bounding box center [945, 362] width 707 height 10
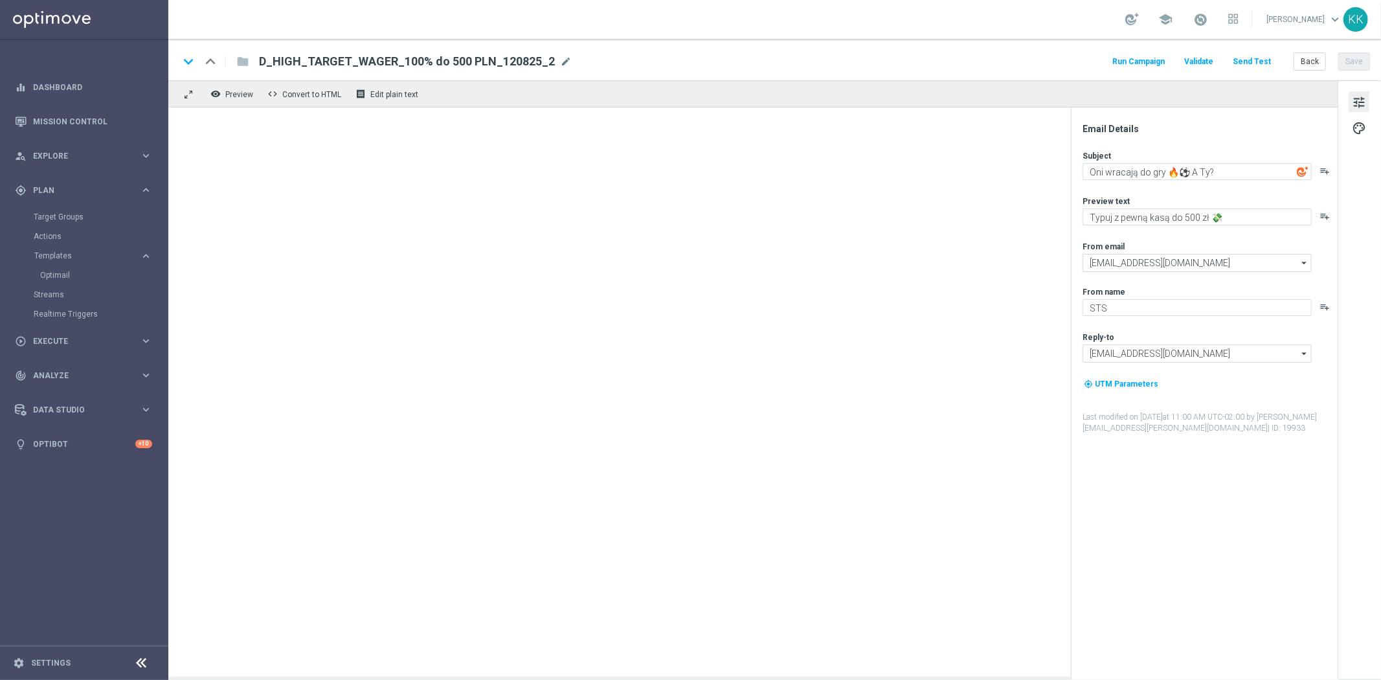
type textarea "Typuj z pewną kasą do 100 zł 💸"
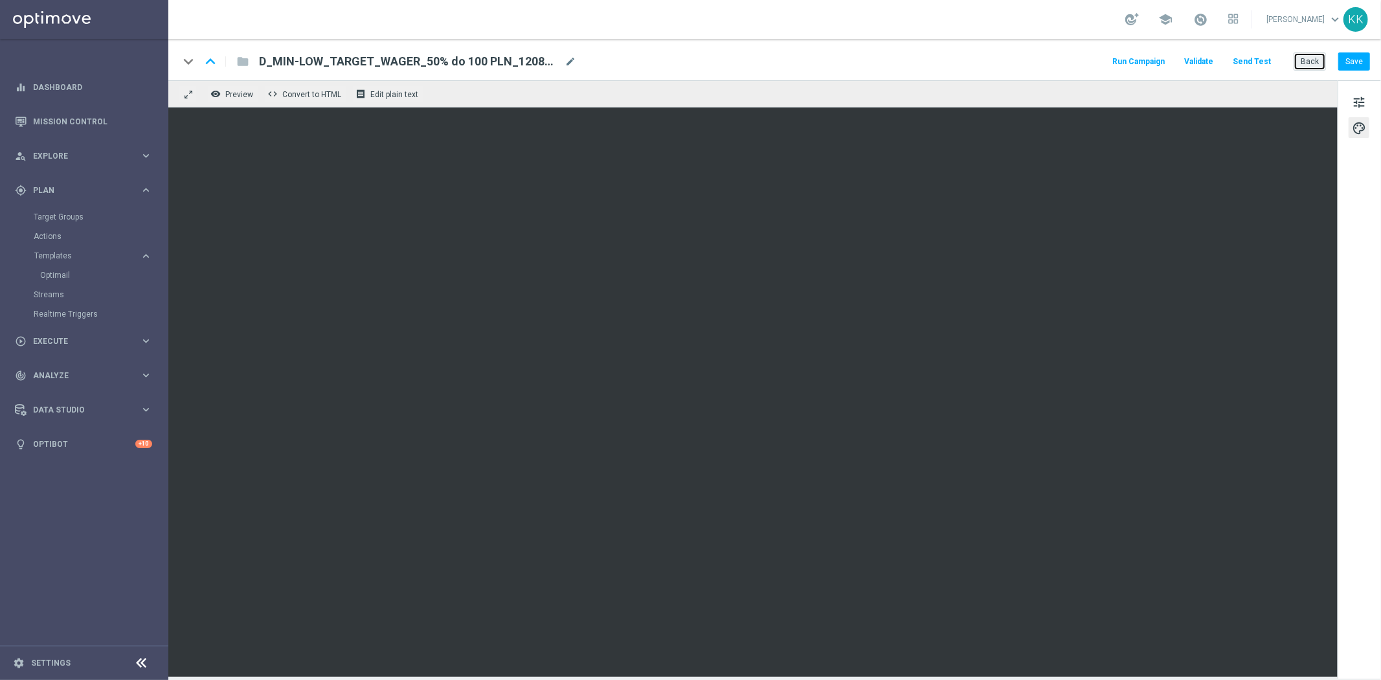
click at [1318, 65] on button "Back" at bounding box center [1309, 61] width 32 height 18
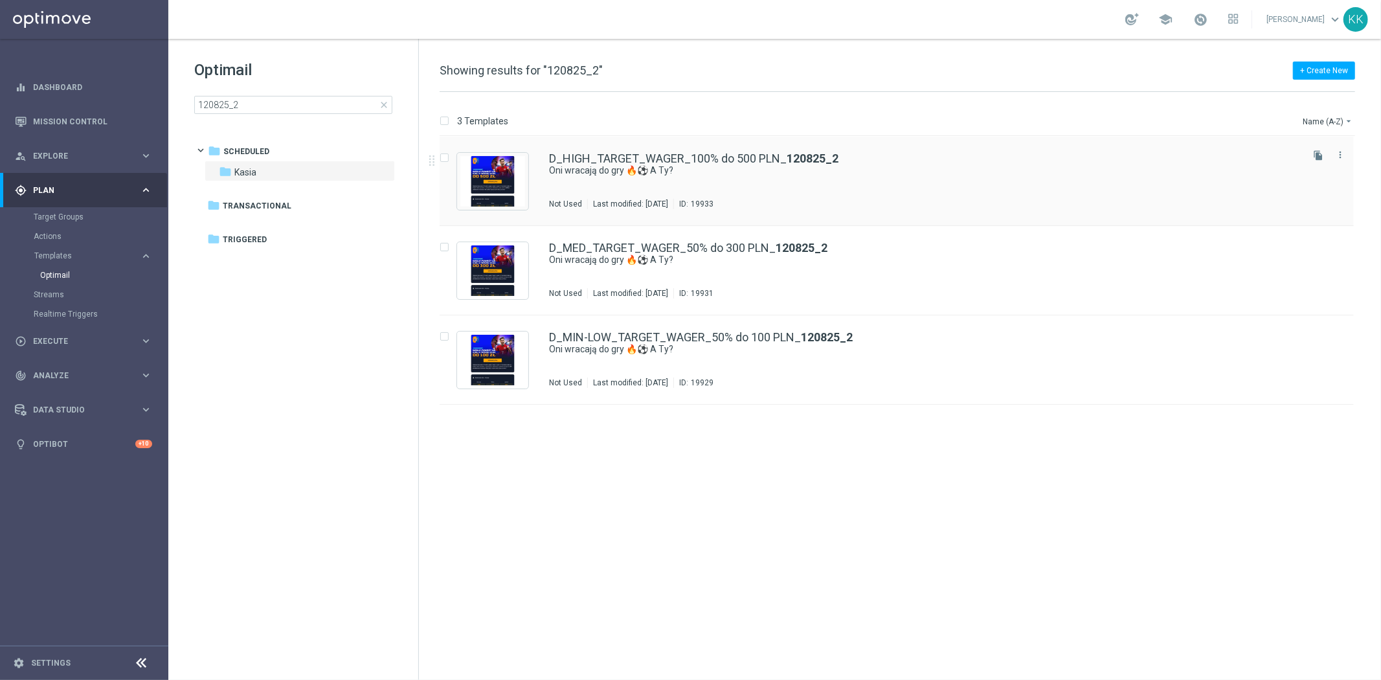
click at [616, 223] on div "D_HIGH_TARGET_WAGER_100% do 500 PLN_ 120825_2 Oni wracają do gry 🔥⚽ A Ty? Not U…" at bounding box center [897, 181] width 914 height 89
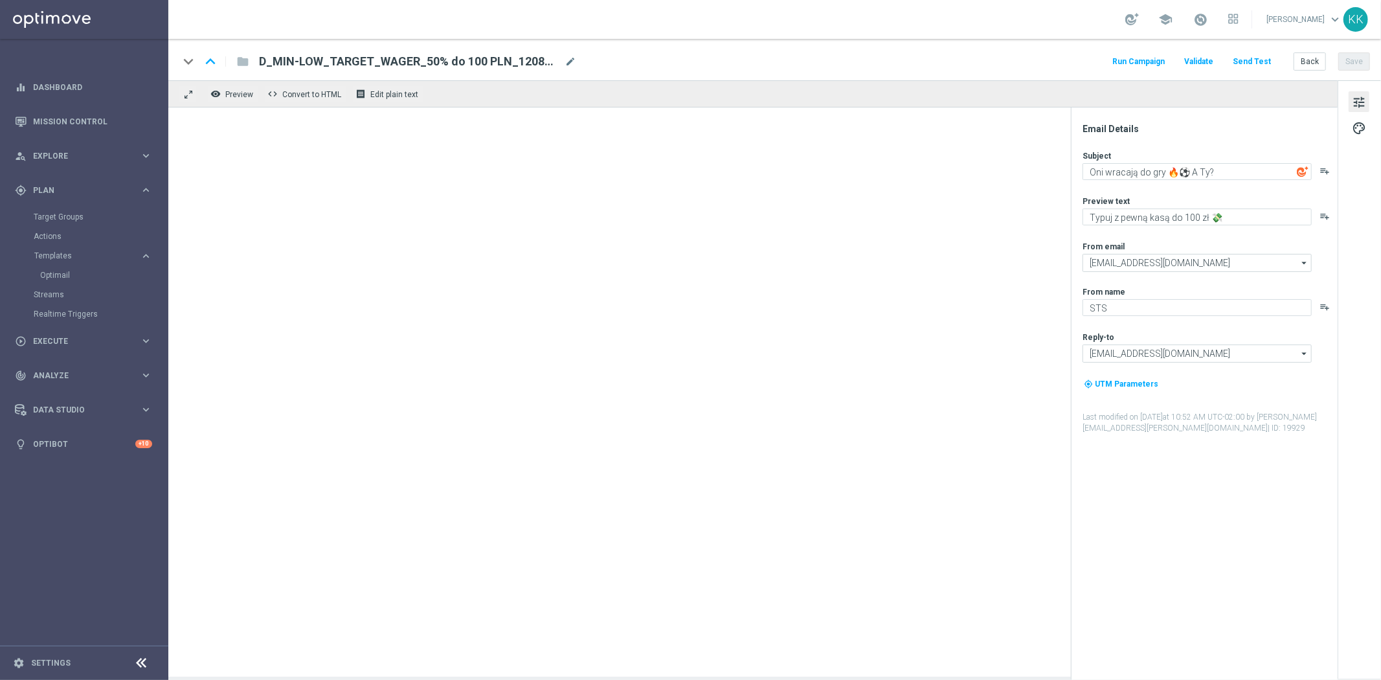
type textarea "Typuj z pewną kasą do 500 zł 💸"
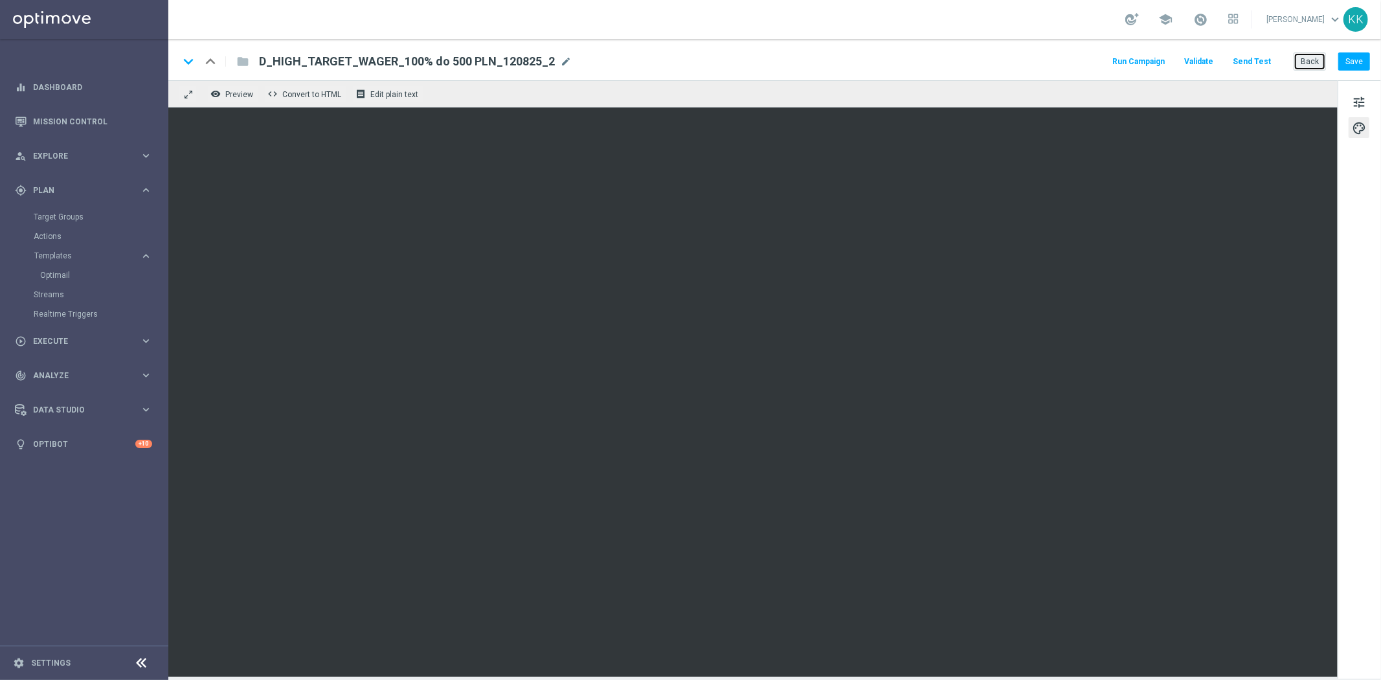
click at [1295, 69] on button "Back" at bounding box center [1309, 61] width 32 height 18
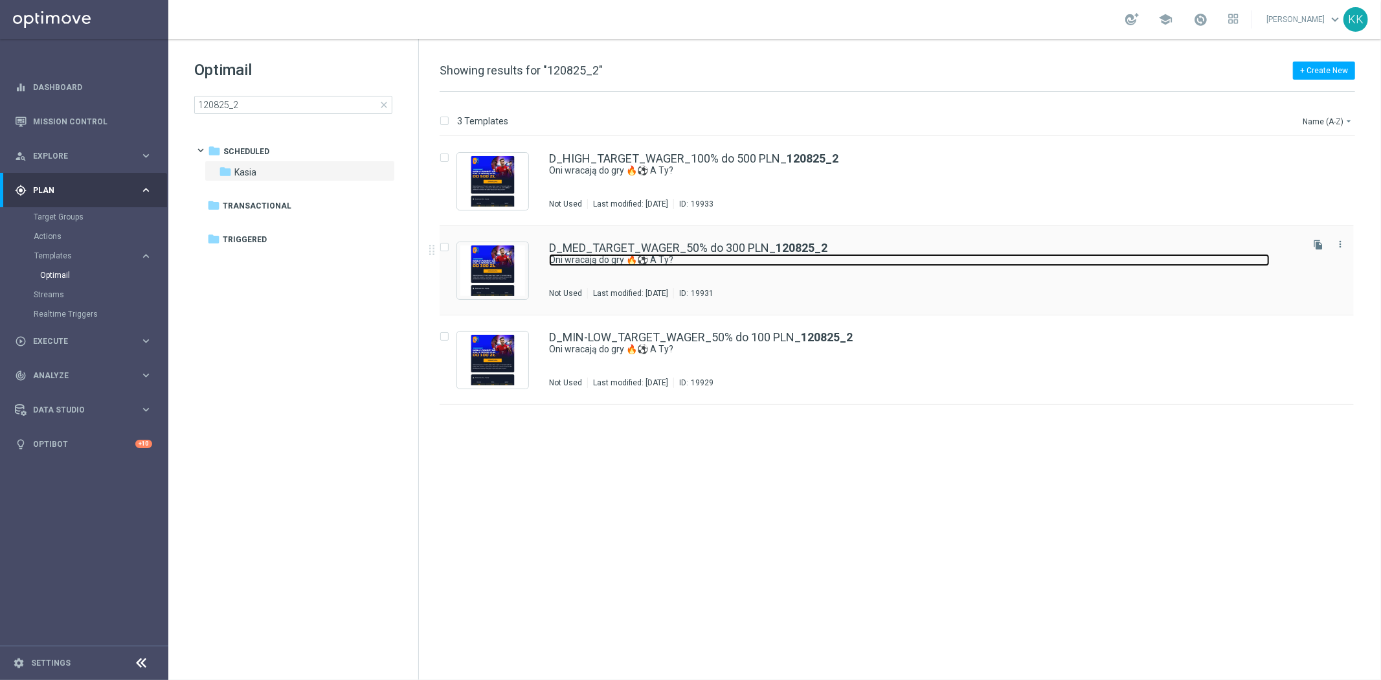
click at [742, 261] on link "Oni wracają do gry 🔥⚽ A Ty?" at bounding box center [909, 260] width 720 height 12
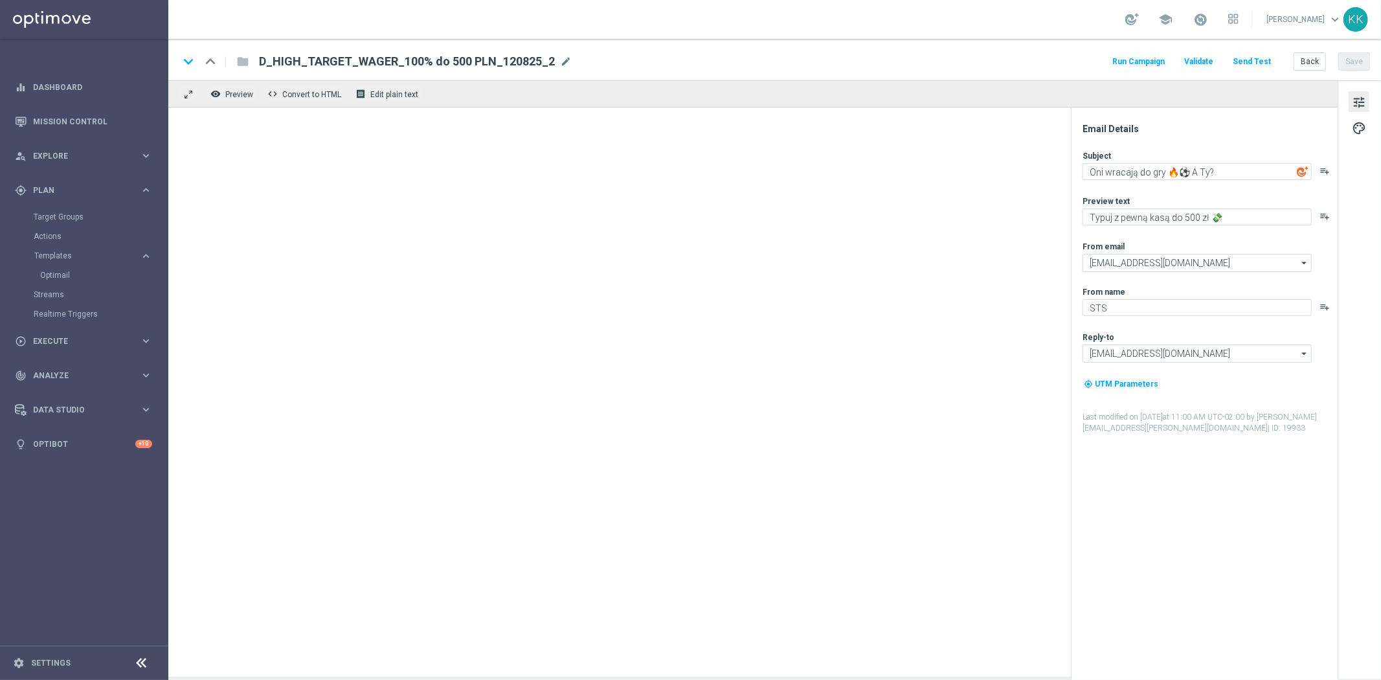
type textarea "Typuj z pewną kasą do 300 zł 💸"
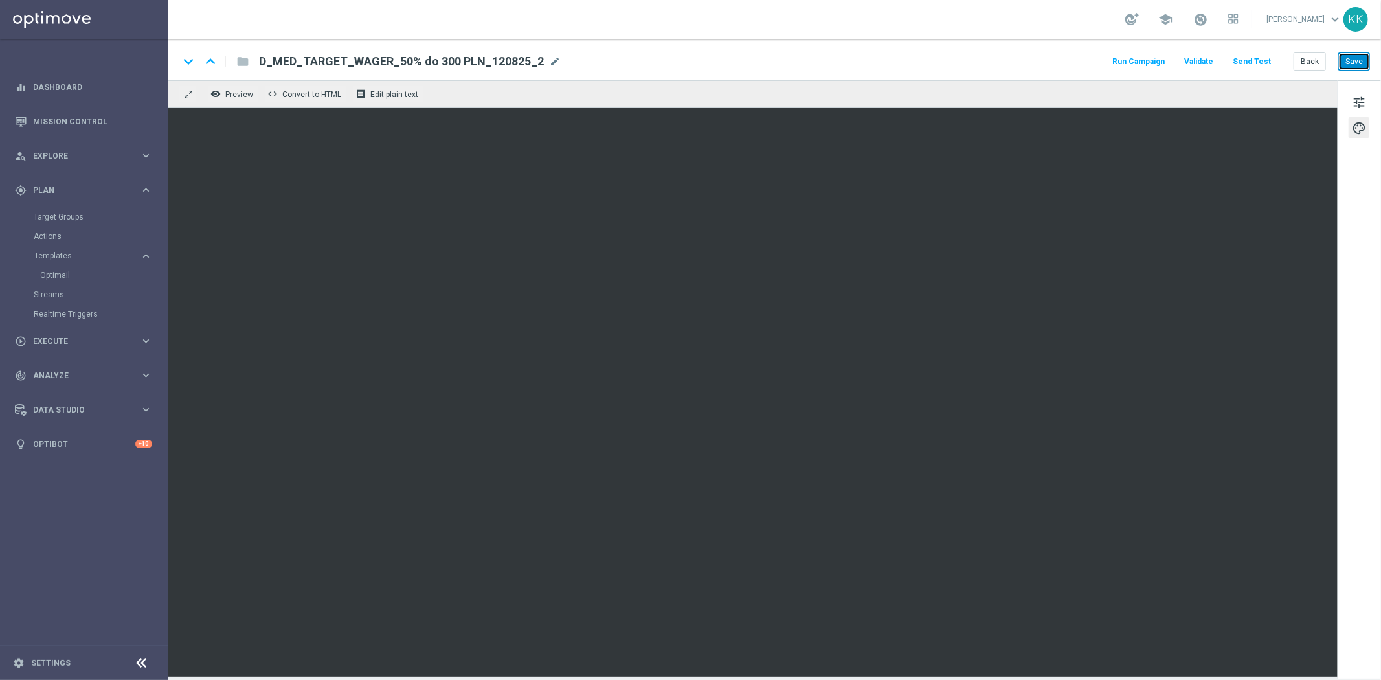
click at [1354, 61] on button "Save" at bounding box center [1354, 61] width 32 height 18
click at [1308, 65] on button "Back" at bounding box center [1309, 61] width 32 height 18
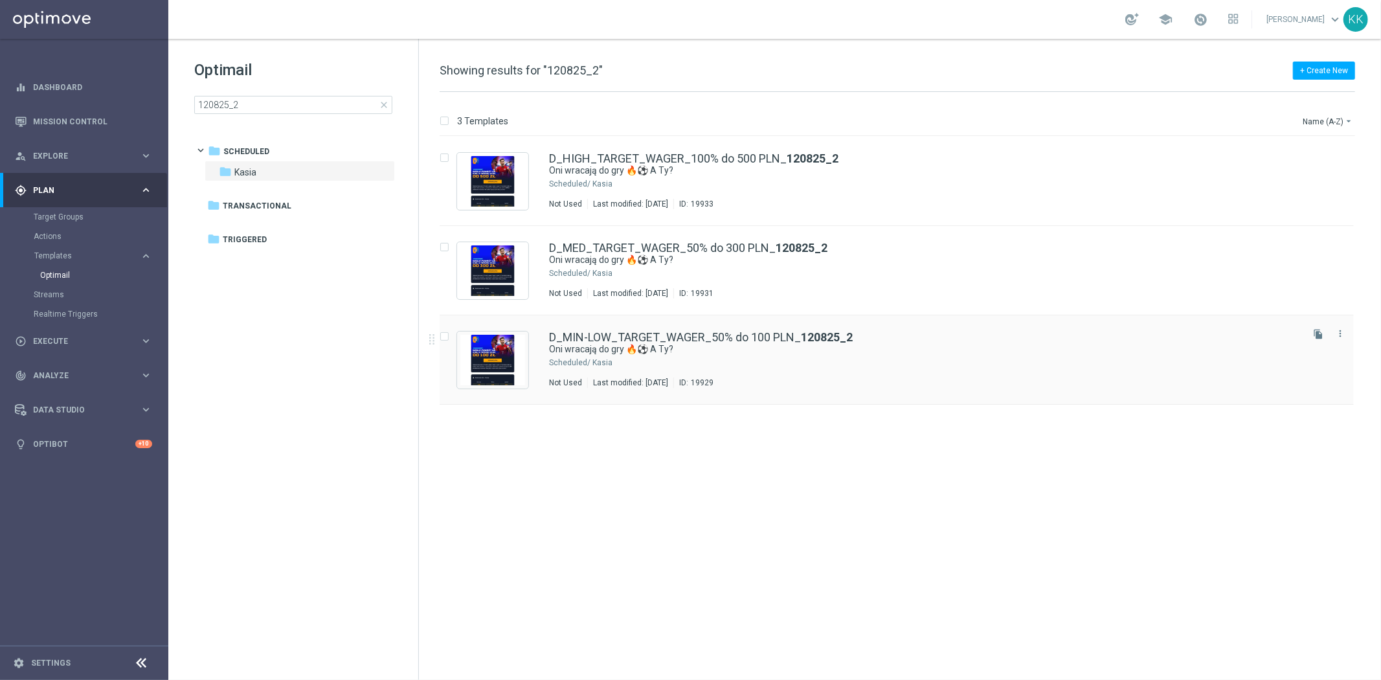
click at [632, 369] on div "D_MIN-LOW_TARGET_WAGER_50% do 100 PLN_ 120825_2 Oni wracają do gry 🔥⚽ A Ty? Sch…" at bounding box center [924, 359] width 750 height 56
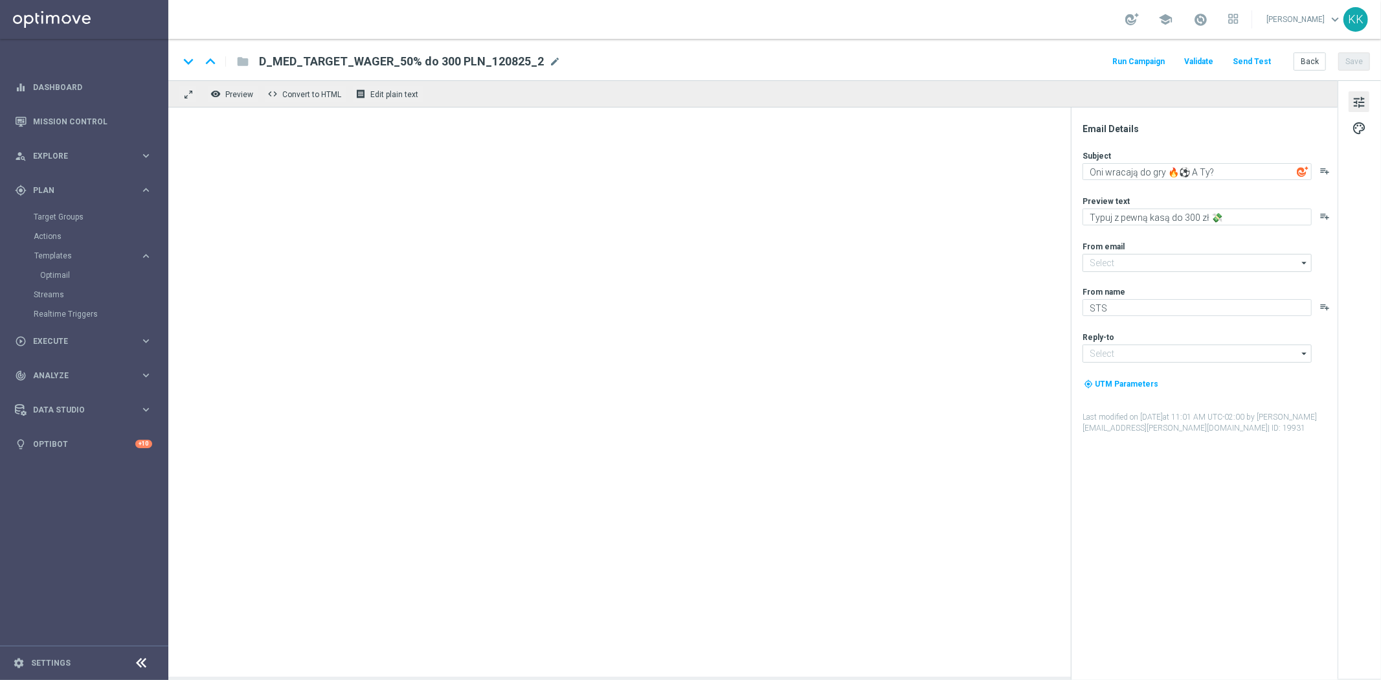
type input "oferta@sts.pl"
type input "kontakt@sts.pl"
type textarea "Typuj z pewną kasą do 100 zł 💸"
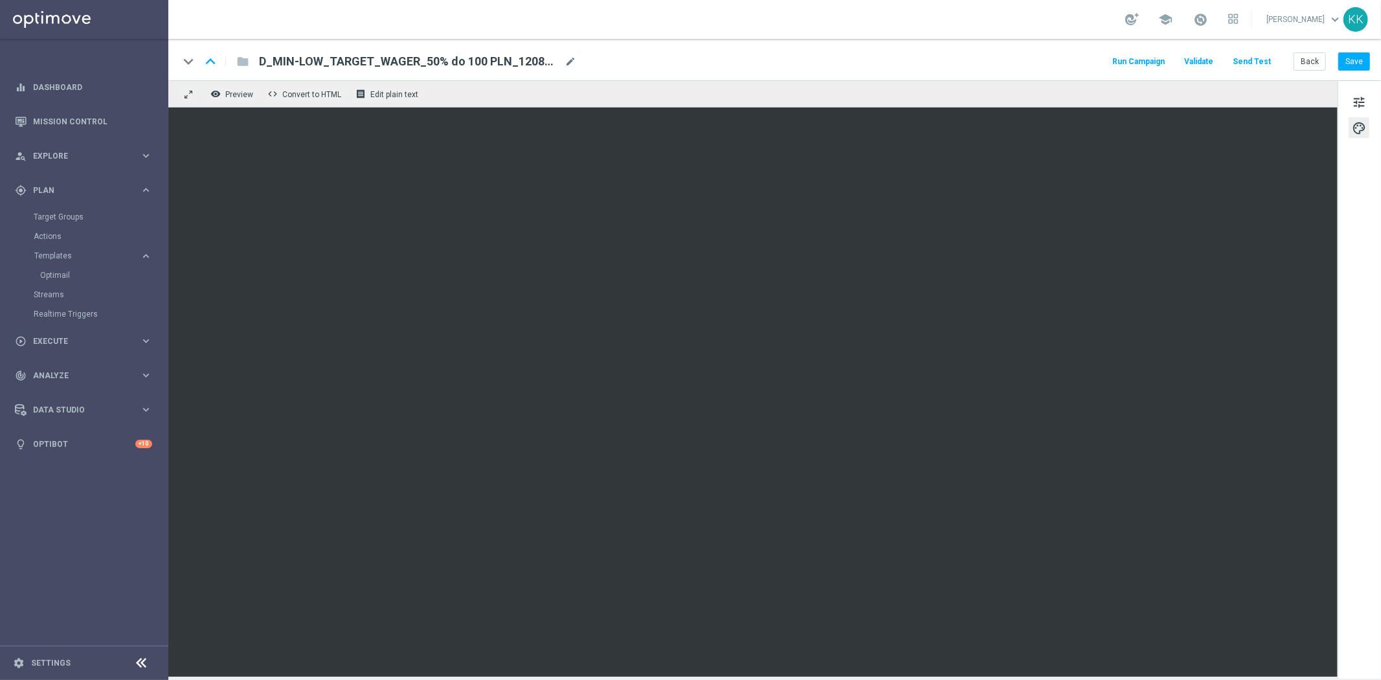
click at [1316, 75] on div "keyboard_arrow_down keyboard_arrow_up folder D_MIN-LOW_TARGET_WAGER_50% do 100 …" at bounding box center [774, 59] width 1212 height 41
click at [1316, 74] on div "keyboard_arrow_down keyboard_arrow_up folder D_MIN-LOW_TARGET_WAGER_50% do 100 …" at bounding box center [774, 59] width 1212 height 41
click at [1317, 60] on button "Back" at bounding box center [1309, 61] width 32 height 18
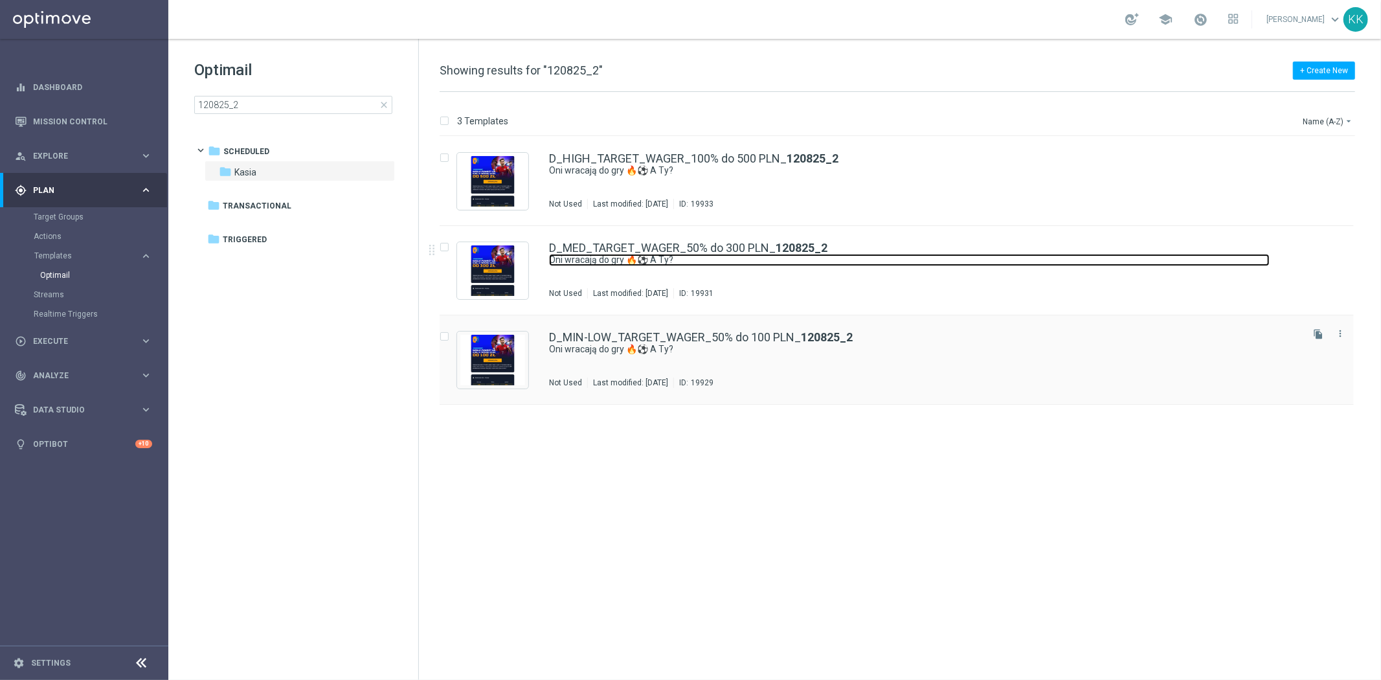
drag, startPoint x: 701, startPoint y: 255, endPoint x: 709, endPoint y: 315, distance: 60.1
click at [701, 255] on link "Oni wracają do gry 🔥⚽ A Ty?" at bounding box center [909, 260] width 720 height 12
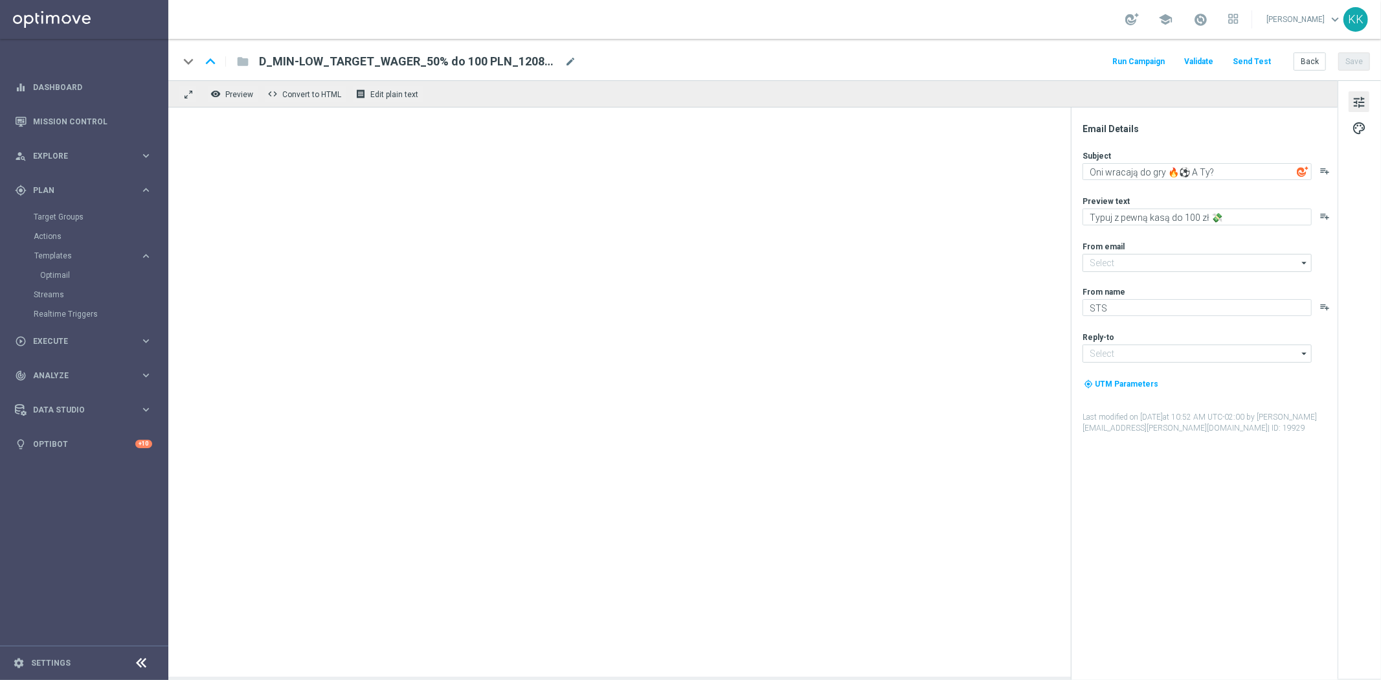
type input "oferta@sts.pl"
type input "kontakt@sts.pl"
type textarea "Typuj z pewną kasą do 300 zł 💸"
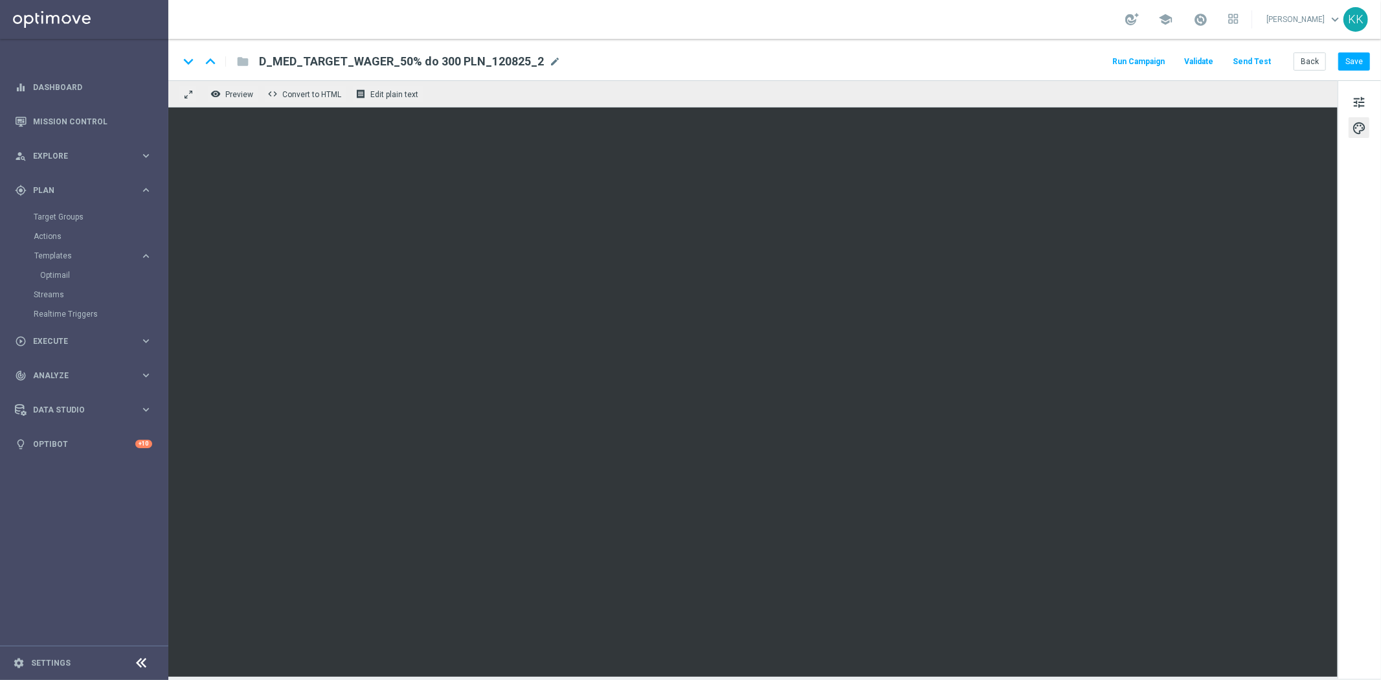
click at [1354, 84] on div "tune palette" at bounding box center [1358, 379] width 43 height 598
click at [1359, 123] on span "palette" at bounding box center [1359, 128] width 14 height 17
click at [1359, 105] on span "tune" at bounding box center [1359, 102] width 14 height 17
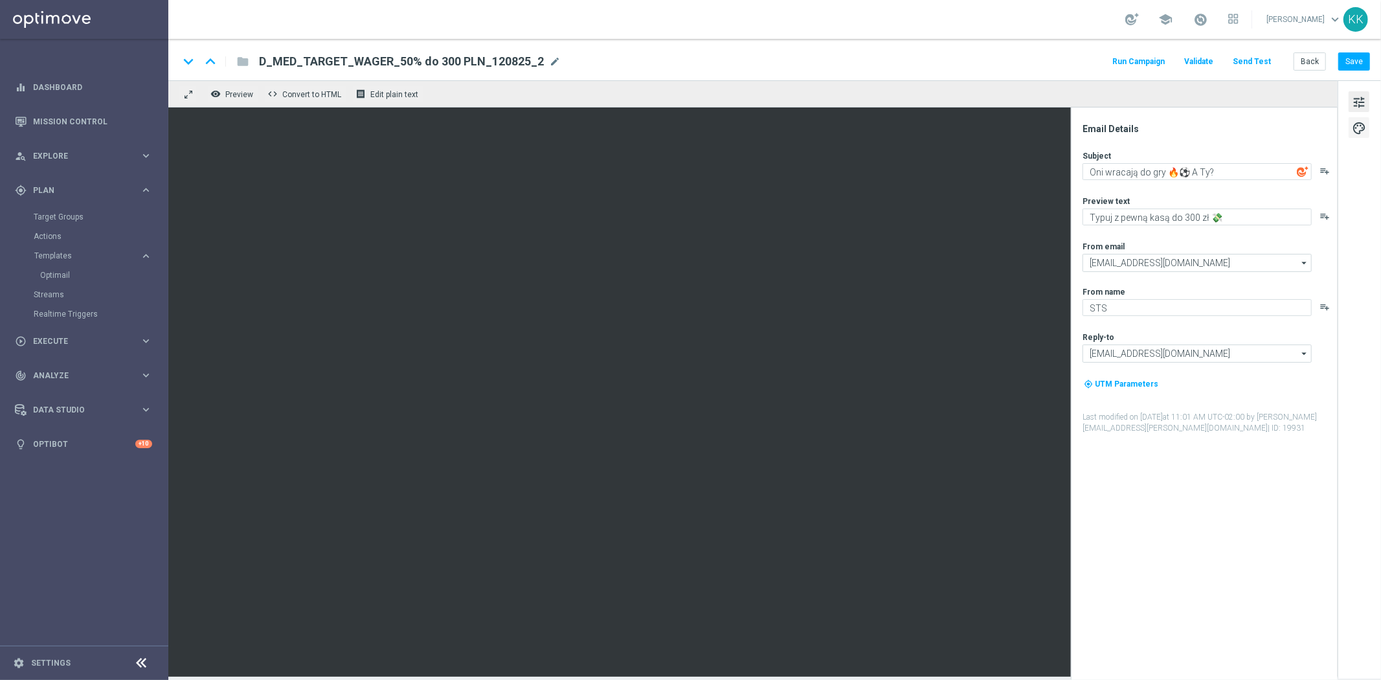
click at [1361, 132] on span "palette" at bounding box center [1359, 128] width 14 height 17
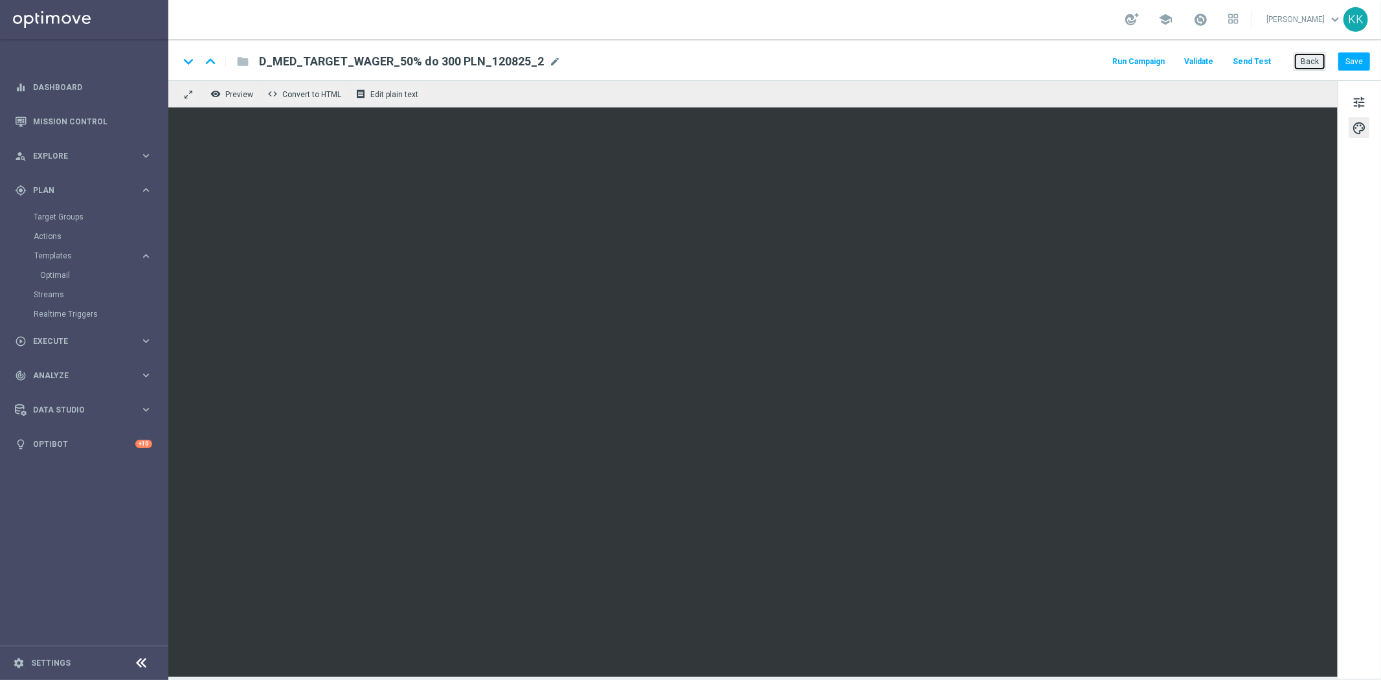
click at [1310, 55] on button "Back" at bounding box center [1309, 61] width 32 height 18
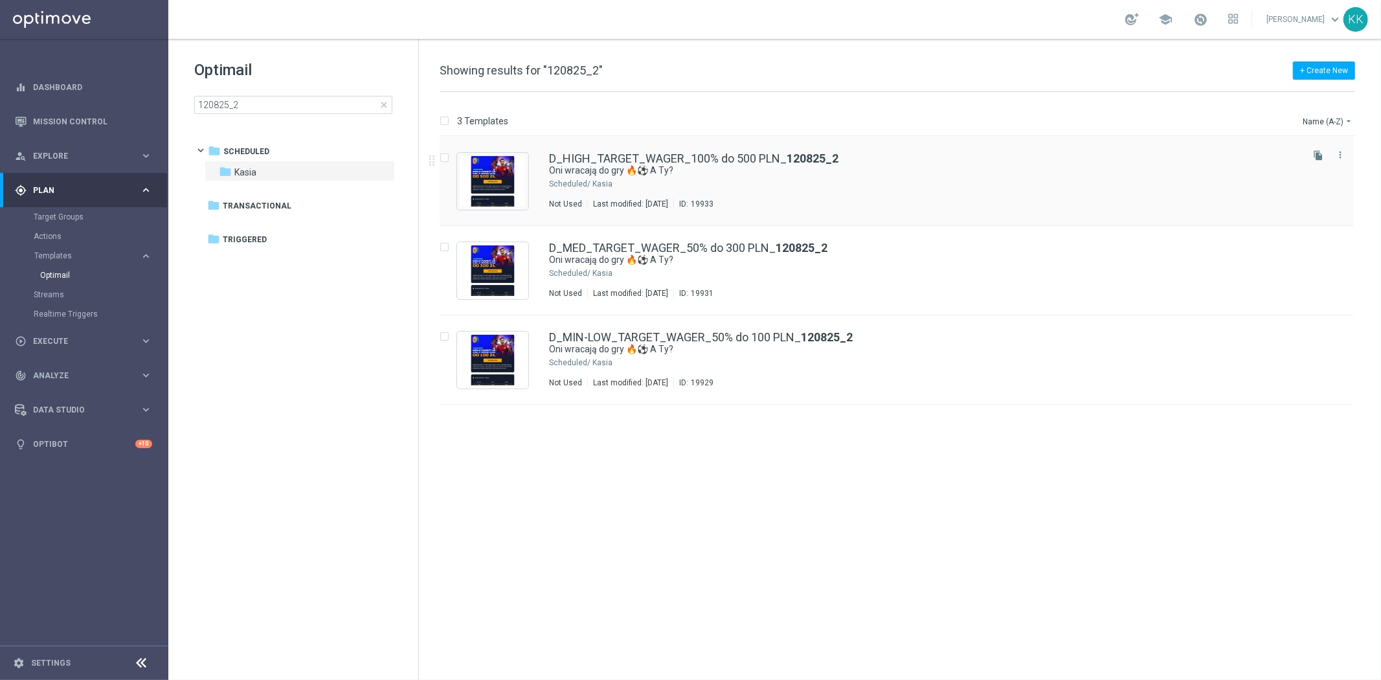
click at [669, 177] on div "D_HIGH_TARGET_WAGER_100% do 500 PLN_ 120825_2 Oni wracają do gry 🔥⚽ A Ty? Sched…" at bounding box center [924, 181] width 750 height 56
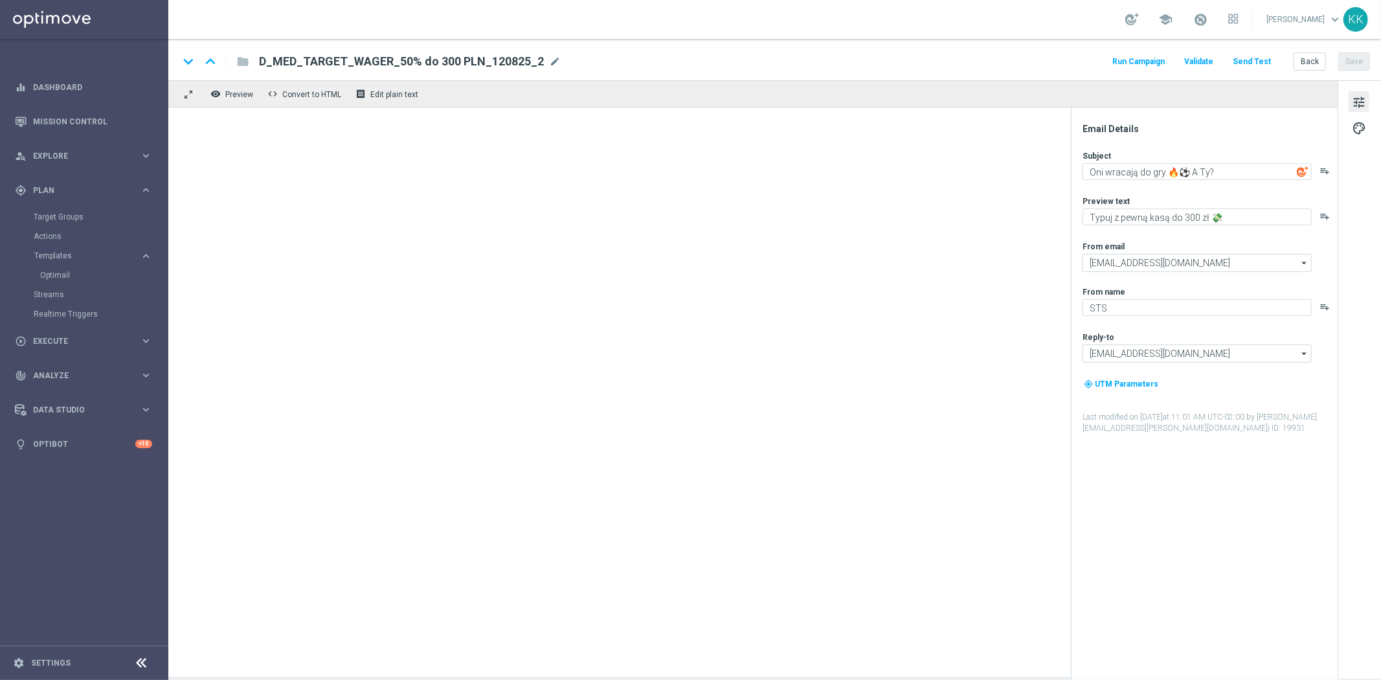
type textarea "Typuj z pewną kasą do 500 zł 💸"
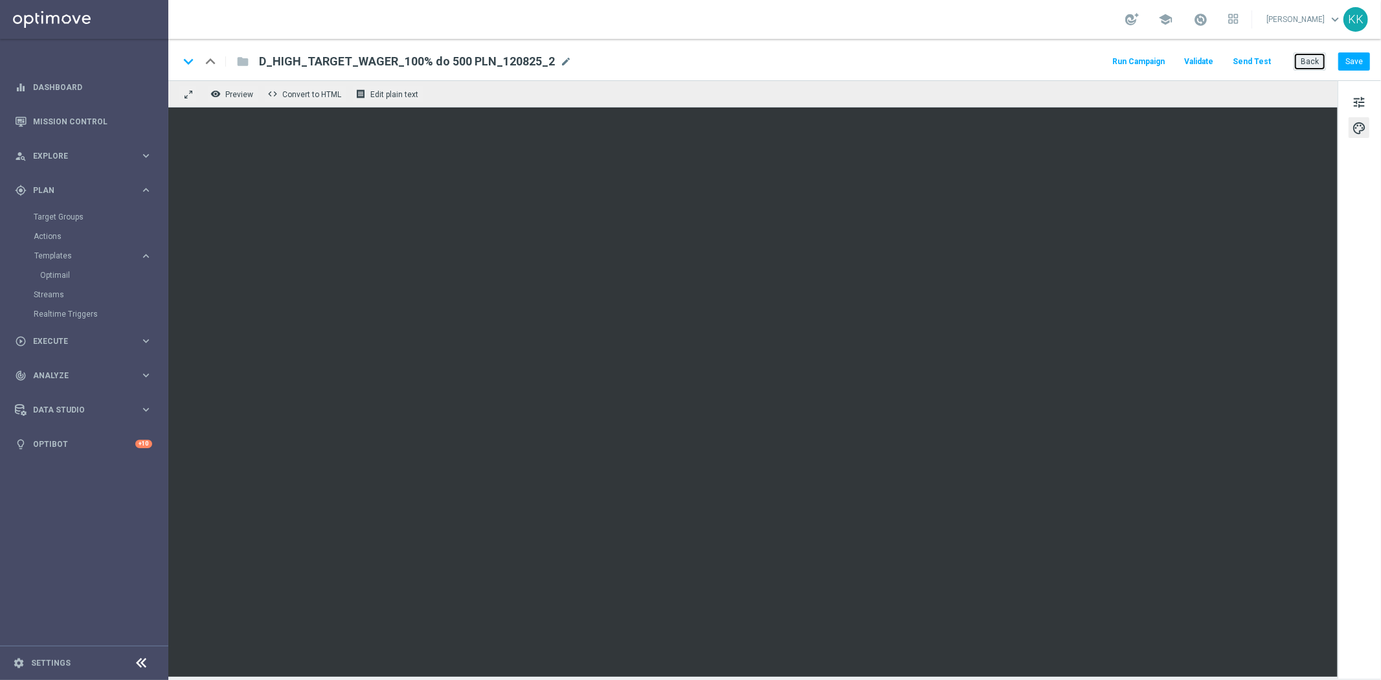
click at [1319, 68] on button "Back" at bounding box center [1309, 61] width 32 height 18
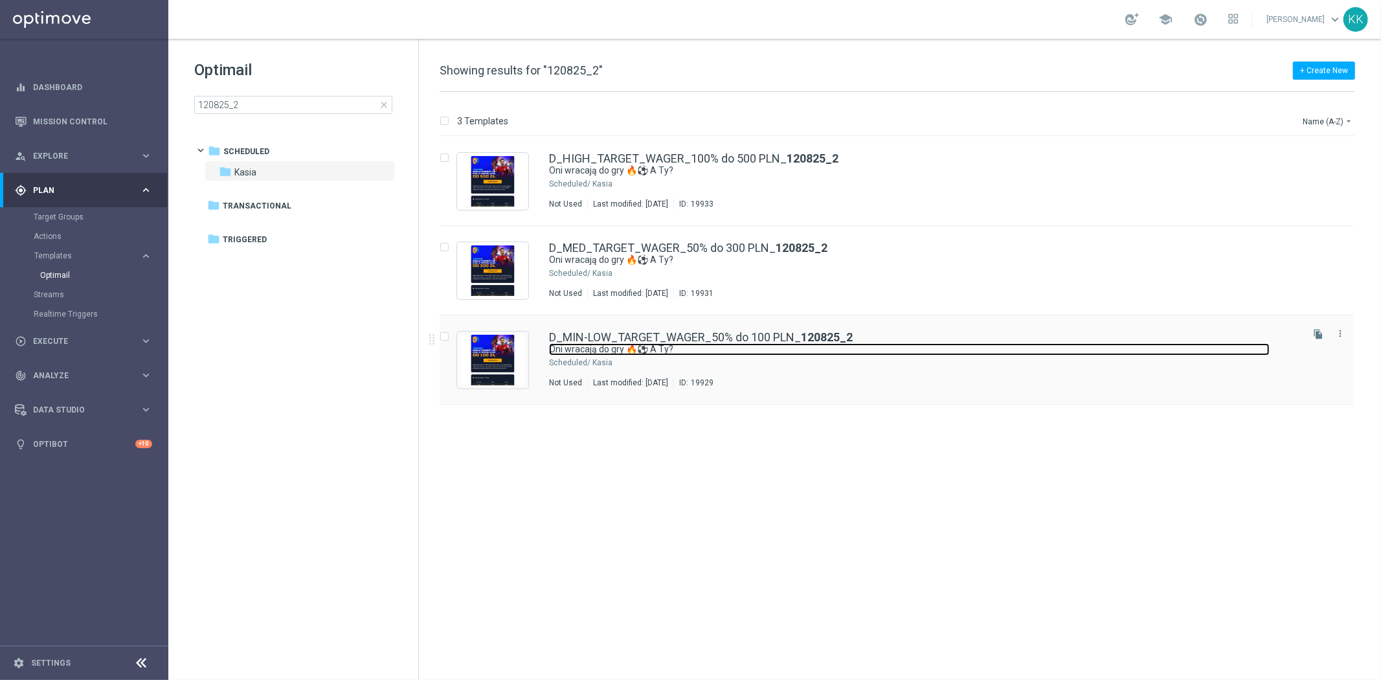
click at [698, 353] on link "Oni wracają do gry 🔥⚽ A Ty?" at bounding box center [909, 349] width 720 height 12
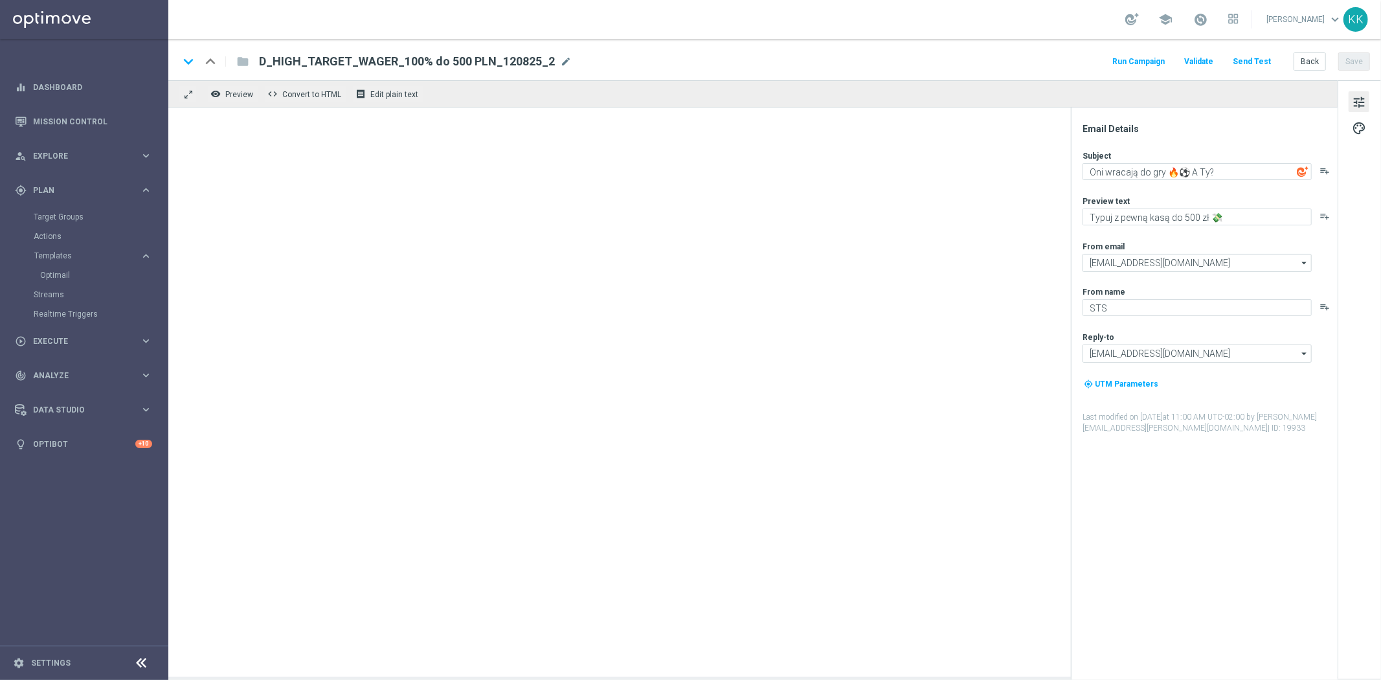
type textarea "Typuj z pewną kasą do 100 zł 💸"
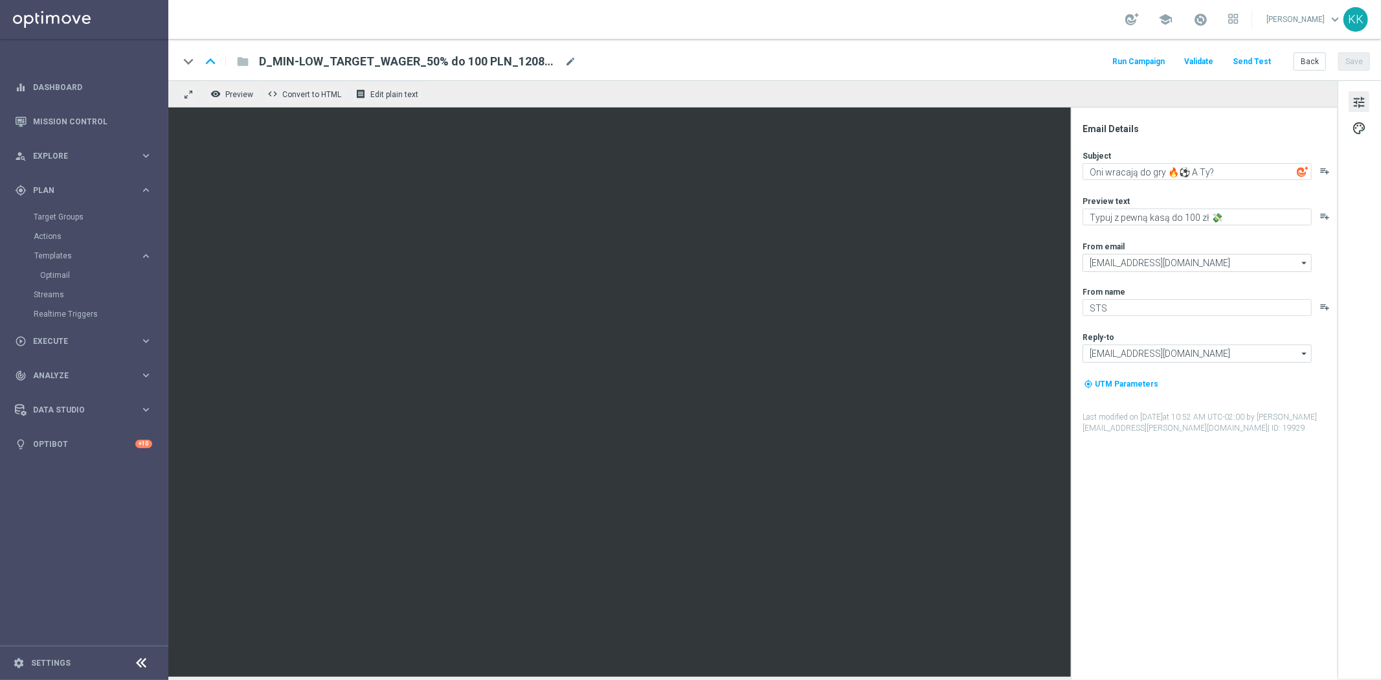
click at [1252, 61] on button "Send Test" at bounding box center [1252, 61] width 42 height 17
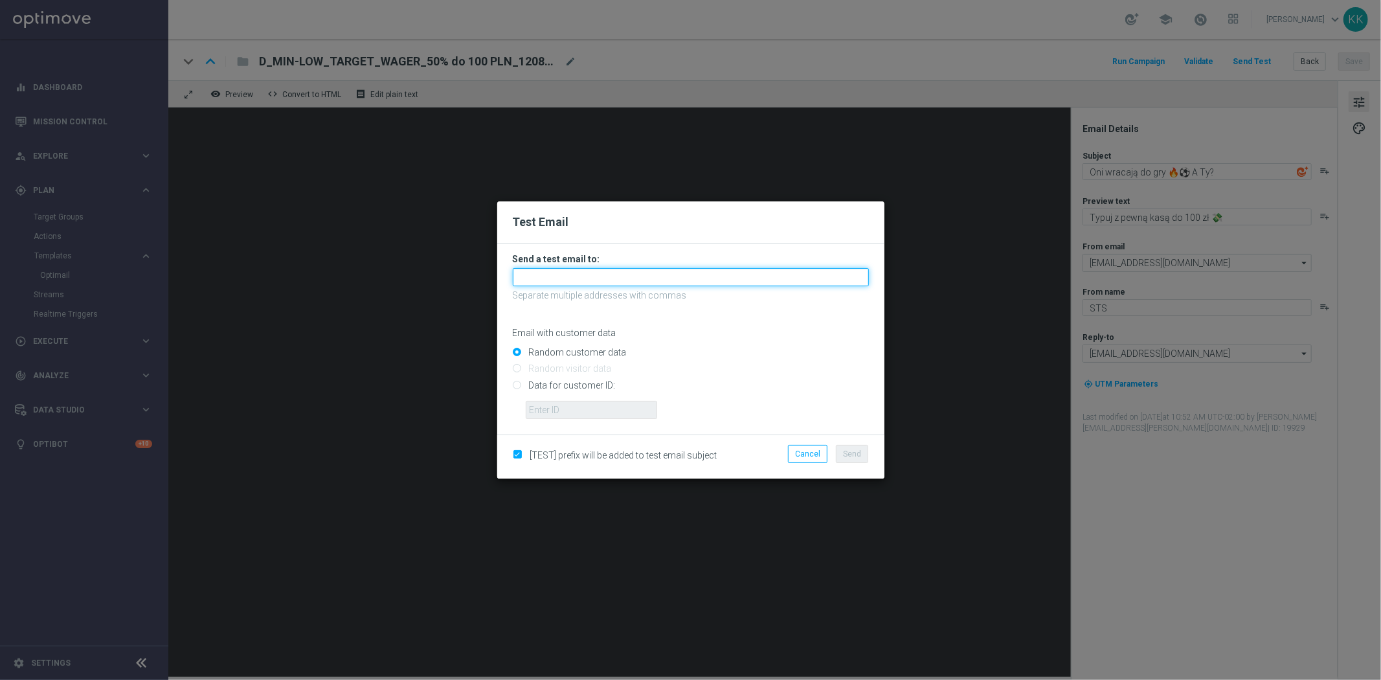
click at [665, 278] on input "text" at bounding box center [691, 277] width 356 height 18
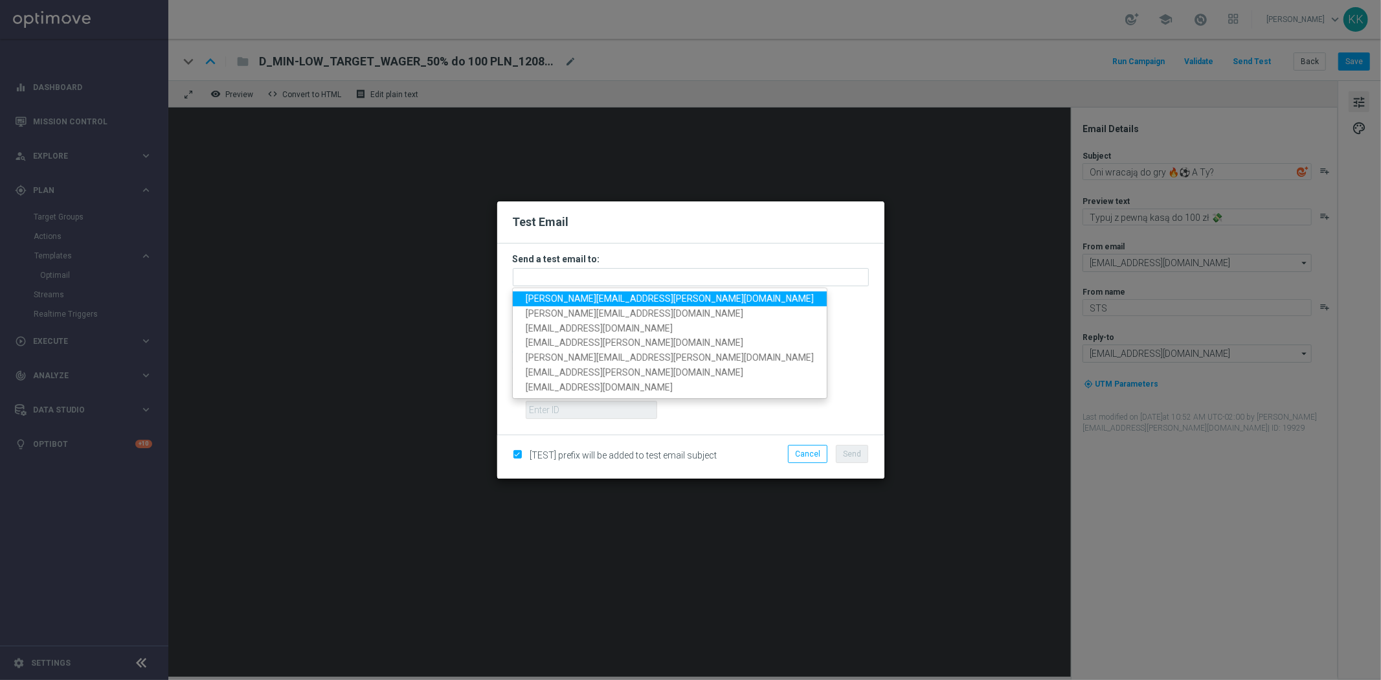
click at [626, 301] on span "katarzyna.kaminska@sts.pl" at bounding box center [670, 298] width 288 height 10
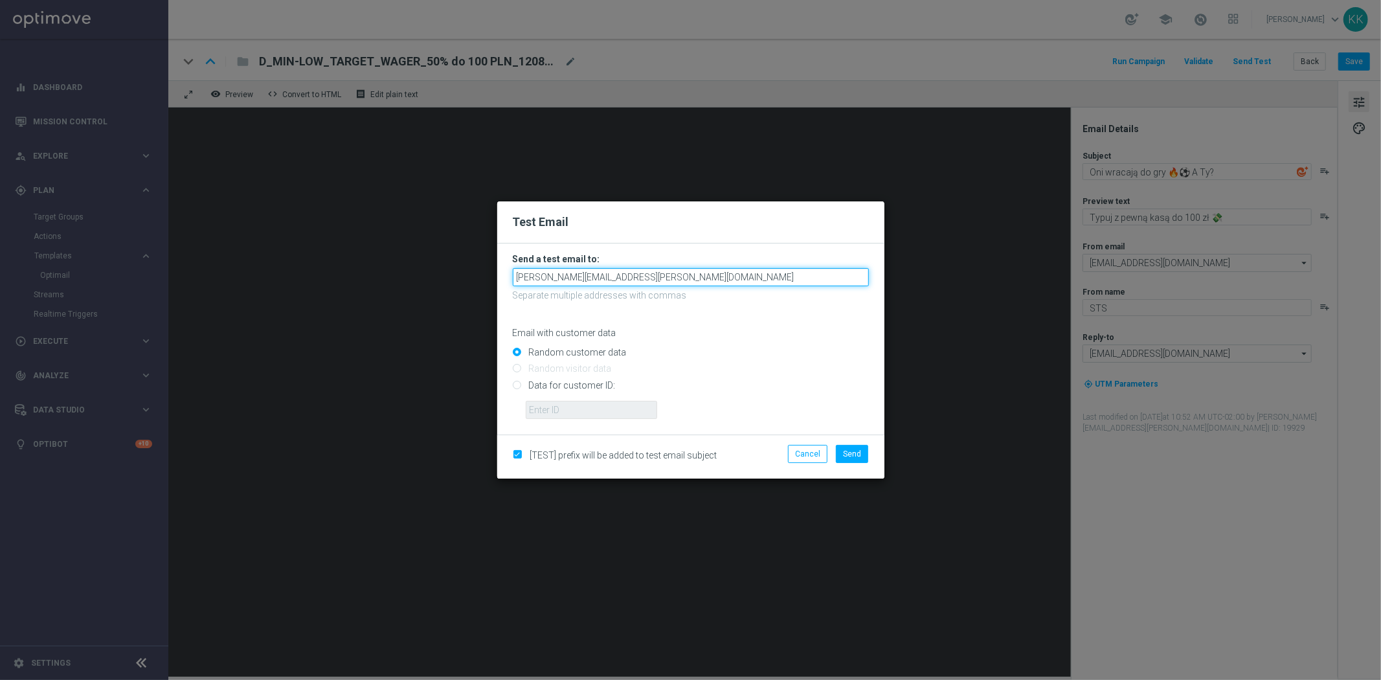
click at [651, 278] on input "katarzyna.kaminska@sts.pl" at bounding box center [691, 277] width 356 height 18
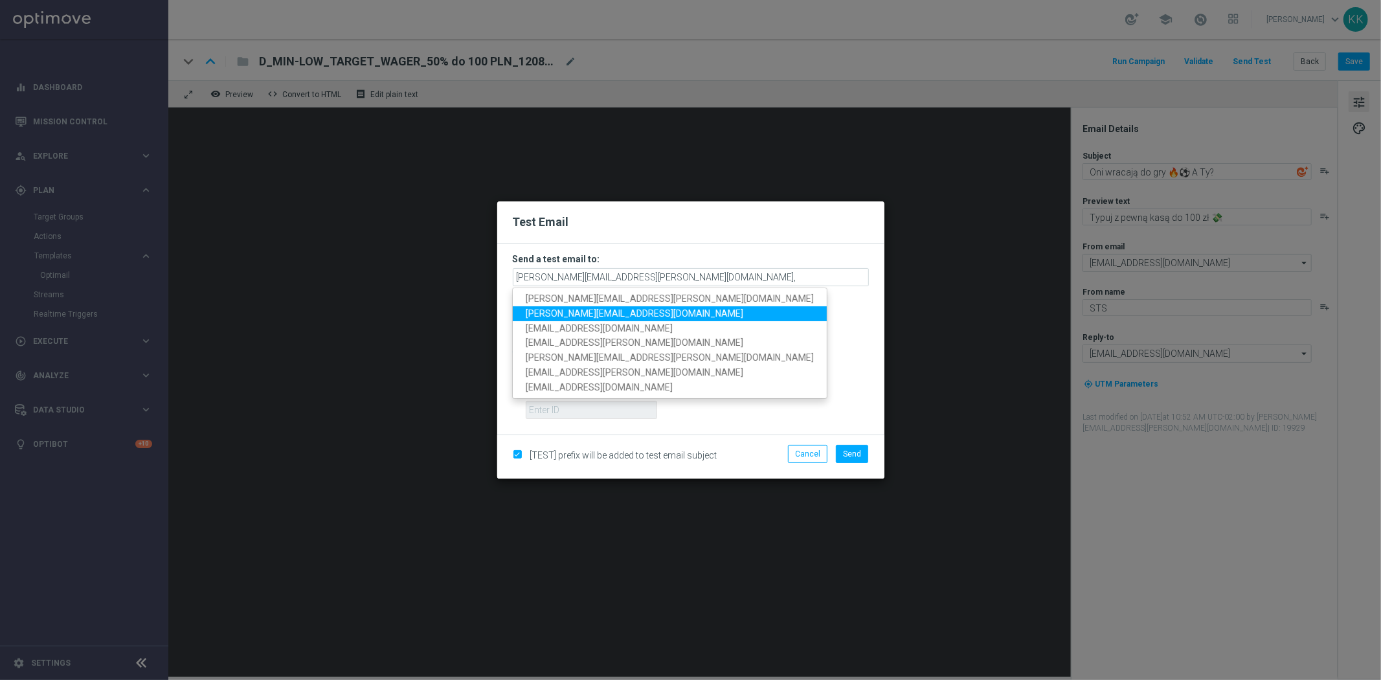
click at [625, 306] on link "antoni.litwinek@sts.pl" at bounding box center [670, 313] width 314 height 15
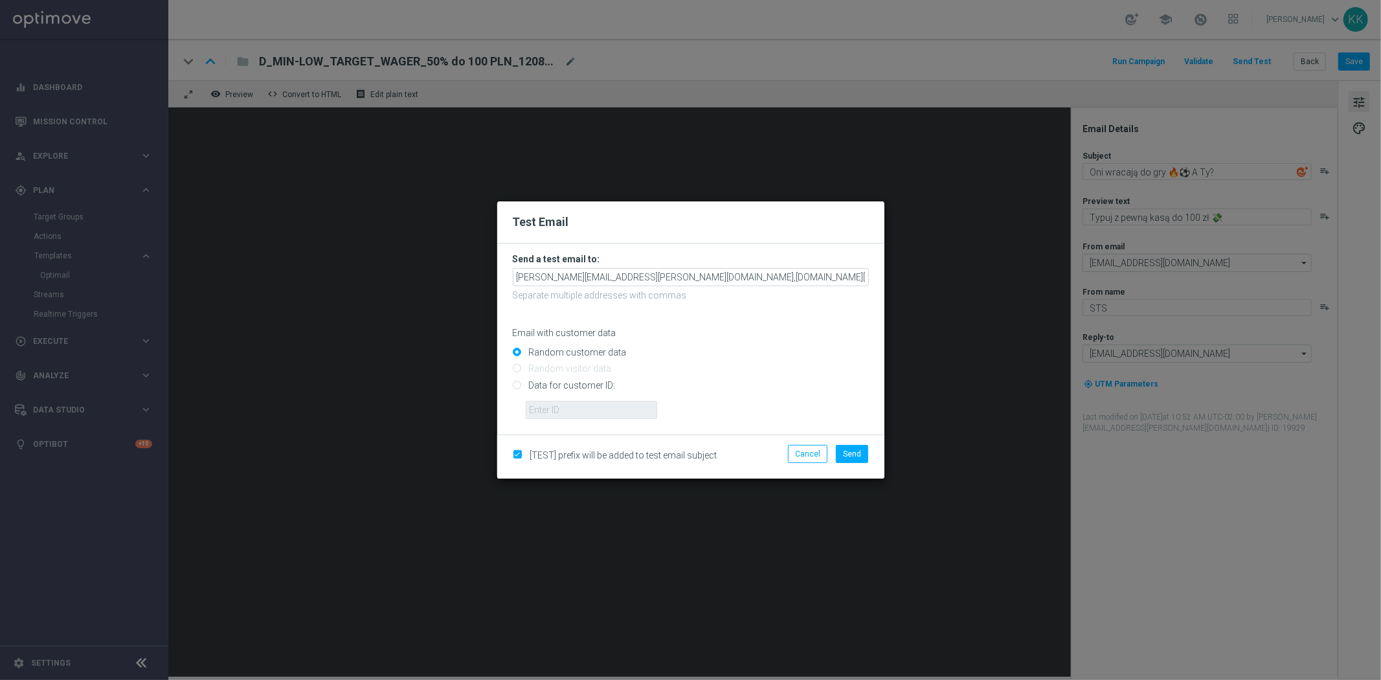
click at [792, 268] on div "katarzyna.kaminska@sts.pl,antoni.litwinek@sts.pl" at bounding box center [691, 277] width 356 height 18
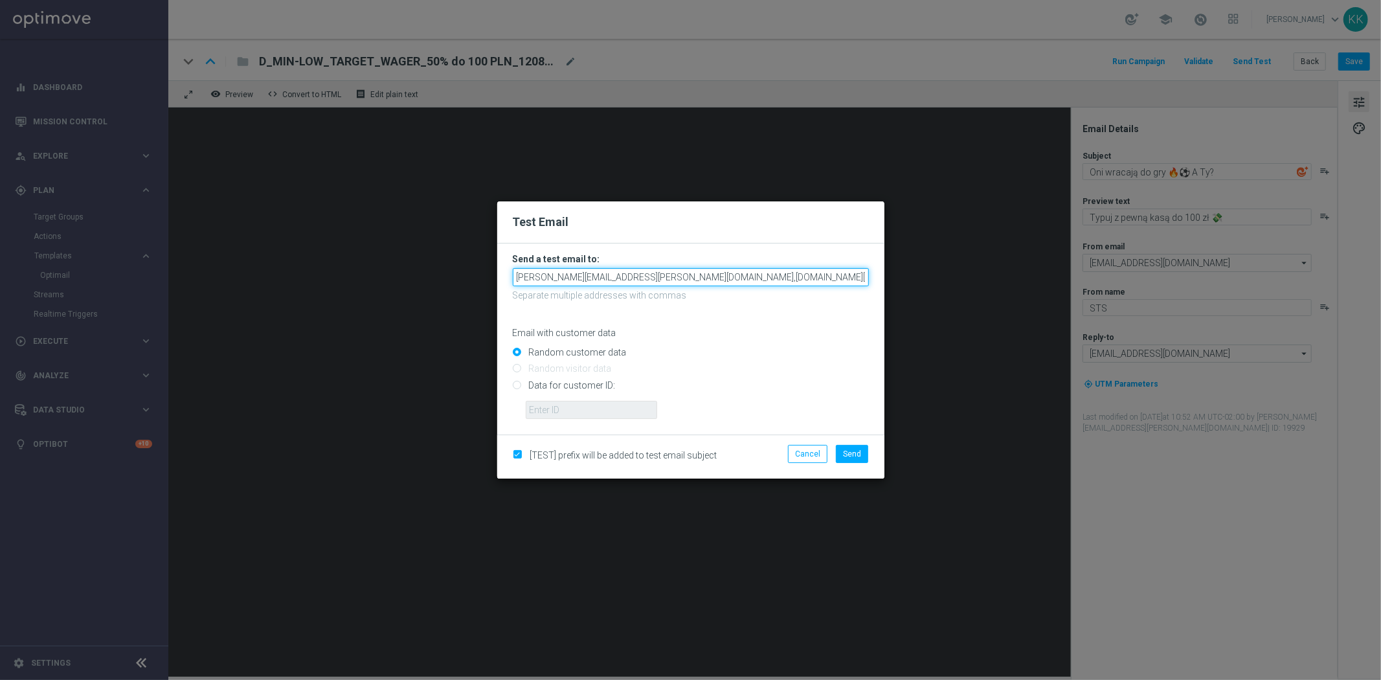
click at [792, 275] on input "katarzyna.kaminska@sts.pl,antoni.litwinek@sts.pl" at bounding box center [691, 277] width 356 height 18
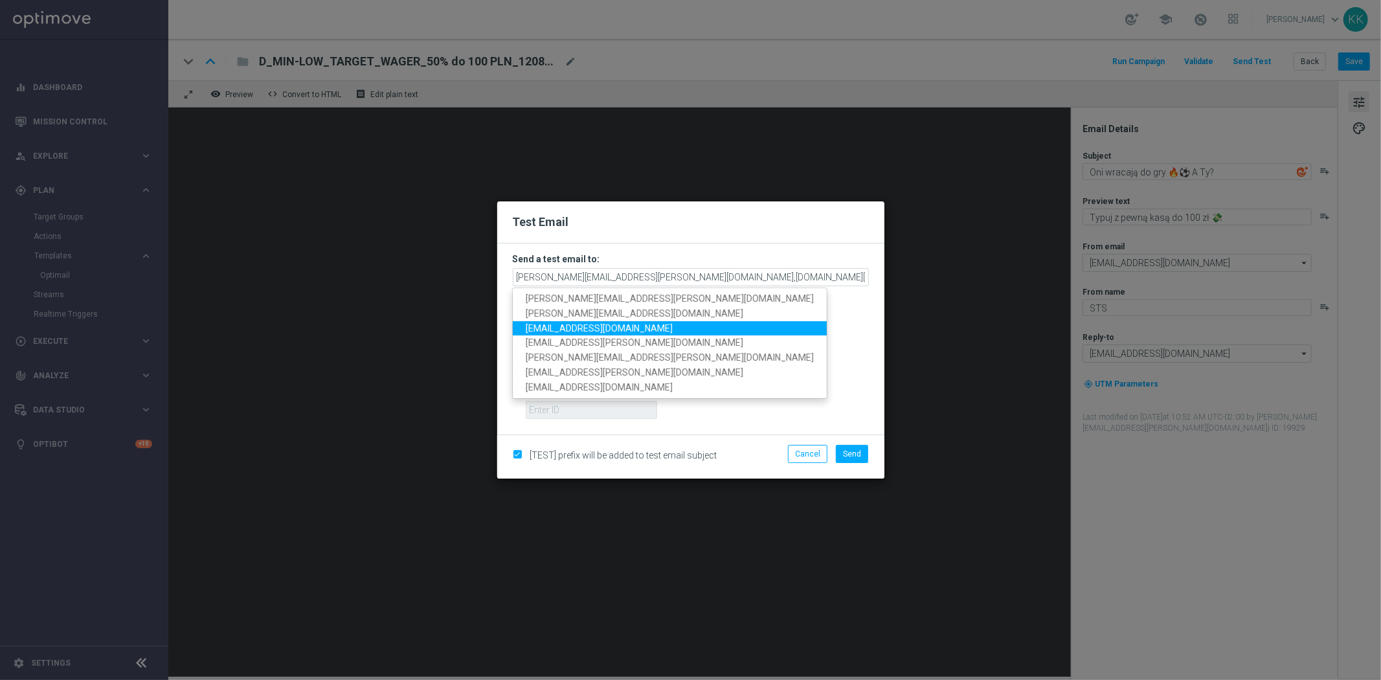
click at [641, 324] on link "patryk.przybolewski@sts.pl" at bounding box center [670, 327] width 314 height 15
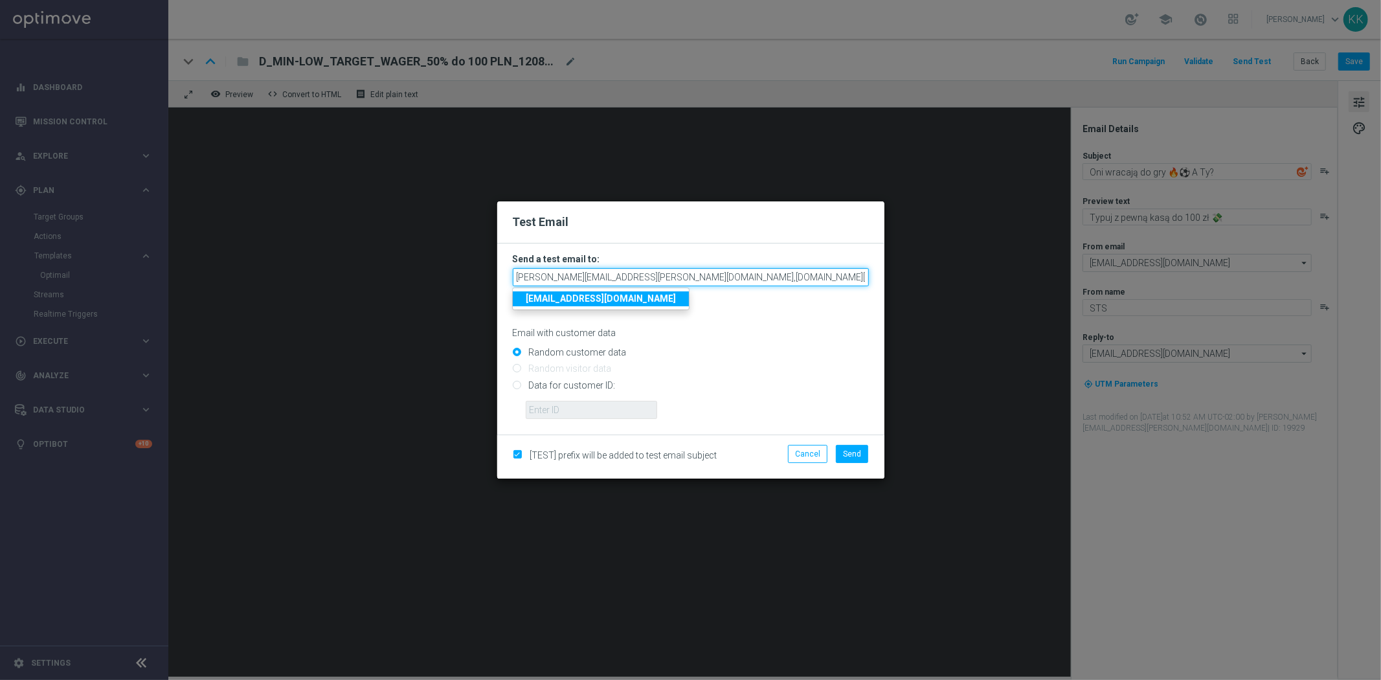
click at [840, 276] on input "katarzyna.kaminska@sts.pl,antoni.litwinek@sts.pl,patryk.przybolewski@sts.pl" at bounding box center [691, 277] width 356 height 18
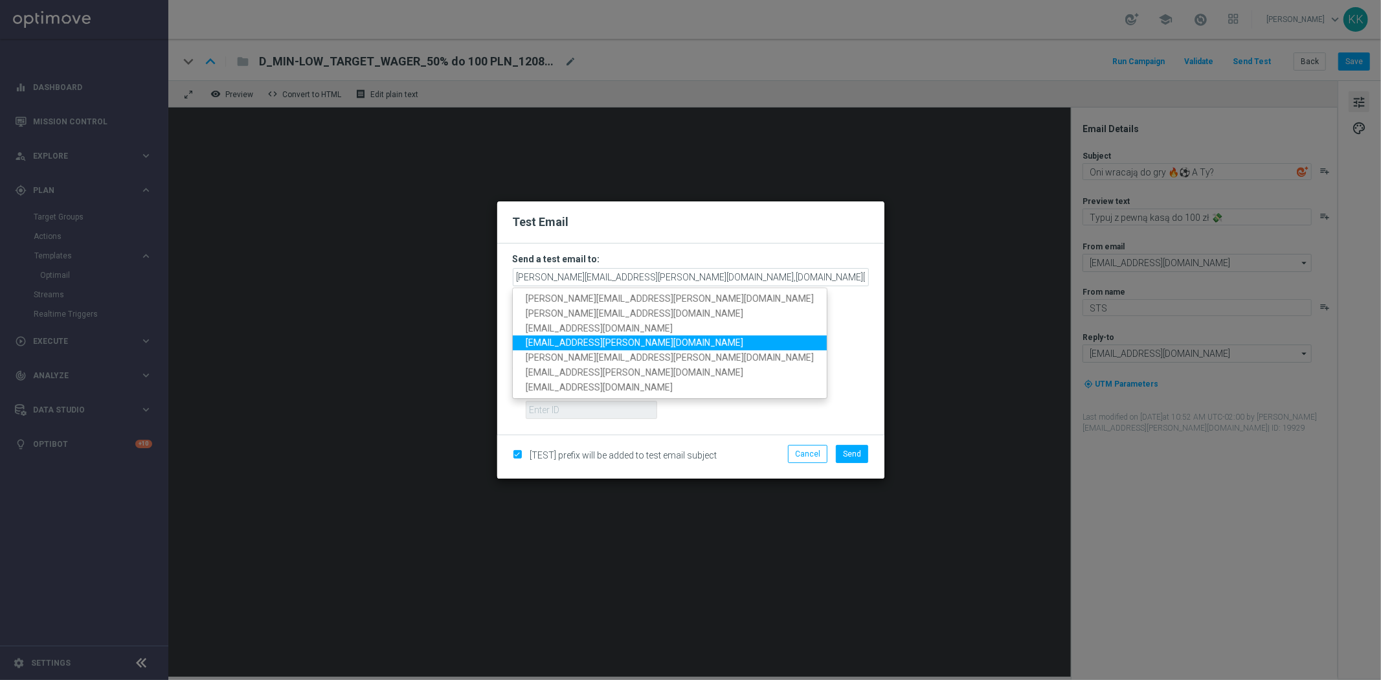
drag, startPoint x: 625, startPoint y: 342, endPoint x: 636, endPoint y: 341, distance: 11.0
click at [625, 341] on span "krystian.potoczny@sts.pl" at bounding box center [634, 342] width 217 height 10
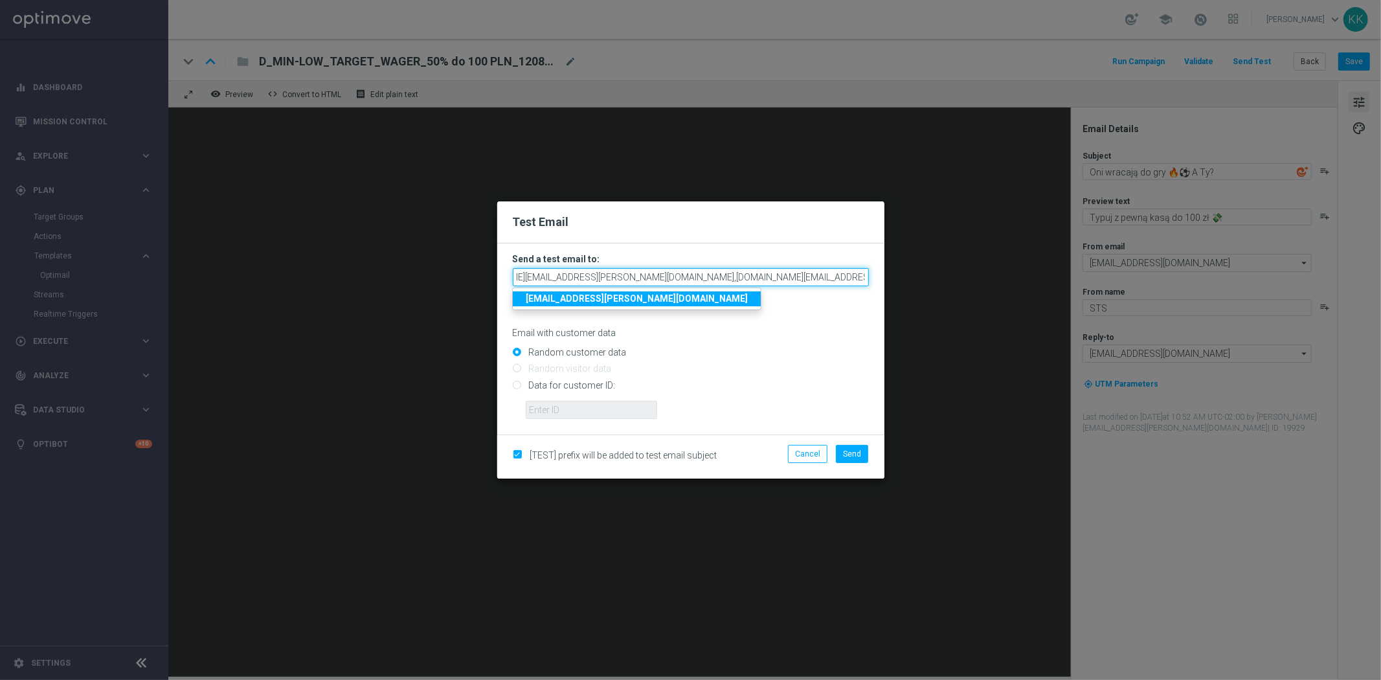
drag, startPoint x: 842, startPoint y: 273, endPoint x: 1352, endPoint y: 219, distance: 513.0
click at [1216, 241] on modal-container "Test Email Send a test email to: katarzyna.kaminska@sts.pl,antoni.litwinek@sts.…" at bounding box center [690, 340] width 1381 height 680
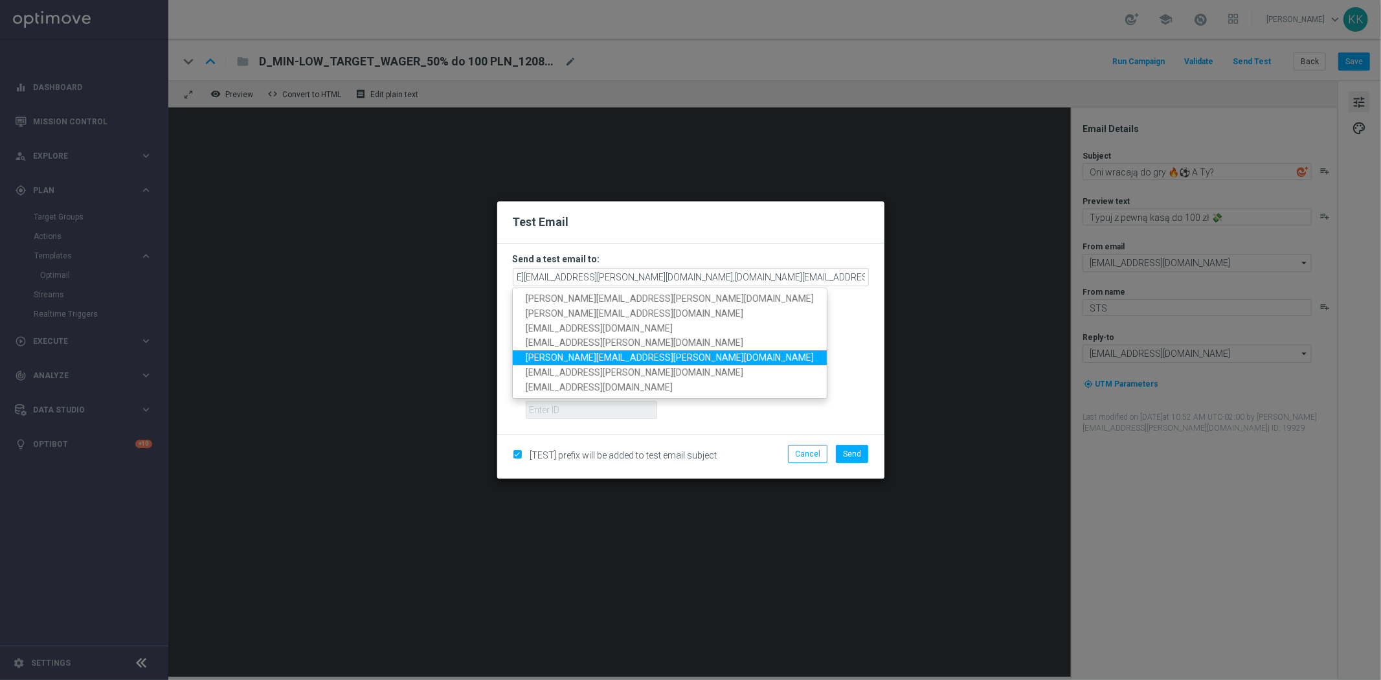
click at [629, 359] on span "tomasz.kowalczyk@sts.pl" at bounding box center [670, 357] width 288 height 10
type input "katarzyna.kaminska@sts.pl,antoni.litwinek@sts.pl,patryk.przybolewski@sts.pl,kry…"
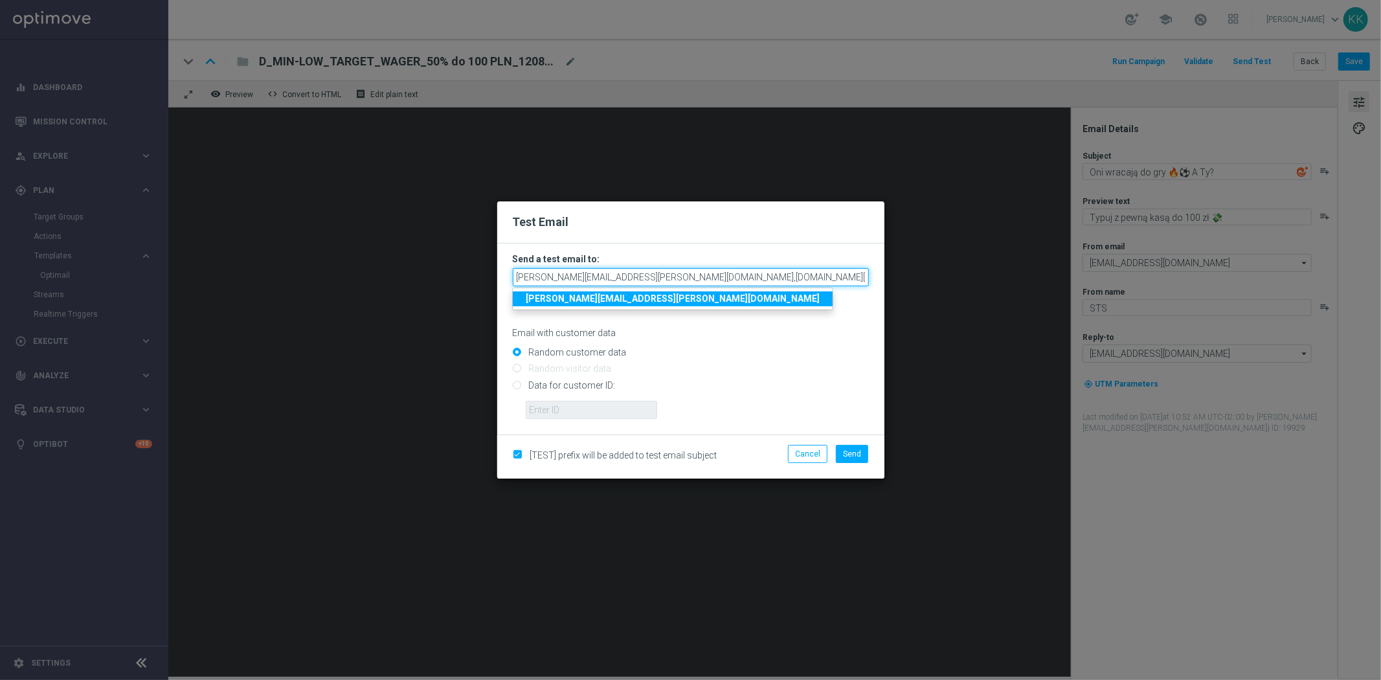
scroll to position [0, 164]
drag, startPoint x: 874, startPoint y: 285, endPoint x: 1136, endPoint y: 287, distance: 262.2
click at [1136, 287] on modal-container "Test Email Send a test email to: katarzyna.kaminska@sts.pl,antoni.litwinek@sts.…" at bounding box center [690, 340] width 1381 height 680
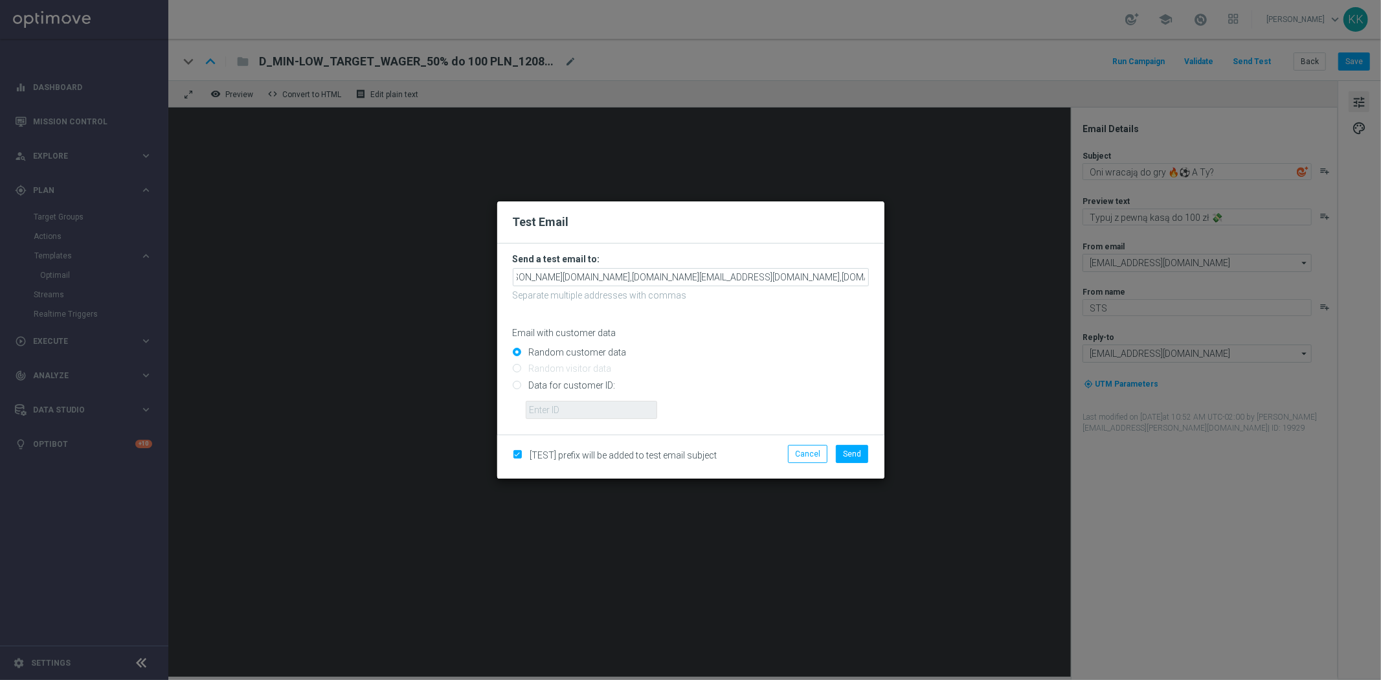
click at [820, 335] on p "Email with customer data" at bounding box center [691, 333] width 356 height 12
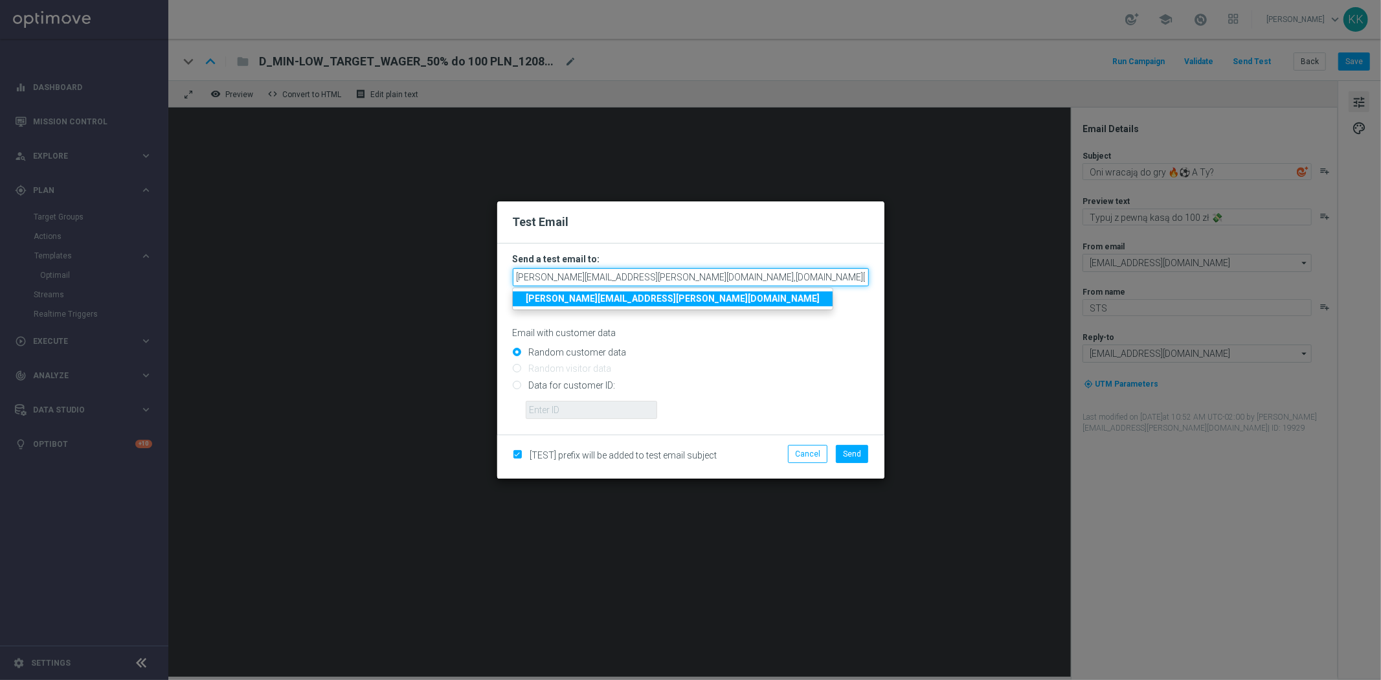
click at [809, 268] on input "katarzyna.kaminska@sts.pl,antoni.litwinek@sts.pl,patryk.przybolewski@sts.pl,kry…" at bounding box center [691, 277] width 356 height 18
click at [852, 454] on span "Send" at bounding box center [852, 453] width 18 height 9
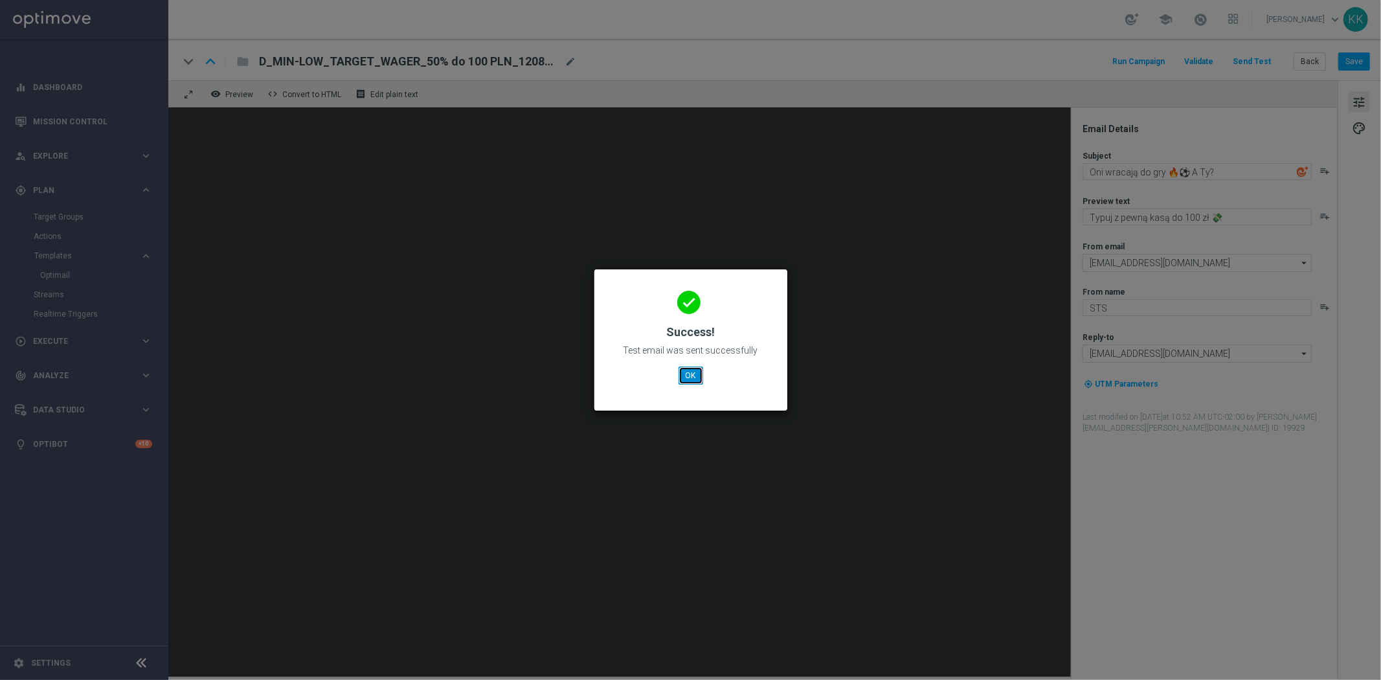
click at [701, 373] on button "OK" at bounding box center [690, 375] width 25 height 18
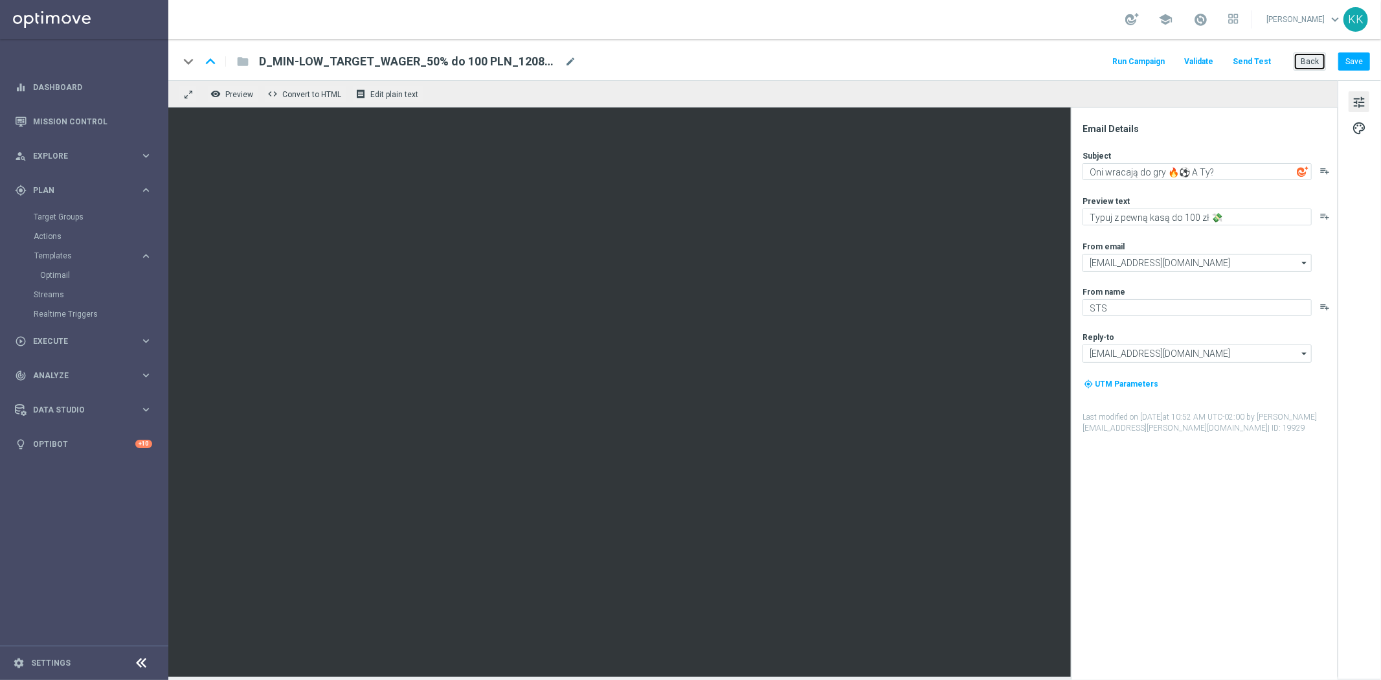
click at [1318, 56] on button "Back" at bounding box center [1309, 61] width 32 height 18
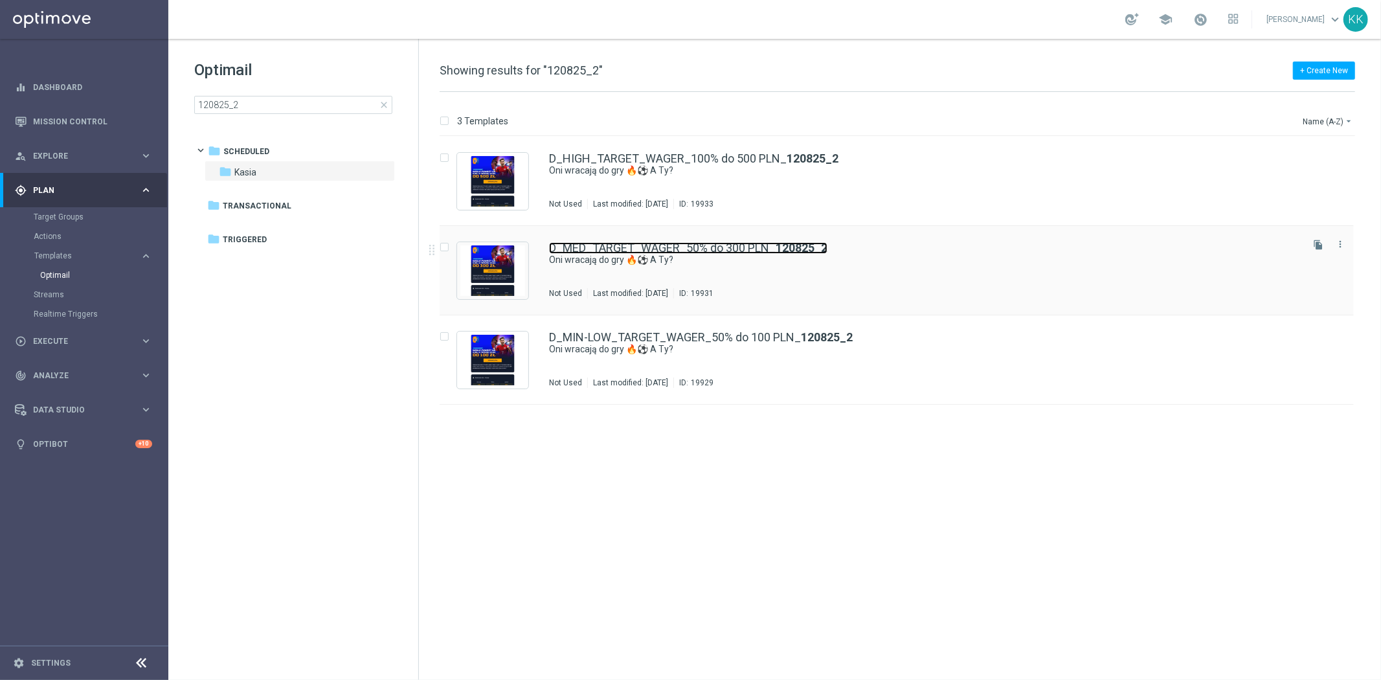
click at [714, 249] on link "D_MED_TARGET_WAGER_50% do 300 PLN_ 120825_2" at bounding box center [688, 248] width 278 height 12
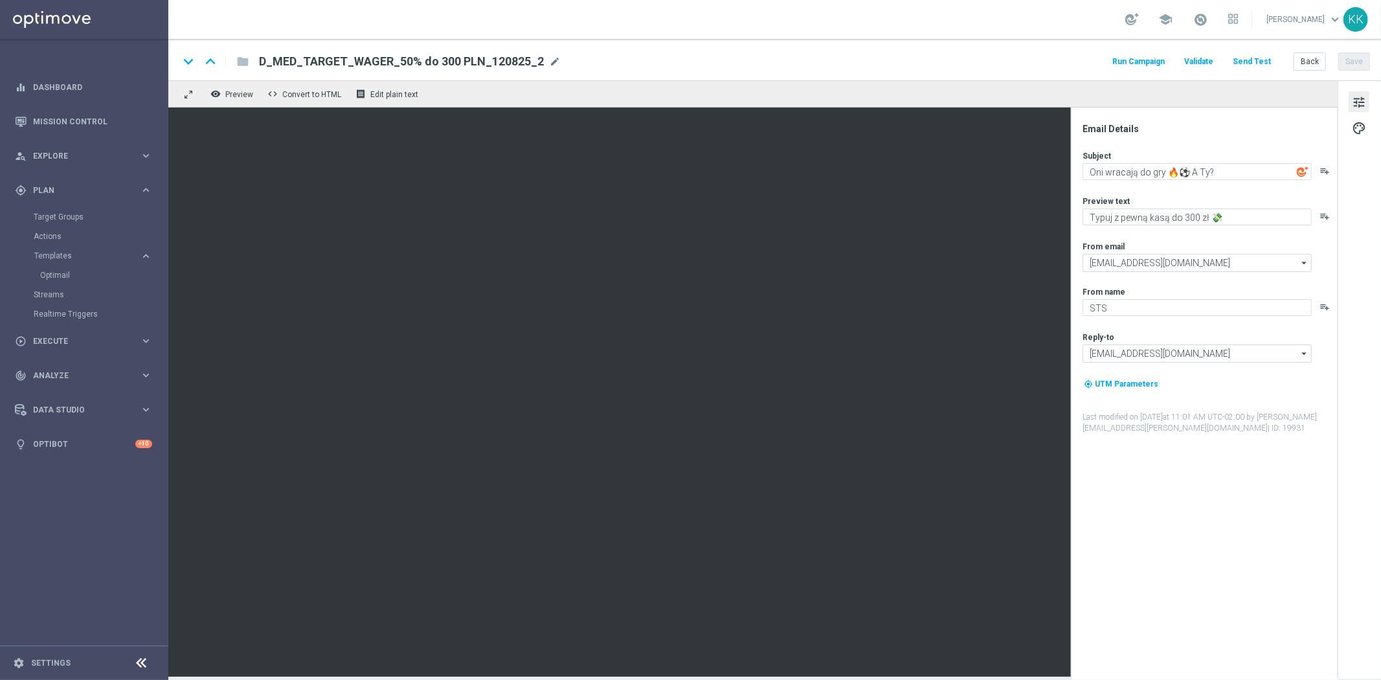
click at [1266, 53] on button "Send Test" at bounding box center [1252, 61] width 42 height 17
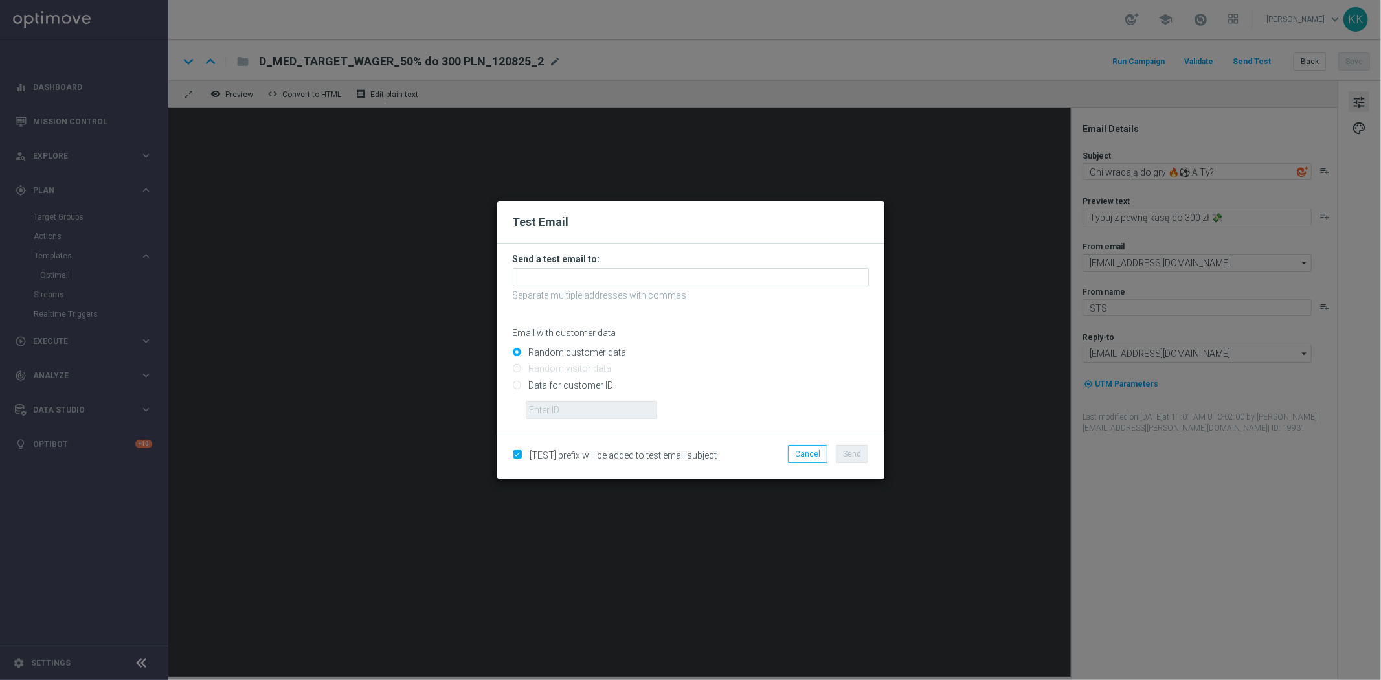
click at [545, 287] on form "Send a test email to: Separate multiple addresses with commas Email with custom…" at bounding box center [691, 336] width 356 height 166
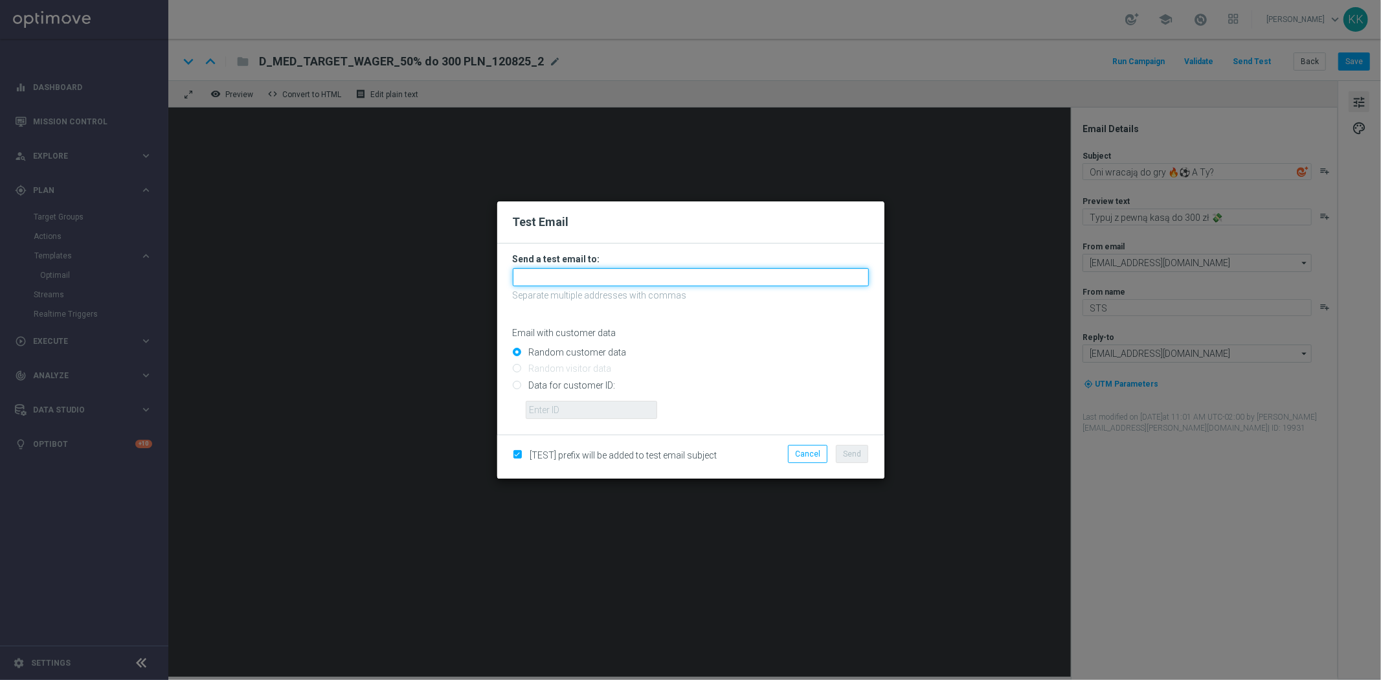
click at [548, 276] on input "text" at bounding box center [691, 277] width 356 height 18
paste input "katarzyna.kaminska@sts.pl,antoni.litwinek@sts.pl,patryk.przybolewski@sts.pl,kry…"
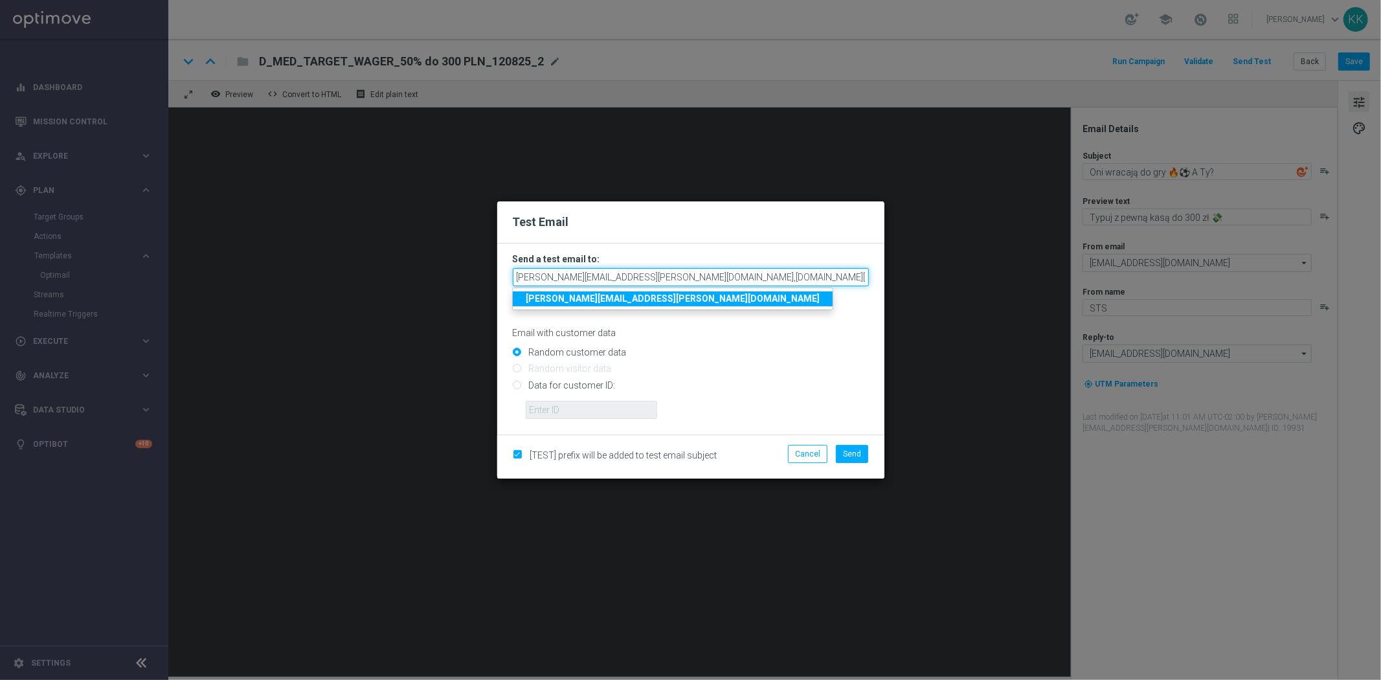
scroll to position [0, 164]
type input "katarzyna.kaminska@sts.pl,antoni.litwinek@sts.pl,patryk.przybolewski@sts.pl,kry…"
click at [749, 342] on div "Random customer data" at bounding box center [691, 350] width 356 height 16
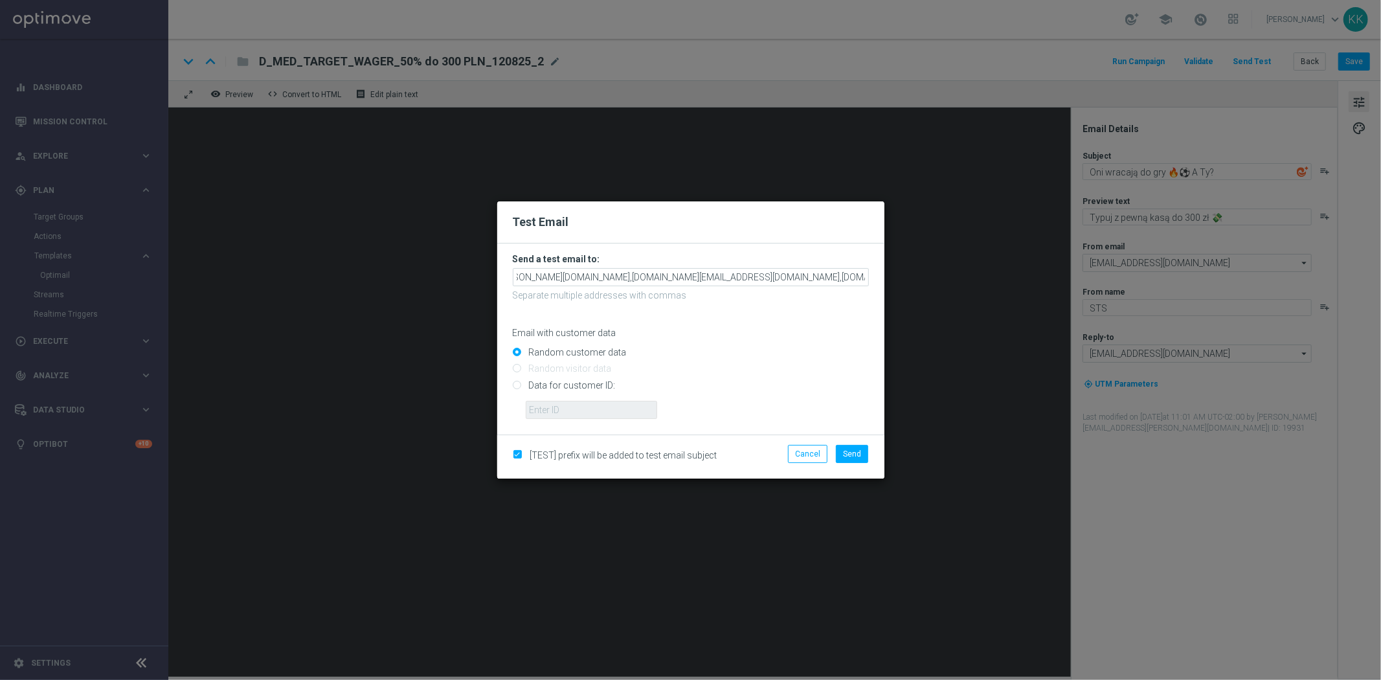
scroll to position [0, 0]
click at [865, 456] on button "Send" at bounding box center [852, 454] width 32 height 18
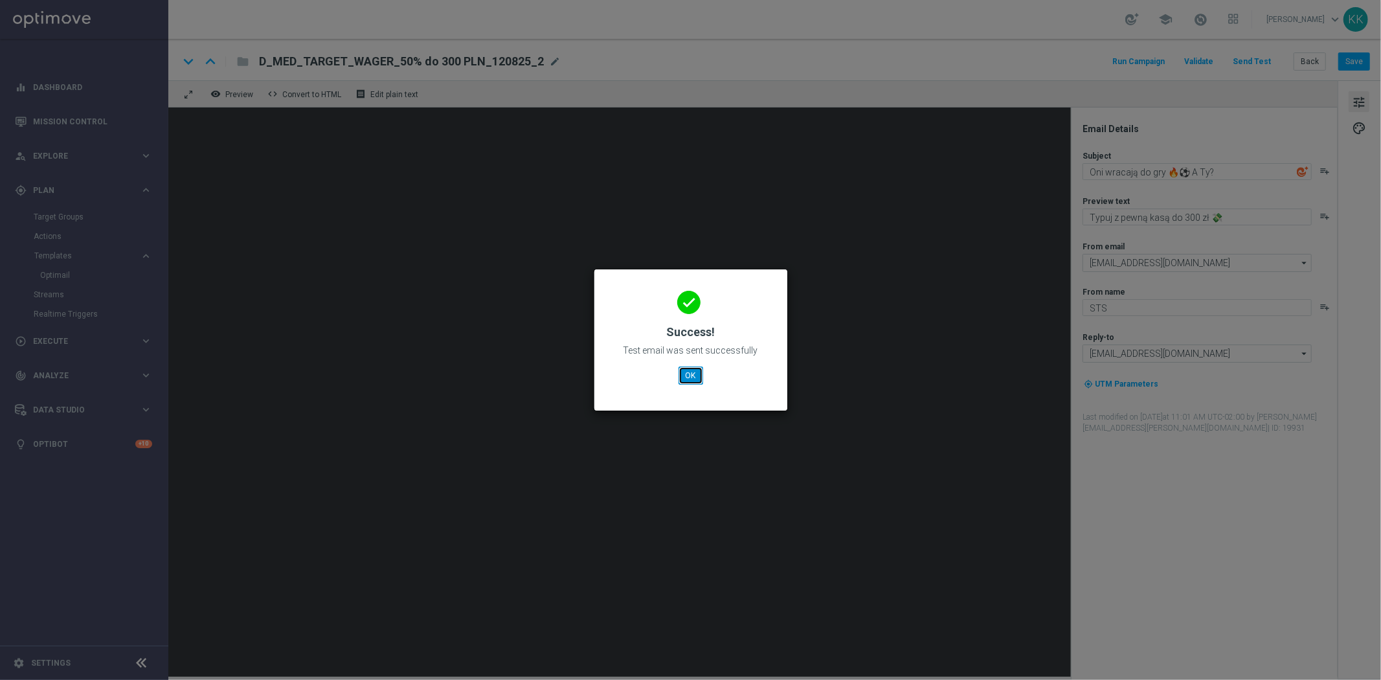
click at [695, 381] on button "OK" at bounding box center [690, 375] width 25 height 18
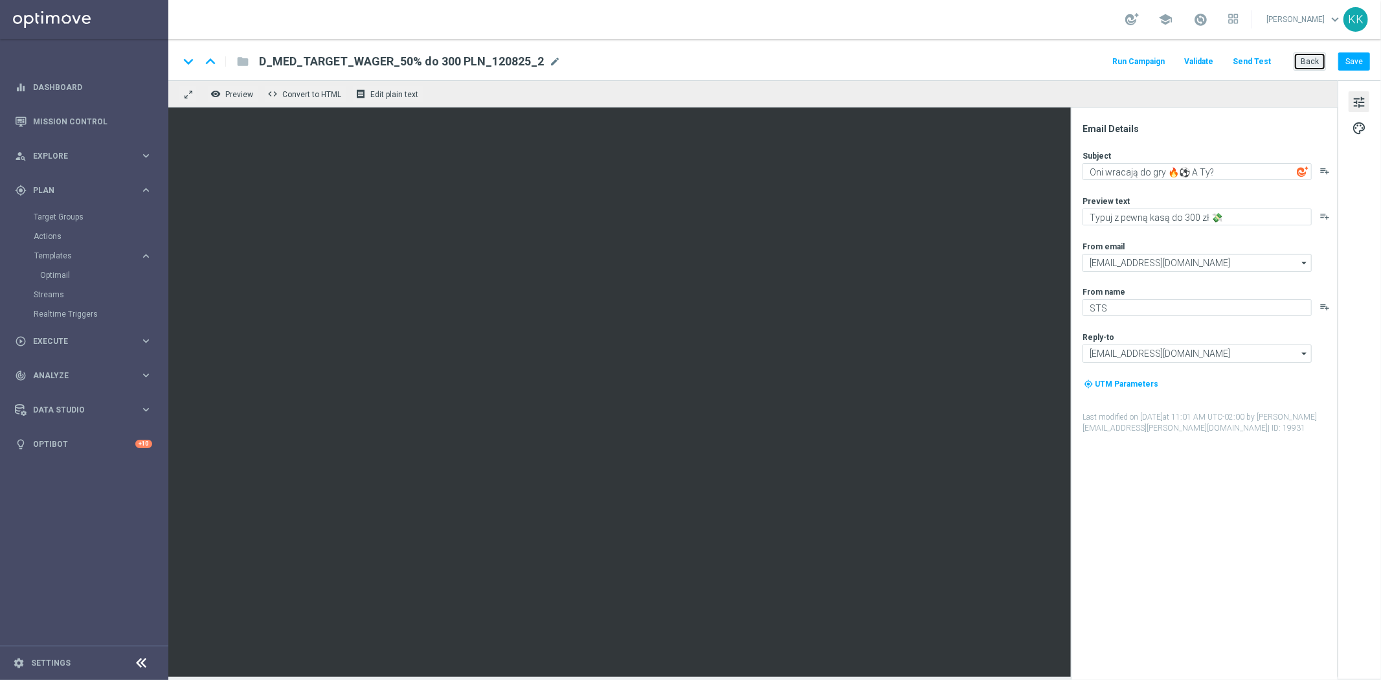
click at [1304, 67] on button "Back" at bounding box center [1309, 61] width 32 height 18
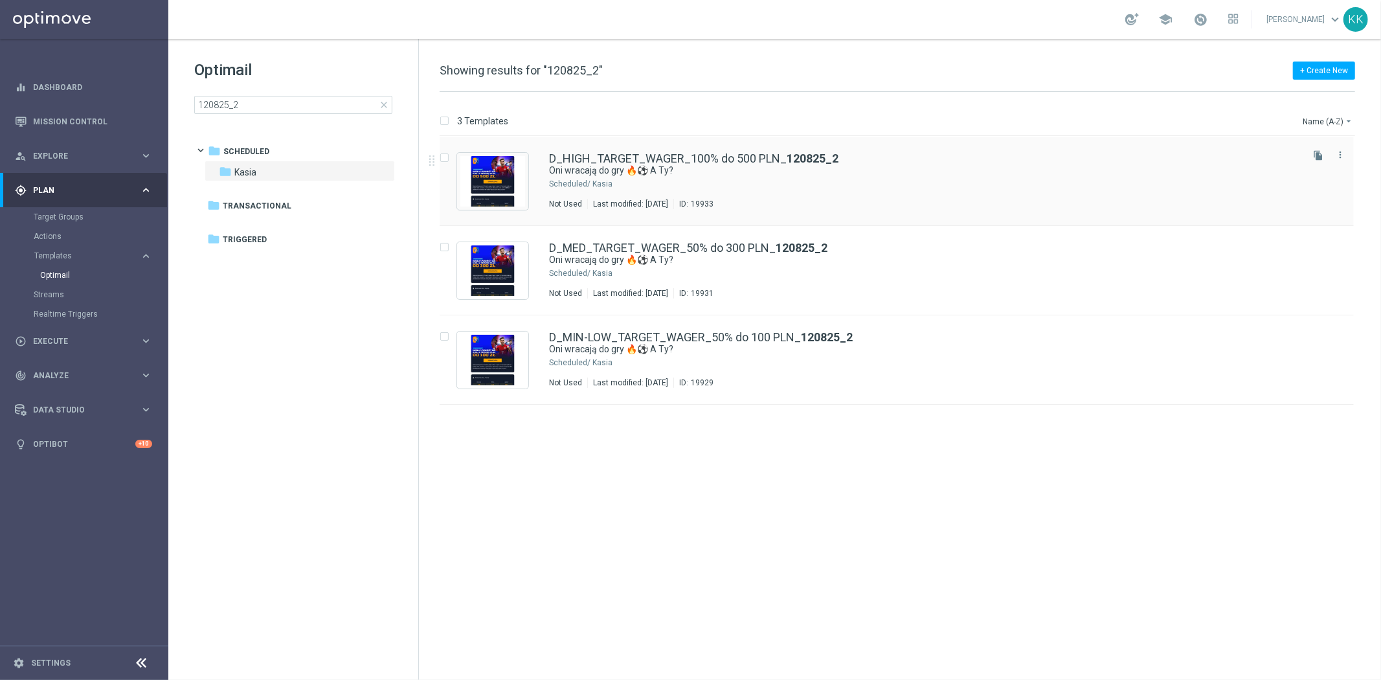
click at [715, 185] on div "Kasia" at bounding box center [945, 184] width 707 height 10
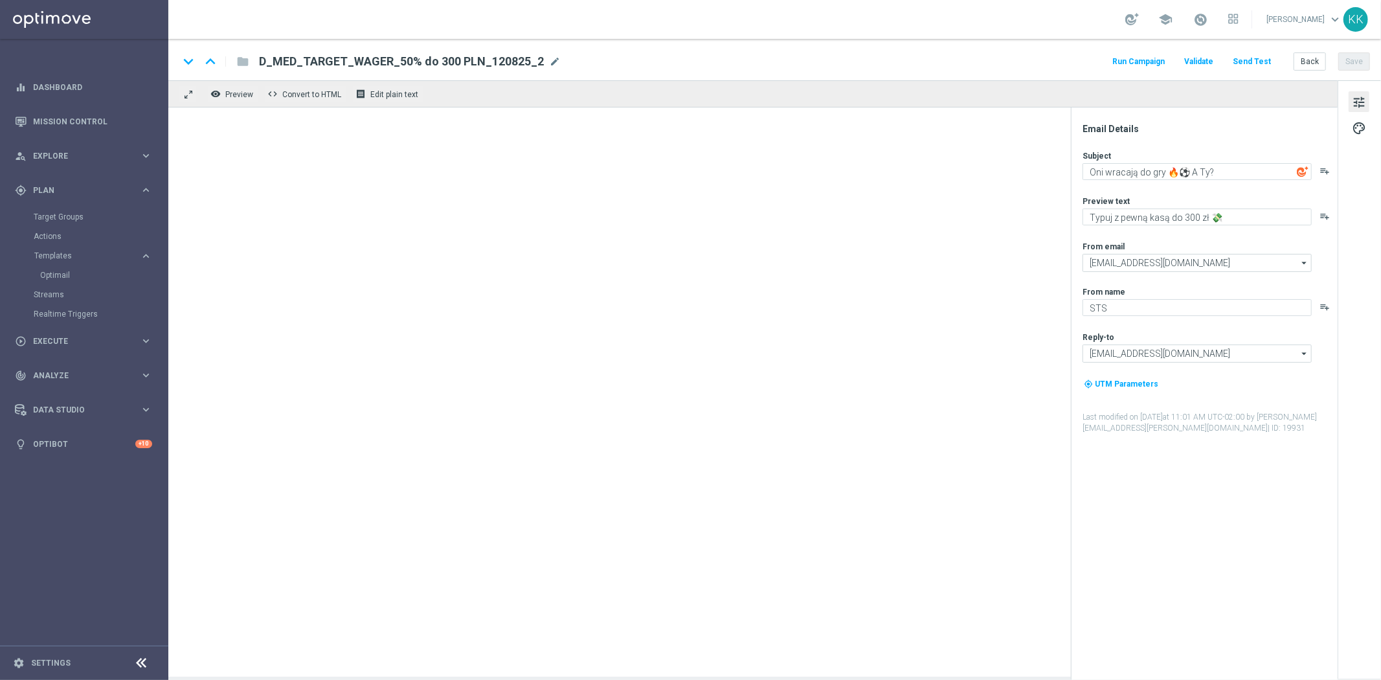
type textarea "Typuj z pewną kasą do 500 zł 💸"
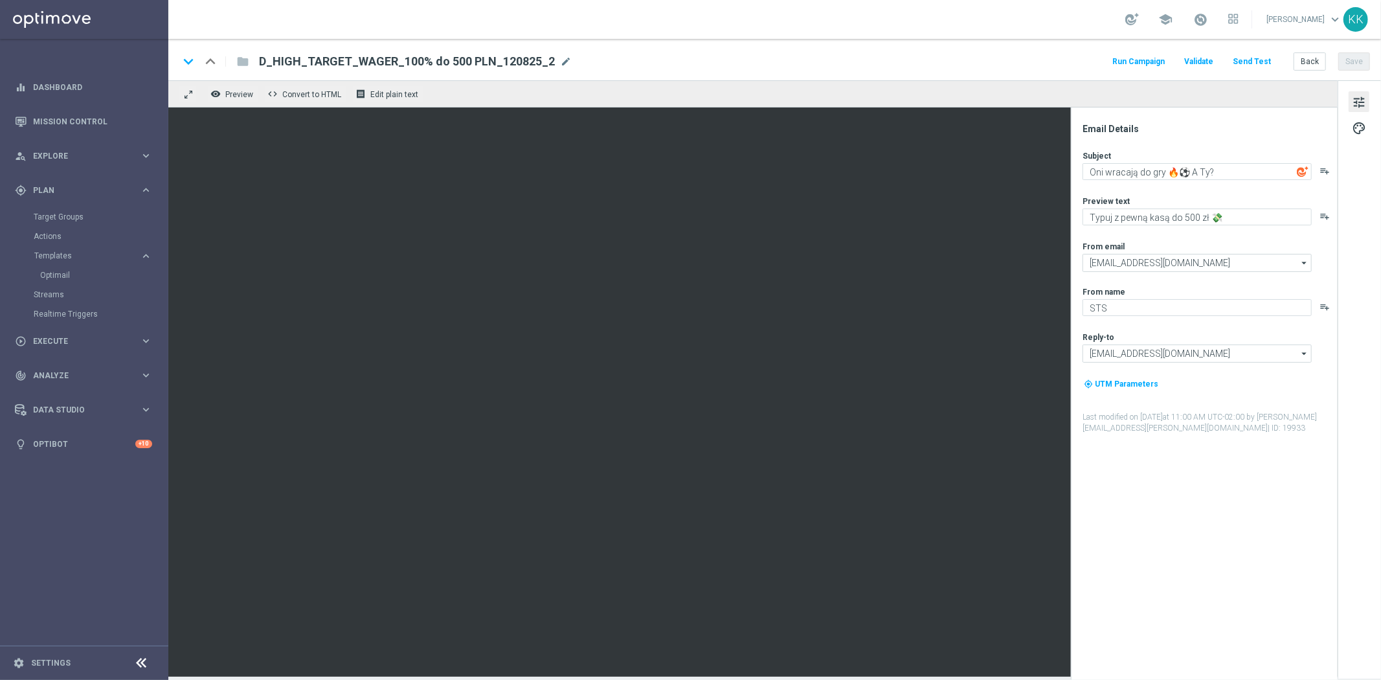
click at [1261, 56] on button "Send Test" at bounding box center [1252, 61] width 42 height 17
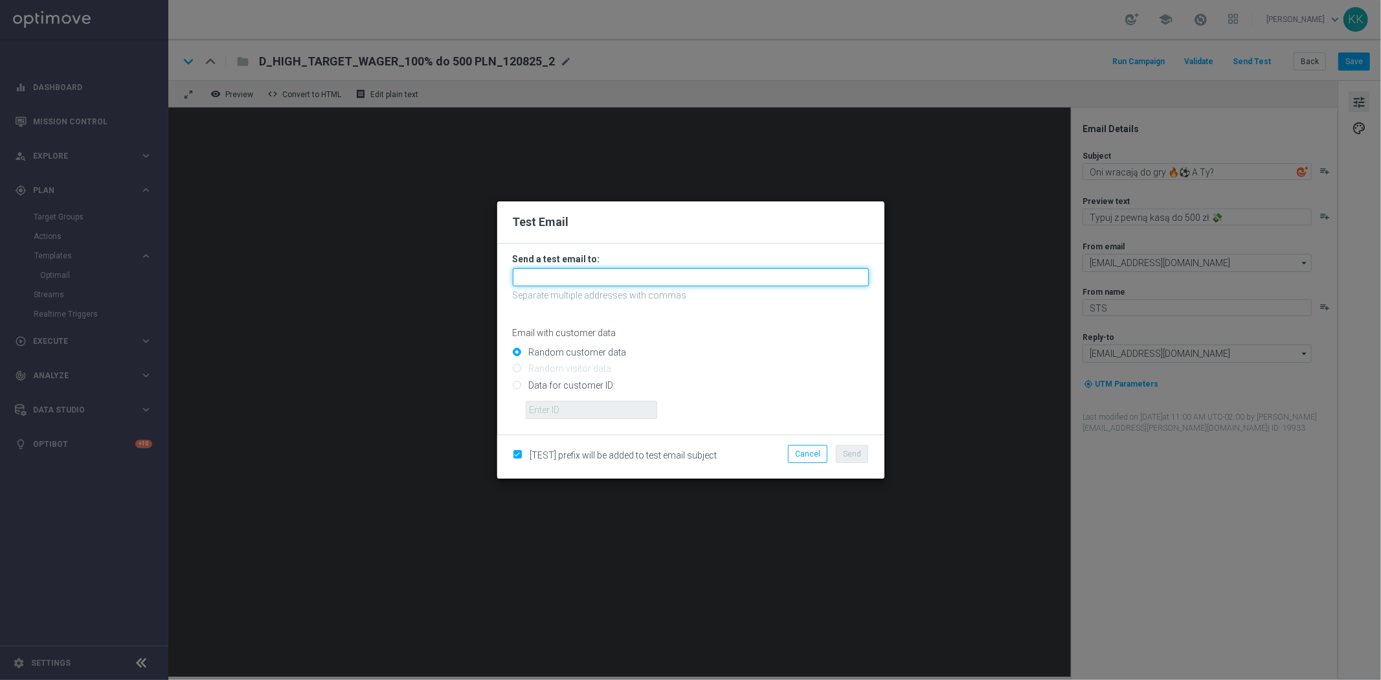
click at [660, 277] on input "text" at bounding box center [691, 277] width 356 height 18
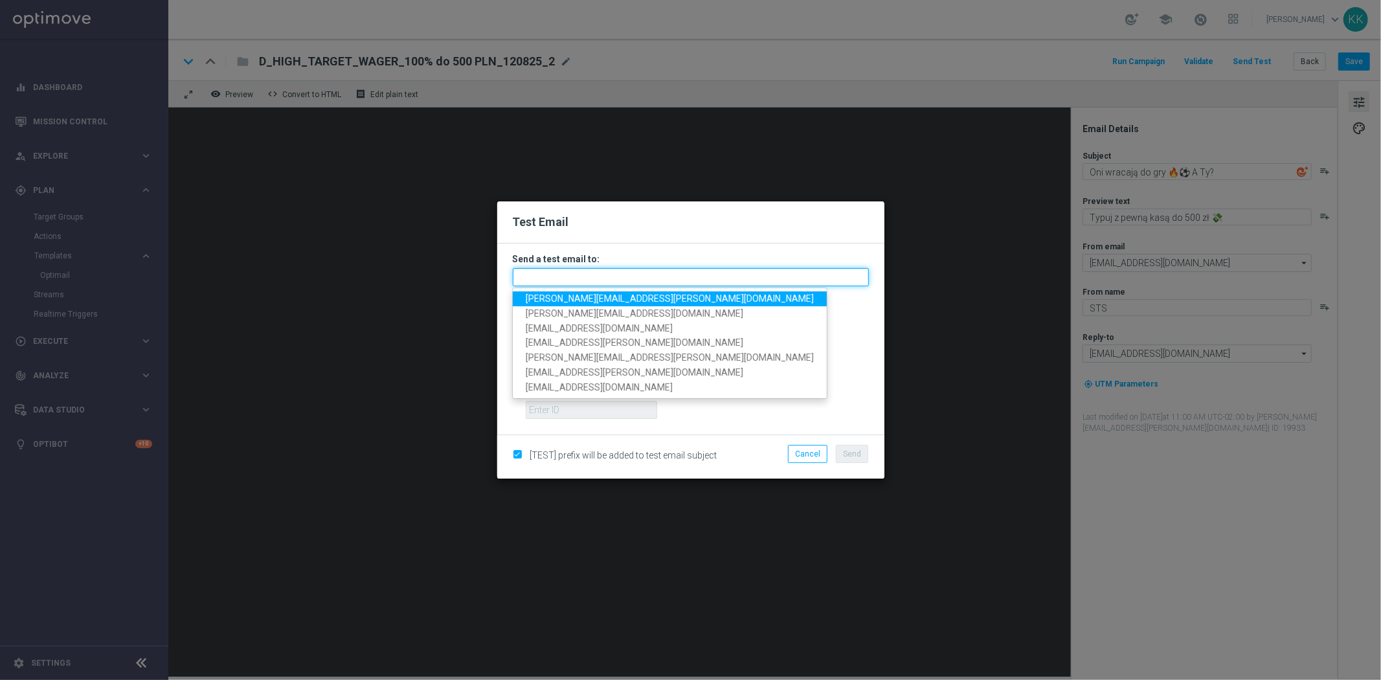
paste input "katarzyna.kaminska@sts.pl,antoni.litwinek@sts.pl,patryk.przybolewski@sts.pl,kry…"
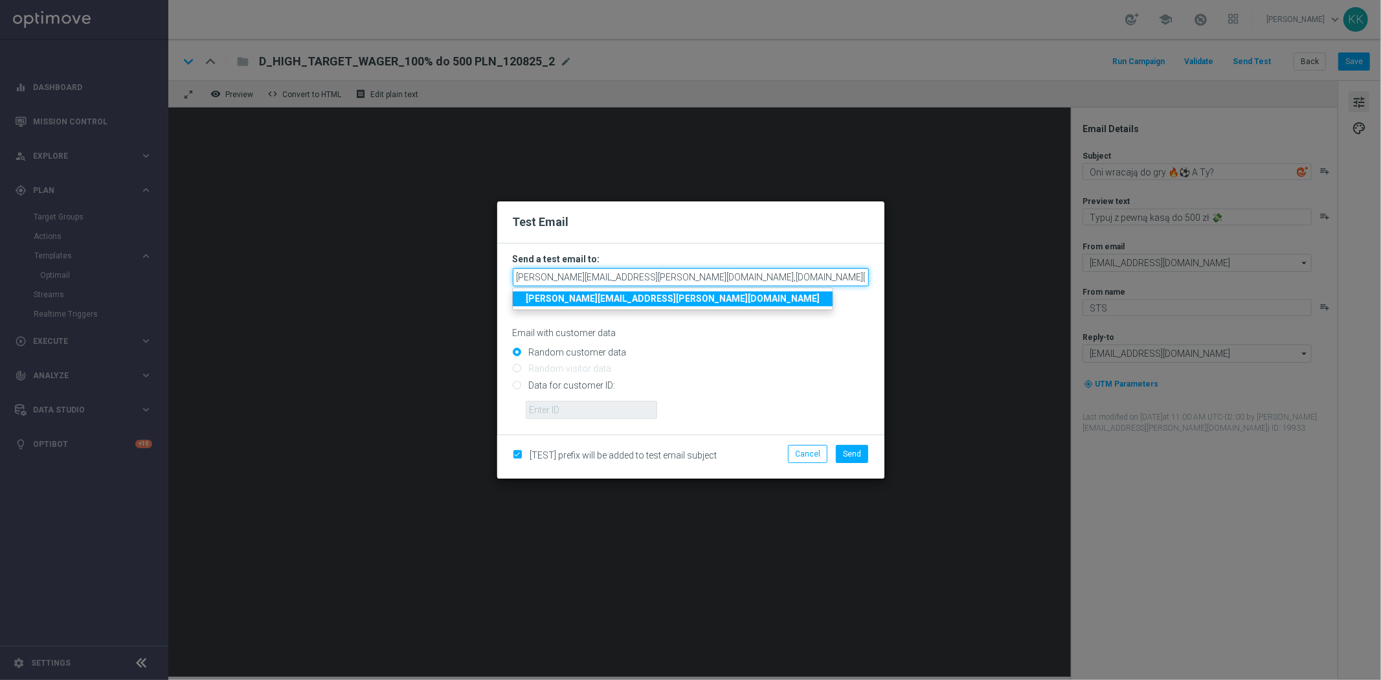
scroll to position [0, 164]
type input "katarzyna.kaminska@sts.pl,antoni.litwinek@sts.pl,patryk.przybolewski@sts.pl,kry…"
click at [801, 353] on input "Random customer data" at bounding box center [691, 358] width 356 height 18
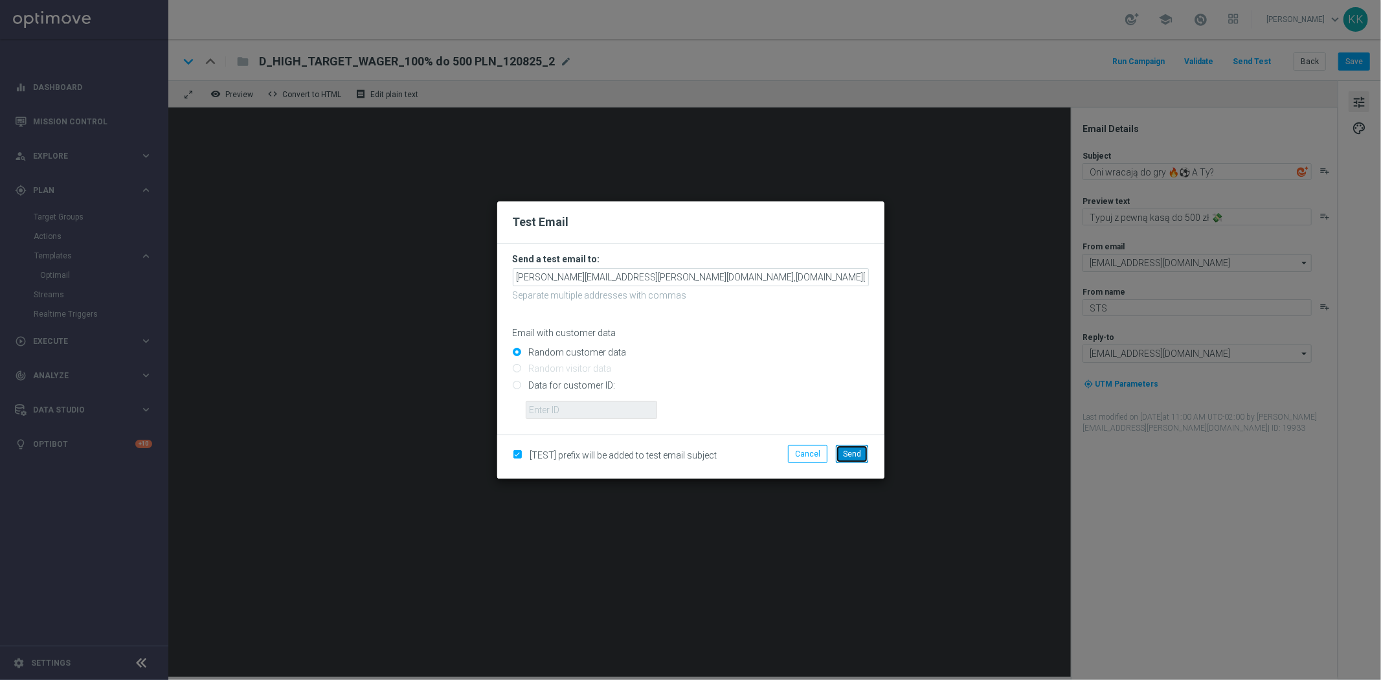
click at [851, 449] on span "Send" at bounding box center [852, 453] width 18 height 9
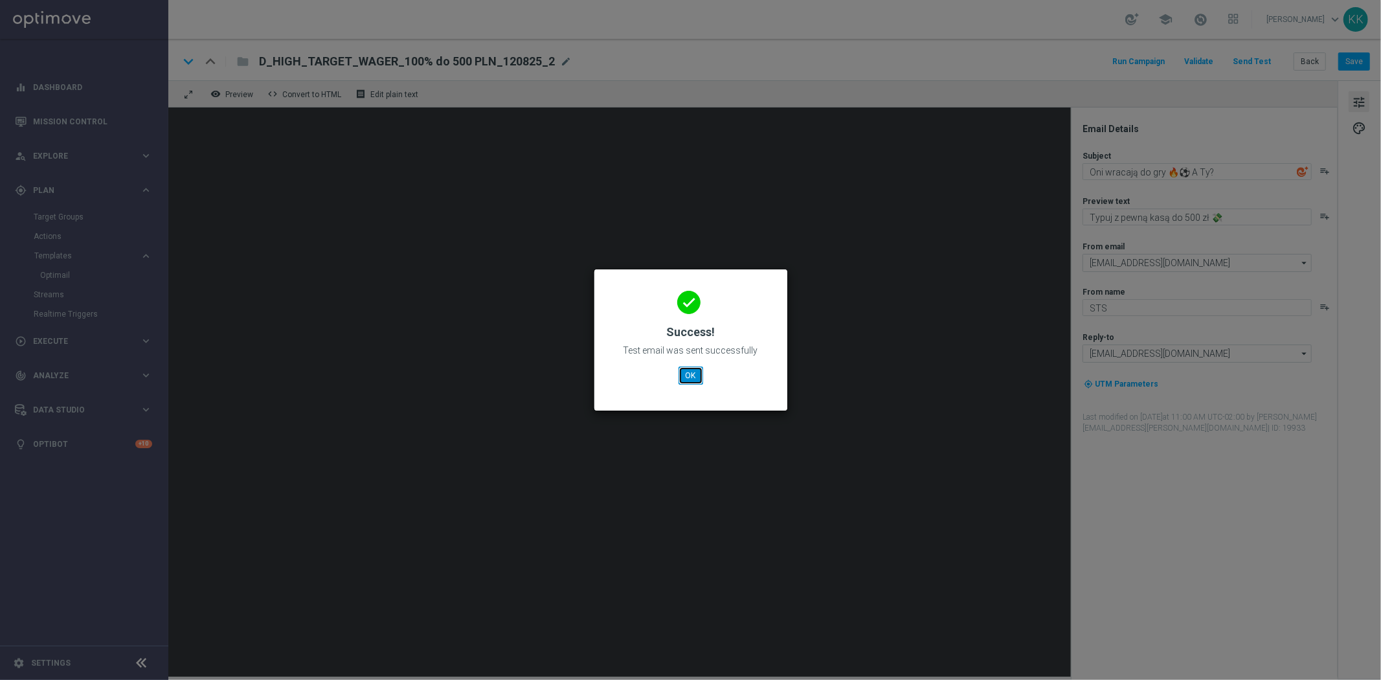
click at [696, 370] on button "OK" at bounding box center [690, 375] width 25 height 18
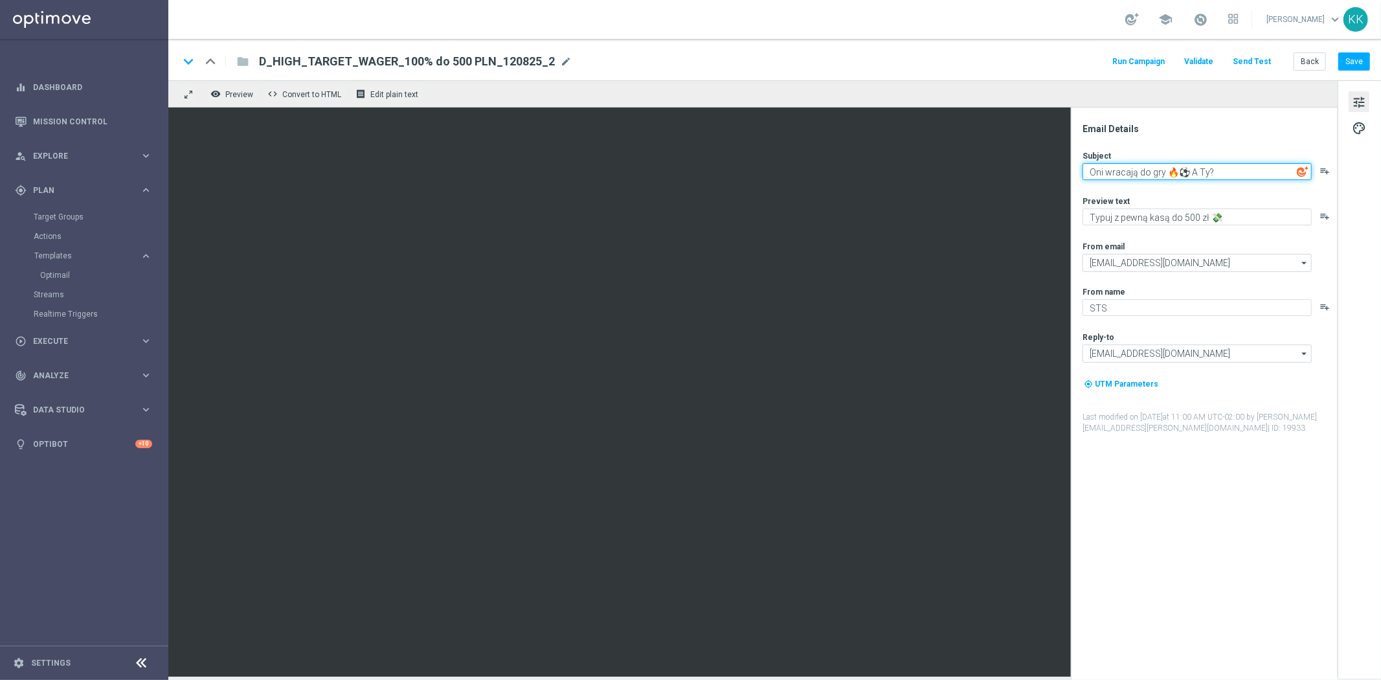
click at [1155, 175] on textarea "Oni wracają do gry 🔥⚽ A Ty?" at bounding box center [1196, 171] width 229 height 17
click at [1156, 175] on textarea "Oni wracają do gry 🔥⚽ A Ty?" at bounding box center [1196, 171] width 229 height 17
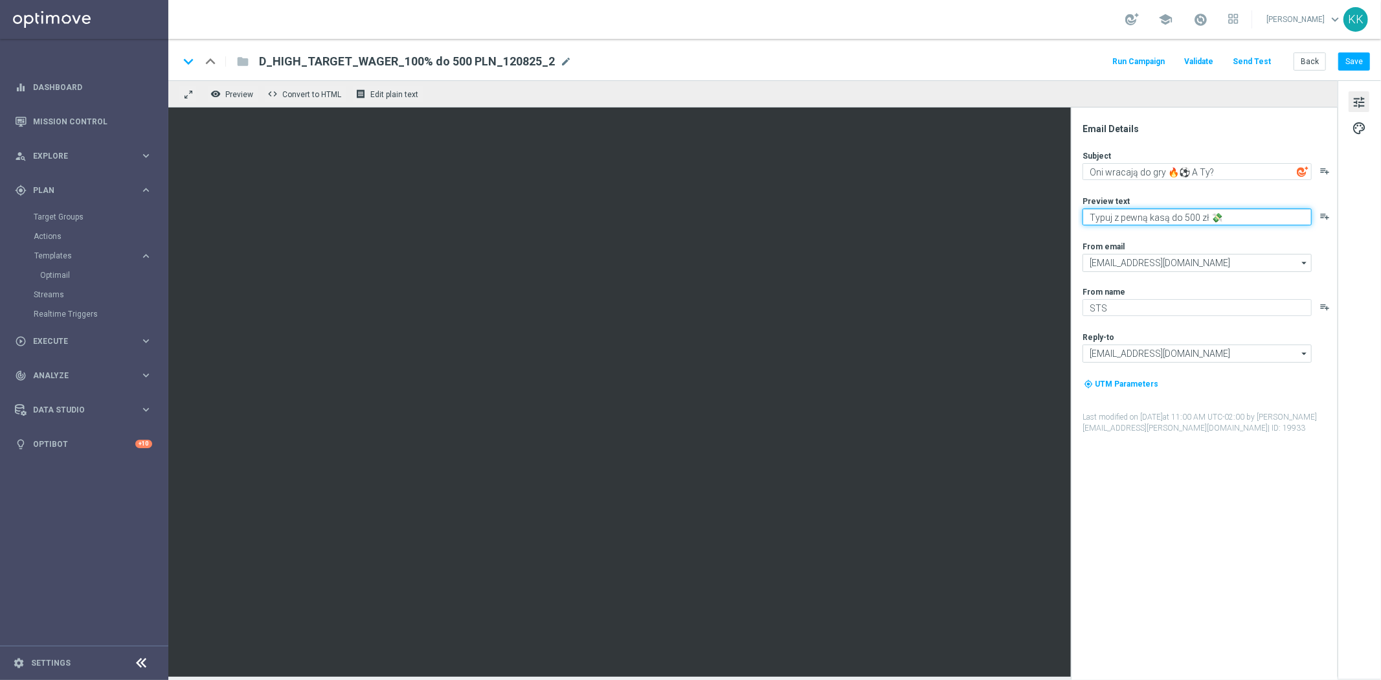
click at [1148, 210] on textarea "Typuj z pewną kasą do 500 zł 💸" at bounding box center [1196, 216] width 229 height 17
drag, startPoint x: 1148, startPoint y: 210, endPoint x: 1147, endPoint y: 217, distance: 7.2
click at [1147, 217] on textarea "Typuj z pewną kasą do 500 zł 💸" at bounding box center [1196, 216] width 229 height 17
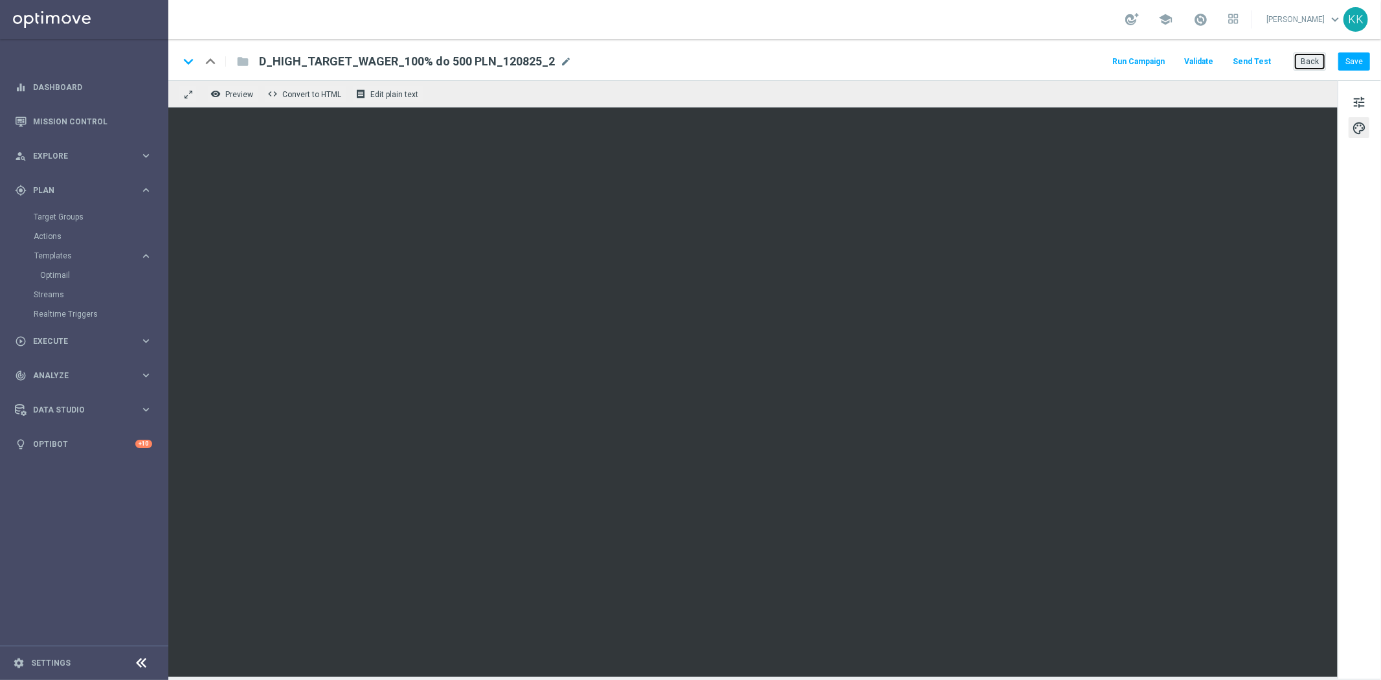
click at [1314, 63] on button "Back" at bounding box center [1309, 61] width 32 height 18
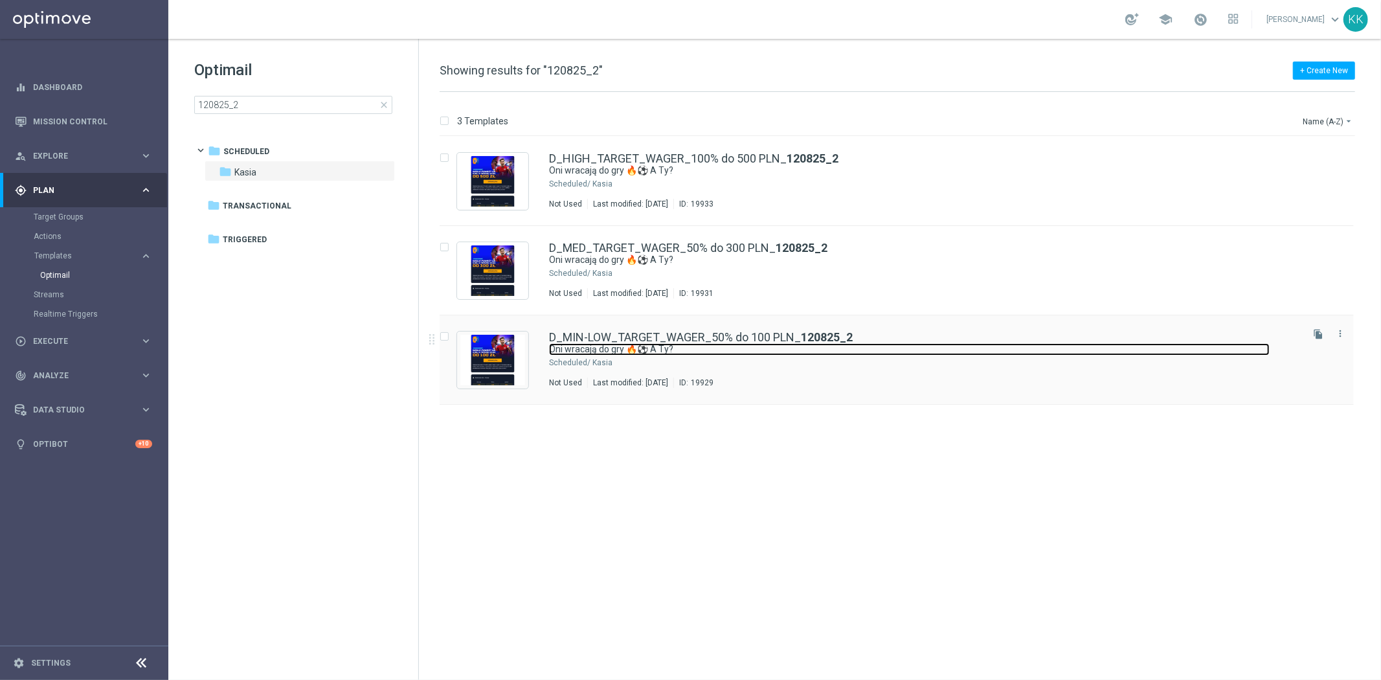
click at [691, 354] on link "Oni wracają do gry 🔥⚽ A Ty?" at bounding box center [909, 349] width 720 height 12
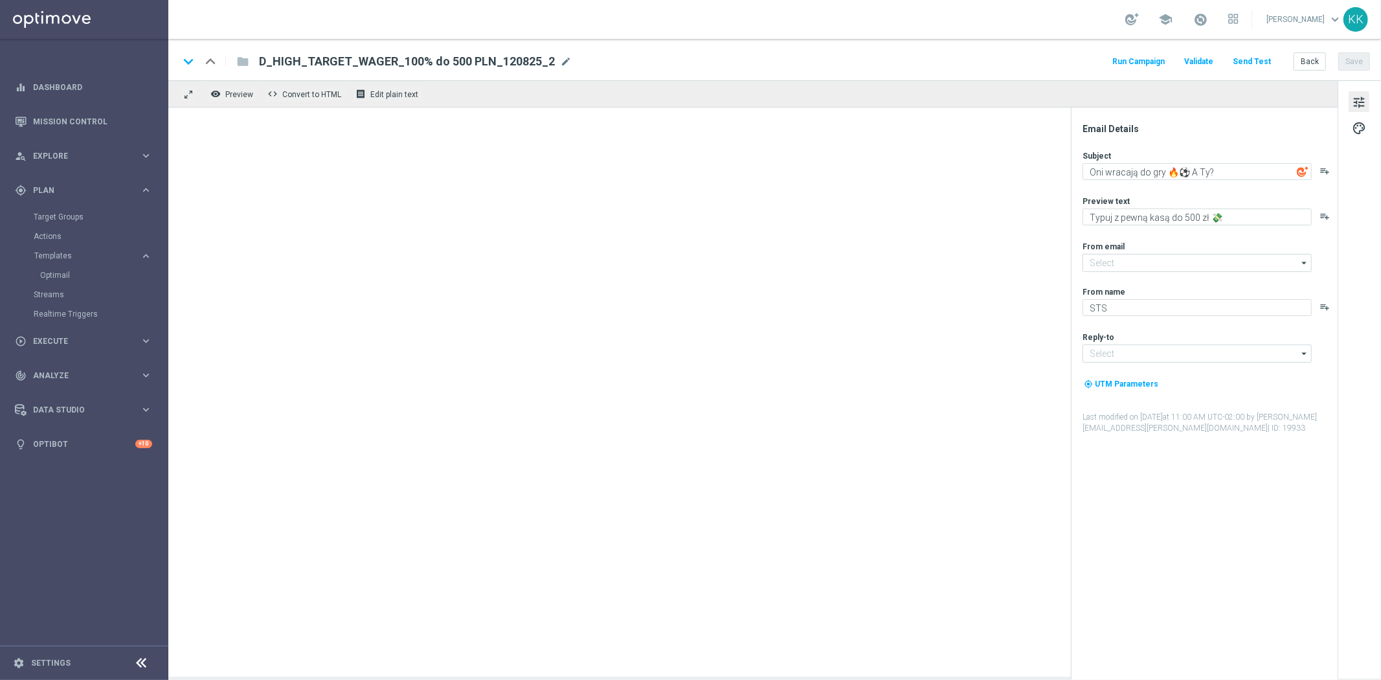
type input "oferta@sts.pl"
type input "kontakt@sts.pl"
type textarea "Typuj z pewną kasą do 100 zł 💸"
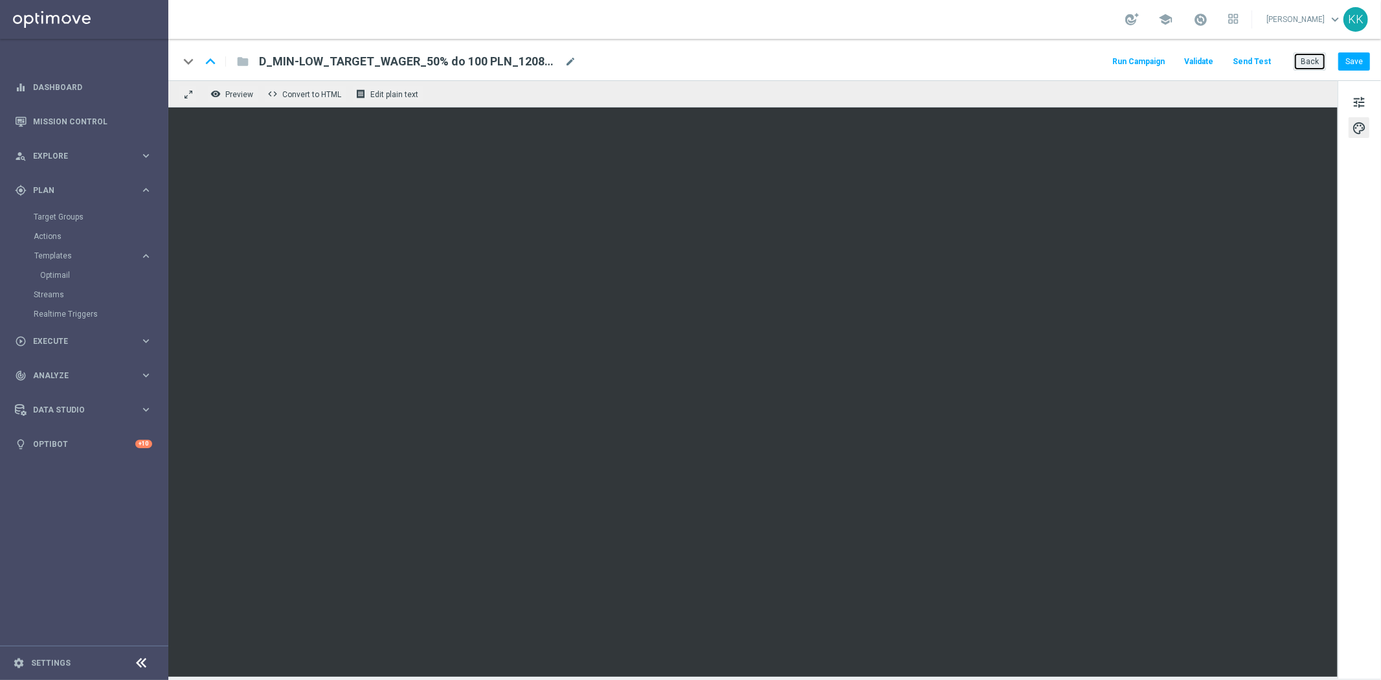
click at [1314, 61] on button "Back" at bounding box center [1309, 61] width 32 height 18
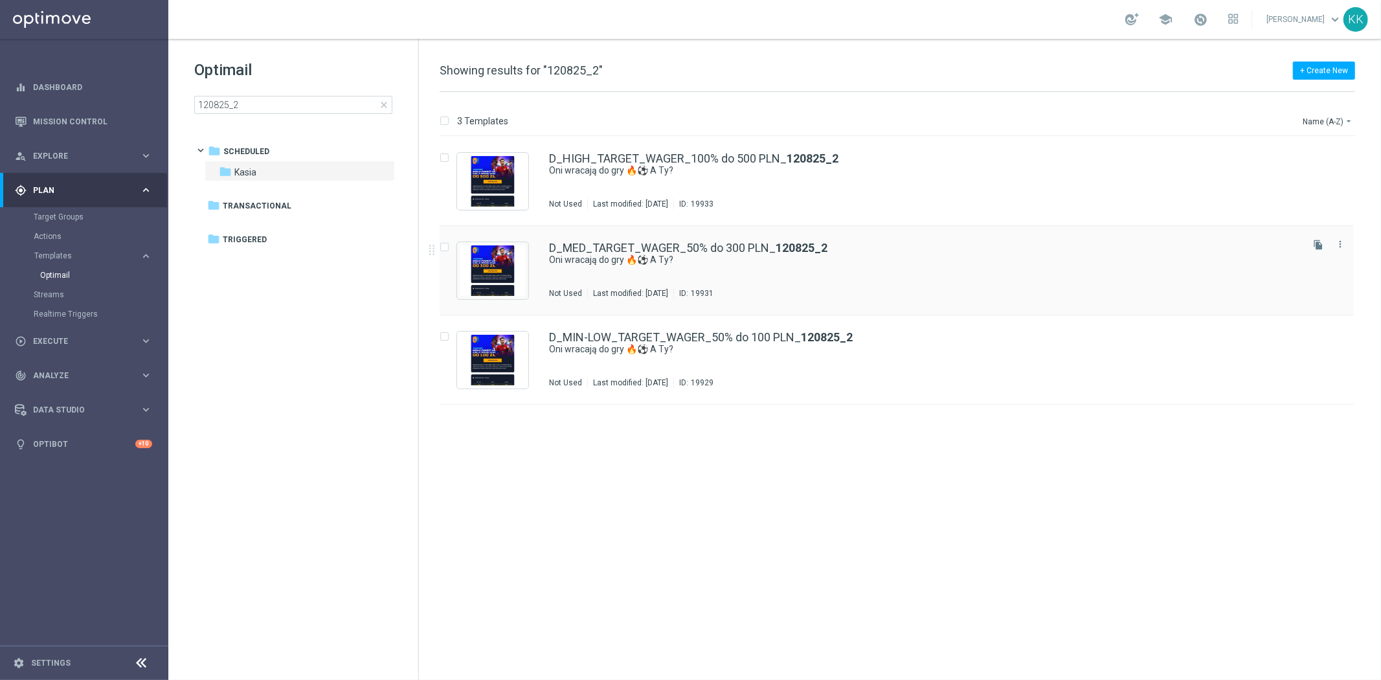
click at [677, 276] on div "D_MED_TARGET_WAGER_50% do 300 PLN_ 120825_2 Oni wracają do gry 🔥⚽ A Ty? Not Use…" at bounding box center [924, 270] width 750 height 56
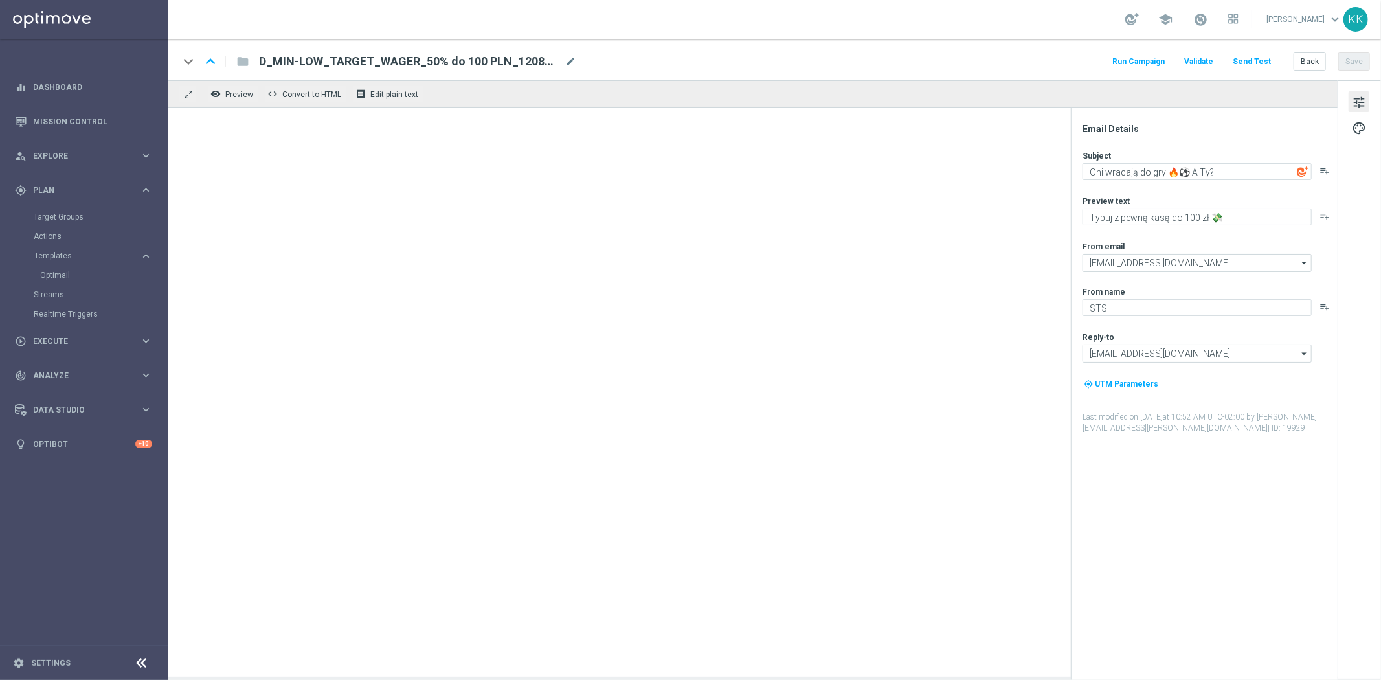
type textarea "Typuj z pewną kasą do 300 zł 💸"
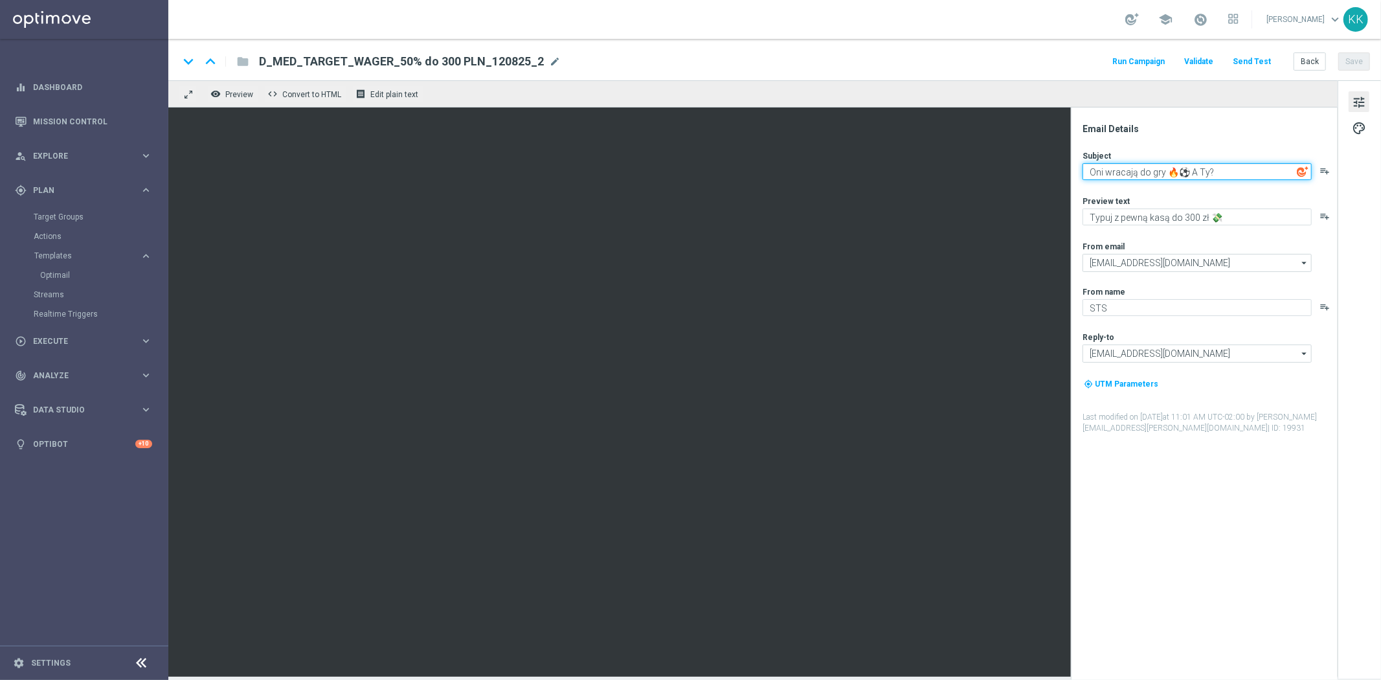
click at [1190, 178] on textarea "Oni wracają do gry 🔥⚽ A Ty?" at bounding box center [1196, 171] width 229 height 17
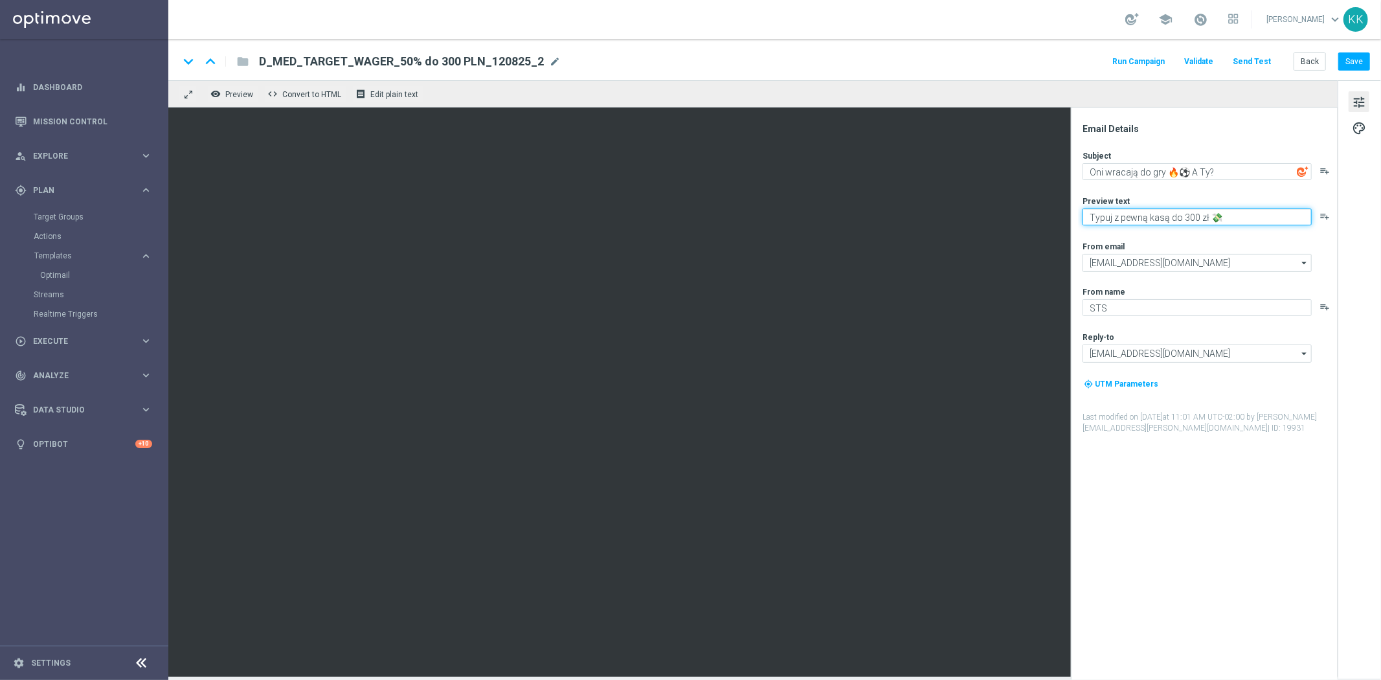
click at [1136, 222] on textarea "Typuj z pewną kasą do 300 zł 💸" at bounding box center [1196, 216] width 229 height 17
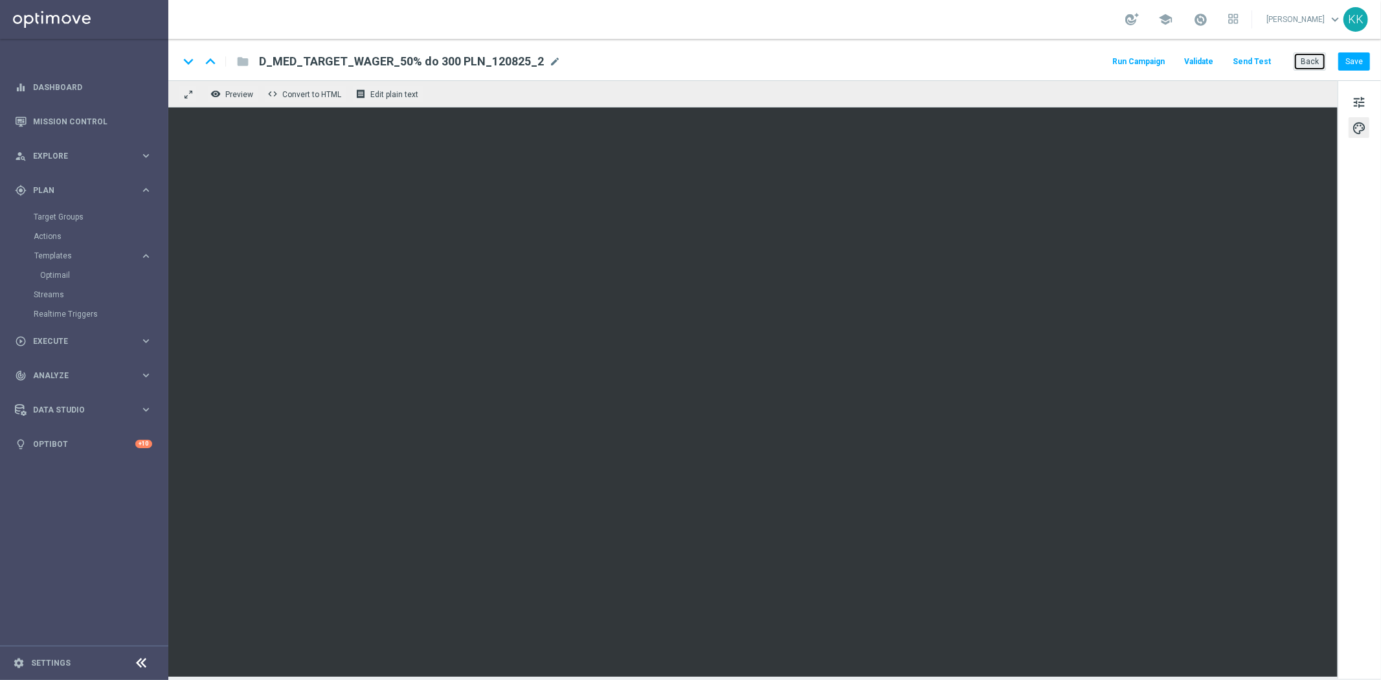
click at [1324, 61] on button "Back" at bounding box center [1309, 61] width 32 height 18
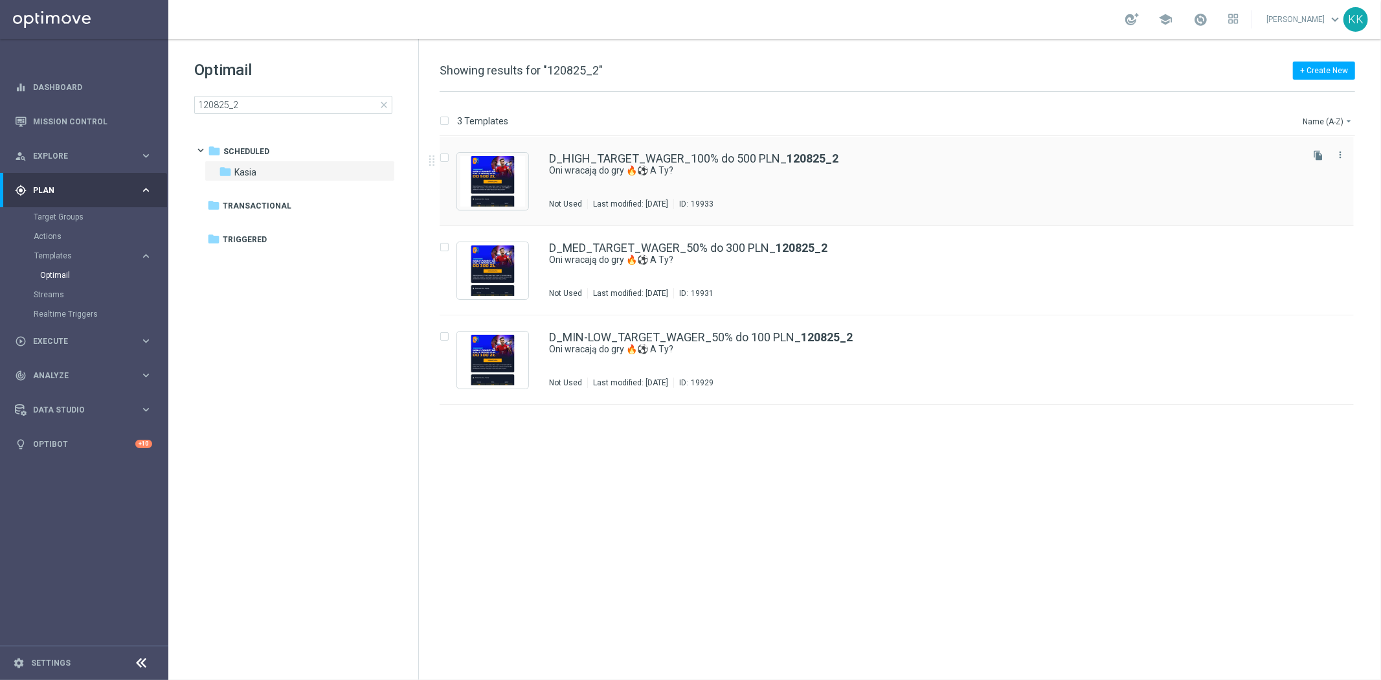
click at [585, 185] on div "D_HIGH_TARGET_WAGER_100% do 500 PLN_ 120825_2 Oni wracają do gry 🔥⚽ A Ty? Not U…" at bounding box center [924, 181] width 750 height 56
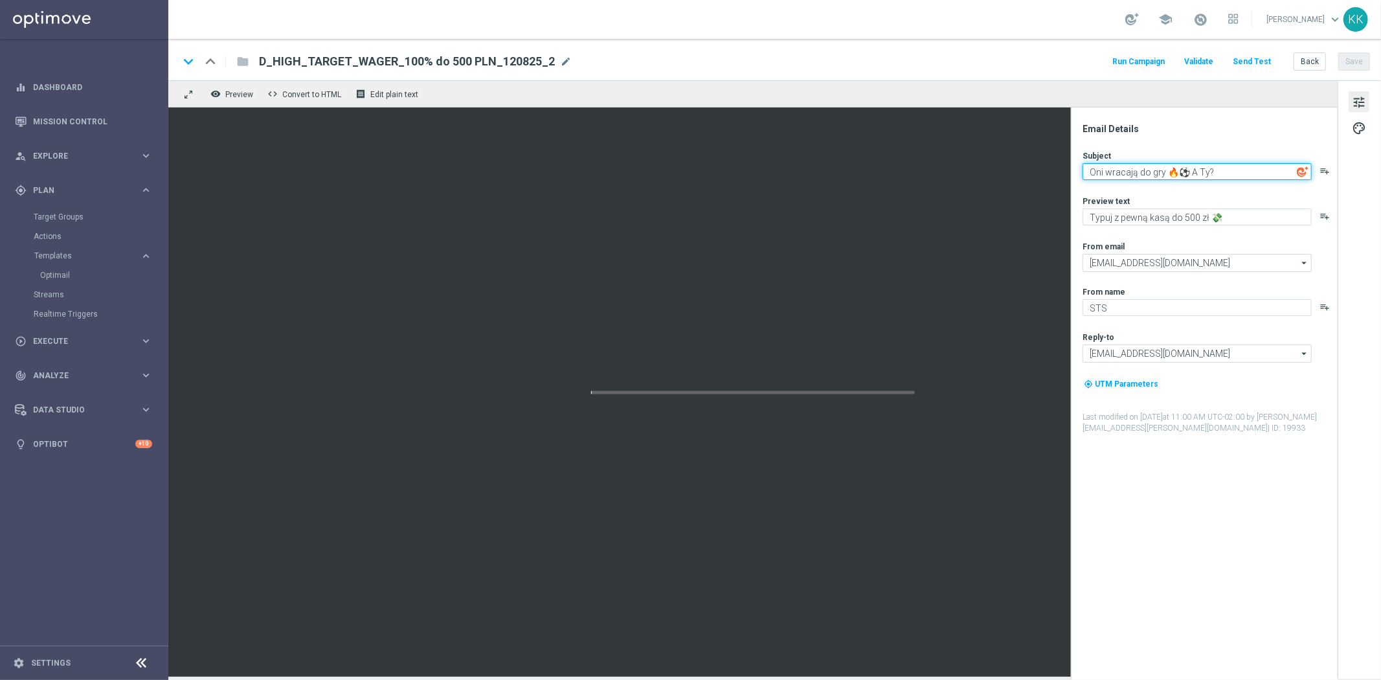
click at [1181, 164] on textarea "Oni wracają do gry 🔥⚽ A Ty?" at bounding box center [1196, 171] width 229 height 17
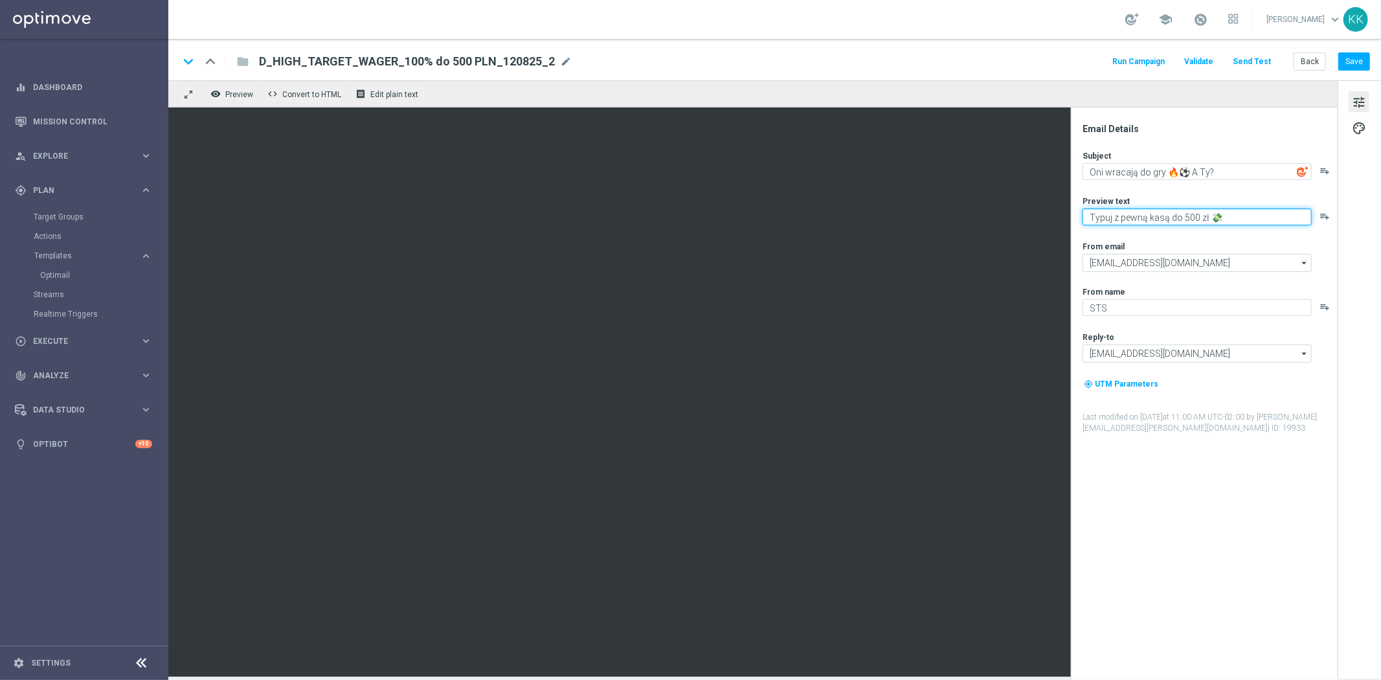
click at [1123, 212] on textarea "Typuj z pewną kasą do 500 zł 💸" at bounding box center [1196, 216] width 229 height 17
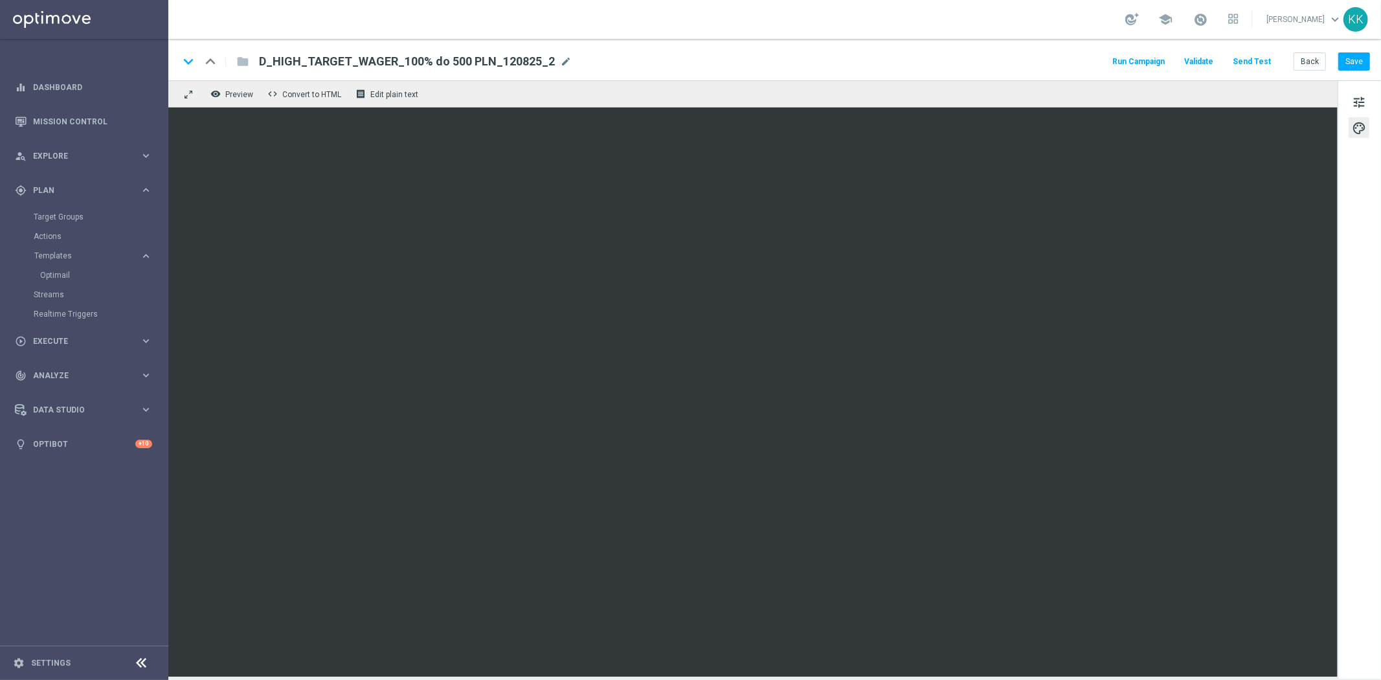
click at [49, 229] on div "Actions" at bounding box center [100, 236] width 133 height 19
click at [49, 234] on link "Actions" at bounding box center [84, 236] width 101 height 10
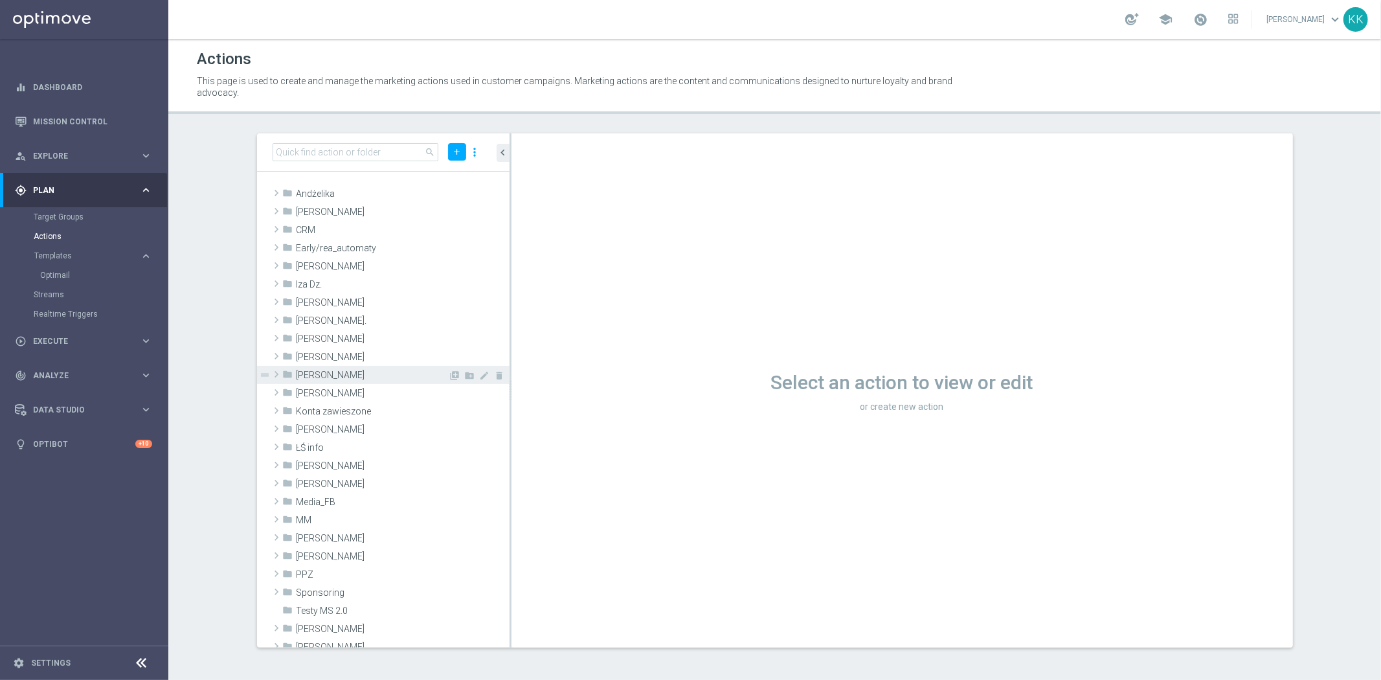
click at [392, 373] on span "[PERSON_NAME]" at bounding box center [372, 375] width 152 height 11
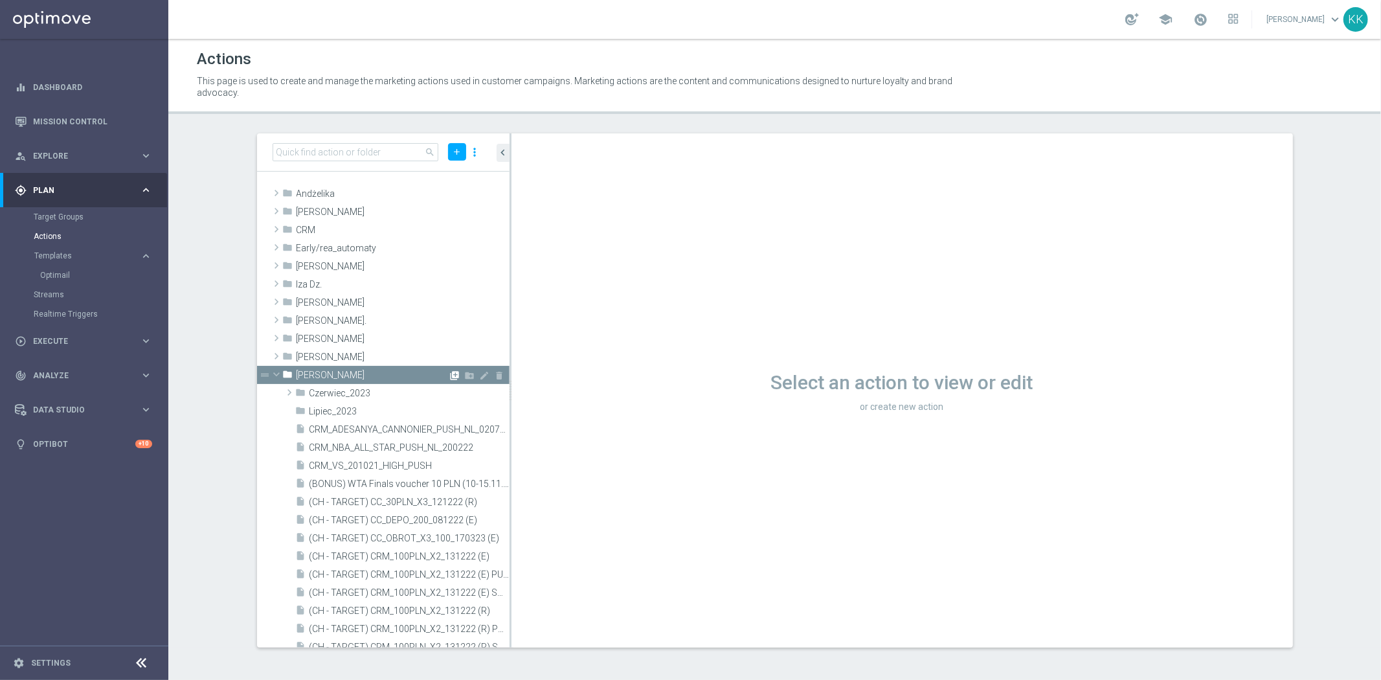
click at [450, 372] on icon "library_add" at bounding box center [455, 375] width 10 height 10
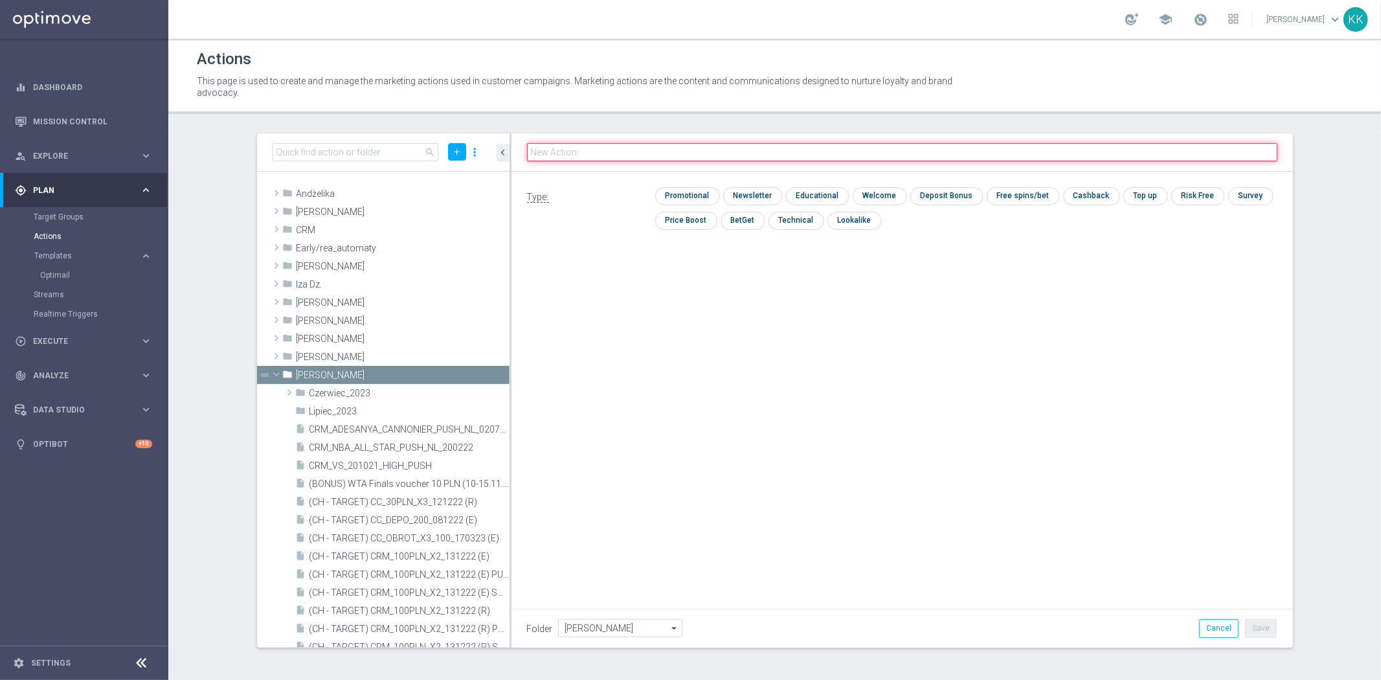
paste input "D_MIN-LOW_TARGET_WAGER_50% do 100 PLN_120825_SMS2"
type input "D_MIN-LOW_TARGET_WAGER_50% do 100 PLN_120825_SMS2"
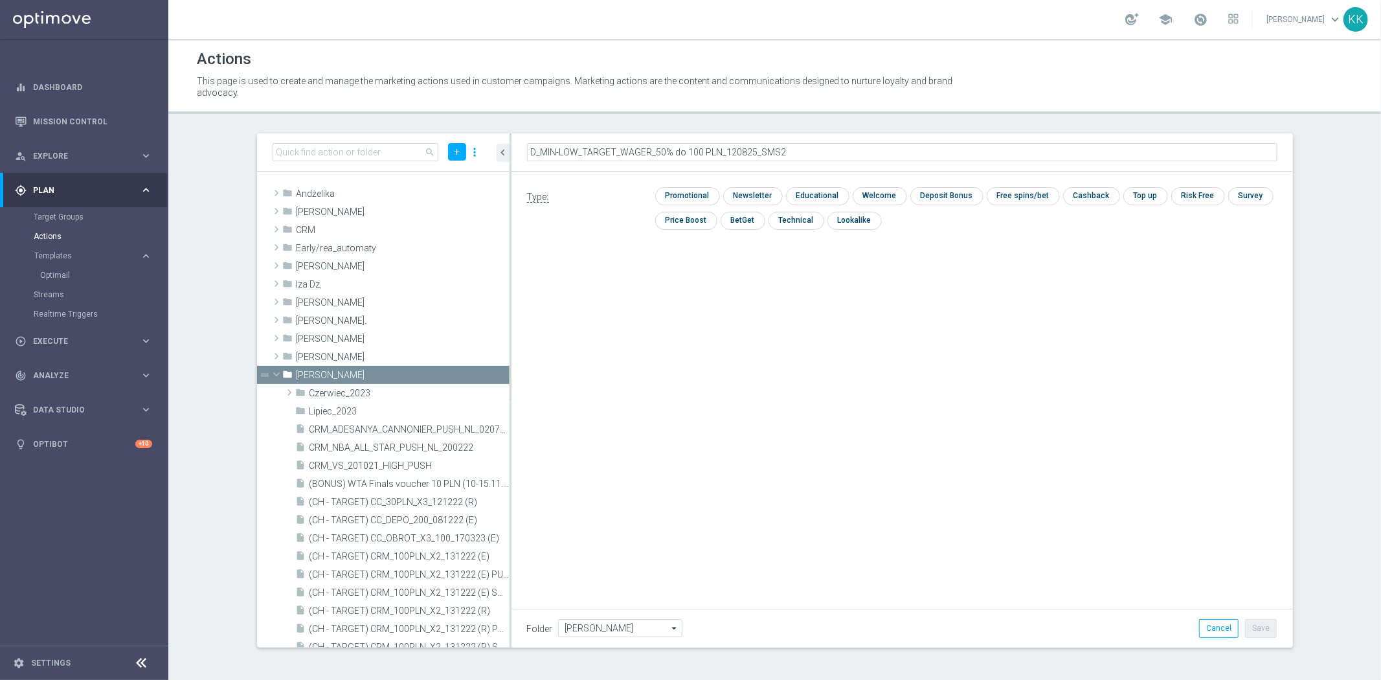
click at [700, 185] on div "Type: check Promotional check Newsletter check Educational check Welcome check …" at bounding box center [901, 214] width 781 height 84
click at [702, 196] on input "checkbox" at bounding box center [685, 196] width 61 height 17
checkbox input "true"
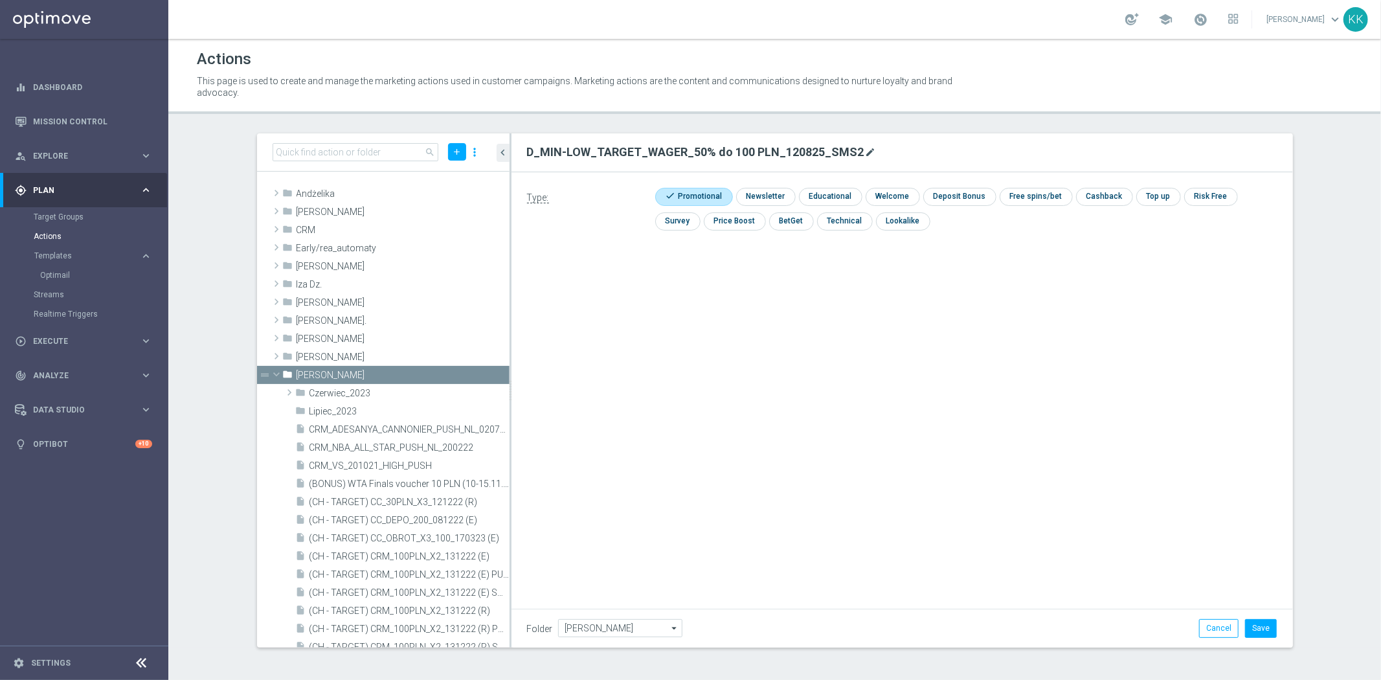
click at [865, 148] on icon "mode_edit" at bounding box center [870, 152] width 10 height 10
drag, startPoint x: 864, startPoint y: 148, endPoint x: 350, endPoint y: 133, distance: 514.8
click at [391, 137] on as-split "search add more_vert folder Andżelika library_add create_new_folder mode_edit d…" at bounding box center [775, 390] width 1036 height 514
type input "D_MIN-LOW_TARGET_WAGER_50% do 100 PLN_120825_2"
drag, startPoint x: 932, startPoint y: 506, endPoint x: 939, endPoint y: 506, distance: 6.5
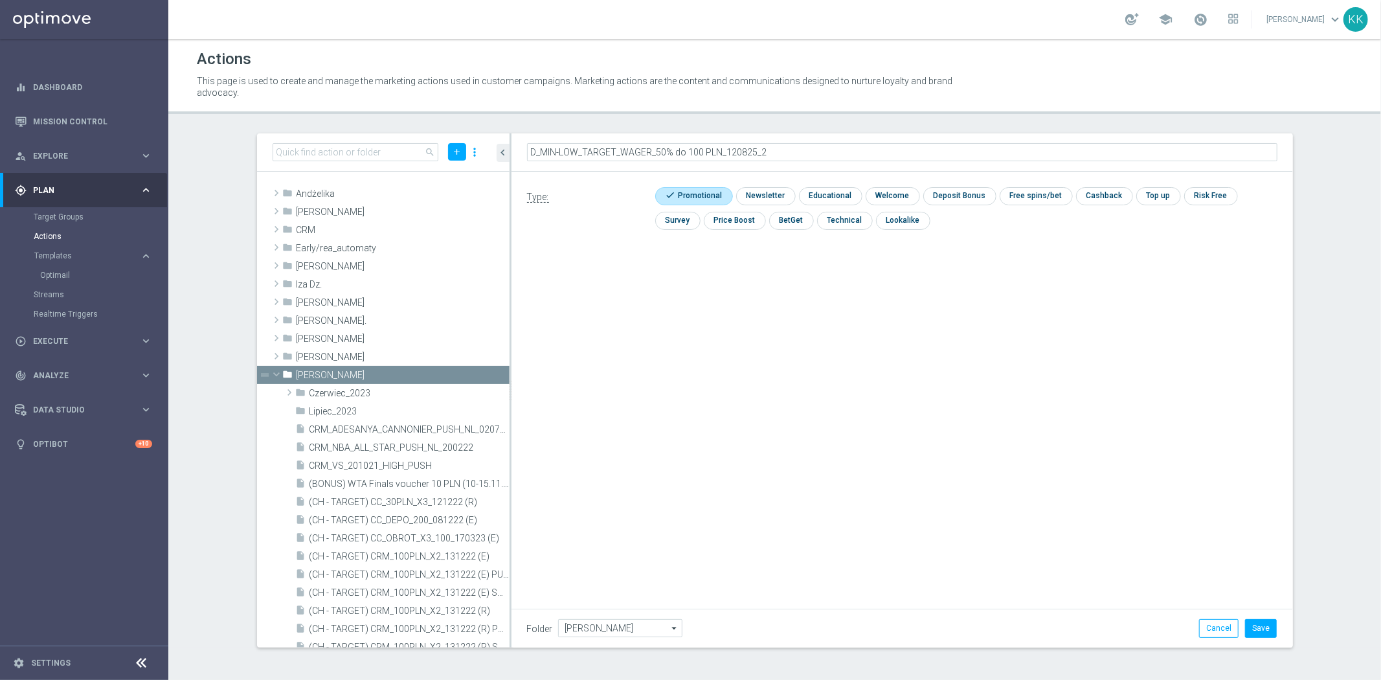
click at [933, 506] on div "D_MIN-LOW_TARGET_WAGER_50% do 100 PLN_120825_2 Type: check Promotional check Ne…" at bounding box center [901, 390] width 781 height 514
click at [1274, 625] on button "Save" at bounding box center [1261, 628] width 32 height 18
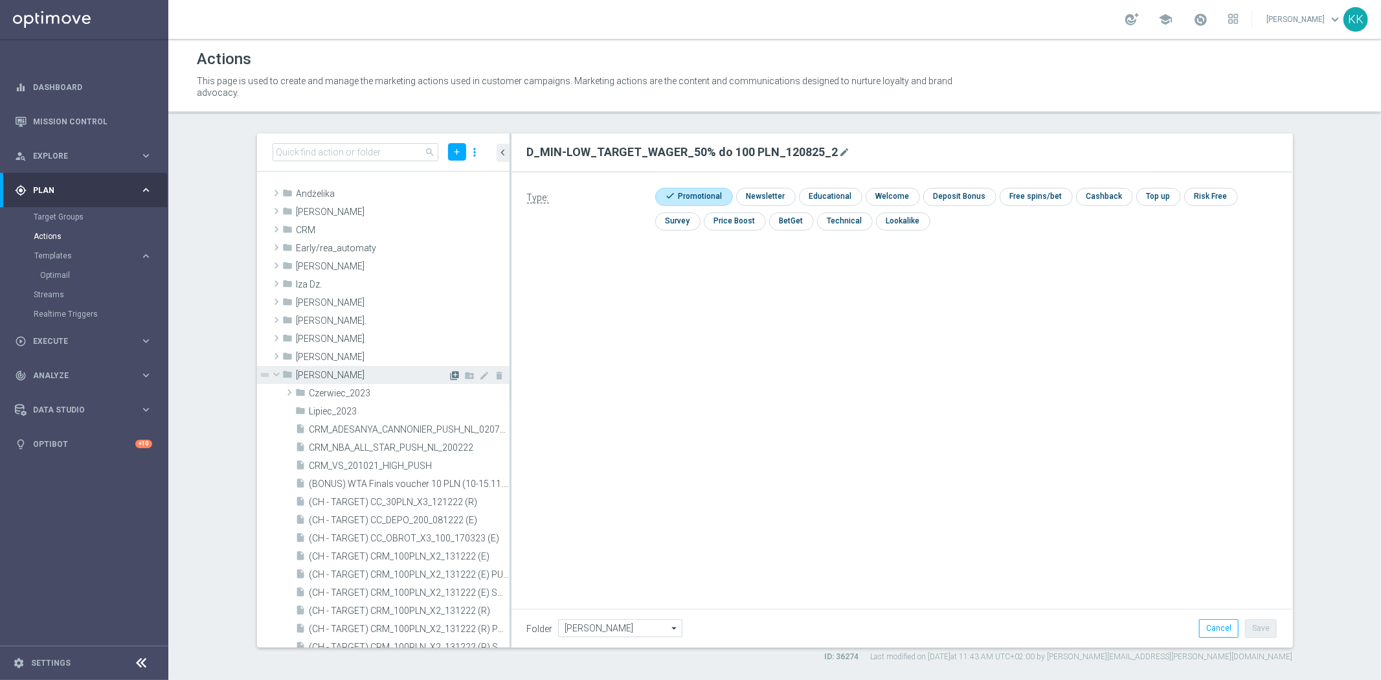
click at [450, 375] on icon "library_add" at bounding box center [455, 375] width 10 height 10
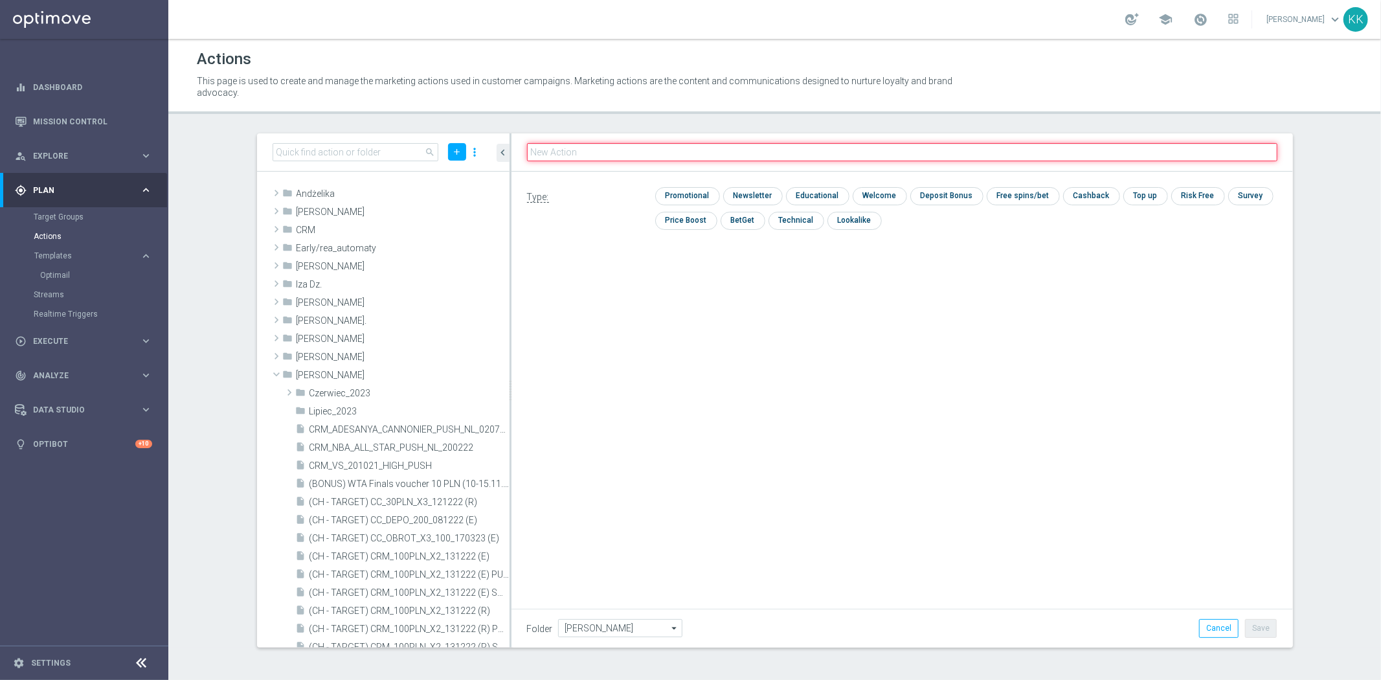
click at [570, 152] on input "text" at bounding box center [902, 152] width 750 height 18
paste input "D_MED_TARGET_WAGER_50% do 300 PLN_120825_2"
type input "D_MED_TARGET_WAGER_50% do 300 PLN_120825_2"
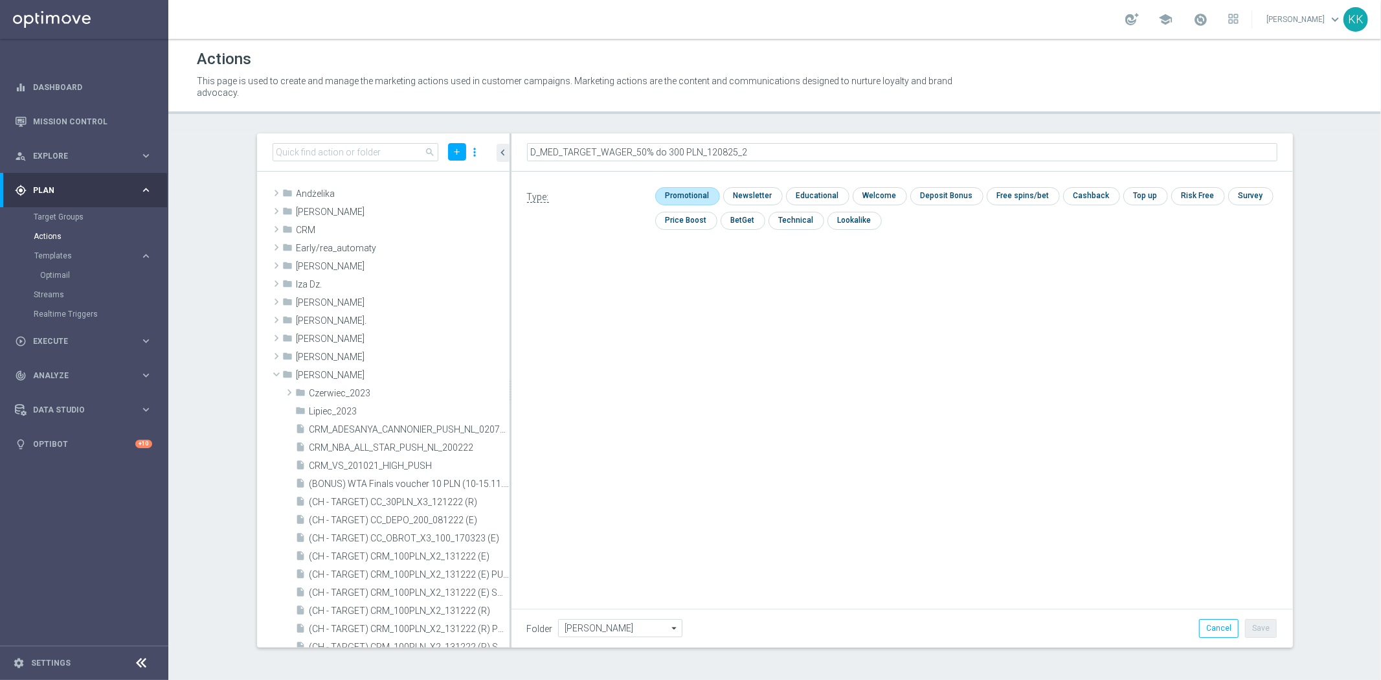
click at [673, 192] on input "checkbox" at bounding box center [685, 195] width 61 height 17
checkbox input "true"
click at [1266, 624] on button "Save" at bounding box center [1261, 628] width 32 height 18
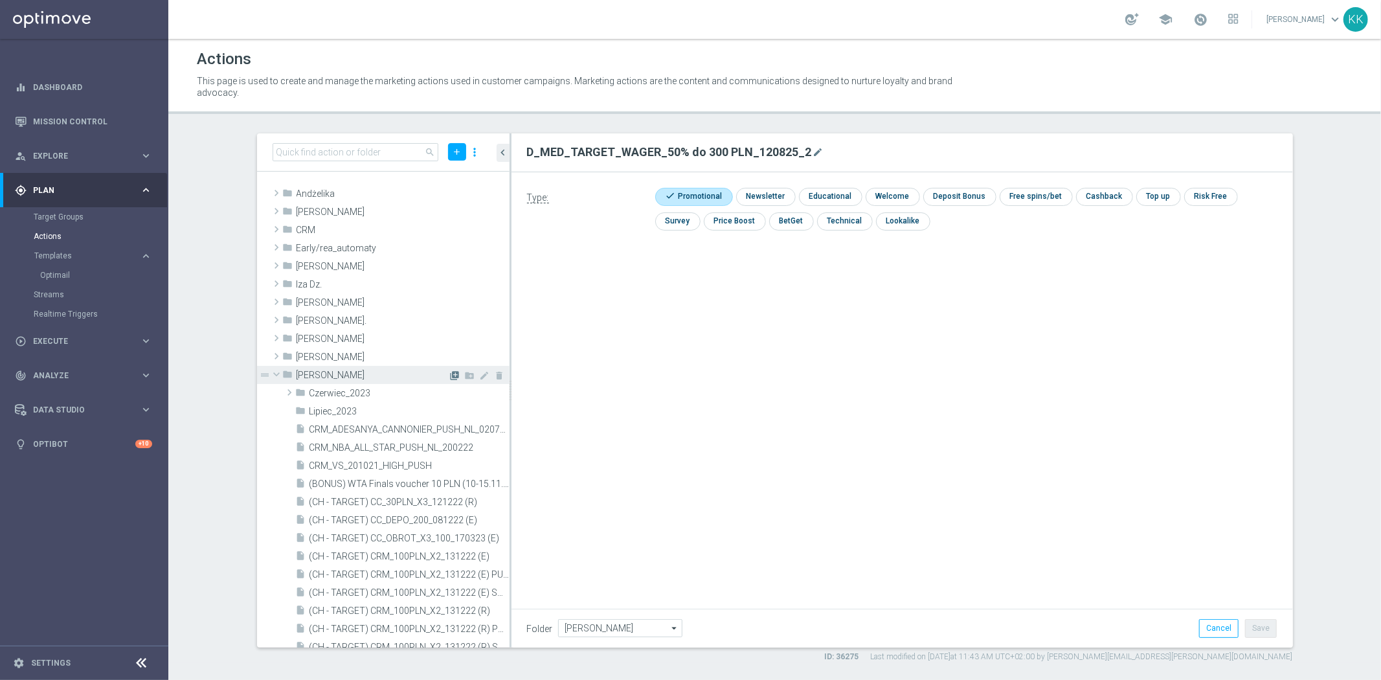
click at [450, 373] on icon "library_add" at bounding box center [455, 375] width 10 height 10
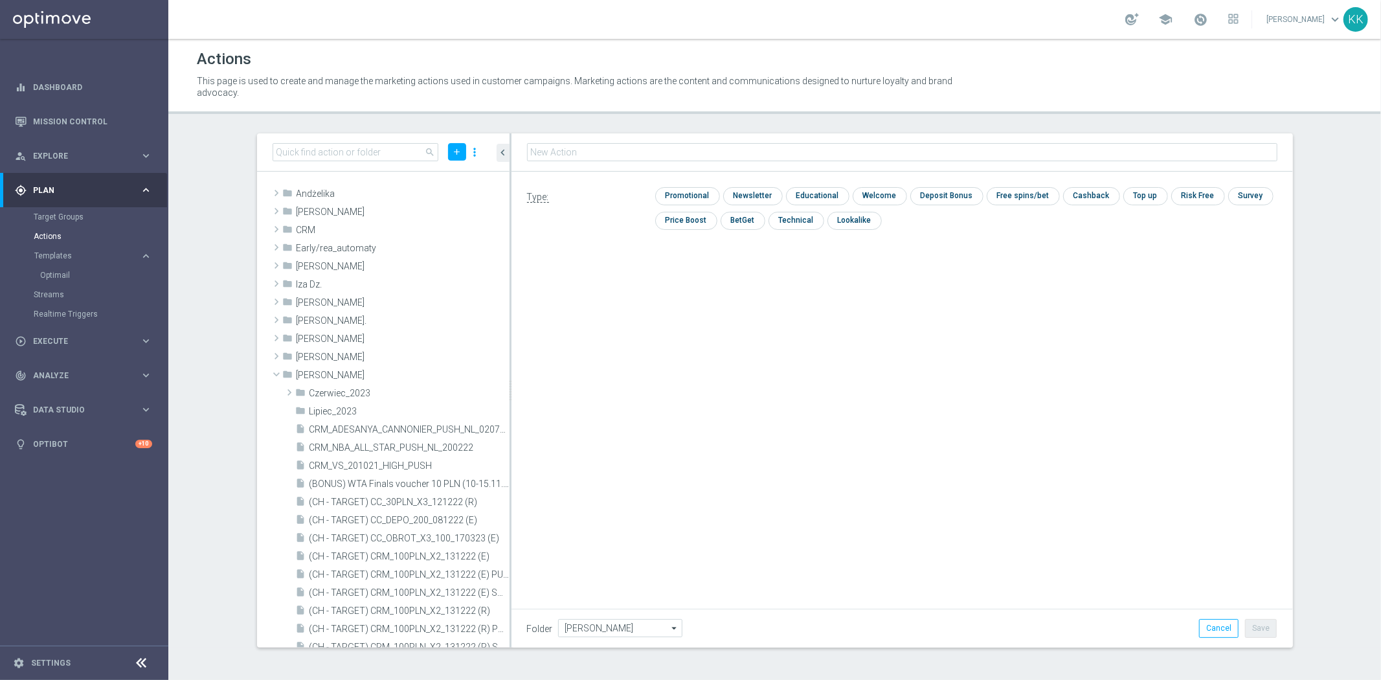
type input "D_HIGH_TARGET_WAGER_100% do 500 PLN_120825_2"
click at [678, 199] on input "checkbox" at bounding box center [685, 196] width 61 height 17
checkbox input "true"
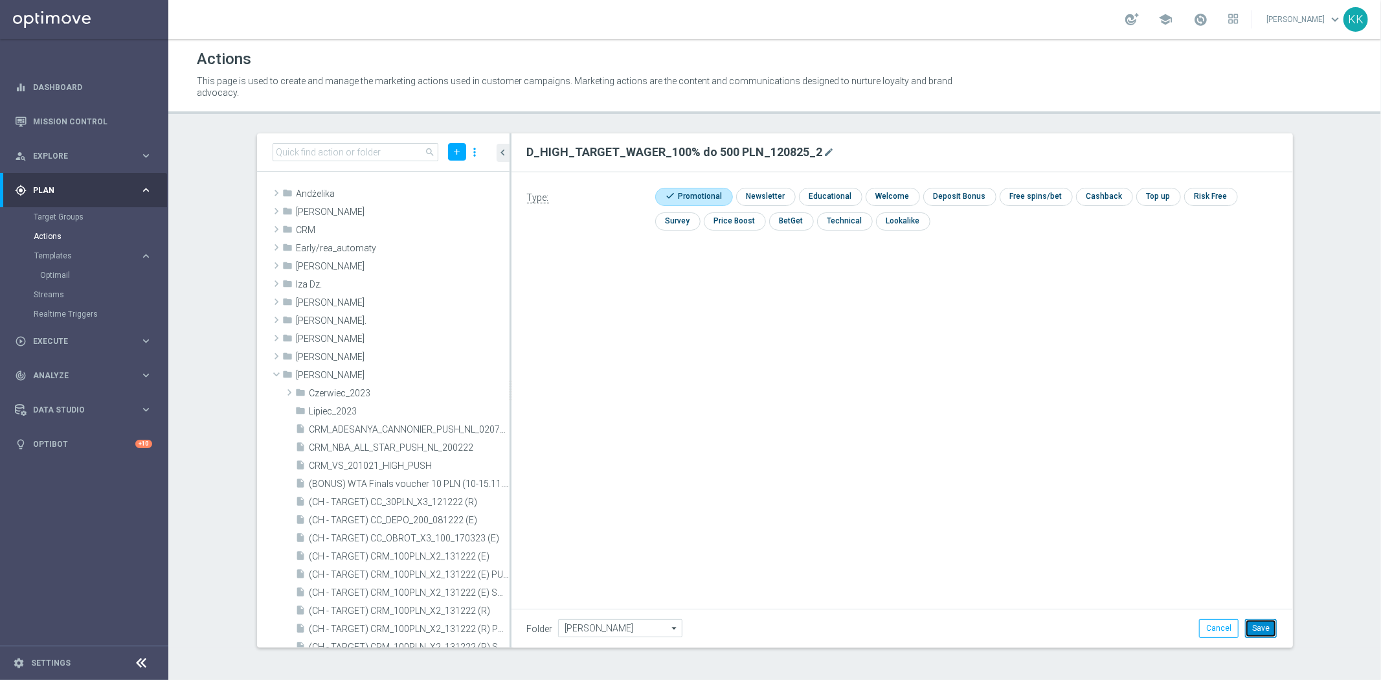
click at [1266, 630] on button "Save" at bounding box center [1261, 628] width 32 height 18
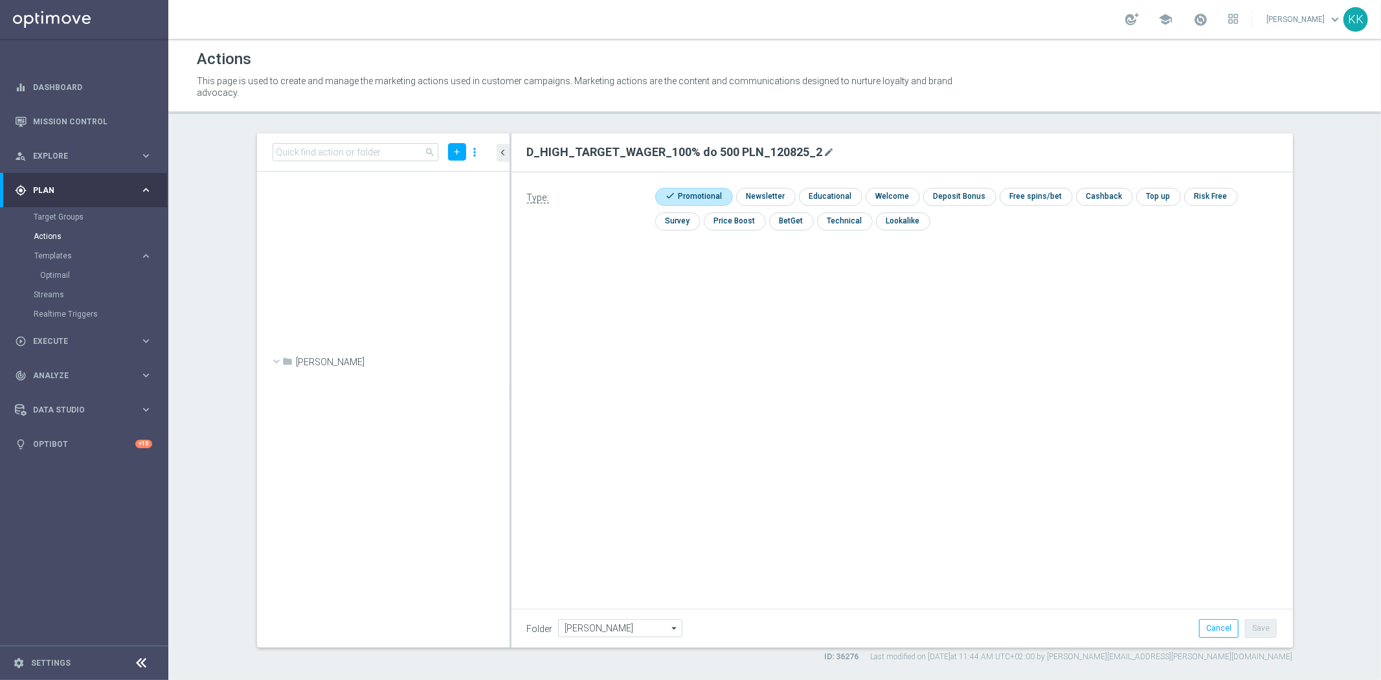
scroll to position [39633, 0]
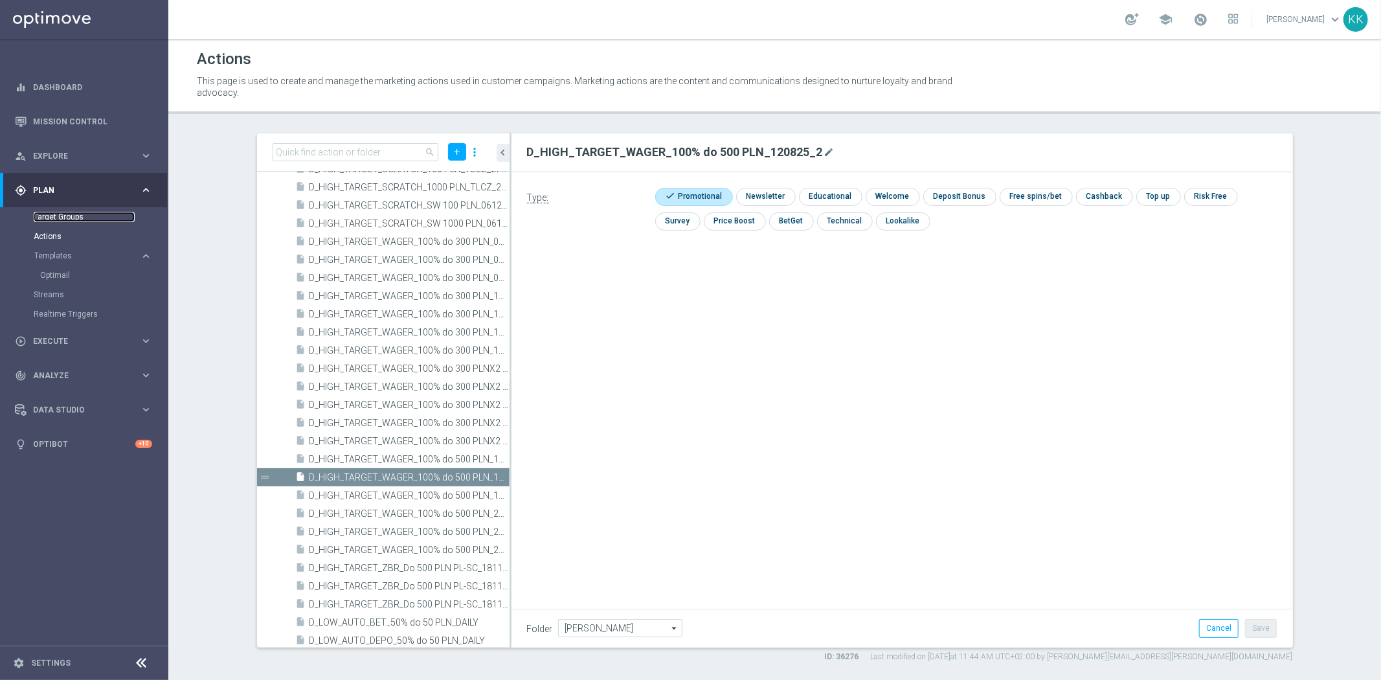
click at [63, 215] on link "Target Groups" at bounding box center [84, 217] width 101 height 10
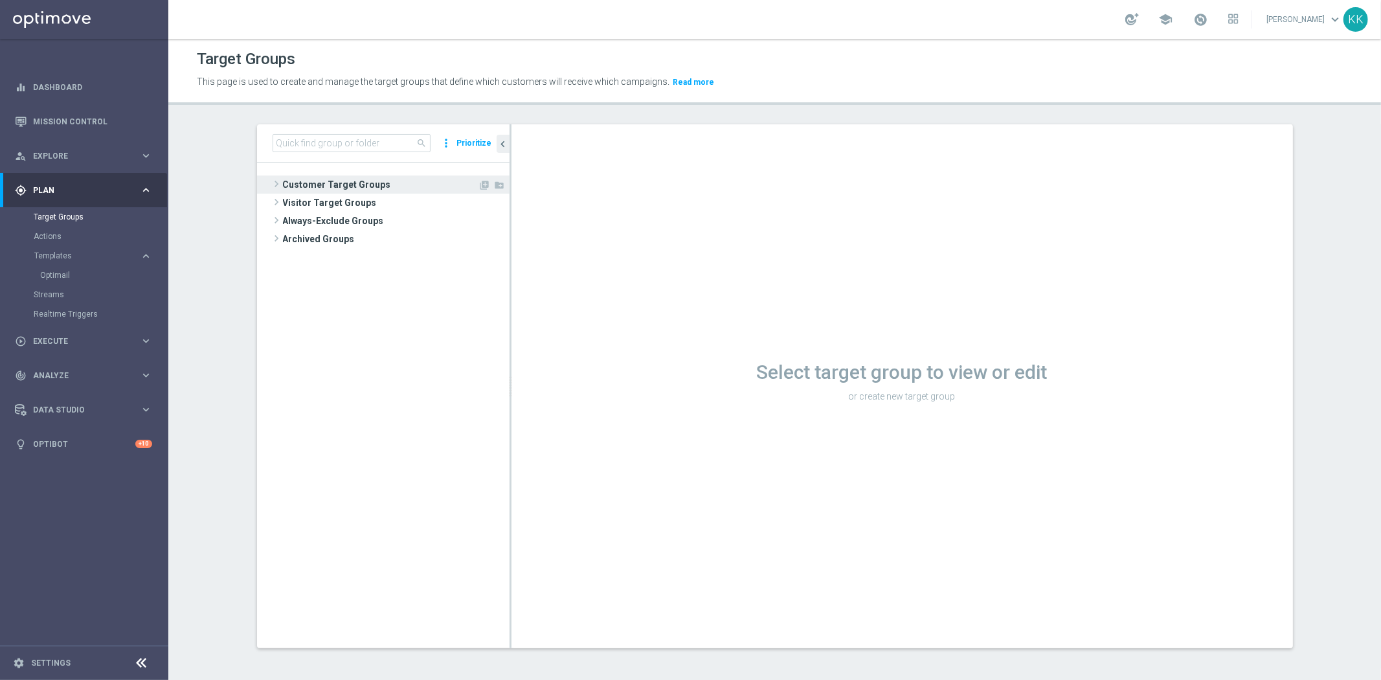
click at [351, 186] on span "Customer Target Groups" at bounding box center [380, 184] width 195 height 18
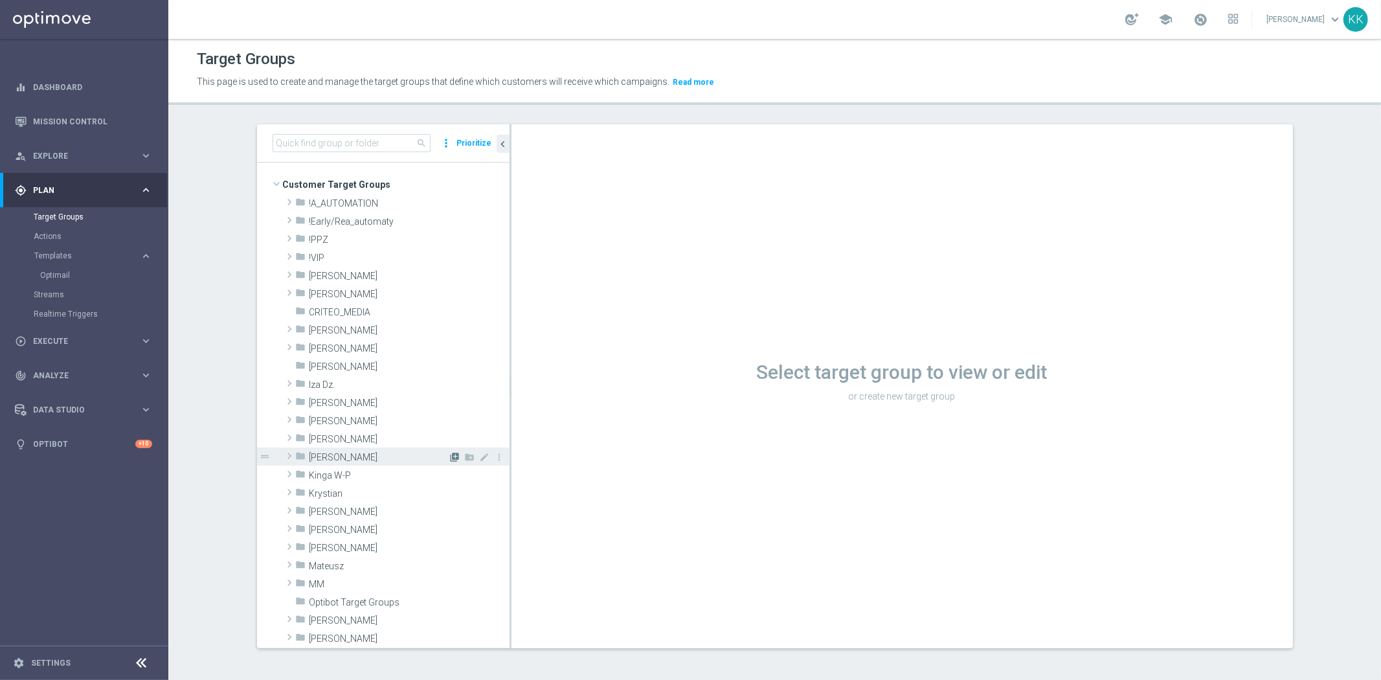
click at [450, 460] on icon "library_add" at bounding box center [455, 457] width 10 height 10
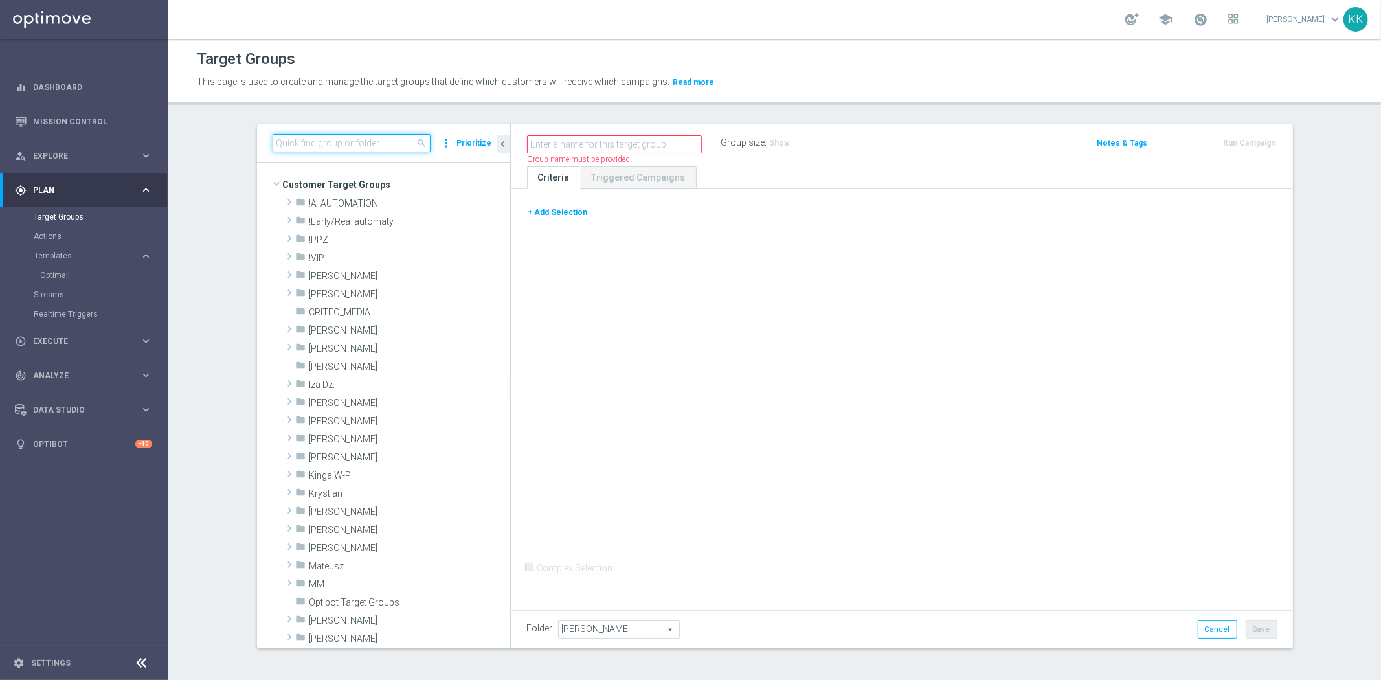
click at [347, 142] on input at bounding box center [352, 143] width 158 height 18
paste input "D_MIN-LOW_TARGET_WAGER_50% do 100 PLN_120825_SMS"
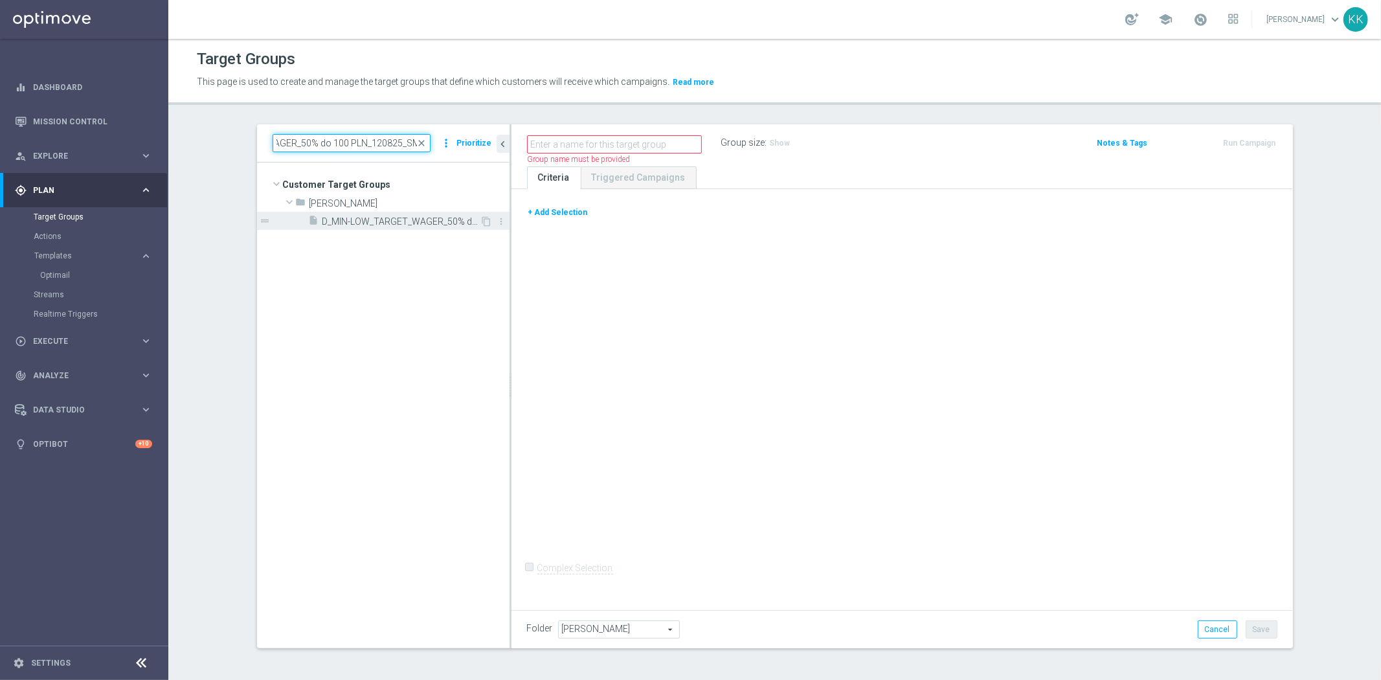
type input "D_MIN-LOW_TARGET_WAGER_50% do 100 PLN_120825_SMS"
click at [390, 215] on div "insert_drive_file D_MIN-LOW_TARGET_WAGER_50% do 100 PLN_120825_SMS" at bounding box center [395, 221] width 172 height 18
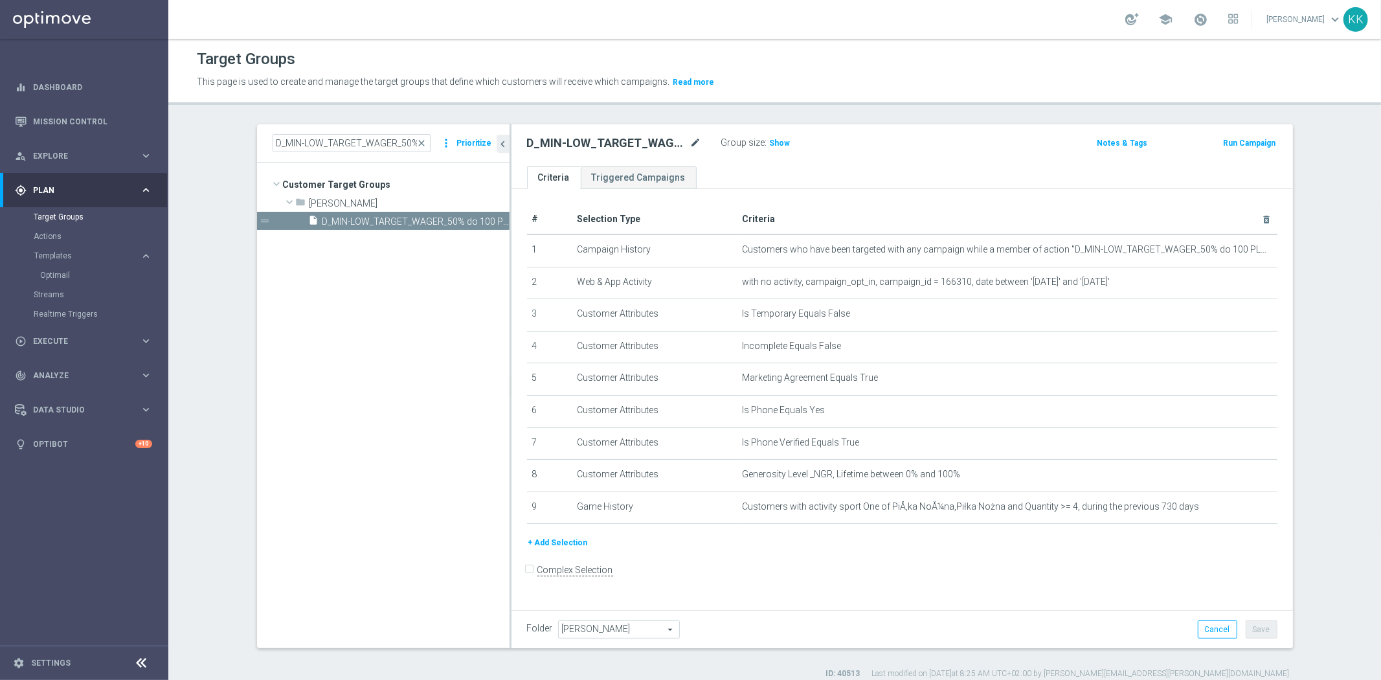
click at [690, 150] on icon "mode_edit" at bounding box center [696, 143] width 12 height 16
click at [690, 139] on input "D_MIN-LOW_TARGET_WAGER_50% do 100 PLN_120825_SMS" at bounding box center [614, 144] width 175 height 18
click at [385, 353] on tree-viewport "Customer Target Groups library_add create_new_folder folder" at bounding box center [383, 404] width 252 height 485
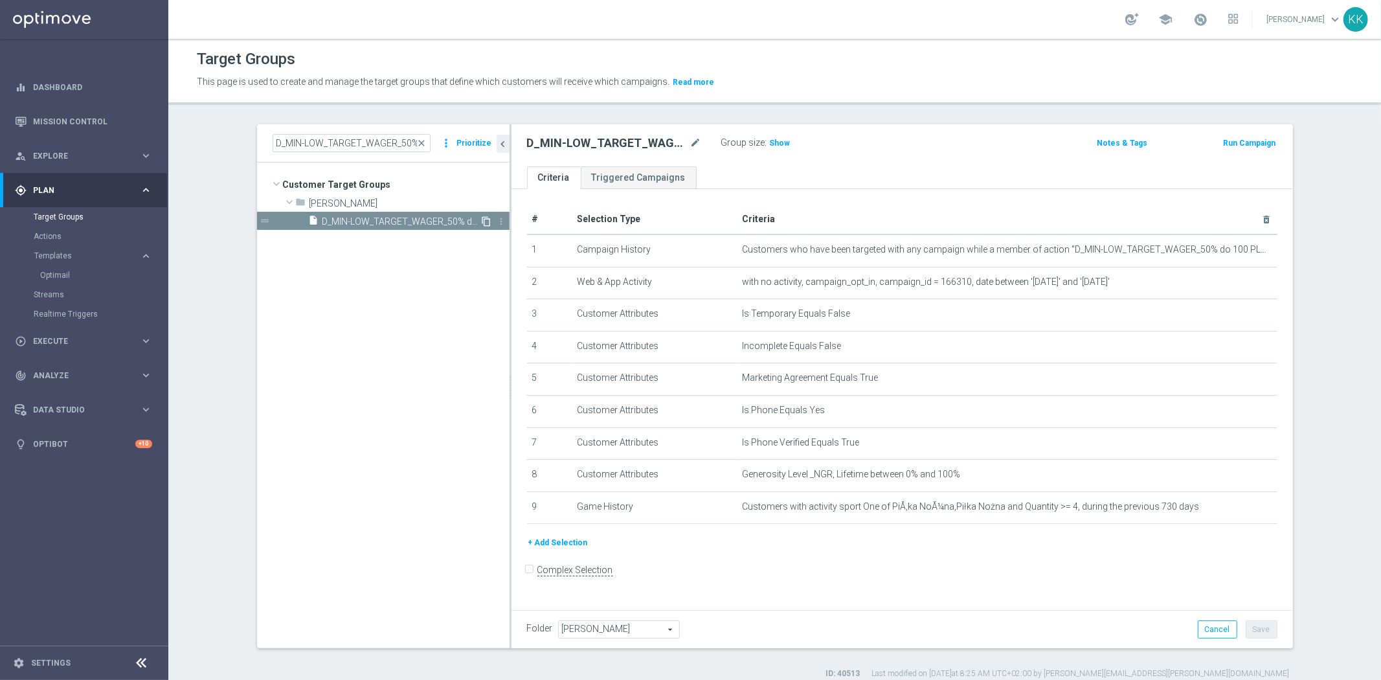
click at [482, 219] on icon "content_copy" at bounding box center [487, 221] width 10 height 10
click at [683, 144] on div "Copy of D_MIN-LOW_TARGET_WAGER_50% do 100 PLN_120825_SMS mode_edit" at bounding box center [614, 143] width 175 height 16
click at [690, 144] on icon "mode_edit" at bounding box center [696, 143] width 12 height 16
type input "D_MIN-LOW_TARGET_WAGER_50% do 100 PLN_120825_SMS2"
click at [976, 87] on p "This page is used to create and manage the target groups that define which cust…" at bounding box center [628, 82] width 862 height 14
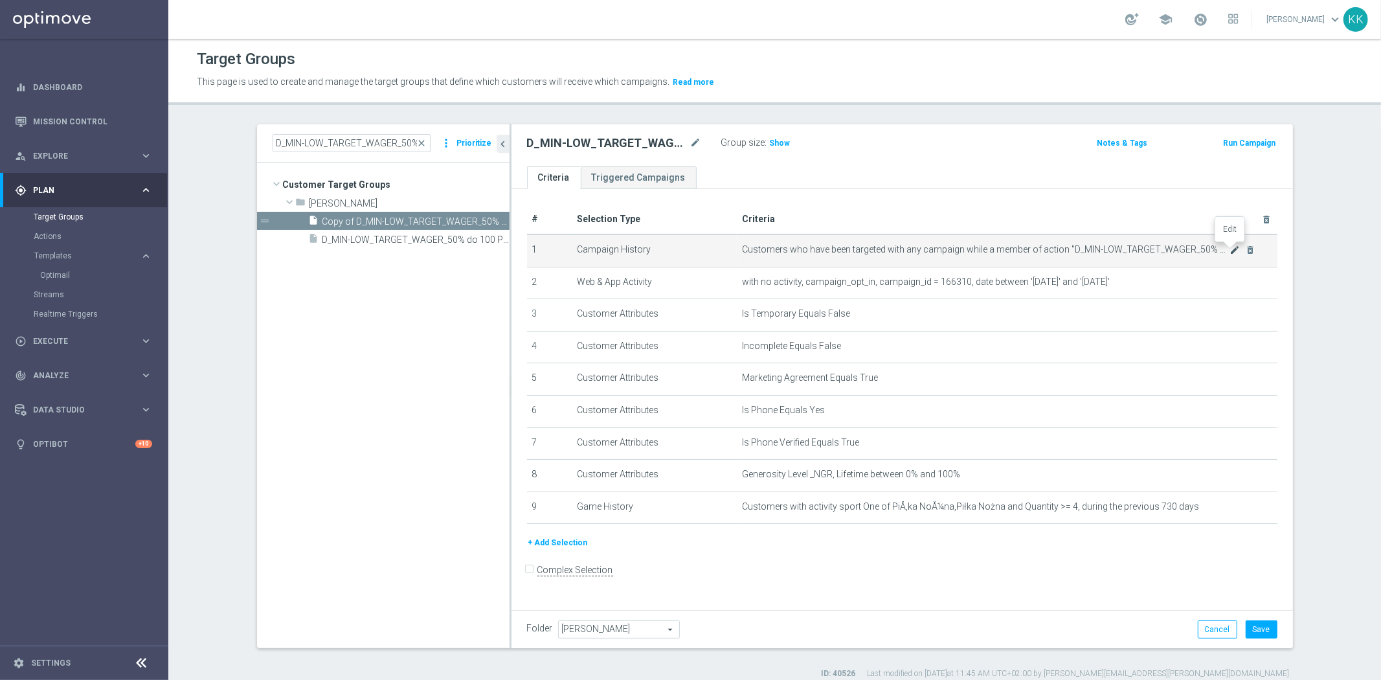
click at [1230, 249] on icon "mode_edit" at bounding box center [1234, 250] width 10 height 10
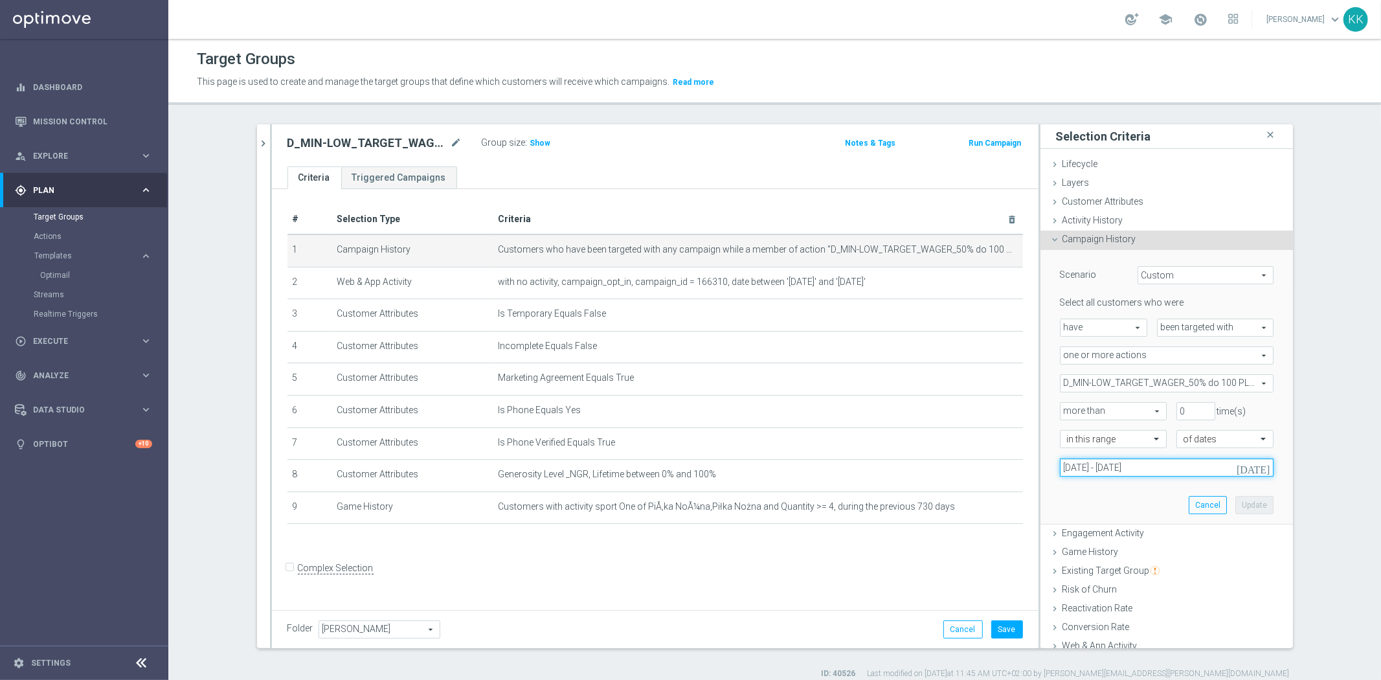
click at [1139, 468] on input "[DATE] - [DATE]" at bounding box center [1167, 467] width 214 height 18
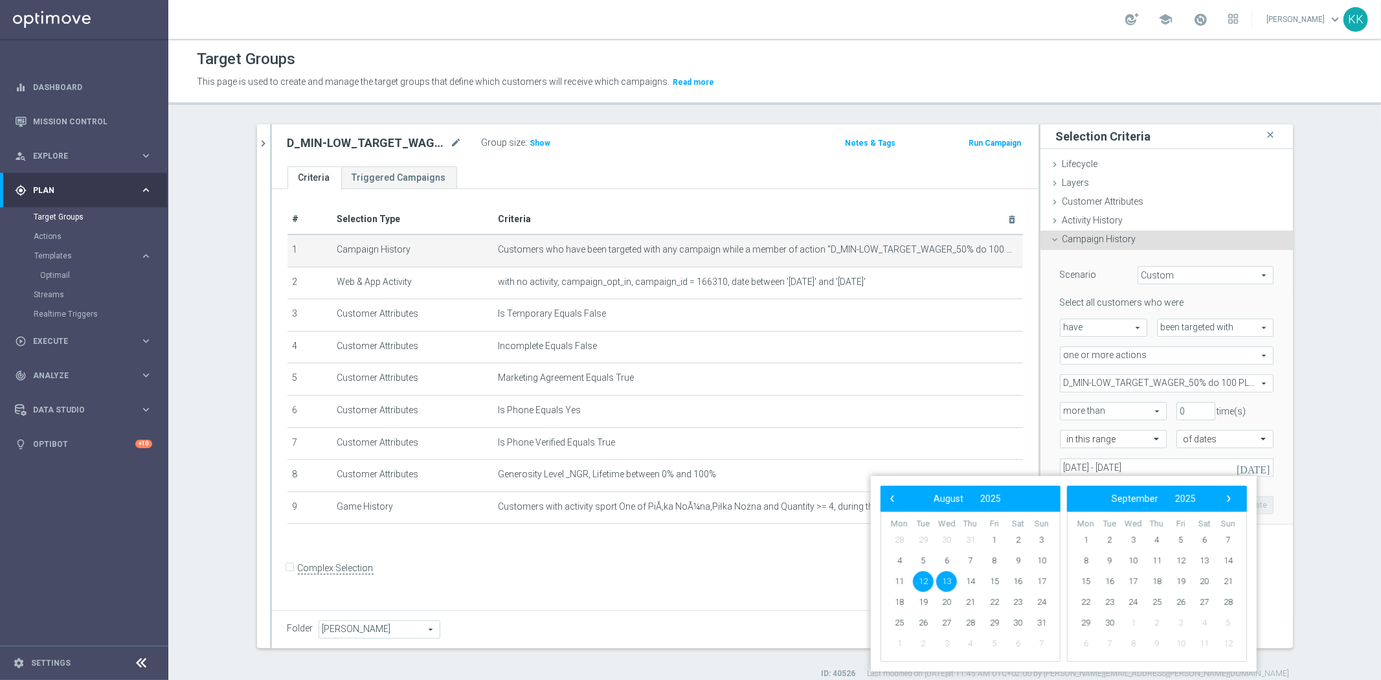
click at [1165, 382] on span "D_MIN-LOW_TARGET_WAGER_50% do 100 PLN_120825" at bounding box center [1166, 383] width 212 height 17
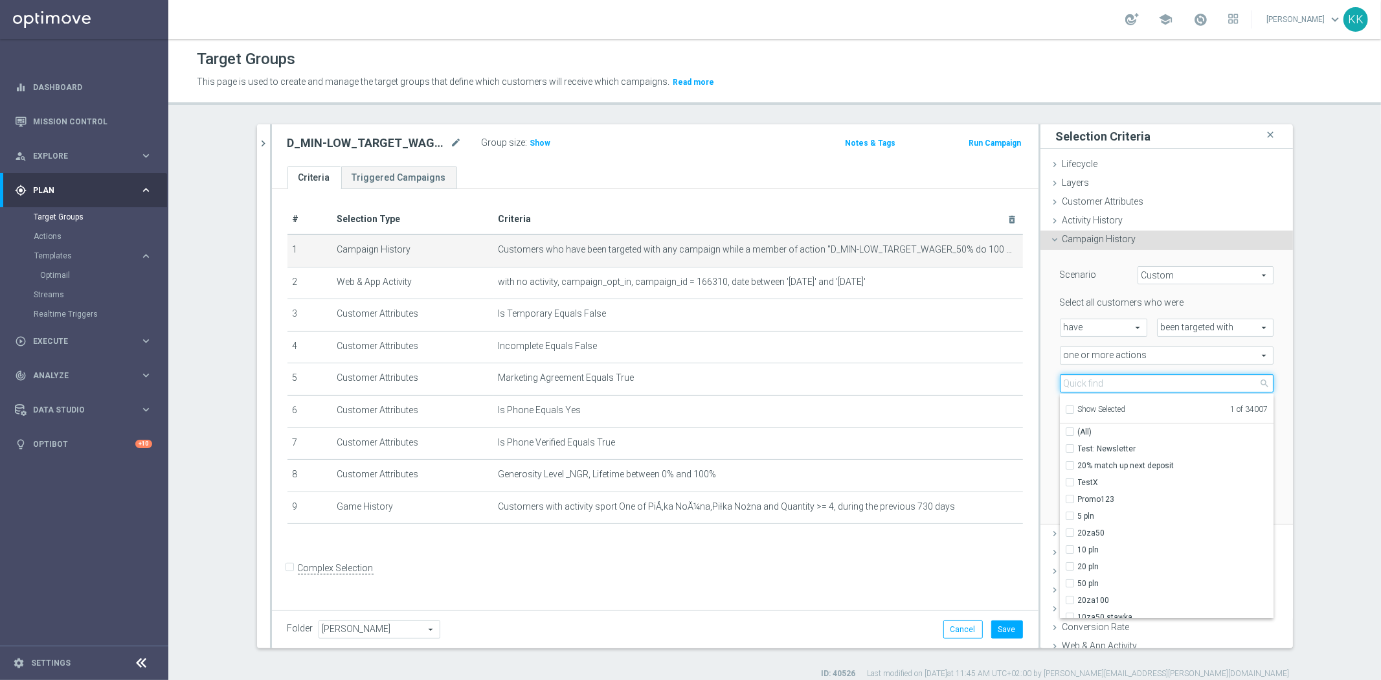
click at [1126, 386] on input "search" at bounding box center [1167, 383] width 214 height 18
click at [1078, 405] on label "Show Selected" at bounding box center [1102, 411] width 48 height 12
click at [1067, 407] on input "Show Selected" at bounding box center [1069, 411] width 8 height 8
checkbox input "true"
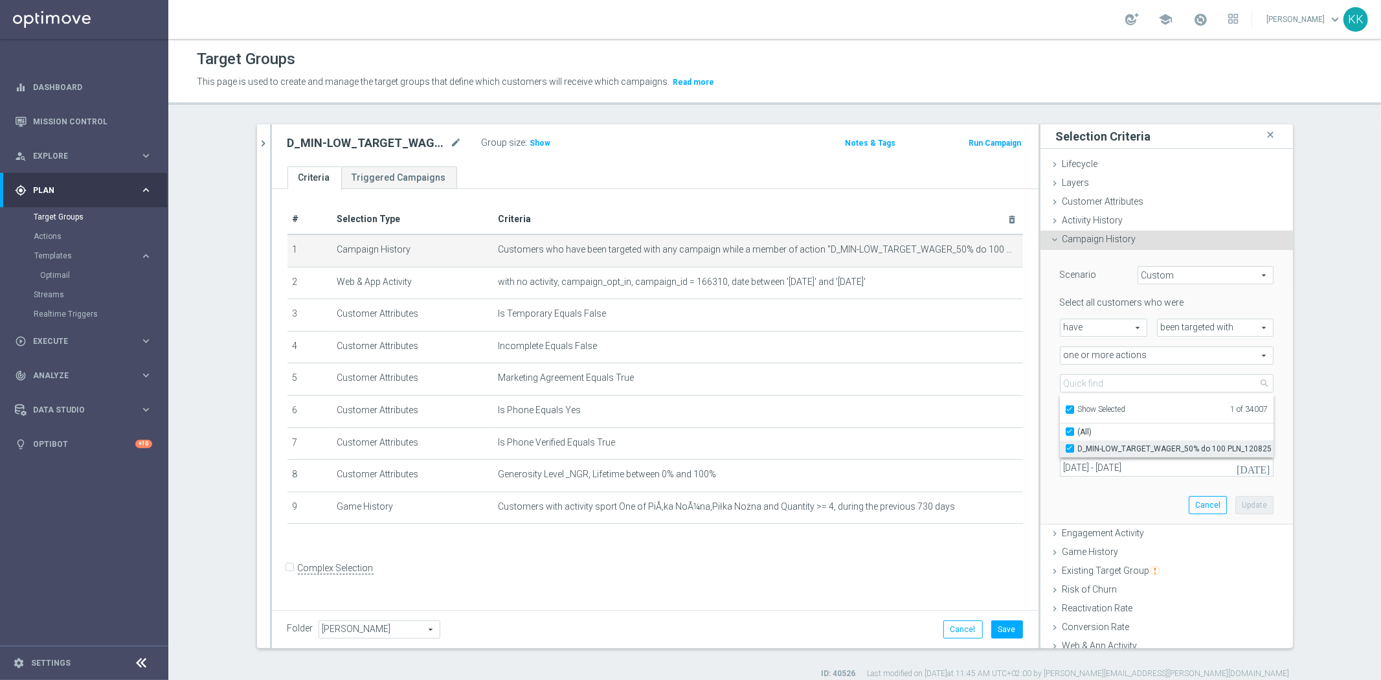
click at [1069, 451] on input "D_MIN-LOW_TARGET_WAGER_50% do 100 PLN_120825" at bounding box center [1073, 448] width 8 height 8
checkbox input "false"
type input "Select Action"
checkbox input "false"
click at [1078, 405] on label "Show Selected" at bounding box center [1102, 411] width 48 height 12
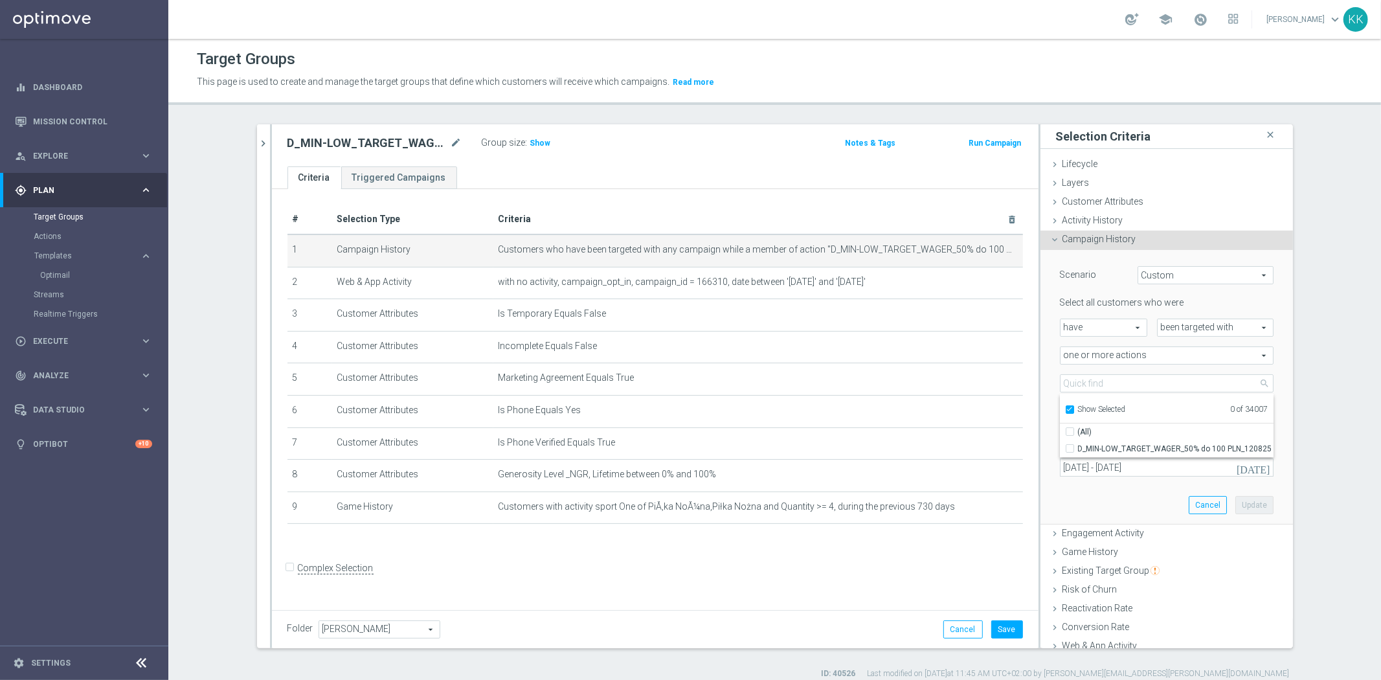
click at [1066, 407] on input "Show Selected" at bounding box center [1069, 411] width 8 height 8
checkbox input "false"
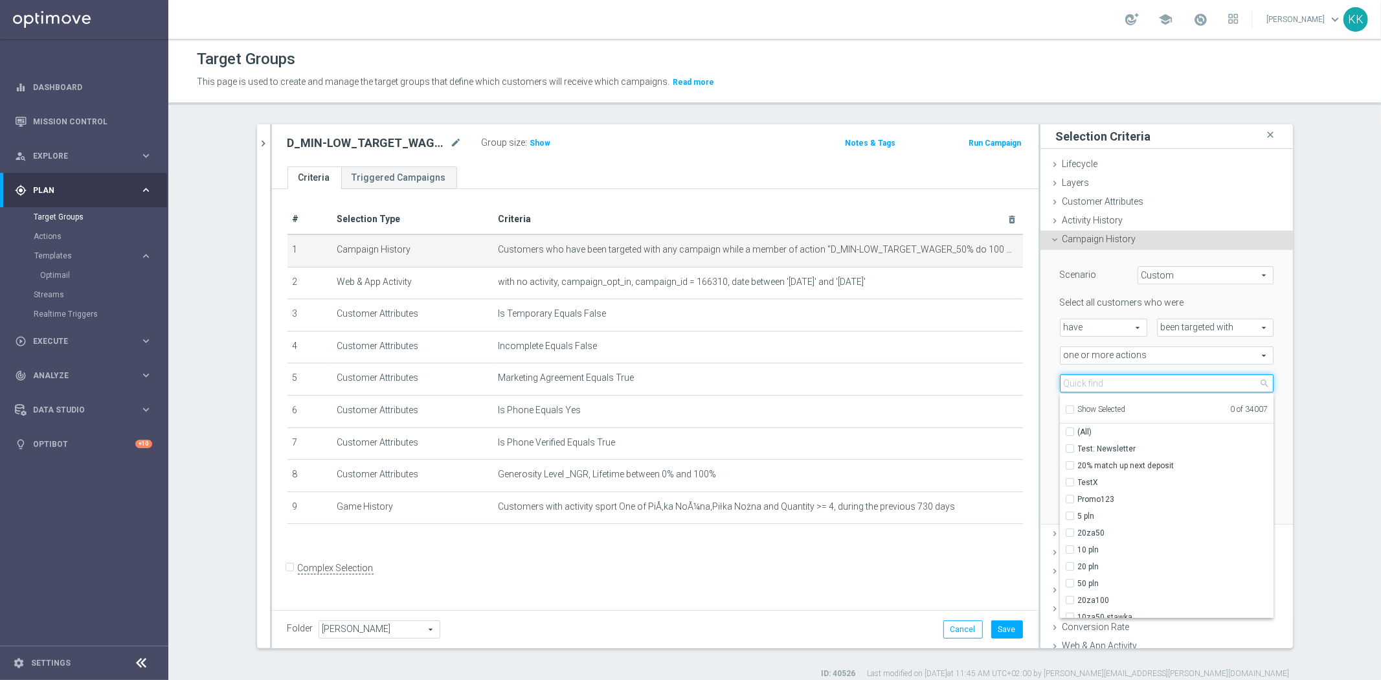
click at [1079, 379] on input "search" at bounding box center [1167, 383] width 214 height 18
paste input "D_MIN-LOW_TARGET_WAGER_50% do 100 PLN_120825_SMS"
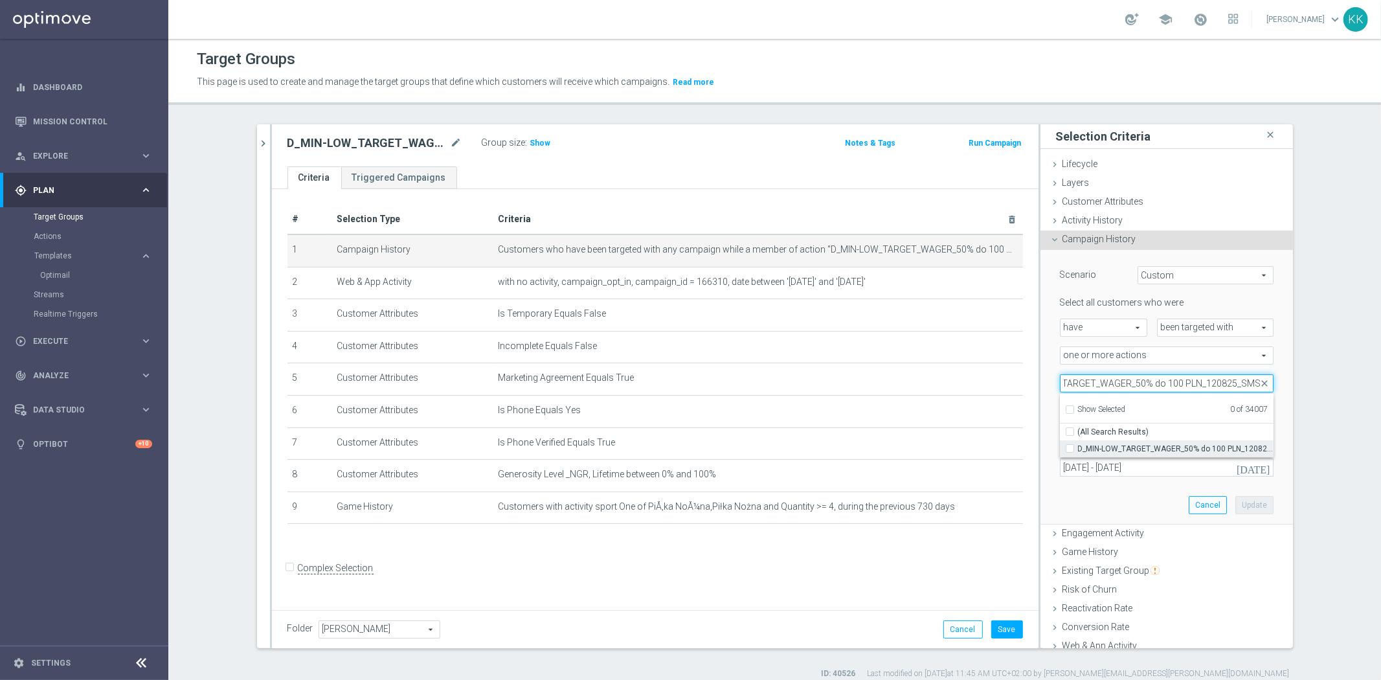
type input "D_MIN-LOW_TARGET_WAGER_50% do 100 PLN_120825_SMS"
click at [1065, 442] on div "D_MIN-LOW_TARGET_WAGER_50% do 100 PLN_120825_SMS" at bounding box center [1167, 448] width 214 height 17
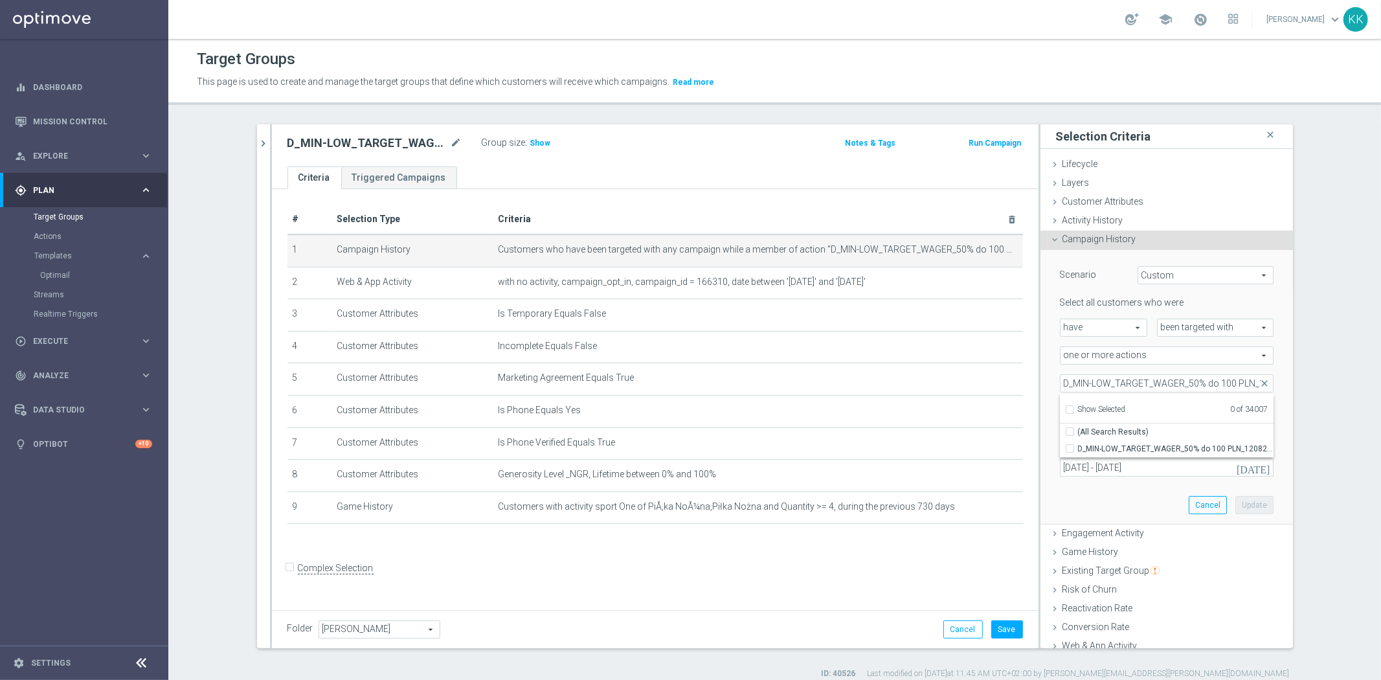
click at [1040, 409] on div "Scenario Custom Custom arrow_drop_down search Select all customers who were hav…" at bounding box center [1166, 387] width 252 height 275
click at [1078, 388] on span at bounding box center [1166, 383] width 212 height 17
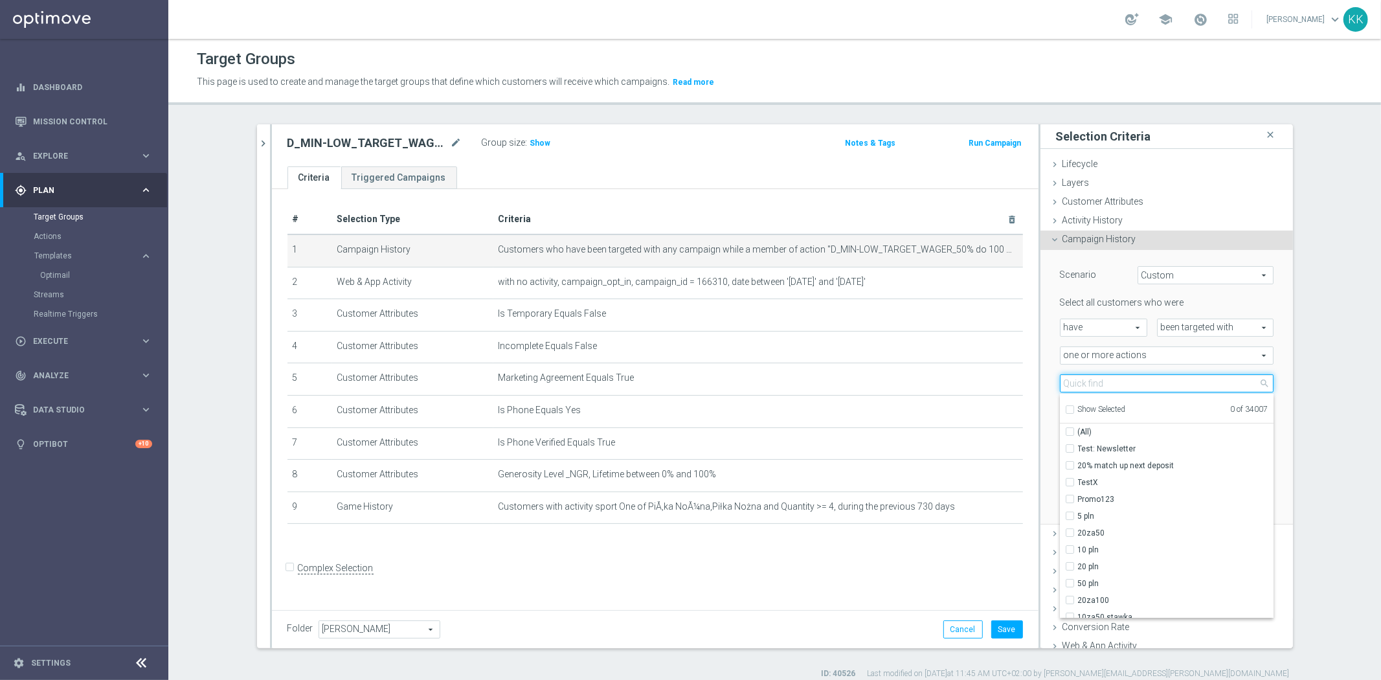
click at [1079, 383] on input "search" at bounding box center [1167, 383] width 214 height 18
paste input "D_MIN-LOW_TARGET_WAGER_50% do 100 PLN_120825_SMS"
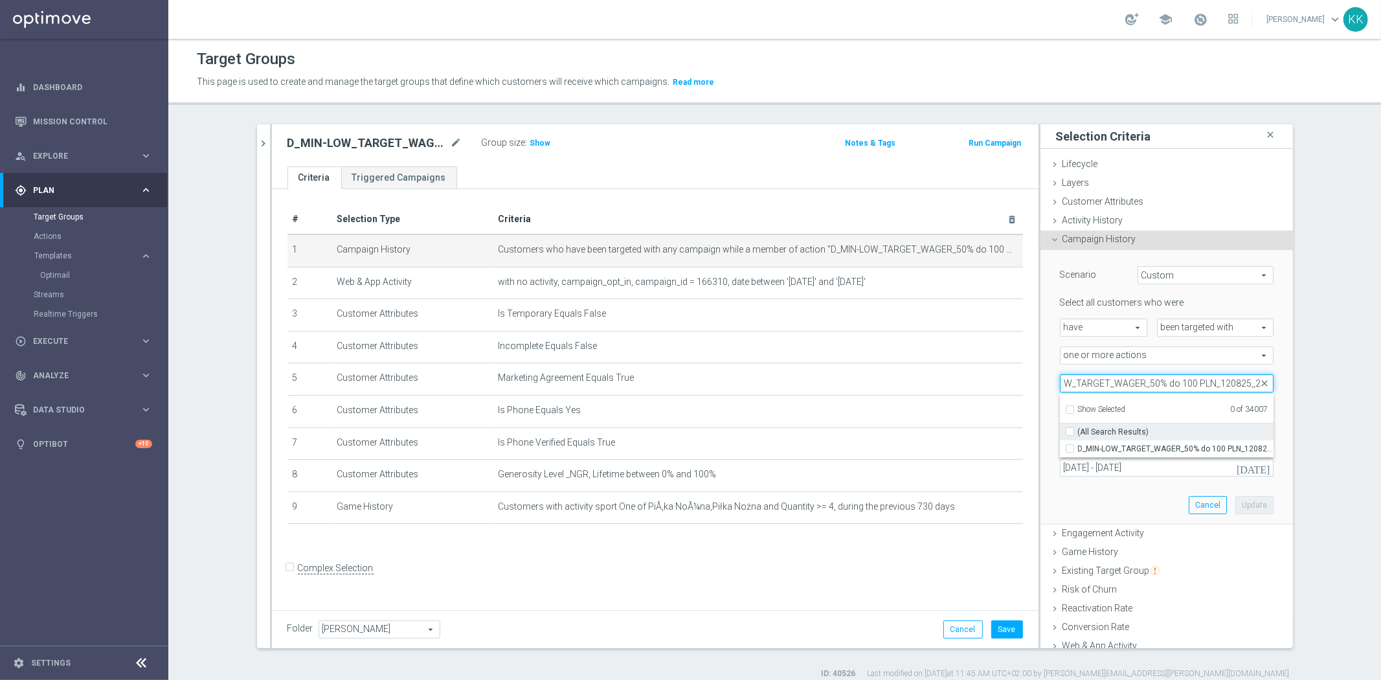
scroll to position [0, 45]
type input "D_MIN-LOW_TARGET_WAGER_50% do 100 PLN_120825_2"
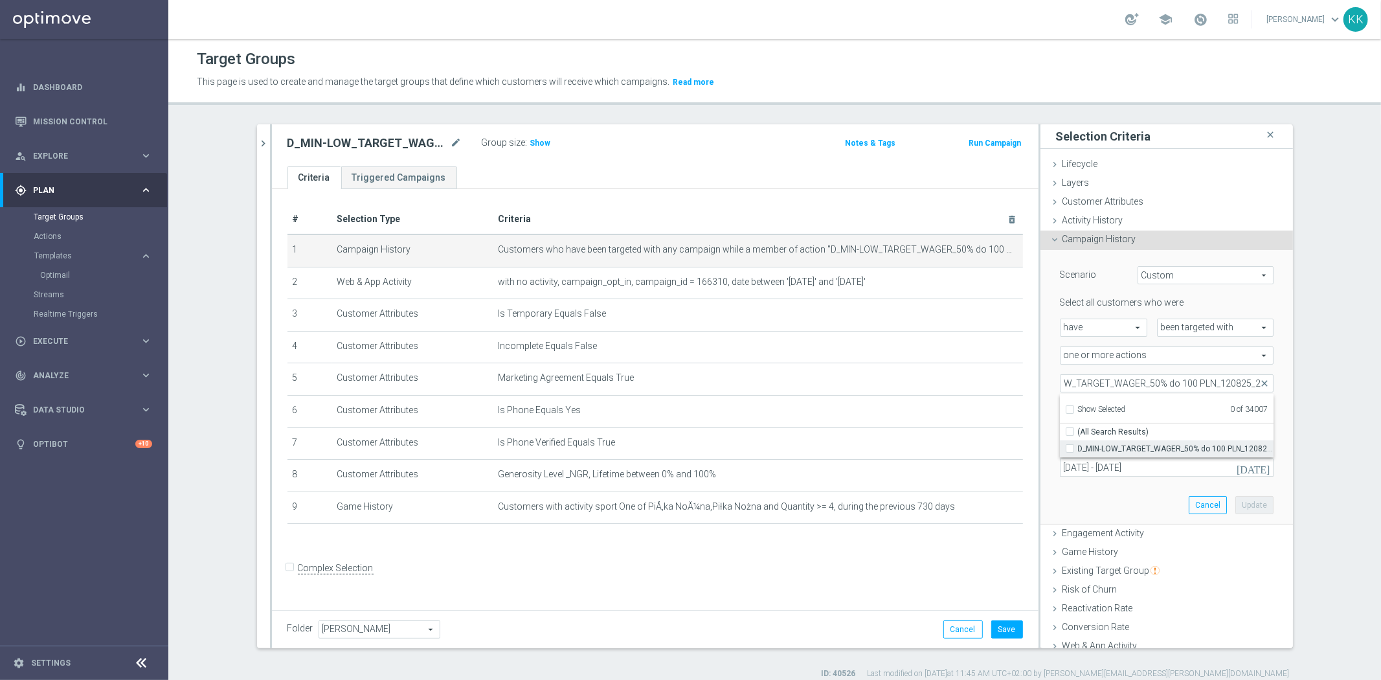
click at [1078, 449] on label "D_MIN-LOW_TARGET_WAGER_50% do 100 PLN_120825_2" at bounding box center [1175, 448] width 195 height 17
click at [1069, 449] on input "D_MIN-LOW_TARGET_WAGER_50% do 100 PLN_120825_2" at bounding box center [1073, 448] width 8 height 8
checkbox input "true"
type input "D_MIN-LOW_TARGET_WAGER_50% do 100 PLN_120825_2"
checkbox input "true"
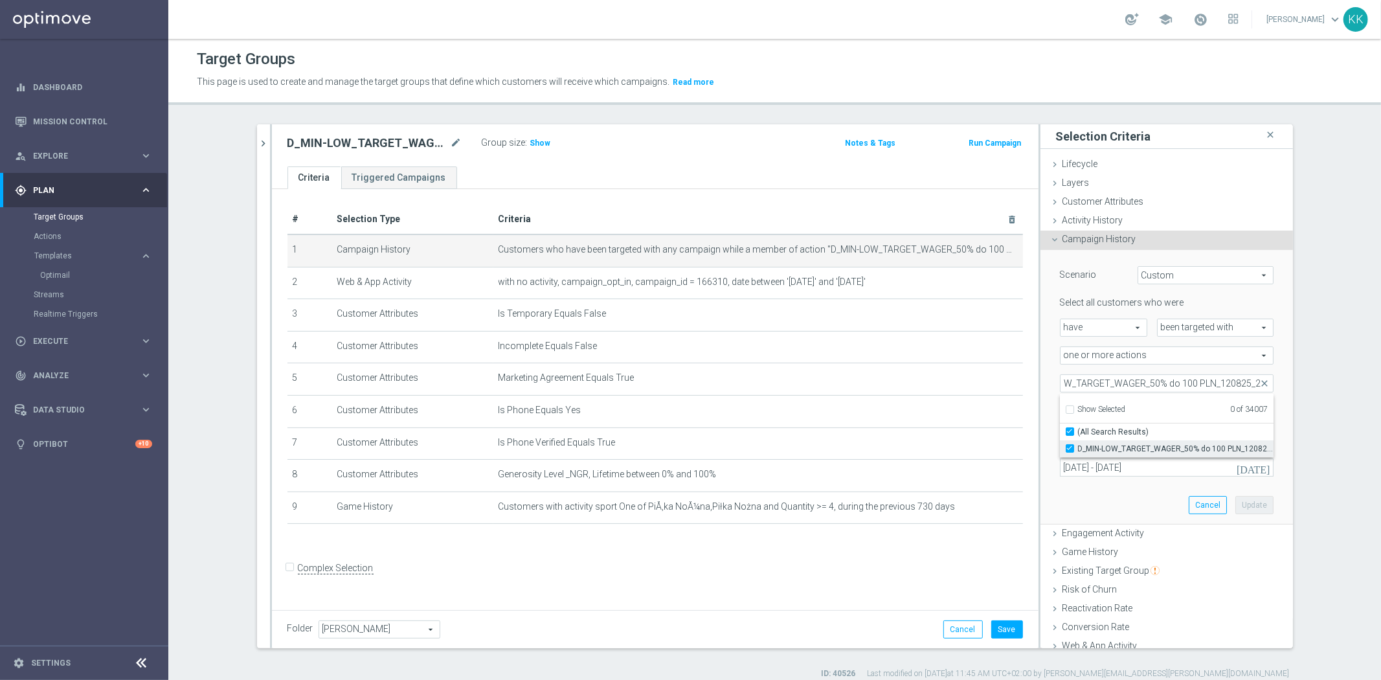
scroll to position [0, 0]
click at [1050, 435] on div "in this range" at bounding box center [1108, 439] width 117 height 18
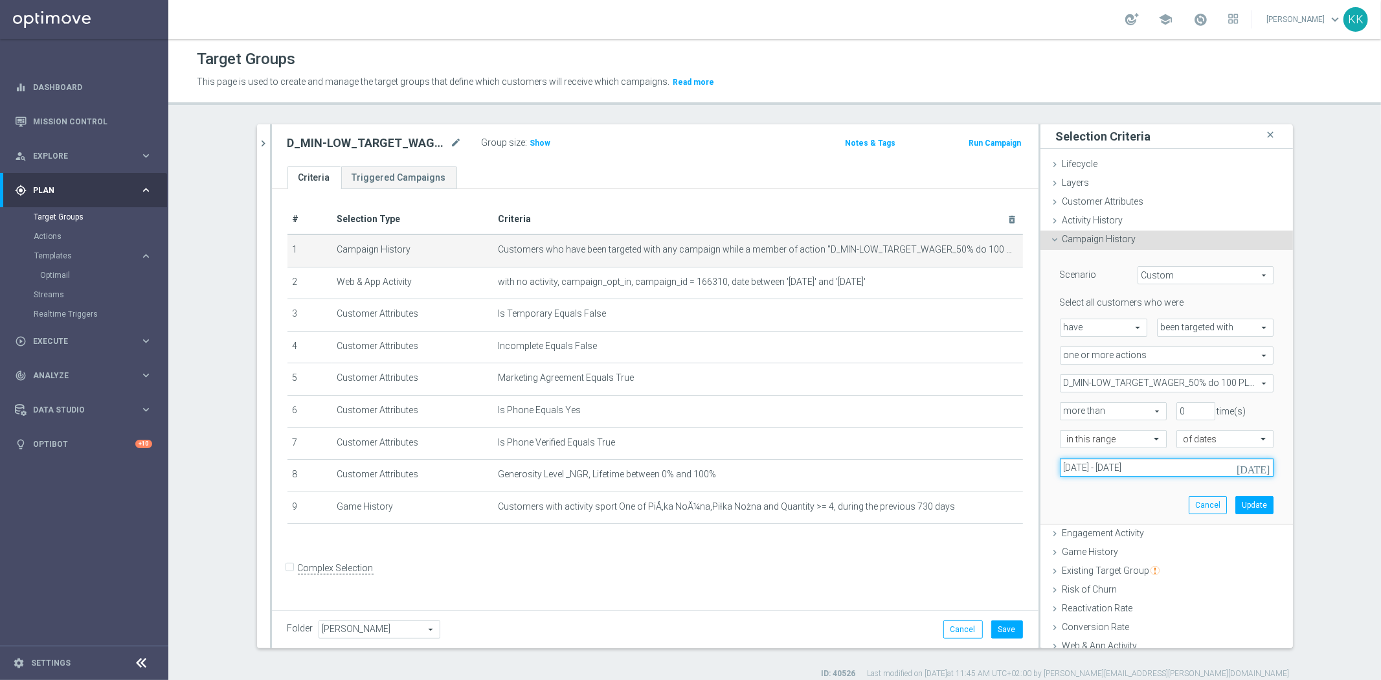
click at [1119, 467] on input "[DATE] - [DATE]" at bounding box center [1167, 467] width 214 height 18
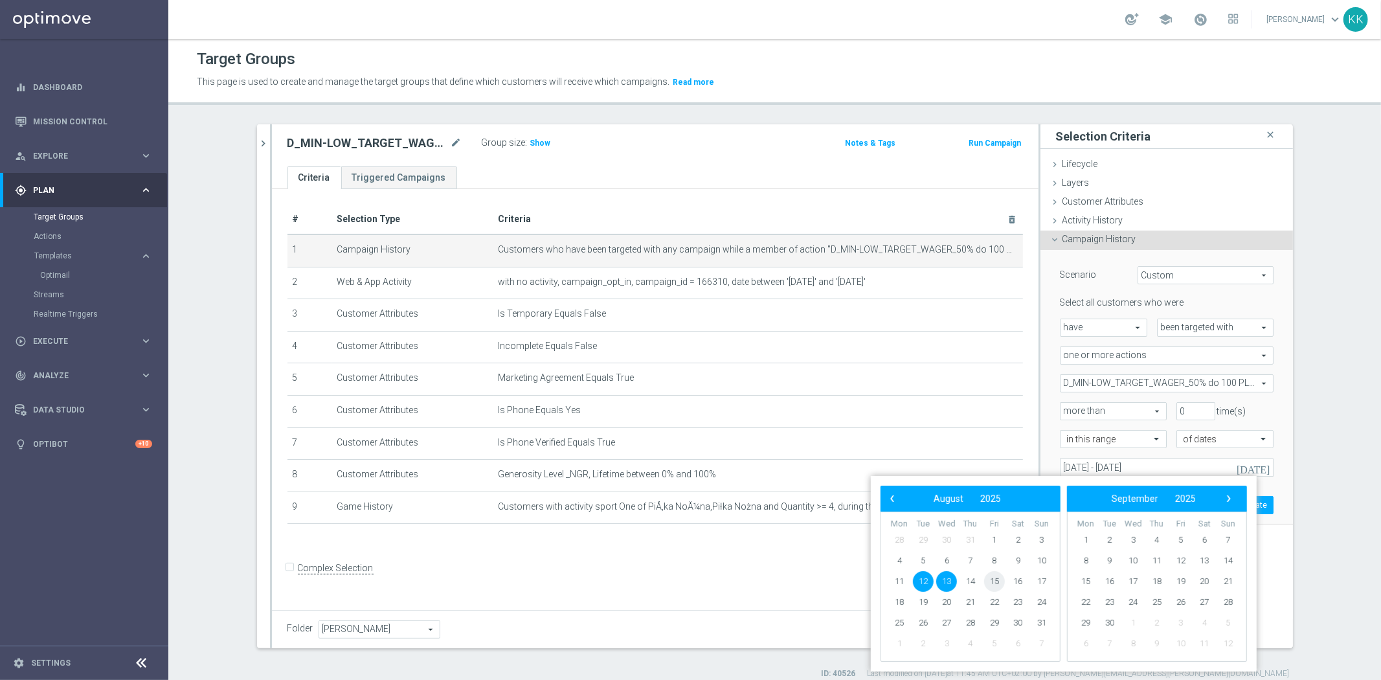
click at [999, 576] on span "15" at bounding box center [994, 581] width 21 height 21
click at [1041, 576] on span "17" at bounding box center [1041, 581] width 21 height 21
type input "[DATE] - [DATE]"
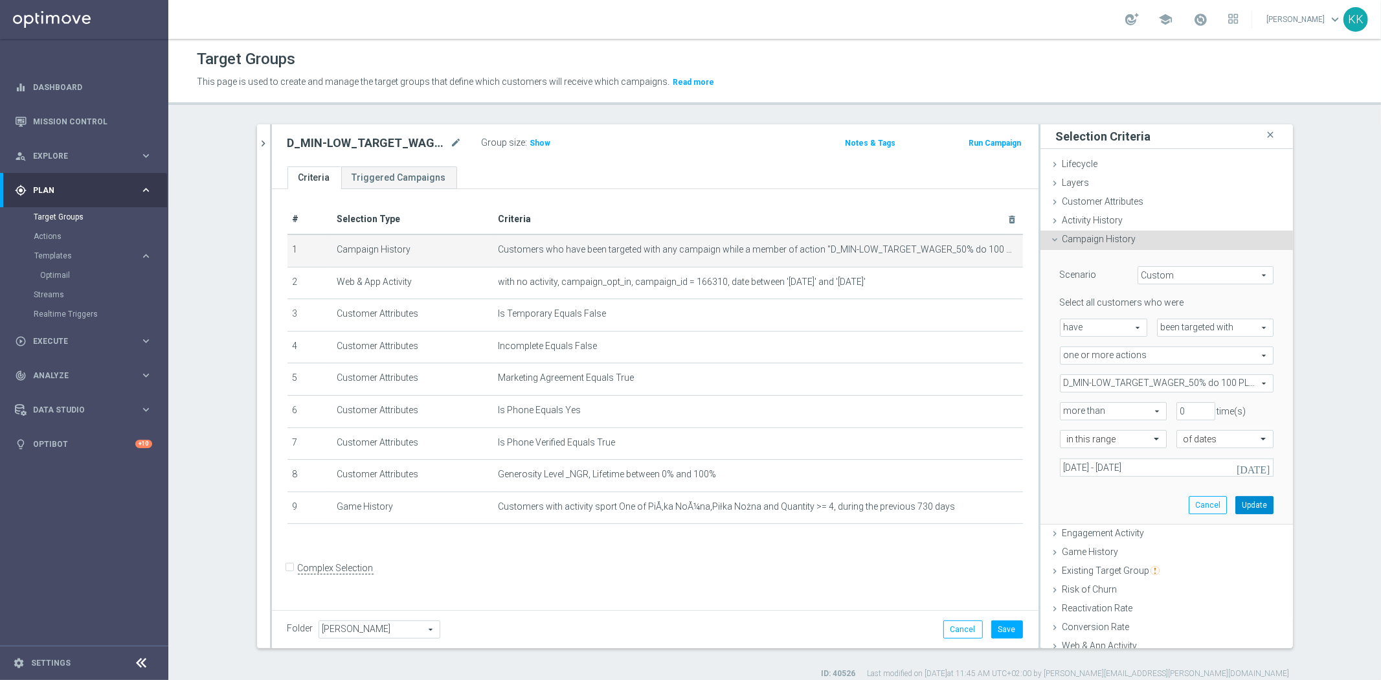
click at [1251, 509] on button "Update" at bounding box center [1254, 505] width 38 height 18
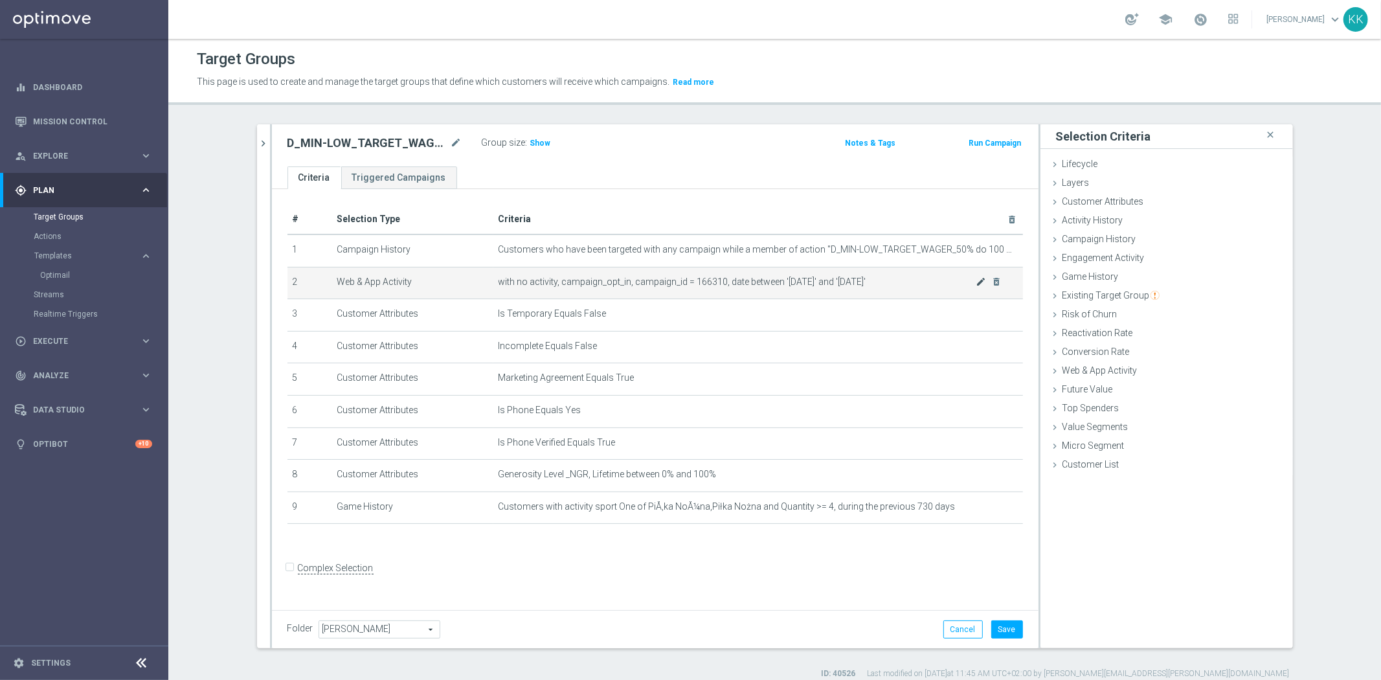
click at [975, 277] on body "equalizer Dashboard Mission Control" at bounding box center [690, 340] width 1381 height 680
click at [976, 280] on icon "mode_edit" at bounding box center [981, 281] width 10 height 10
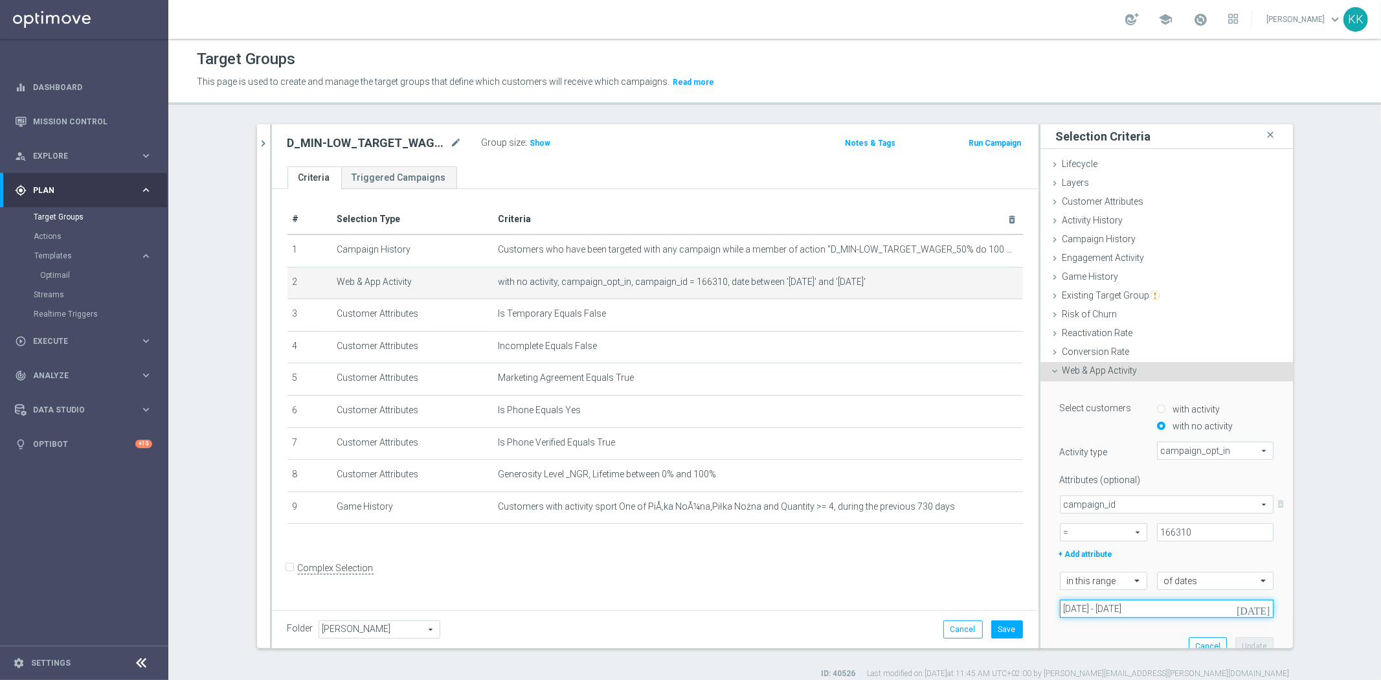
click at [1086, 612] on input "[DATE] - [DATE]" at bounding box center [1167, 608] width 214 height 18
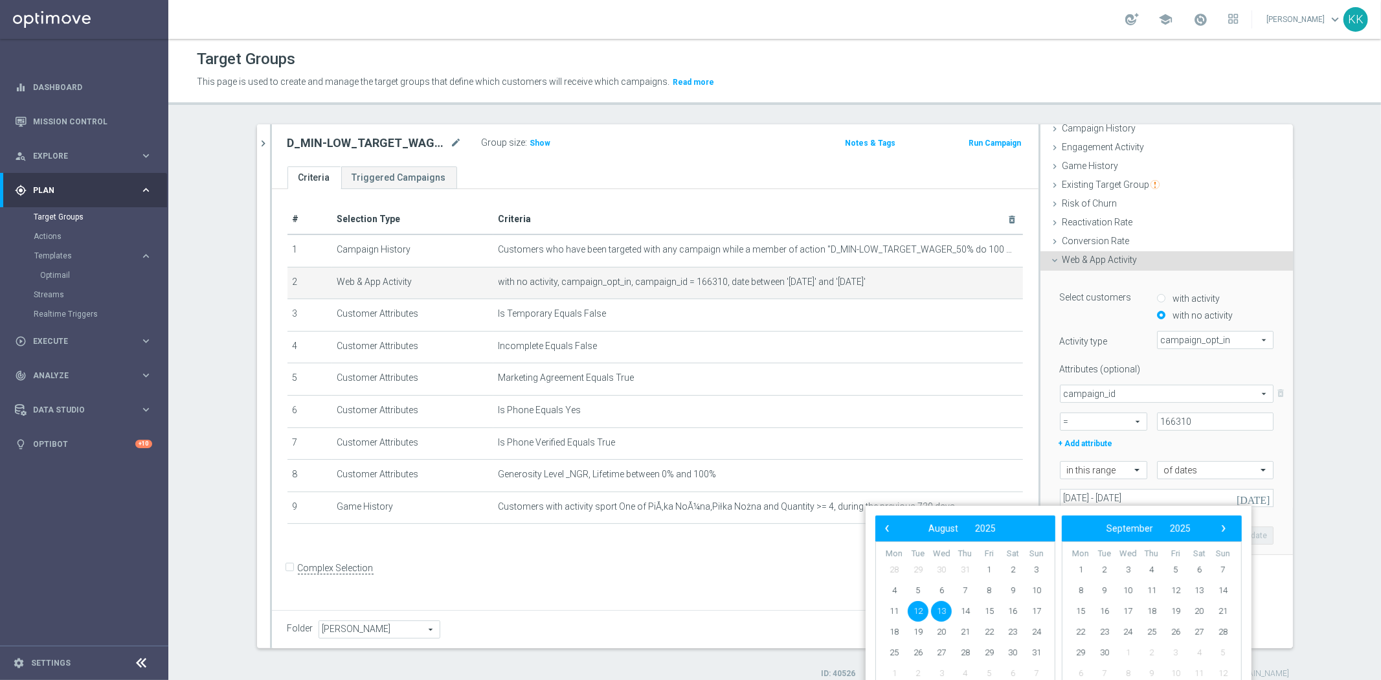
click at [920, 605] on span "12" at bounding box center [918, 611] width 21 height 21
click at [1036, 610] on span "17" at bounding box center [1036, 611] width 21 height 21
type input "[DATE] - [DATE]"
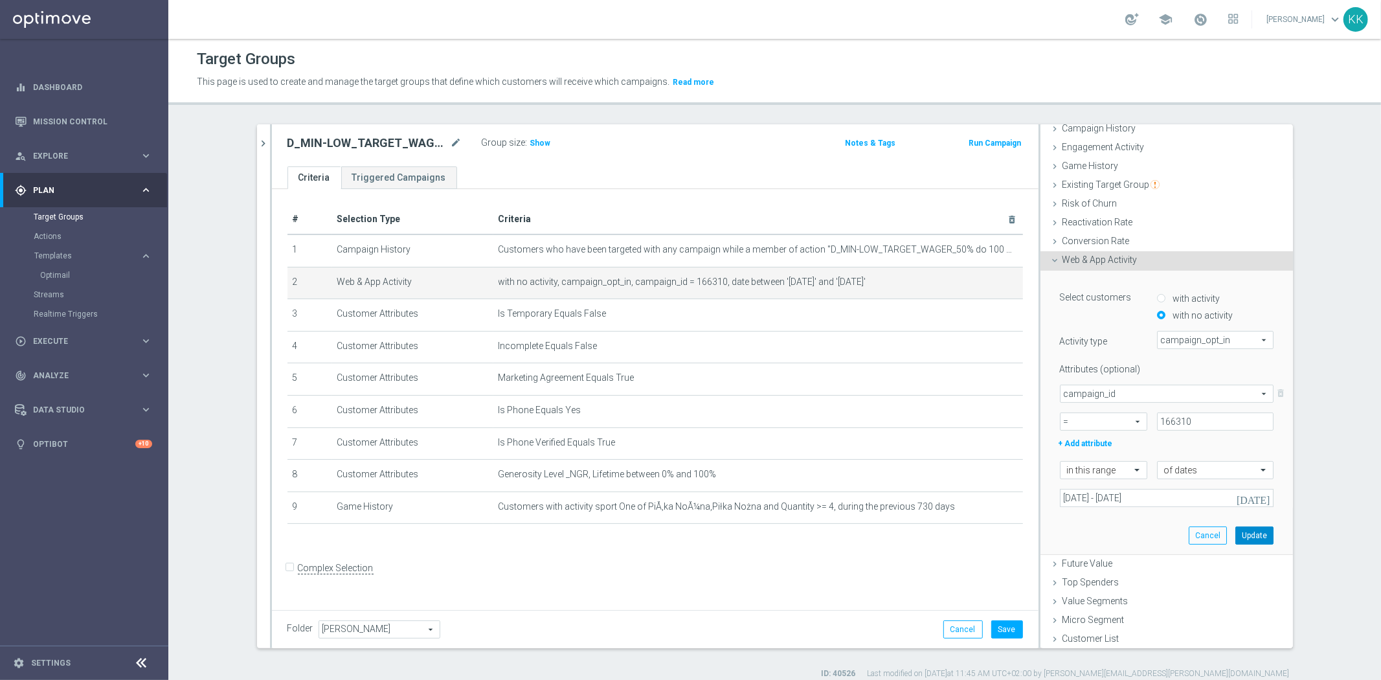
click at [1235, 531] on button "Update" at bounding box center [1254, 535] width 38 height 18
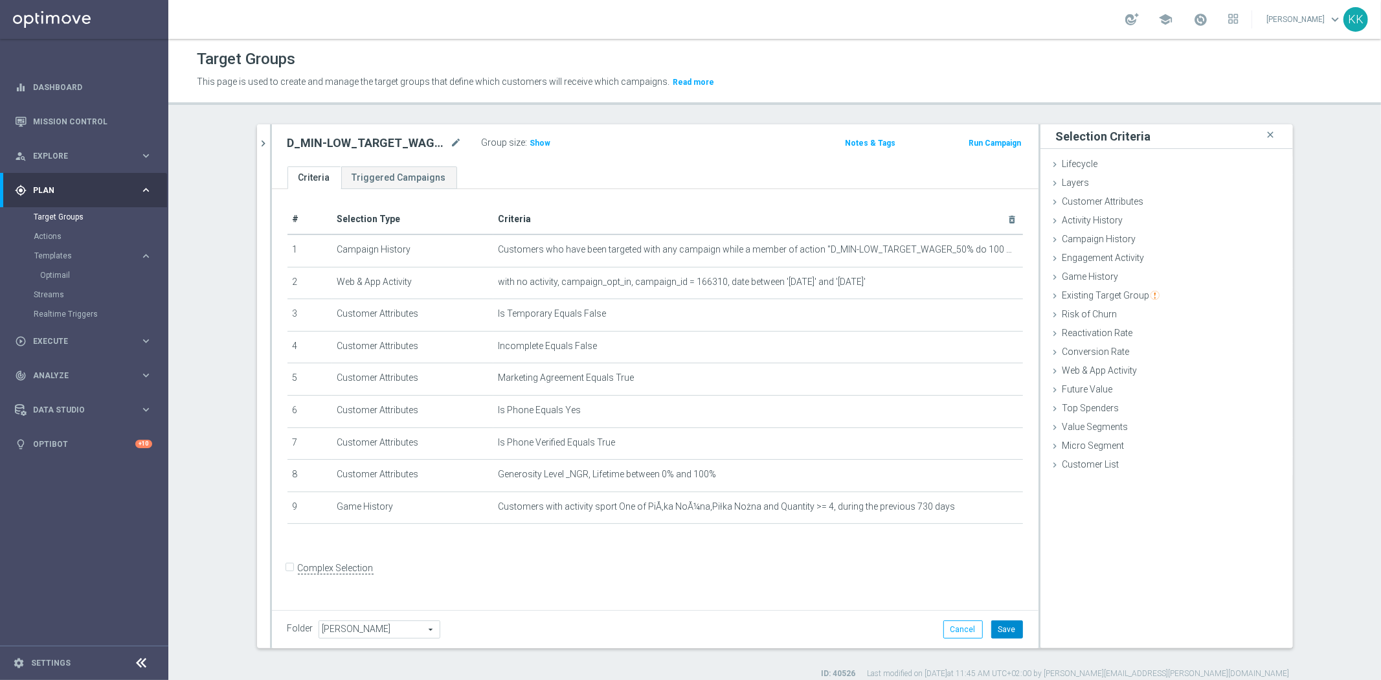
click at [997, 625] on button "Save" at bounding box center [1007, 629] width 32 height 18
click at [788, 126] on div "D_MIN-LOW_TARGET_WAGER_50% do 100 PLN_120825_SMS2 mode_edit Group size : Show N…" at bounding box center [655, 145] width 766 height 42
click at [738, 142] on div "D_MIN-LOW_TARGET_WAGER_50% do 100 PLN_120825_SMS2 mode_edit Group size : Show" at bounding box center [529, 143] width 503 height 18
click at [677, 159] on div "D_MIN-LOW_TARGET_WAGER_50% do 100 PLN_120825_SMS2 mode_edit Group size : Show N…" at bounding box center [655, 145] width 766 height 42
click at [260, 139] on icon "chevron_right" at bounding box center [264, 143] width 12 height 12
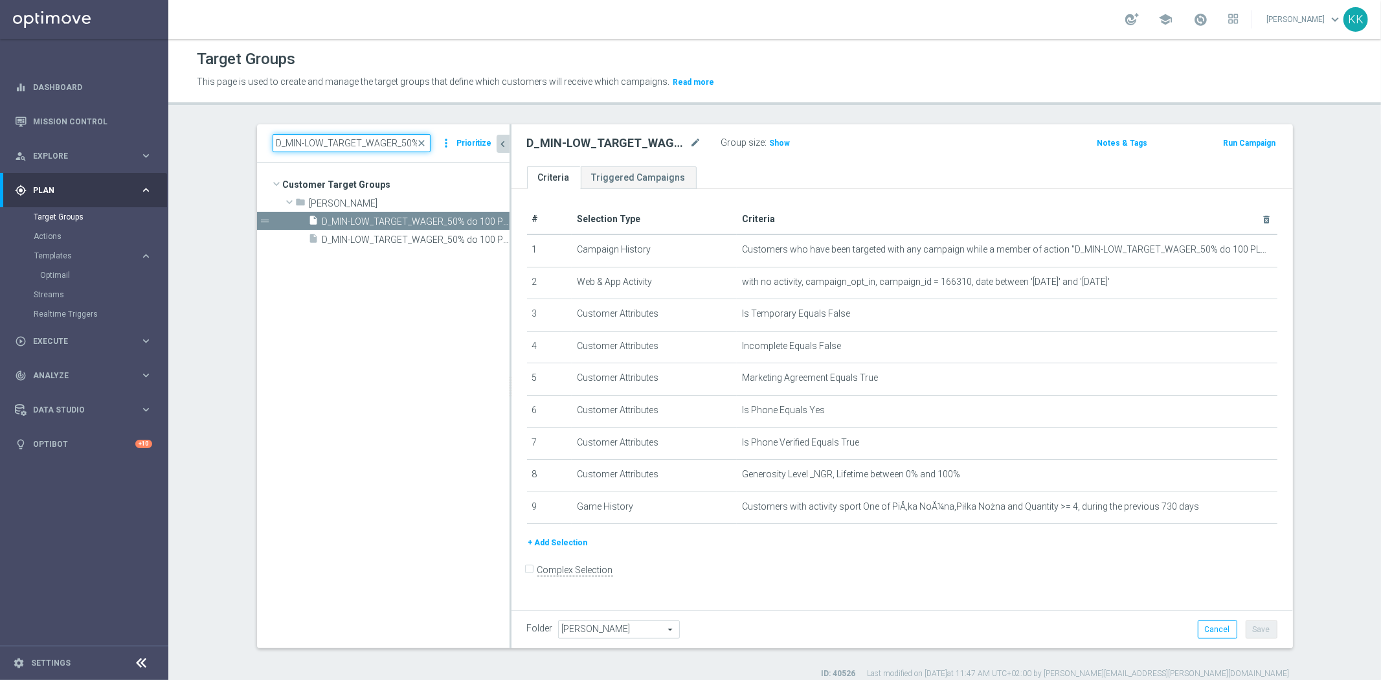
click at [334, 139] on input "D_MIN-LOW_TARGET_WAGER_50% do 100 PLN_120825_SMS" at bounding box center [352, 143] width 158 height 18
paste input "ED_TARGET_WAGER_50% do 3"
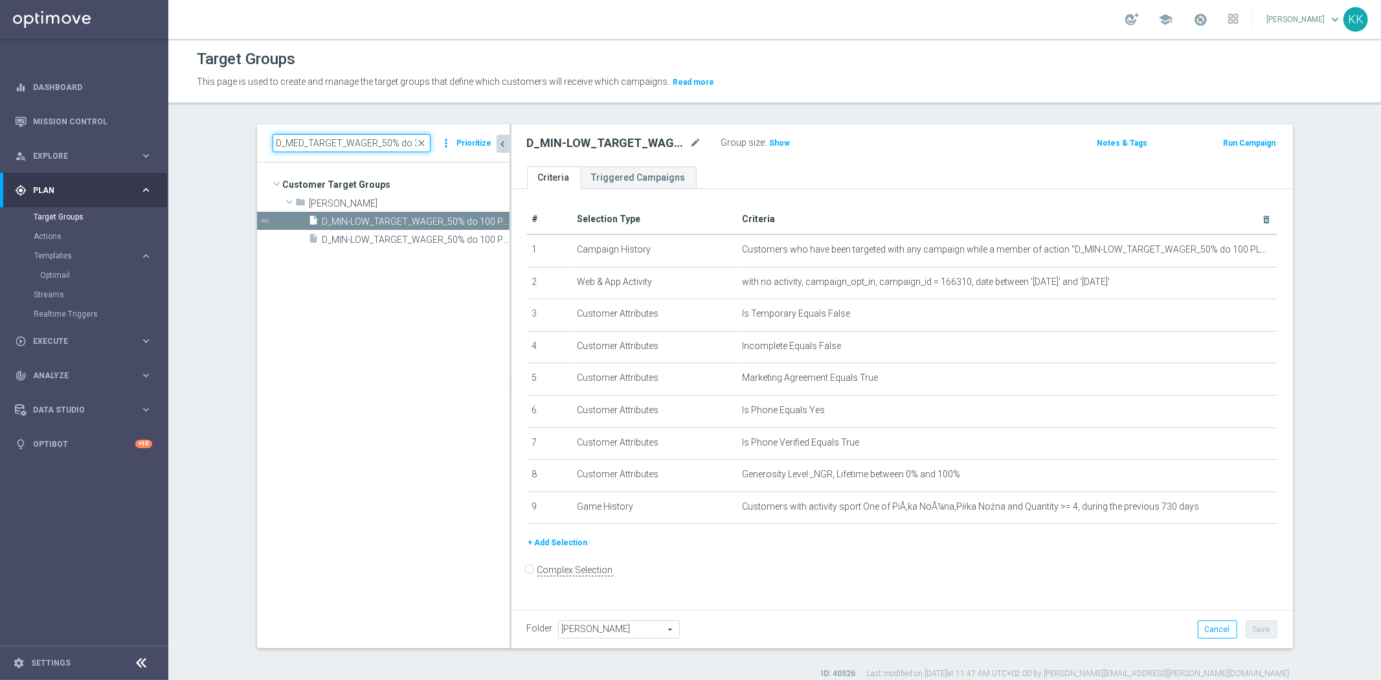
scroll to position [0, 82]
type input "D_MED_TARGET_WAGER_50% do 300 PLN_120825_SMS"
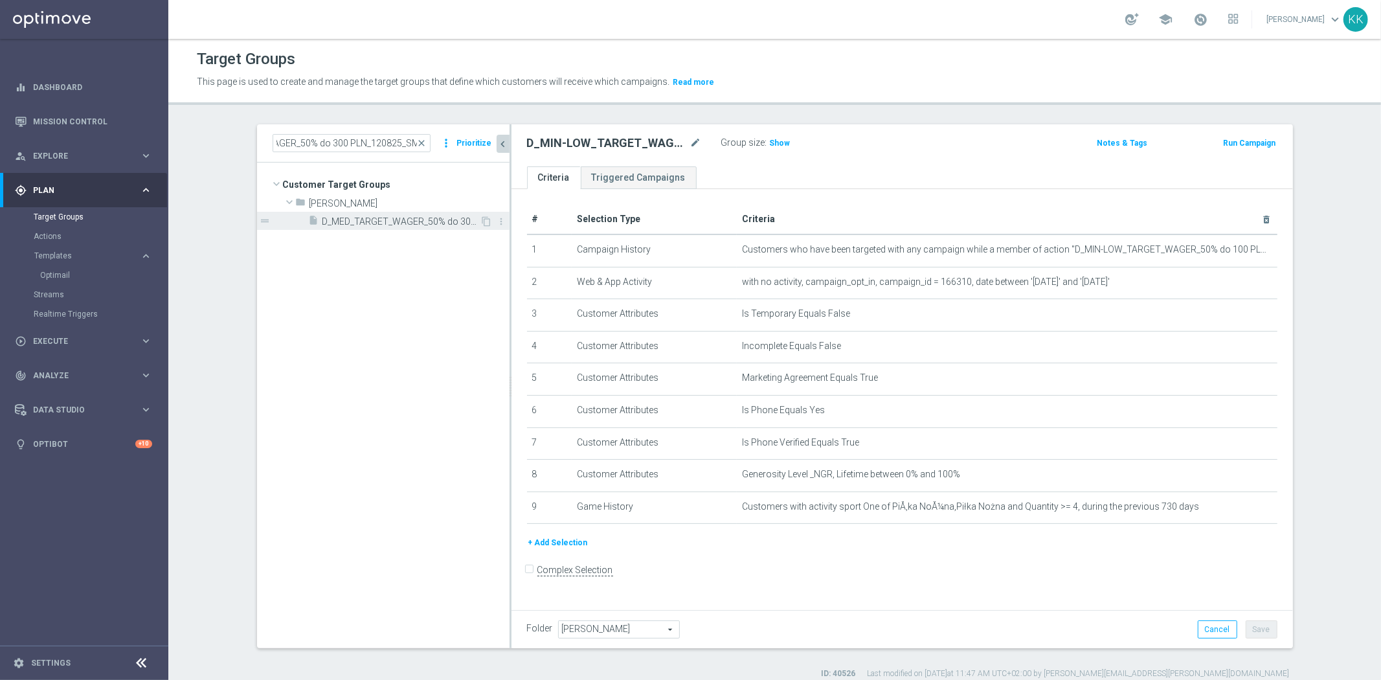
click at [390, 229] on div "insert_drive_file D_MED_TARGET_WAGER_50% do 300 PLN_120825_SMS" at bounding box center [395, 221] width 172 height 18
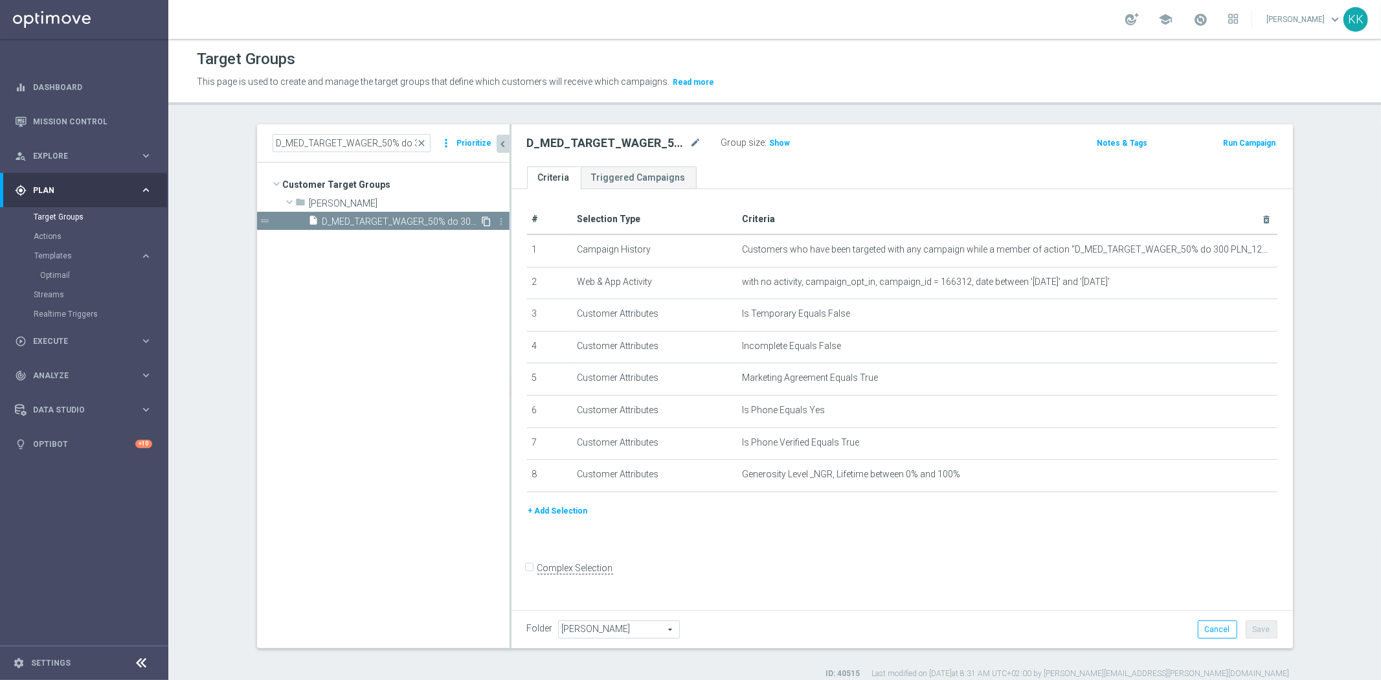
click at [482, 223] on icon "content_copy" at bounding box center [487, 221] width 10 height 10
click at [690, 143] on icon "mode_edit" at bounding box center [696, 143] width 12 height 16
drag, startPoint x: 605, startPoint y: 141, endPoint x: 214, endPoint y: 113, distance: 392.6
click at [120, 110] on main "equalizer Dashboard Mission Control" at bounding box center [690, 340] width 1381 height 680
click at [561, 140] on input "Copy of D_MED_TARGET_WAGER_50% do 300 PLN_120825_2" at bounding box center [614, 144] width 175 height 18
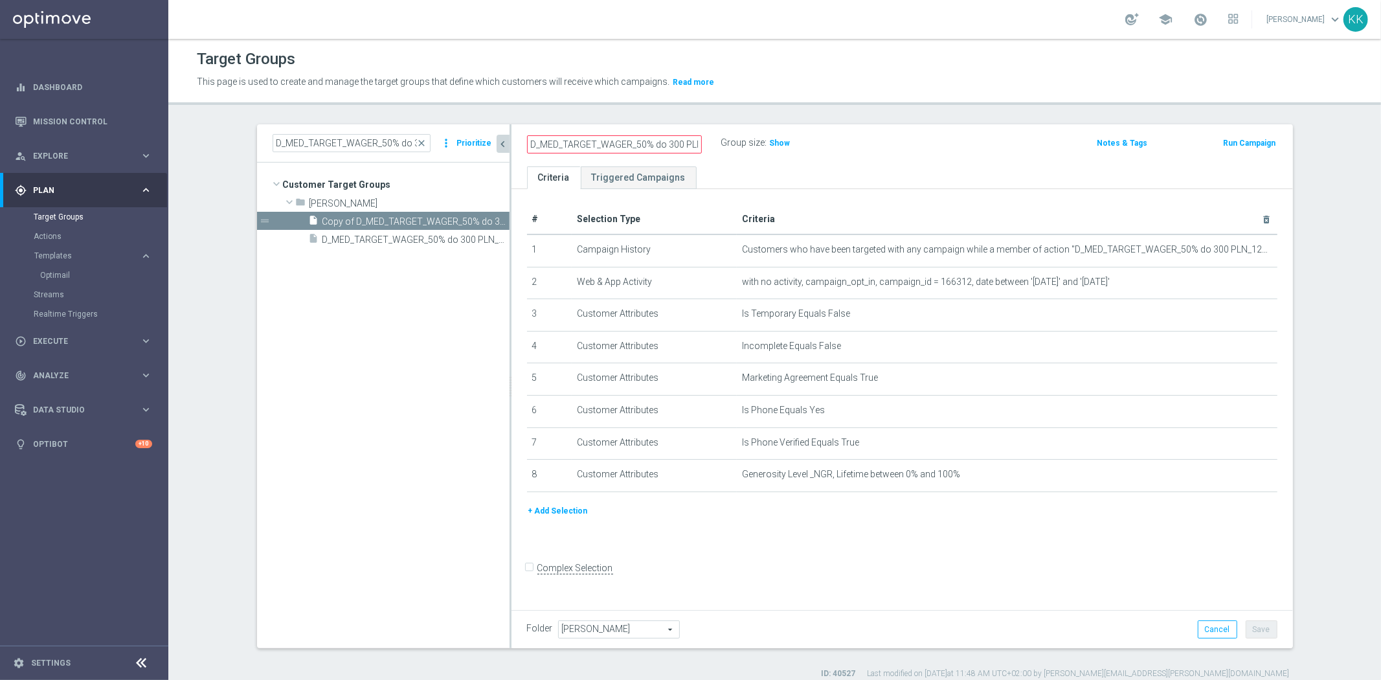
click at [893, 106] on div "Target Groups This page is used to create and manage the target groups that def…" at bounding box center [774, 359] width 1212 height 641
drag, startPoint x: 612, startPoint y: 140, endPoint x: 1254, endPoint y: 84, distance: 644.5
click at [1192, 93] on div "Target Groups This page is used to create and manage the target groups that def…" at bounding box center [774, 359] width 1212 height 641
type input "D_MED_TARGET_WAGER_50% do 300 PLN_120825_SMS2"
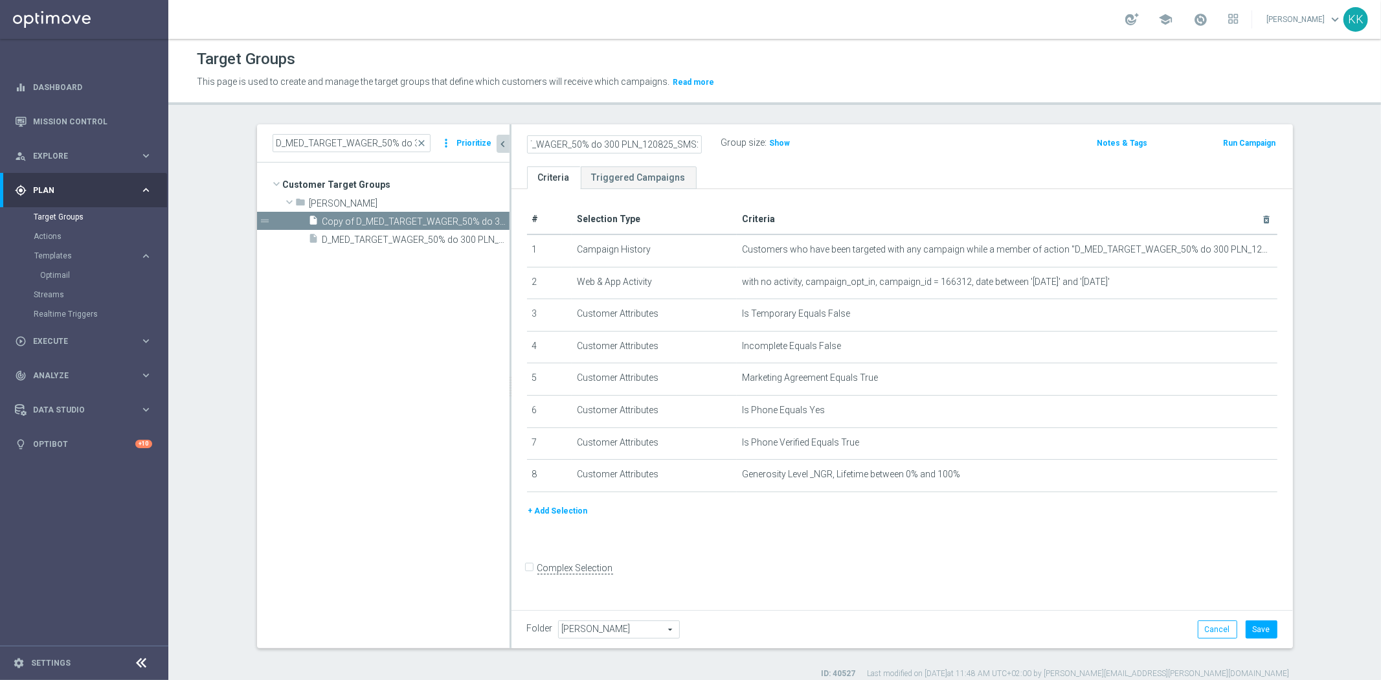
click at [851, 132] on div "D_MED_TARGET_WAGER_50% do 300 PLN_120825_SMS2 Group size : Show Notes & Tags Ru…" at bounding box center [901, 145] width 781 height 42
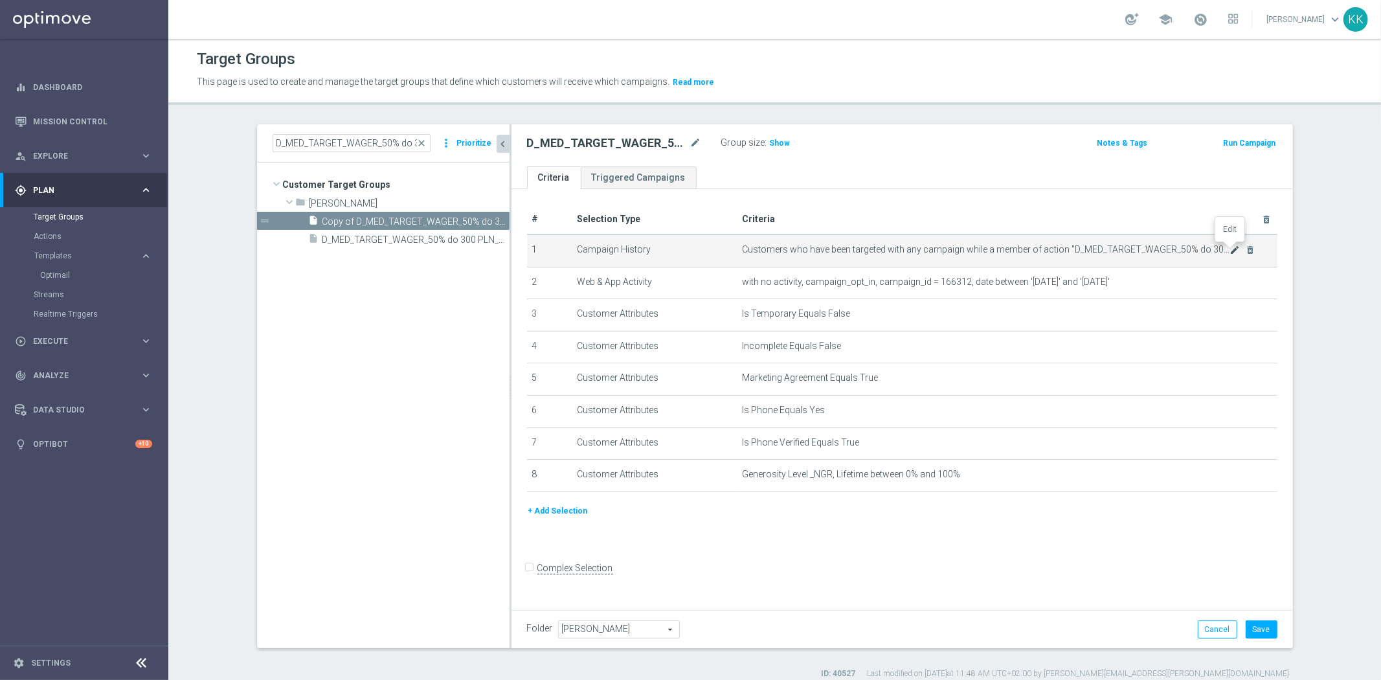
click at [1229, 251] on icon "mode_edit" at bounding box center [1234, 250] width 10 height 10
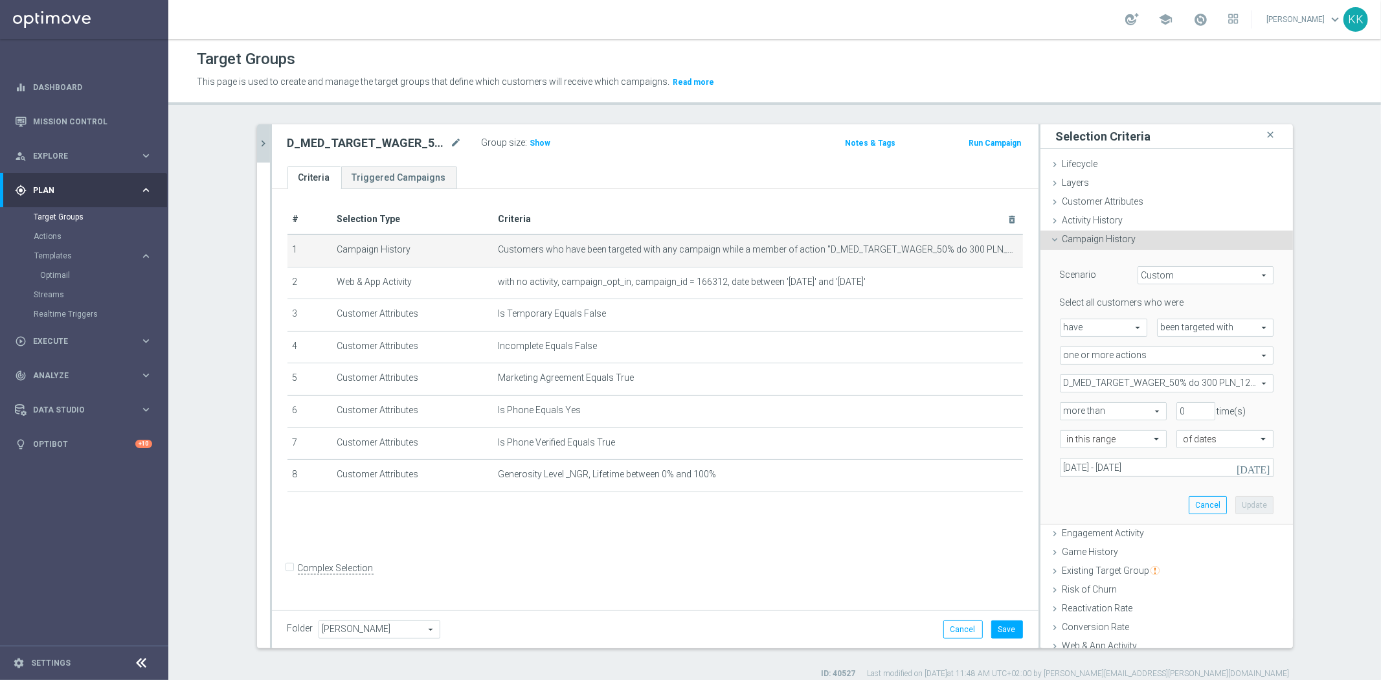
click at [1115, 377] on span "D_MED_TARGET_WAGER_50% do 300 PLN_120825" at bounding box center [1166, 383] width 212 height 17
click at [1065, 413] on input "Show Selected" at bounding box center [1069, 411] width 8 height 8
checkbox input "true"
click at [1069, 447] on input "D_MED_TARGET_WAGER_50% do 300 PLN_120825" at bounding box center [1073, 448] width 8 height 8
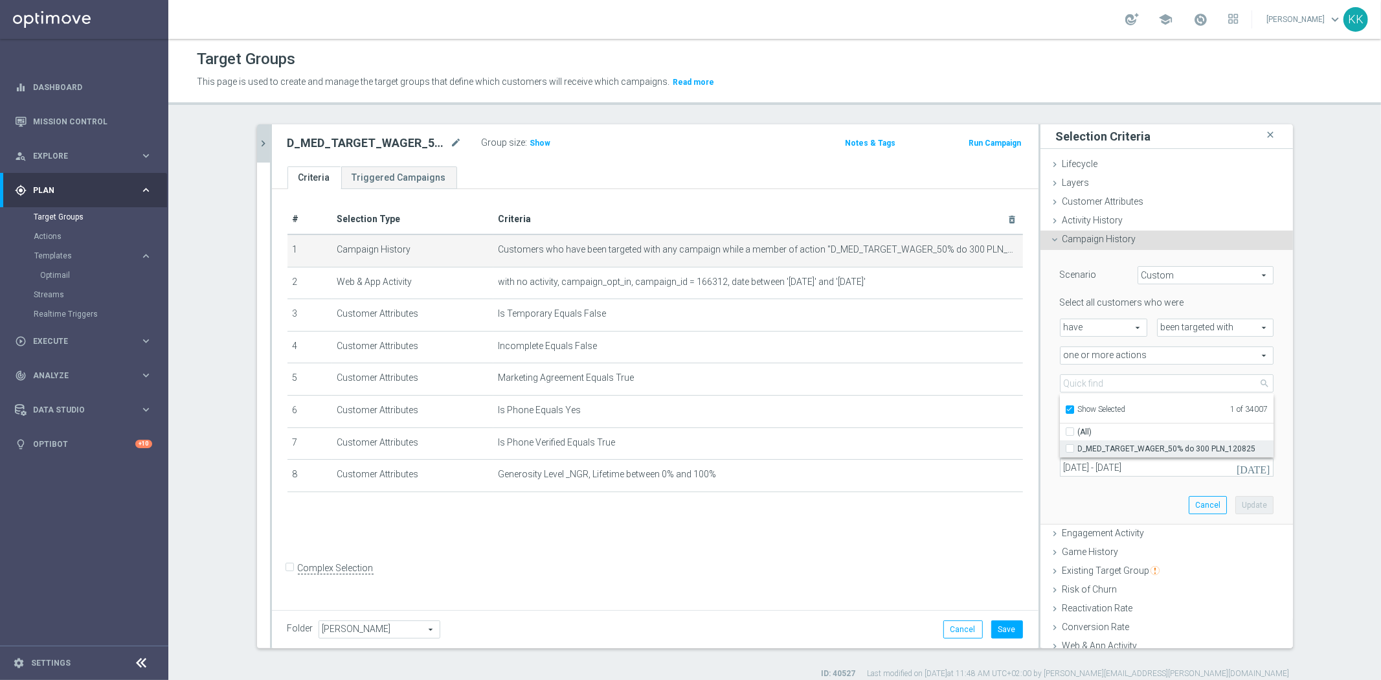
checkbox input "false"
type input "Select Action"
checkbox input "false"
click at [1078, 405] on label "Show Selected" at bounding box center [1102, 411] width 48 height 12
click at [1068, 407] on input "Show Selected" at bounding box center [1069, 411] width 8 height 8
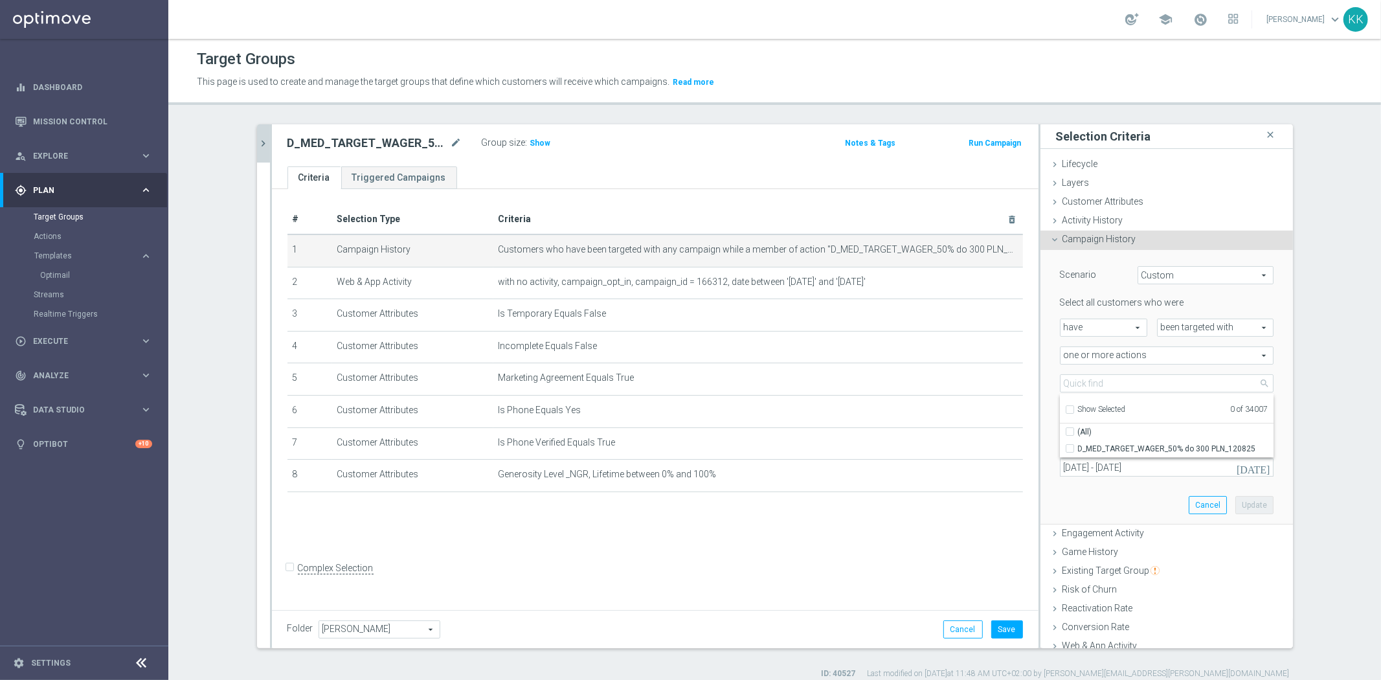
checkbox input "false"
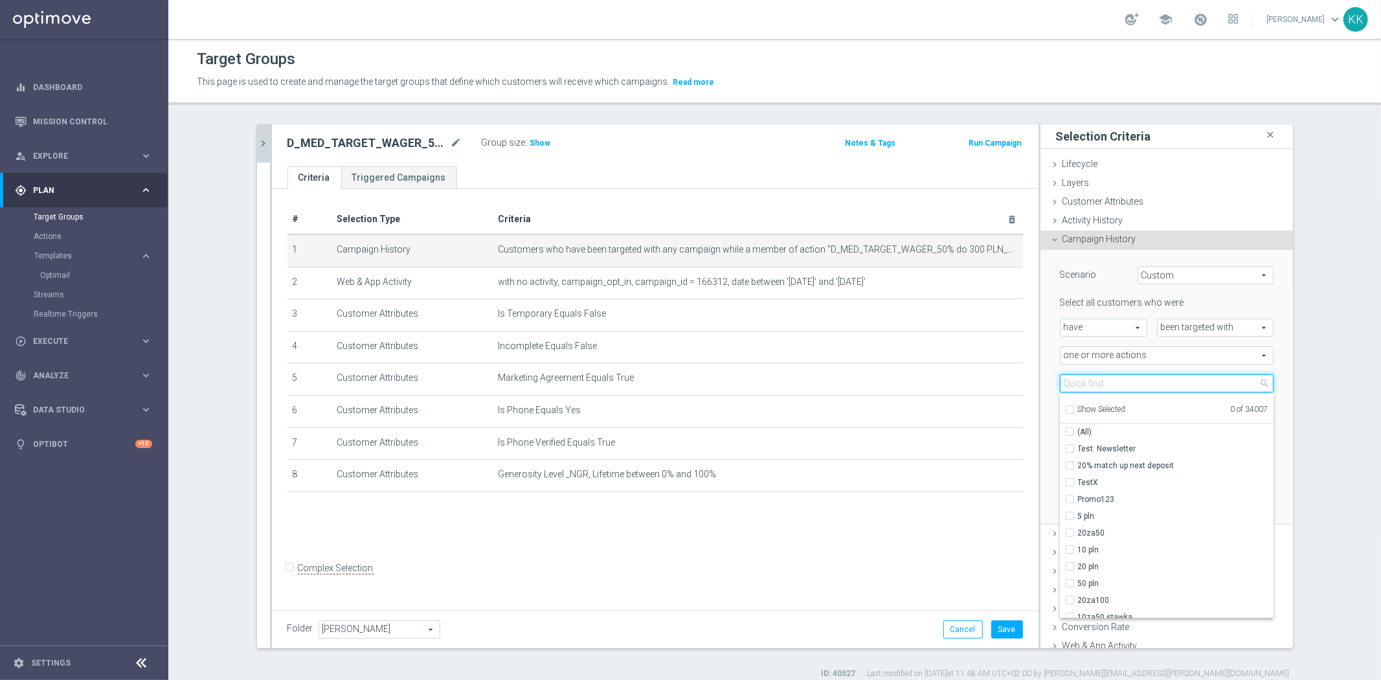
click at [1066, 385] on input "search" at bounding box center [1167, 383] width 214 height 18
paste input "D_MED_TARGET_WAGER_50% do 300 PLN_120825_SMS"
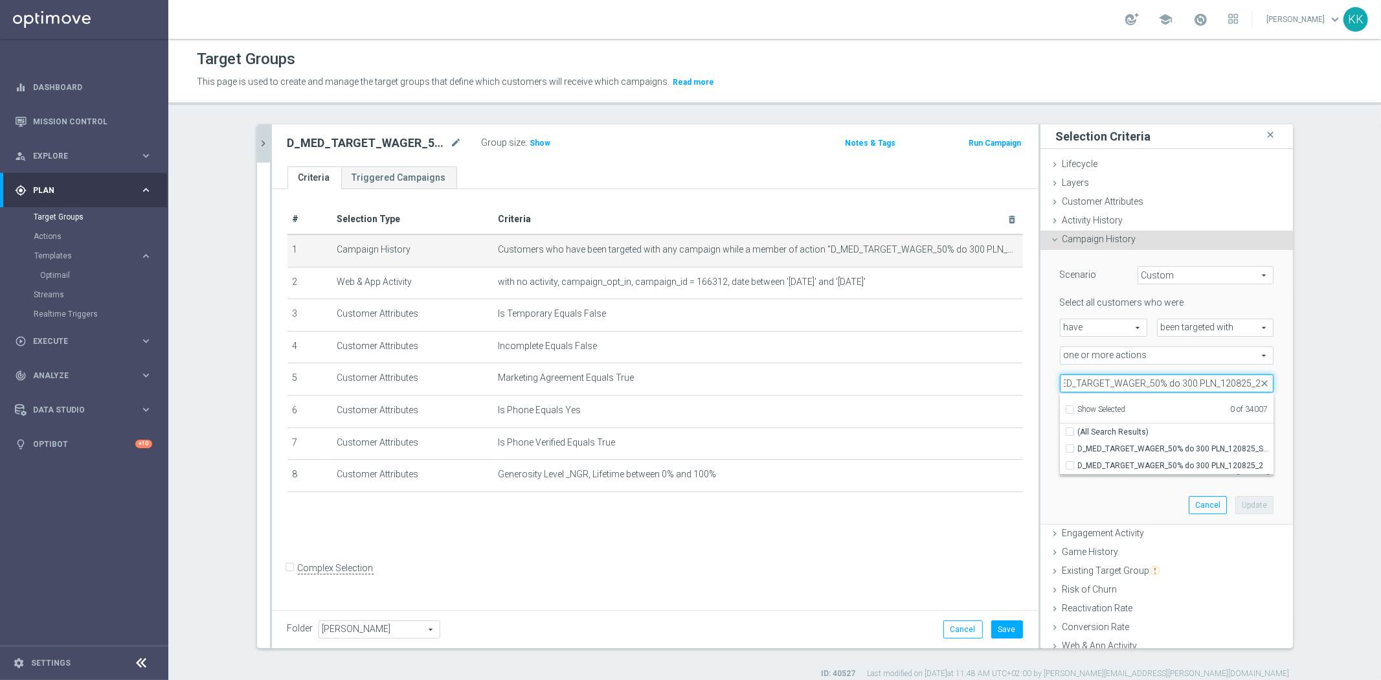
scroll to position [0, 27]
type input "D_MED_TARGET_WAGER_50% do 300 PLN_120825_2"
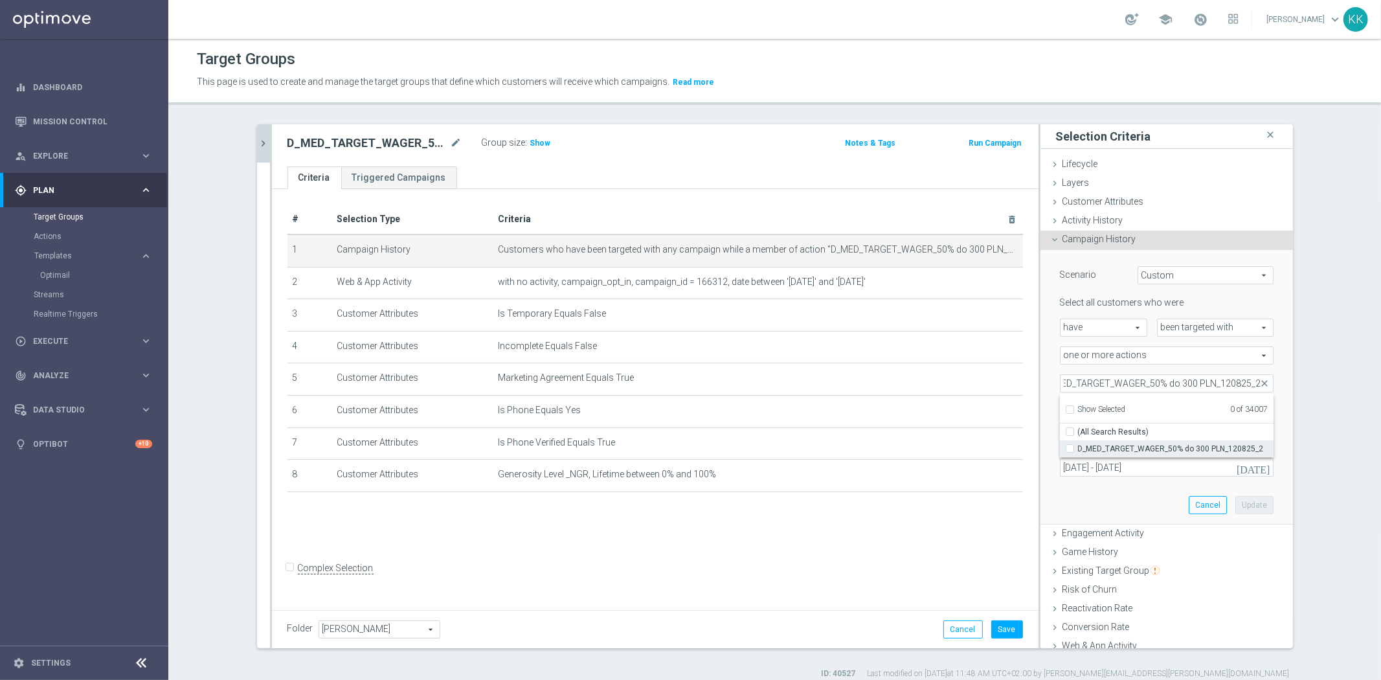
click at [1069, 449] on input "D_MED_TARGET_WAGER_50% do 300 PLN_120825_2" at bounding box center [1073, 448] width 8 height 8
checkbox input "true"
type input "D_MED_TARGET_WAGER_50% do 300 PLN_120825_2"
checkbox input "true"
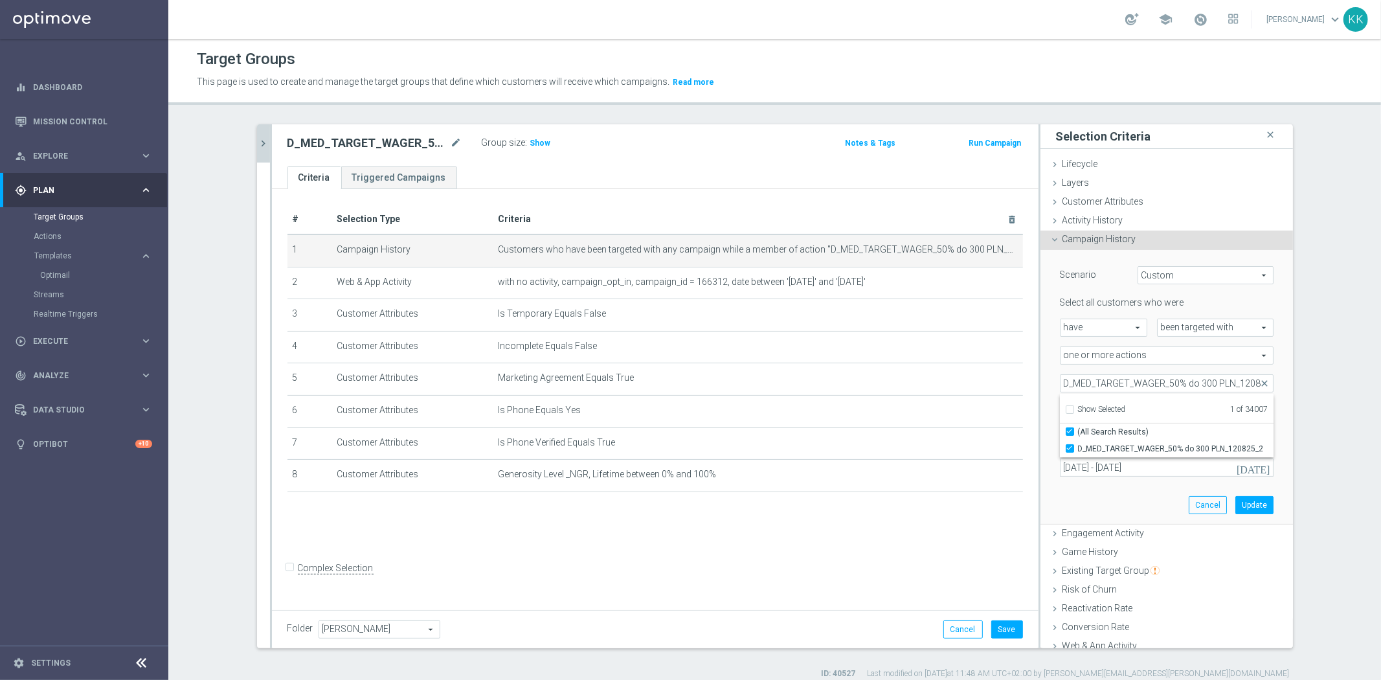
click at [1085, 512] on div "Scenario Custom Custom arrow_drop_down search Select all customers who were hav…" at bounding box center [1166, 387] width 233 height 274
click at [1104, 454] on div "Select all customers who were have have arrow_drop_down search been targeted wi…" at bounding box center [1167, 385] width 214 height 179
click at [1109, 474] on input "[DATE] - [DATE]" at bounding box center [1167, 467] width 214 height 18
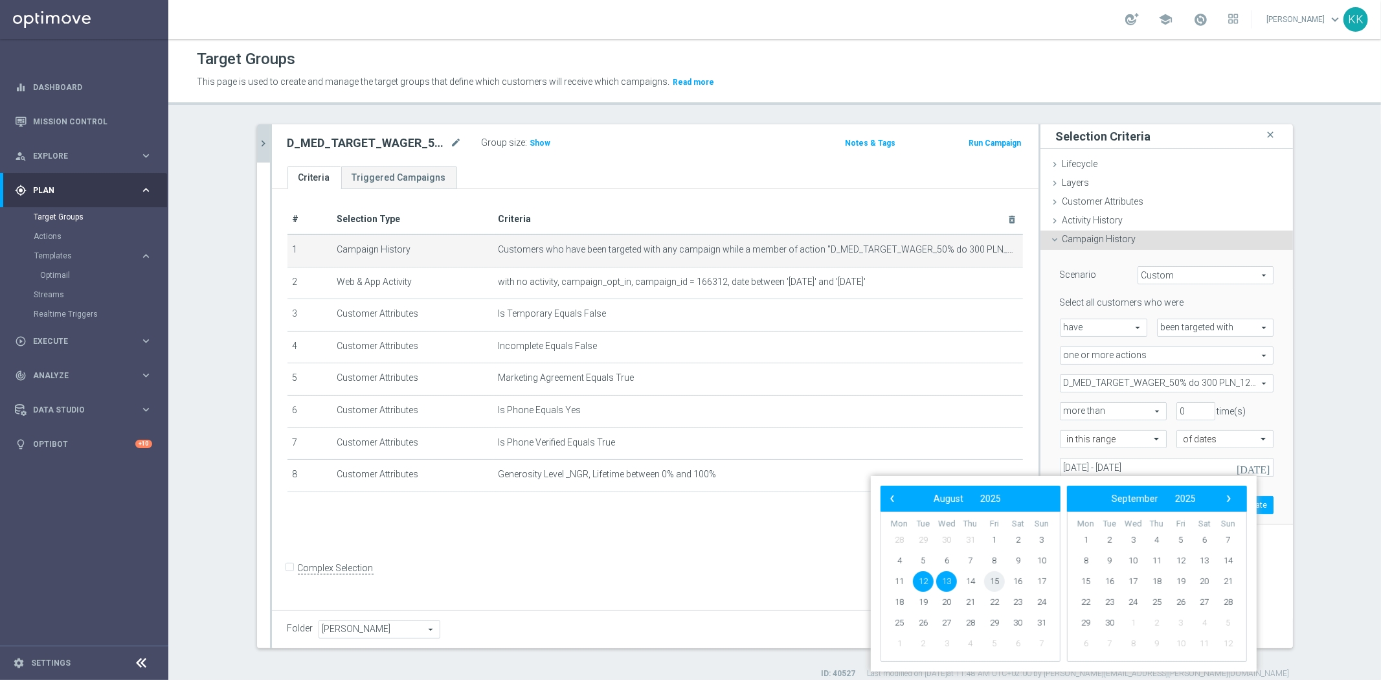
click at [996, 581] on span "15" at bounding box center [994, 581] width 21 height 21
click at [1045, 579] on span "17" at bounding box center [1041, 581] width 21 height 21
type input "[DATE] - [DATE]"
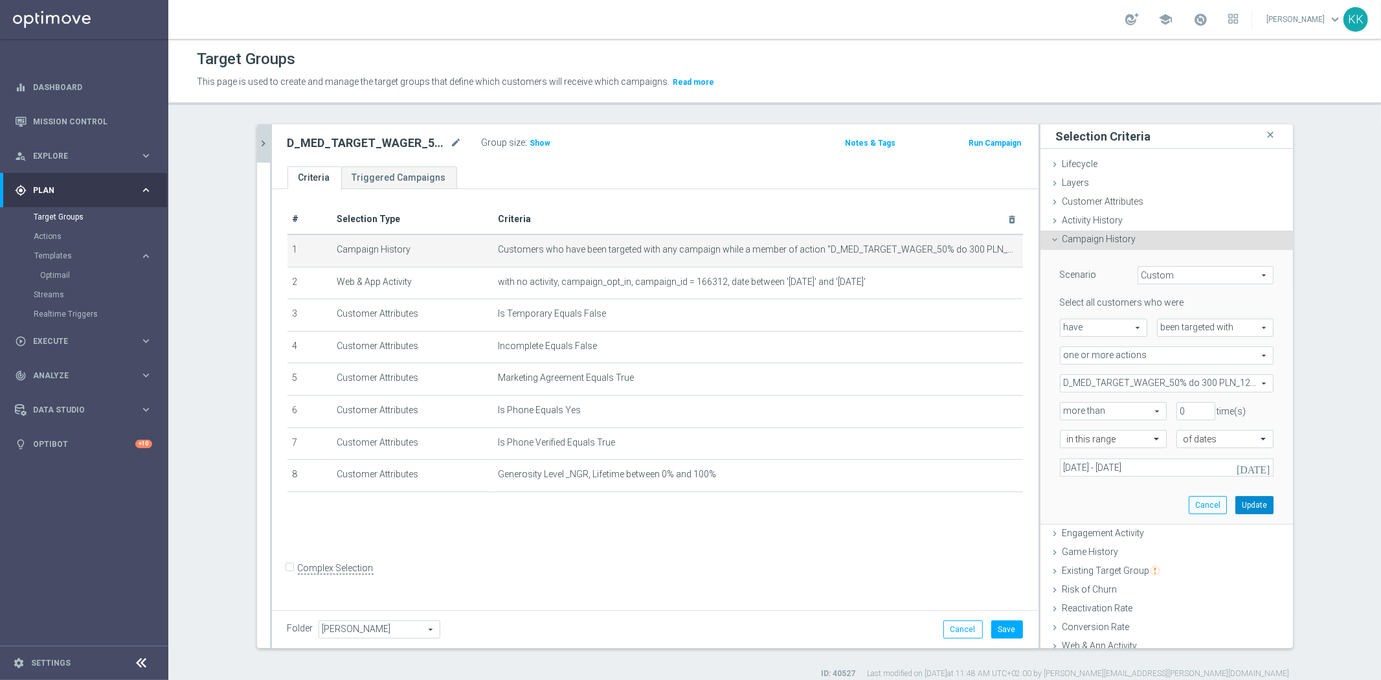
click at [1251, 501] on button "Update" at bounding box center [1254, 505] width 38 height 18
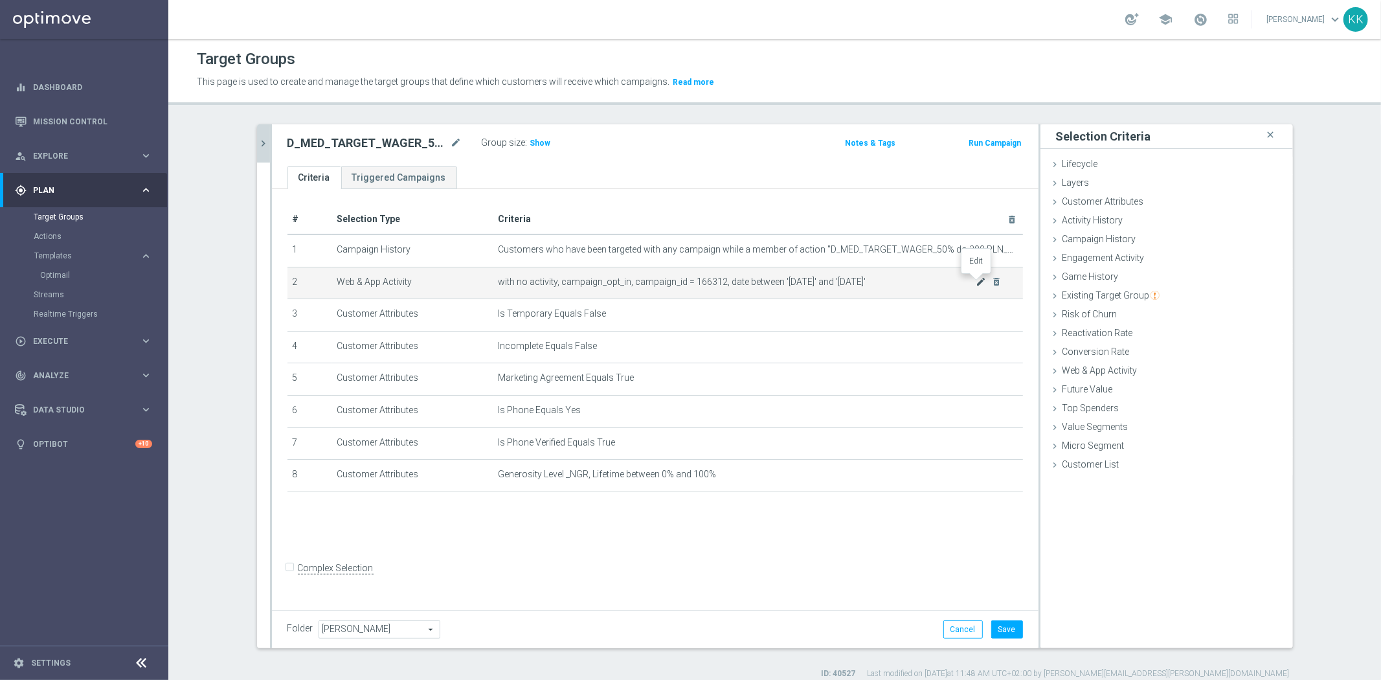
click at [976, 284] on icon "mode_edit" at bounding box center [981, 281] width 10 height 10
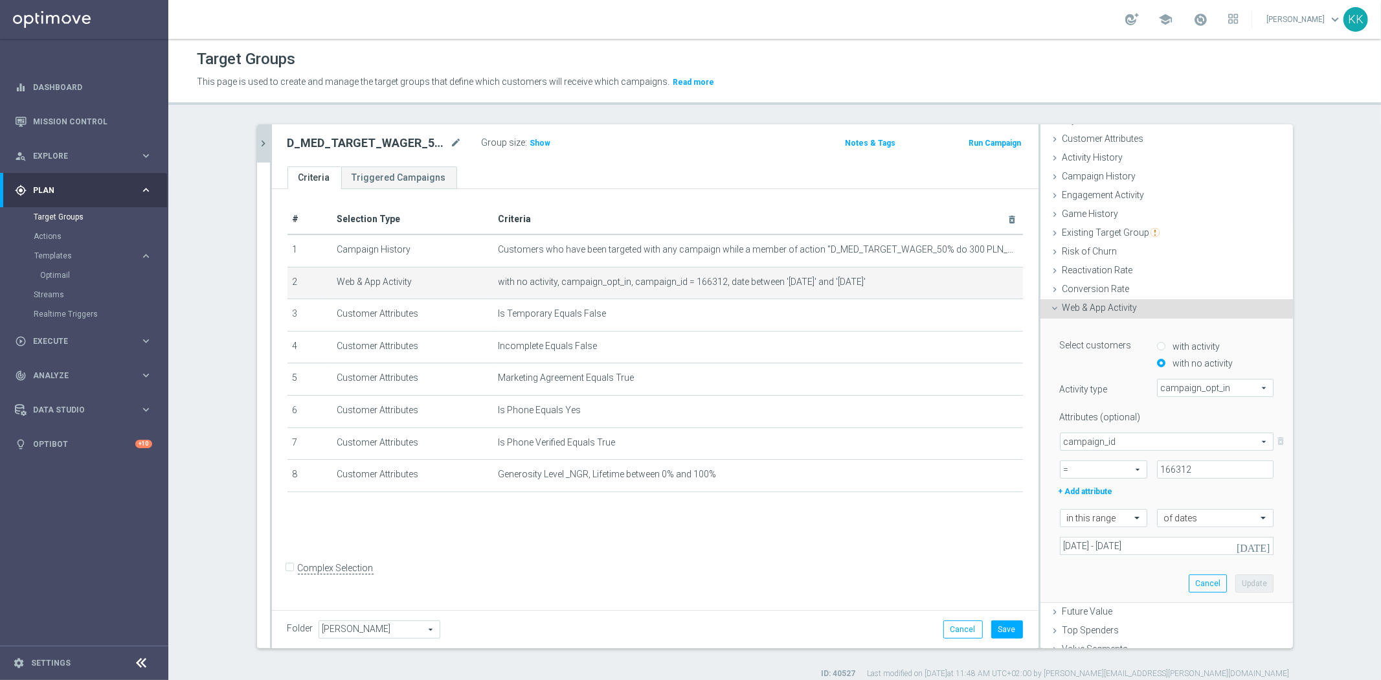
scroll to position [111, 0]
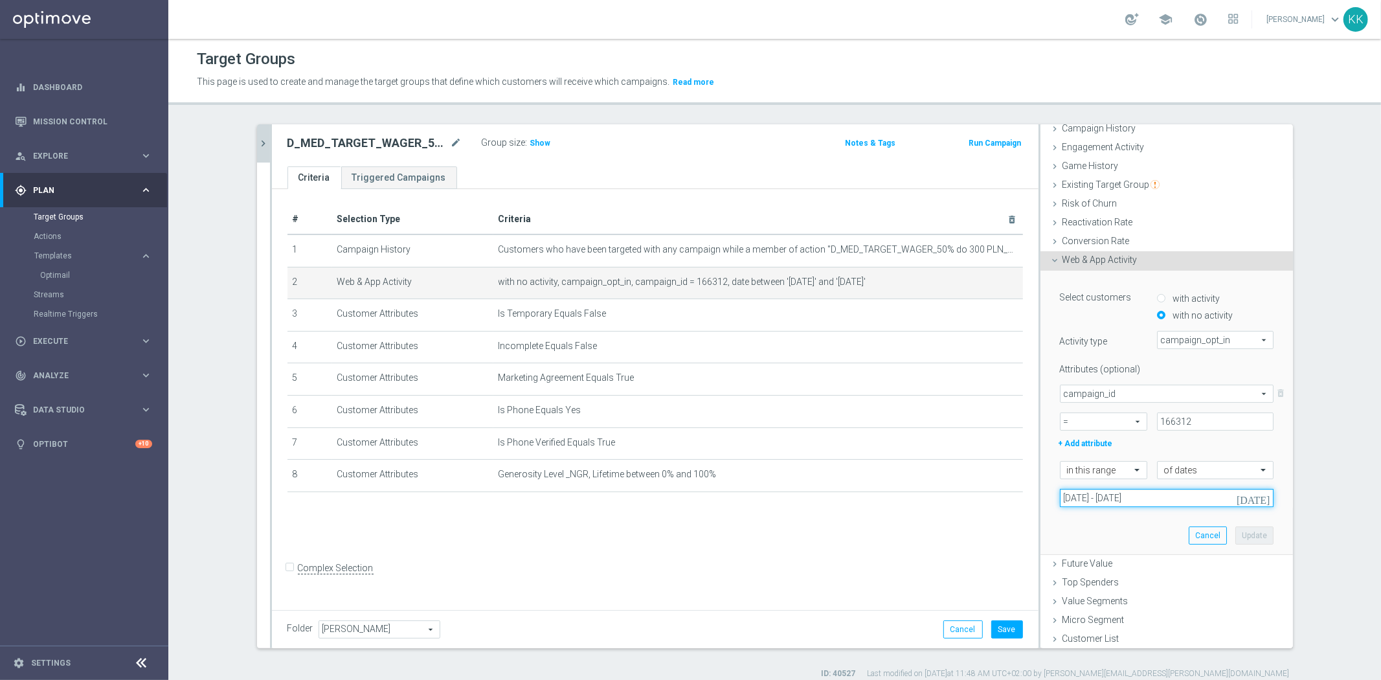
click at [1099, 496] on input "[DATE] - [DATE]" at bounding box center [1167, 498] width 214 height 18
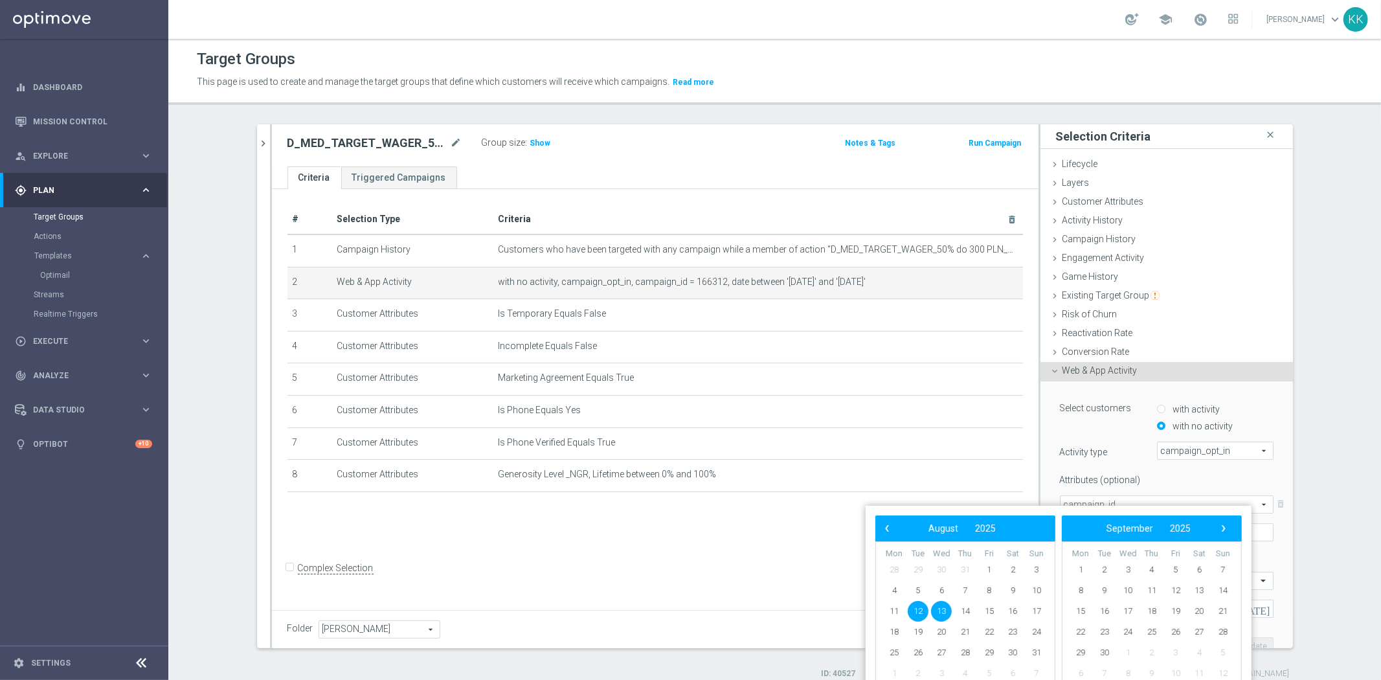
scroll to position [111, 0]
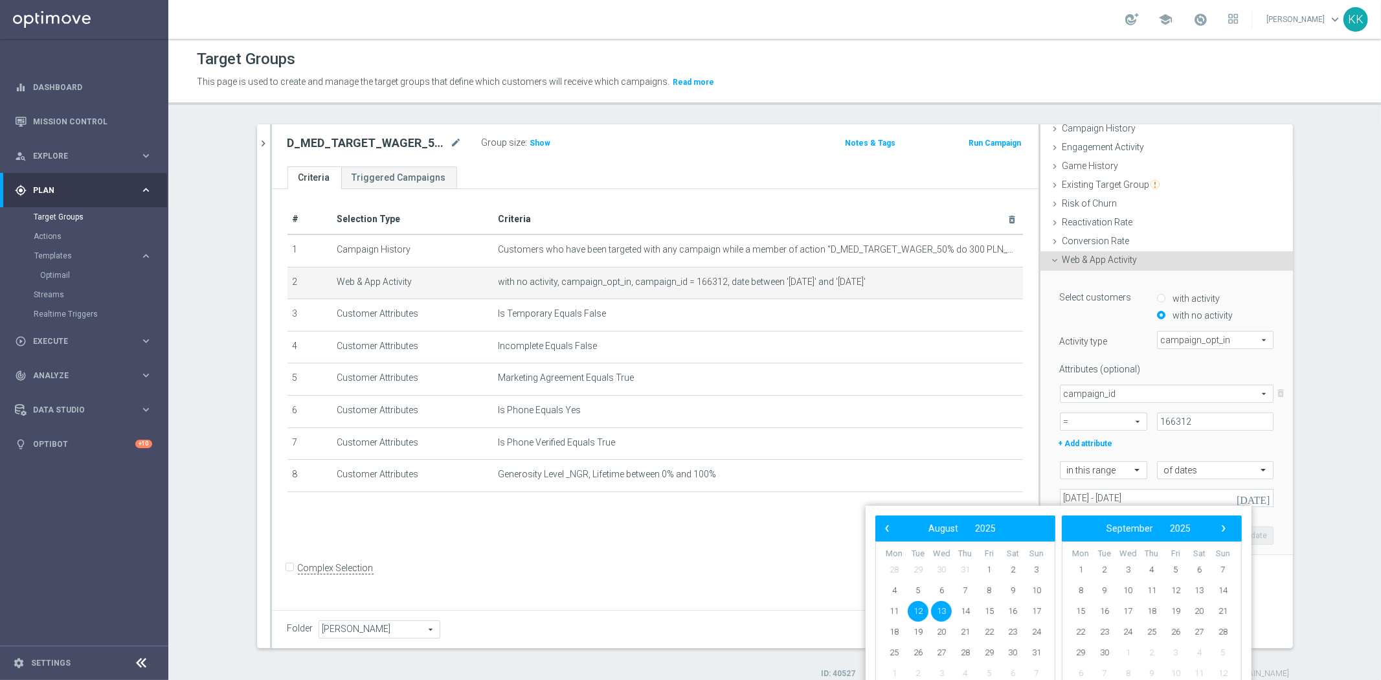
click at [917, 613] on span "12" at bounding box center [918, 611] width 21 height 21
click at [1038, 610] on span "17" at bounding box center [1036, 611] width 21 height 21
type input "[DATE] - [DATE]"
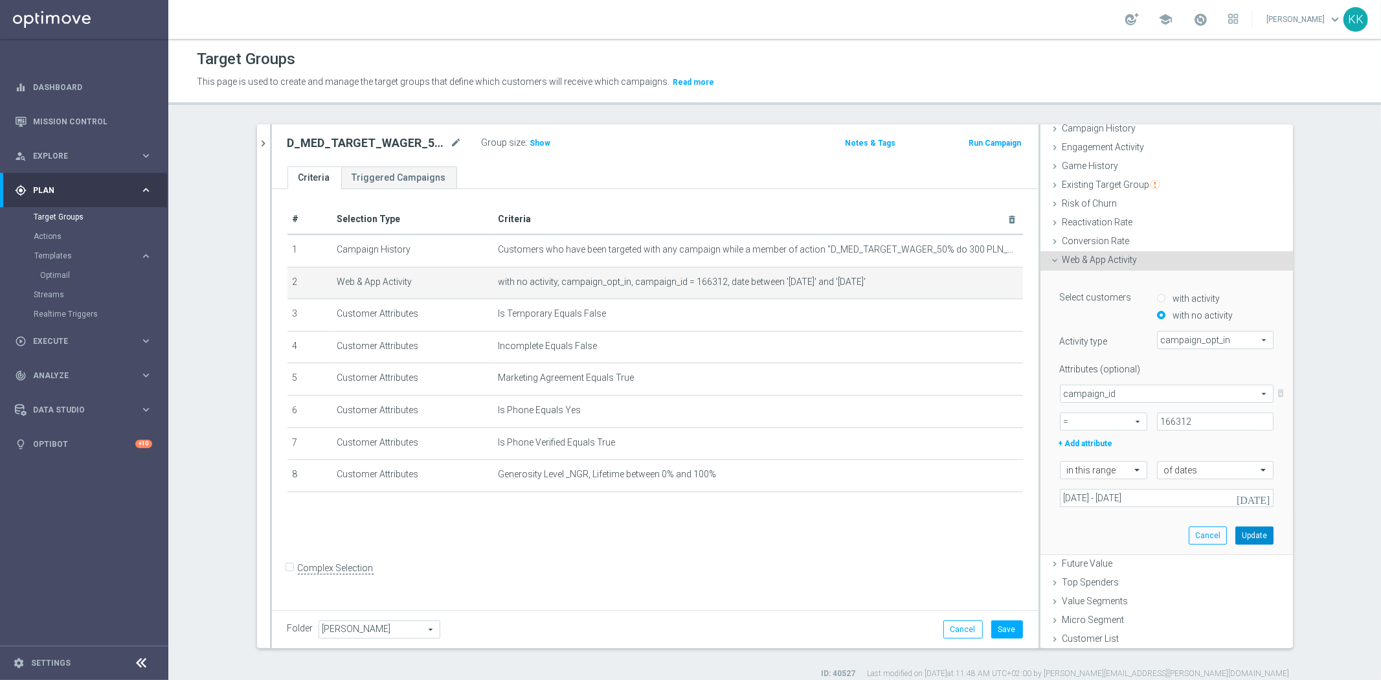
click at [1246, 531] on button "Update" at bounding box center [1254, 535] width 38 height 18
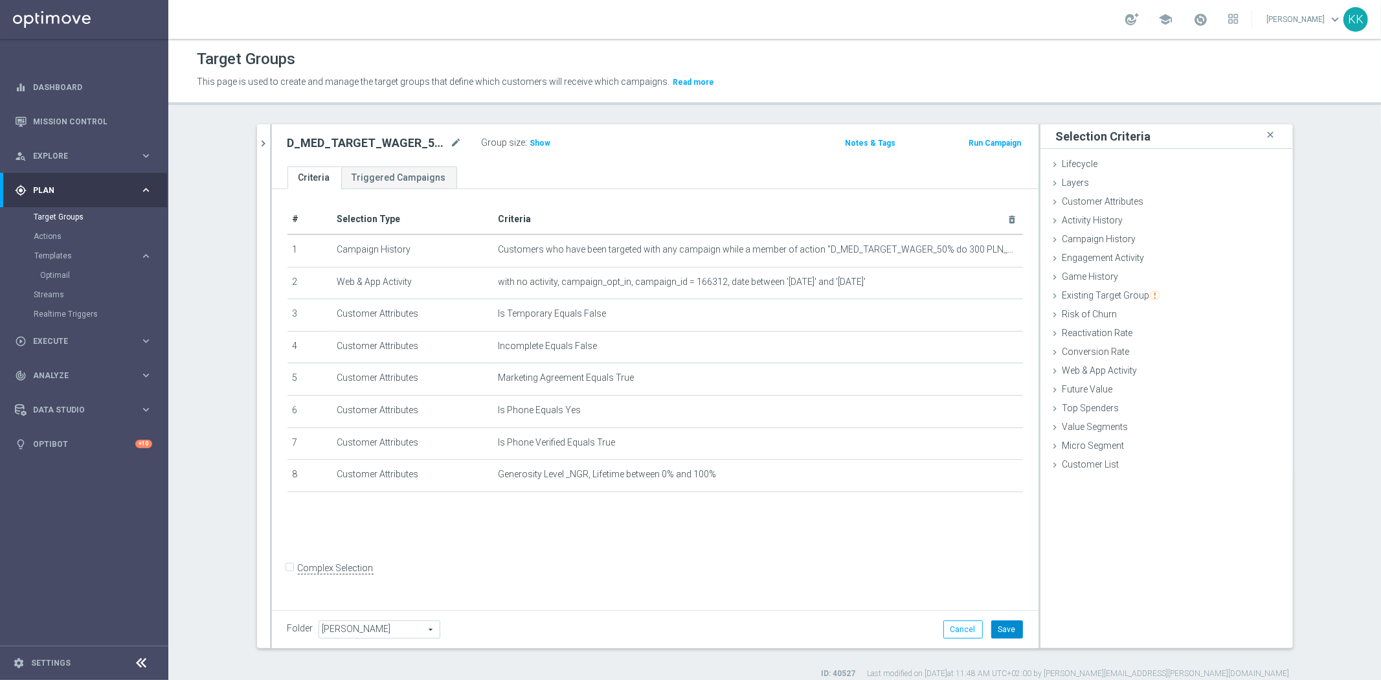
click at [1006, 630] on button "Save" at bounding box center [1007, 629] width 32 height 18
click at [257, 134] on button "chevron_right" at bounding box center [263, 143] width 13 height 38
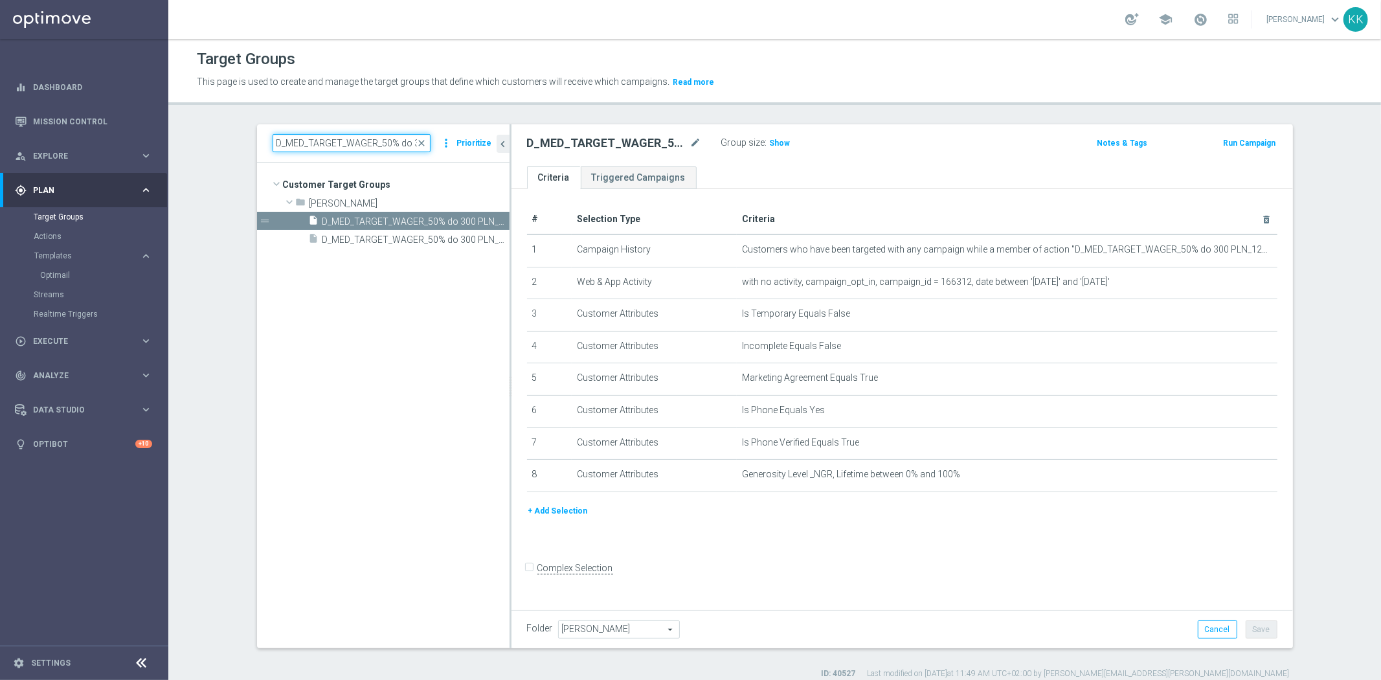
click at [306, 138] on input "D_MED_TARGET_WAGER_50% do 300 PLN_120825_SMS" at bounding box center [352, 143] width 158 height 18
paste input "HIGH_TARGET_WAGER_100% do 5"
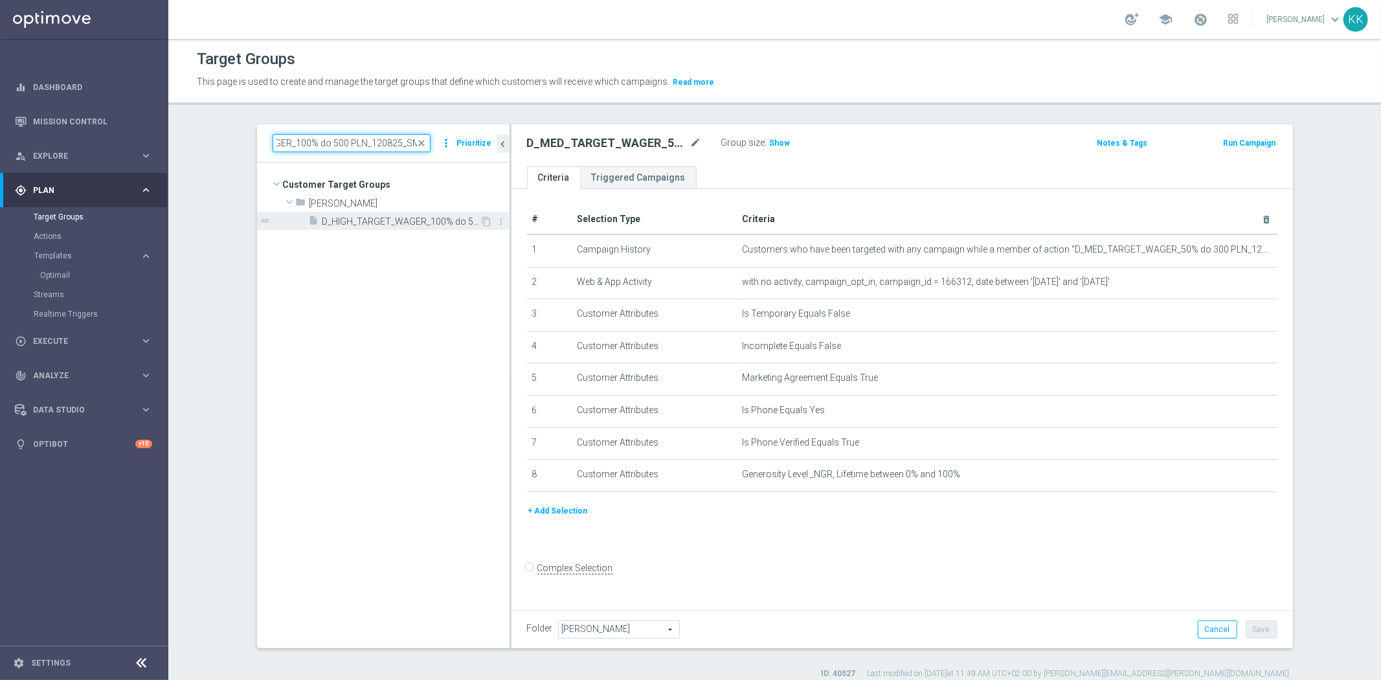
type input "D_HIGH_TARGET_WAGER_100% do 500 PLN_120825_SMS"
click at [344, 223] on span "D_HIGH_TARGET_WAGER_100% do 500 PLN_120825_SMS" at bounding box center [401, 221] width 158 height 11
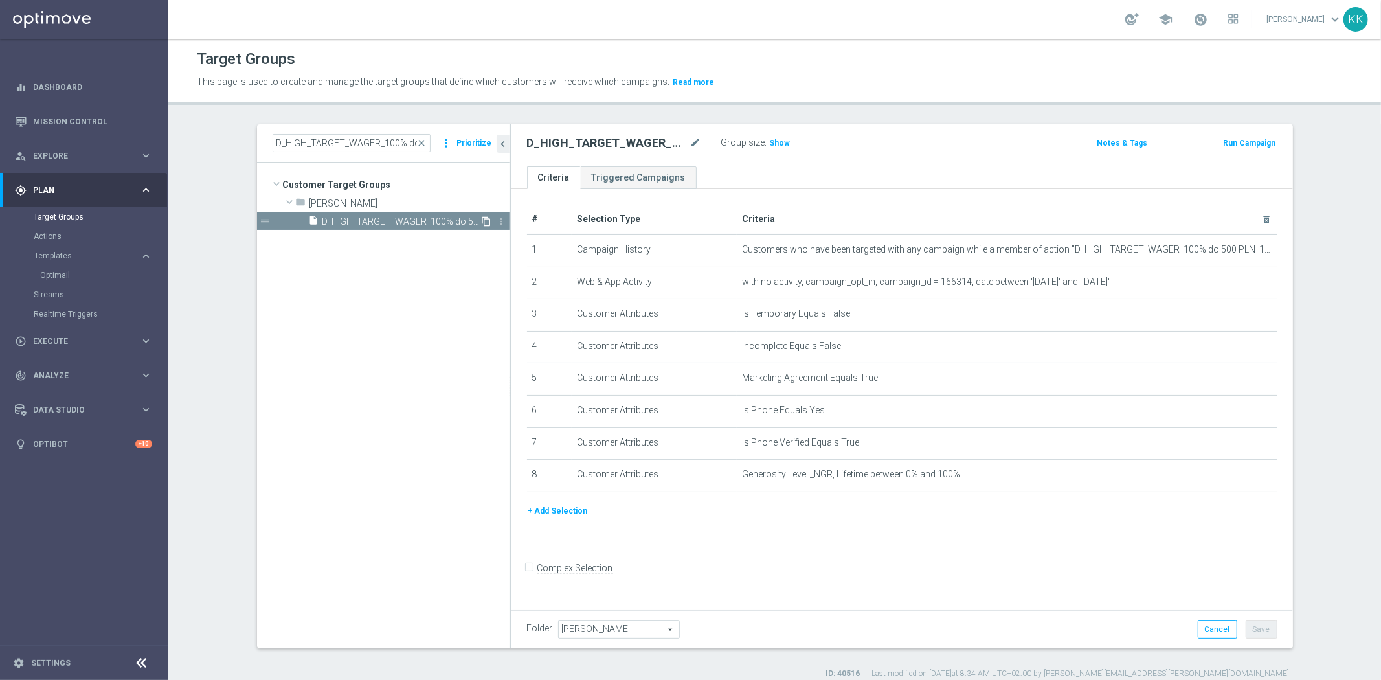
click at [482, 220] on icon "content_copy" at bounding box center [487, 221] width 10 height 10
click at [697, 143] on div "Copy of D_HIGH_TARGET_WAGER_100% do 500 PLN_120825_SMS mode_edit" at bounding box center [624, 143] width 194 height 18
click at [691, 142] on icon "mode_edit" at bounding box center [696, 143] width 12 height 16
drag, startPoint x: 659, startPoint y: 148, endPoint x: 1231, endPoint y: 98, distance: 574.3
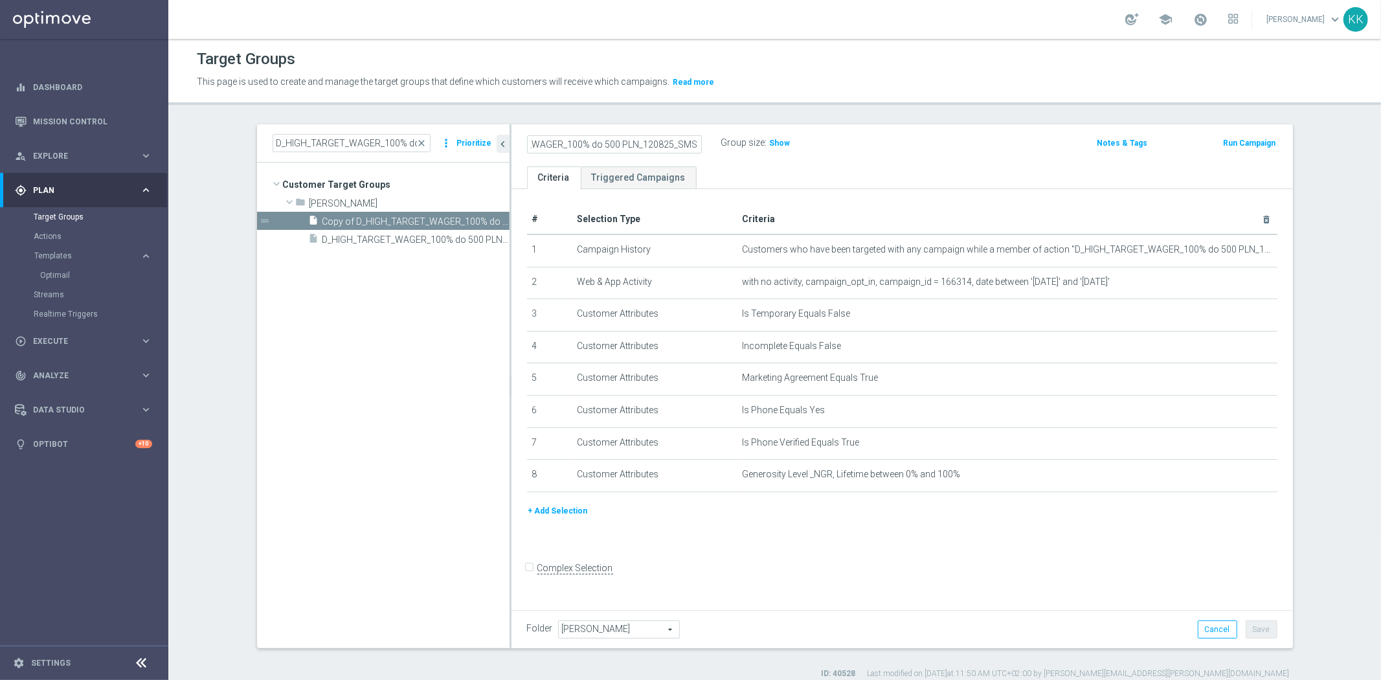
click at [991, 138] on div "D_HIGH_TARGET_WAGER_100% do 500 PLN_120825_SMS2 Group size : Show" at bounding box center [773, 143] width 513 height 19
type input "D_HIGH_TARGET_WAGER_100% do 500 PLN_120825_SMS2"
click at [991, 172] on ul "Criteria Triggered Campaigns" at bounding box center [901, 177] width 781 height 23
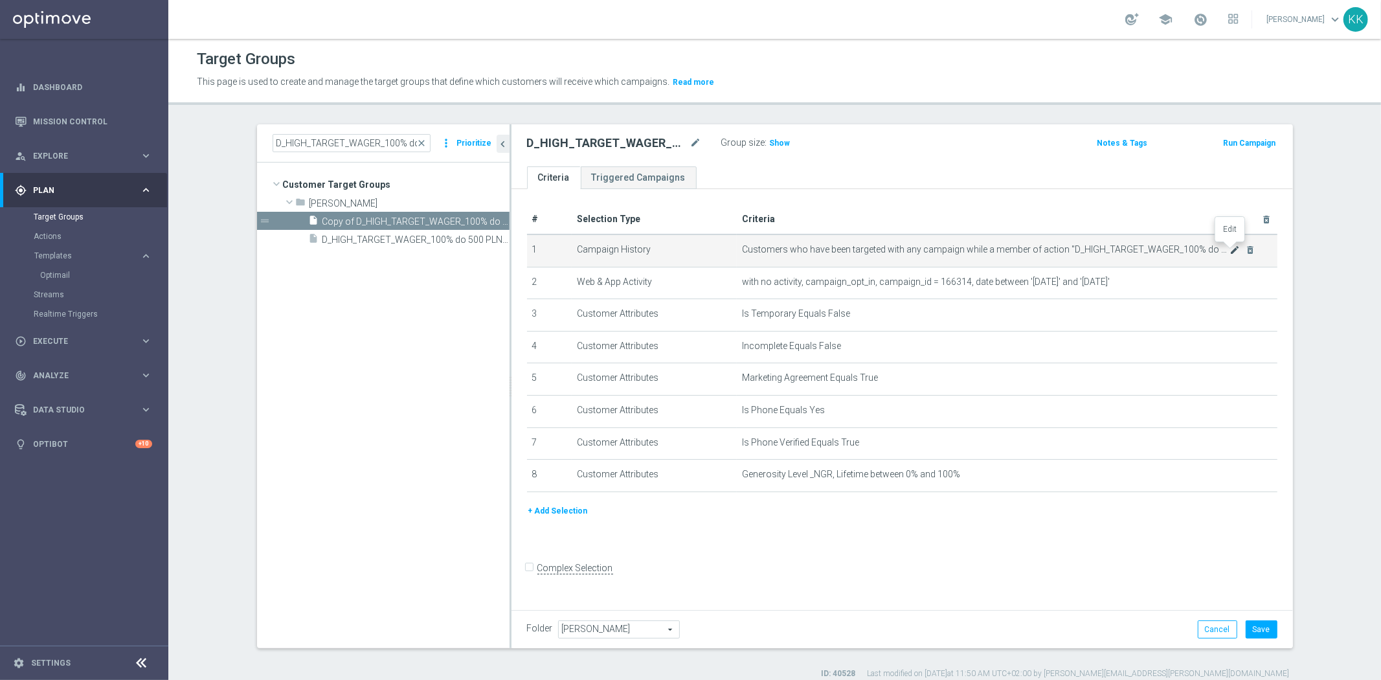
click at [1229, 249] on icon "mode_edit" at bounding box center [1234, 250] width 10 height 10
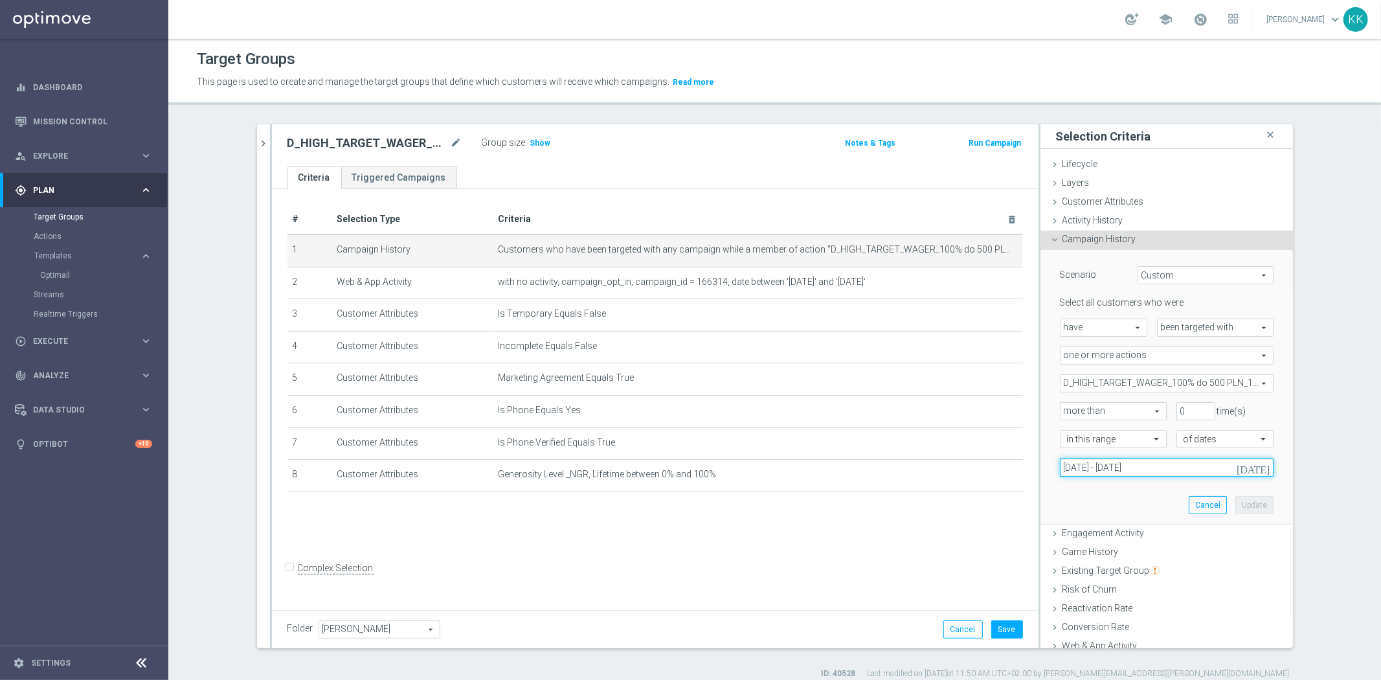
click at [1107, 463] on input "[DATE] - [DATE]" at bounding box center [1167, 467] width 214 height 18
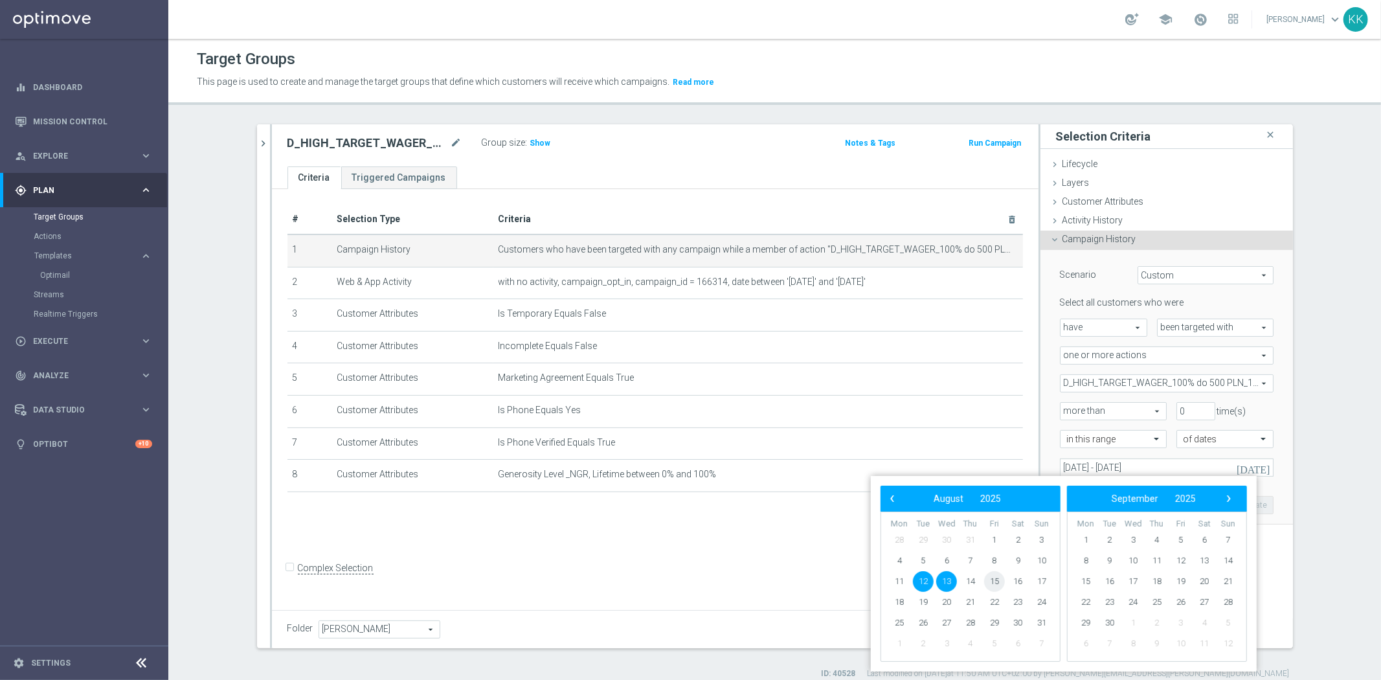
click at [998, 572] on span "15" at bounding box center [994, 581] width 21 height 21
click at [1049, 576] on span "17" at bounding box center [1041, 581] width 21 height 21
type input "[DATE] - [DATE]"
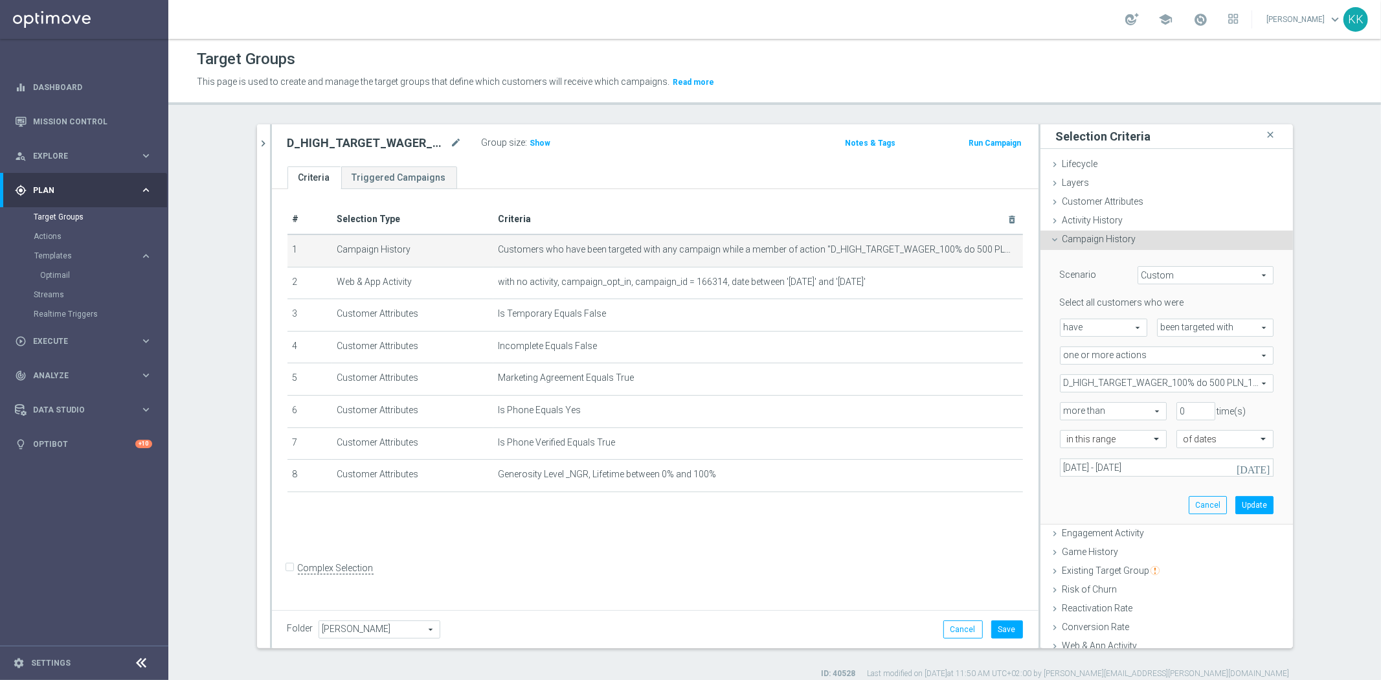
click at [1250, 492] on div "Scenario Custom Custom arrow_drop_down search Select all customers who were hav…" at bounding box center [1166, 387] width 233 height 274
click at [1249, 500] on button "Update" at bounding box center [1254, 505] width 38 height 18
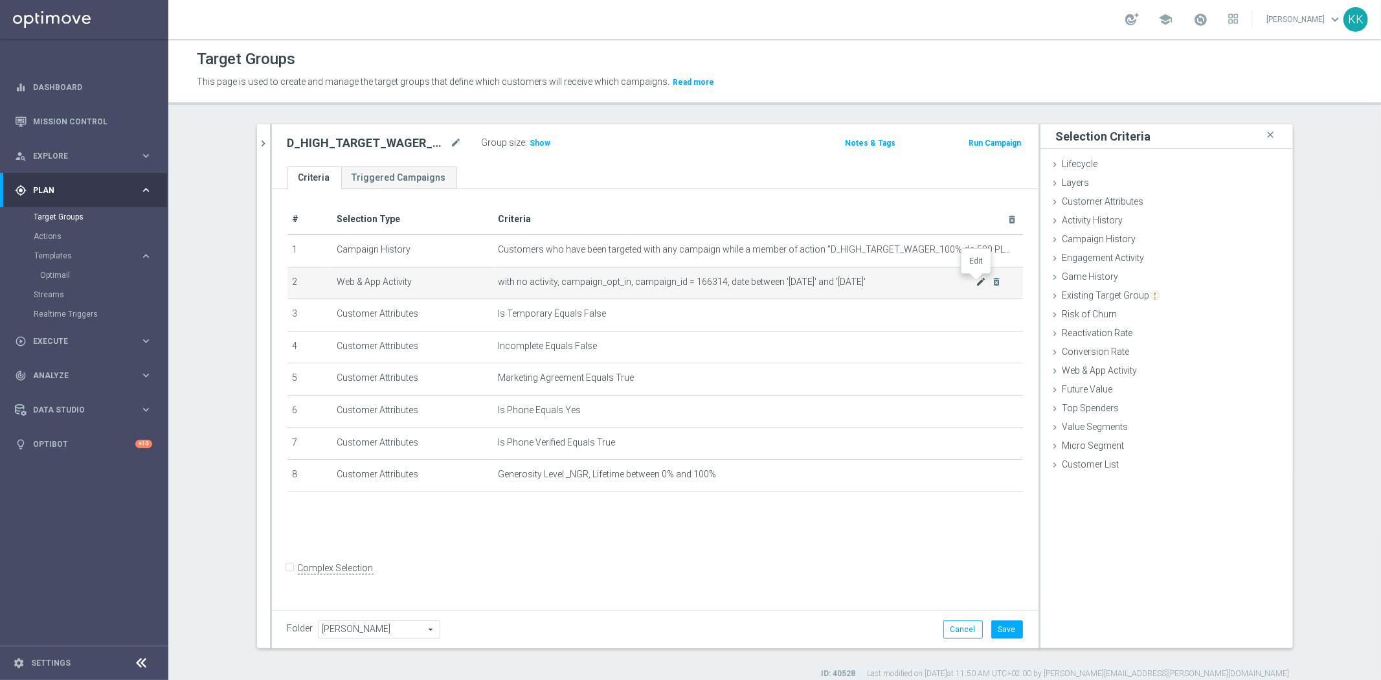
click at [976, 285] on icon "mode_edit" at bounding box center [981, 281] width 10 height 10
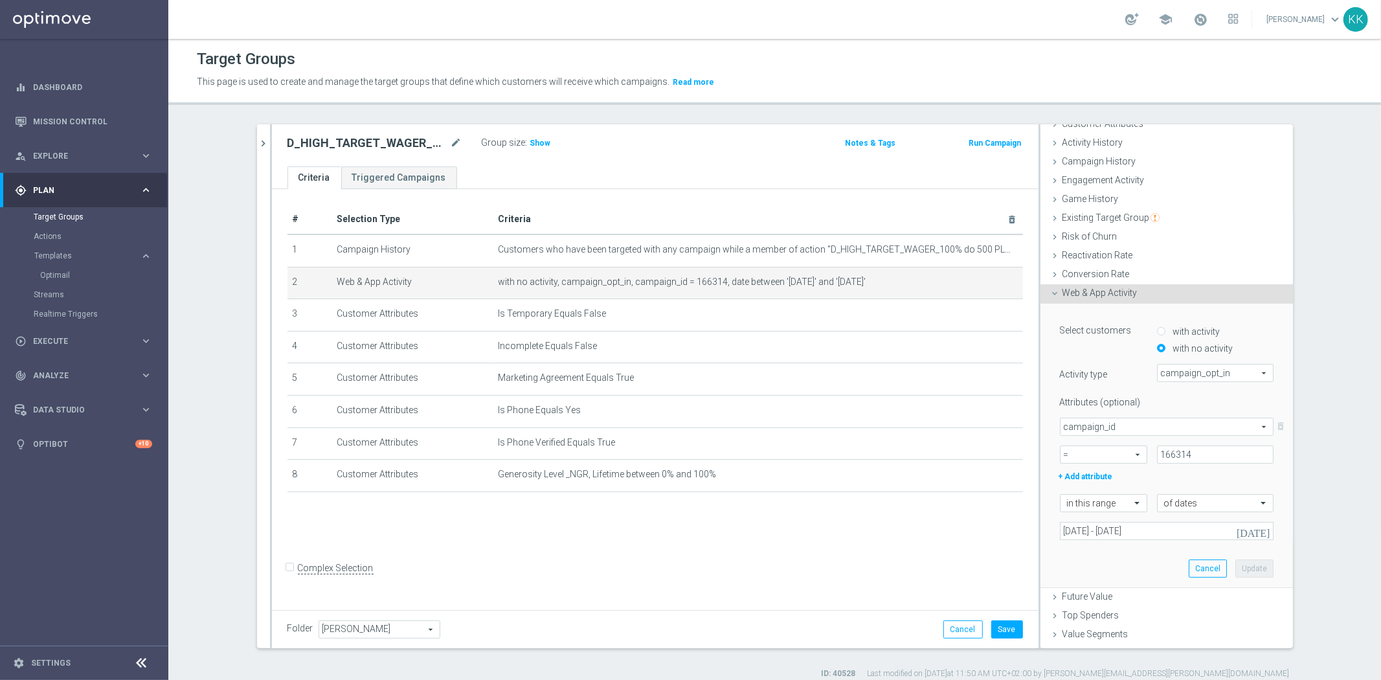
scroll to position [111, 0]
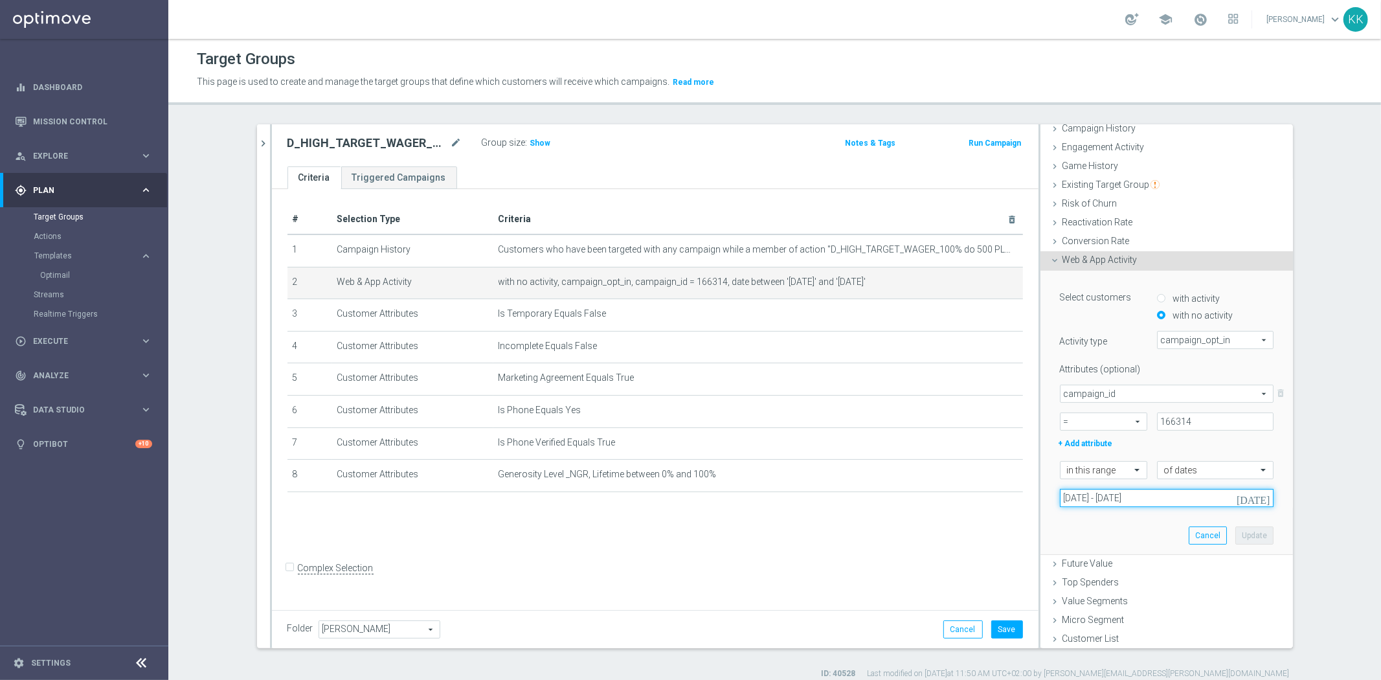
click at [1102, 499] on input "[DATE] - [DATE]" at bounding box center [1167, 498] width 214 height 18
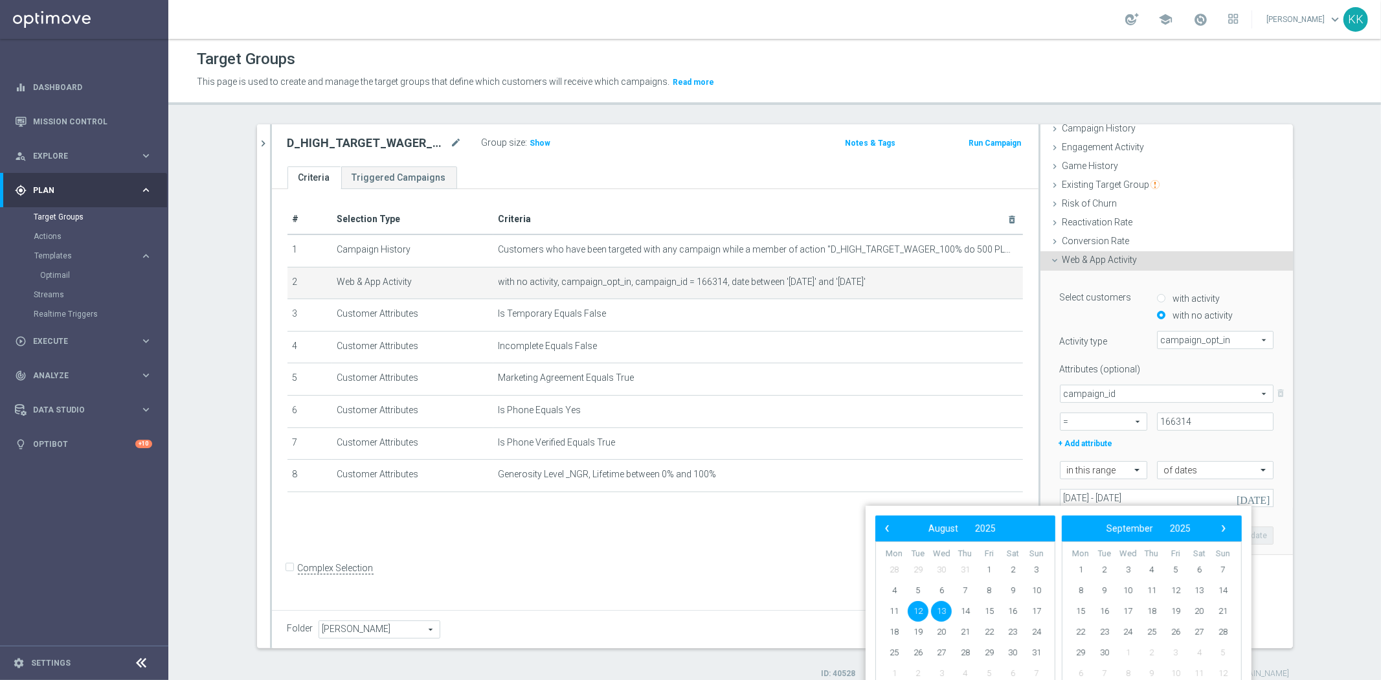
click at [918, 605] on span "12" at bounding box center [918, 611] width 21 height 21
click at [1036, 605] on span "17" at bounding box center [1036, 611] width 21 height 21
type input "[DATE] - [DATE]"
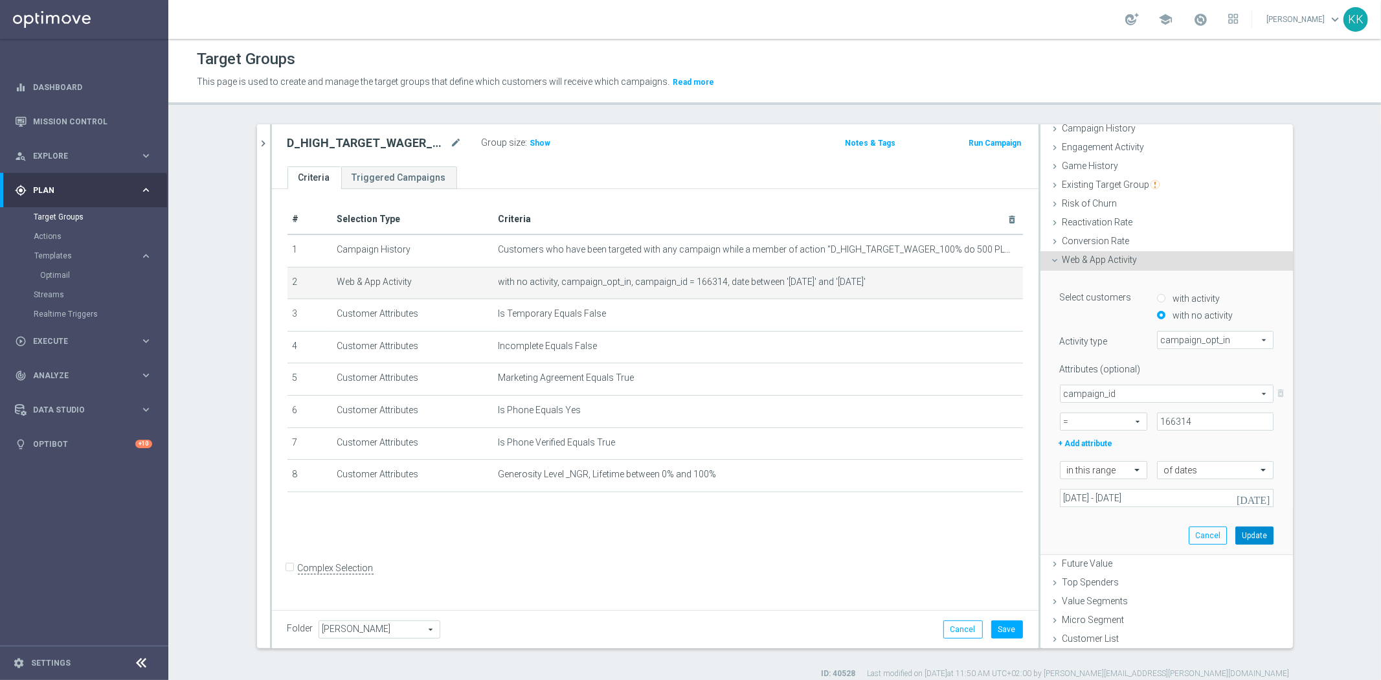
click at [1237, 538] on button "Update" at bounding box center [1254, 535] width 38 height 18
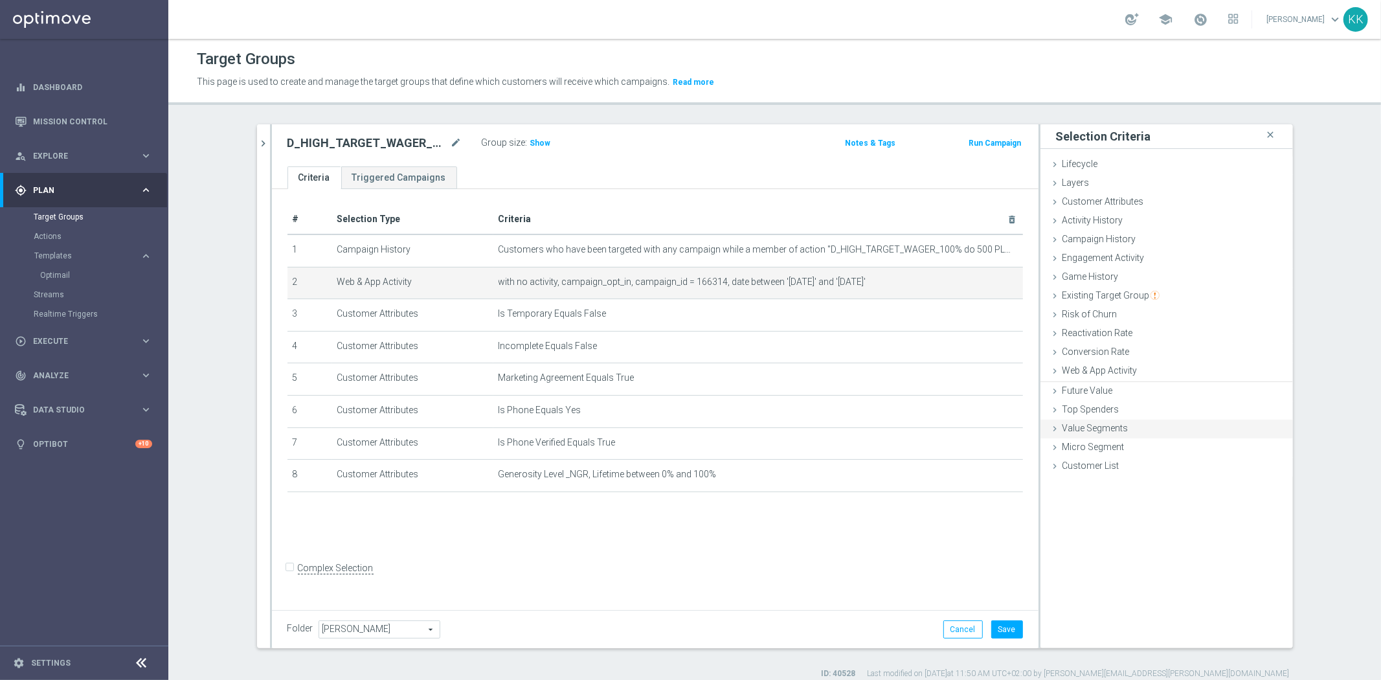
scroll to position [0, 0]
click at [1011, 634] on button "Save" at bounding box center [1007, 629] width 32 height 18
click at [530, 139] on span "Show" at bounding box center [540, 143] width 21 height 9
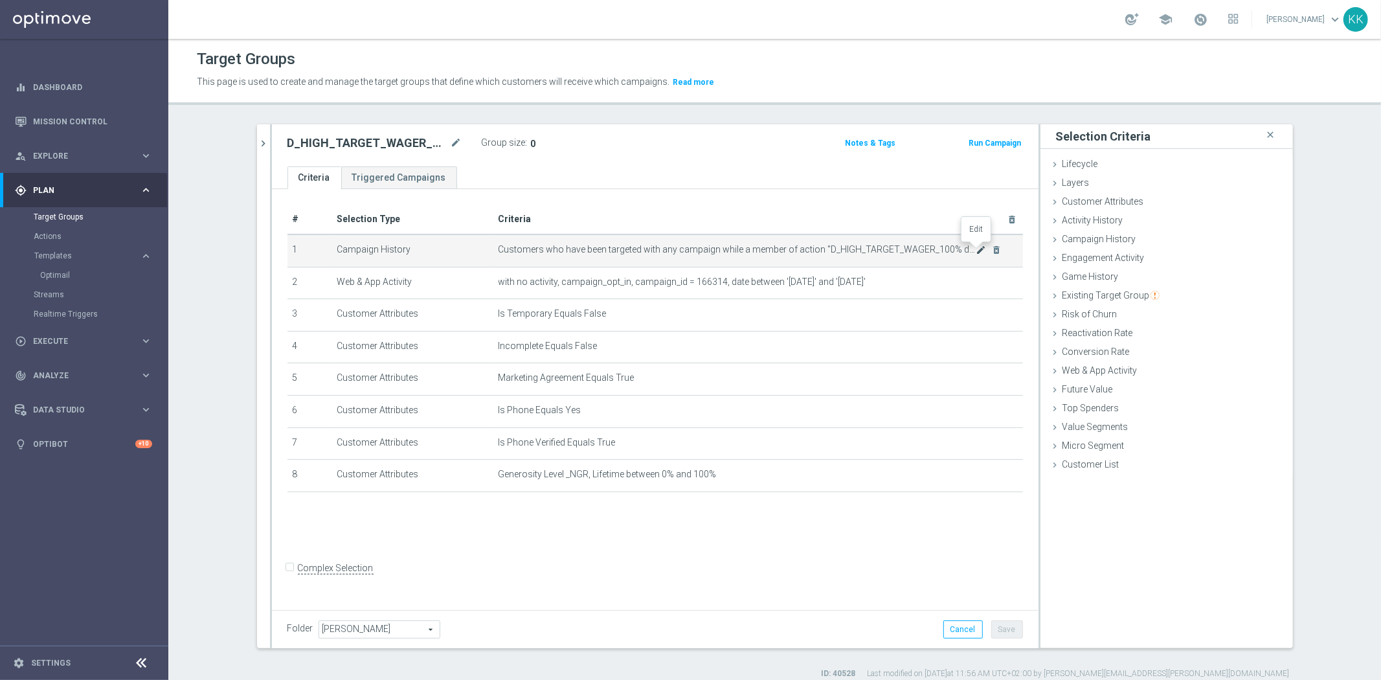
click at [976, 254] on icon "mode_edit" at bounding box center [981, 250] width 10 height 10
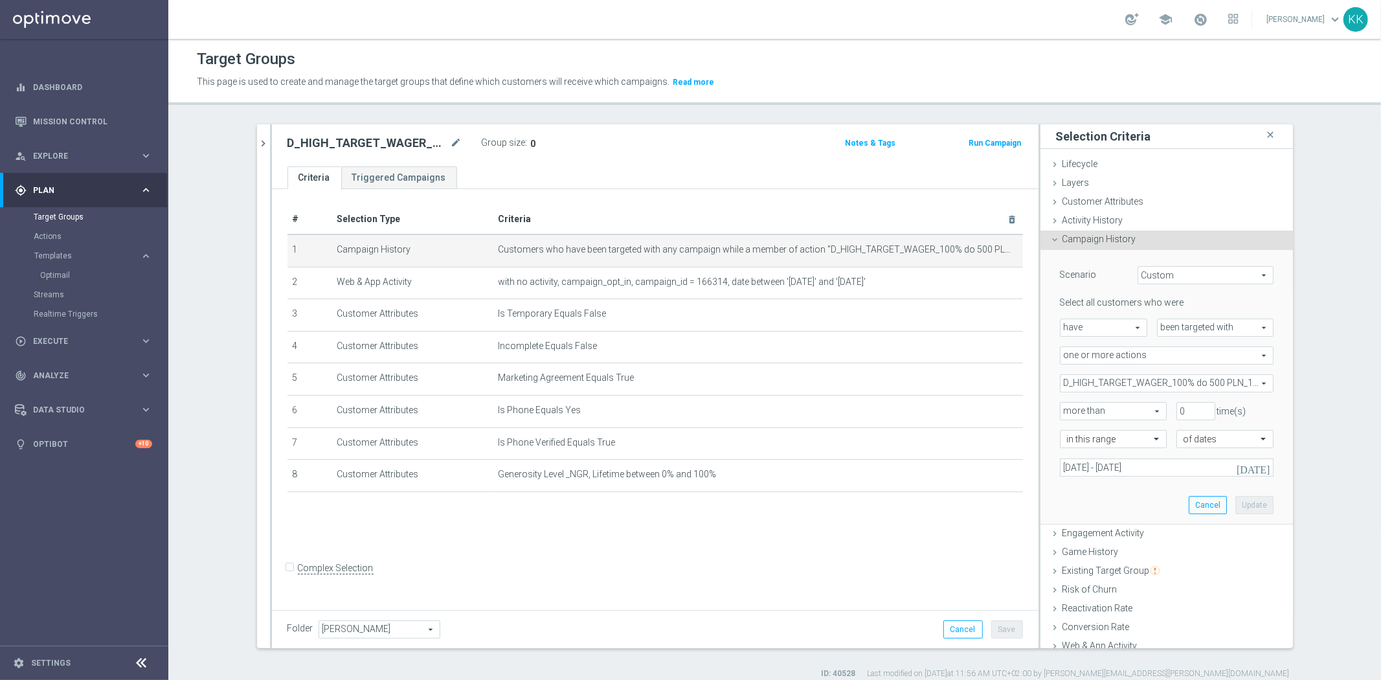
click at [1154, 387] on span "D_HIGH_TARGET_WAGER_100% do 500 PLN_120825" at bounding box center [1166, 383] width 212 height 17
click at [1066, 412] on input "Show Selected" at bounding box center [1069, 411] width 8 height 8
checkbox input "true"
click at [1069, 429] on input "(All)" at bounding box center [1073, 431] width 8 height 8
checkbox input "false"
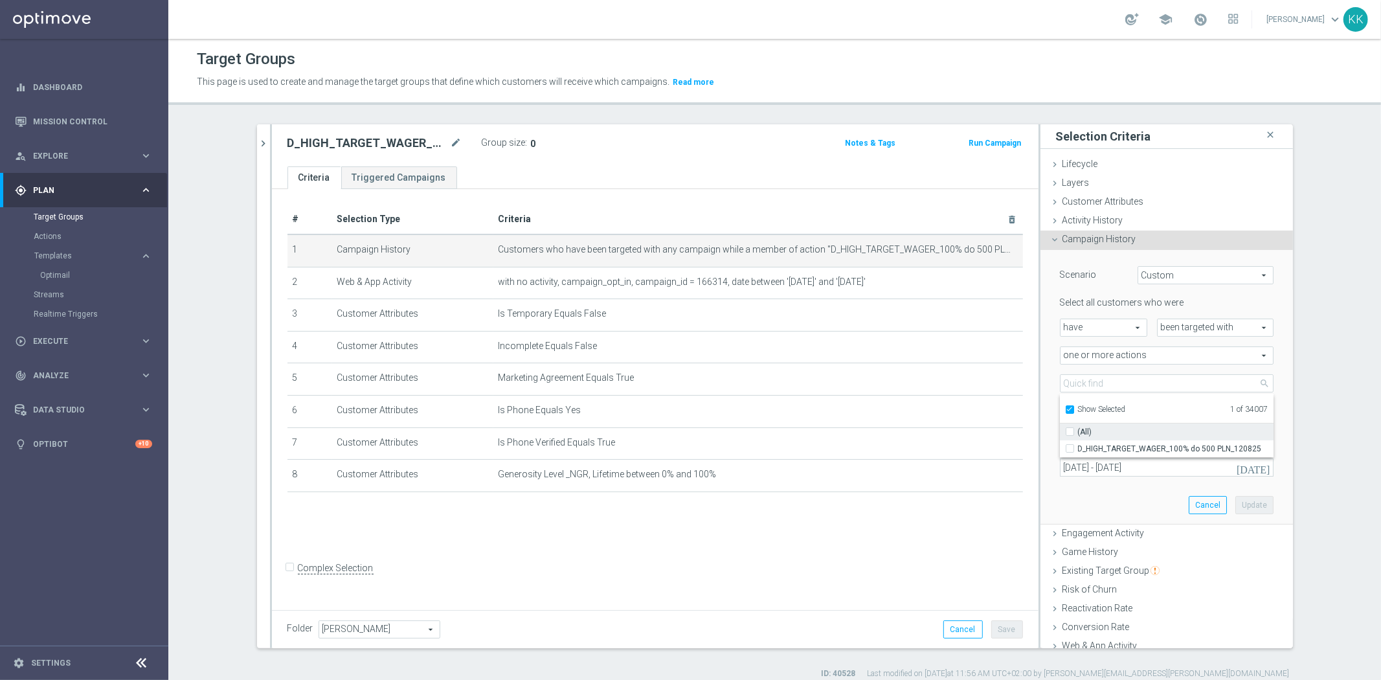
type input "Select Action"
checkbox input "false"
click at [1072, 386] on input "search" at bounding box center [1167, 383] width 214 height 18
paste input "D_HIGH_TARGET_WAGER_100% do 500 PLN_120825_SMS"
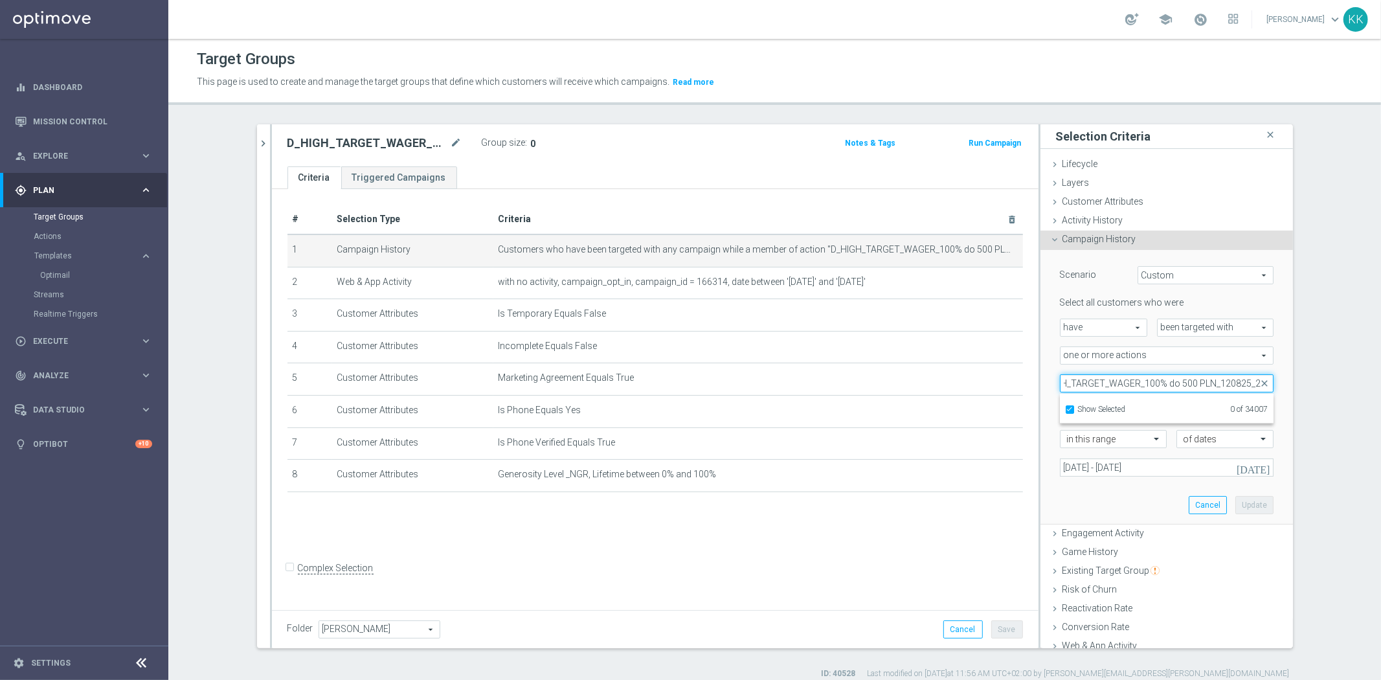
scroll to position [0, 34]
type input "D_HIGH_TARGET_WAGER_100% do 500 PLN_120825_2"
click at [1065, 413] on input "Show Selected" at bounding box center [1069, 411] width 8 height 8
checkbox input "false"
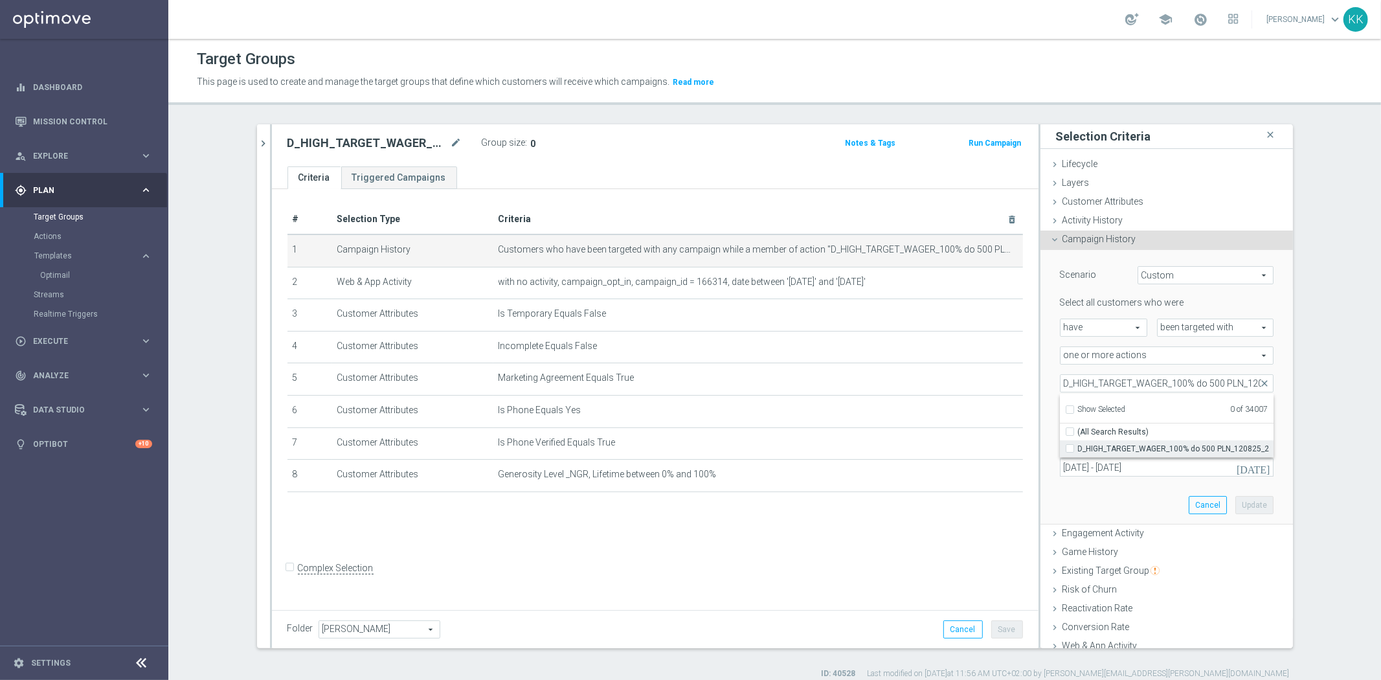
click at [1078, 447] on label "D_HIGH_TARGET_WAGER_100% do 500 PLN_120825_2" at bounding box center [1175, 448] width 195 height 17
click at [1069, 447] on input "D_HIGH_TARGET_WAGER_100% do 500 PLN_120825_2" at bounding box center [1073, 448] width 8 height 8
checkbox input "true"
type input "D_HIGH_TARGET_WAGER_100% do 500 PLN_120825_2"
checkbox input "true"
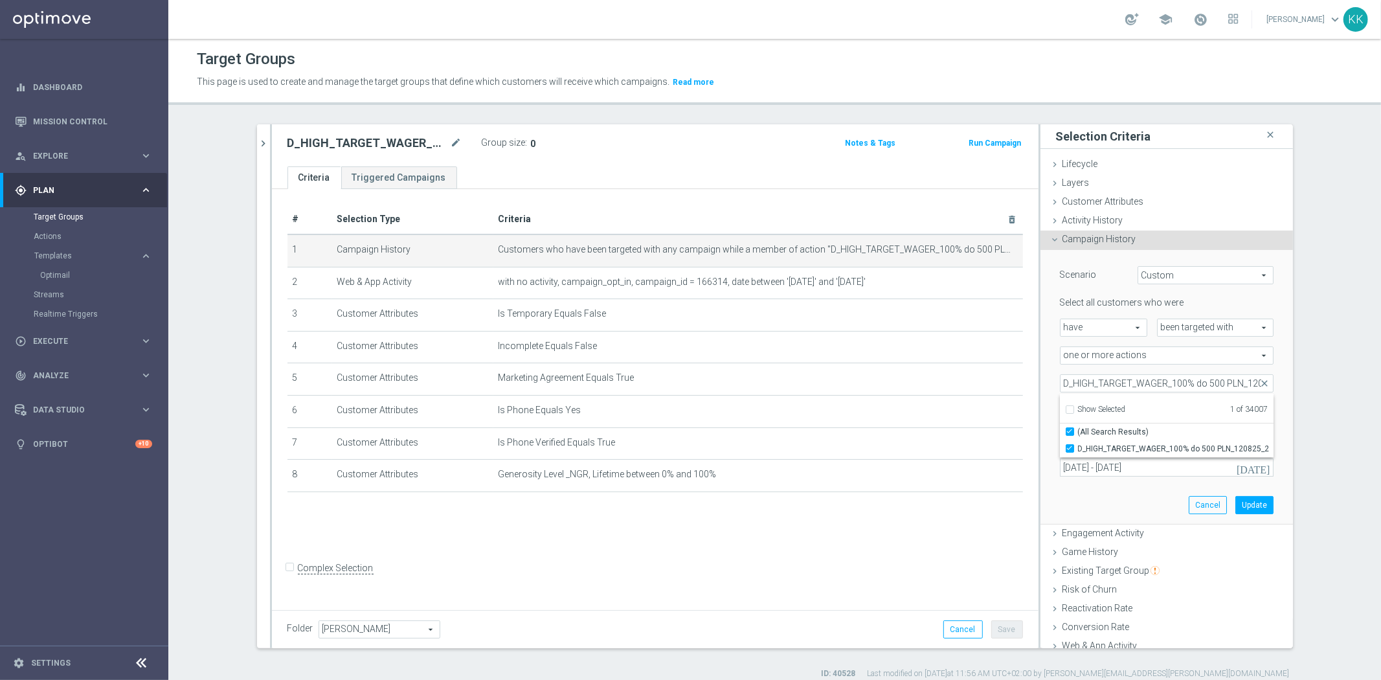
click at [1050, 440] on div "in this range" at bounding box center [1108, 439] width 117 height 18
click at [1251, 507] on button "Update" at bounding box center [1254, 505] width 38 height 18
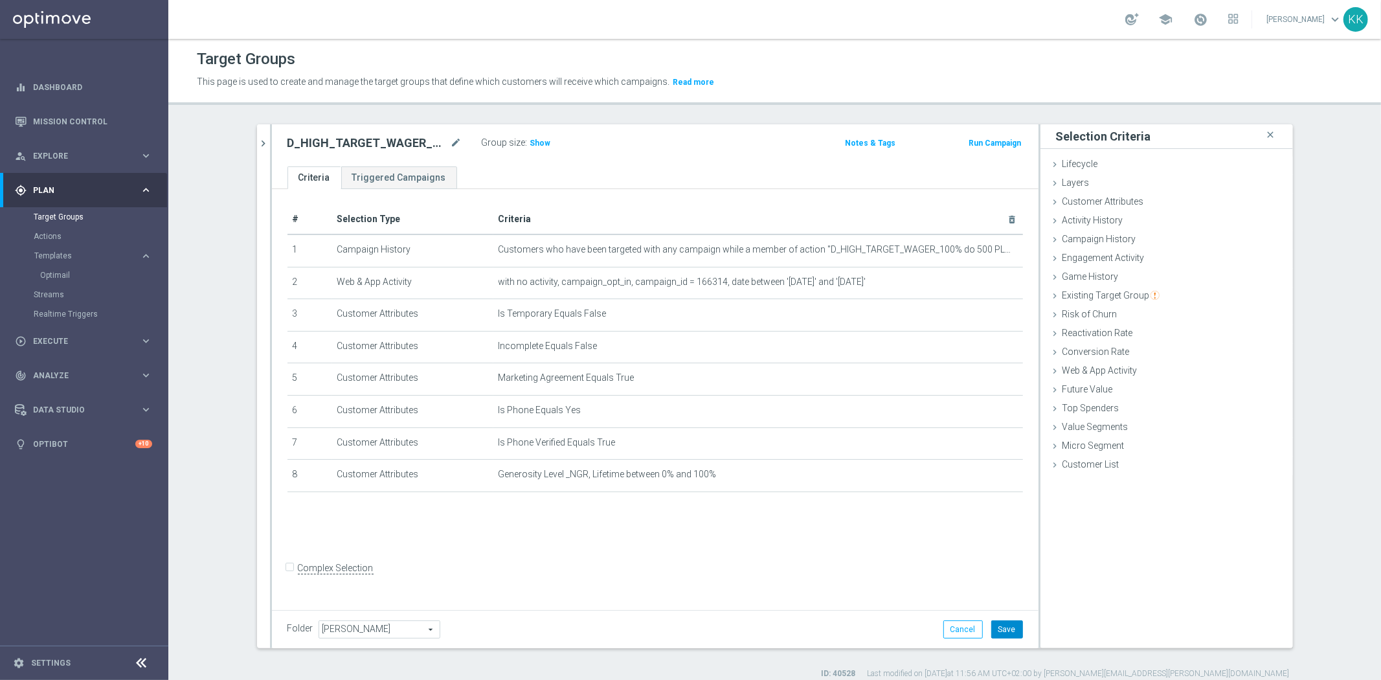
click at [1010, 625] on button "Save" at bounding box center [1007, 629] width 32 height 18
click at [258, 140] on icon "chevron_right" at bounding box center [264, 143] width 12 height 12
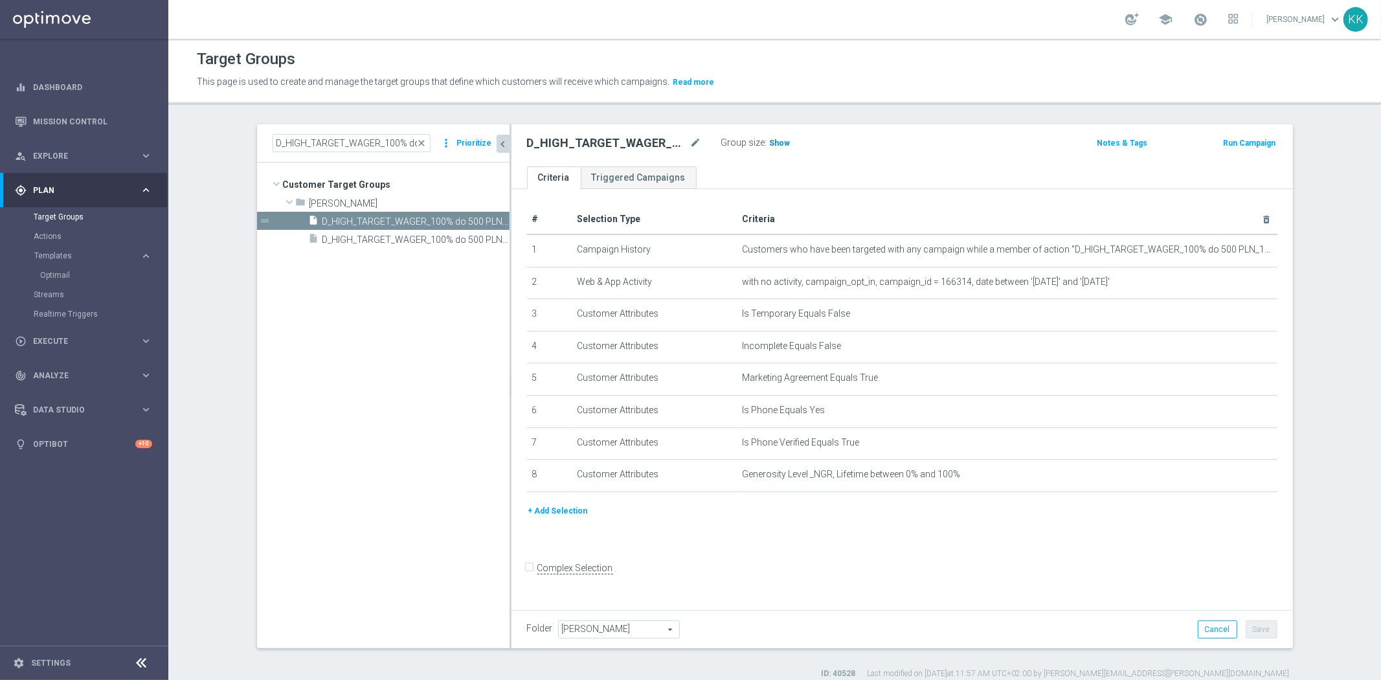
click at [770, 139] on span "Show" at bounding box center [780, 143] width 21 height 9
